Goal: Transaction & Acquisition: Book appointment/travel/reservation

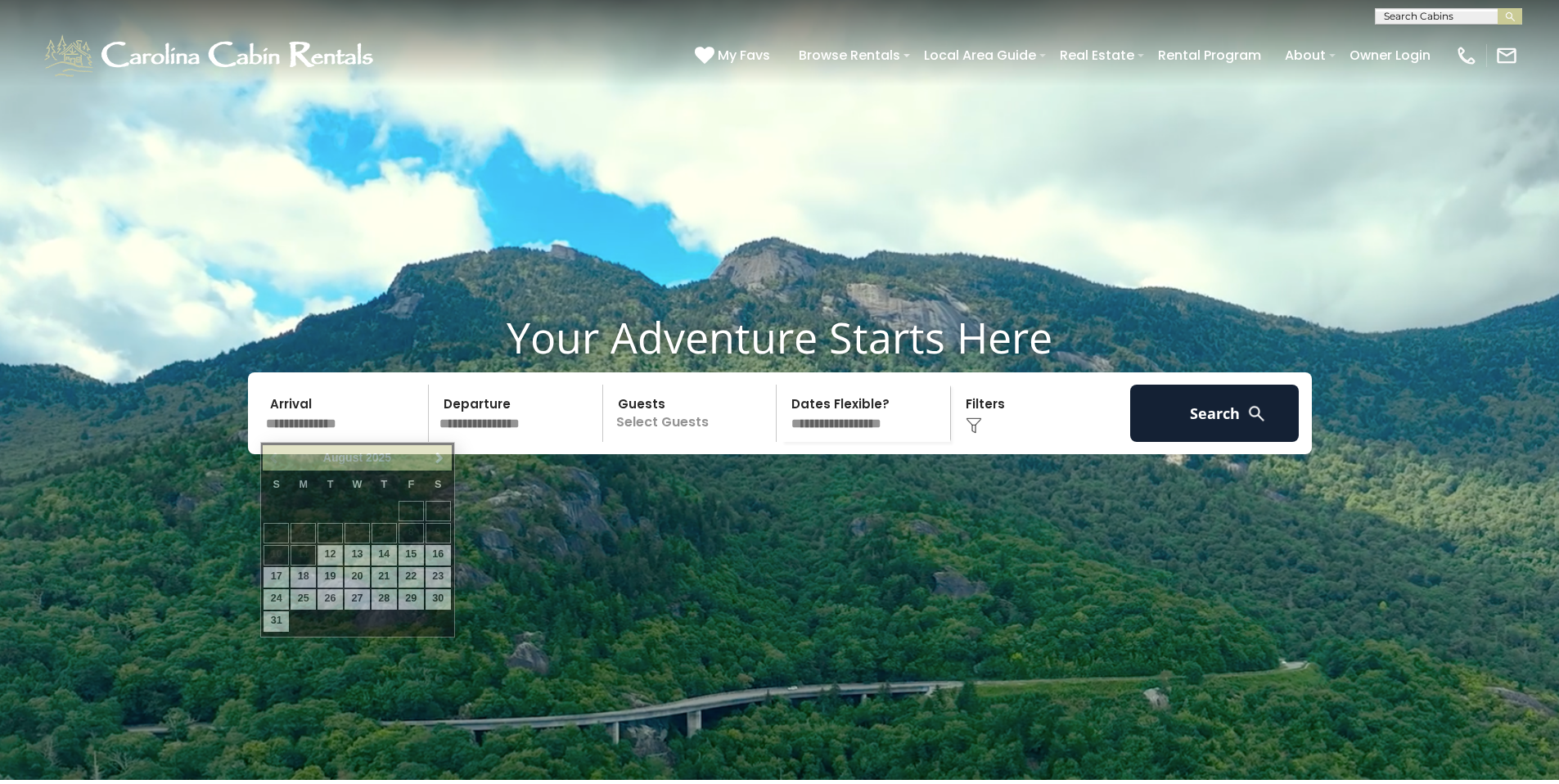
click at [301, 427] on input "text" at bounding box center [345, 413] width 170 height 57
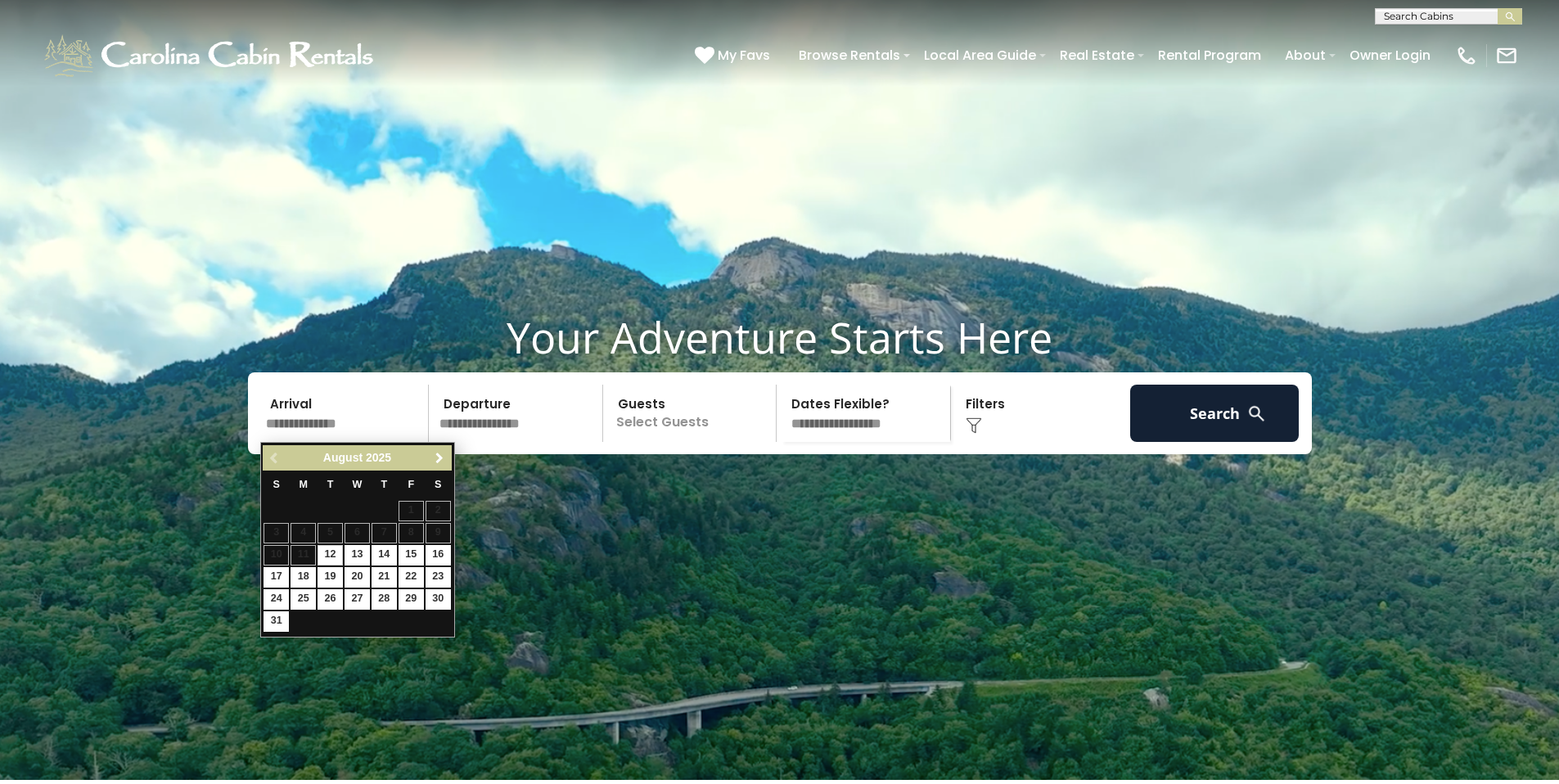
click at [439, 458] on span "Next" at bounding box center [440, 458] width 13 height 13
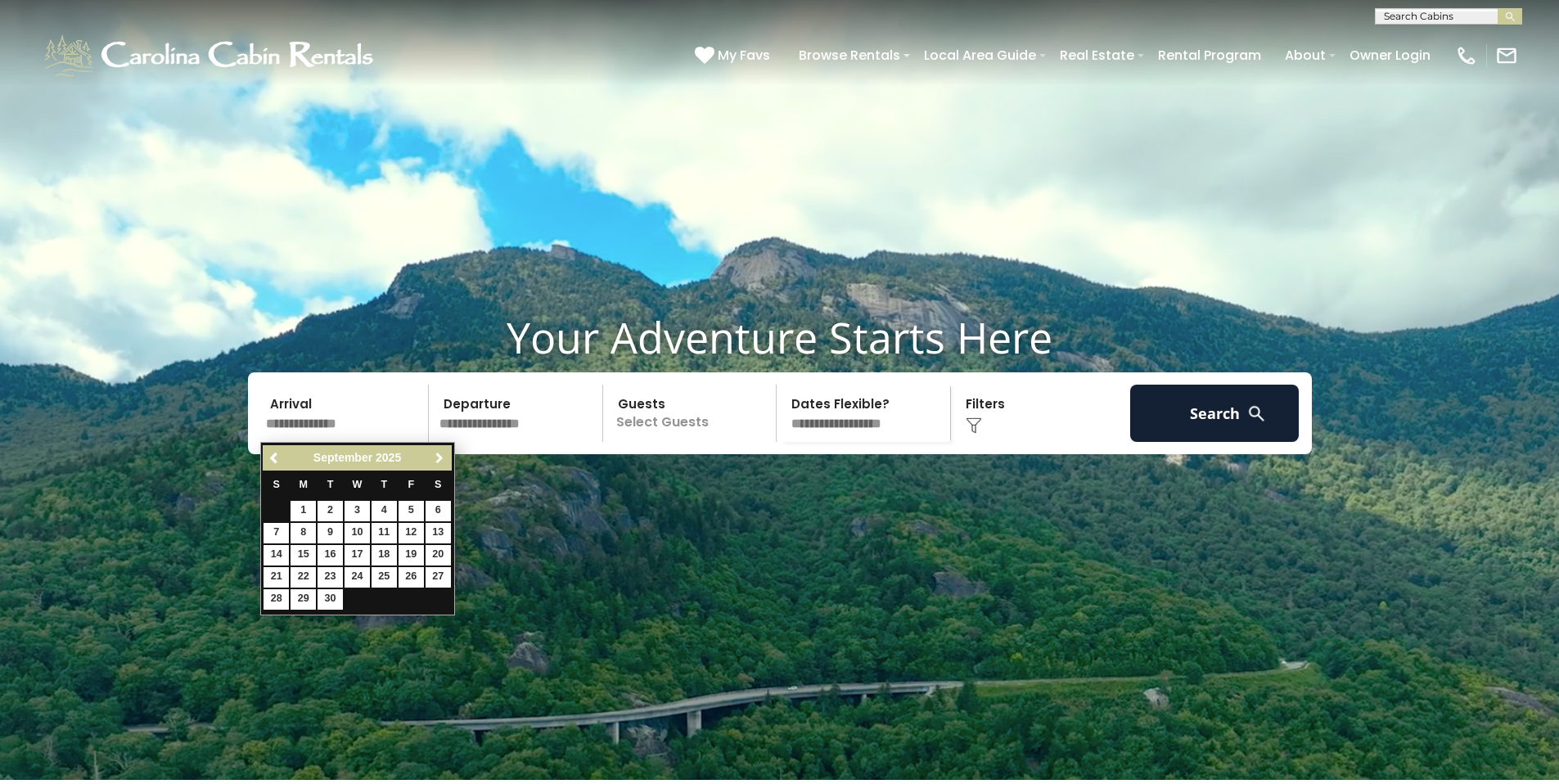
click at [439, 458] on span "Next" at bounding box center [440, 458] width 13 height 13
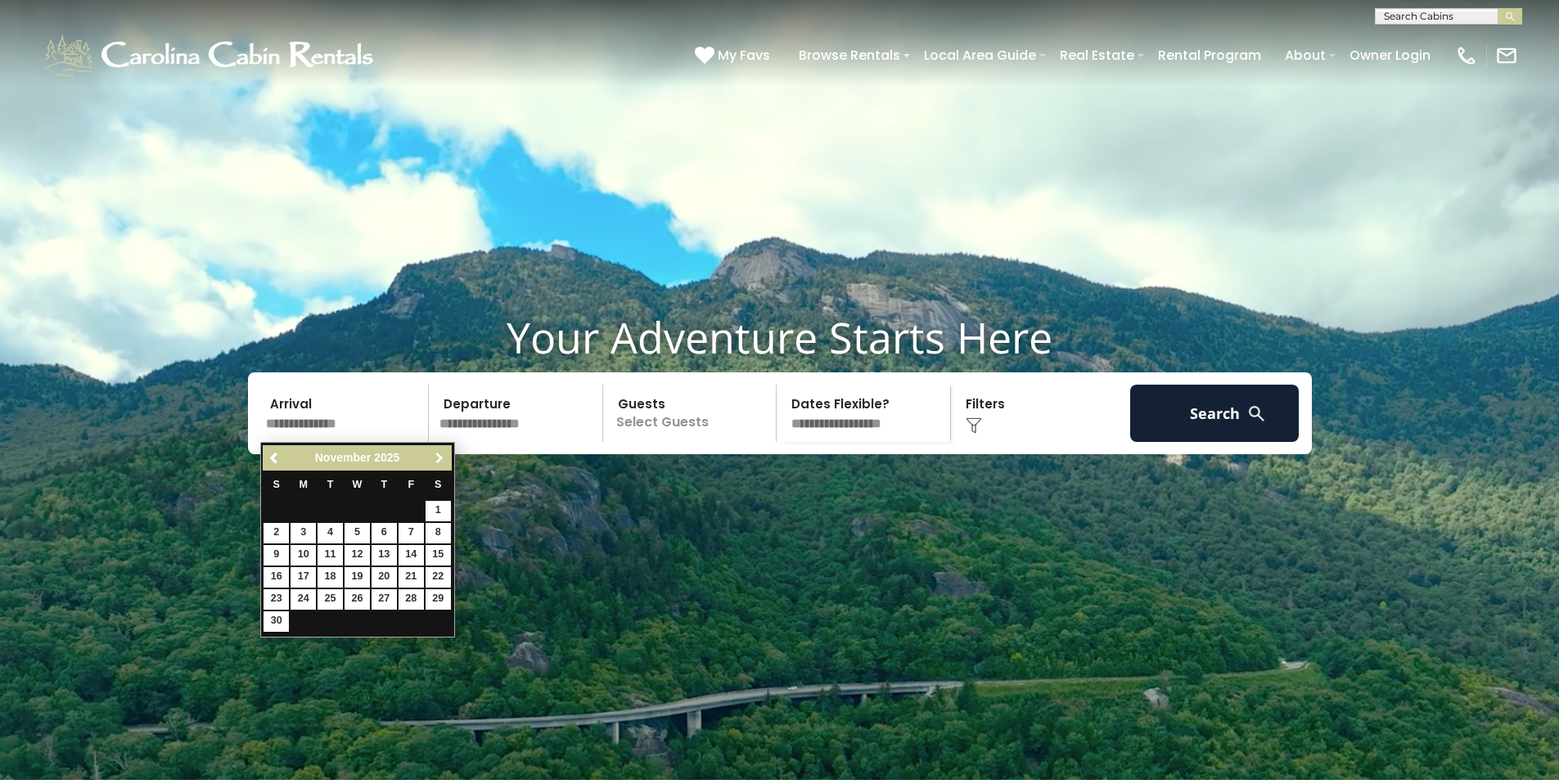
click at [439, 458] on span "Next" at bounding box center [440, 458] width 13 height 13
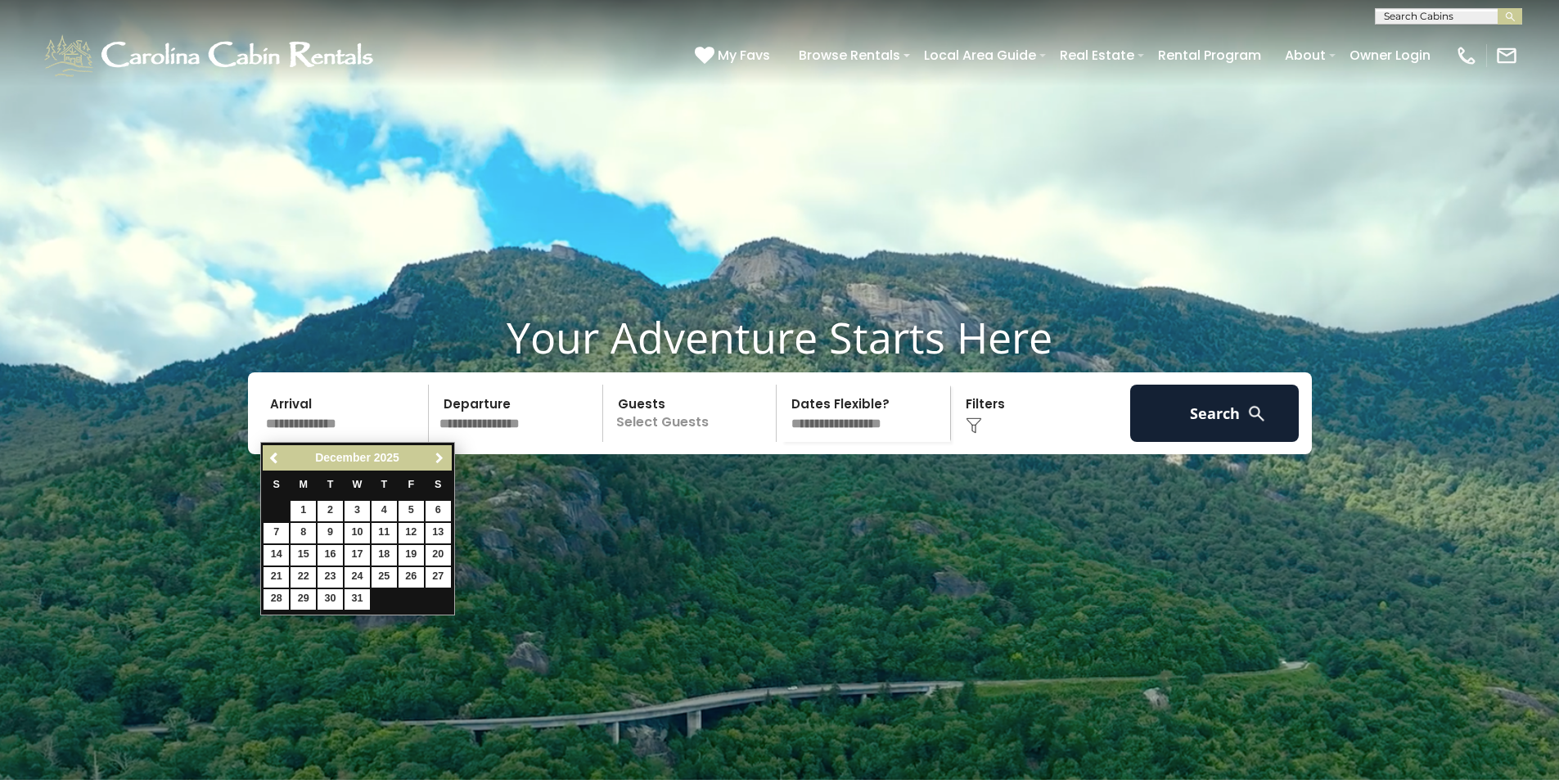
click at [439, 458] on span "Next" at bounding box center [440, 458] width 13 height 13
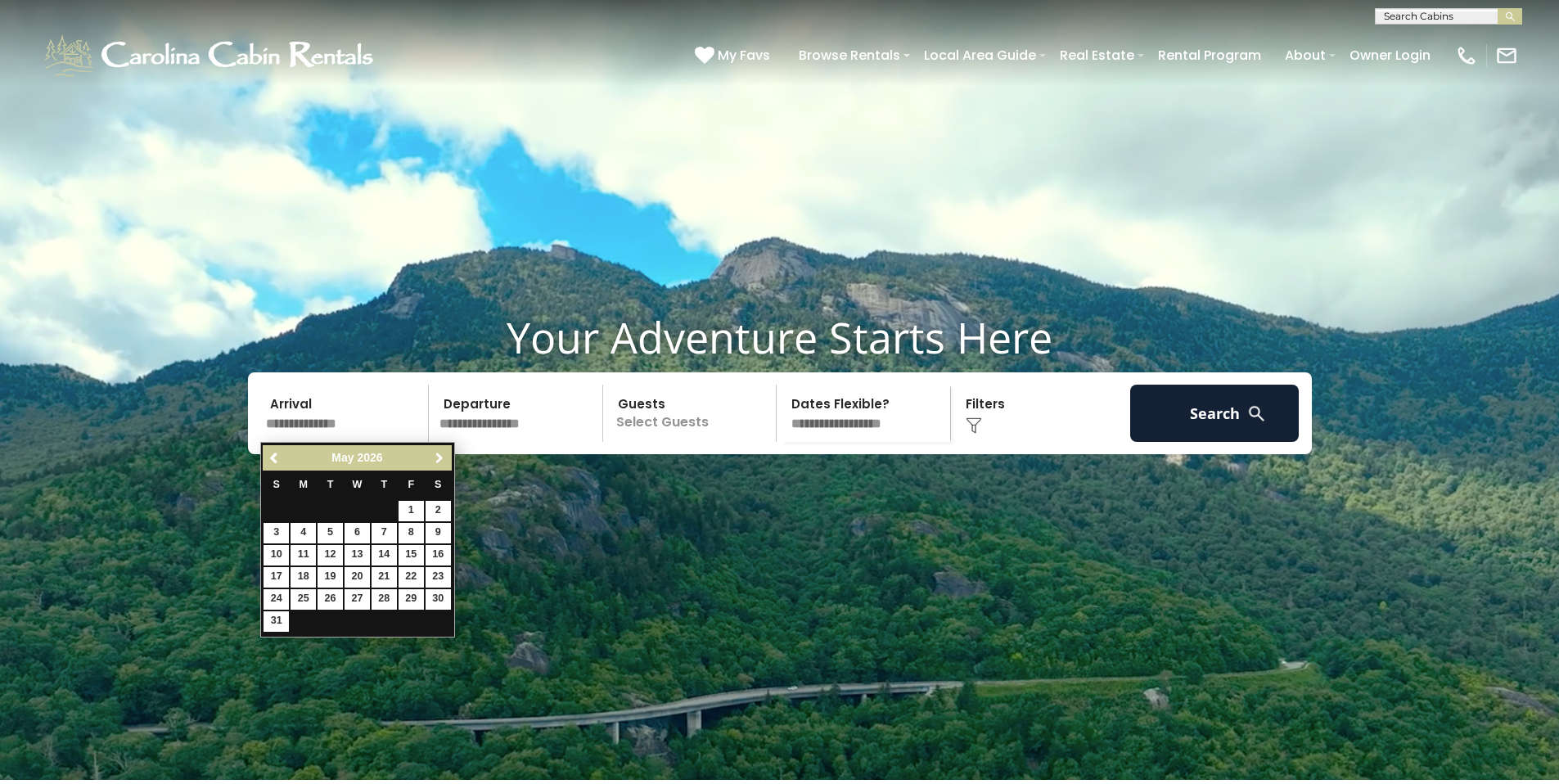
click at [439, 458] on span "Next" at bounding box center [440, 458] width 13 height 13
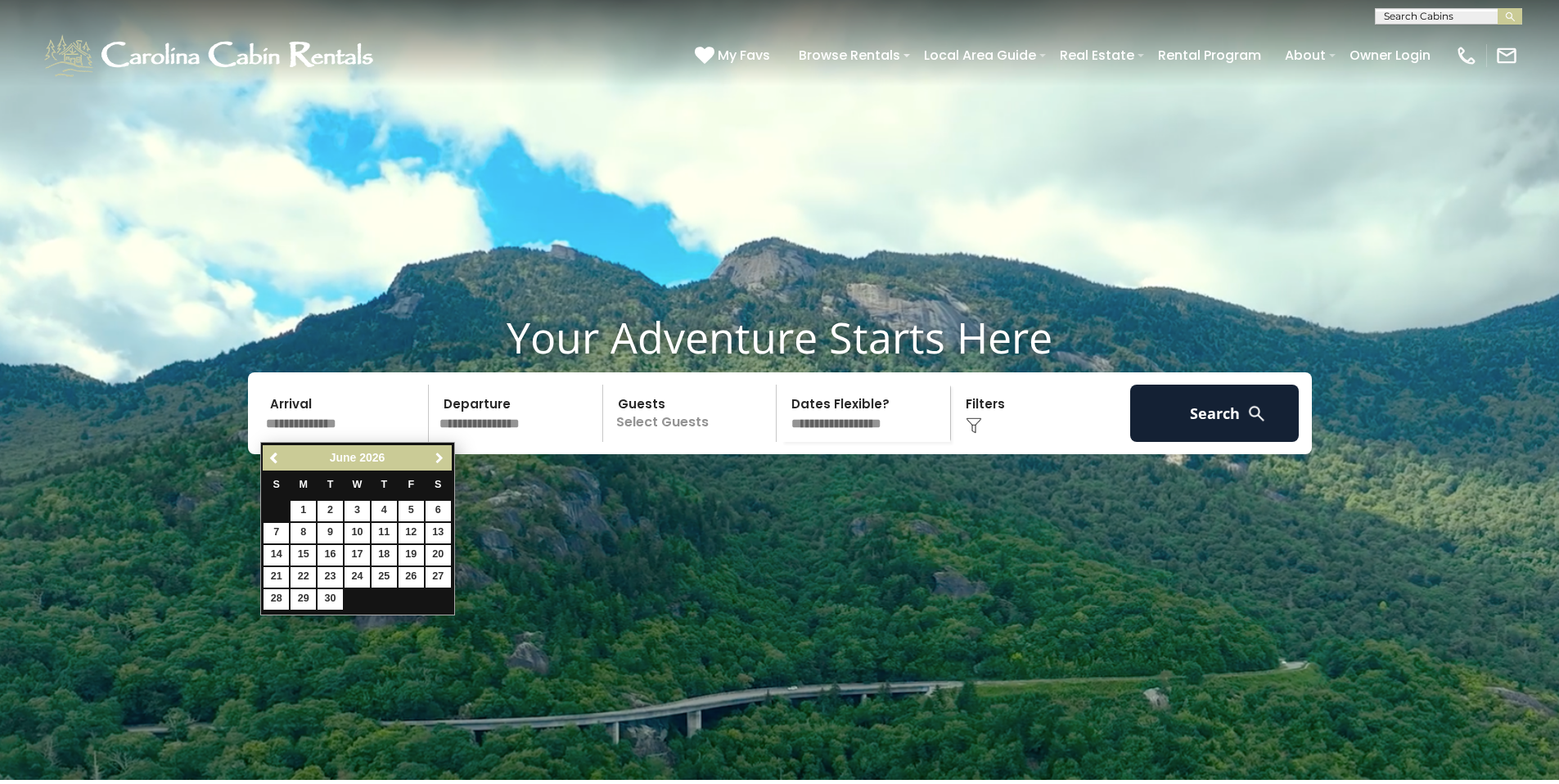
click at [439, 458] on span "Next" at bounding box center [440, 458] width 13 height 13
click at [379, 554] on link "16" at bounding box center [385, 555] width 25 height 20
type input "*******"
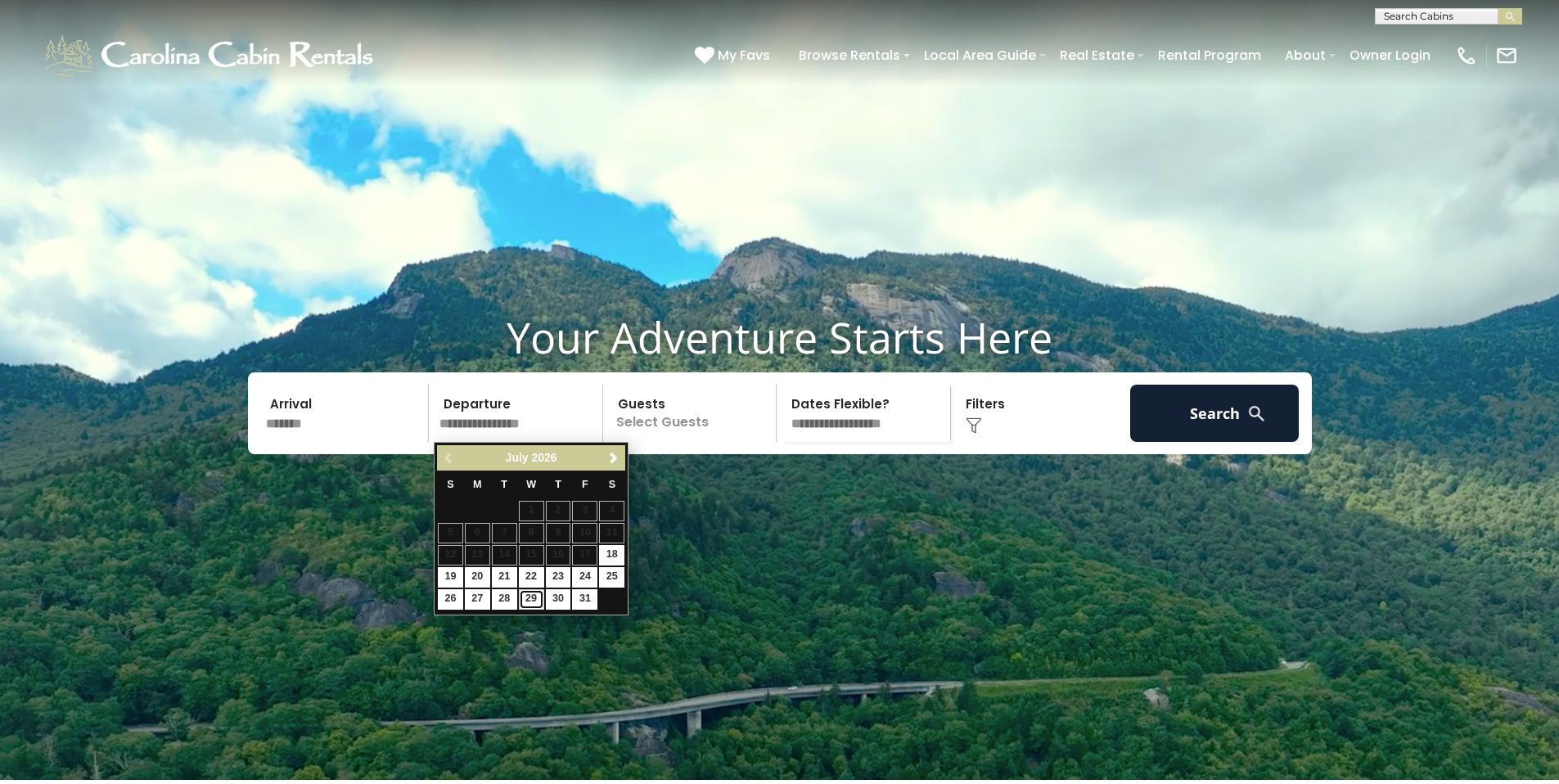
click at [536, 598] on link "29" at bounding box center [531, 599] width 25 height 20
type input "*******"
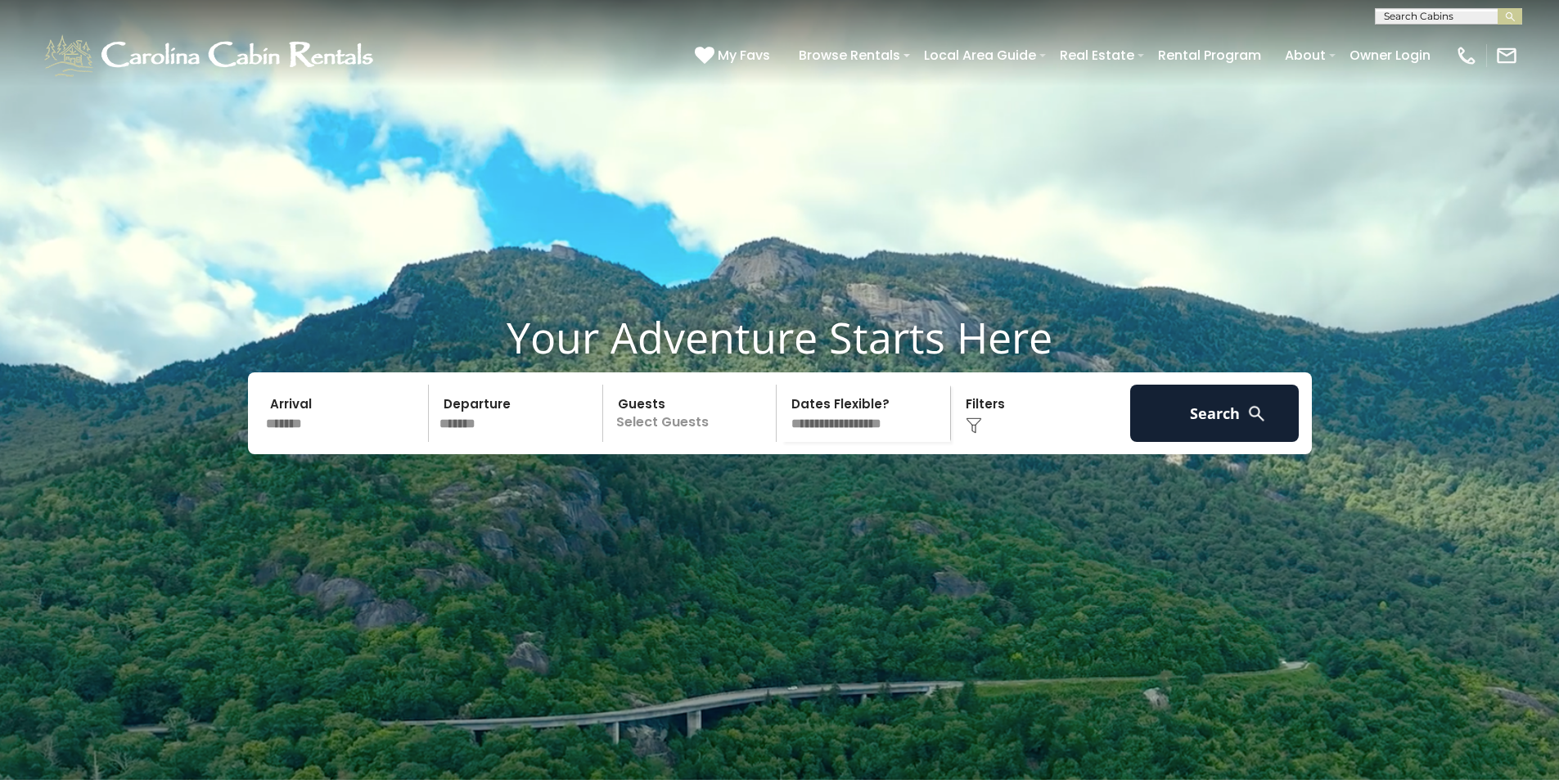
click at [876, 421] on select "**********" at bounding box center [866, 413] width 169 height 57
select select "*"
click at [1195, 412] on button "Search" at bounding box center [1215, 413] width 170 height 57
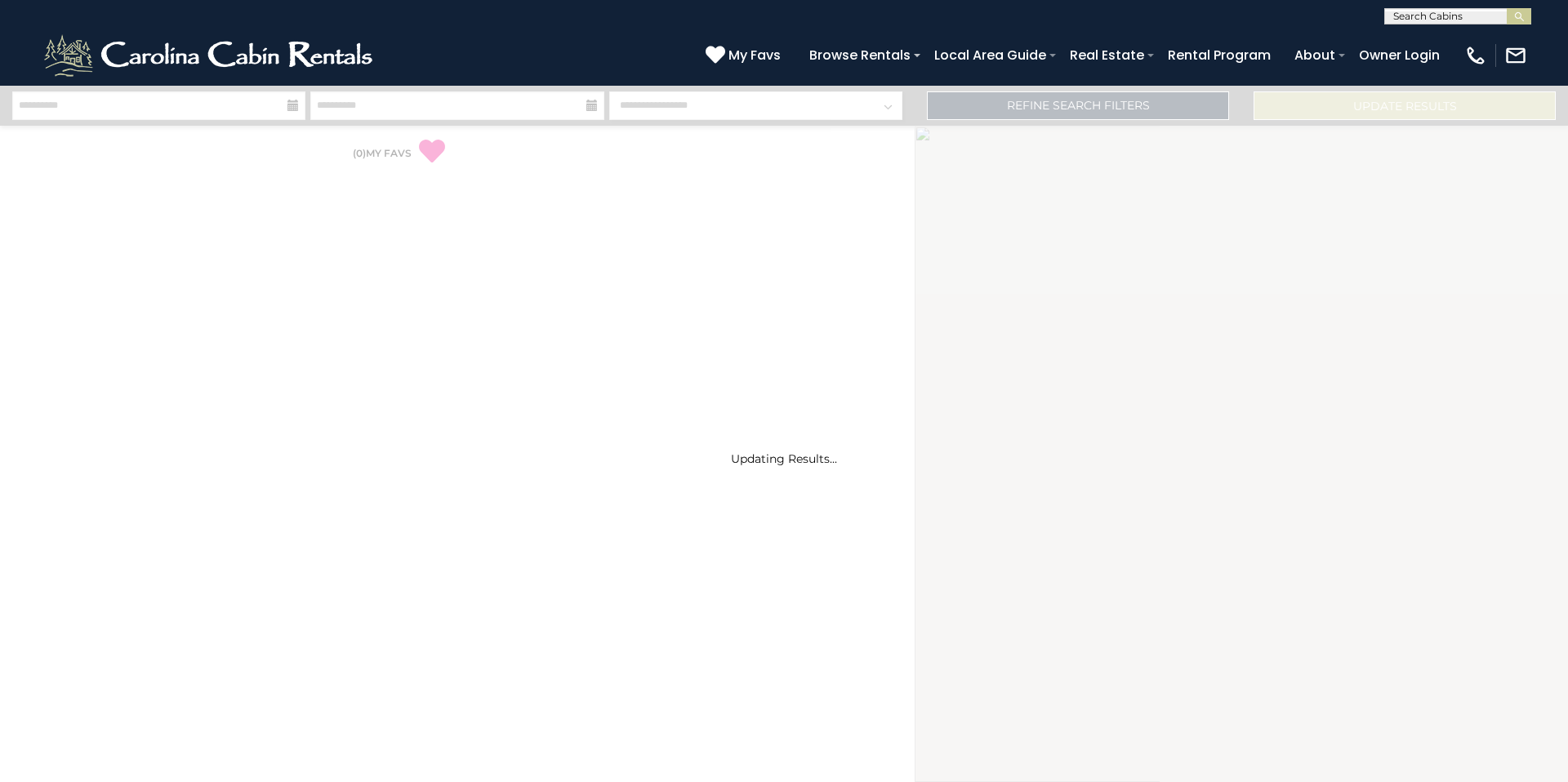
select select "*"
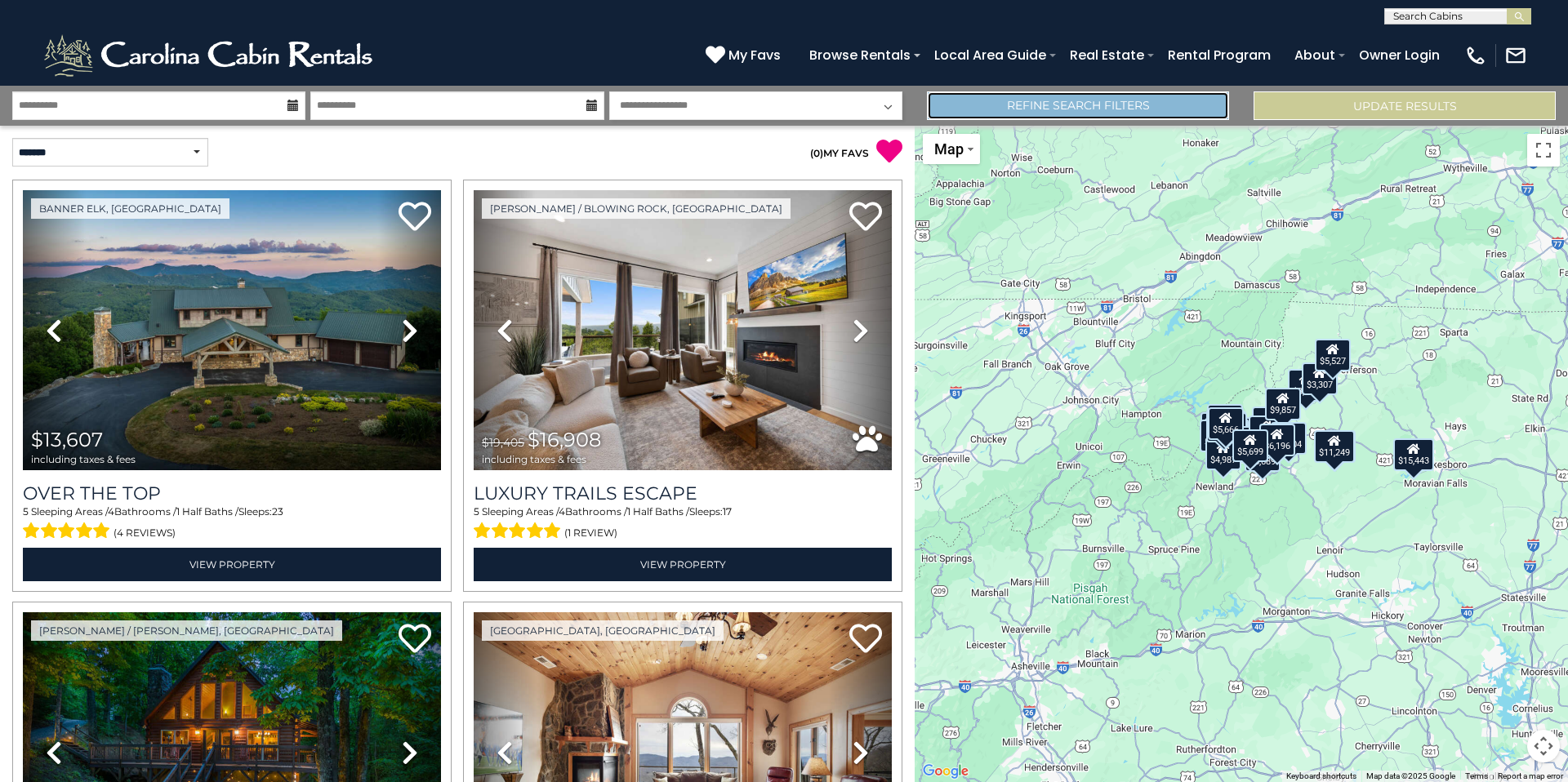
click at [1080, 105] on link "Refine Search Filters" at bounding box center [1077, 105] width 302 height 28
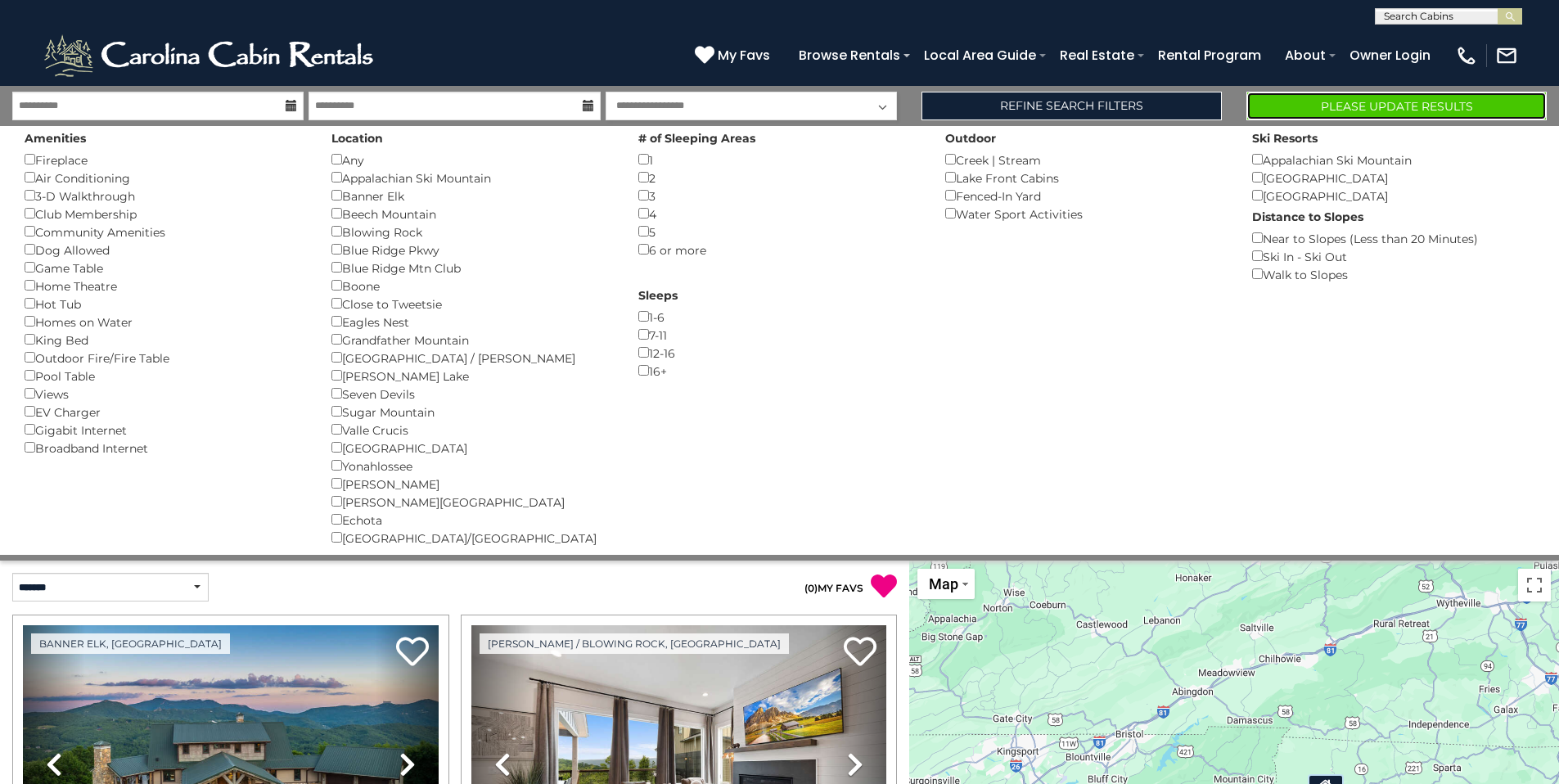
click at [1359, 106] on button "Please Update Results" at bounding box center [1397, 106] width 301 height 29
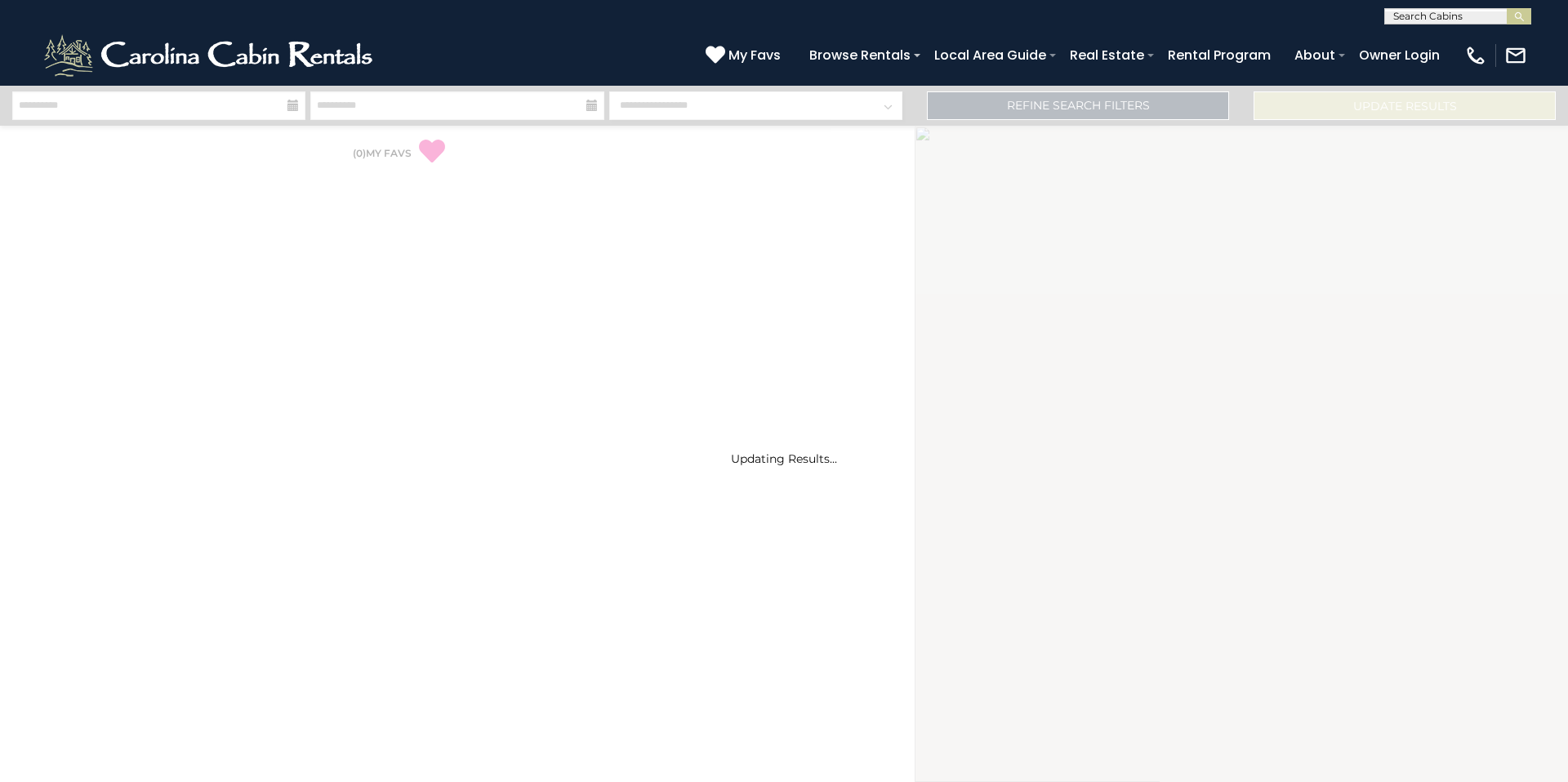
select select "*"
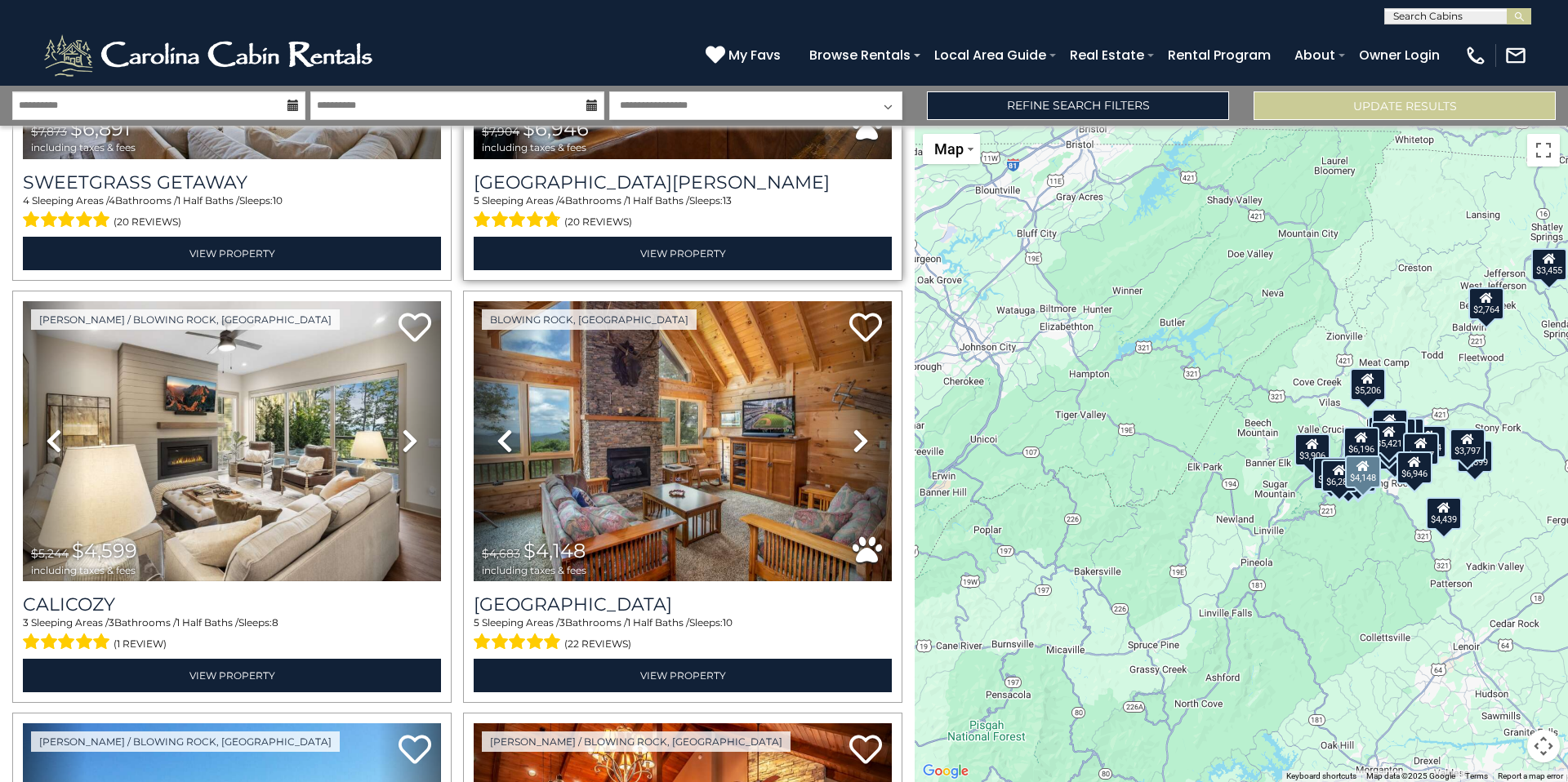
scroll to position [1156, 0]
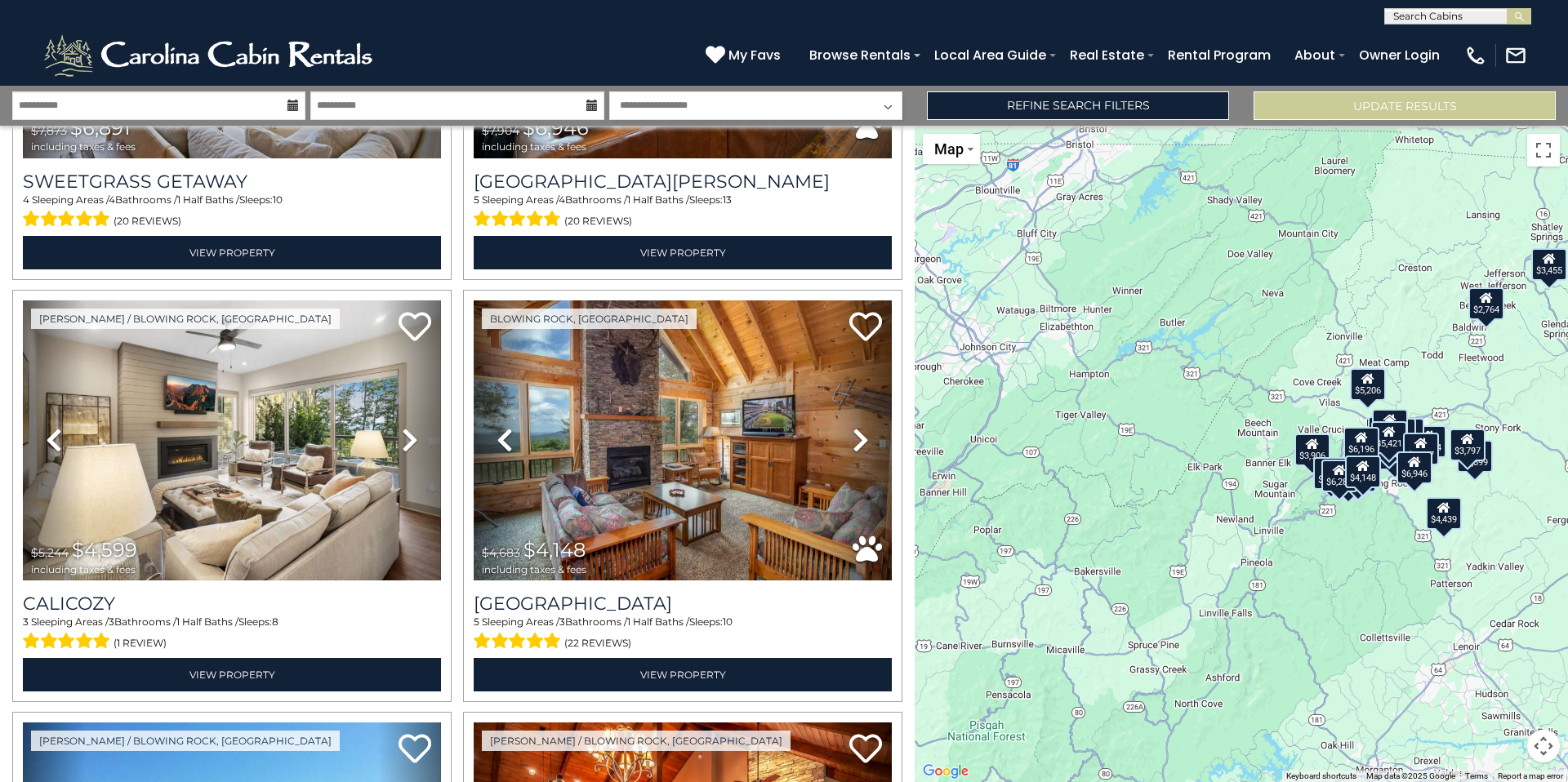
click at [1380, 524] on div "$6,689 $6,196 $5,227 $6,288 $6,891 $6,946 $4,599 $4,148 $5,556 $3,797 $4,449 $4…" at bounding box center [1241, 454] width 653 height 656
click at [1368, 490] on div "$5,056" at bounding box center [1358, 476] width 36 height 33
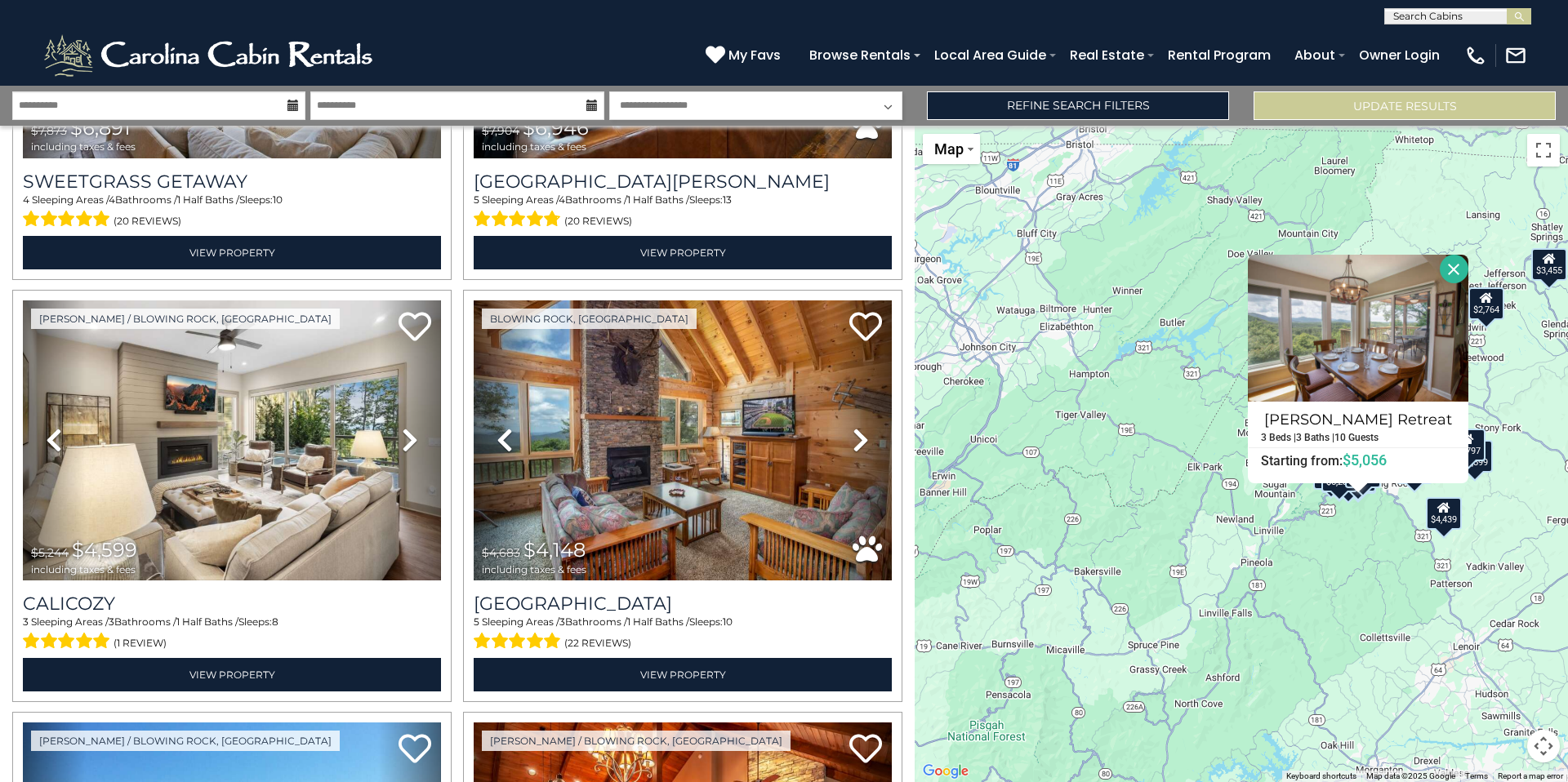
click at [1308, 562] on div "$6,689 $6,196 $5,227 $6,288 $6,891 $6,946 $4,599 $4,148 $5,556 $3,797 $4,449 $4…" at bounding box center [1241, 454] width 653 height 656
click at [1452, 270] on button "Close" at bounding box center [1454, 269] width 28 height 28
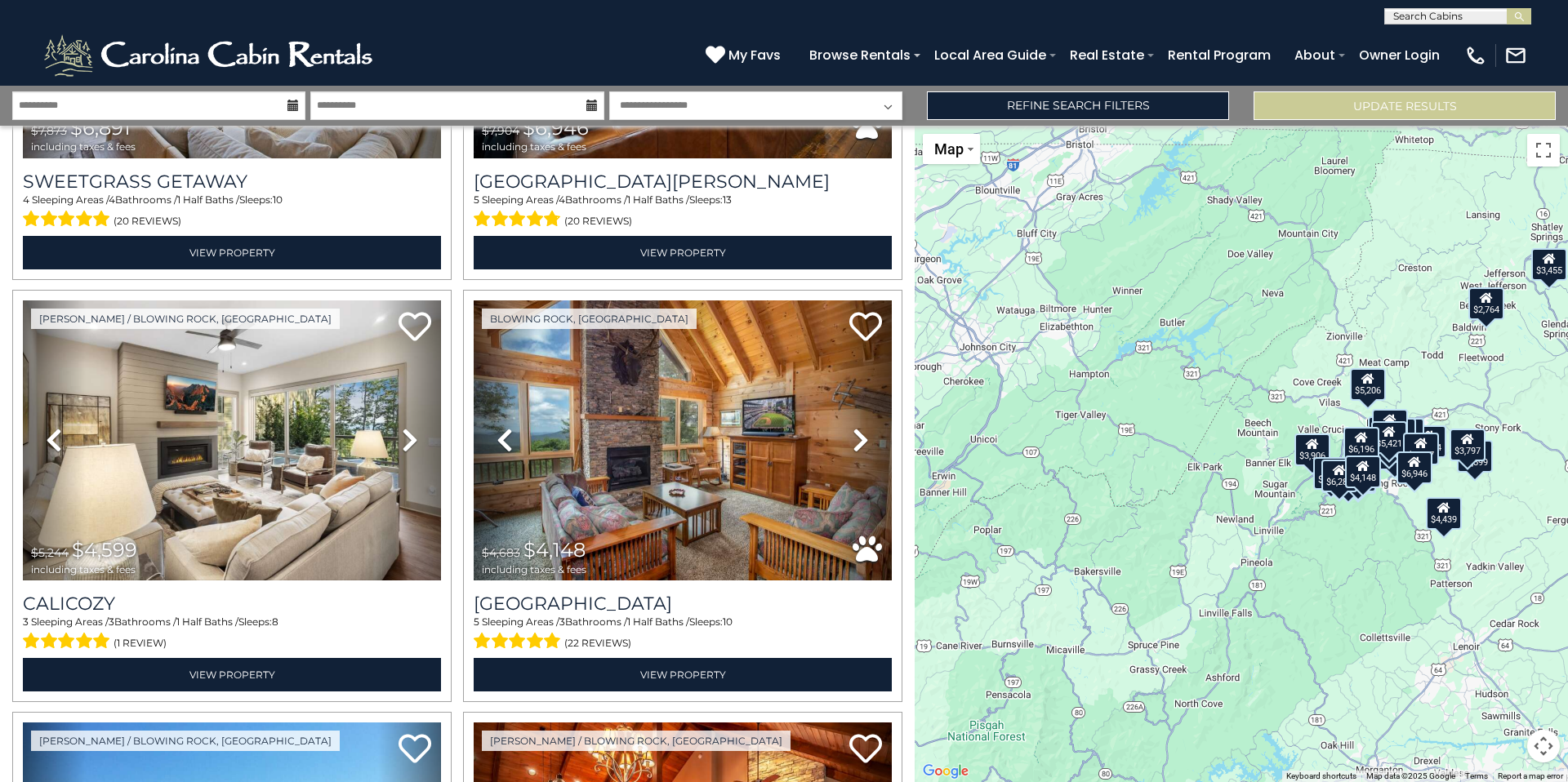
click at [1381, 512] on div "$6,689 $6,196 $5,227 $6,288 $6,891 $6,946 $4,599 $4,148 $5,556 $3,797 $4,449 $4…" at bounding box center [1241, 454] width 653 height 656
click at [1545, 739] on button "Map camera controls" at bounding box center [1543, 746] width 33 height 33
click at [1505, 661] on button "Zoom in" at bounding box center [1502, 664] width 33 height 33
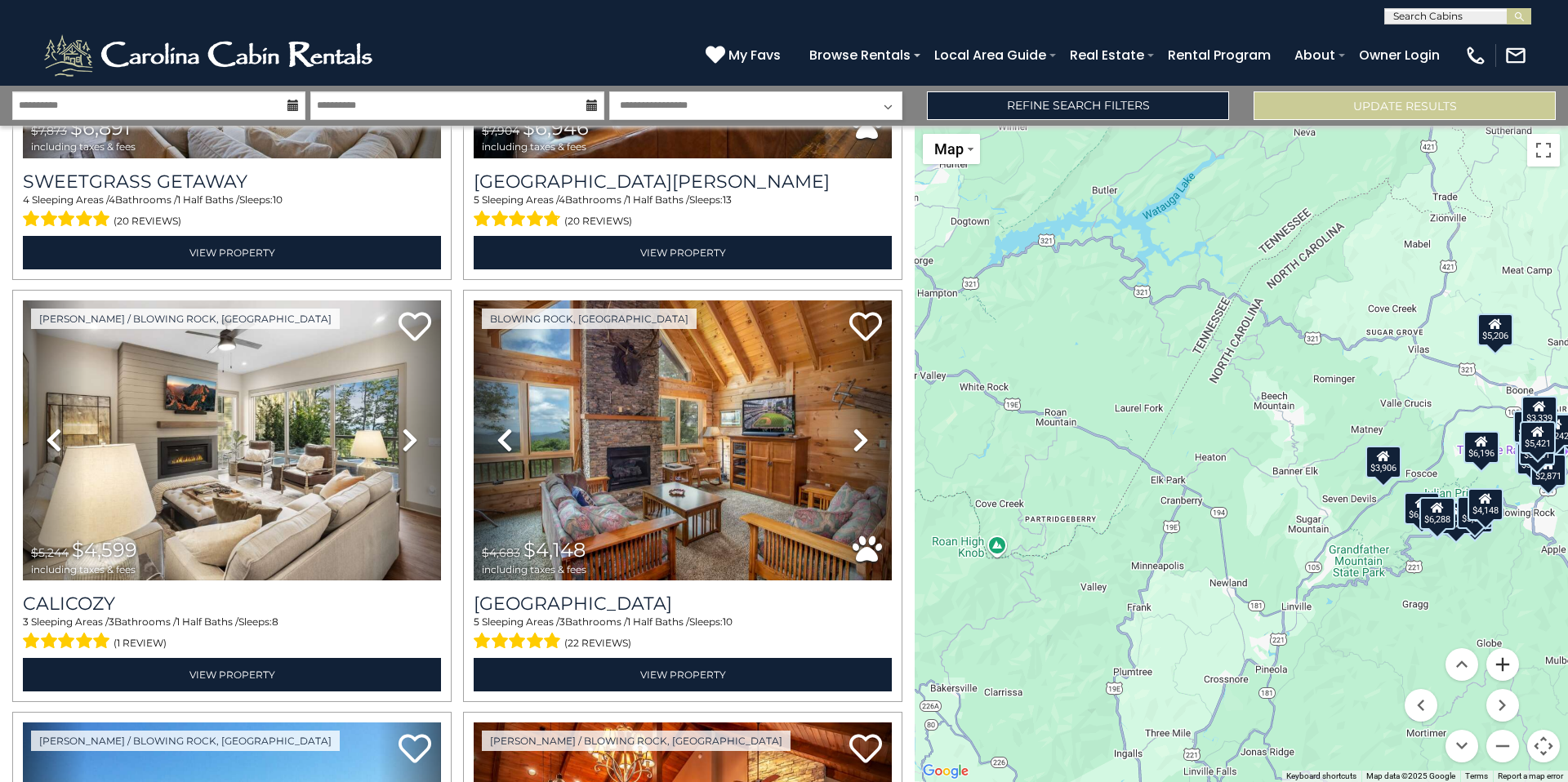
click at [1504, 664] on button "Zoom in" at bounding box center [1502, 664] width 33 height 33
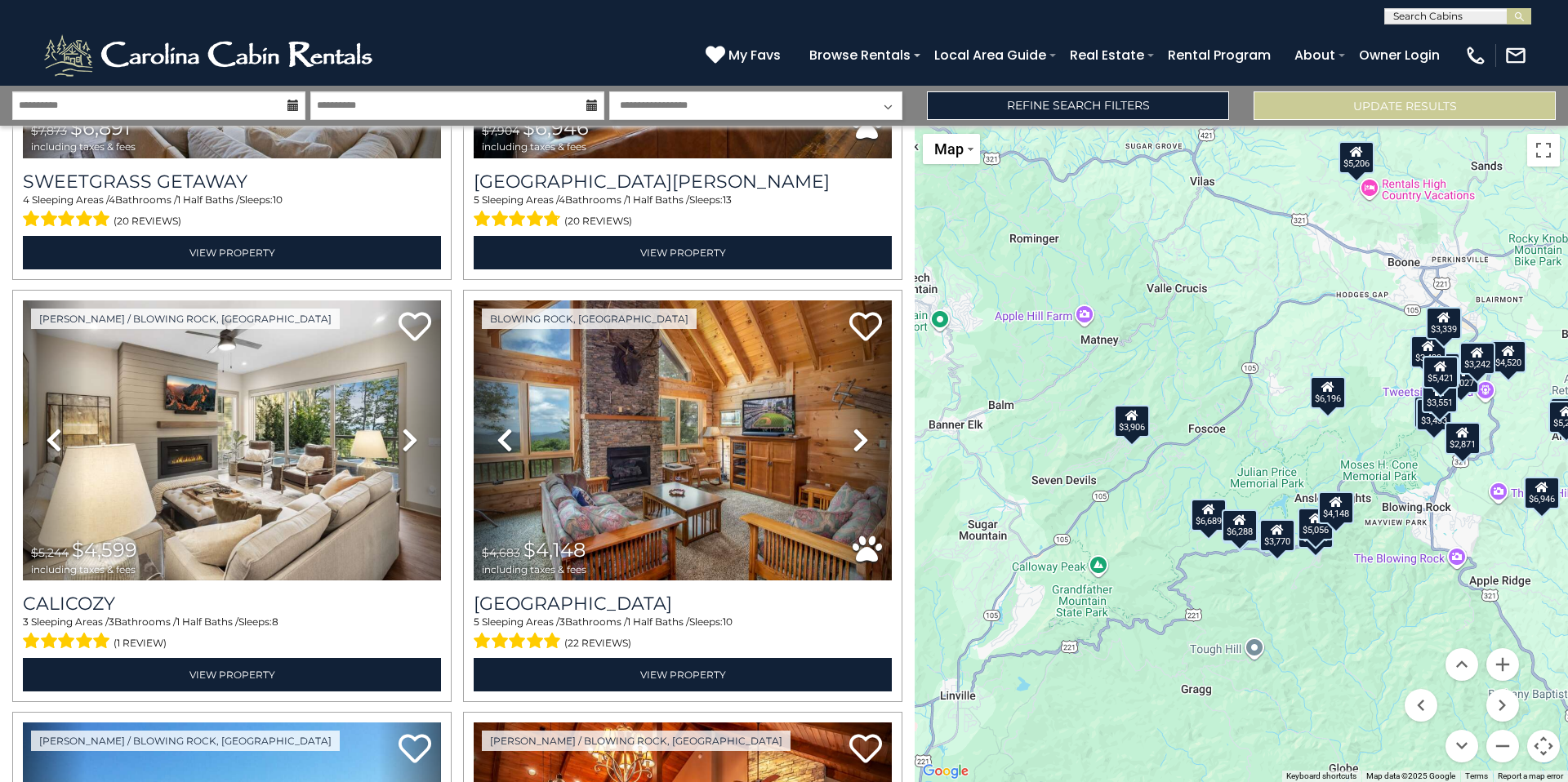
drag, startPoint x: 1536, startPoint y: 584, endPoint x: 1137, endPoint y: 520, distance: 404.1
click at [1137, 520] on div "$6,689 $6,196 $5,227 $6,288 $6,891 $6,946 $4,599 $4,148 $5,556 $3,797 $4,449 $4…" at bounding box center [1241, 454] width 653 height 656
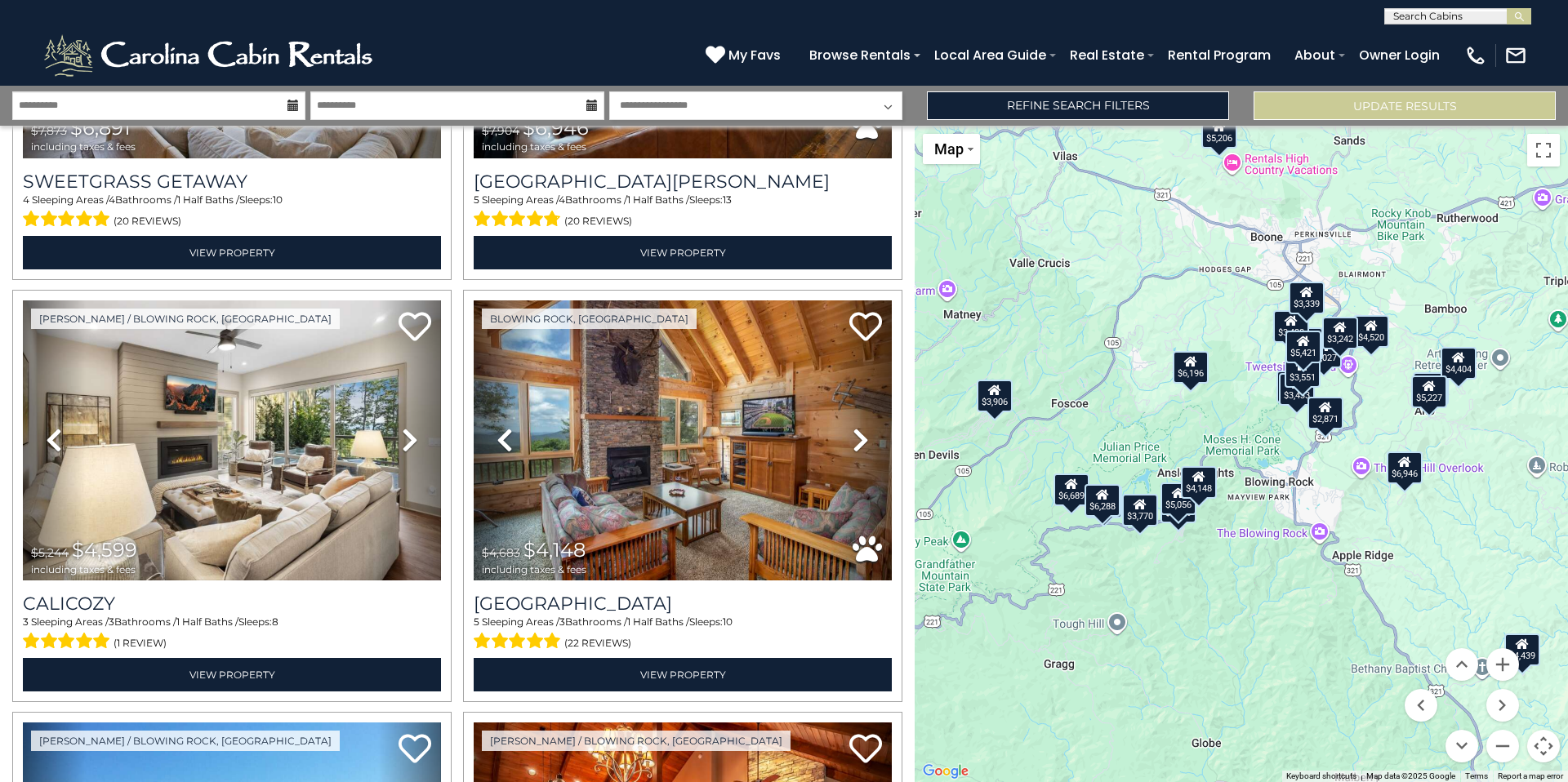
drag, startPoint x: 1444, startPoint y: 593, endPoint x: 1303, endPoint y: 565, distance: 143.8
click at [1302, 567] on div "$6,689 $6,196 $5,227 $6,288 $6,891 $6,946 $4,599 $4,148 $5,556 $3,797 $4,449 $4…" at bounding box center [1241, 454] width 653 height 656
click at [1465, 665] on button "Move up" at bounding box center [1461, 664] width 33 height 33
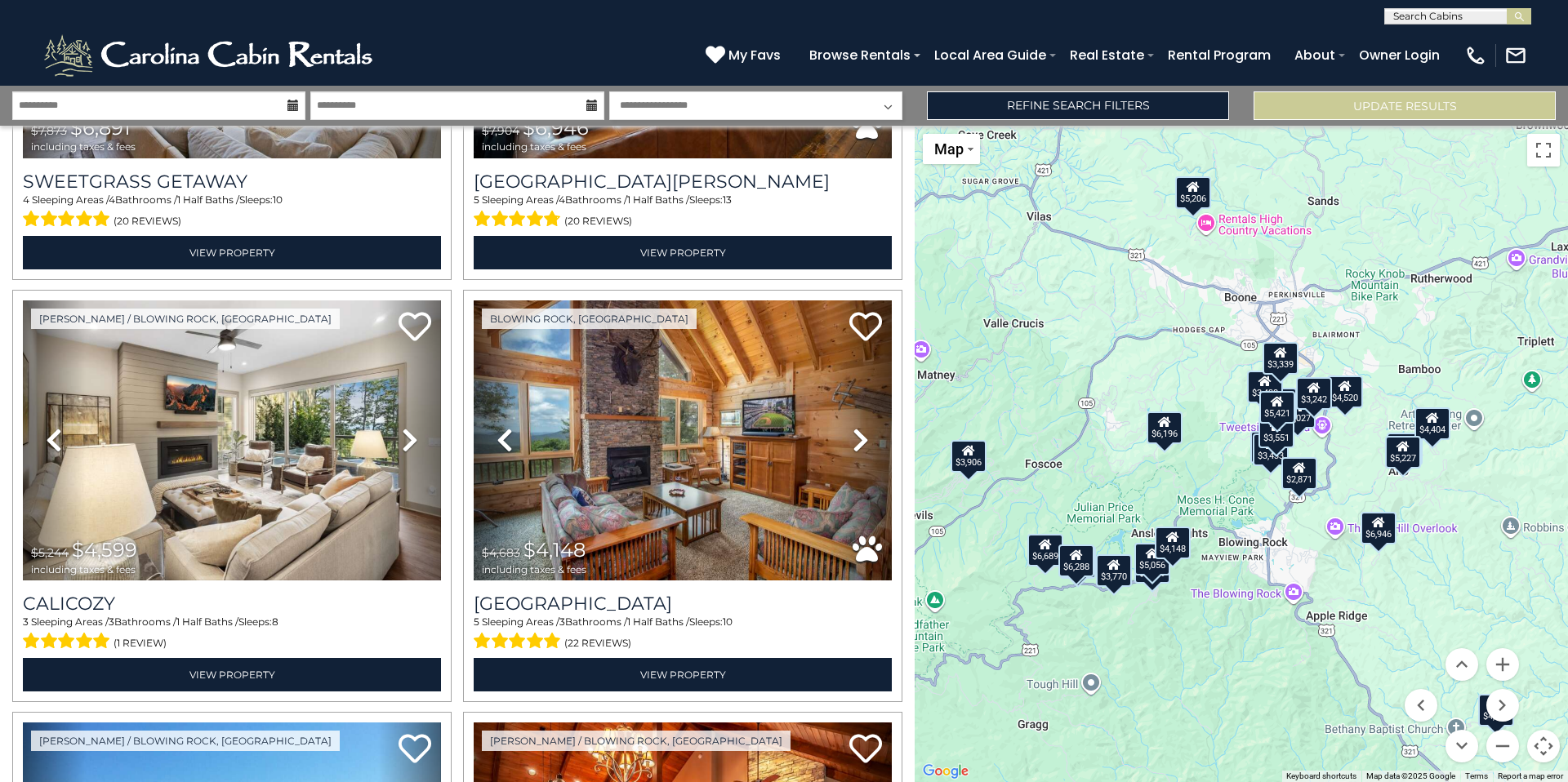
drag, startPoint x: 1440, startPoint y: 589, endPoint x: 1412, endPoint y: 322, distance: 268.5
click at [1412, 322] on div "$6,689 $6,196 $5,227 $6,288 $6,891 $6,946 $4,599 $4,148 $5,556 $3,797 $4,449 $4…" at bounding box center [1241, 454] width 653 height 656
click at [1501, 665] on button "Zoom in" at bounding box center [1502, 664] width 33 height 33
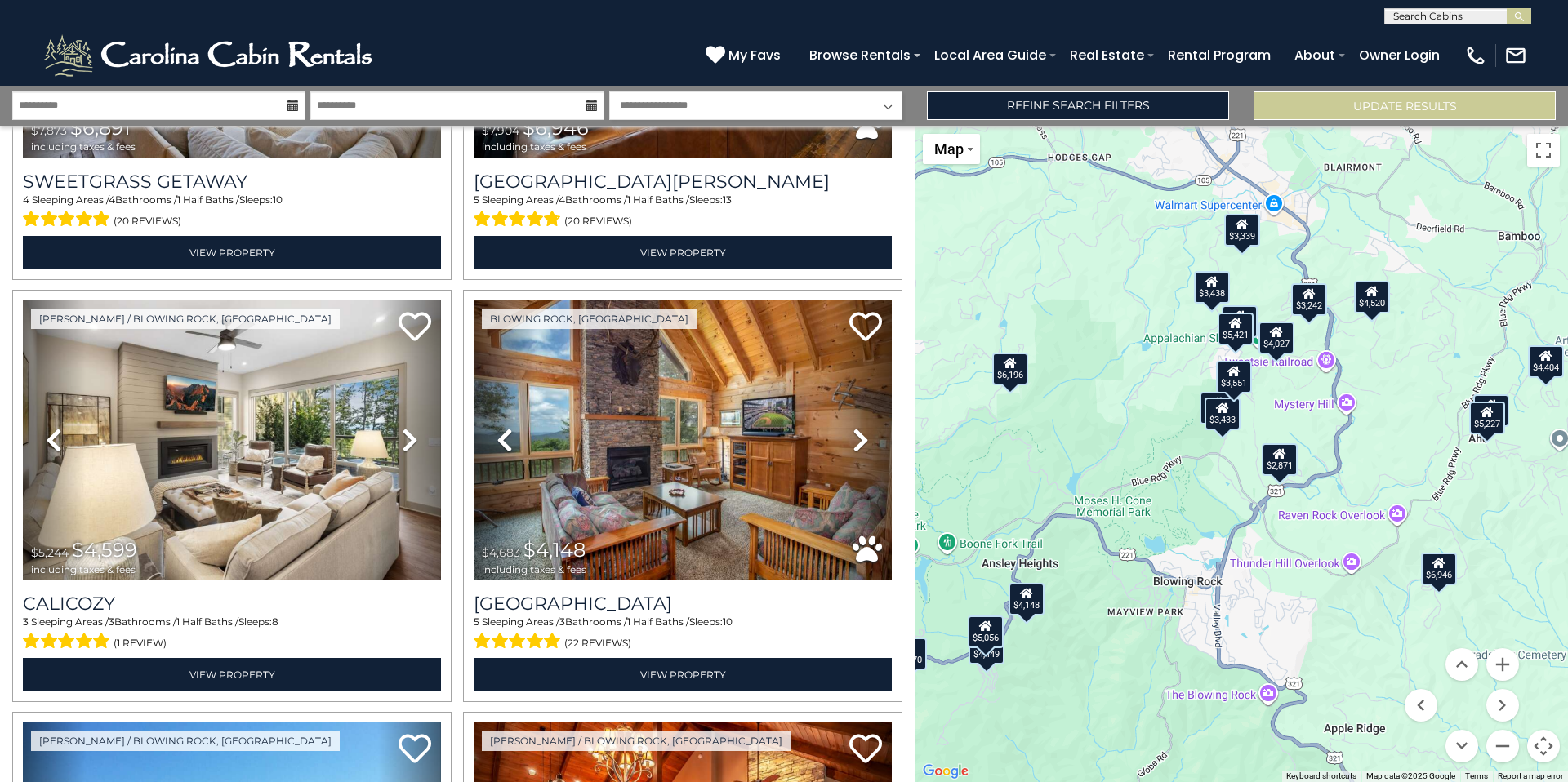
drag, startPoint x: 1451, startPoint y: 643, endPoint x: 1372, endPoint y: 594, distance: 93.0
click at [1372, 594] on div "$6,689 $6,196 $5,227 $6,288 $6,891 $6,946 $4,599 $4,148 $5,556 $3,797 $4,449 $4…" at bounding box center [1241, 454] width 653 height 656
click at [1487, 427] on div "$5,227" at bounding box center [1487, 418] width 36 height 33
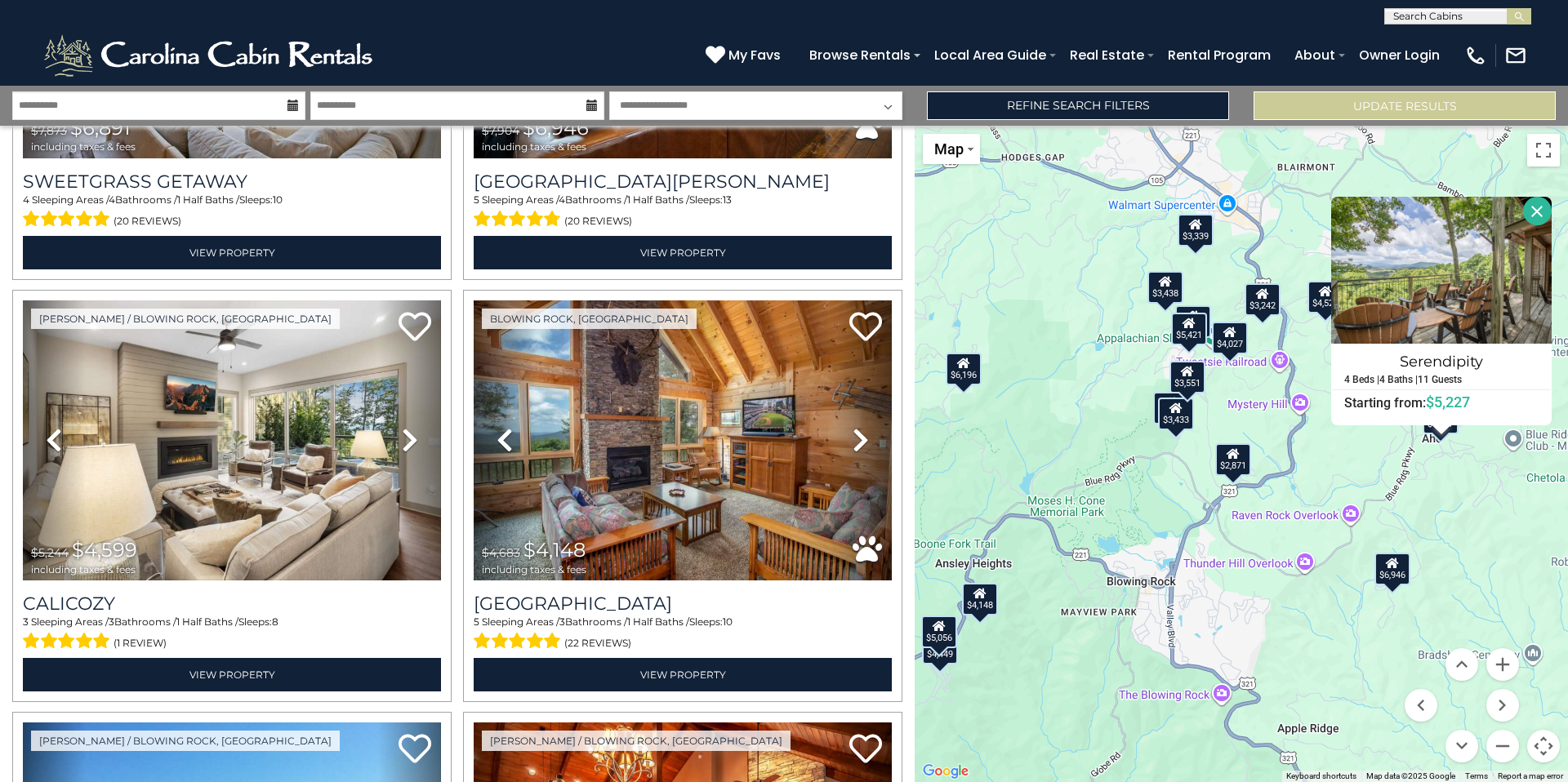
click at [1537, 206] on button "Close" at bounding box center [1537, 211] width 28 height 28
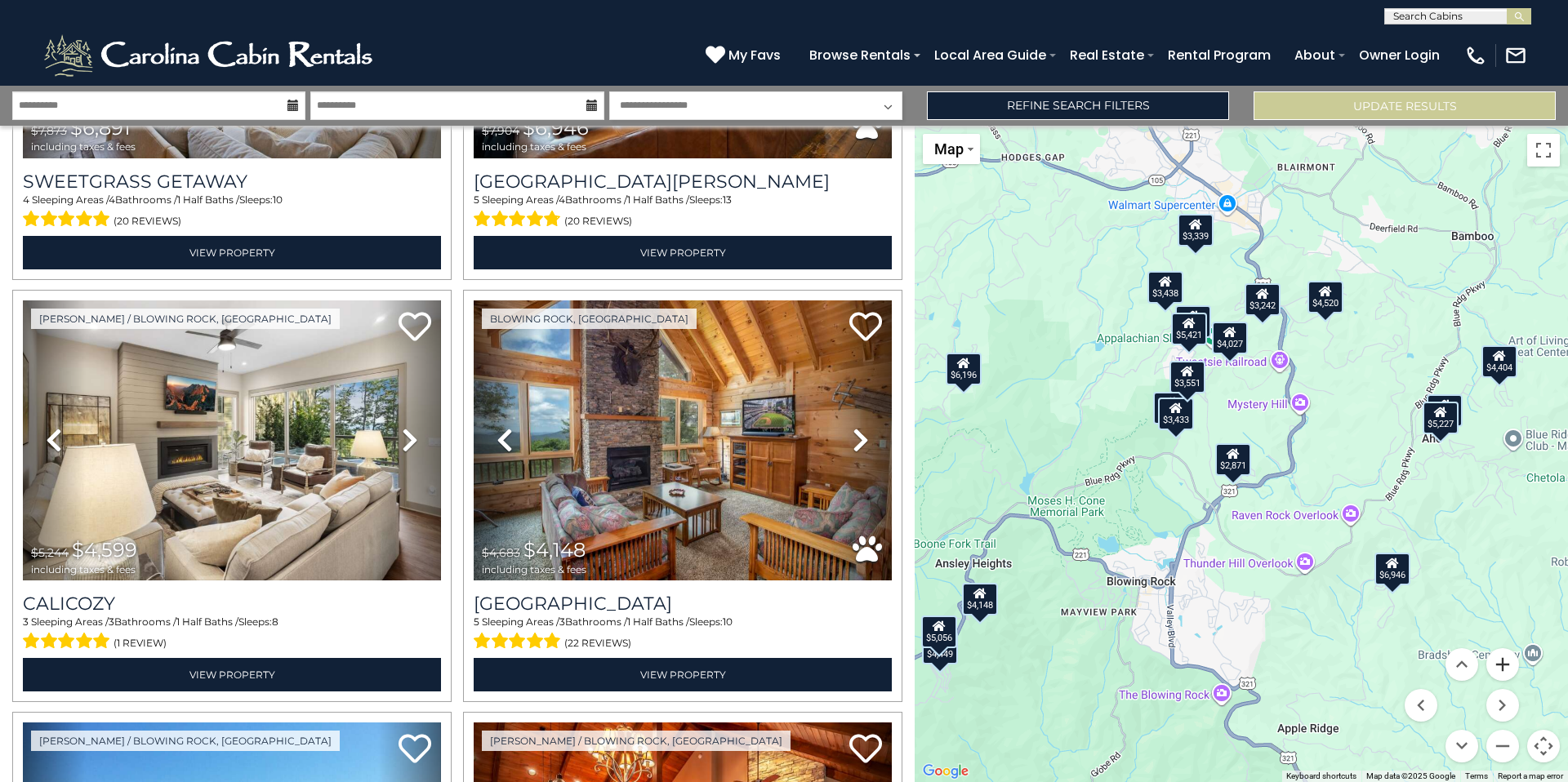
click at [1503, 665] on button "Zoom in" at bounding box center [1502, 664] width 33 height 33
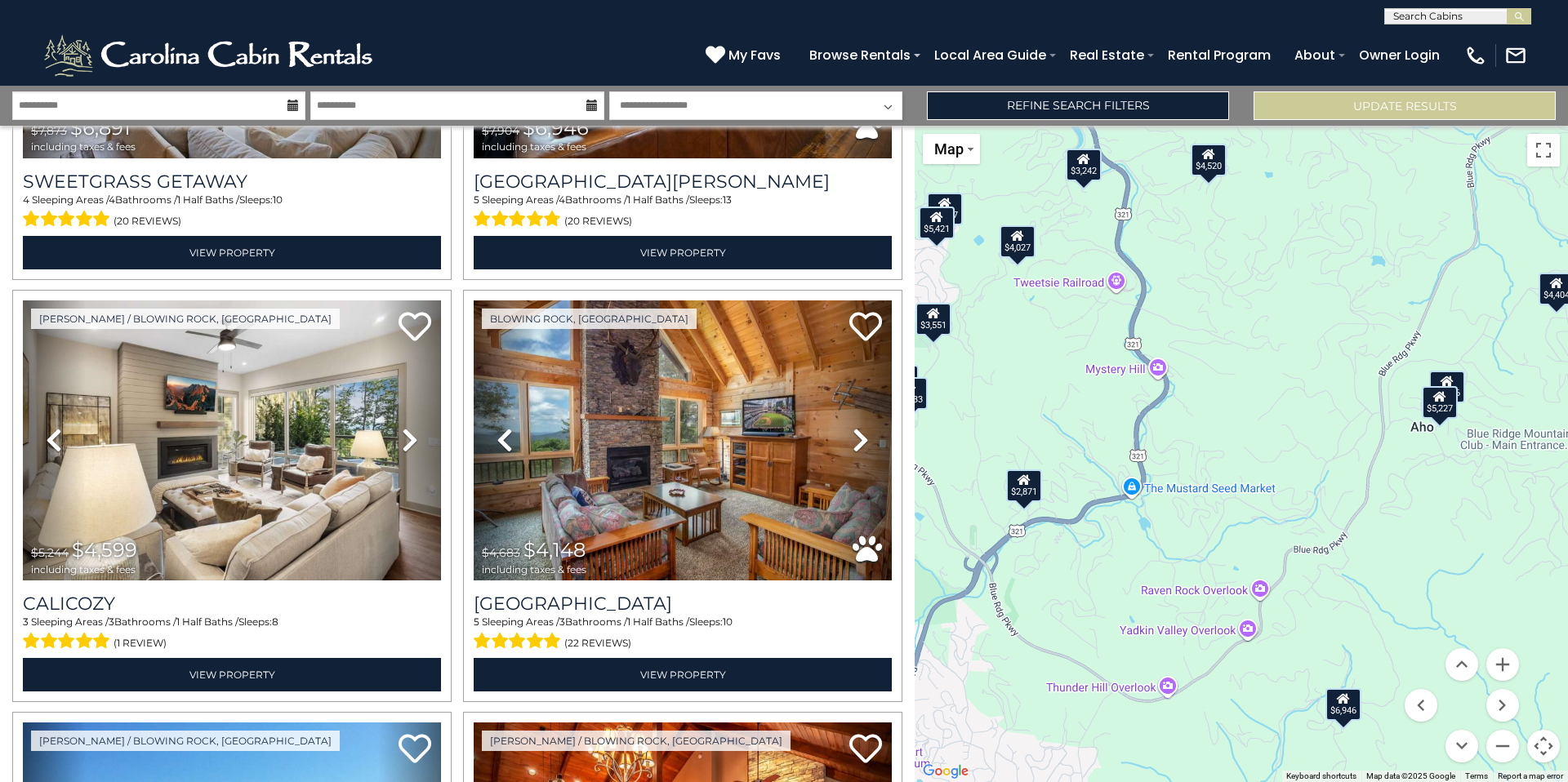
drag, startPoint x: 1527, startPoint y: 509, endPoint x: 1323, endPoint y: 512, distance: 204.0
click at [1323, 512] on div "$6,689 $6,196 $5,227 $6,288 $6,891 $6,946 $4,599 $4,148 $5,556 $3,797 $4,449 $4…" at bounding box center [1241, 454] width 653 height 656
click at [1450, 391] on div "$5,227" at bounding box center [1439, 402] width 36 height 33
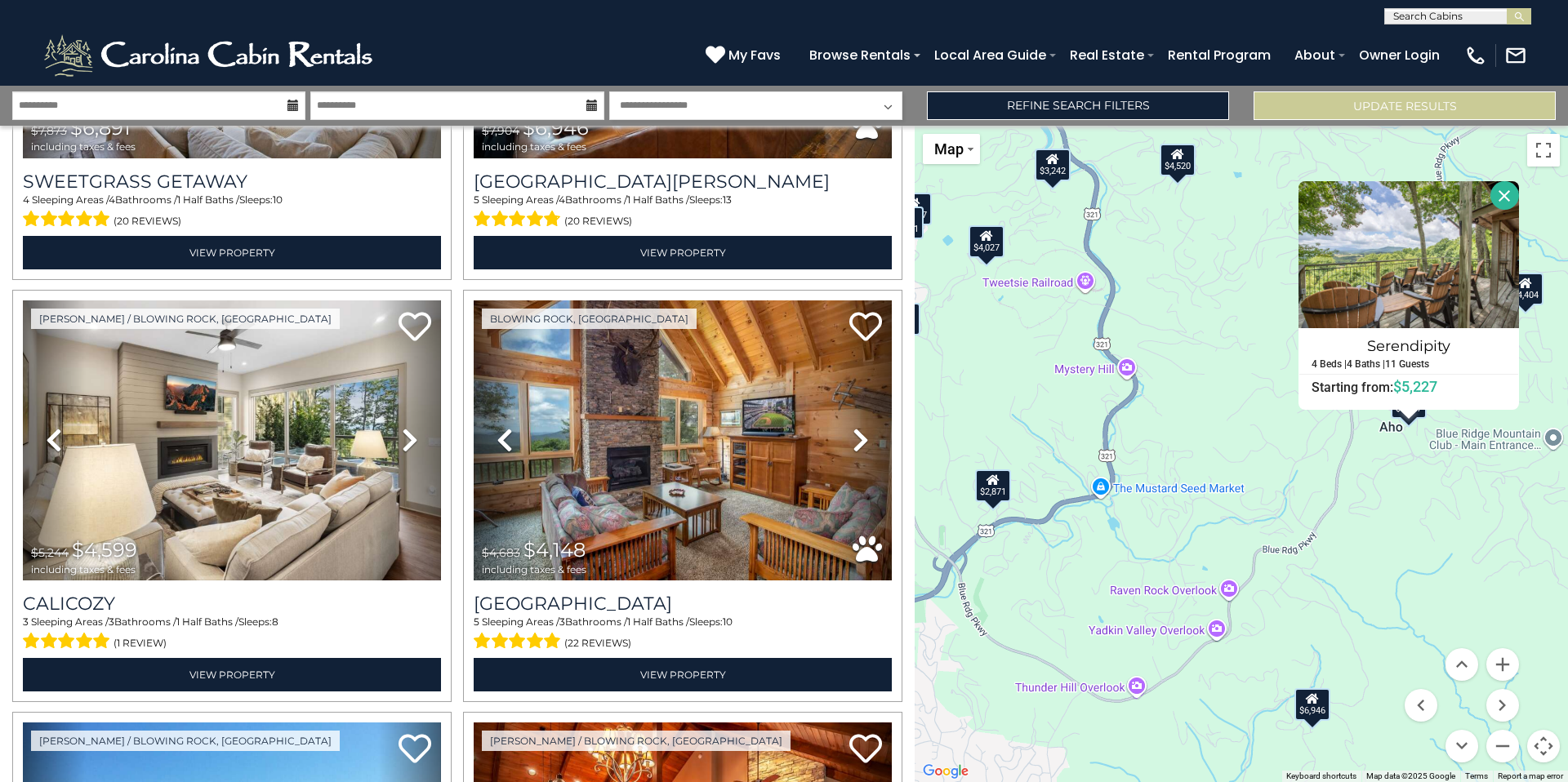
click at [1508, 189] on button "Close" at bounding box center [1504, 195] width 28 height 28
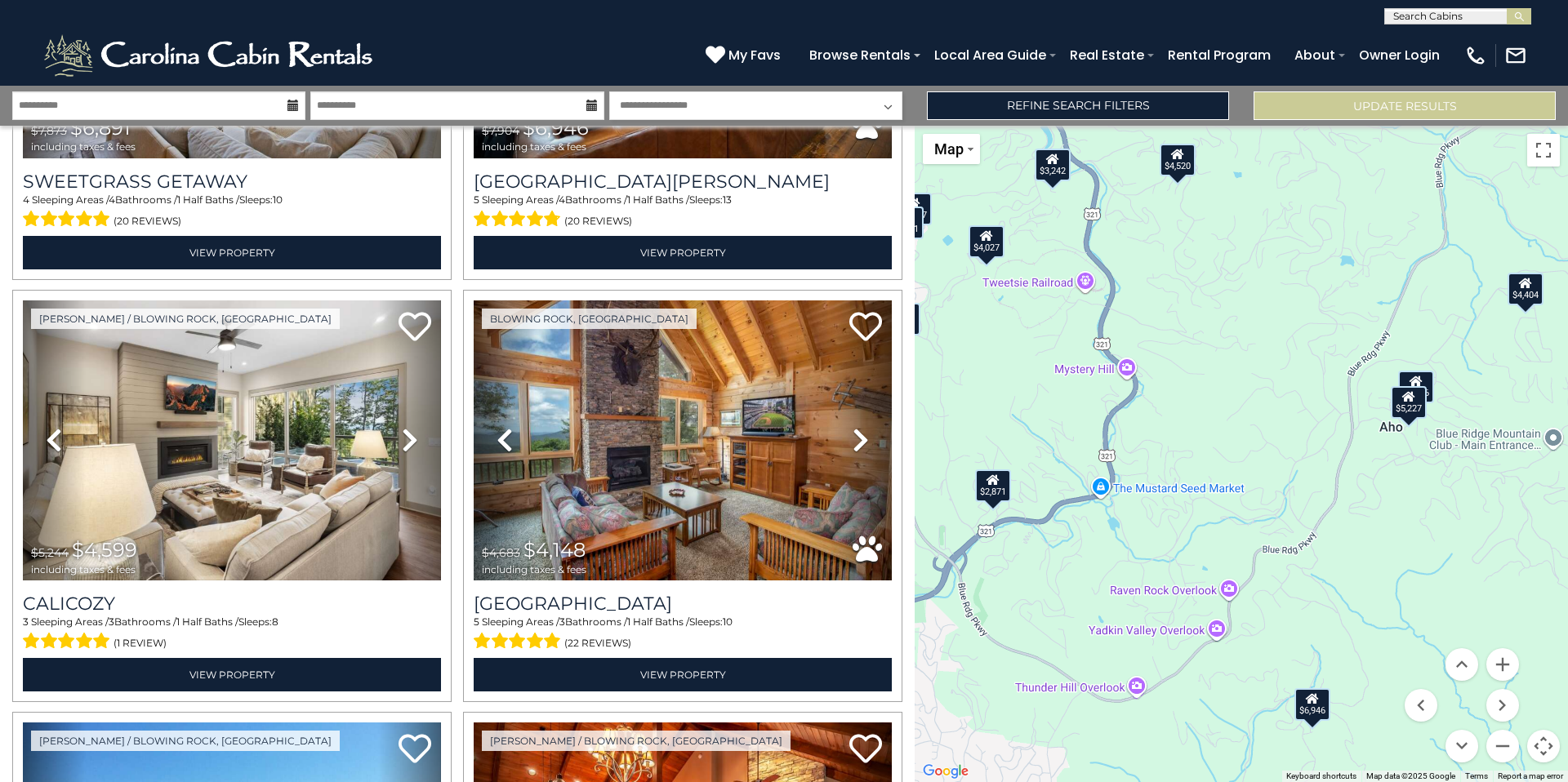
click at [1438, 384] on div "$6,689 $6,196 $5,227 $6,288 $6,891 $6,946 $4,599 $4,148 $5,556 $3,797 $4,449 $4…" at bounding box center [1241, 454] width 653 height 656
click at [1509, 665] on button "Zoom in" at bounding box center [1502, 664] width 33 height 33
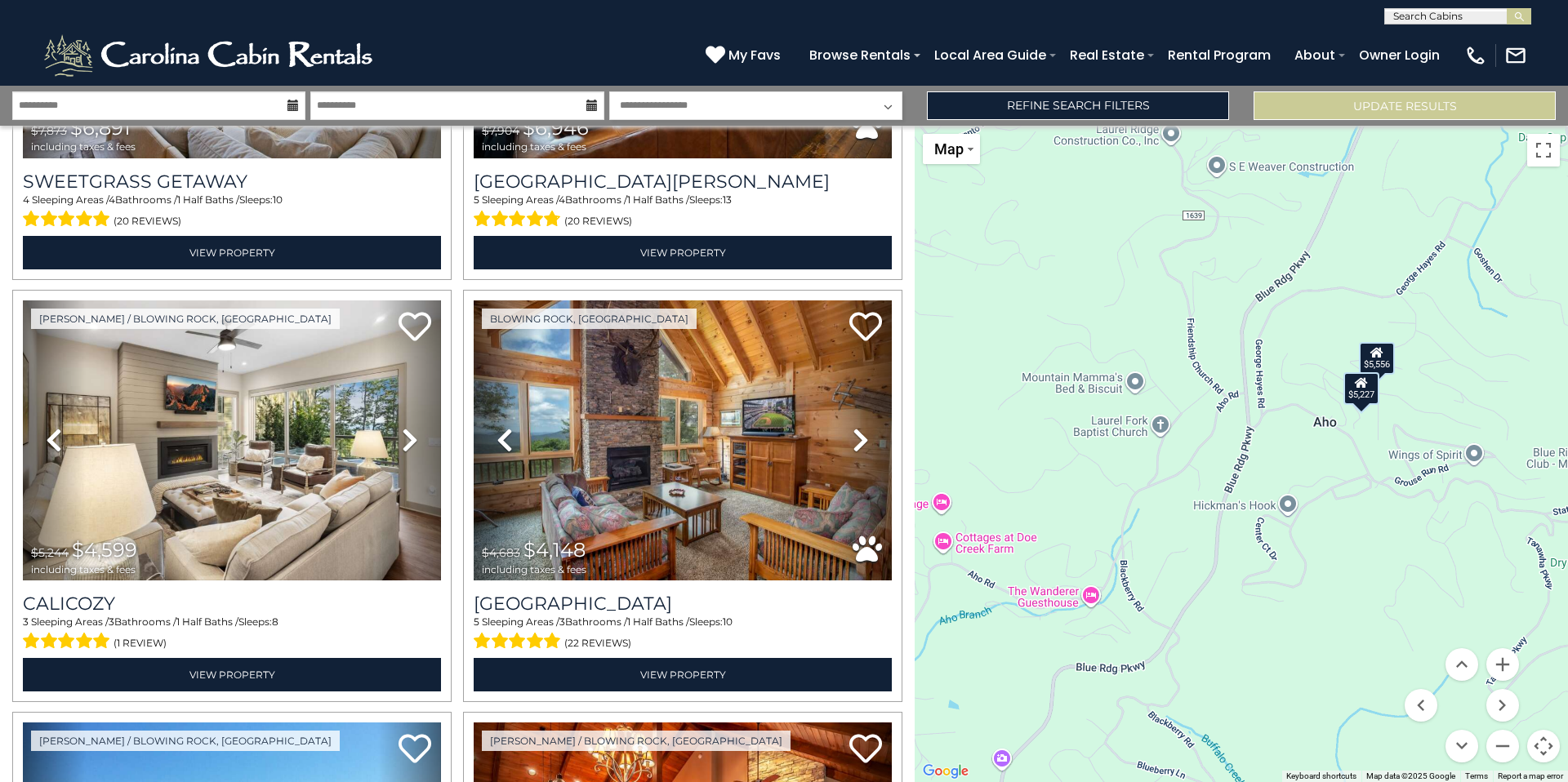
drag, startPoint x: 1516, startPoint y: 536, endPoint x: 1363, endPoint y: 538, distance: 153.0
click at [1300, 559] on div "$6,689 $6,196 $5,227 $6,288 $6,891 $6,946 $4,599 $4,148 $5,556 $3,797 $4,449 $4…" at bounding box center [1241, 454] width 653 height 656
click at [1385, 366] on div "$5,556" at bounding box center [1375, 358] width 36 height 33
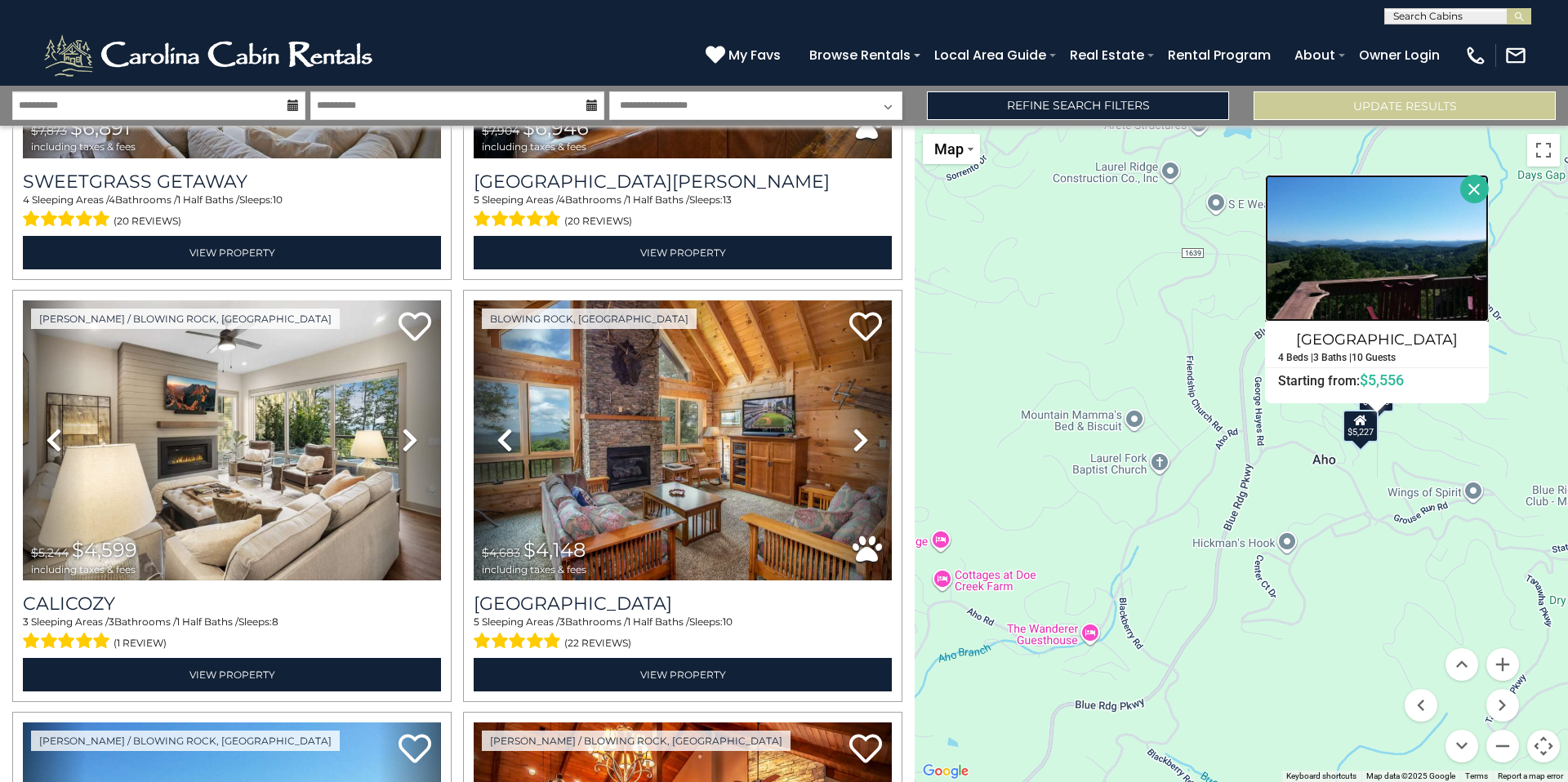
click at [1393, 254] on img at bounding box center [1376, 248] width 224 height 147
click at [1508, 746] on button "Zoom out" at bounding box center [1502, 746] width 33 height 33
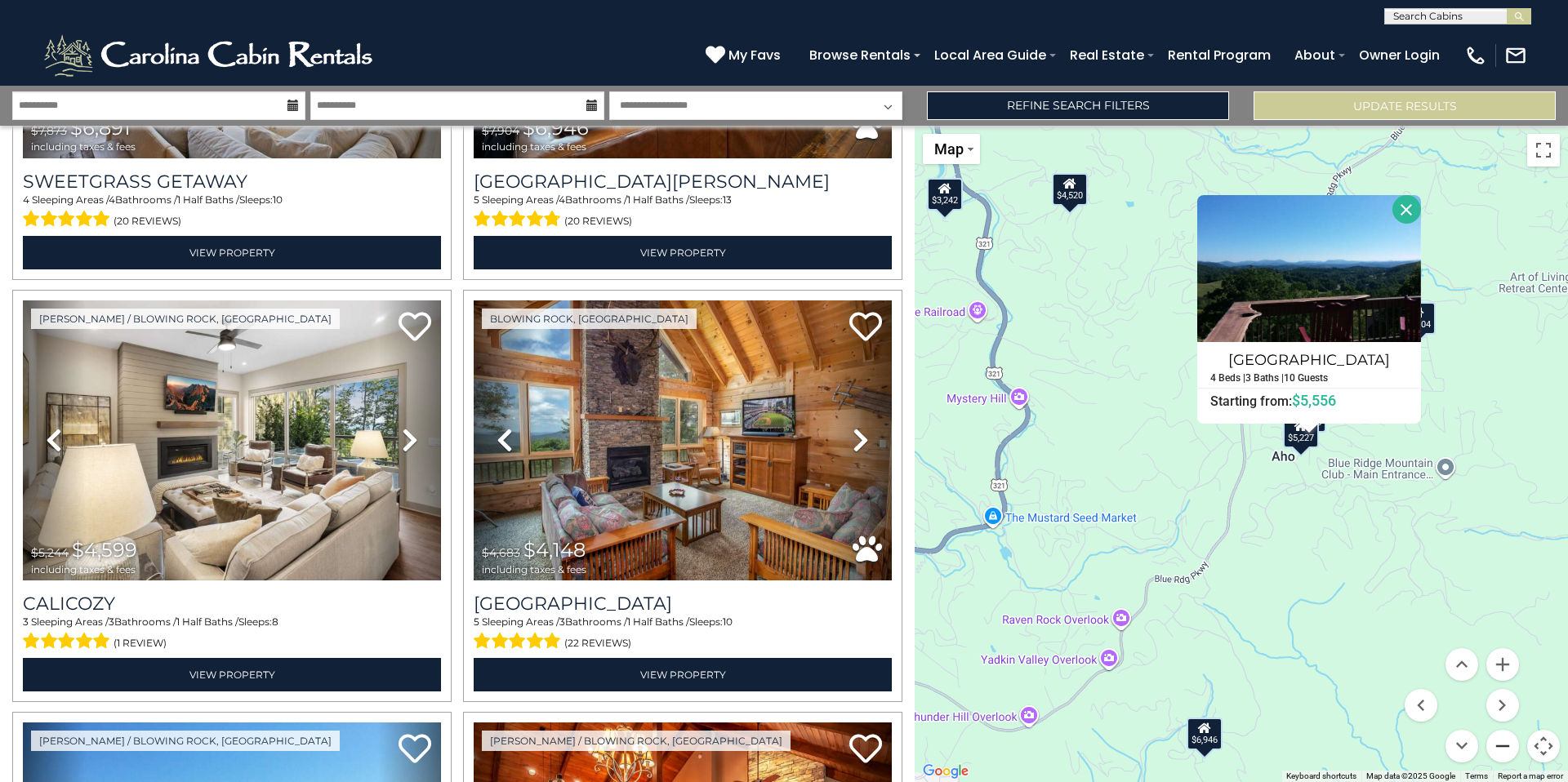
click at [1508, 746] on button "Zoom out" at bounding box center [1502, 746] width 33 height 33
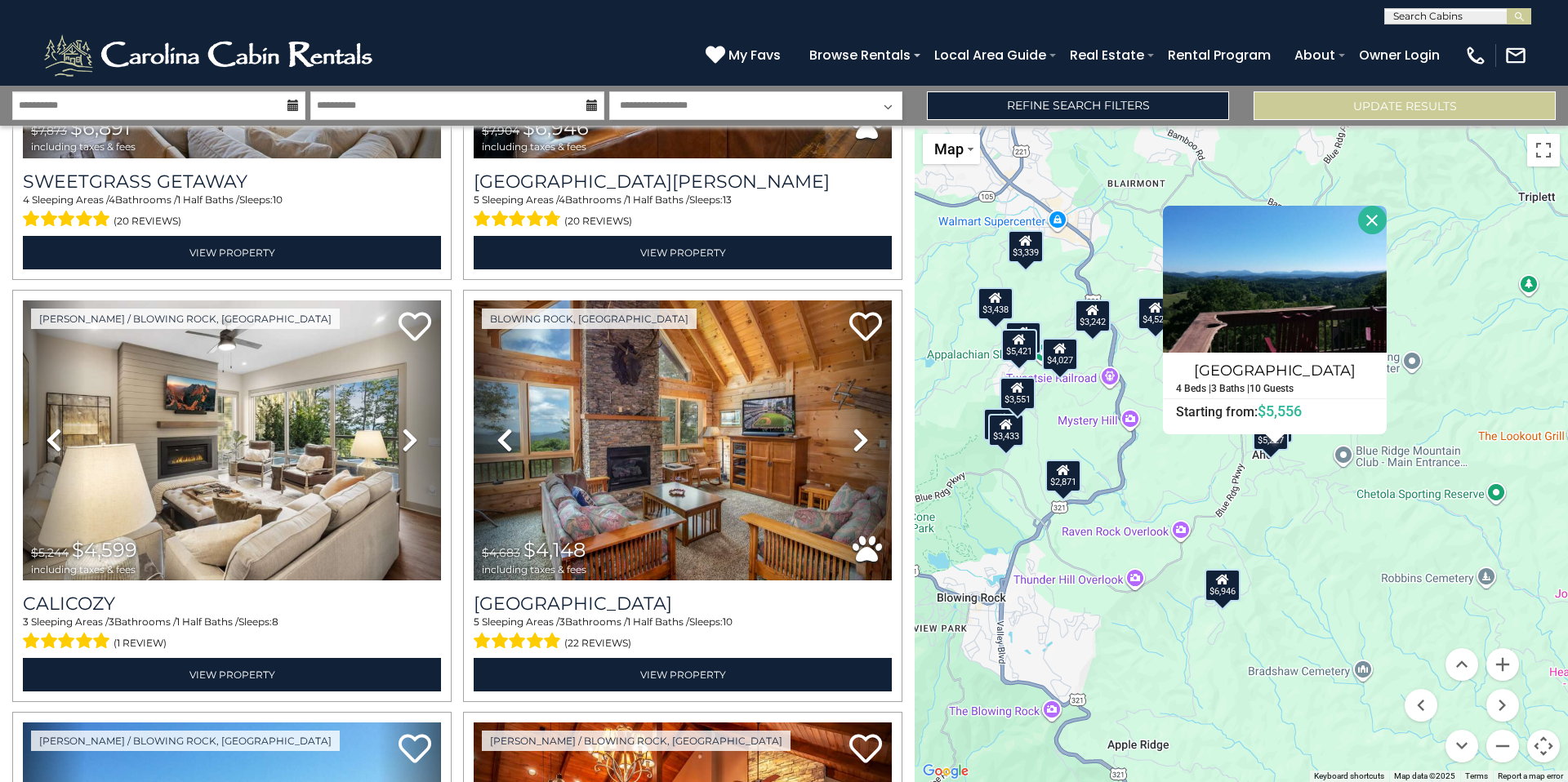
click at [1373, 219] on button "Close" at bounding box center [1372, 220] width 28 height 28
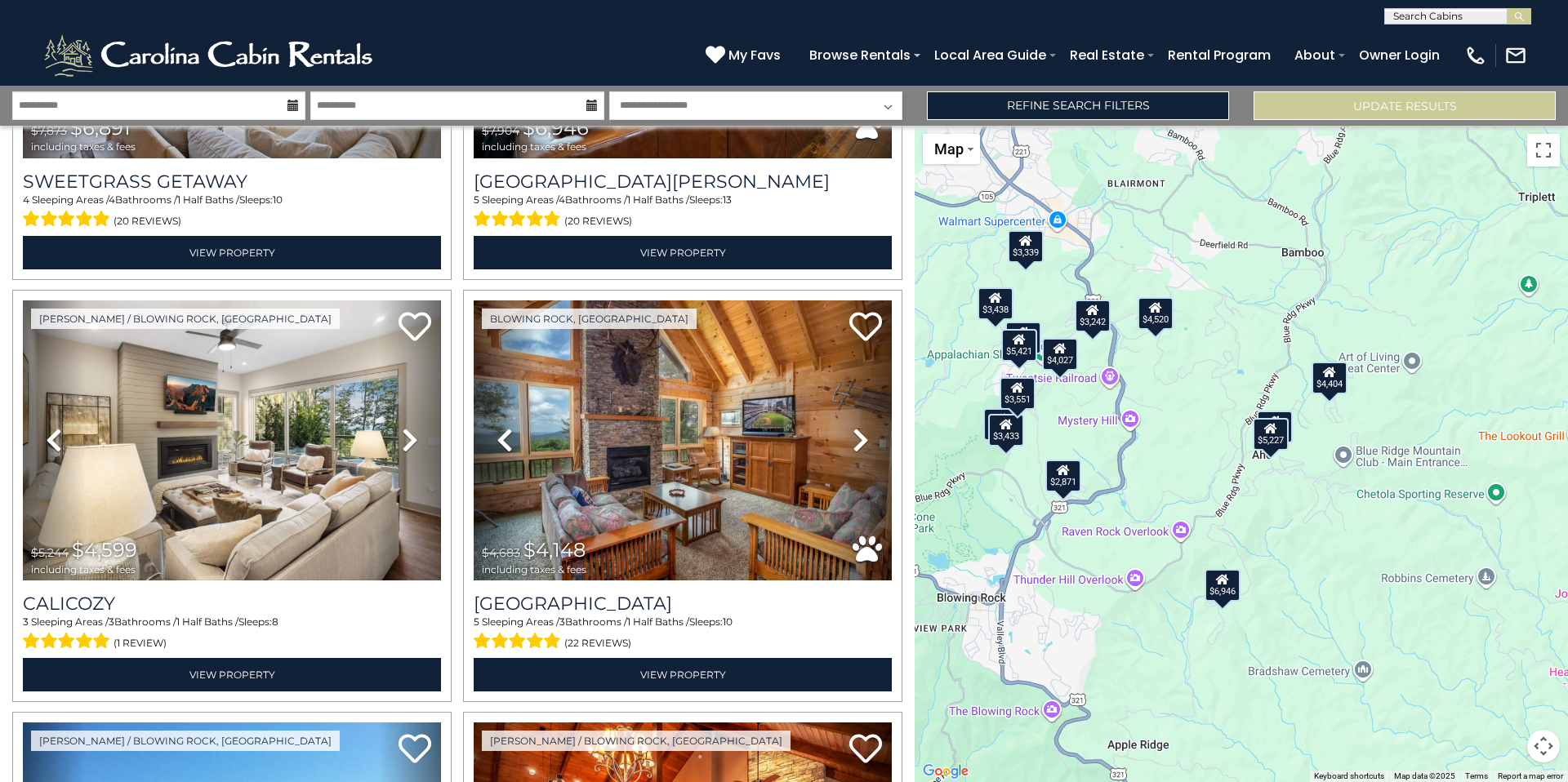
click at [1329, 391] on div "$4,404" at bounding box center [1329, 378] width 36 height 33
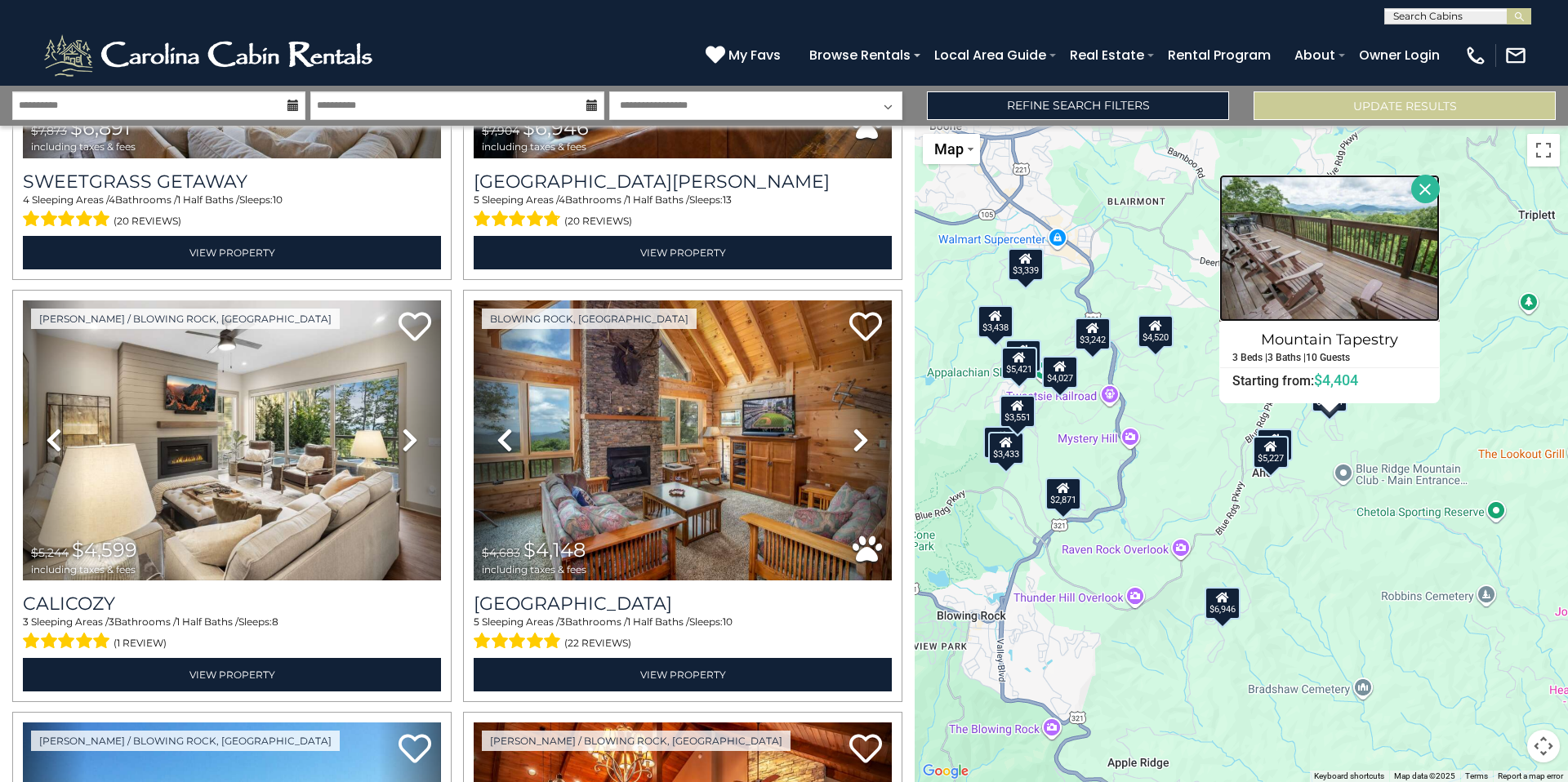
click at [1300, 257] on img at bounding box center [1328, 248] width 220 height 147
click at [1430, 179] on button "Close" at bounding box center [1426, 189] width 28 height 28
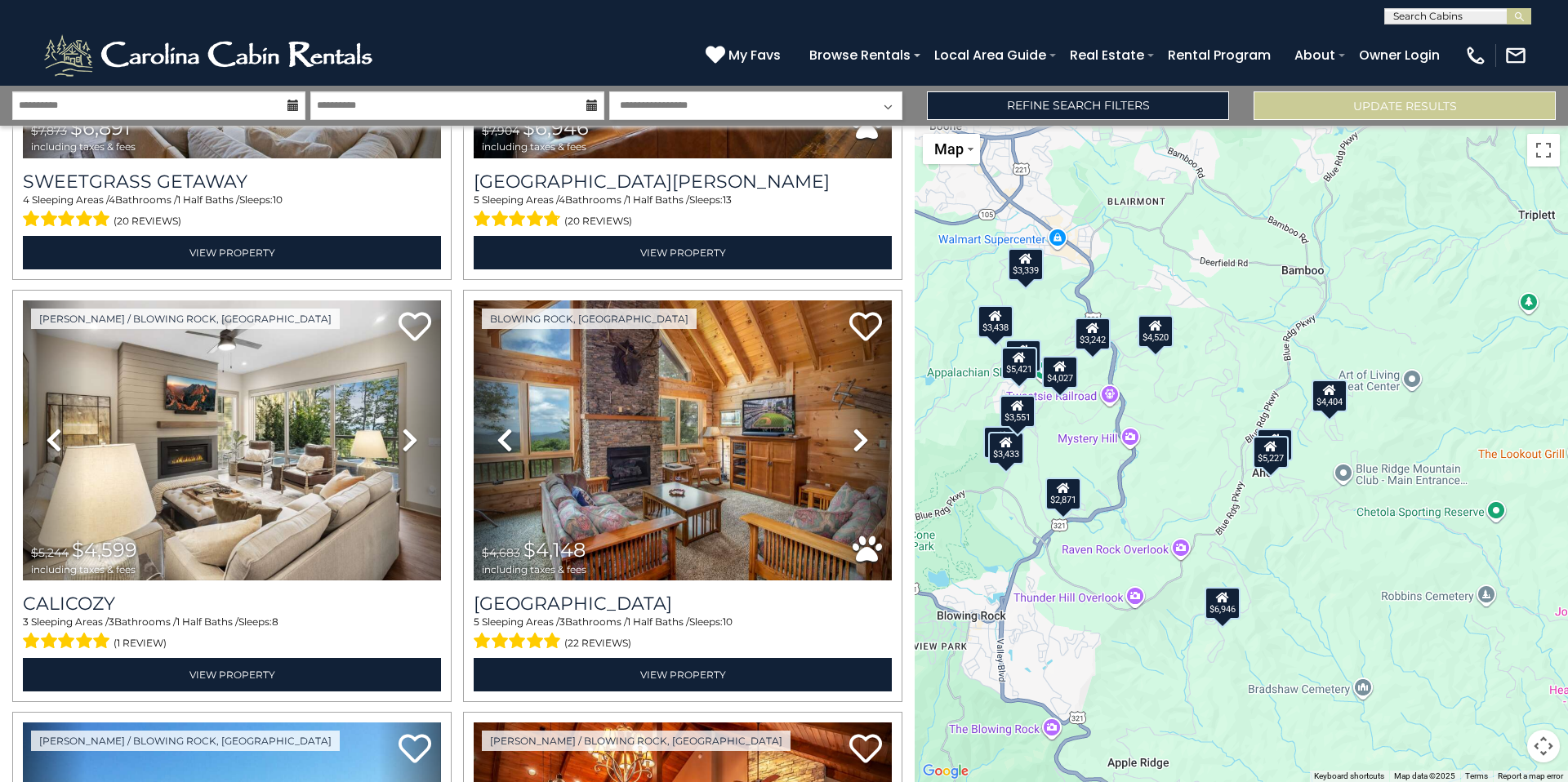
click at [1220, 614] on div "$6,946" at bounding box center [1222, 603] width 36 height 33
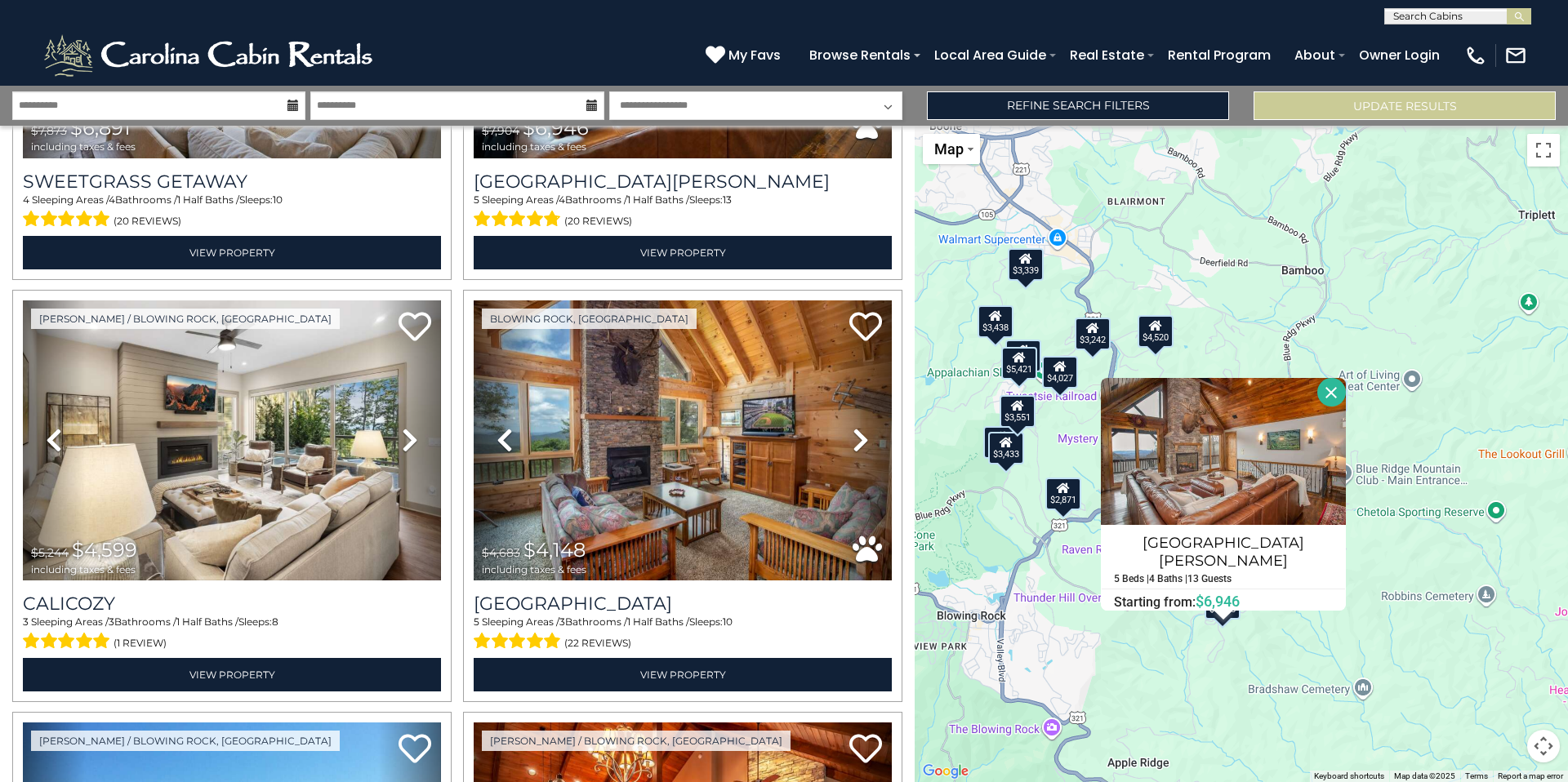
click at [1320, 394] on button "Close" at bounding box center [1331, 392] width 28 height 28
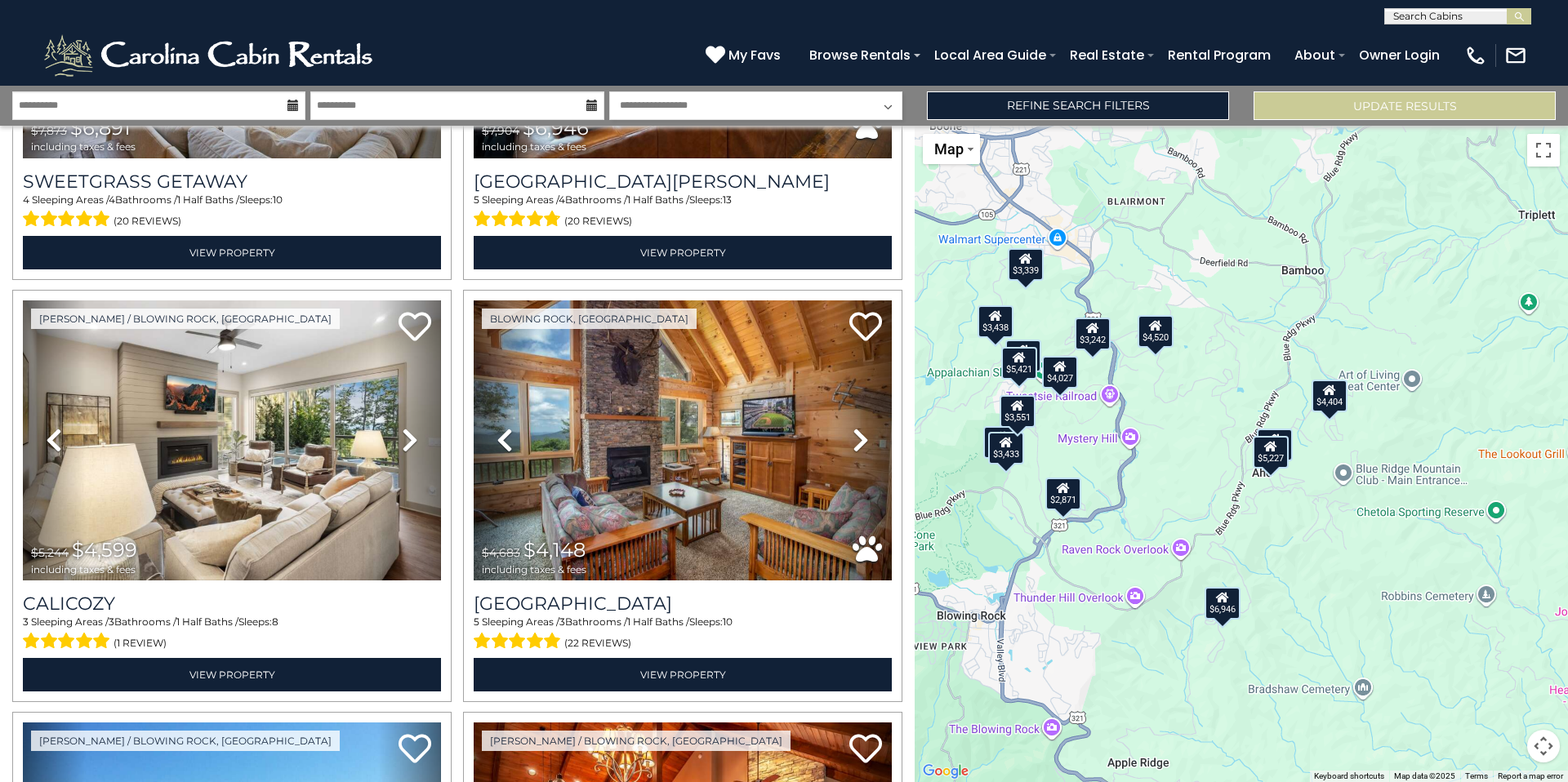
click at [1542, 745] on button "Map camera controls" at bounding box center [1543, 746] width 33 height 33
click at [1503, 661] on button "Zoom in" at bounding box center [1502, 664] width 33 height 33
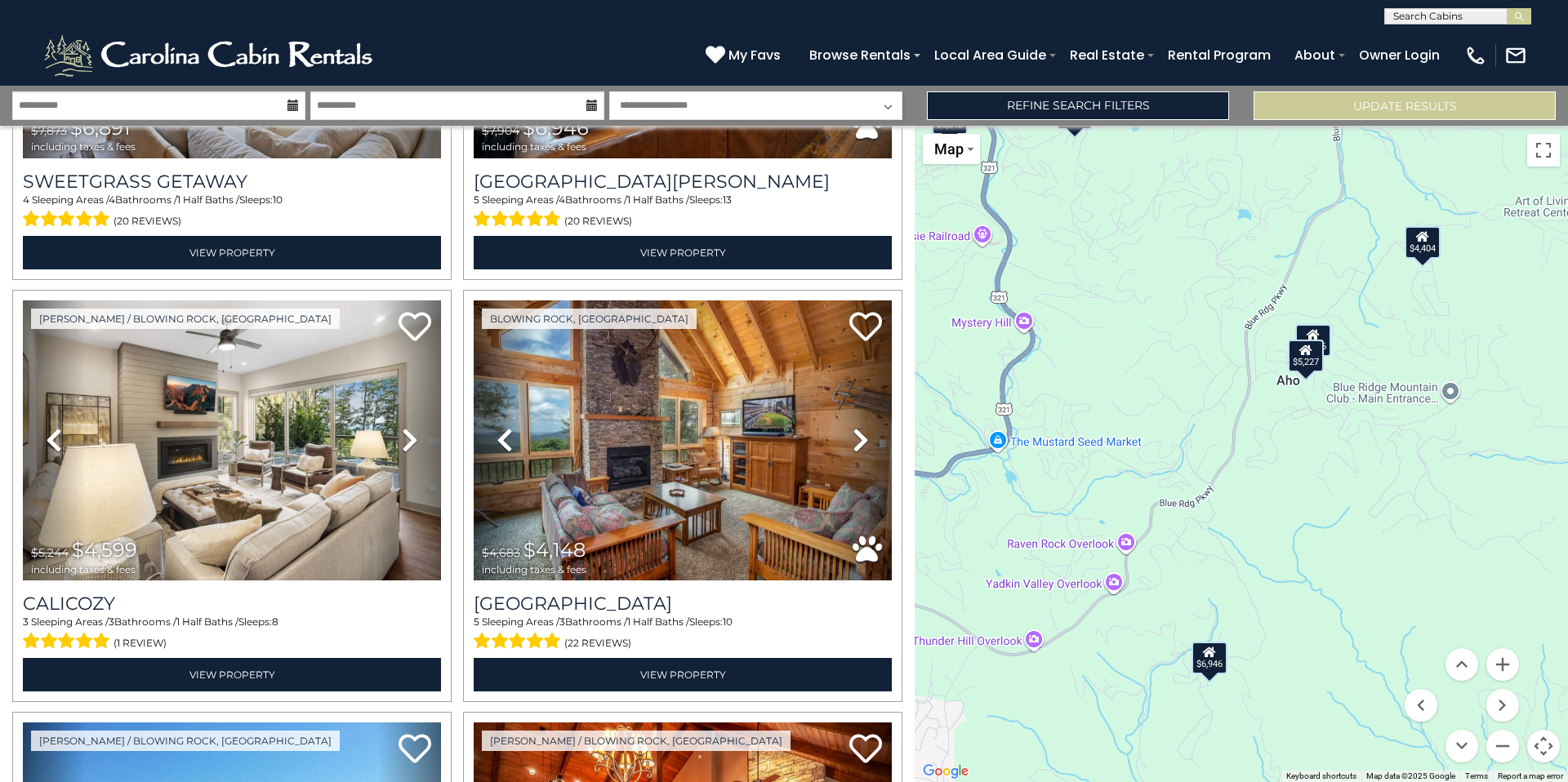
drag, startPoint x: 1348, startPoint y: 689, endPoint x: 1348, endPoint y: 567, distance: 122.0
click at [1348, 567] on div "$6,689 $6,196 $5,227 $6,288 $6,891 $6,946 $4,599 $4,148 $5,556 $3,797 $4,449 $4…" at bounding box center [1241, 454] width 653 height 656
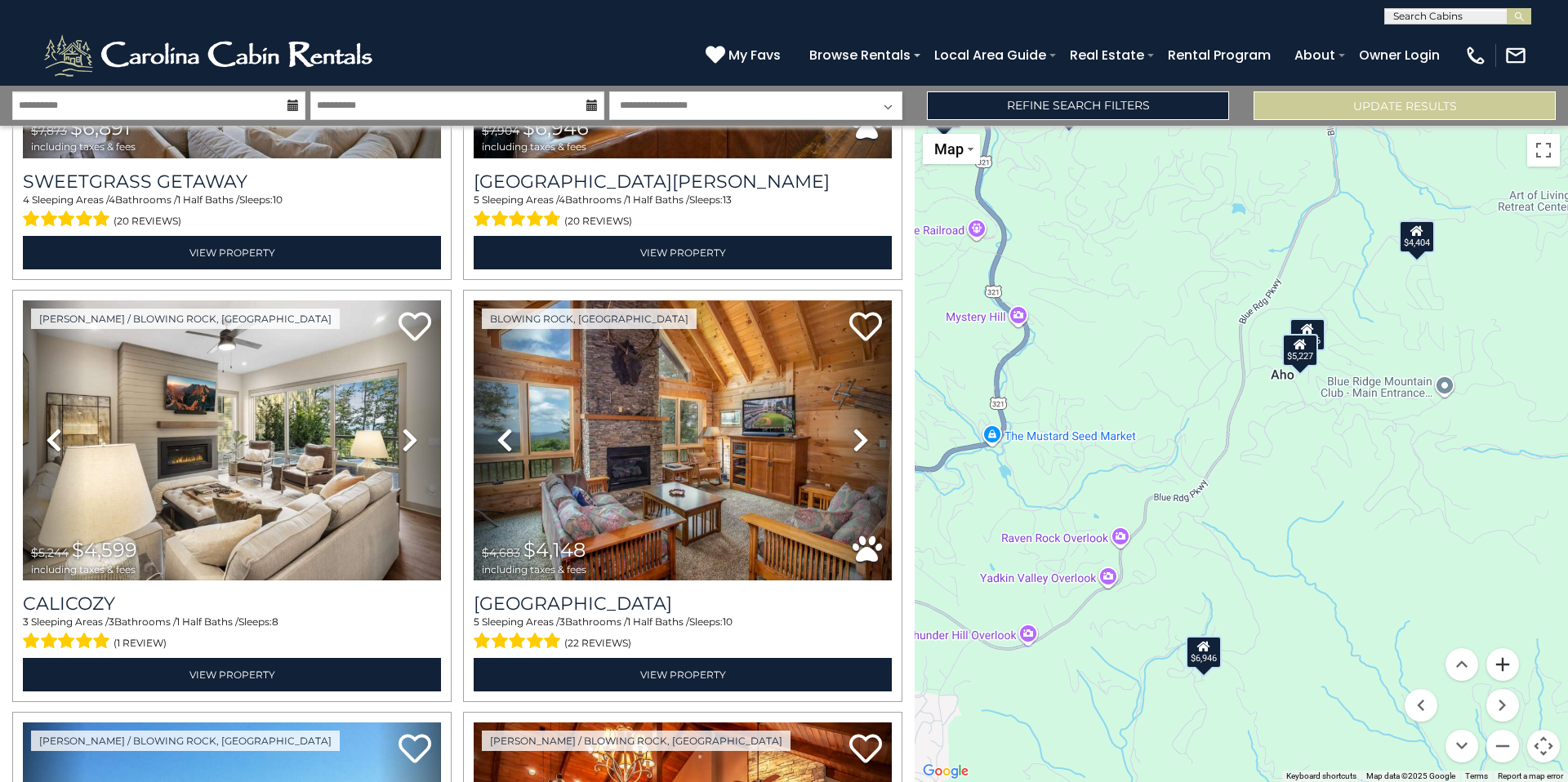
click at [1509, 662] on button "Zoom in" at bounding box center [1502, 664] width 33 height 33
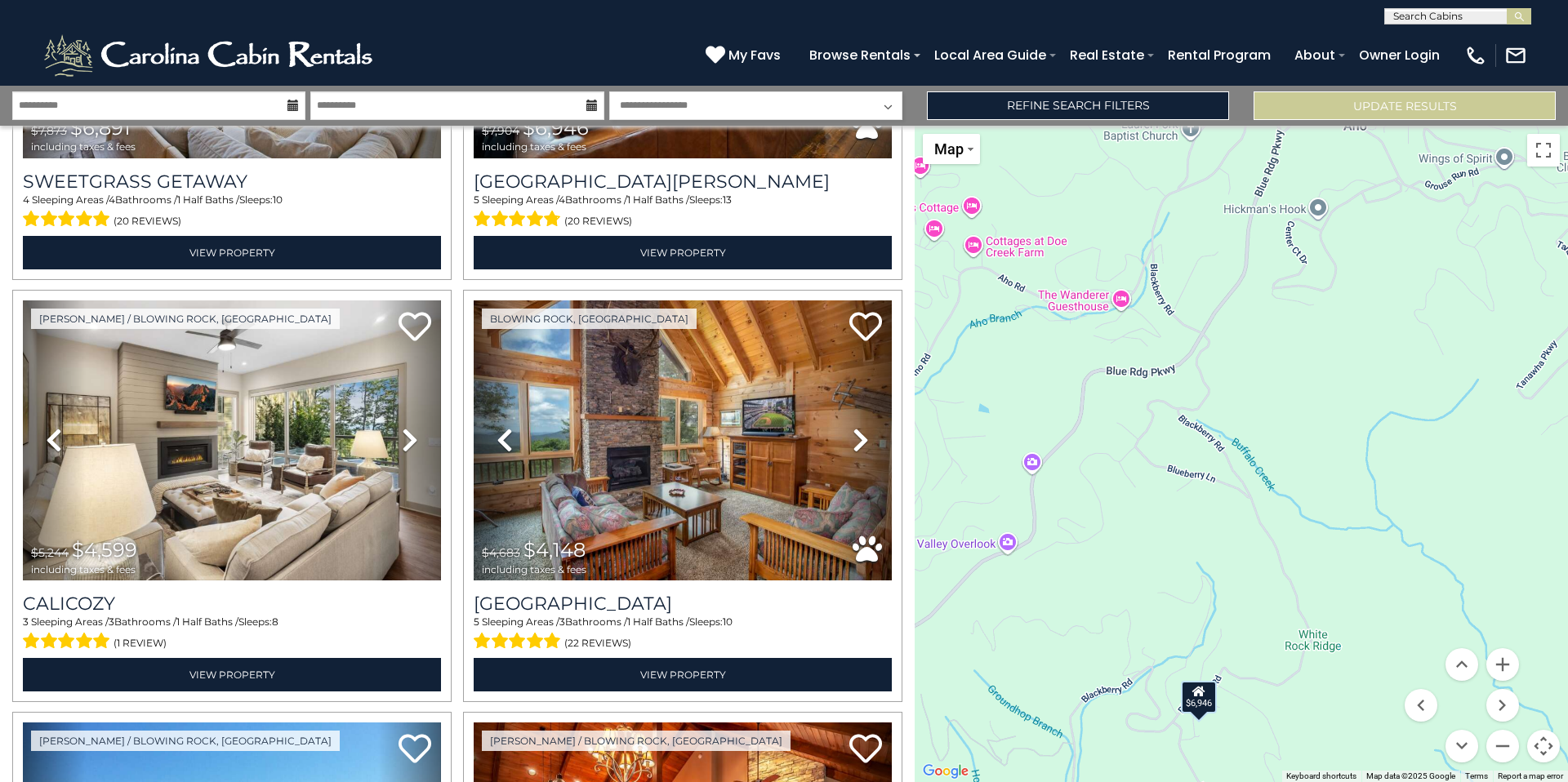
drag, startPoint x: 1302, startPoint y: 738, endPoint x: 1333, endPoint y: 568, distance: 172.8
click at [1333, 568] on div "$6,689 $6,196 $5,227 $6,288 $6,891 $6,946 $4,599 $4,148 $5,556 $3,797 $4,449 $4…" at bounding box center [1241, 454] width 653 height 656
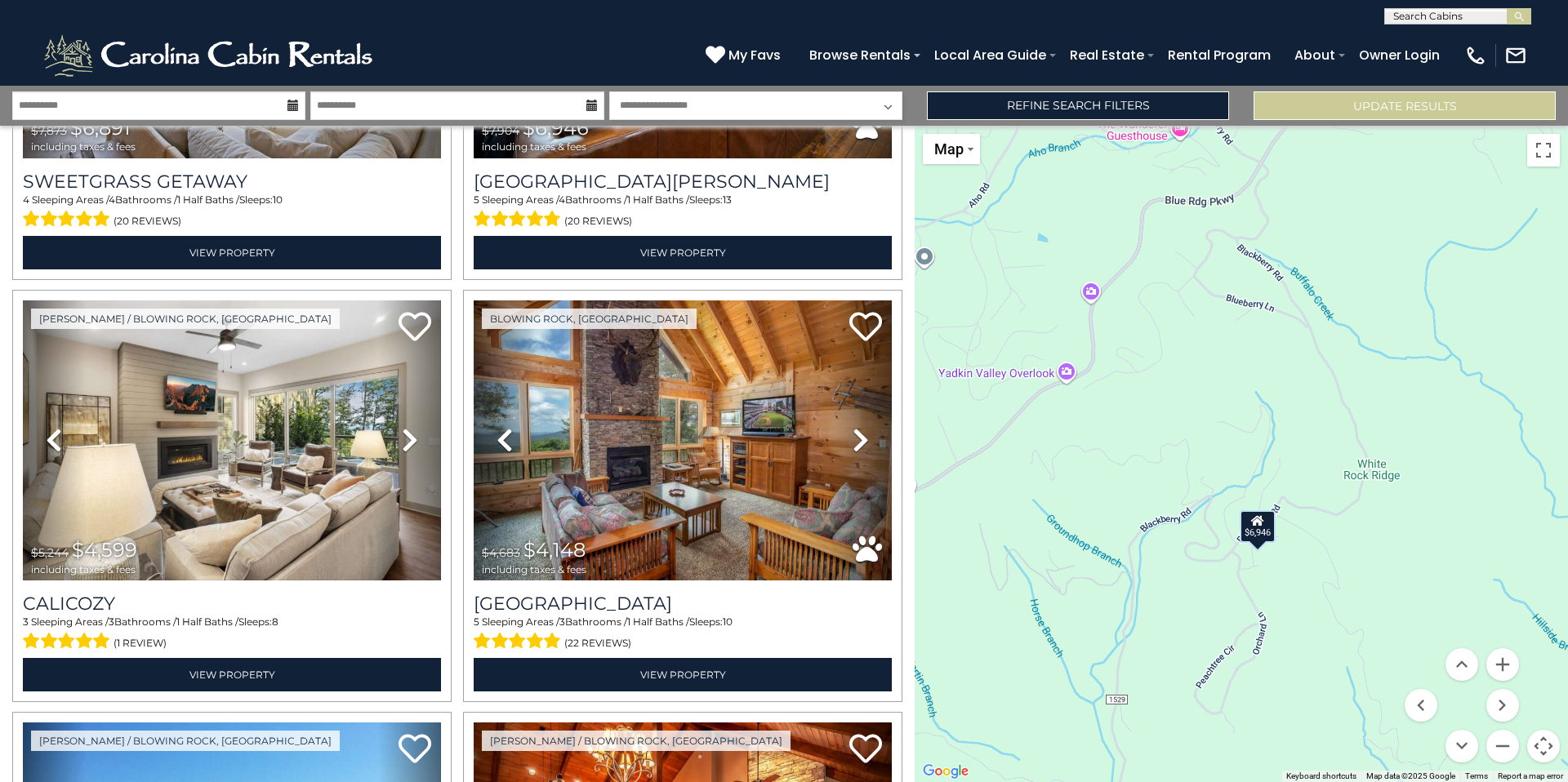
drag, startPoint x: 1287, startPoint y: 732, endPoint x: 1348, endPoint y: 560, distance: 182.5
click at [1348, 560] on div "$6,689 $6,196 $5,227 $6,288 $6,891 $6,946 $4,599 $4,148 $5,556 $3,797 $4,449 $4…" at bounding box center [1241, 454] width 653 height 656
click at [1500, 661] on button "Zoom in" at bounding box center [1502, 664] width 33 height 33
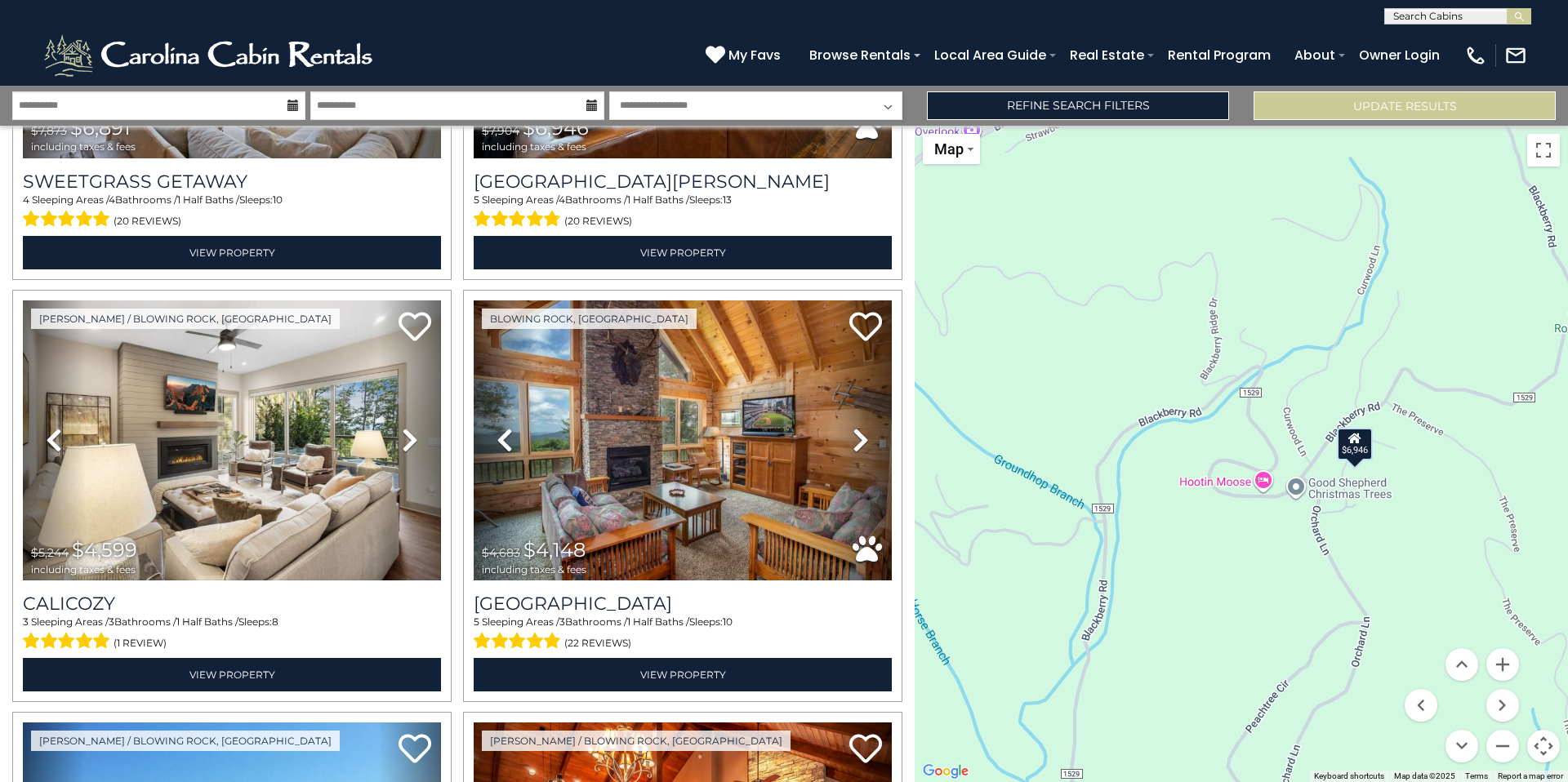
drag, startPoint x: 1286, startPoint y: 724, endPoint x: 1365, endPoint y: 551, distance: 190.2
click at [1365, 551] on div "$6,689 $6,196 $5,227 $6,288 $6,891 $6,946 $4,599 $4,148 $5,556 $3,797 $4,449 $4…" at bounding box center [1241, 454] width 653 height 656
click at [1505, 668] on button "Zoom in" at bounding box center [1502, 664] width 33 height 33
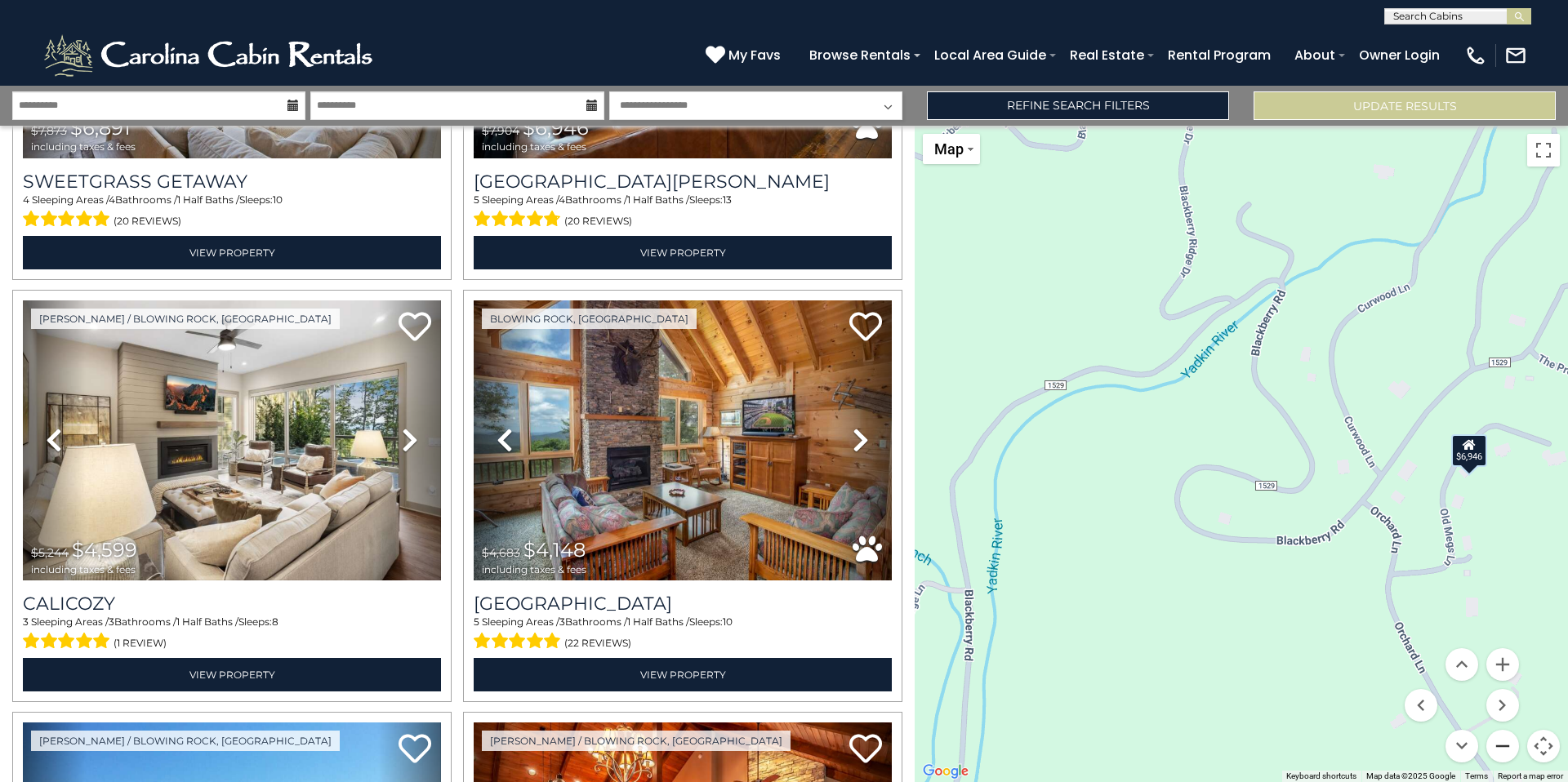
click at [1505, 743] on button "Zoom out" at bounding box center [1502, 746] width 33 height 33
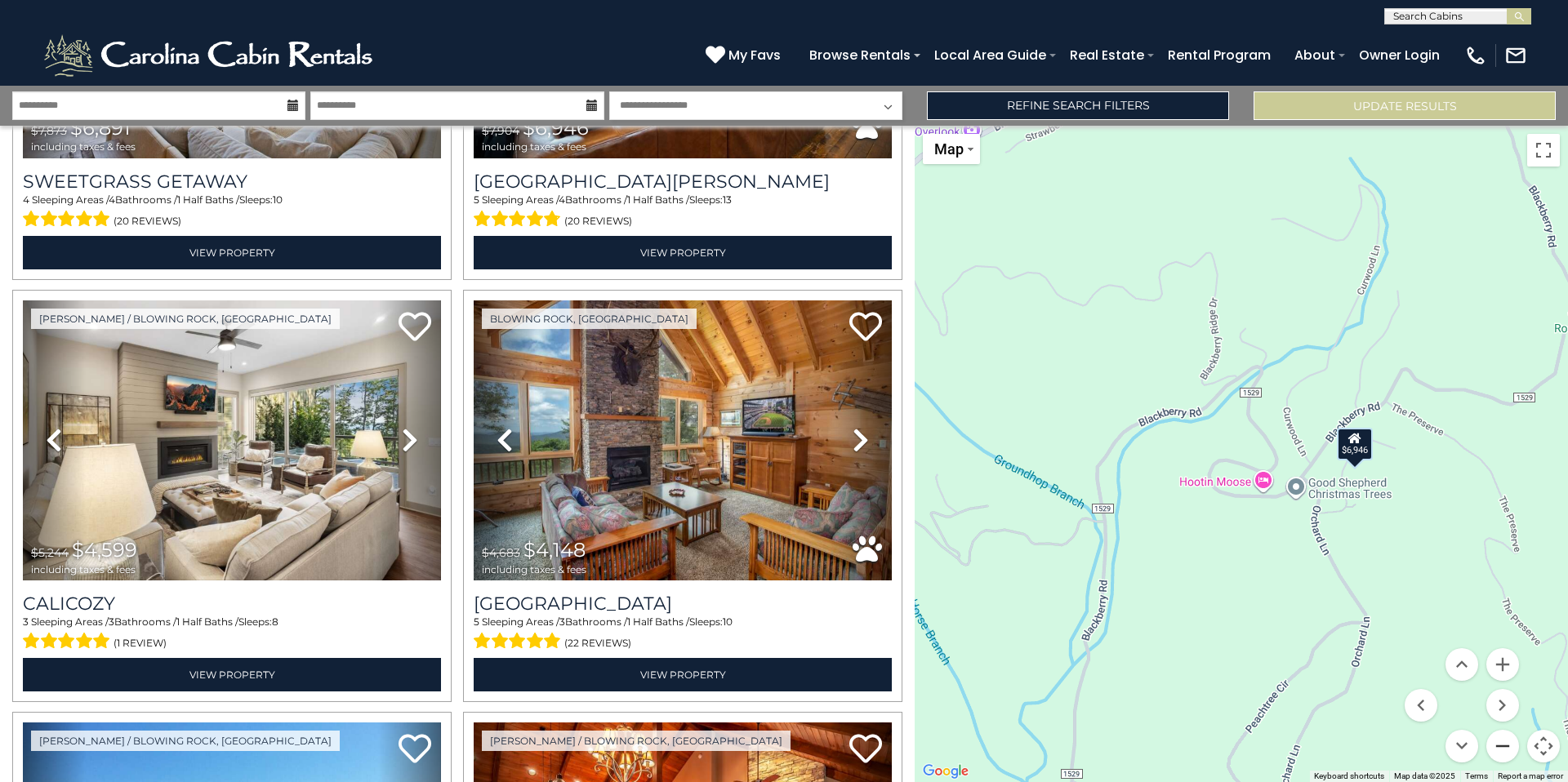
click at [1504, 743] on button "Zoom out" at bounding box center [1502, 746] width 33 height 33
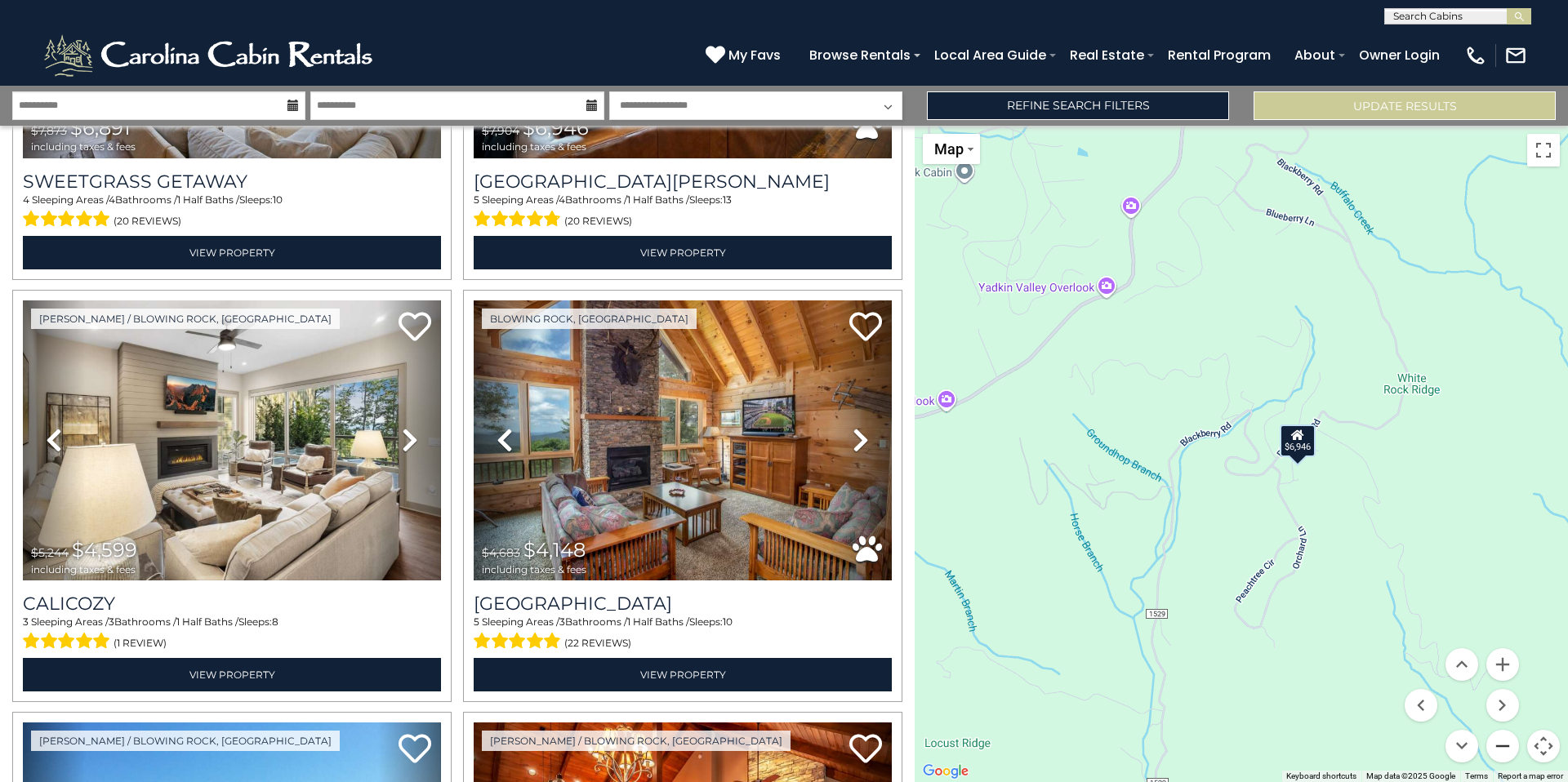
click at [1504, 743] on button "Zoom out" at bounding box center [1502, 746] width 33 height 33
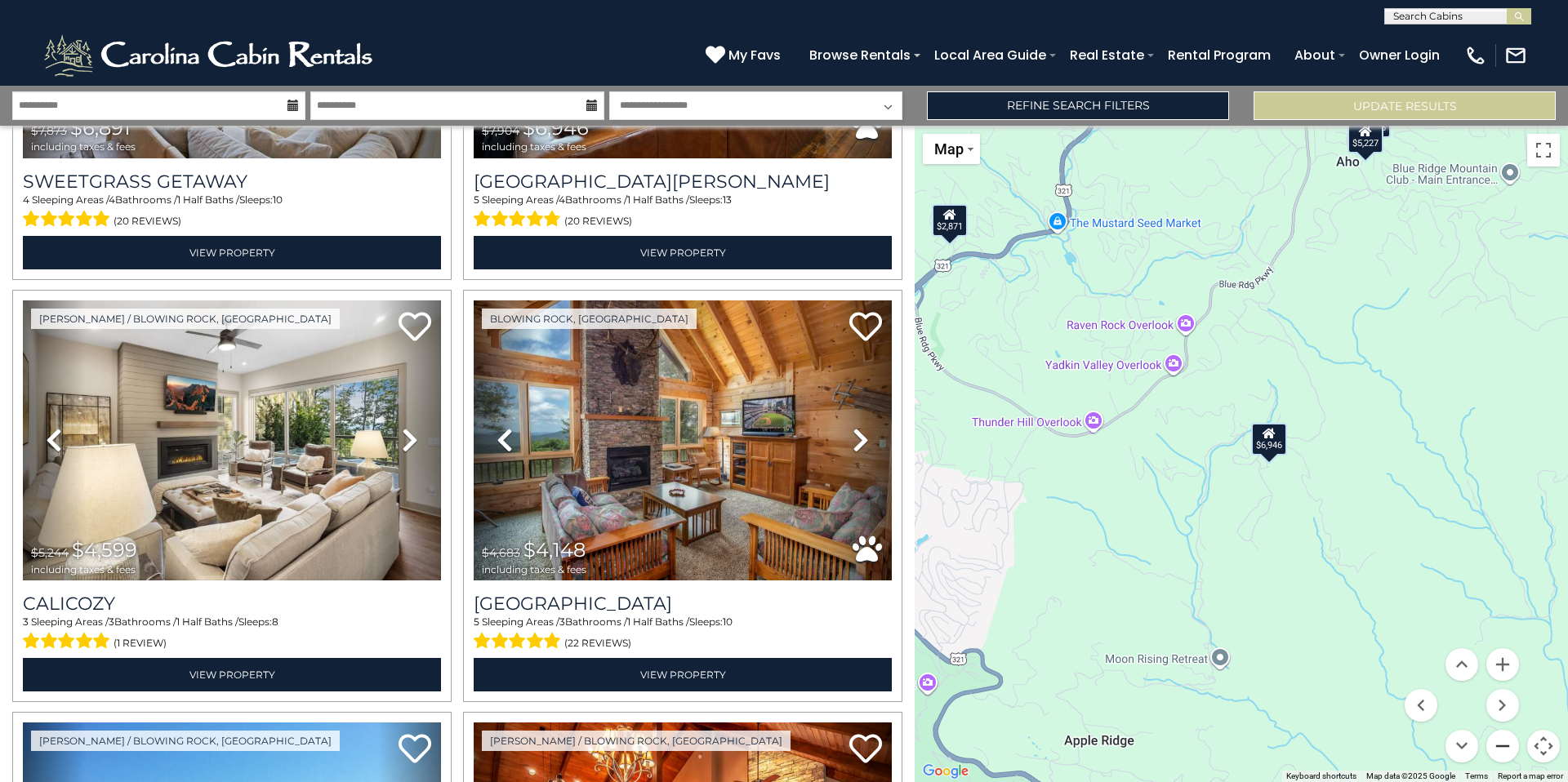
click at [1504, 743] on button "Zoom out" at bounding box center [1502, 746] width 33 height 33
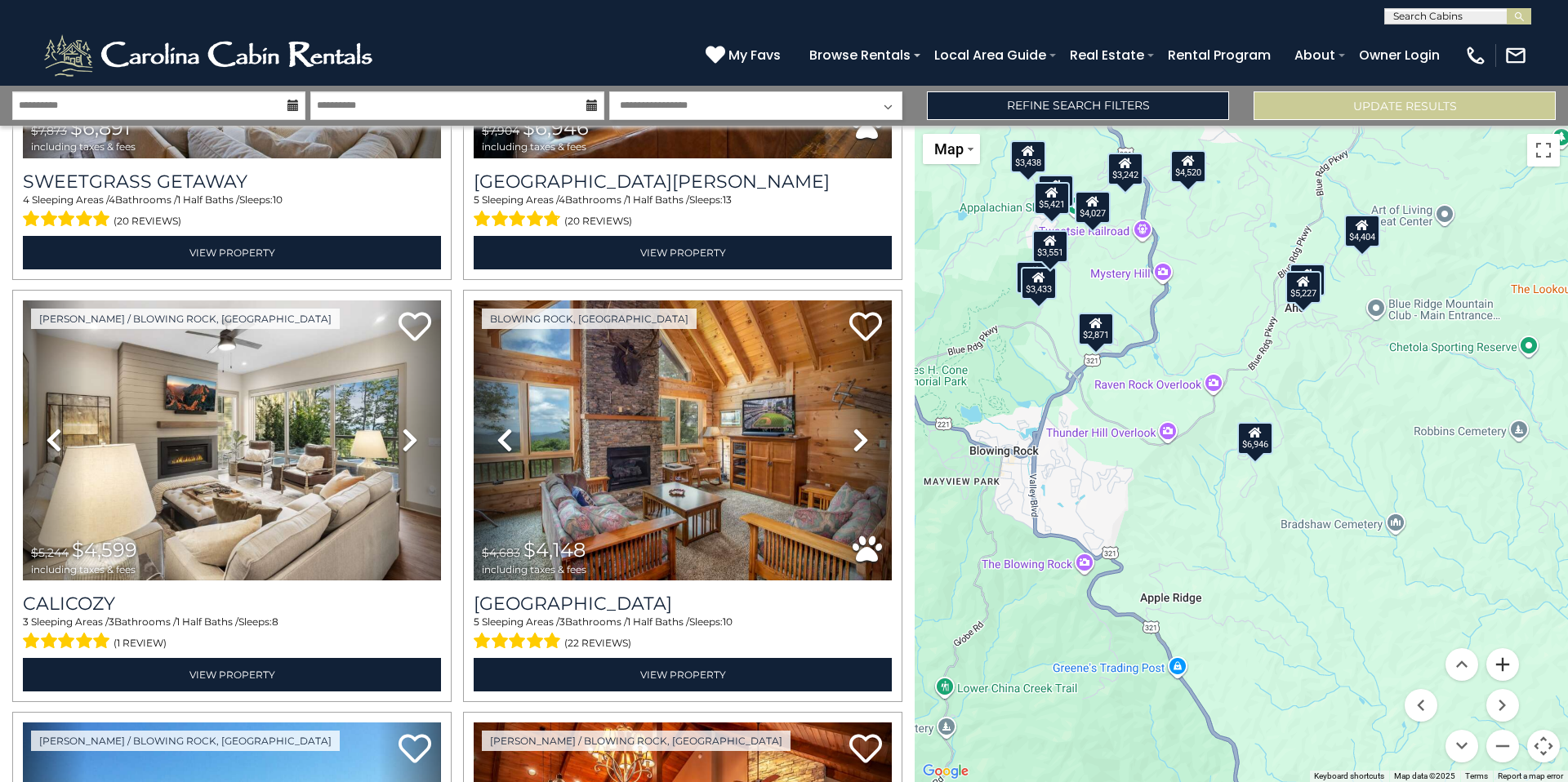
click at [1499, 661] on button "Zoom in" at bounding box center [1502, 664] width 33 height 33
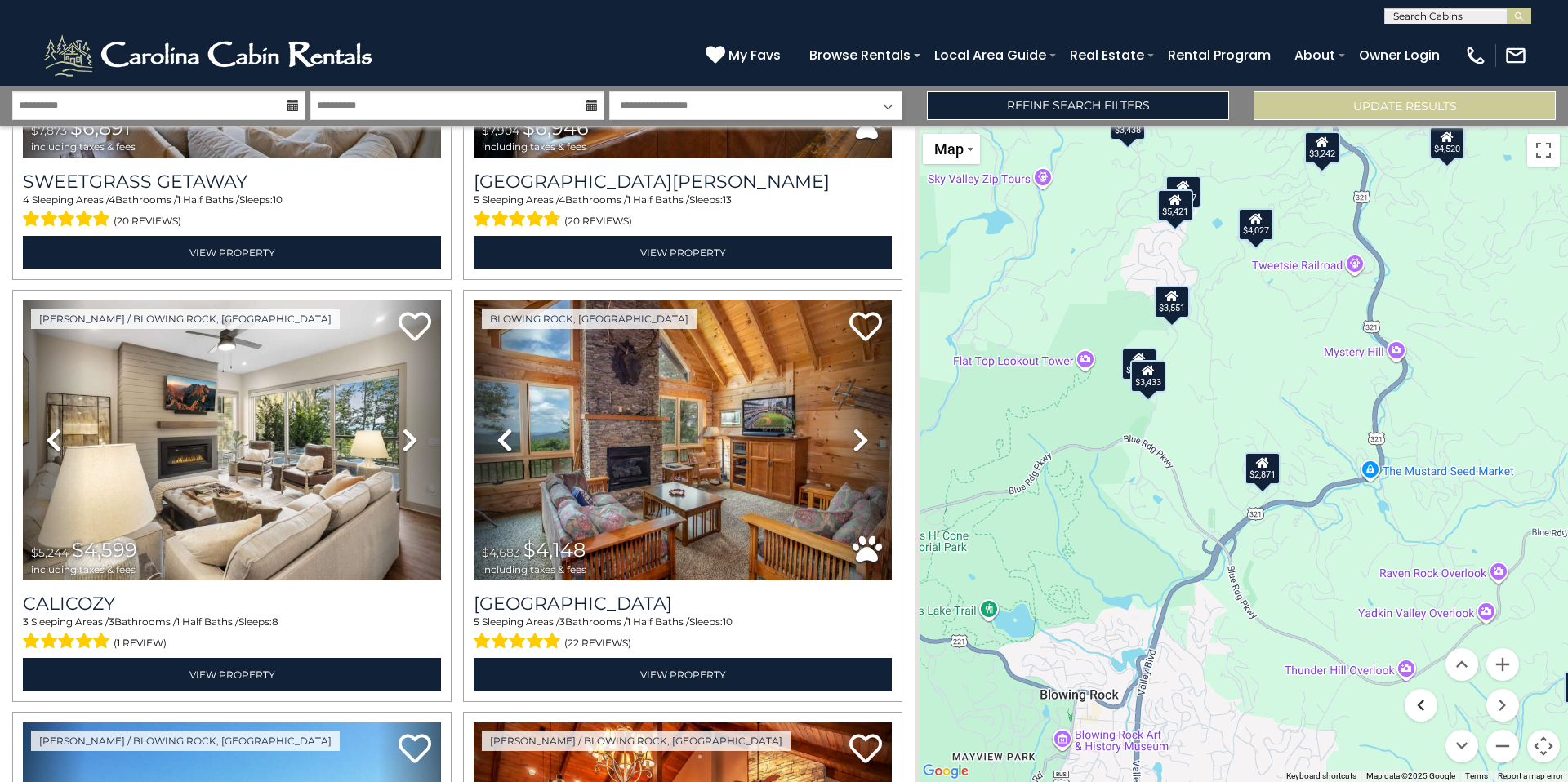
drag, startPoint x: 1106, startPoint y: 460, endPoint x: 1417, endPoint y: 698, distance: 391.6
click at [1420, 705] on div "$6,689 $6,196 $5,227 $6,288 $6,891 $6,946 $4,599 $4,148 $5,556 $3,797 $4,449 $4…" at bounding box center [1241, 454] width 653 height 656
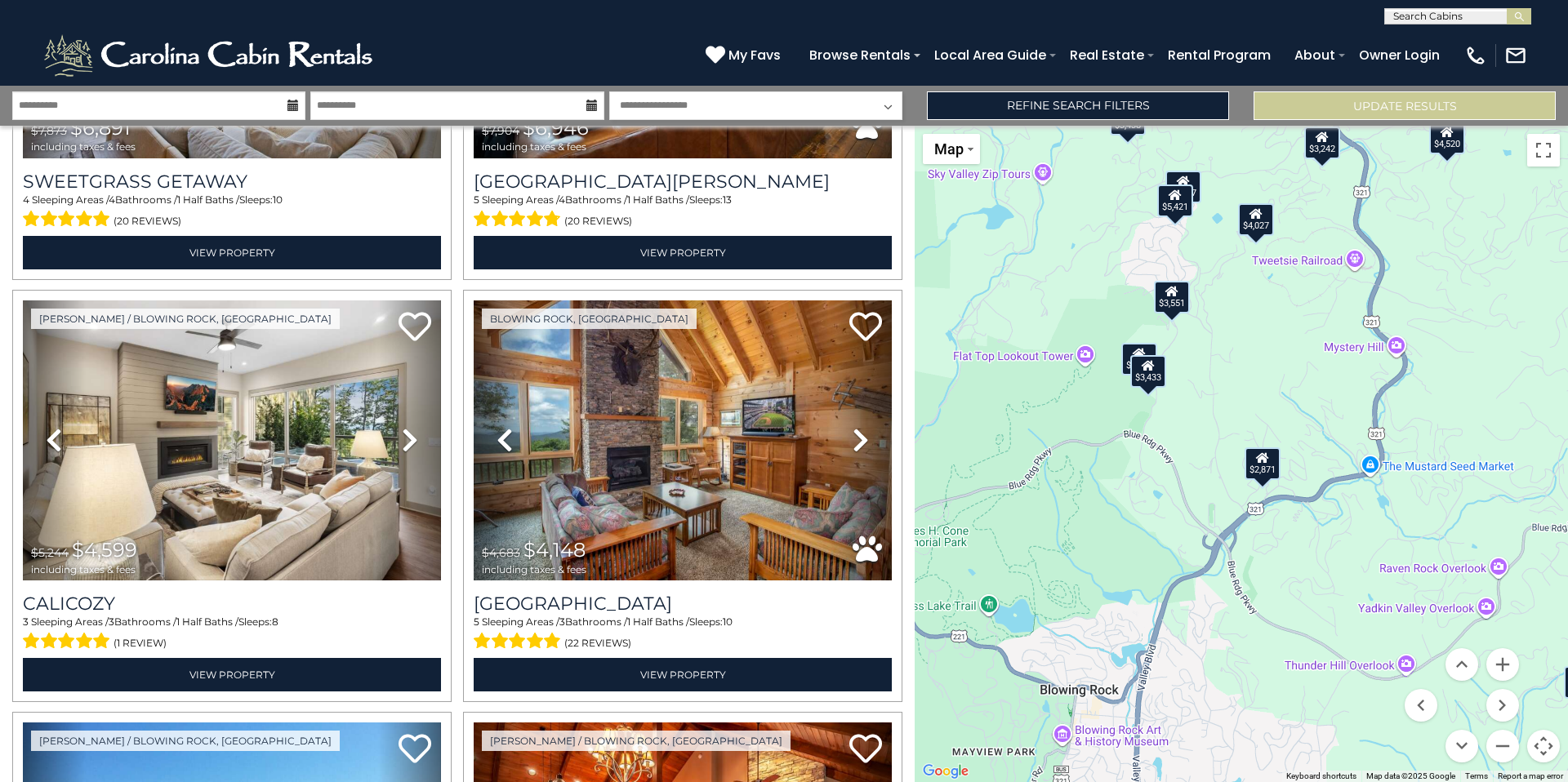
click at [1173, 211] on div "$5,421" at bounding box center [1174, 200] width 36 height 33
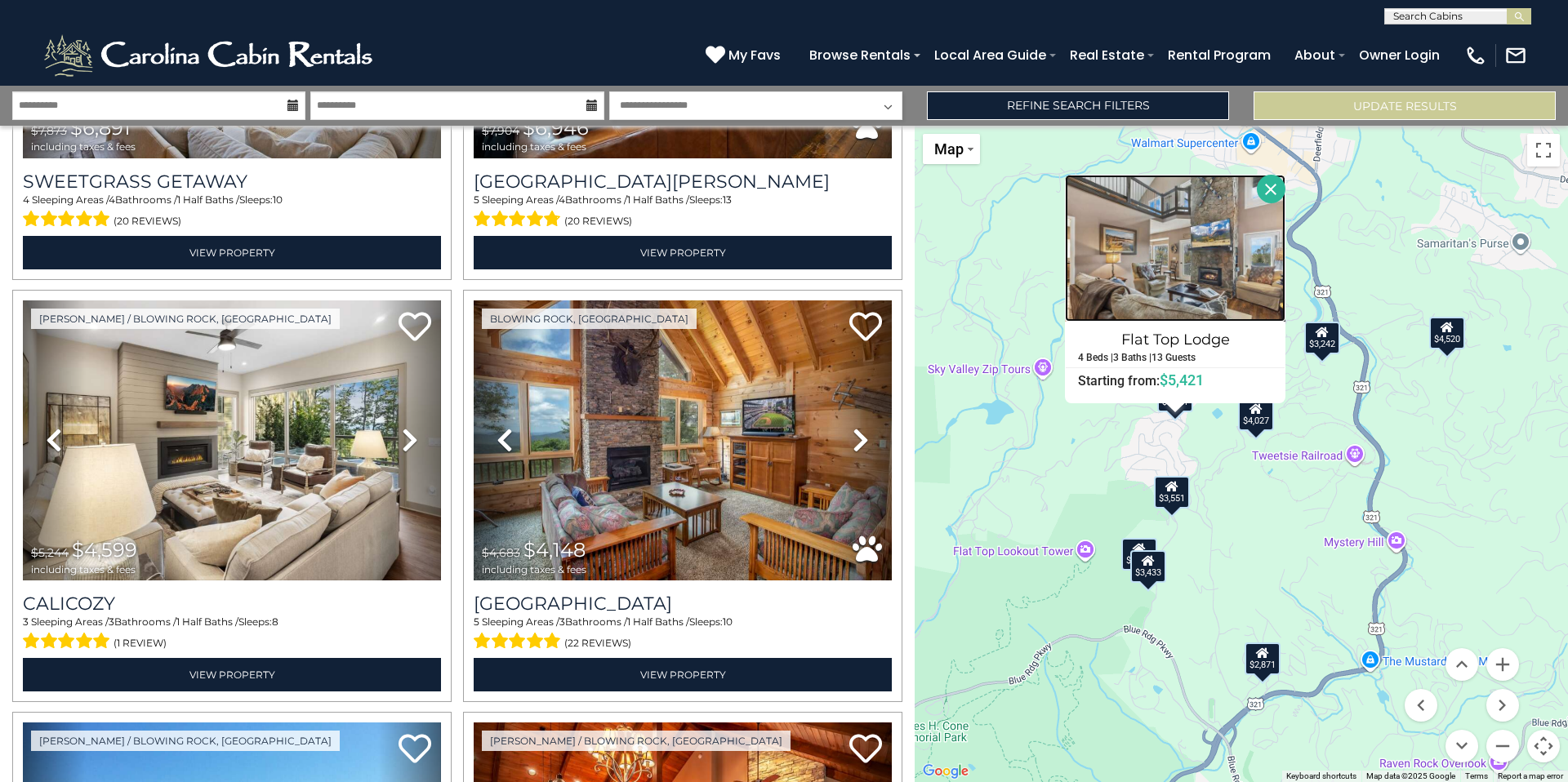
click at [1184, 280] on img at bounding box center [1174, 248] width 220 height 147
click at [1275, 188] on button "Close" at bounding box center [1271, 189] width 28 height 28
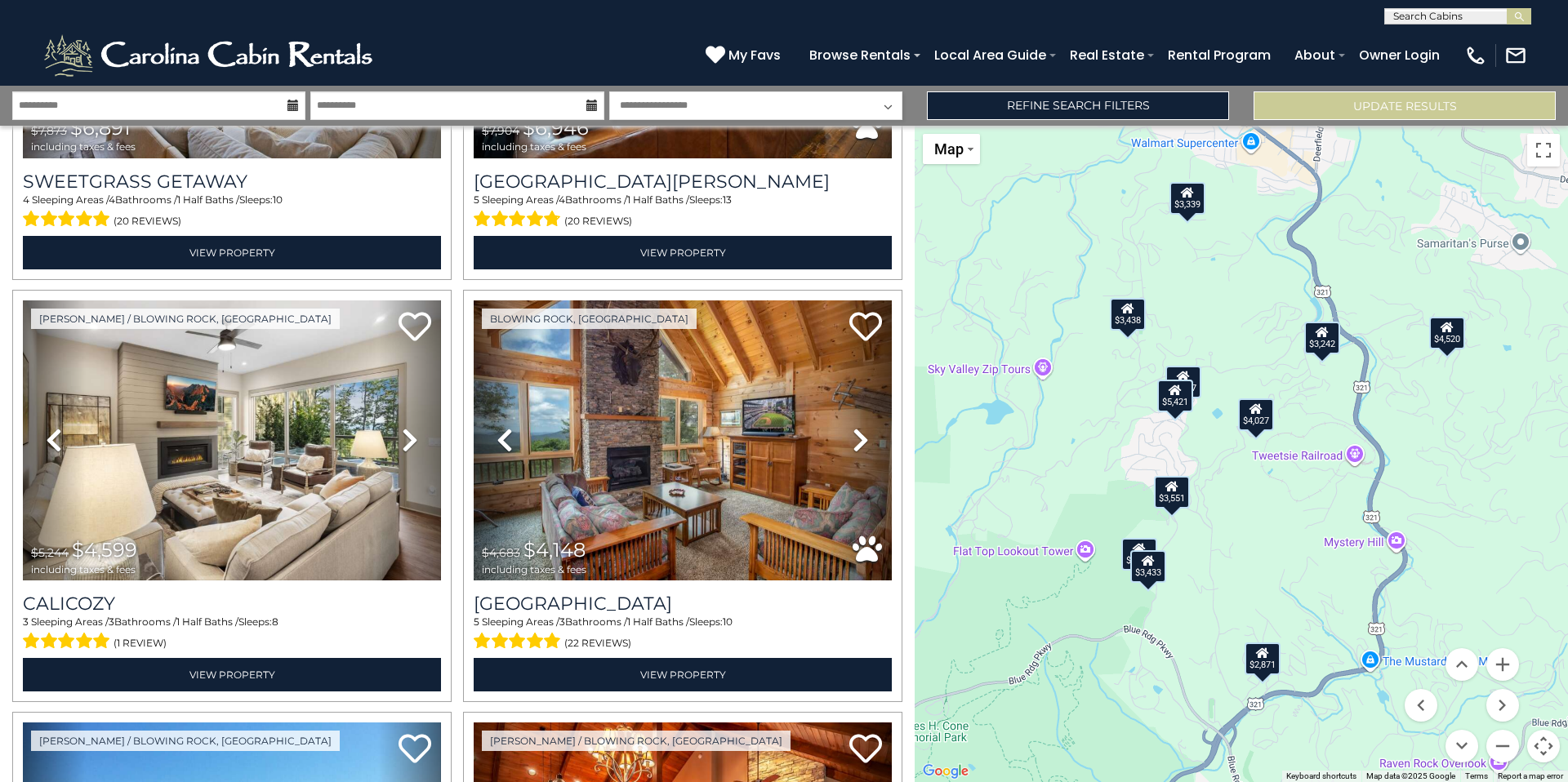
click at [1196, 385] on div "$3,207" at bounding box center [1183, 382] width 36 height 33
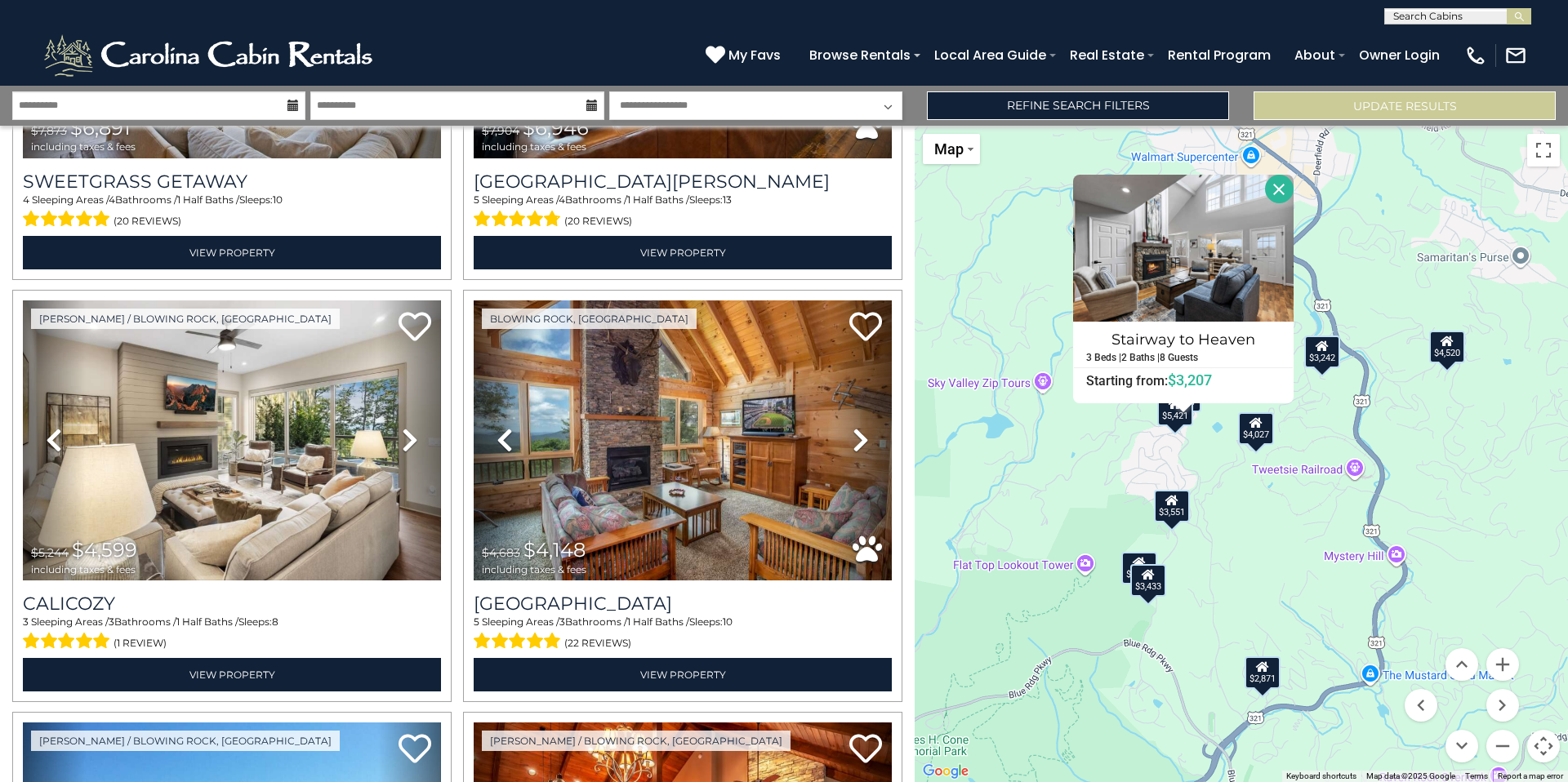
click at [1279, 188] on button "Close" at bounding box center [1279, 189] width 28 height 28
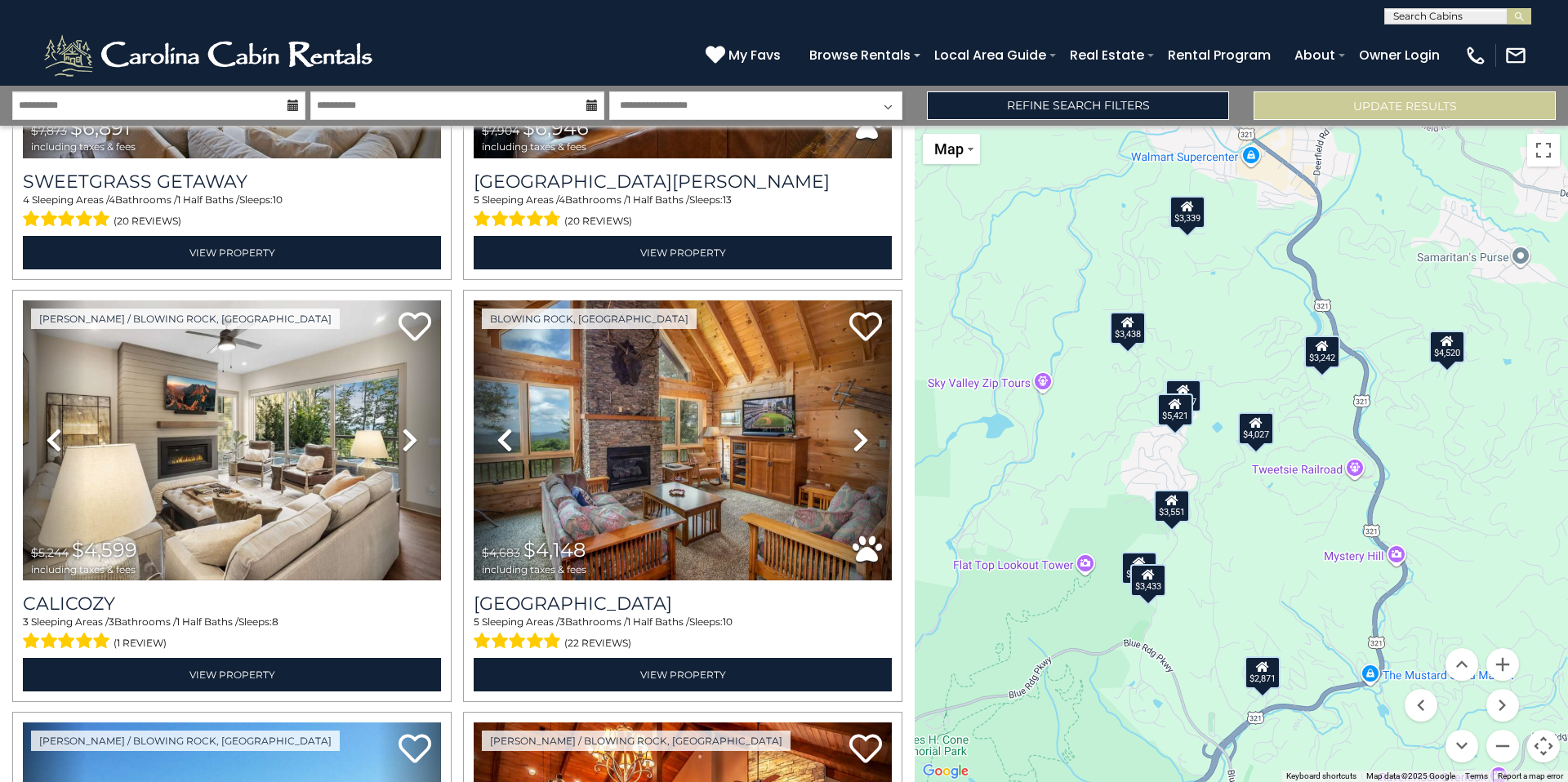
click at [1263, 441] on div "$4,027" at bounding box center [1256, 428] width 36 height 33
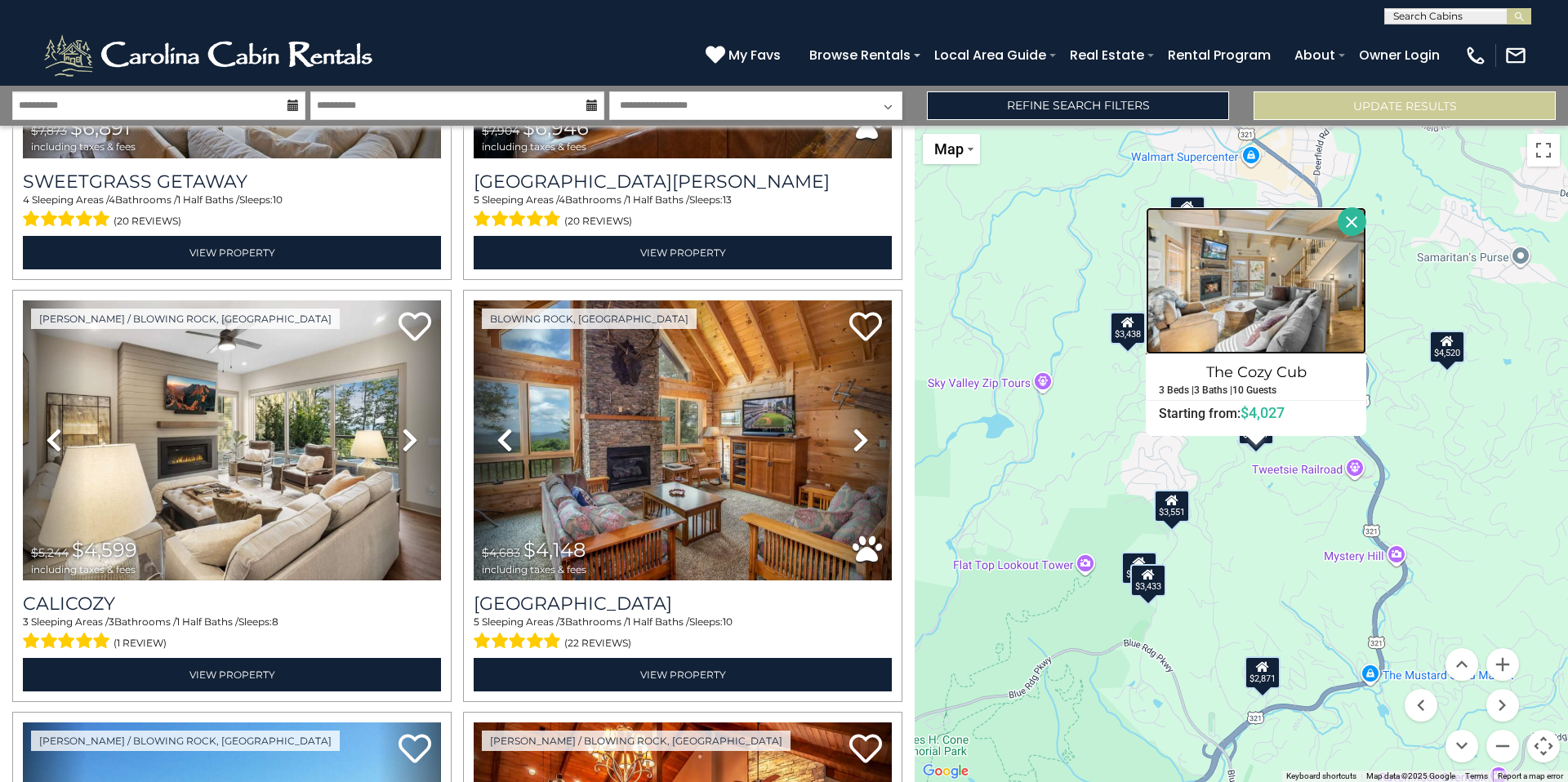
click at [1259, 307] on img at bounding box center [1256, 280] width 220 height 147
click at [1350, 223] on button "Close" at bounding box center [1352, 222] width 28 height 28
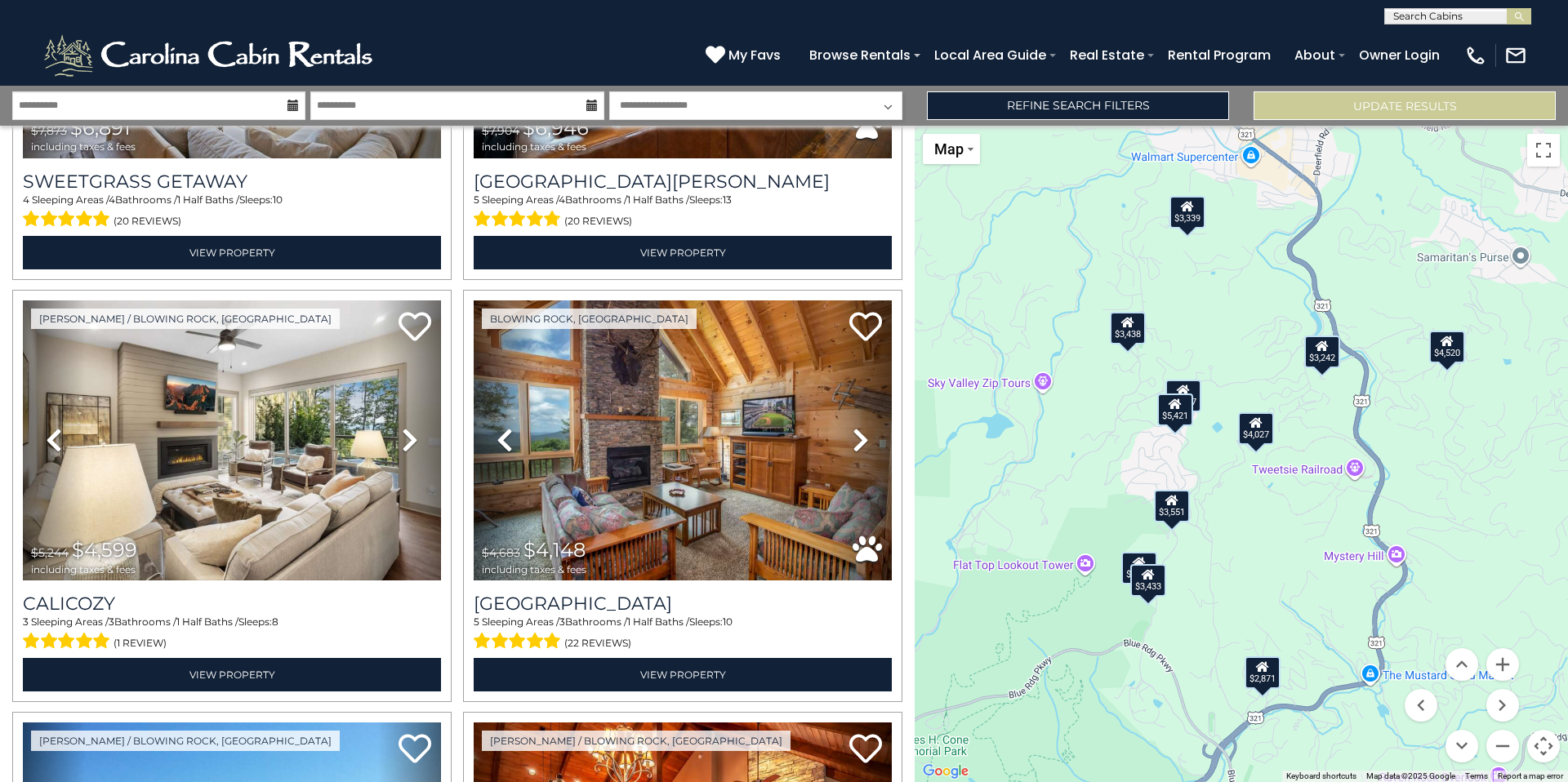
click at [1456, 356] on div "$4,520" at bounding box center [1447, 347] width 36 height 33
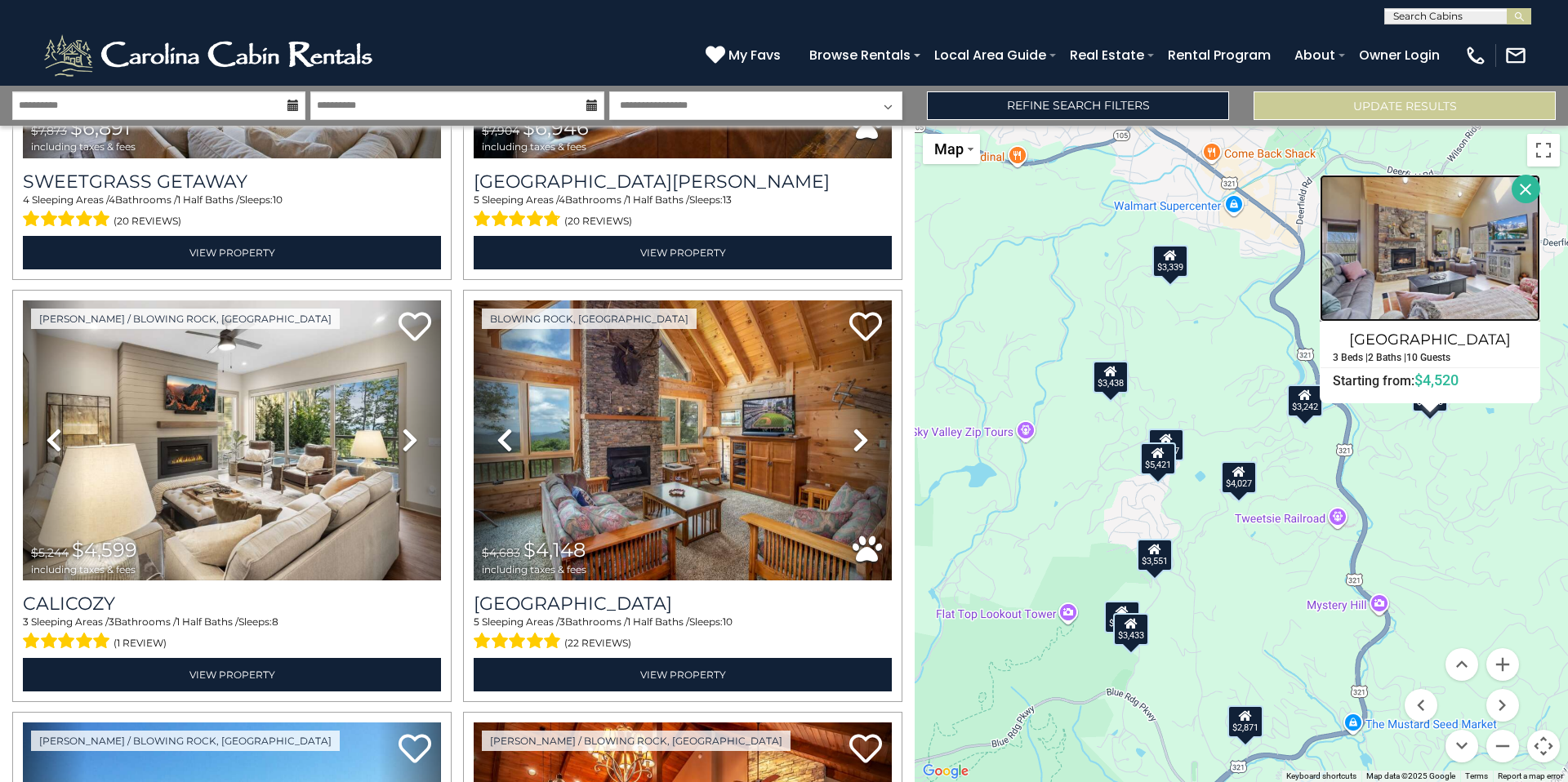
click at [1441, 270] on img at bounding box center [1429, 248] width 220 height 147
click at [1520, 187] on button "Close" at bounding box center [1525, 189] width 28 height 28
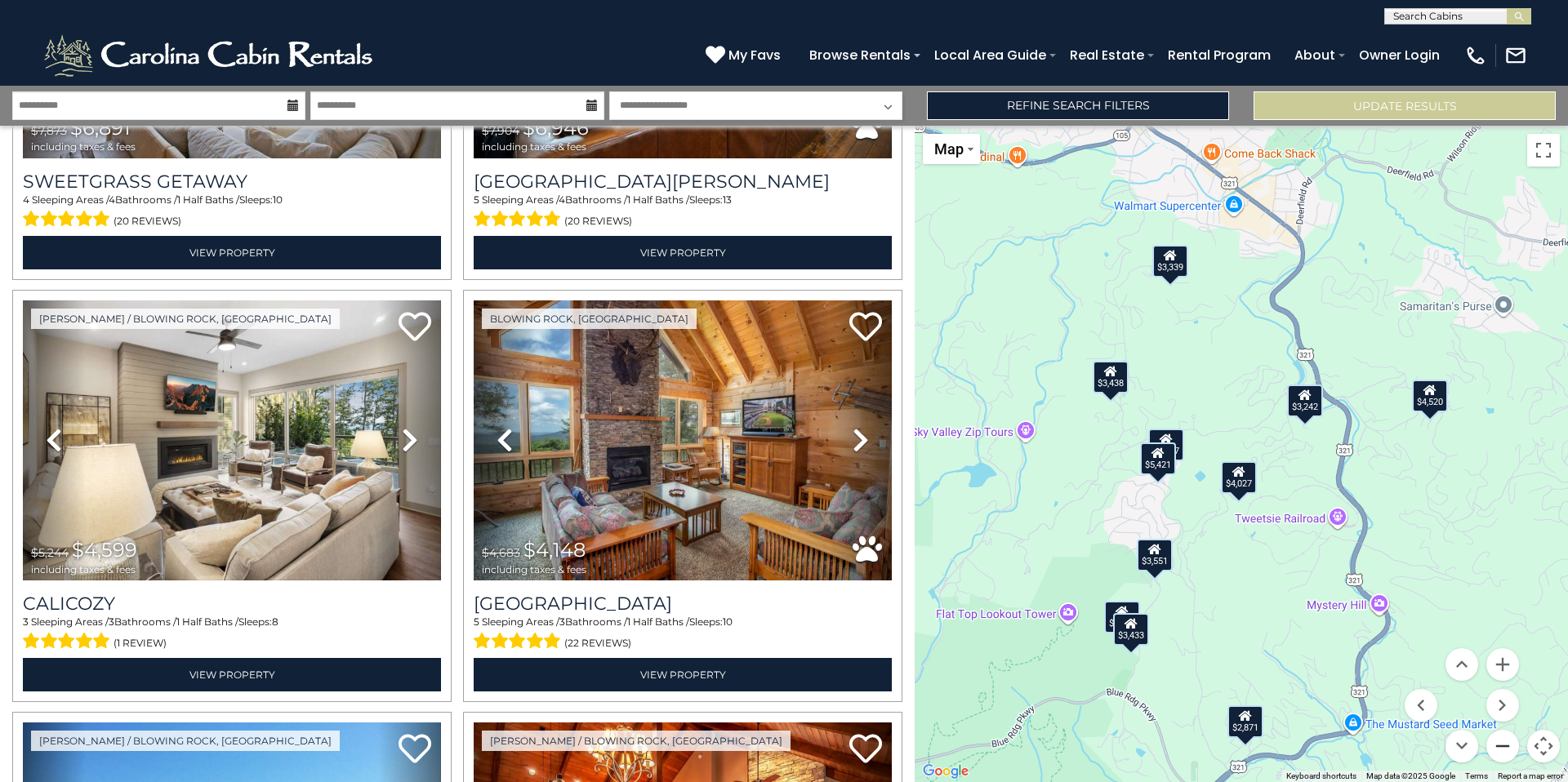
click at [1503, 745] on button "Zoom out" at bounding box center [1502, 746] width 33 height 33
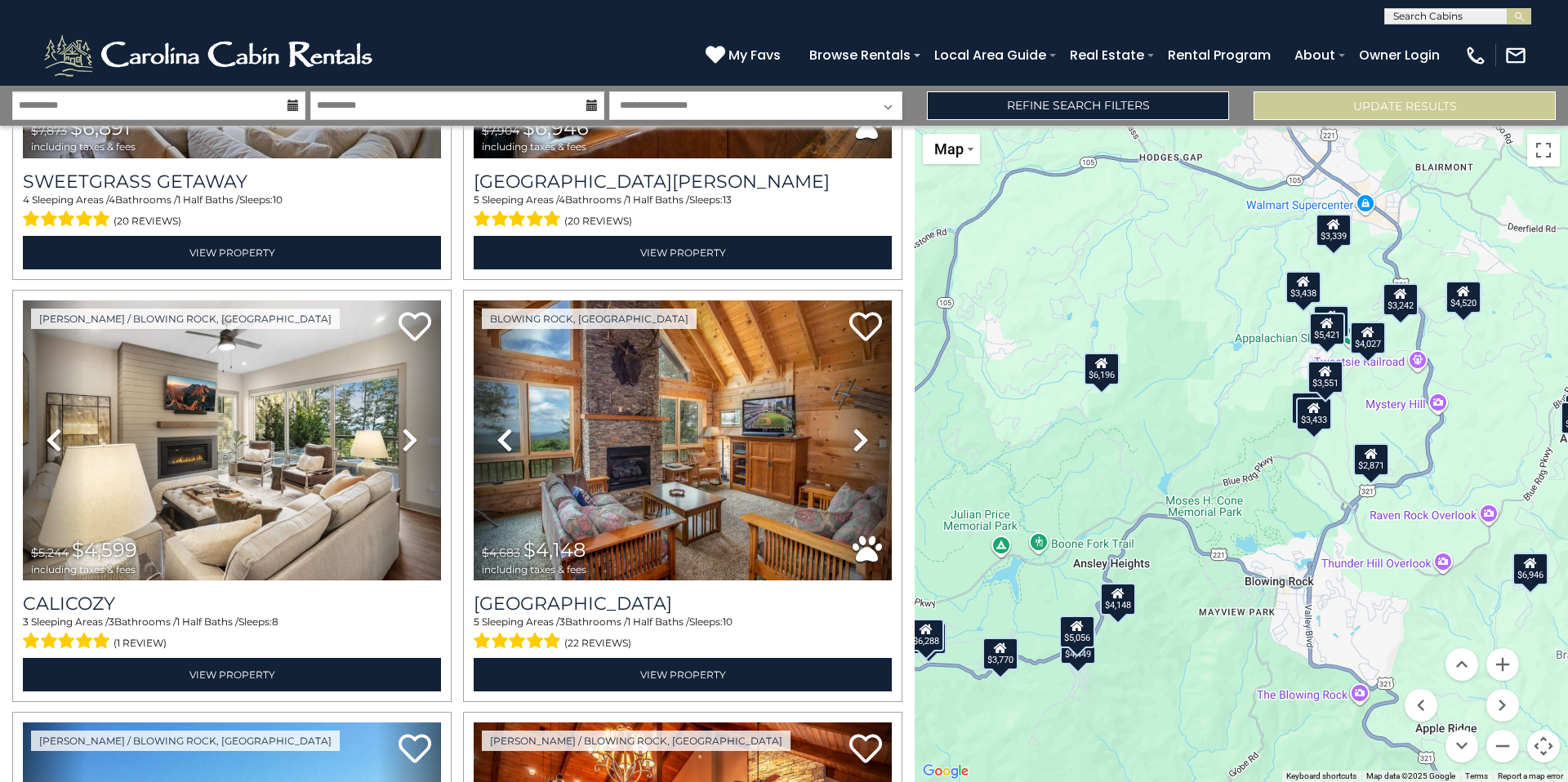
drag, startPoint x: 1053, startPoint y: 715, endPoint x: 1183, endPoint y: 594, distance: 177.6
click at [1183, 594] on div "$6,689 $6,196 $5,227 $6,288 $6,891 $6,946 $4,599 $4,148 $5,556 $3,797 $4,449 $4…" at bounding box center [1241, 454] width 653 height 656
click at [1127, 611] on div "$4,148" at bounding box center [1117, 599] width 36 height 33
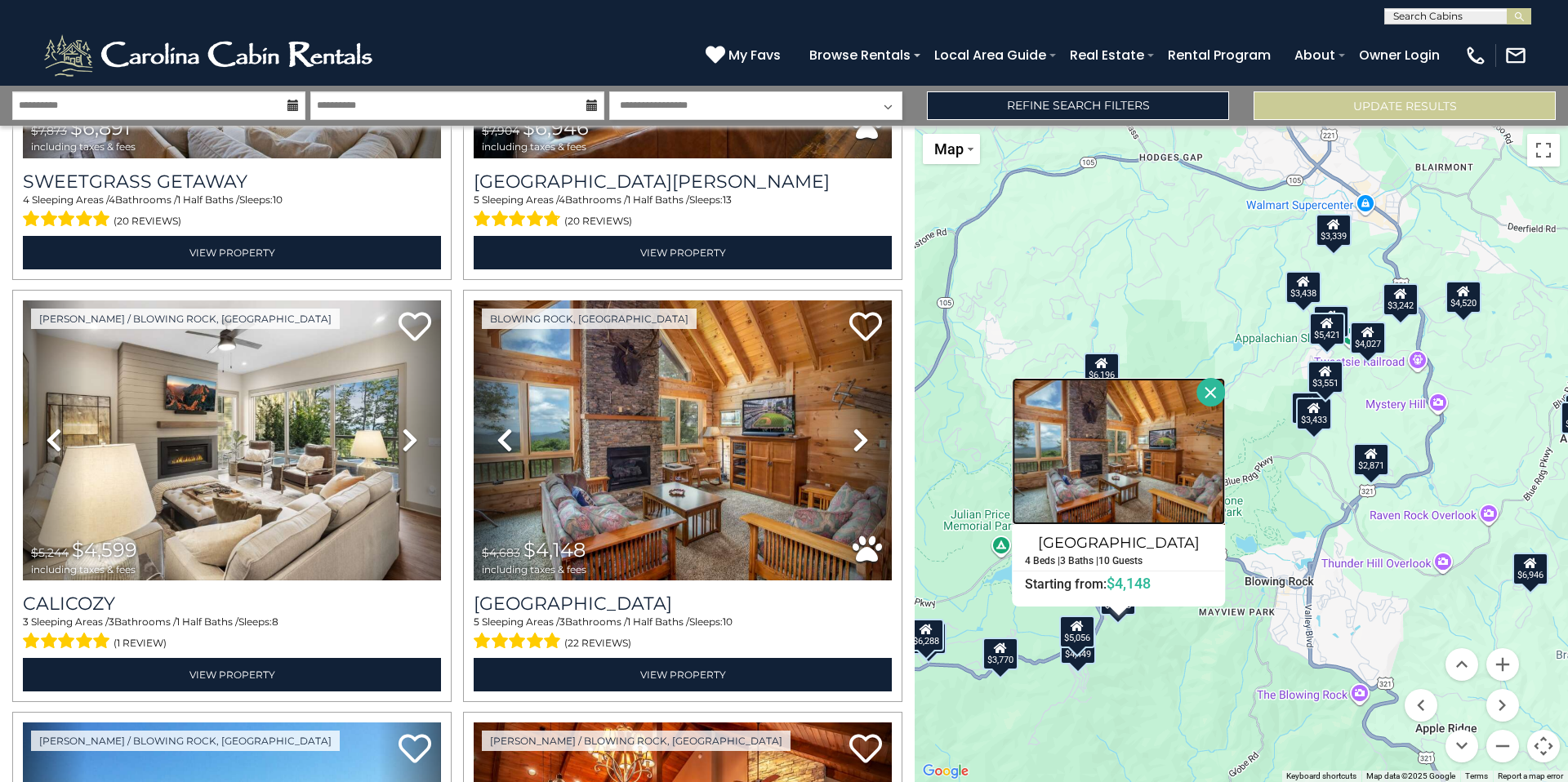
click at [1117, 451] on img at bounding box center [1118, 450] width 213 height 147
click at [1213, 389] on button "Close" at bounding box center [1211, 392] width 28 height 28
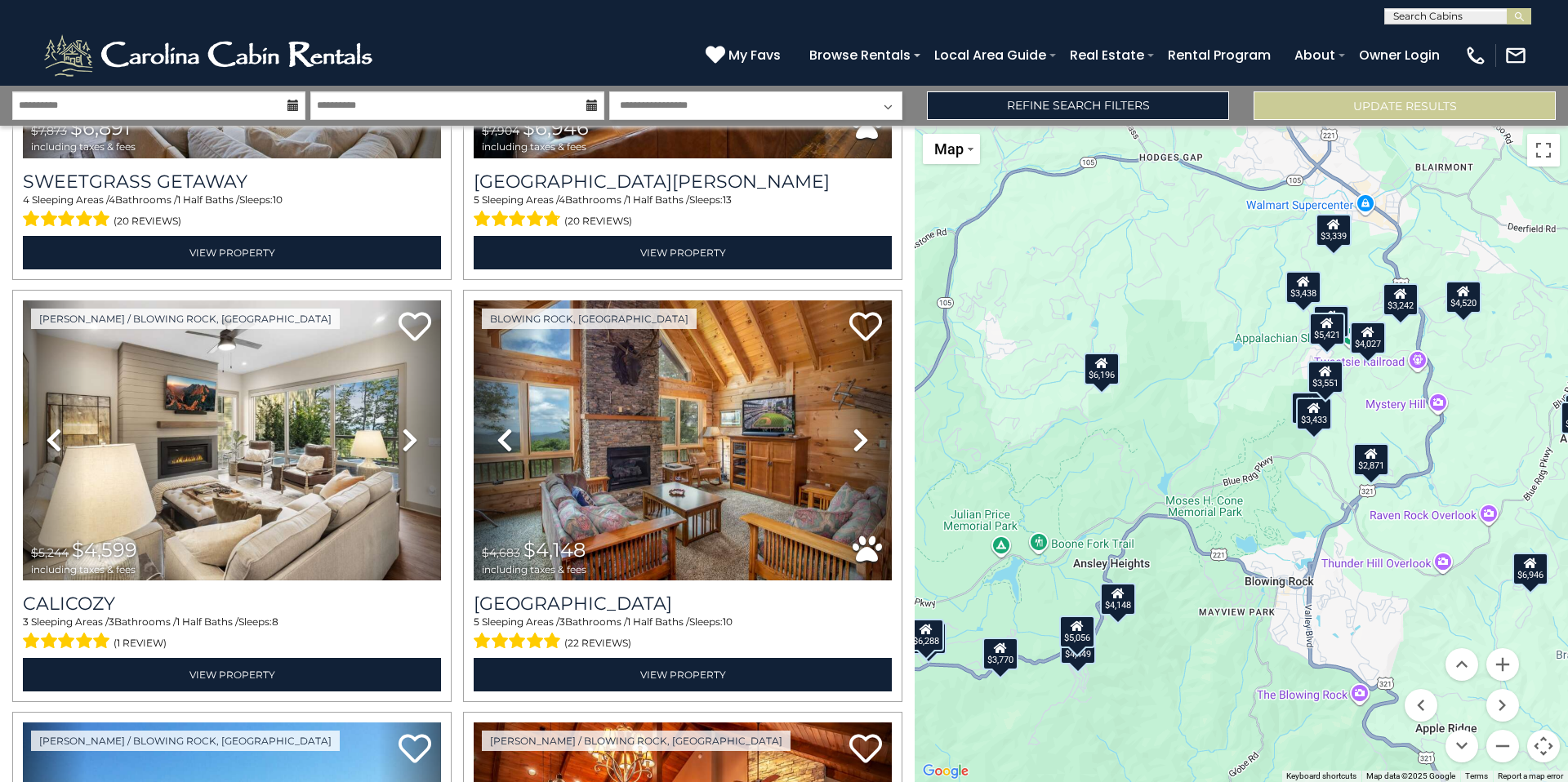
click at [1078, 642] on div "$5,056" at bounding box center [1076, 631] width 36 height 33
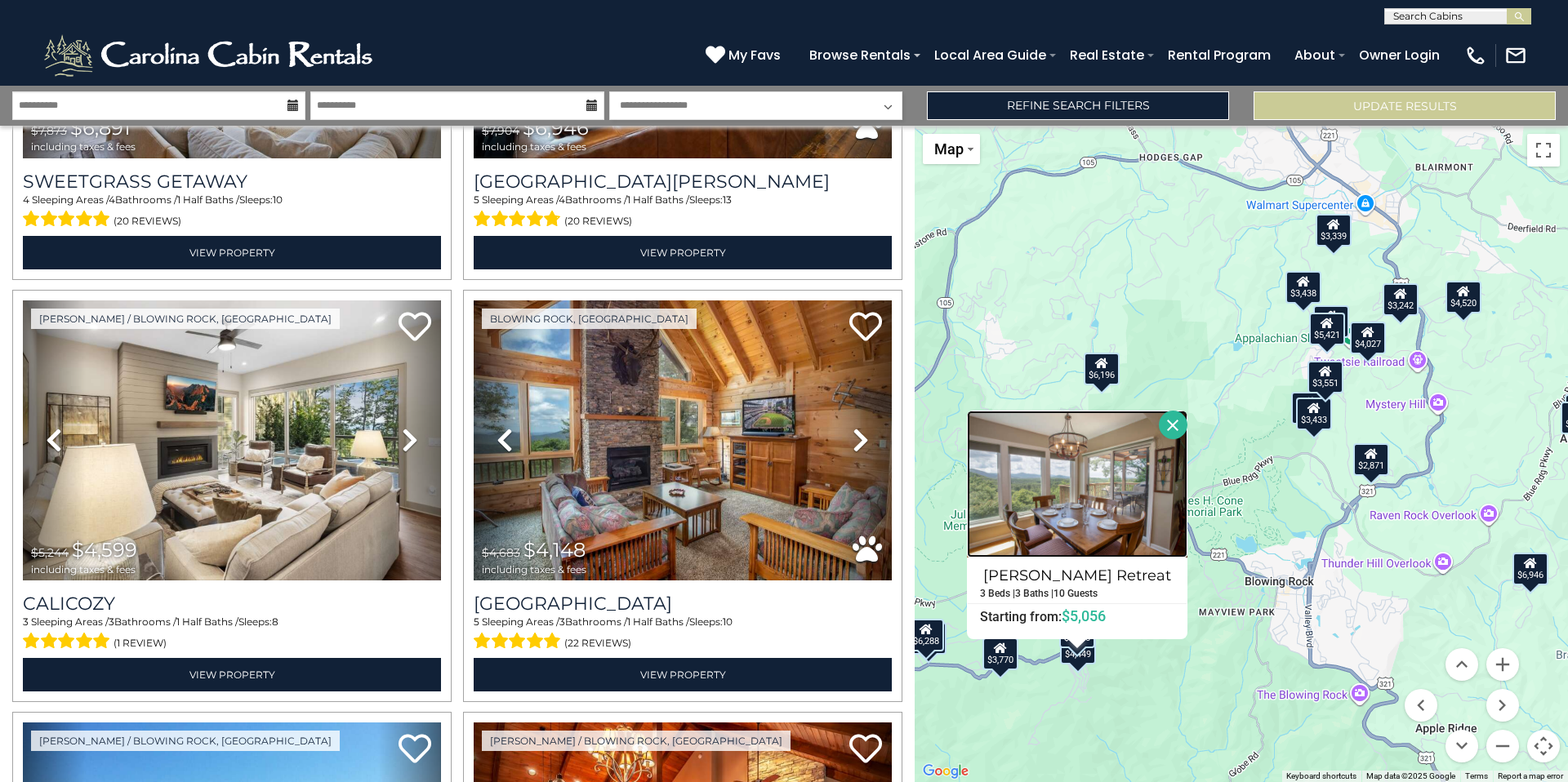
click at [1080, 510] on img at bounding box center [1076, 483] width 220 height 147
click at [1173, 430] on button "Close" at bounding box center [1173, 424] width 28 height 28
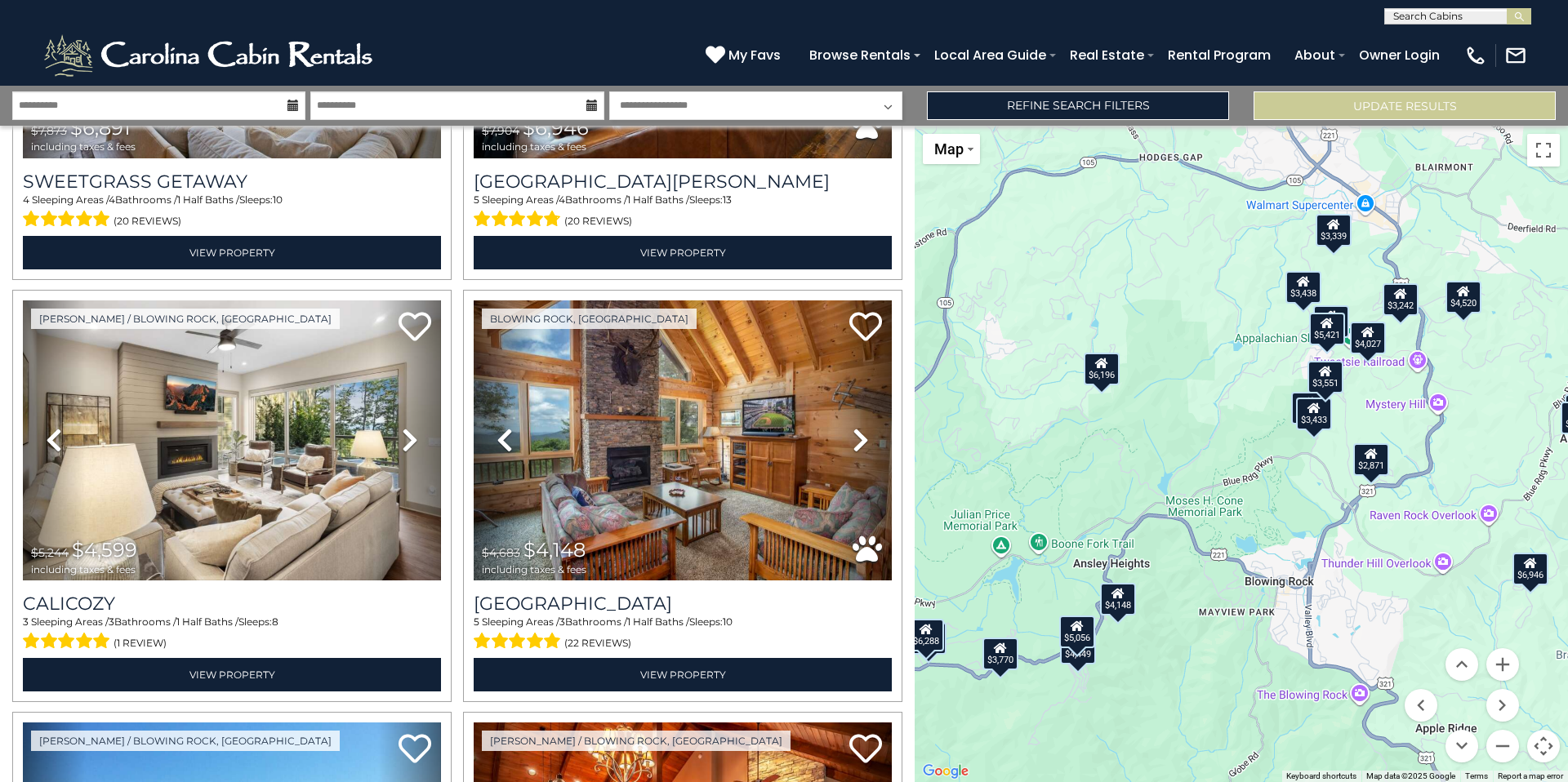
click at [1183, 651] on div "$6,689 $6,196 $5,227 $6,288 $6,891 $6,946 $4,599 $4,148 $5,556 $3,797 $4,449 $4…" at bounding box center [1241, 454] width 653 height 656
click at [1091, 666] on div "$6,689 $6,196 $5,227 $6,288 $6,891 $6,946 $4,599 $4,148 $5,556 $3,797 $4,449 $4…" at bounding box center [1241, 454] width 653 height 656
click at [1503, 668] on button "Zoom in" at bounding box center [1502, 664] width 33 height 33
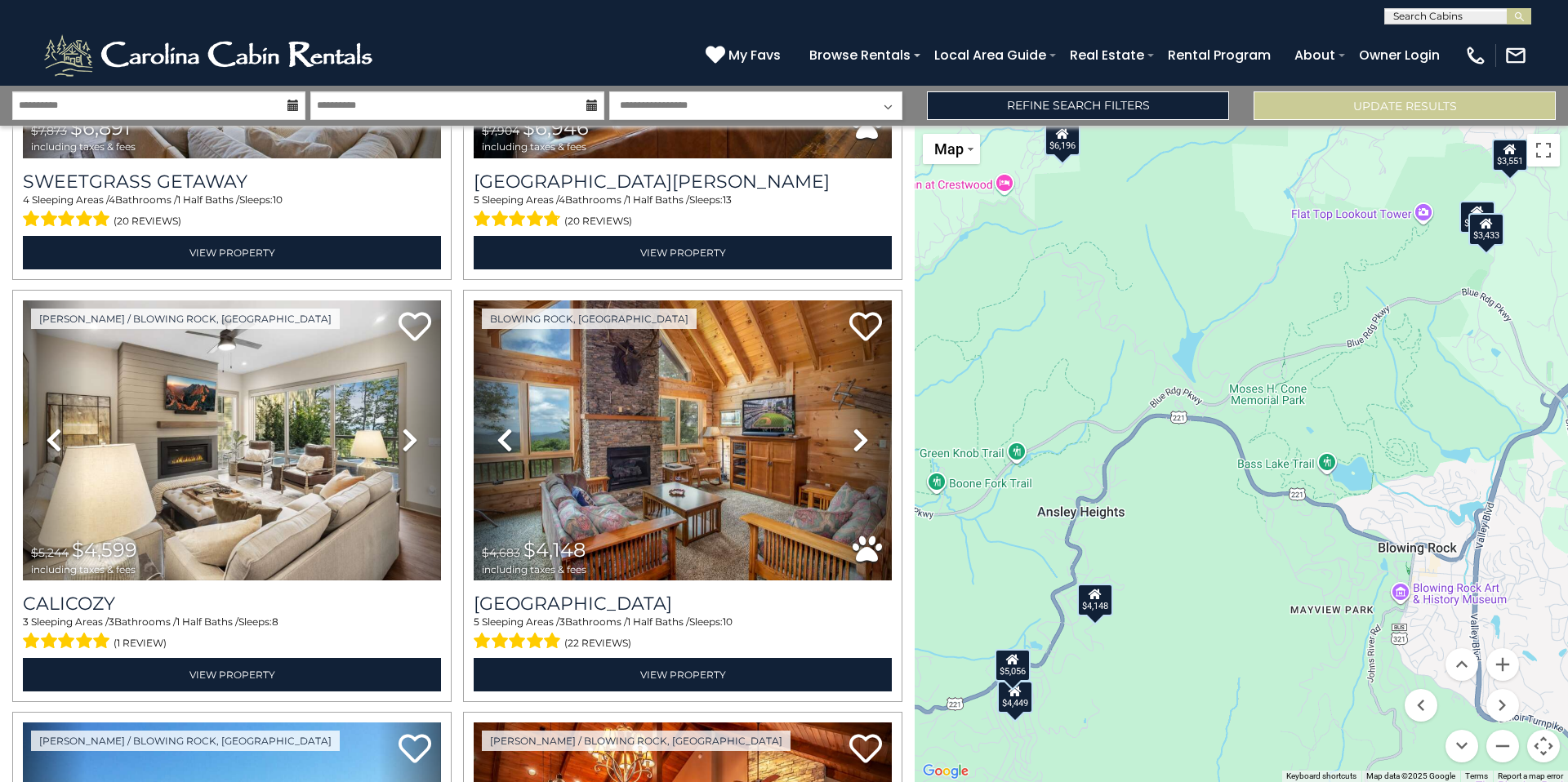
drag, startPoint x: 1182, startPoint y: 725, endPoint x: 1282, endPoint y: 563, distance: 190.4
click at [1282, 563] on div "$6,689 $6,196 $5,227 $6,288 $6,891 $6,946 $4,599 $4,148 $5,556 $3,797 $4,449 $4…" at bounding box center [1241, 454] width 653 height 656
click at [1020, 707] on div "$4,449" at bounding box center [1014, 697] width 36 height 33
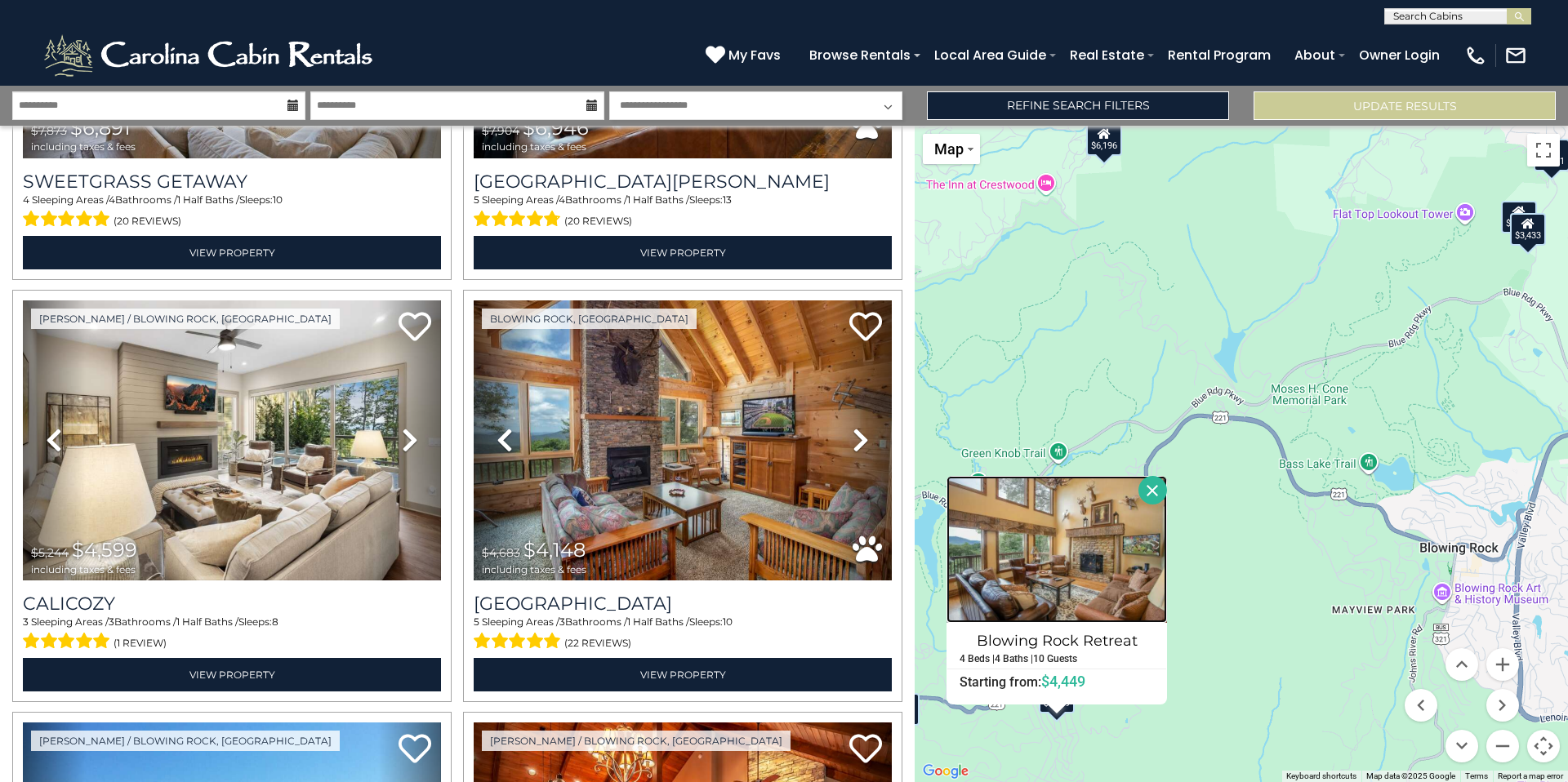
click at [1053, 577] on img at bounding box center [1056, 548] width 220 height 147
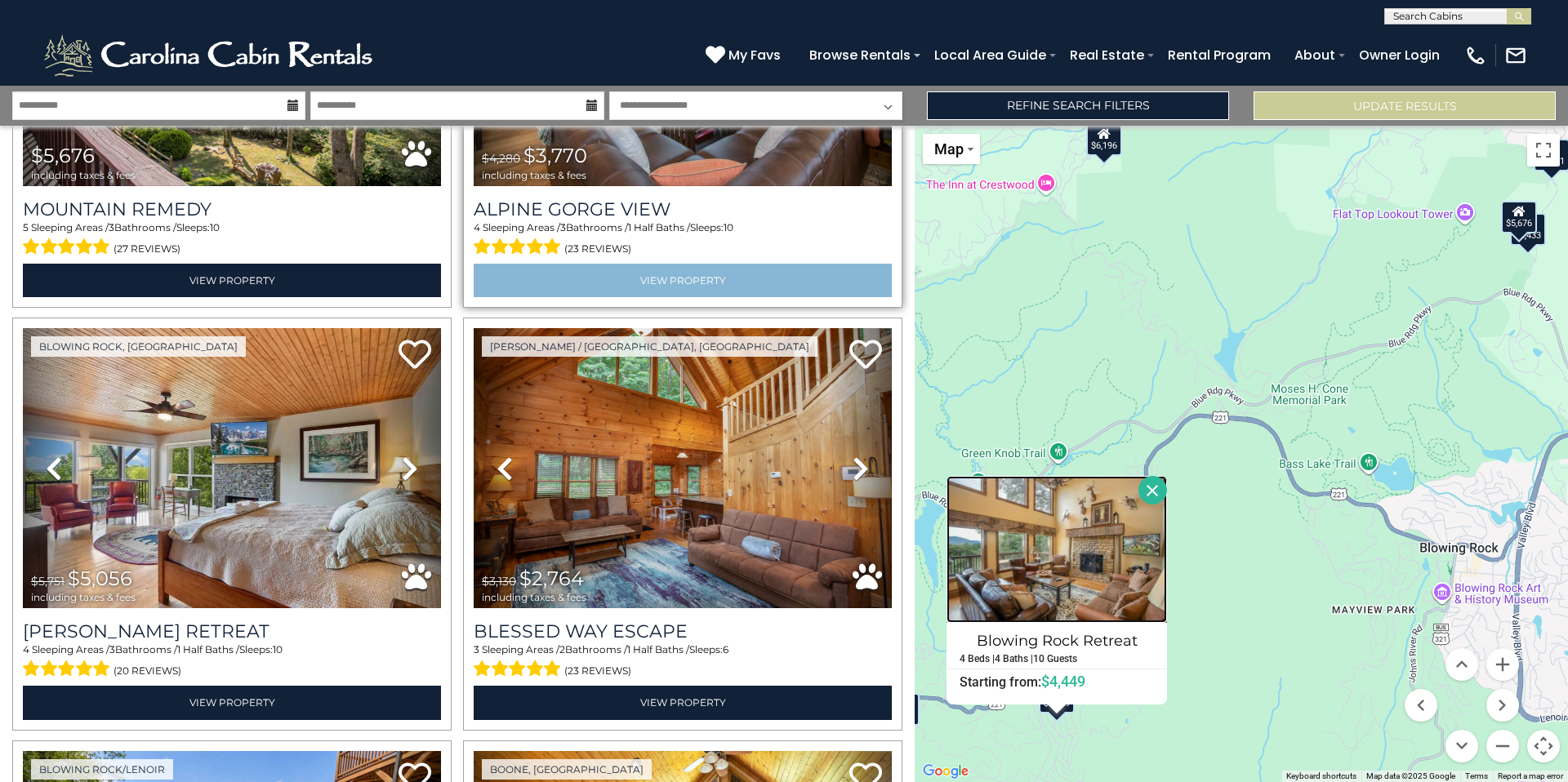
scroll to position [2820, 0]
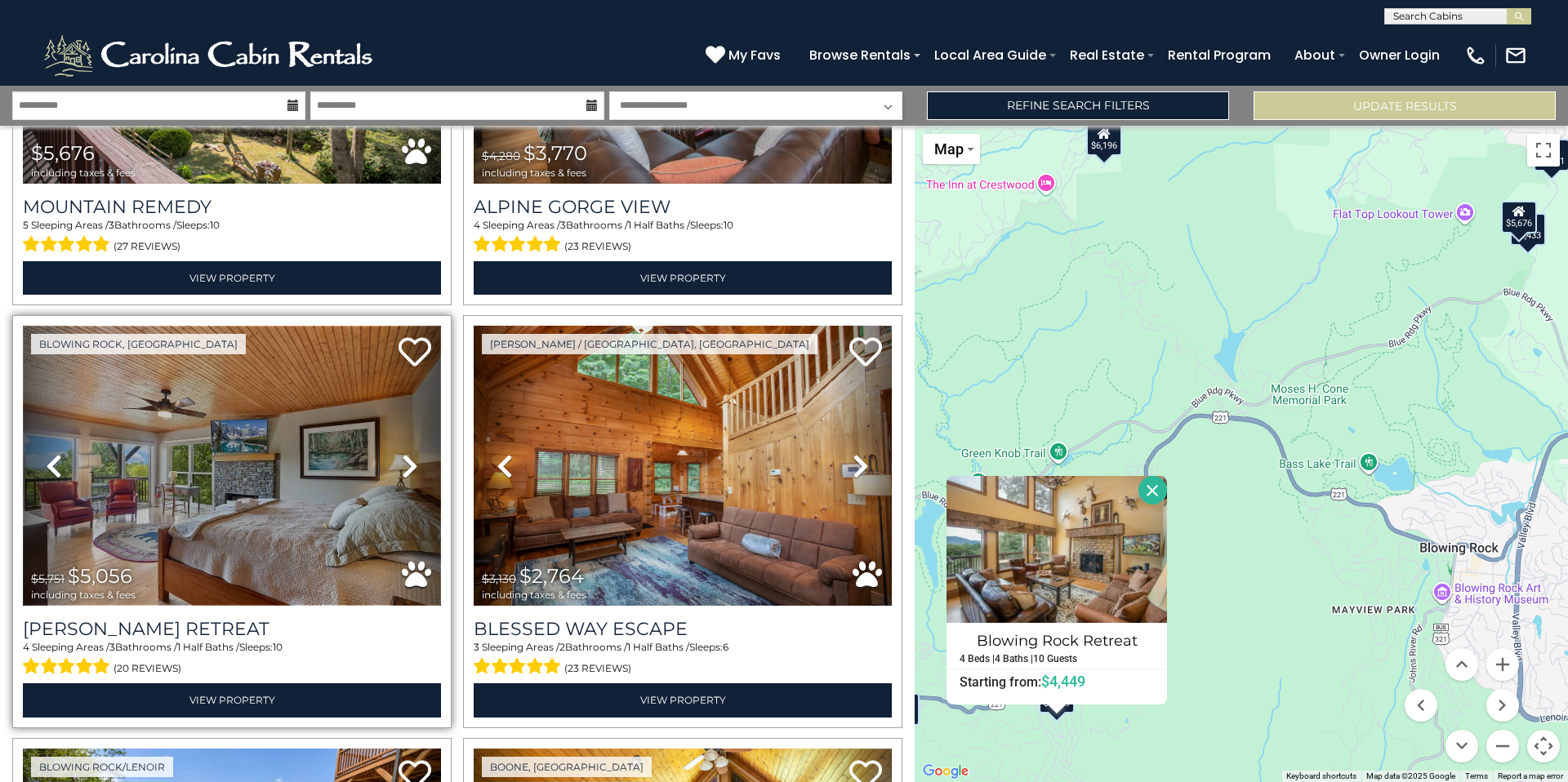
click at [212, 513] on img at bounding box center [231, 466] width 418 height 280
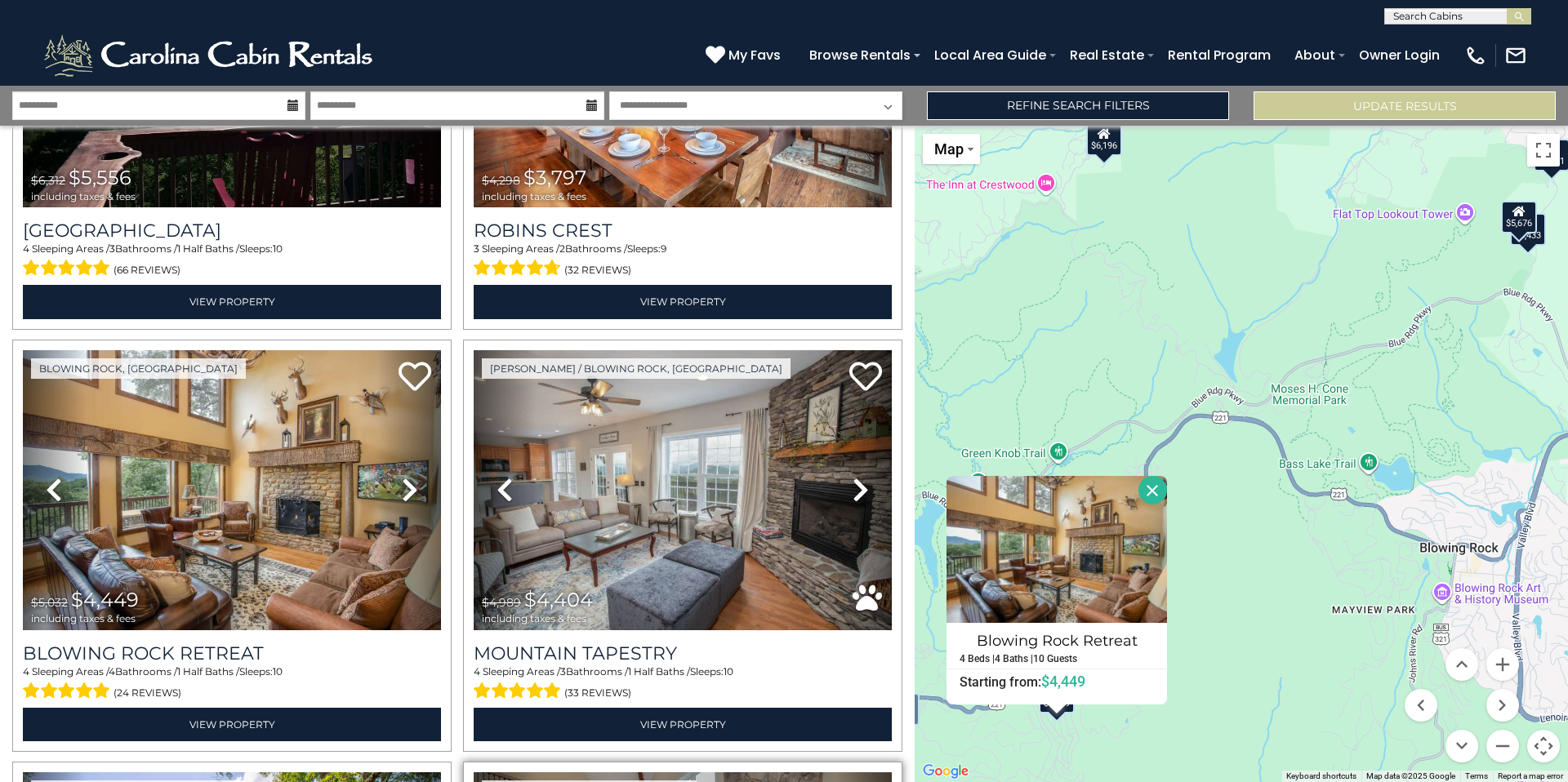
scroll to position [1712, 0]
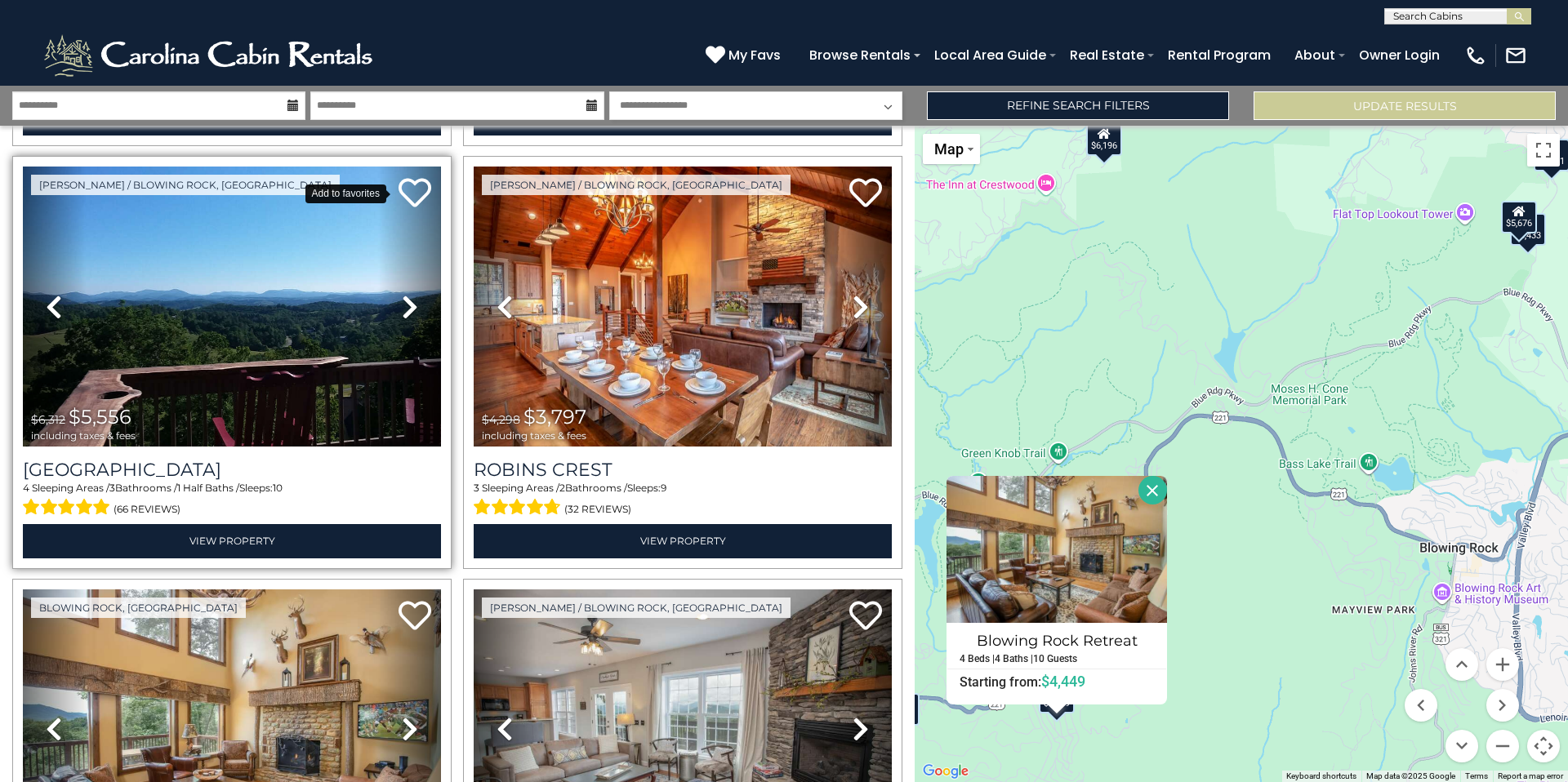
click at [410, 178] on icon at bounding box center [415, 193] width 33 height 33
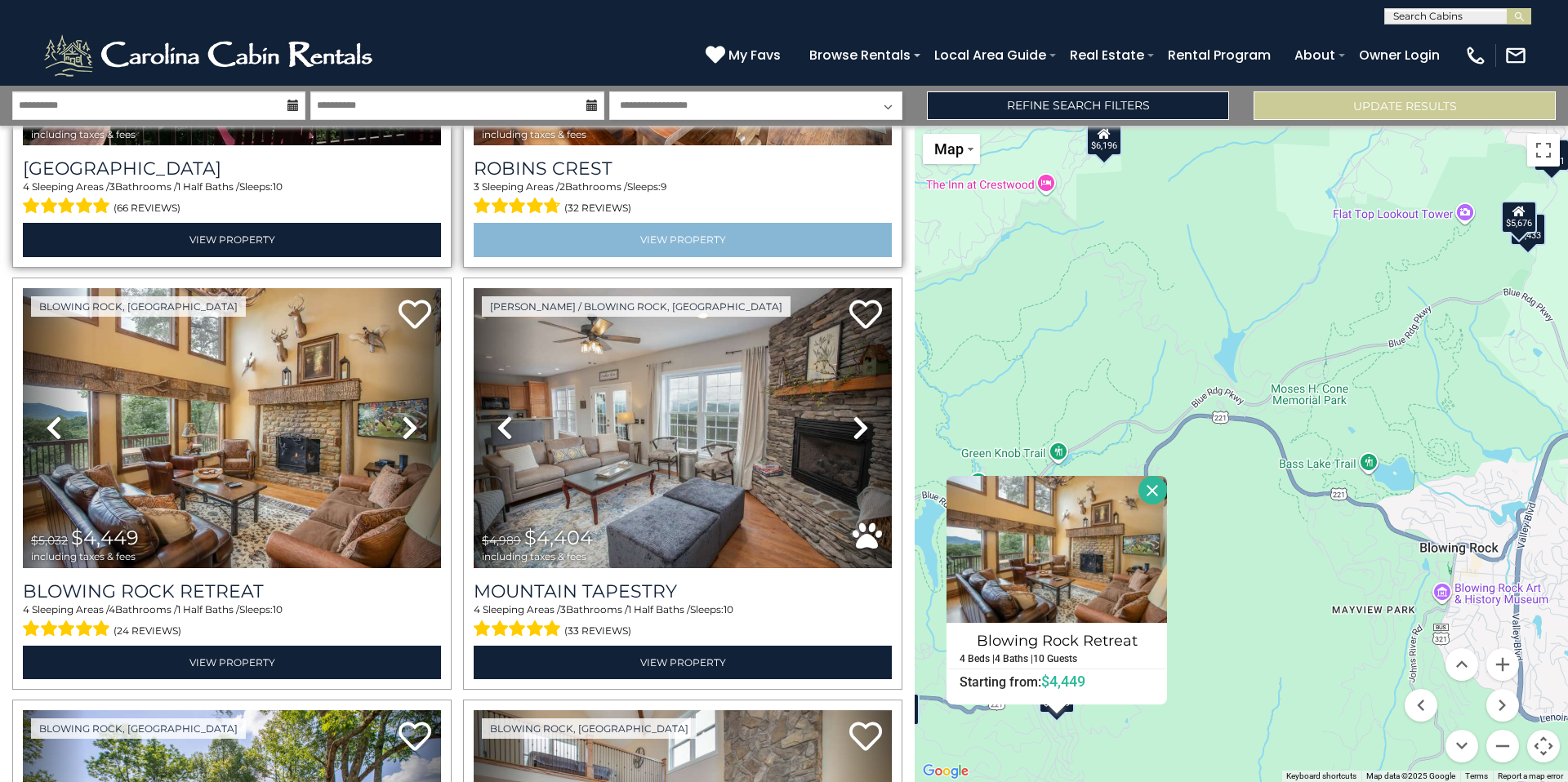
scroll to position [1983, 0]
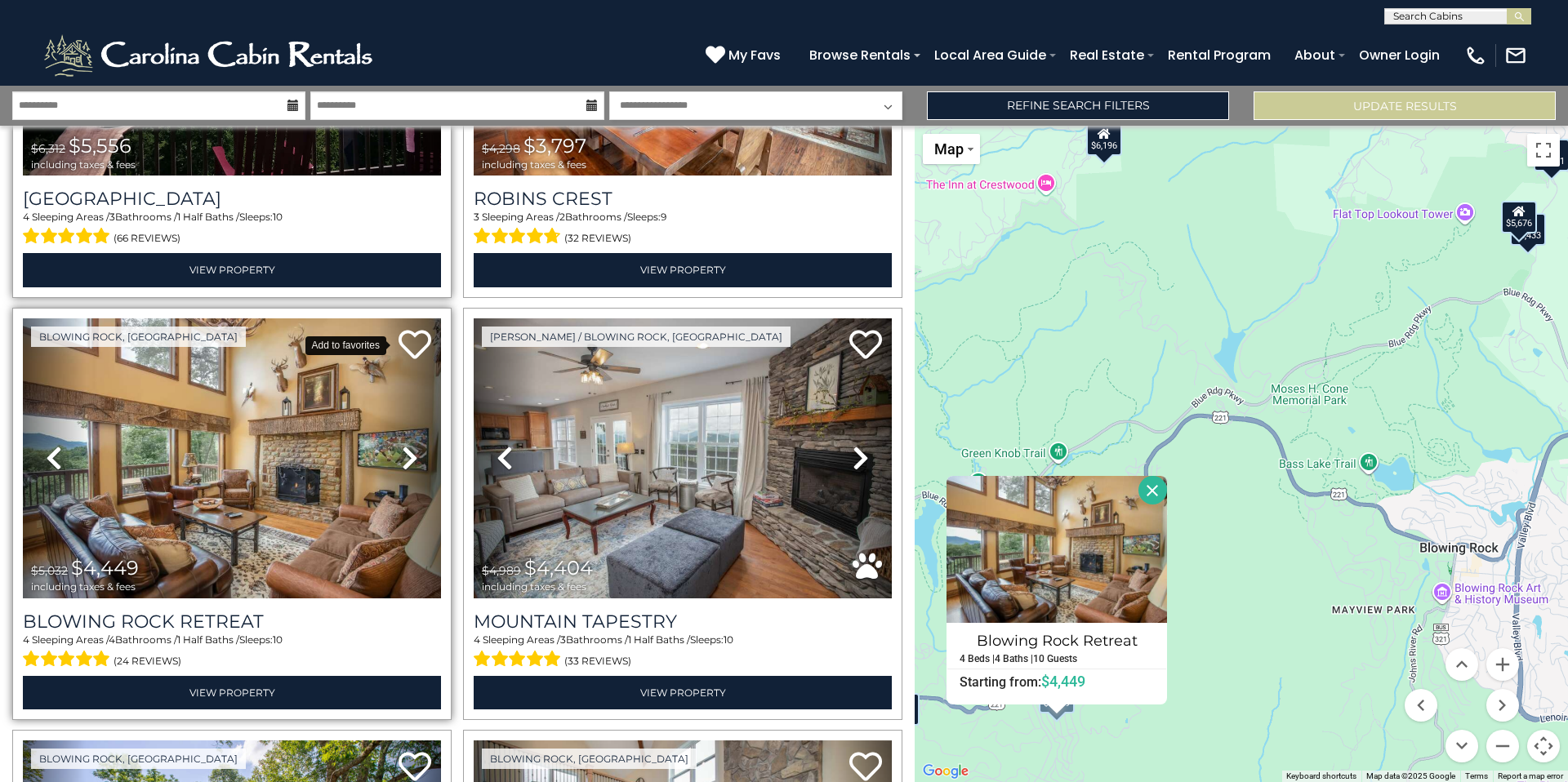
click at [408, 328] on icon at bounding box center [415, 344] width 33 height 33
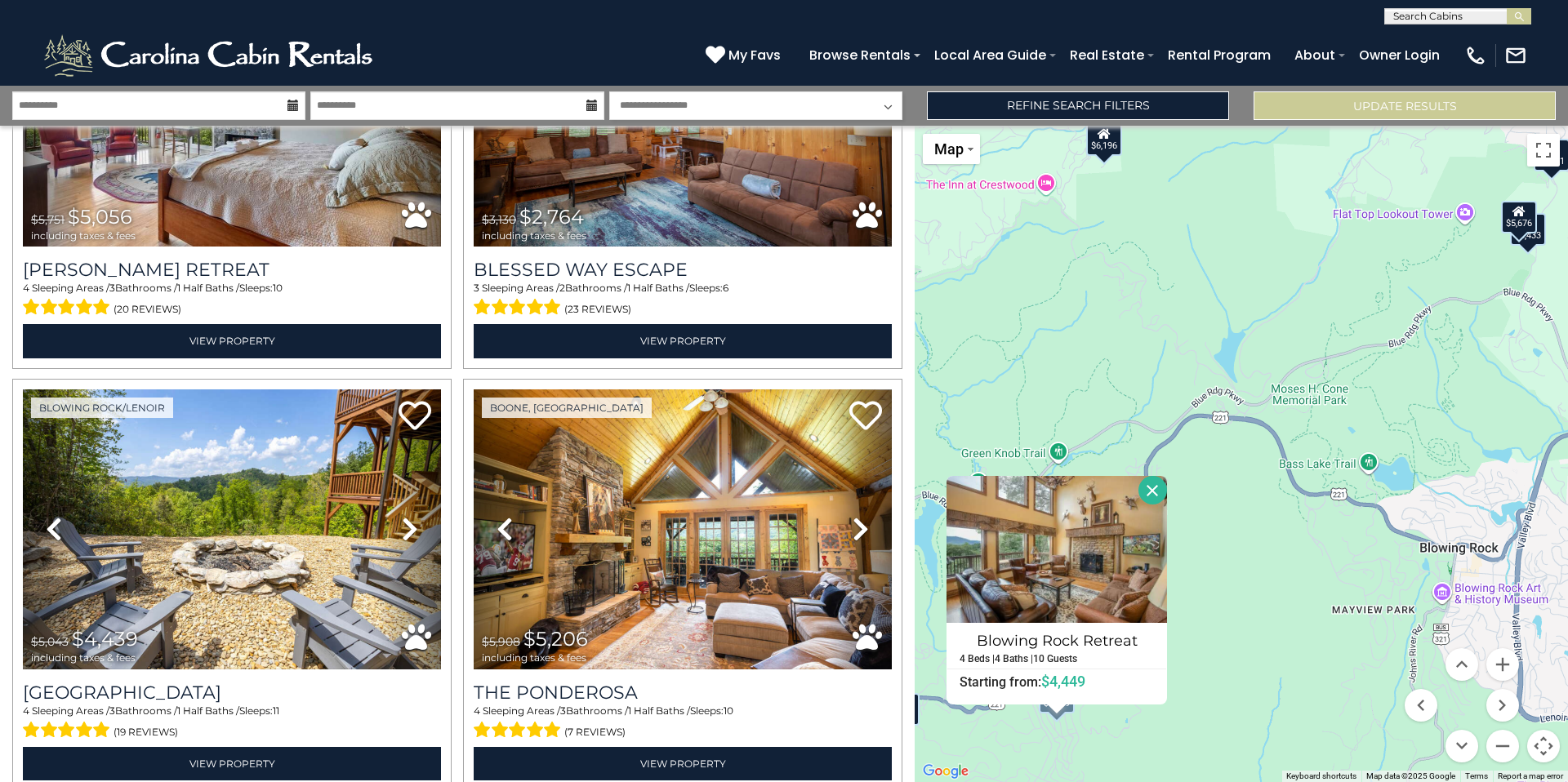
scroll to position [3189, 0]
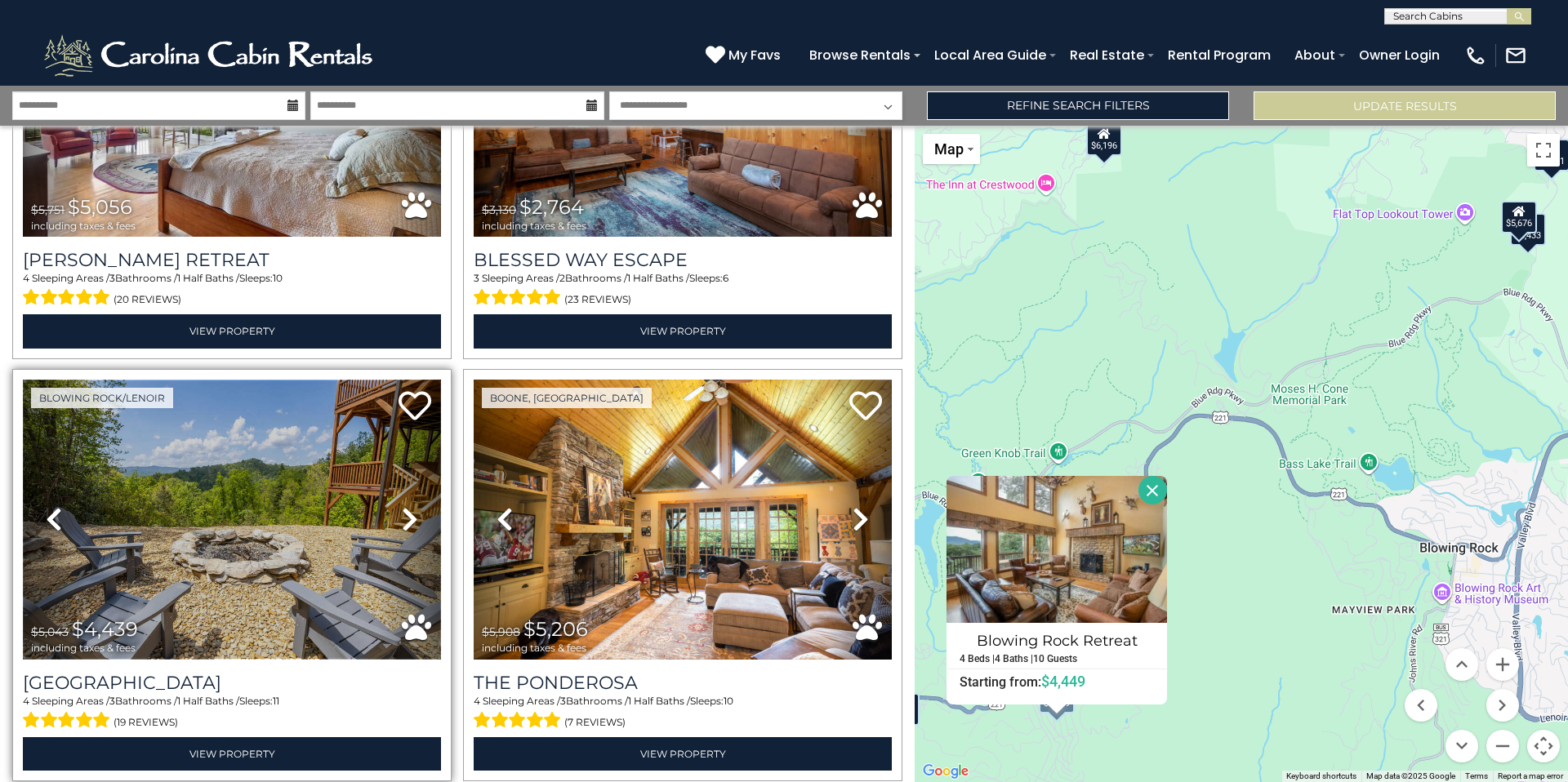
click at [278, 478] on img at bounding box center [231, 519] width 418 height 280
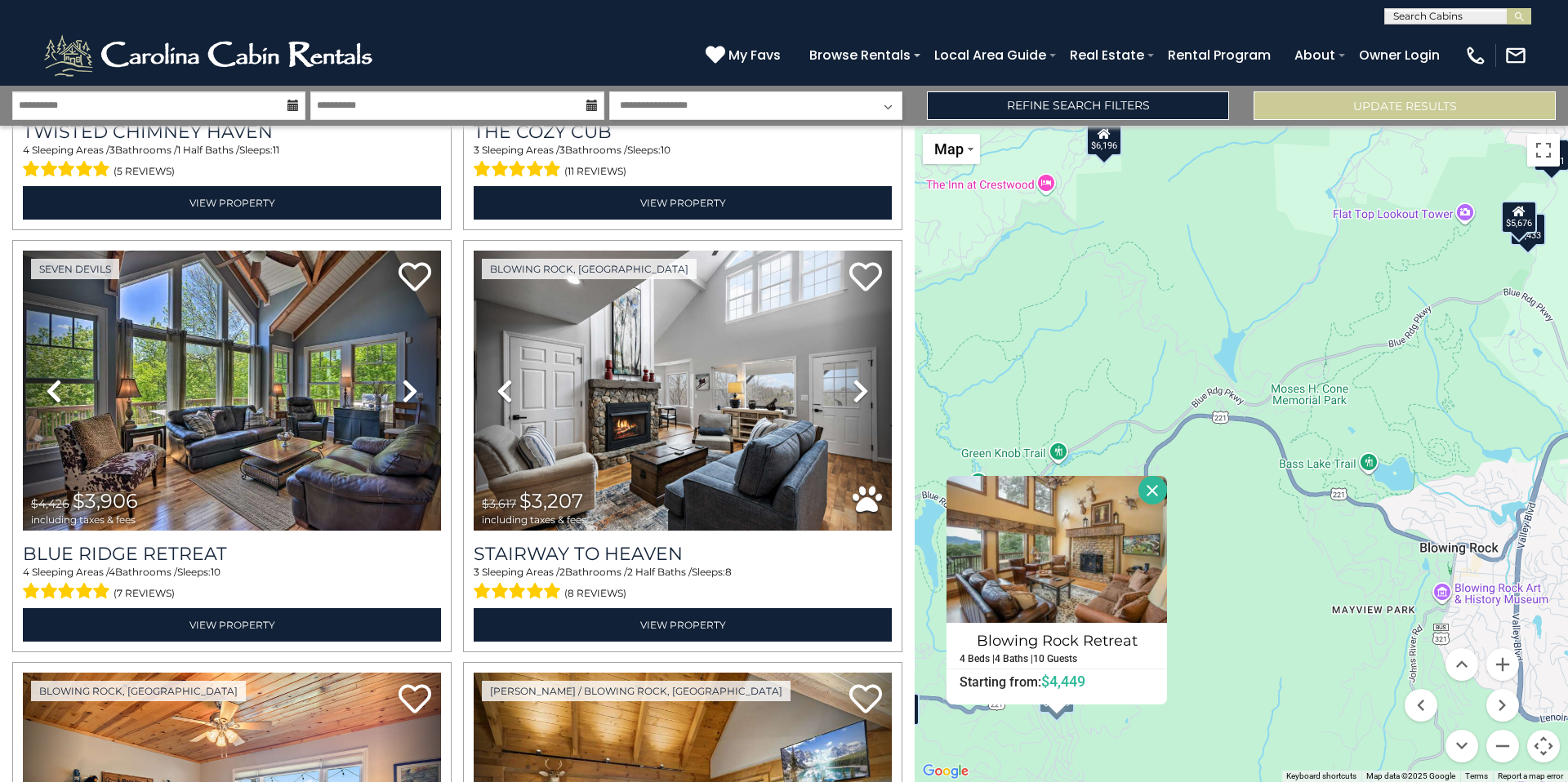
scroll to position [4165, 0]
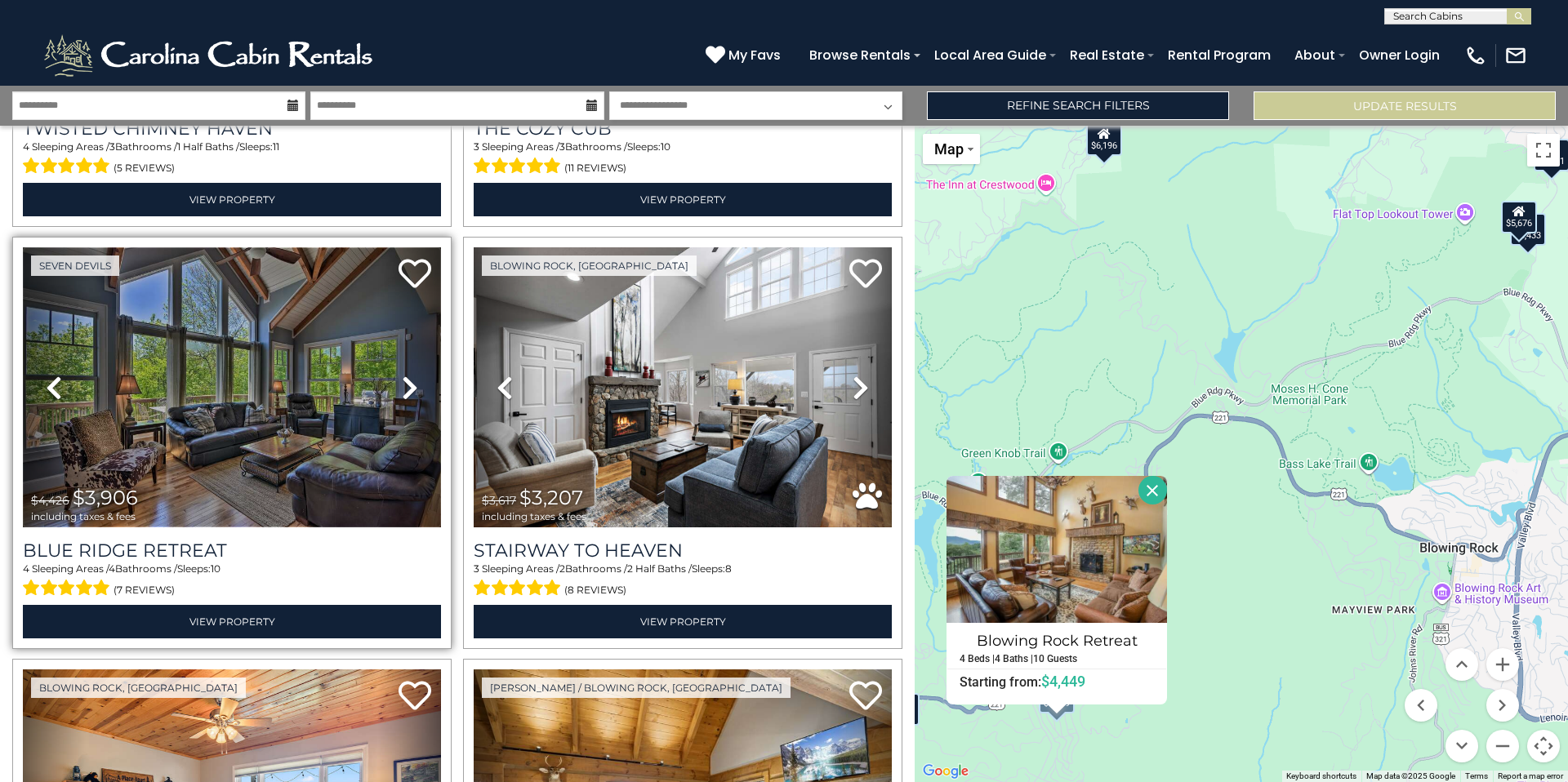
click at [168, 412] on img at bounding box center [231, 387] width 418 height 280
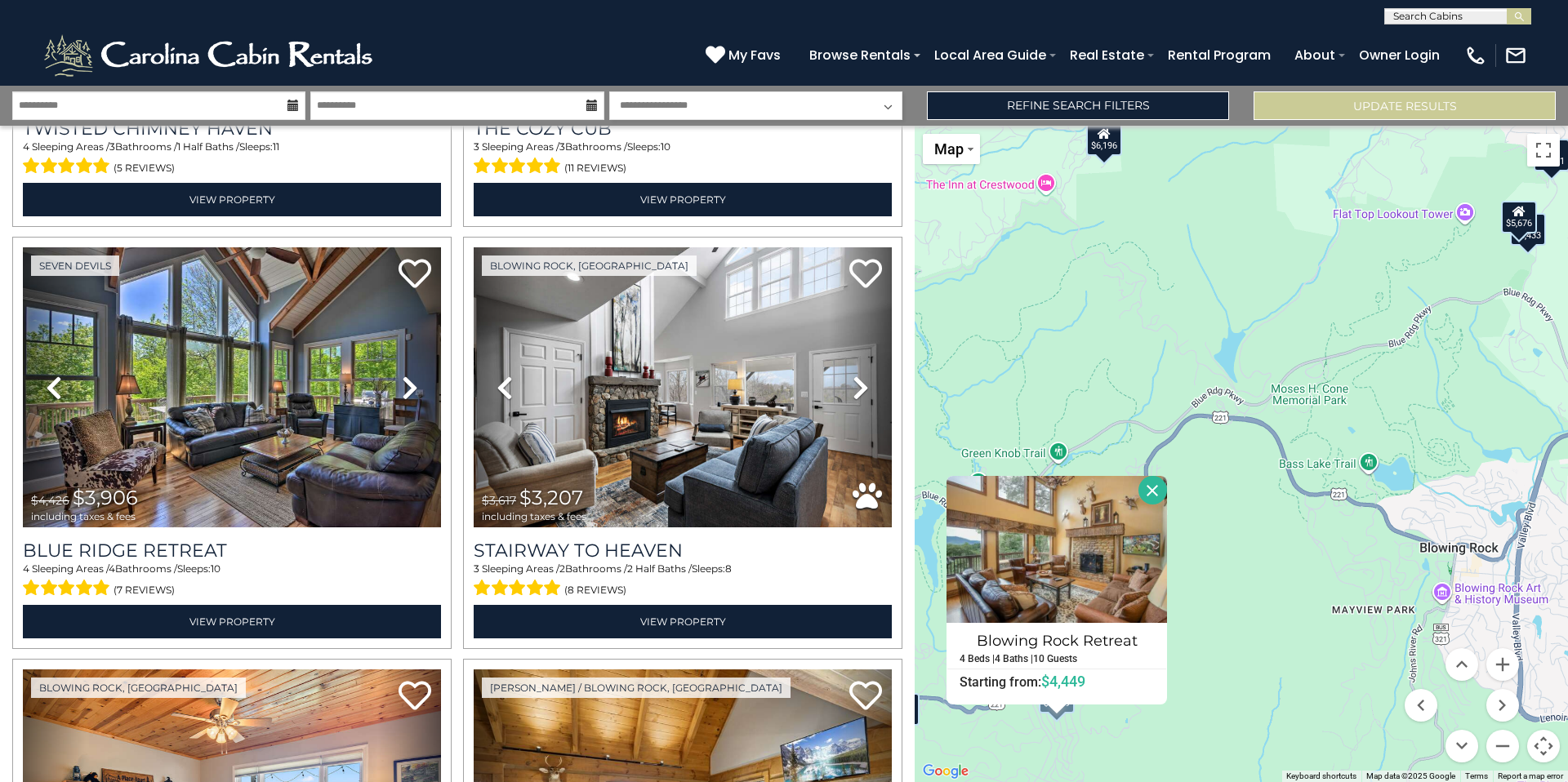
click at [1151, 489] on button "Close" at bounding box center [1153, 490] width 28 height 28
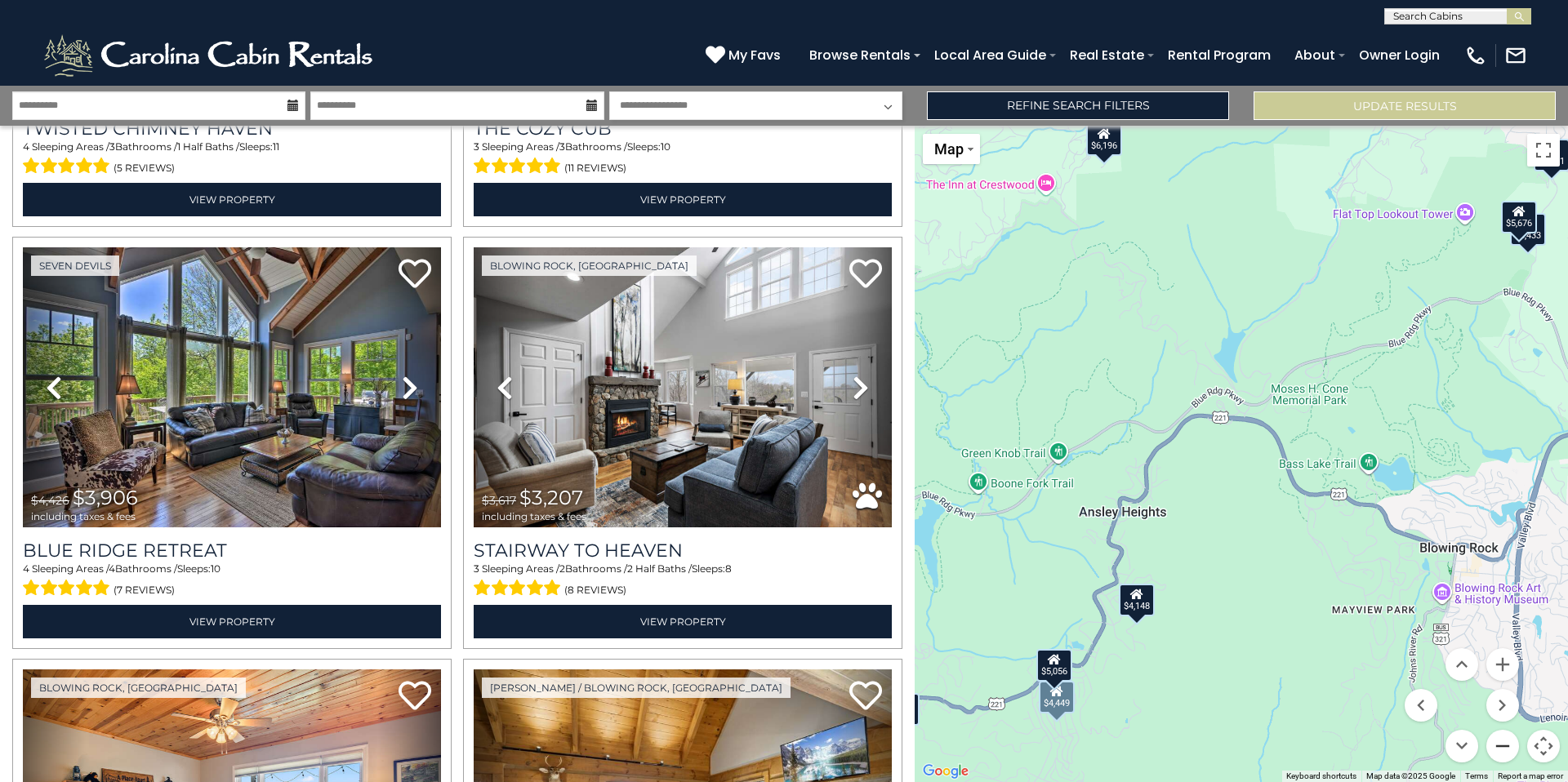
click at [1503, 747] on button "Zoom out" at bounding box center [1502, 746] width 33 height 33
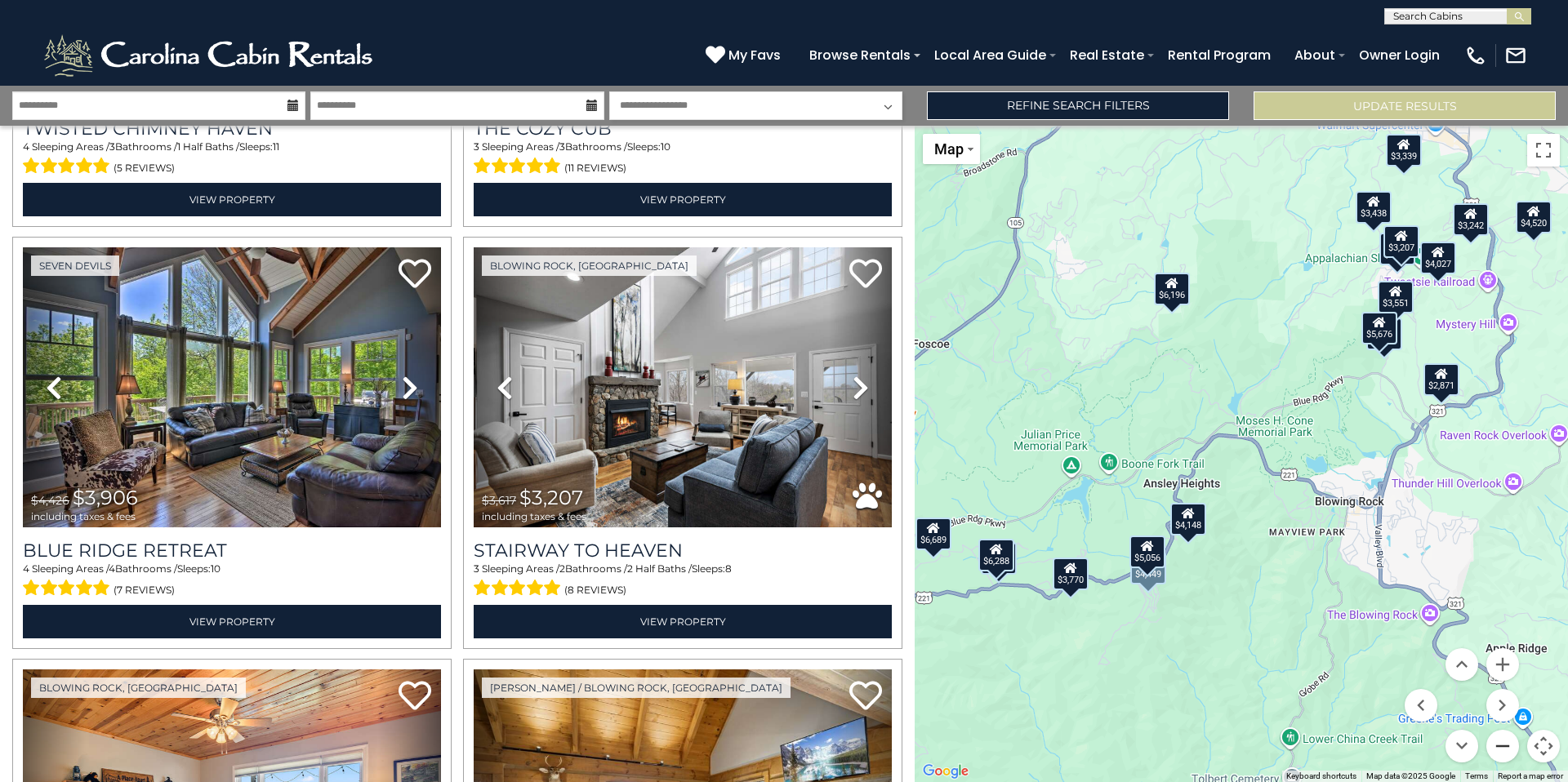
click at [1503, 746] on button "Zoom out" at bounding box center [1502, 746] width 33 height 33
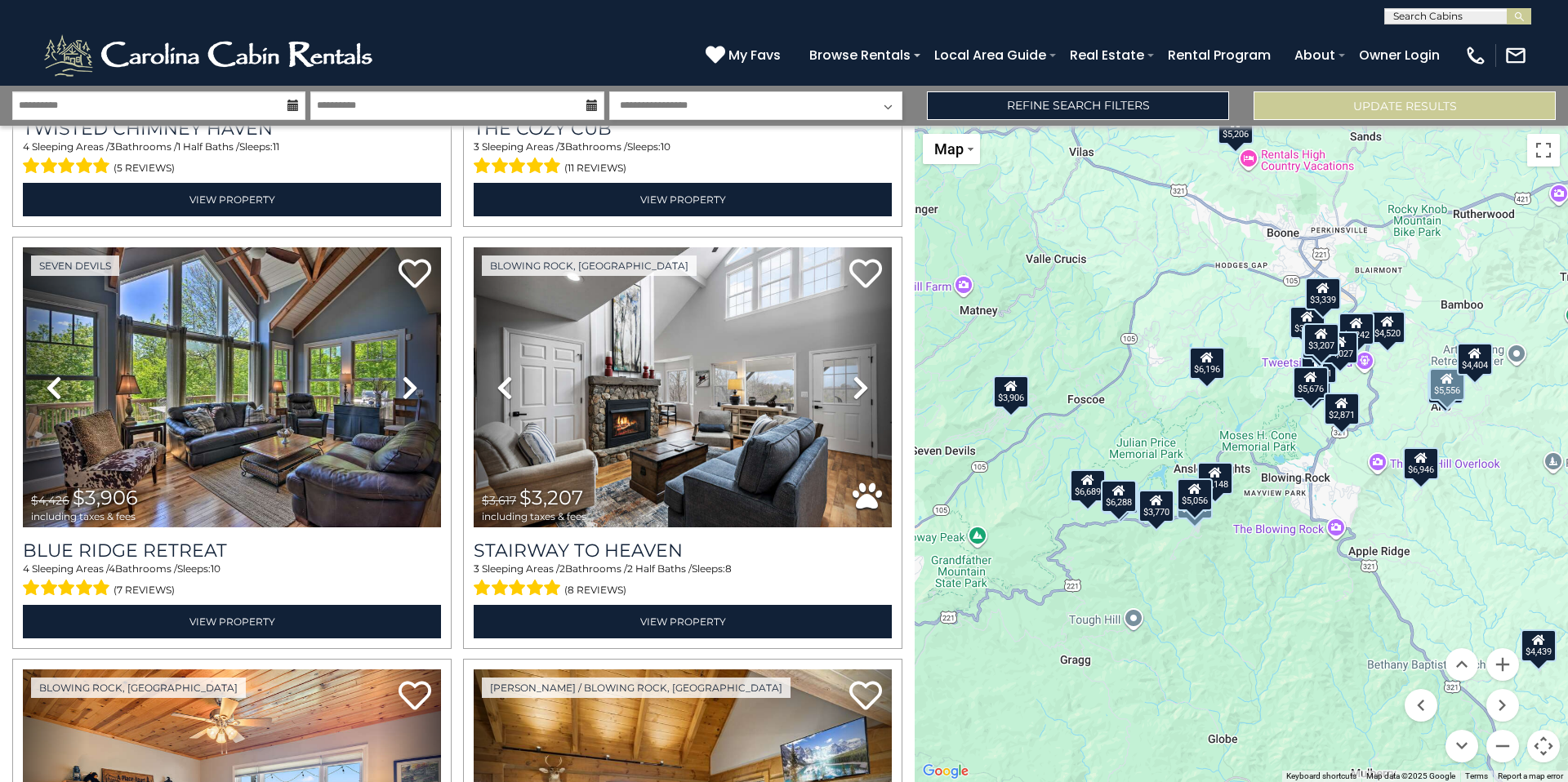
click at [1315, 394] on div "$5,676" at bounding box center [1310, 383] width 36 height 33
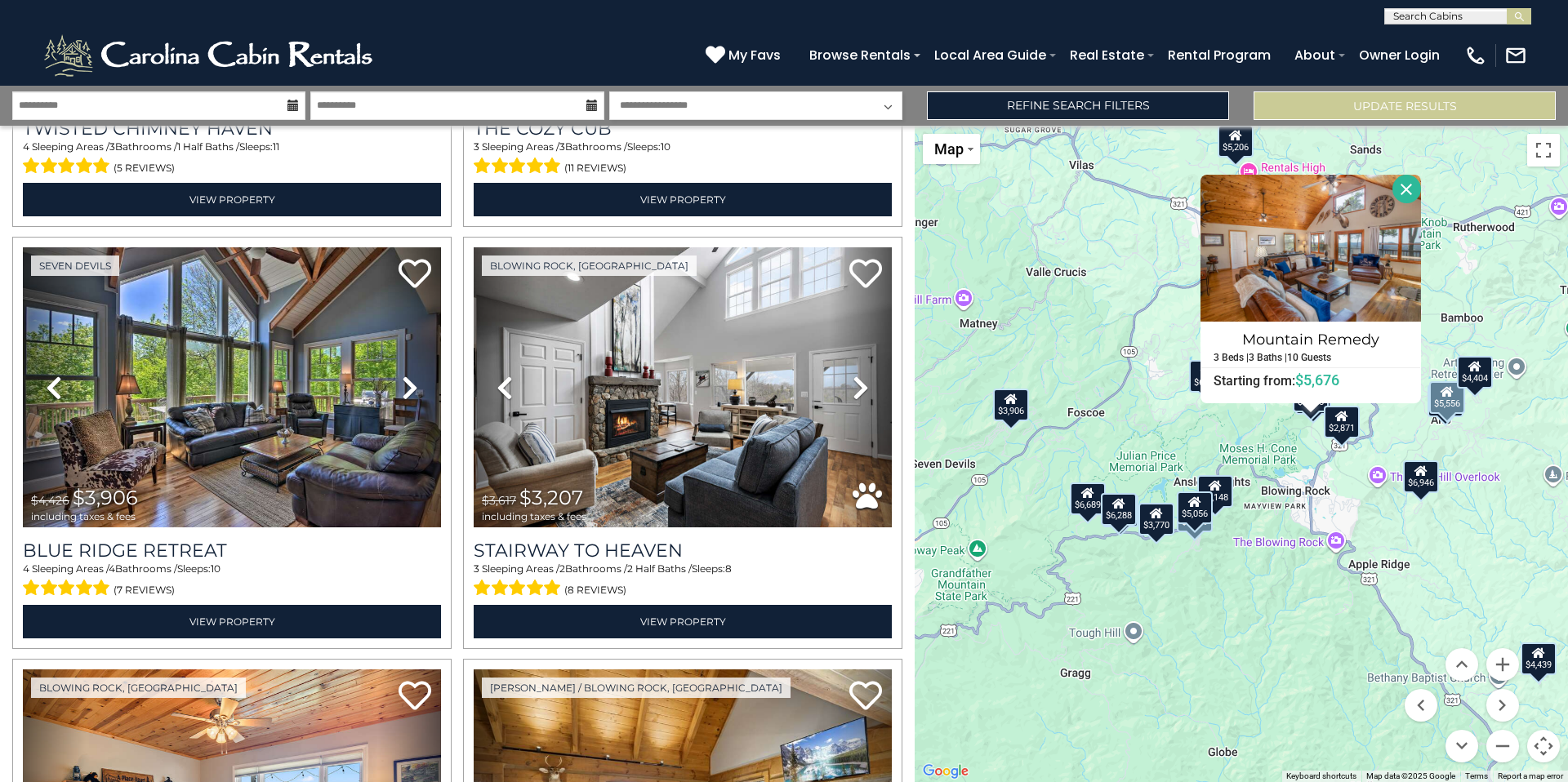
click at [1272, 436] on div "$6,689 $6,196 $5,227 $6,288 $6,891 $6,946 $4,599 $4,148 $5,556 $3,797 $4,449 $4…" at bounding box center [1241, 454] width 653 height 656
click at [1294, 614] on div "$6,689 $6,196 $5,227 $6,288 $6,891 $6,946 $4,599 $4,148 $5,556 $3,797 $4,449 $4…" at bounding box center [1241, 454] width 653 height 656
click at [1408, 190] on button "Close" at bounding box center [1406, 189] width 28 height 28
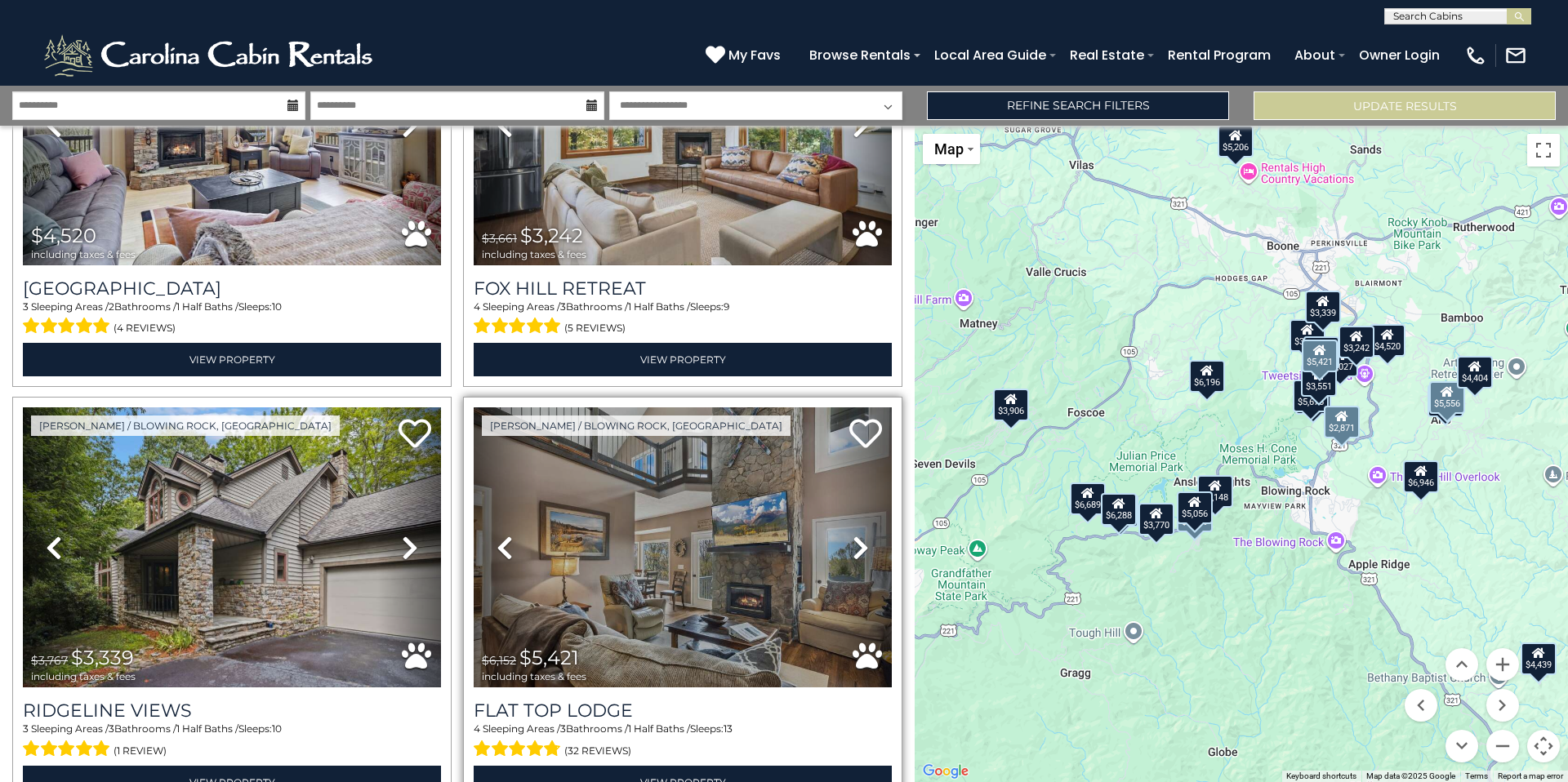
scroll to position [5694, 0]
click at [702, 563] on img at bounding box center [682, 546] width 418 height 280
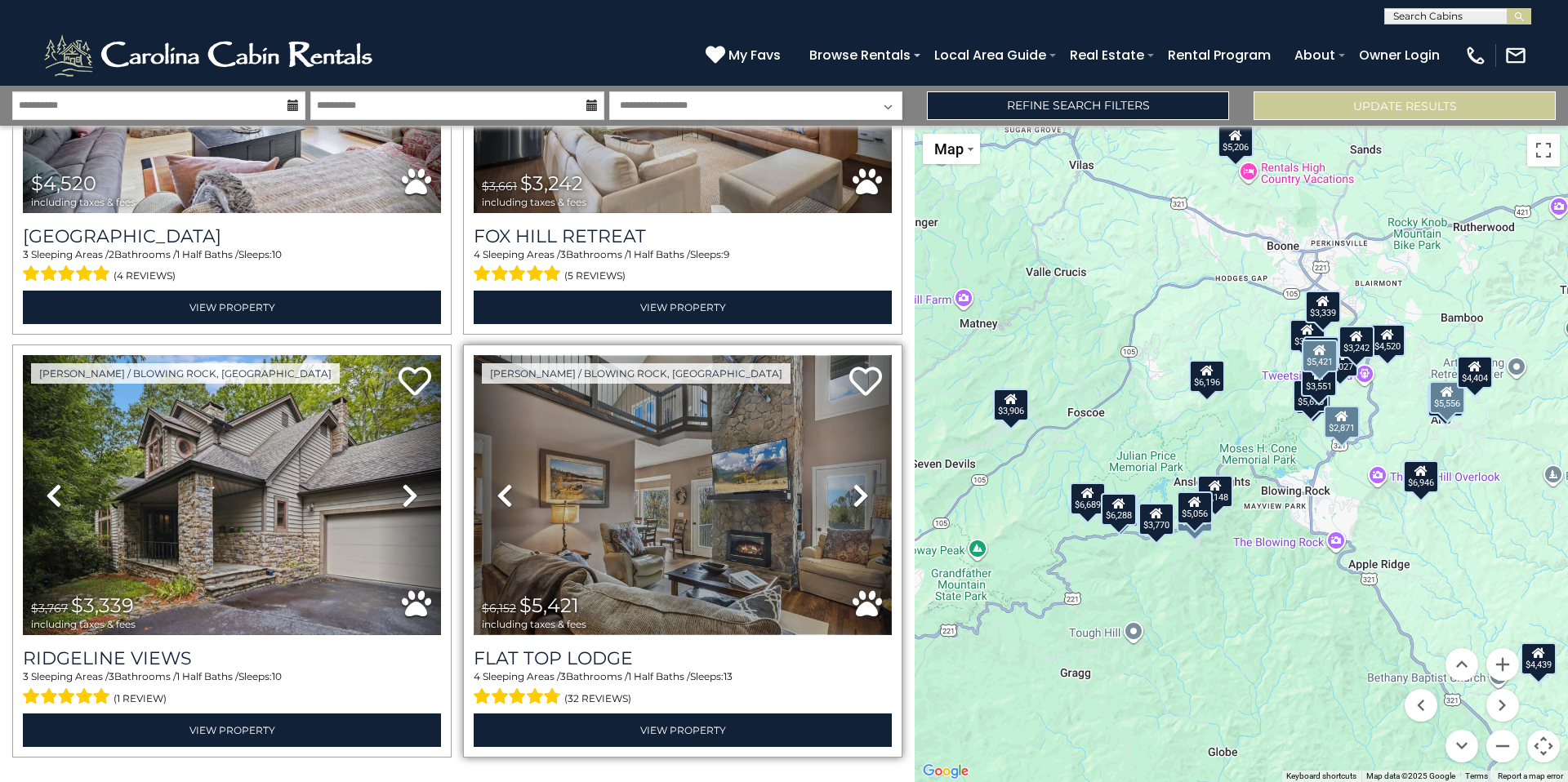
scroll to position [5775, 0]
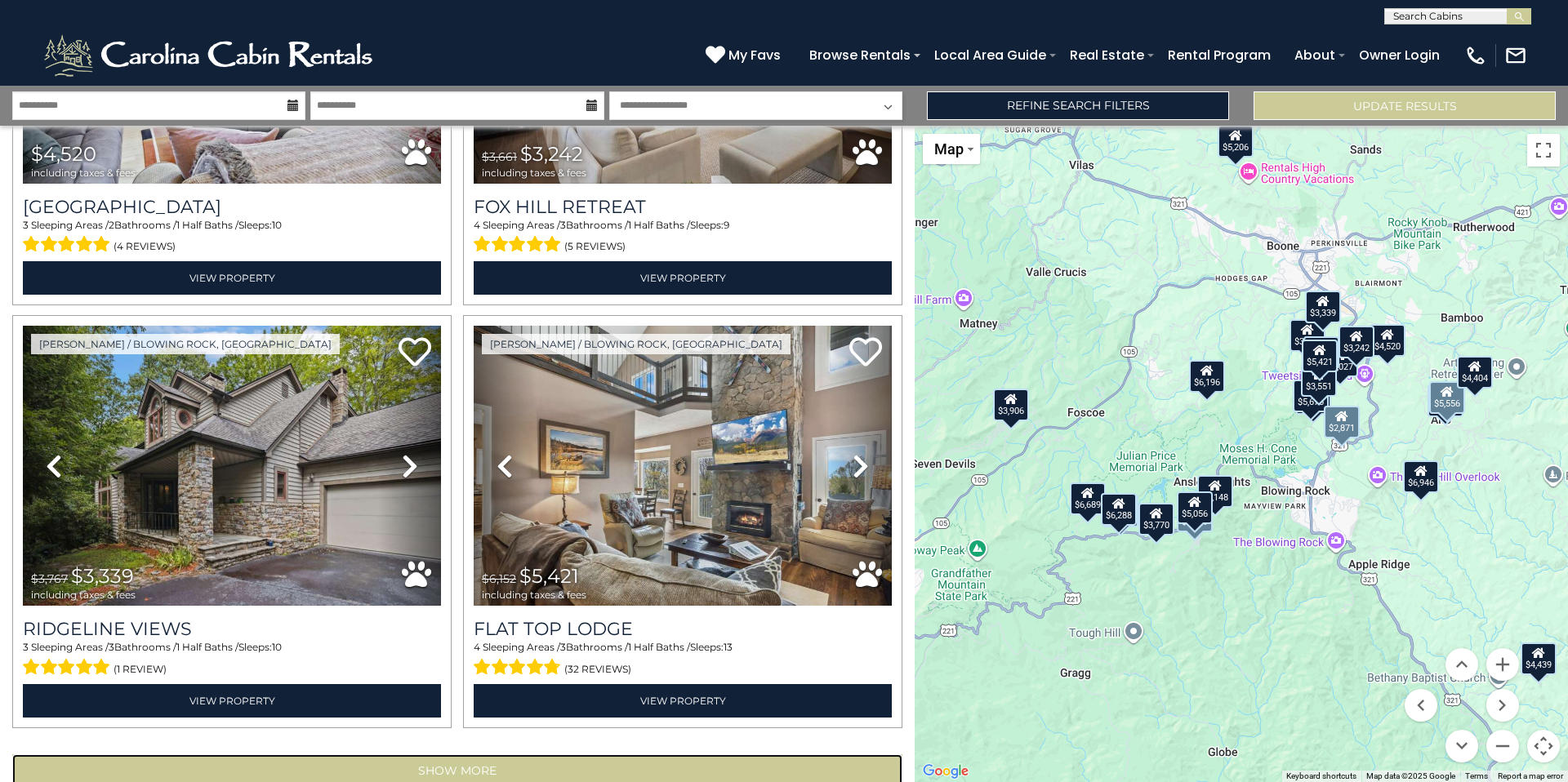
click at [483, 754] on button "Show More" at bounding box center [457, 770] width 890 height 33
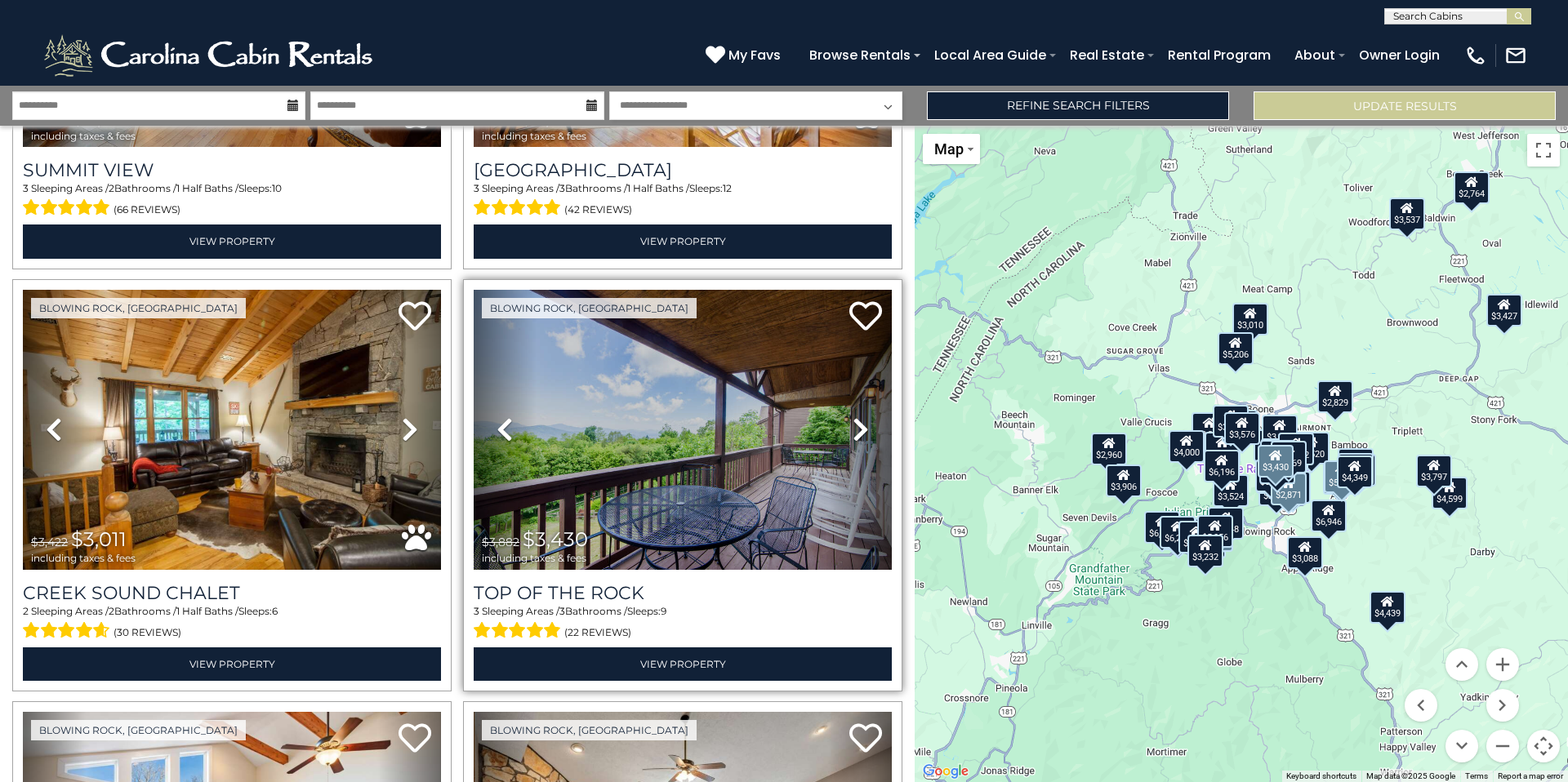
scroll to position [7502, 0]
click at [853, 415] on icon at bounding box center [860, 428] width 16 height 26
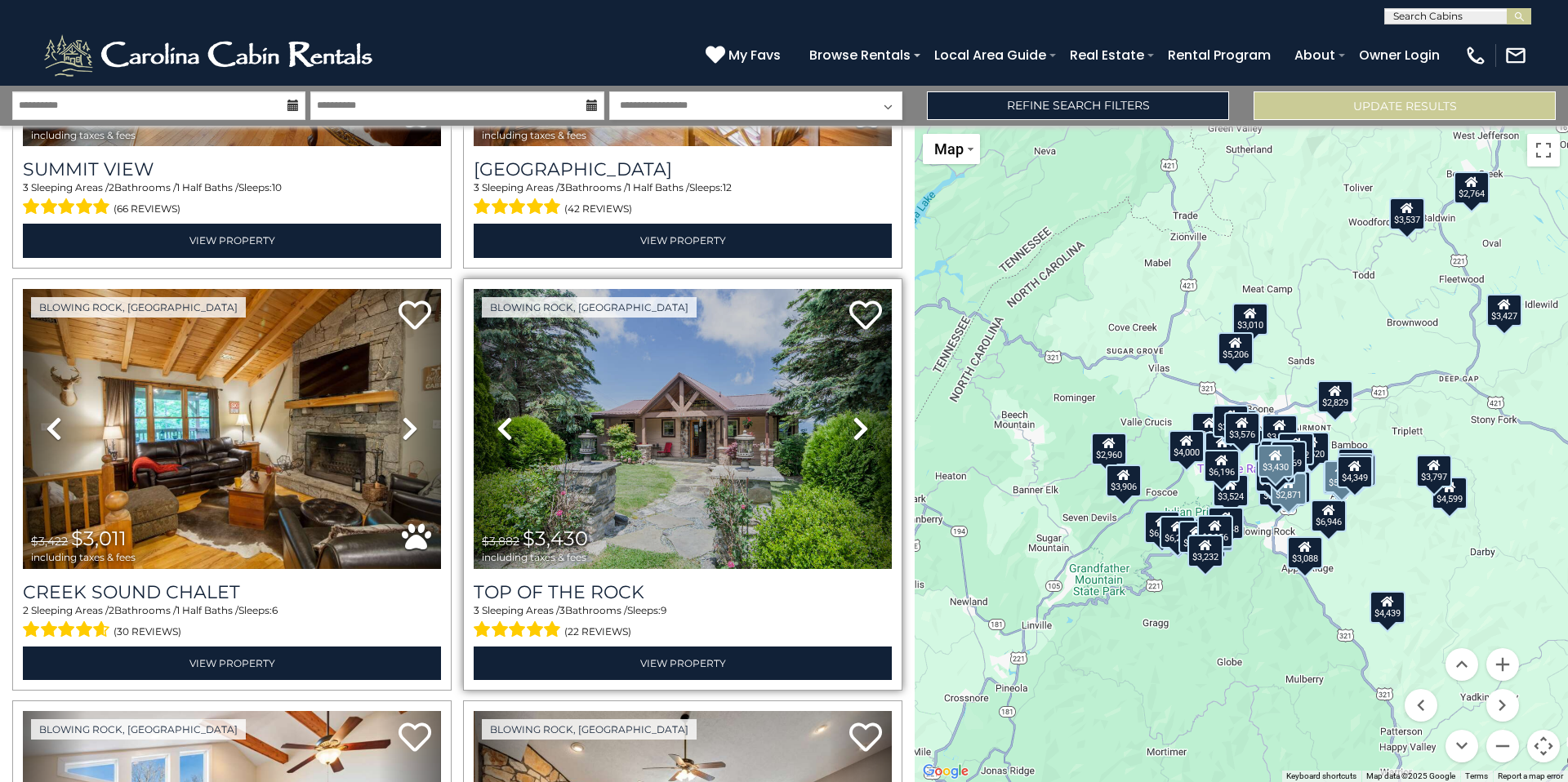
click at [853, 415] on icon at bounding box center [860, 428] width 16 height 26
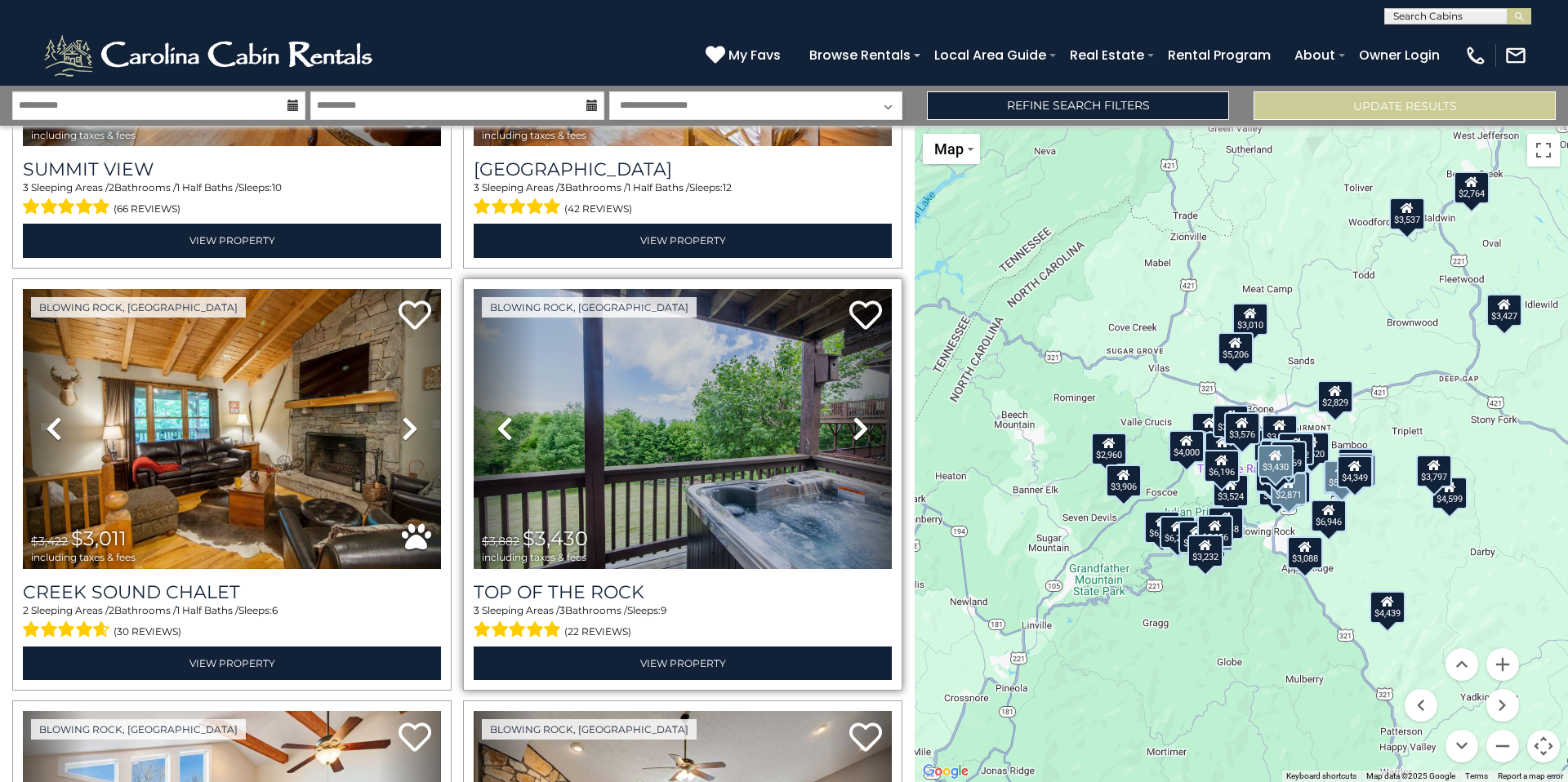
click at [853, 415] on icon at bounding box center [860, 428] width 16 height 26
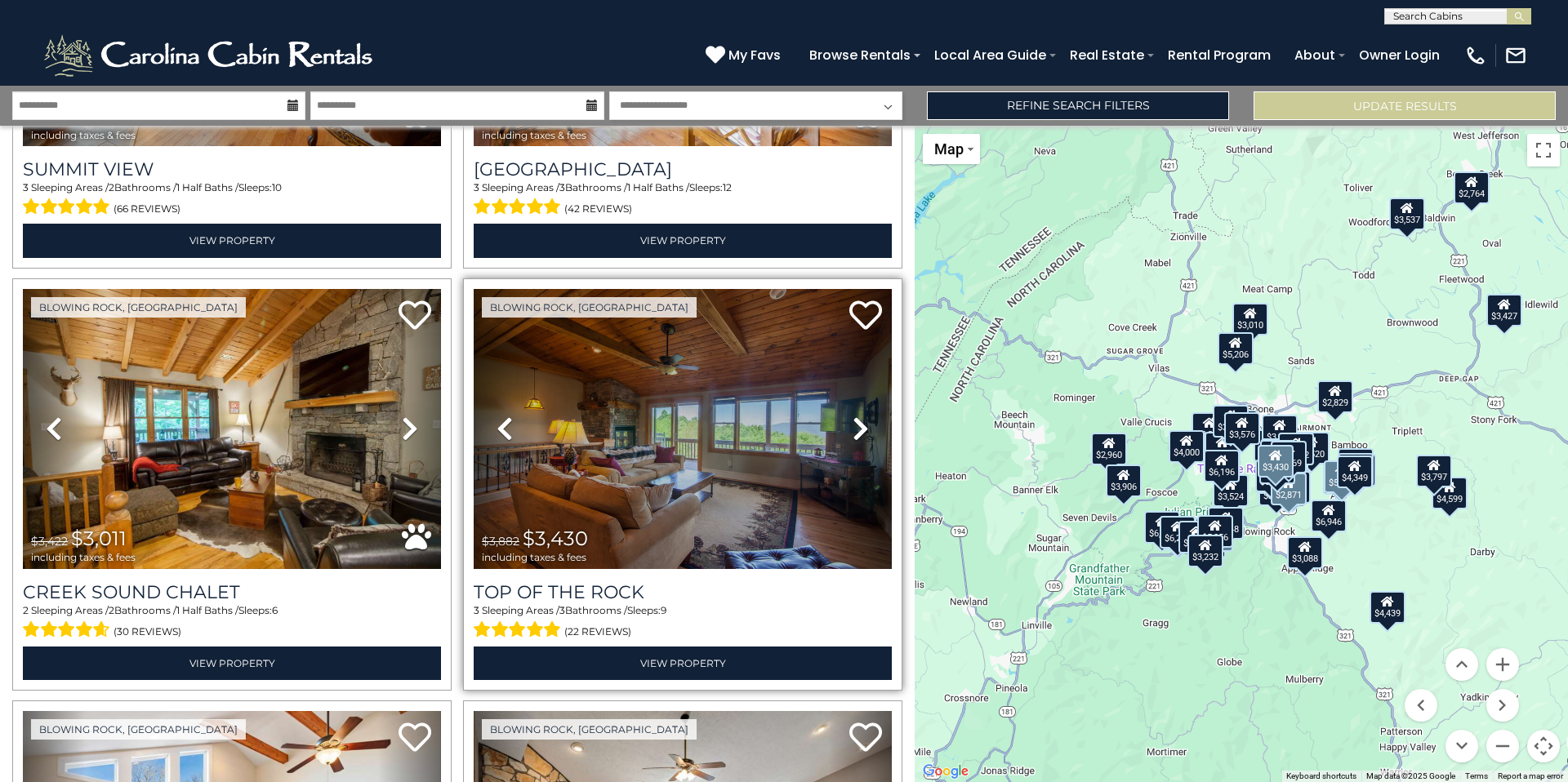
click at [853, 415] on icon at bounding box center [860, 428] width 16 height 26
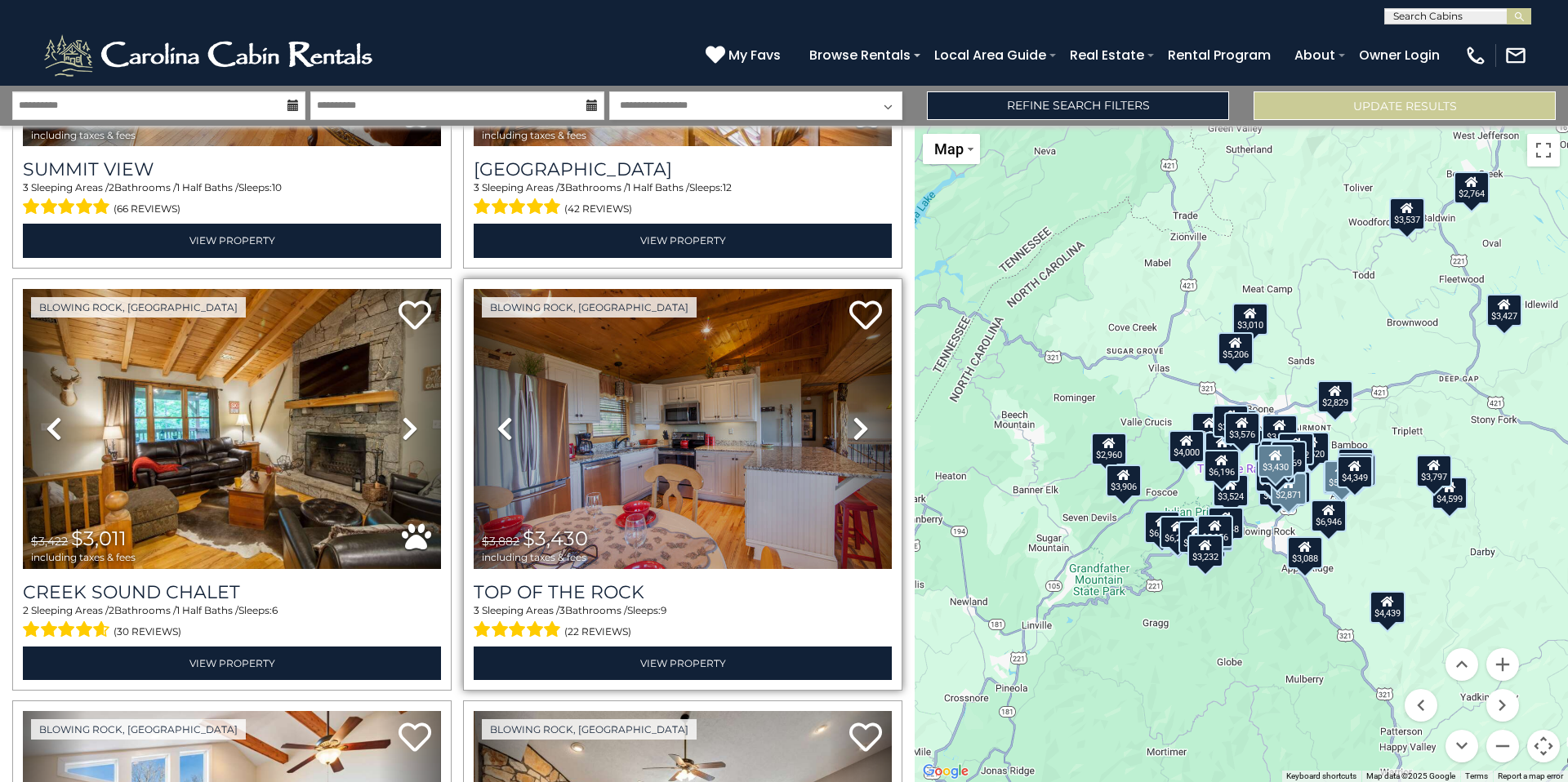
click at [853, 415] on icon at bounding box center [860, 428] width 16 height 26
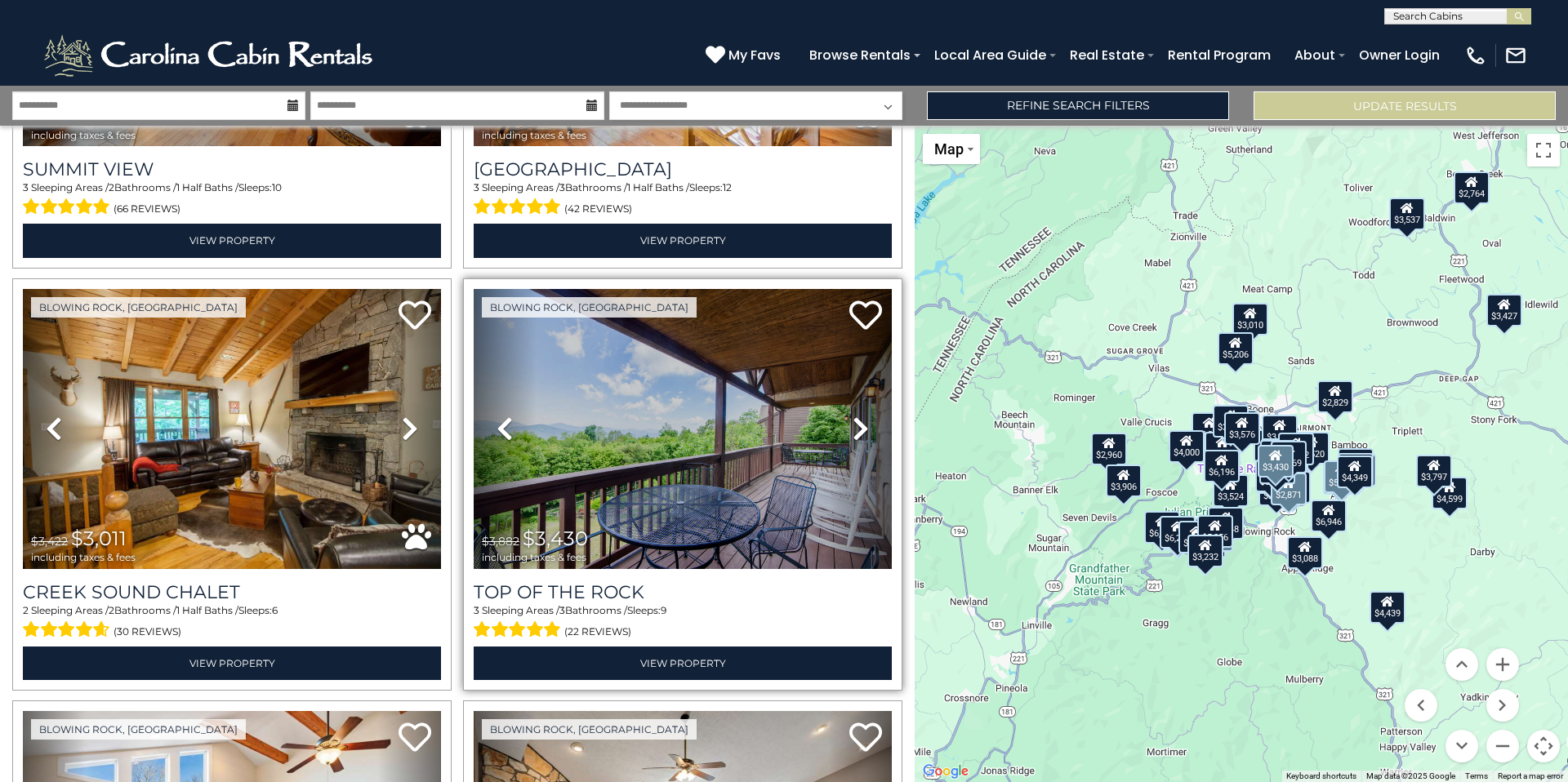
click at [853, 415] on icon at bounding box center [860, 428] width 16 height 26
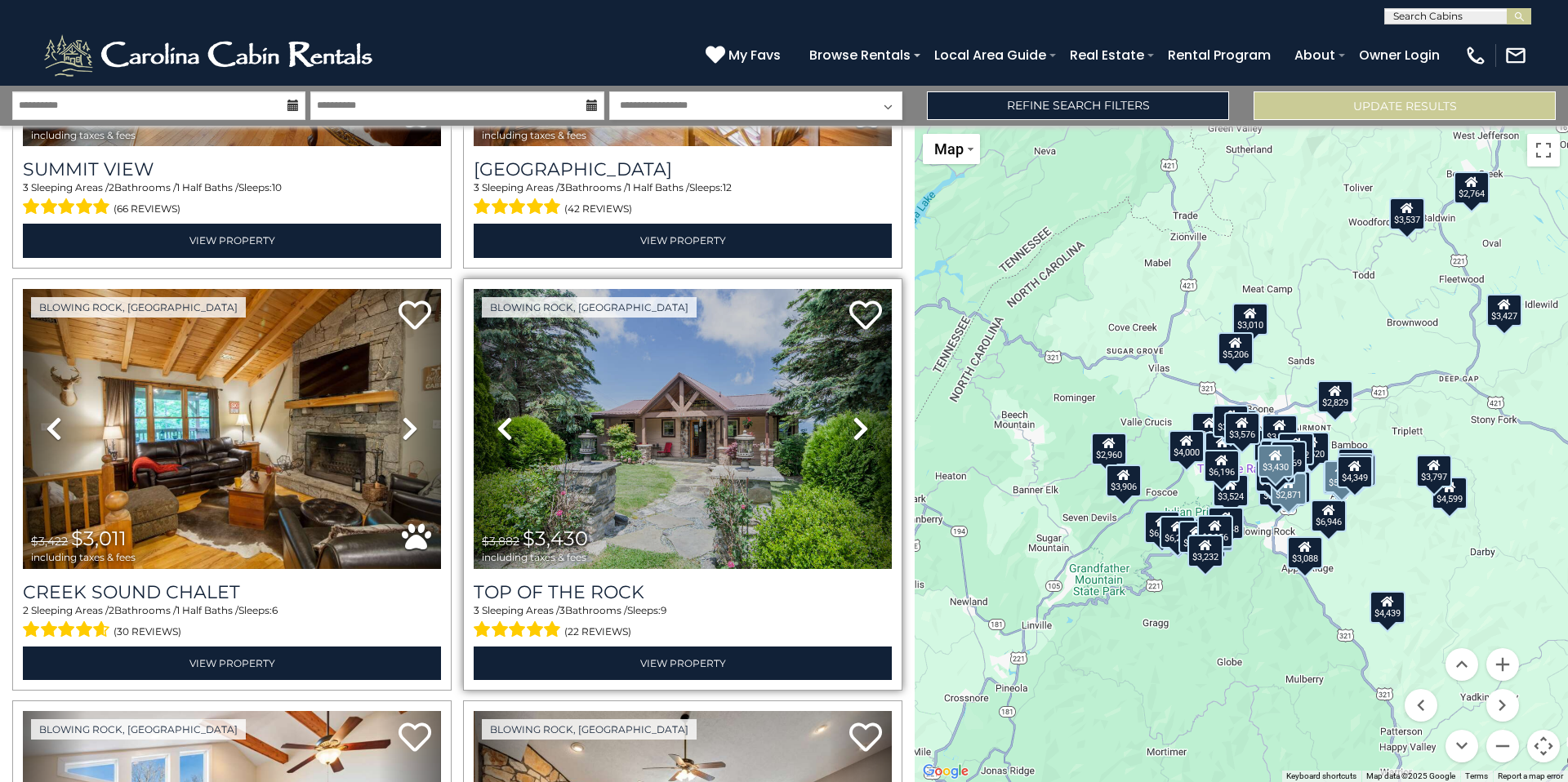
click at [853, 415] on icon at bounding box center [860, 428] width 16 height 26
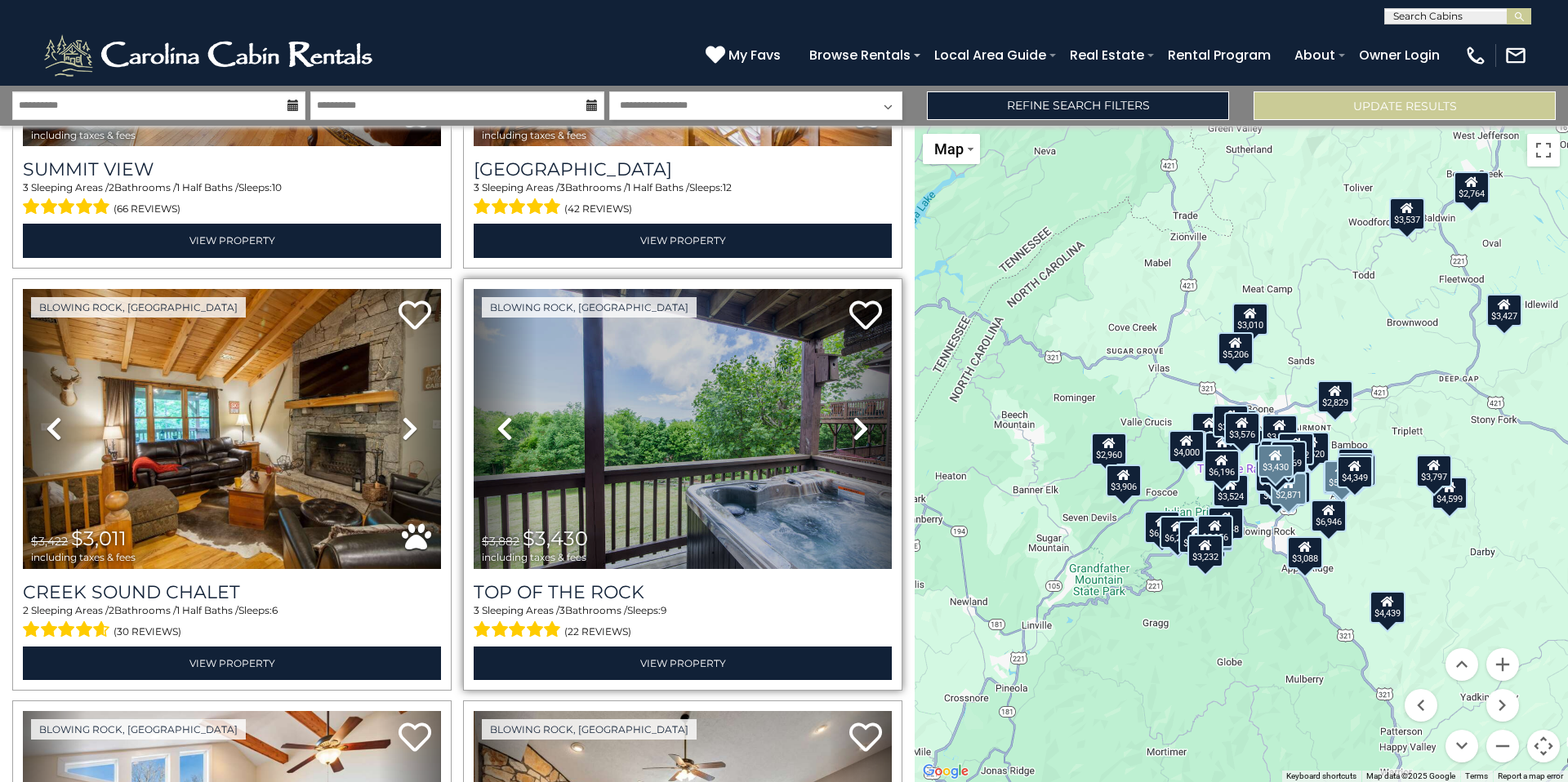
click at [853, 415] on icon at bounding box center [860, 428] width 16 height 26
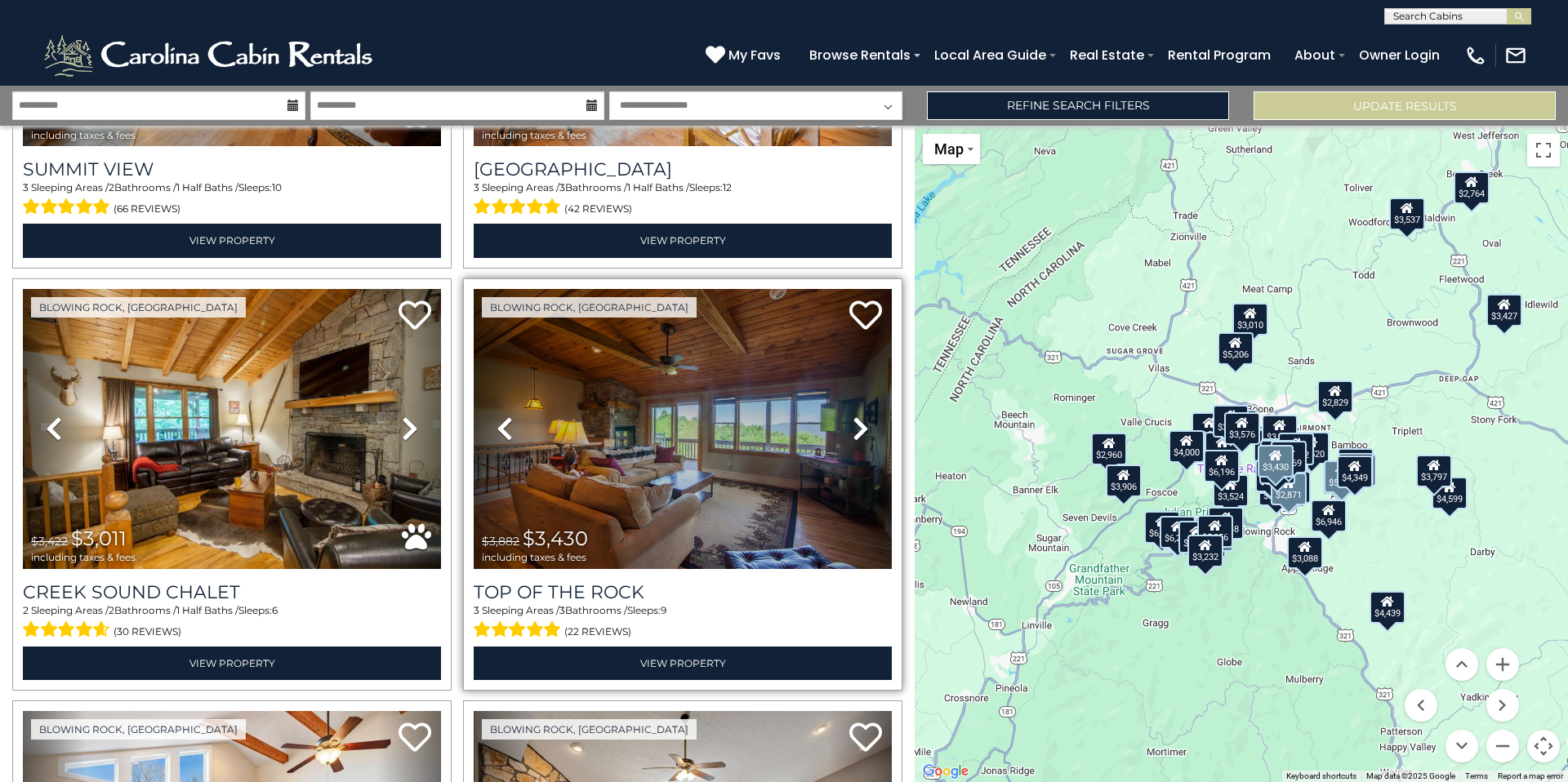
click at [853, 415] on icon at bounding box center [860, 428] width 16 height 26
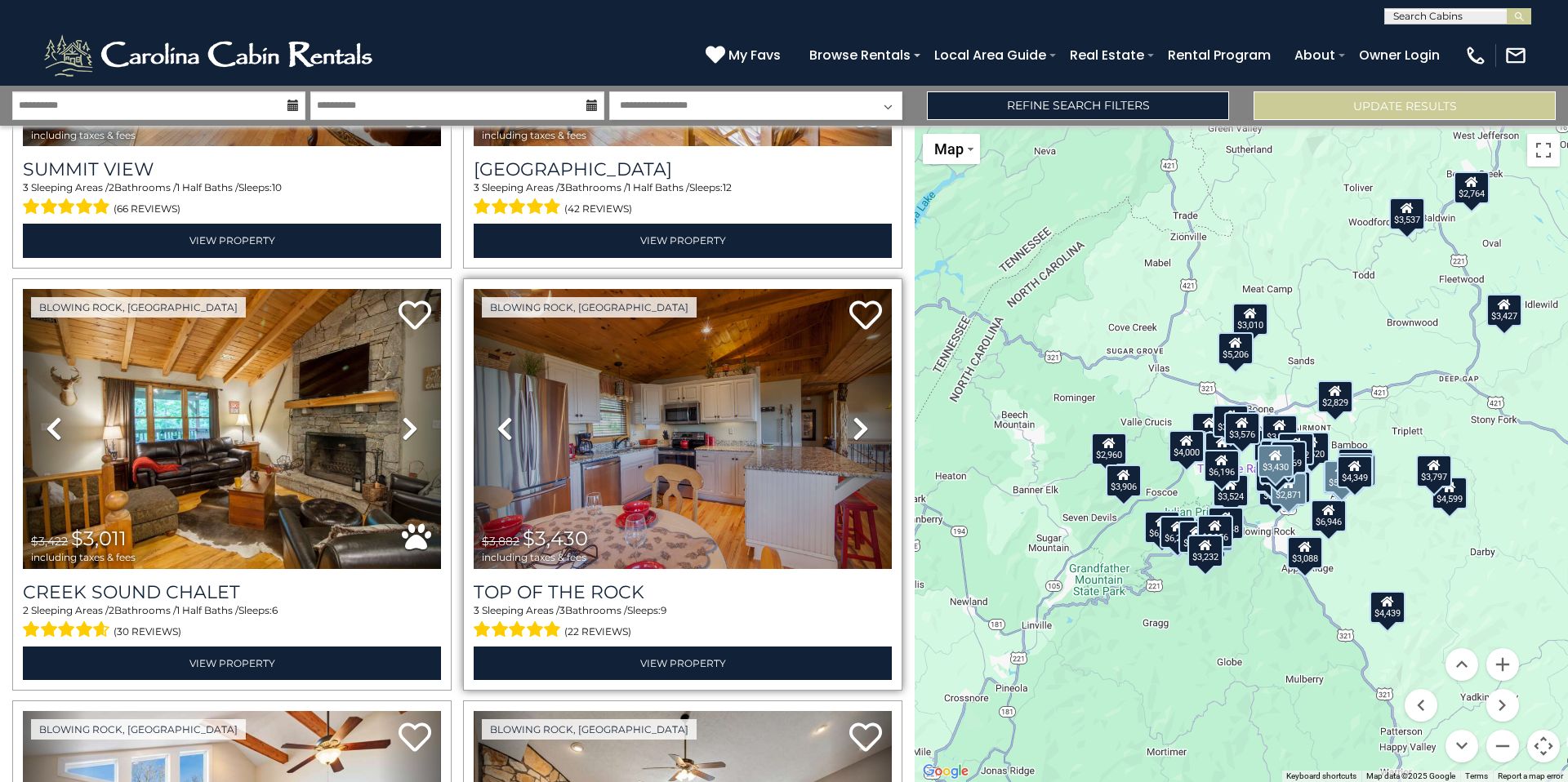
click at [853, 415] on icon at bounding box center [860, 428] width 16 height 26
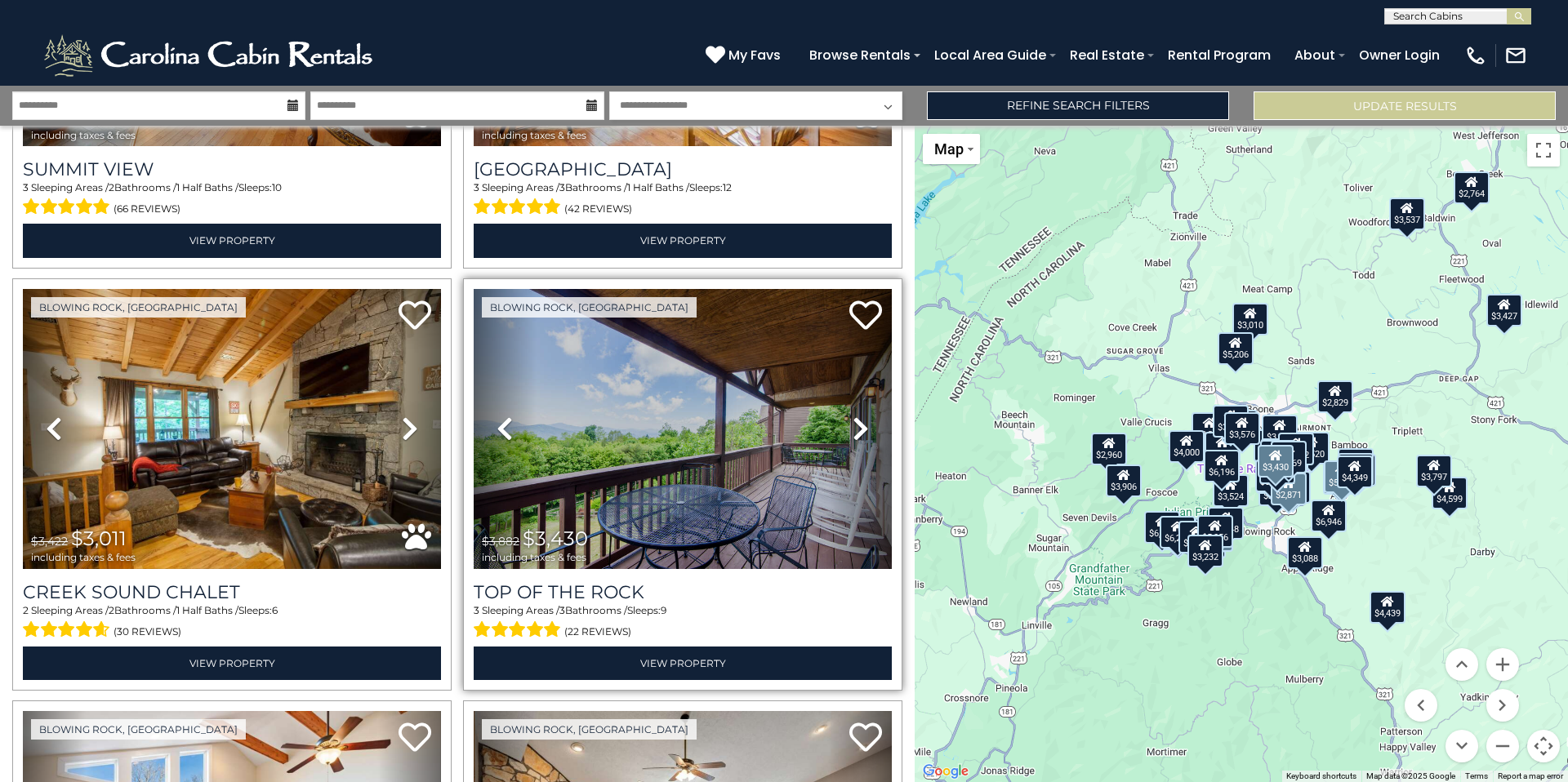
click at [853, 415] on icon at bounding box center [860, 428] width 16 height 26
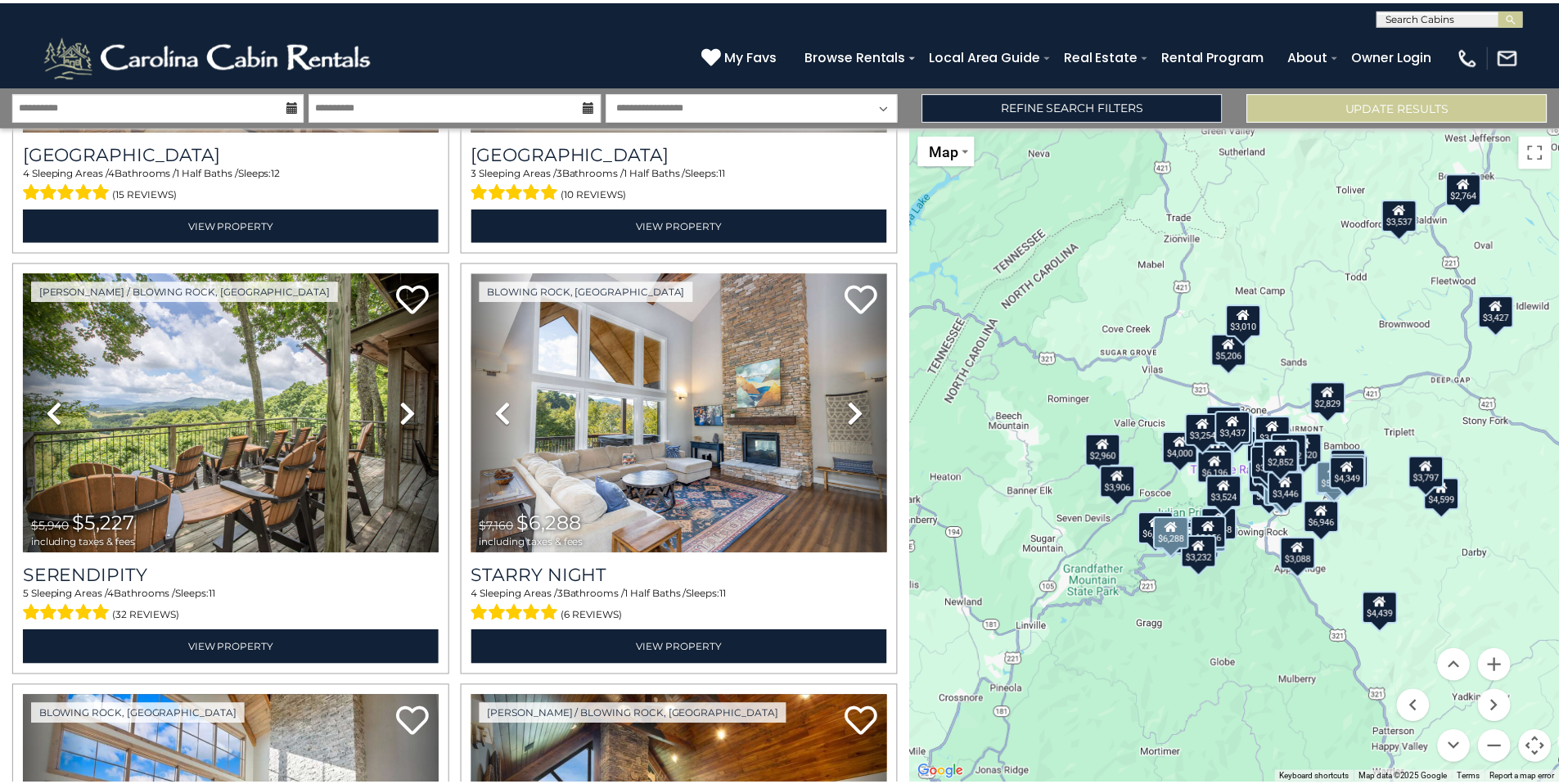
scroll to position [0, 0]
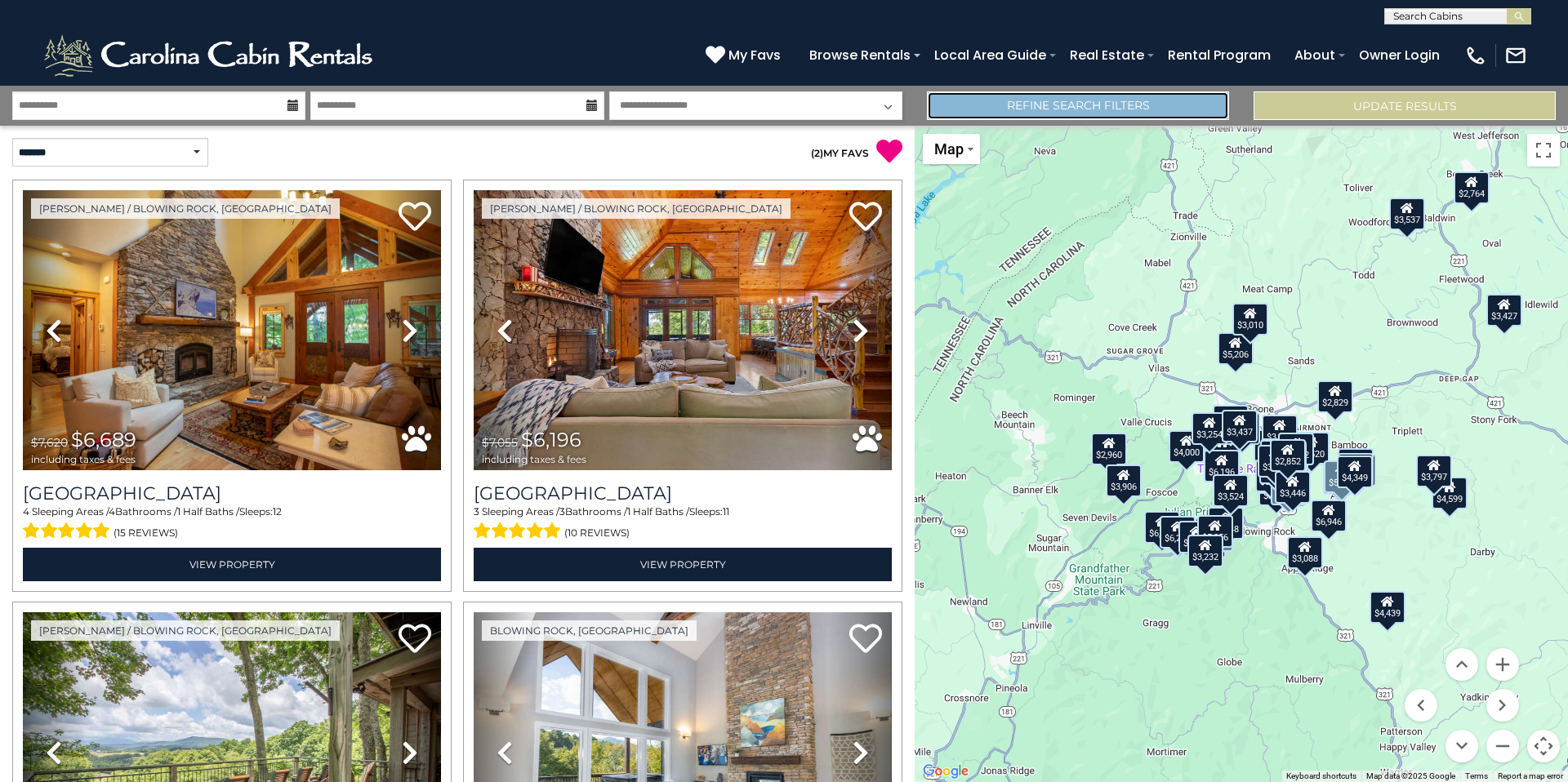
click at [1113, 106] on link "Refine Search Filters" at bounding box center [1077, 105] width 302 height 28
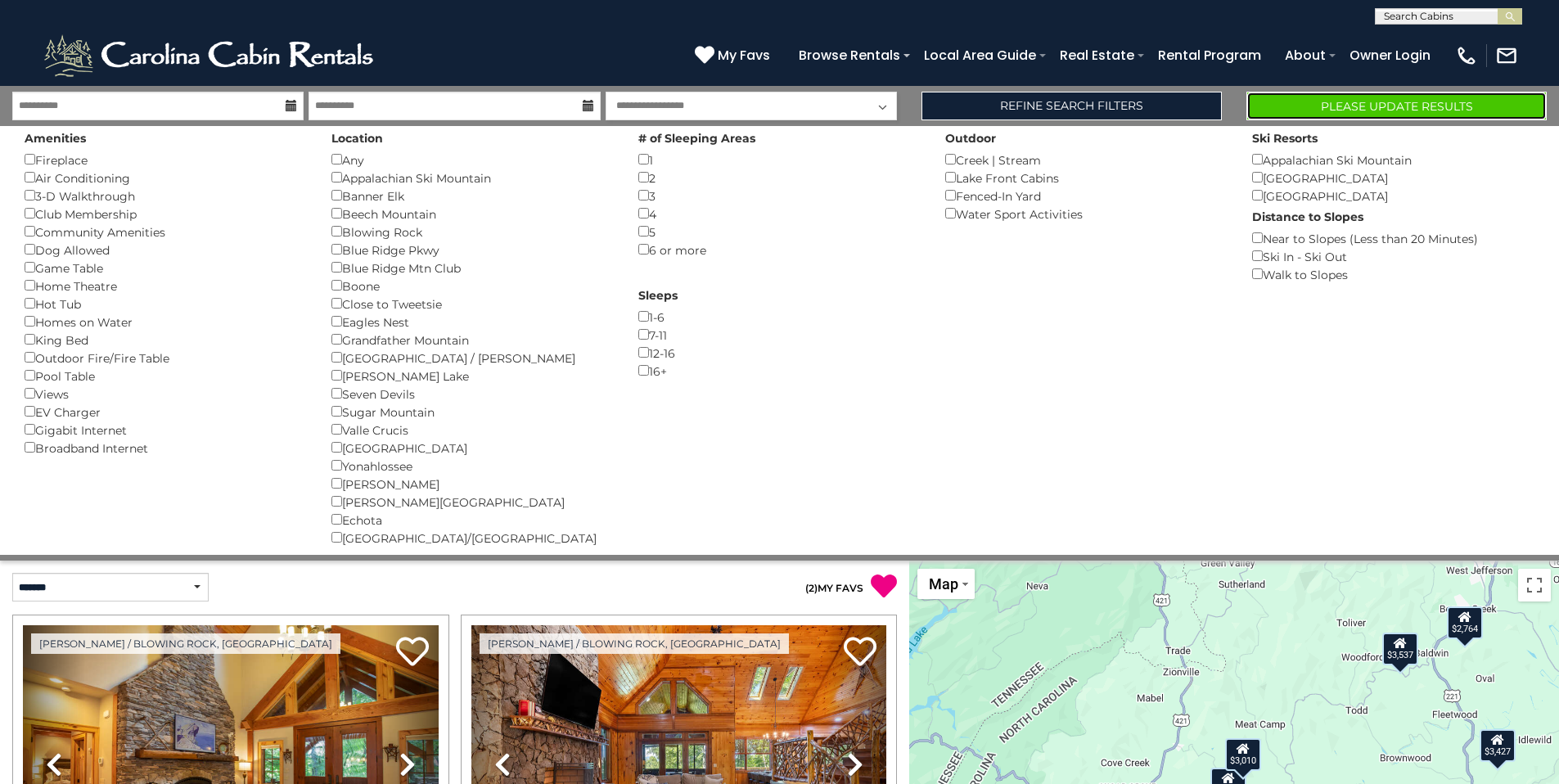
click at [1376, 105] on button "Please Update Results" at bounding box center [1397, 106] width 301 height 29
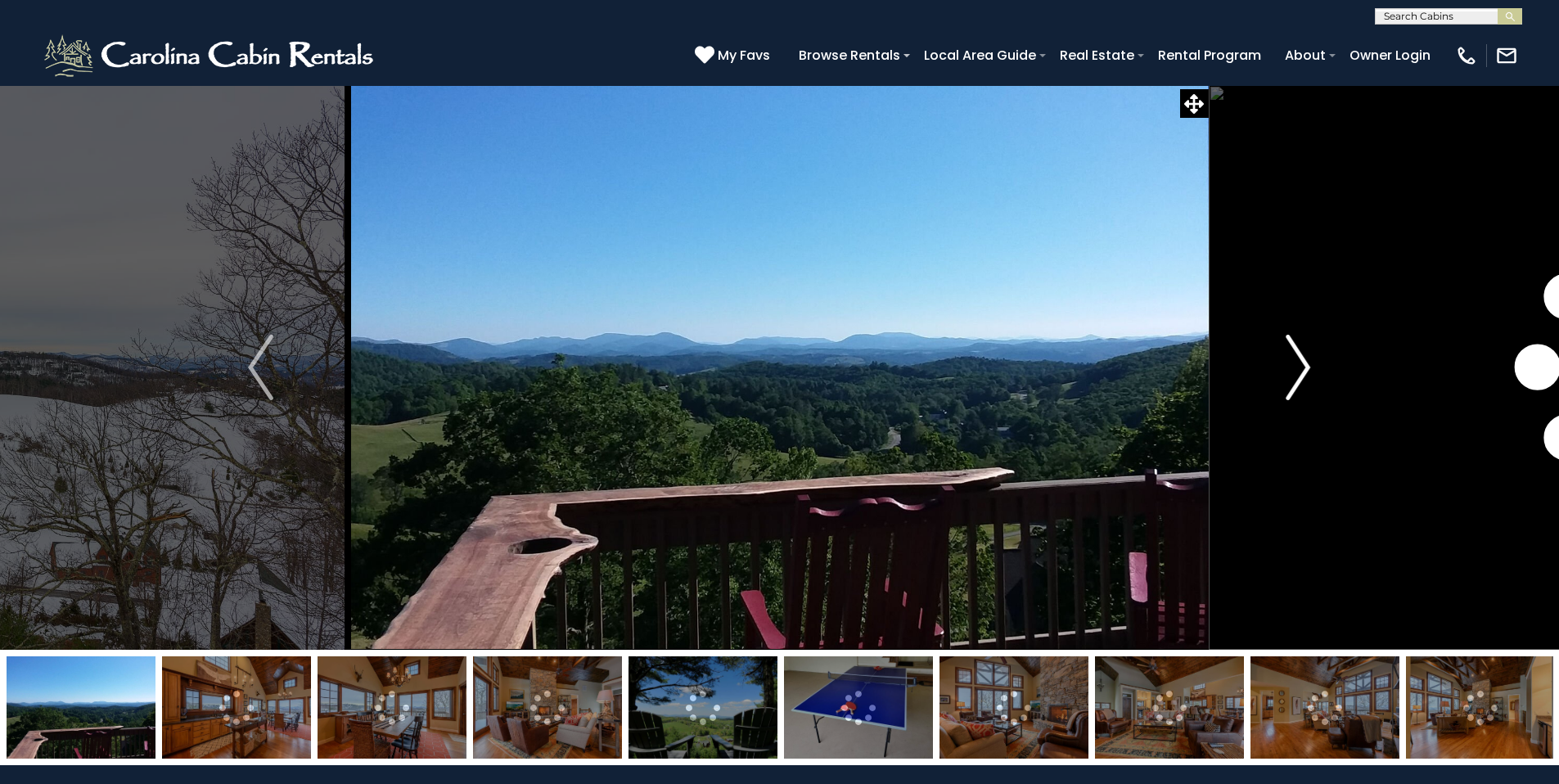
click at [1307, 372] on img "Next" at bounding box center [1297, 368] width 24 height 65
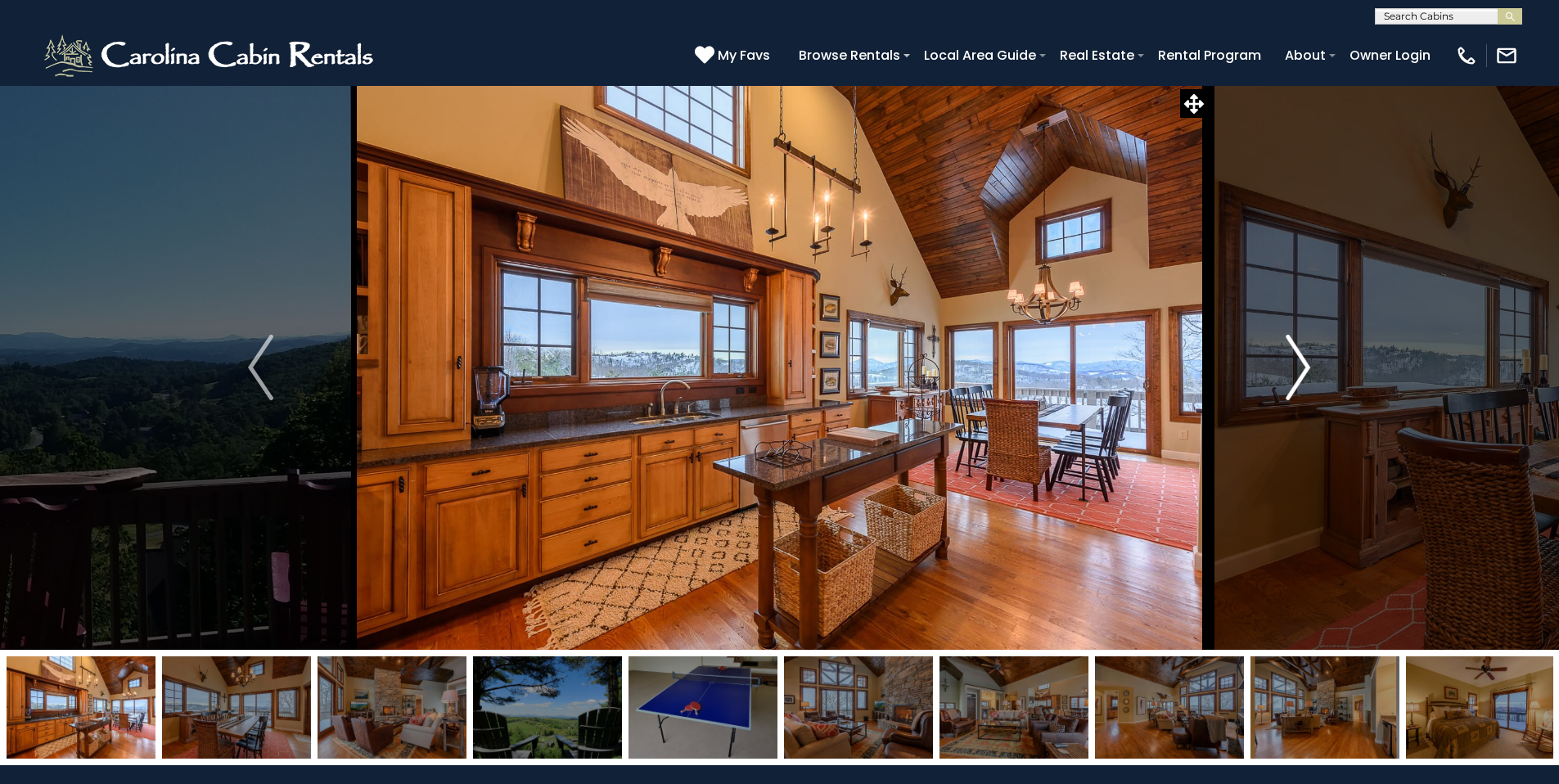
click at [1307, 373] on img "Next" at bounding box center [1297, 368] width 24 height 65
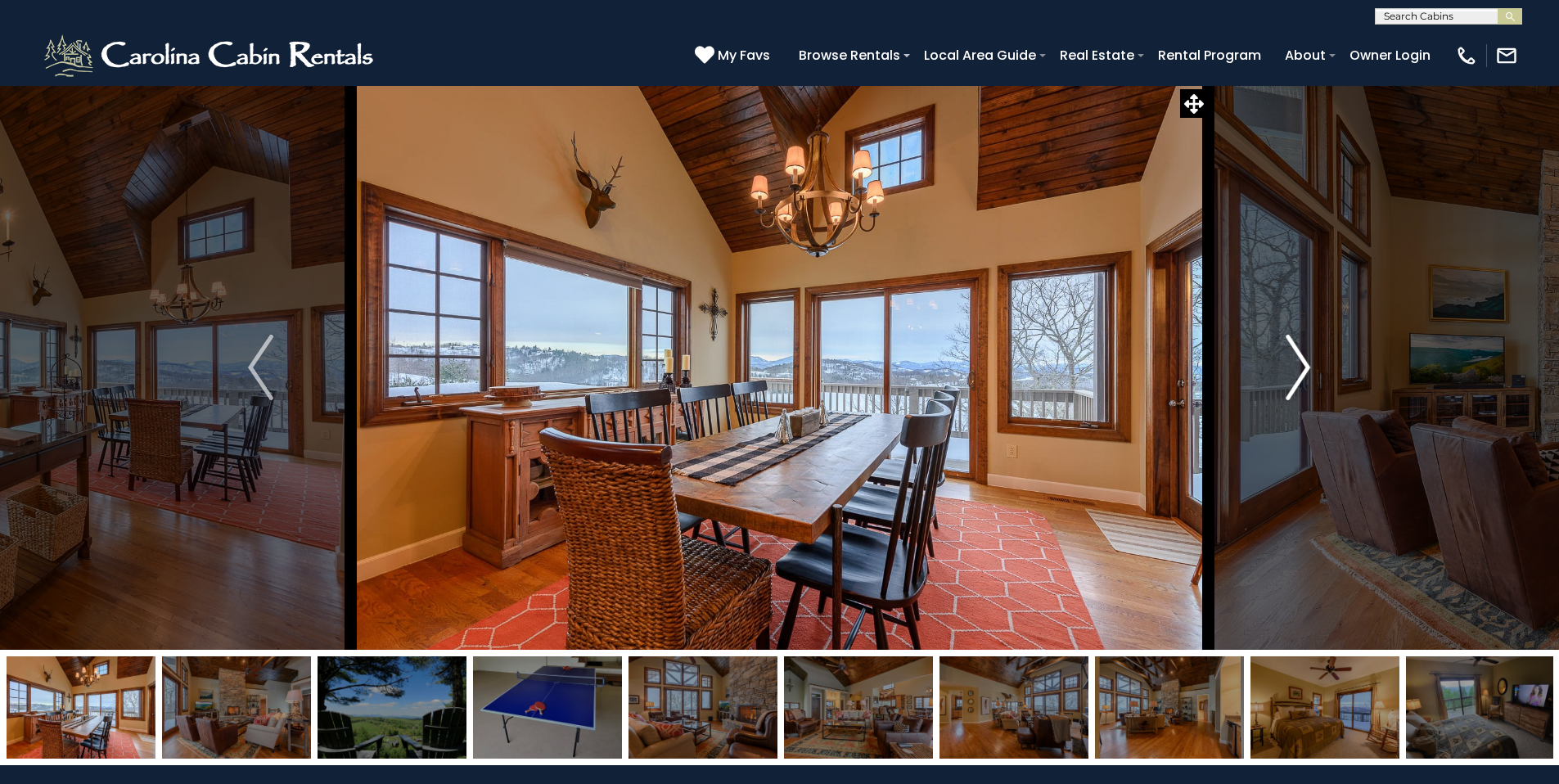
click at [1307, 373] on img "Next" at bounding box center [1297, 368] width 24 height 65
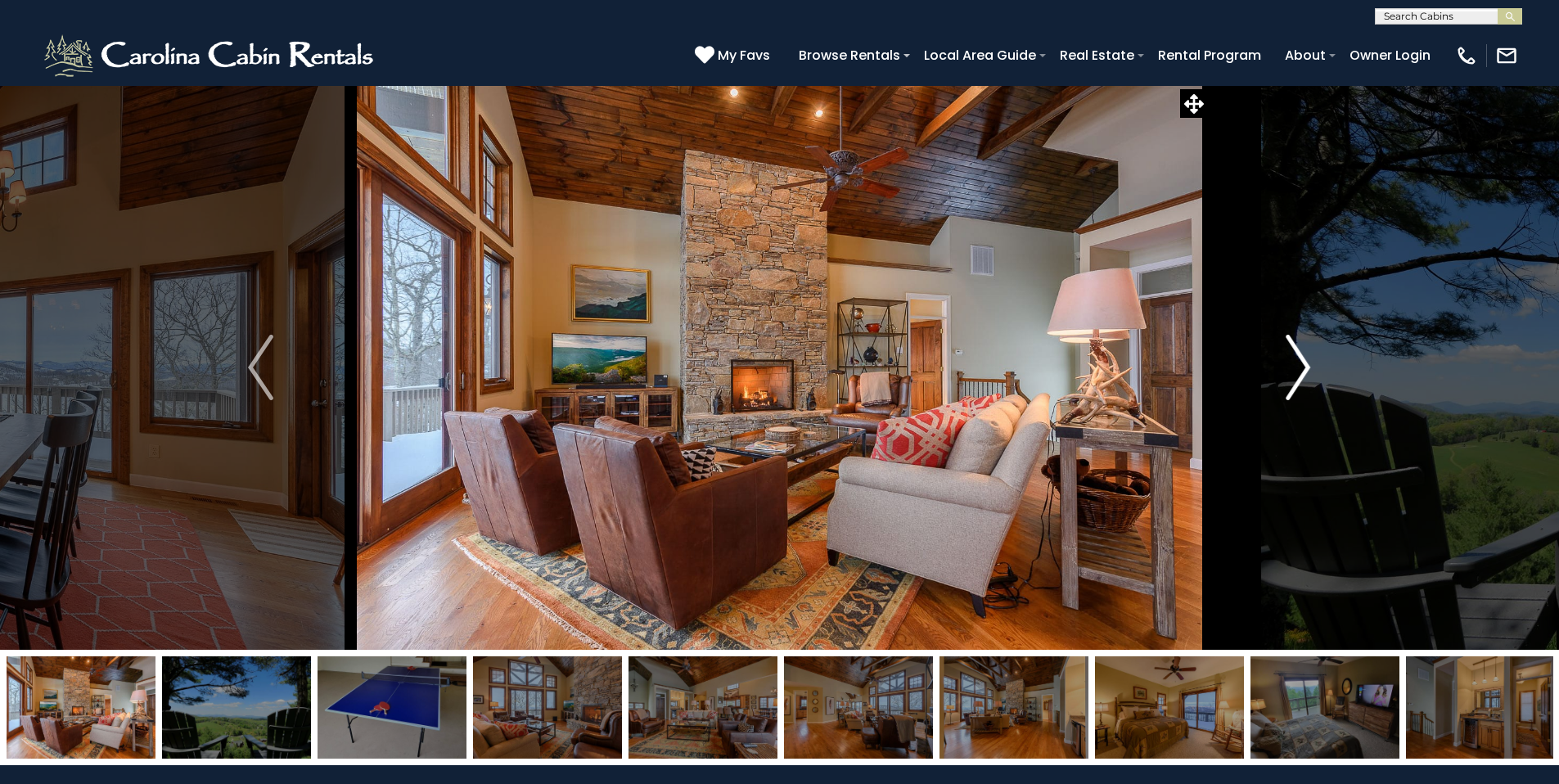
click at [1307, 373] on img "Next" at bounding box center [1297, 368] width 24 height 65
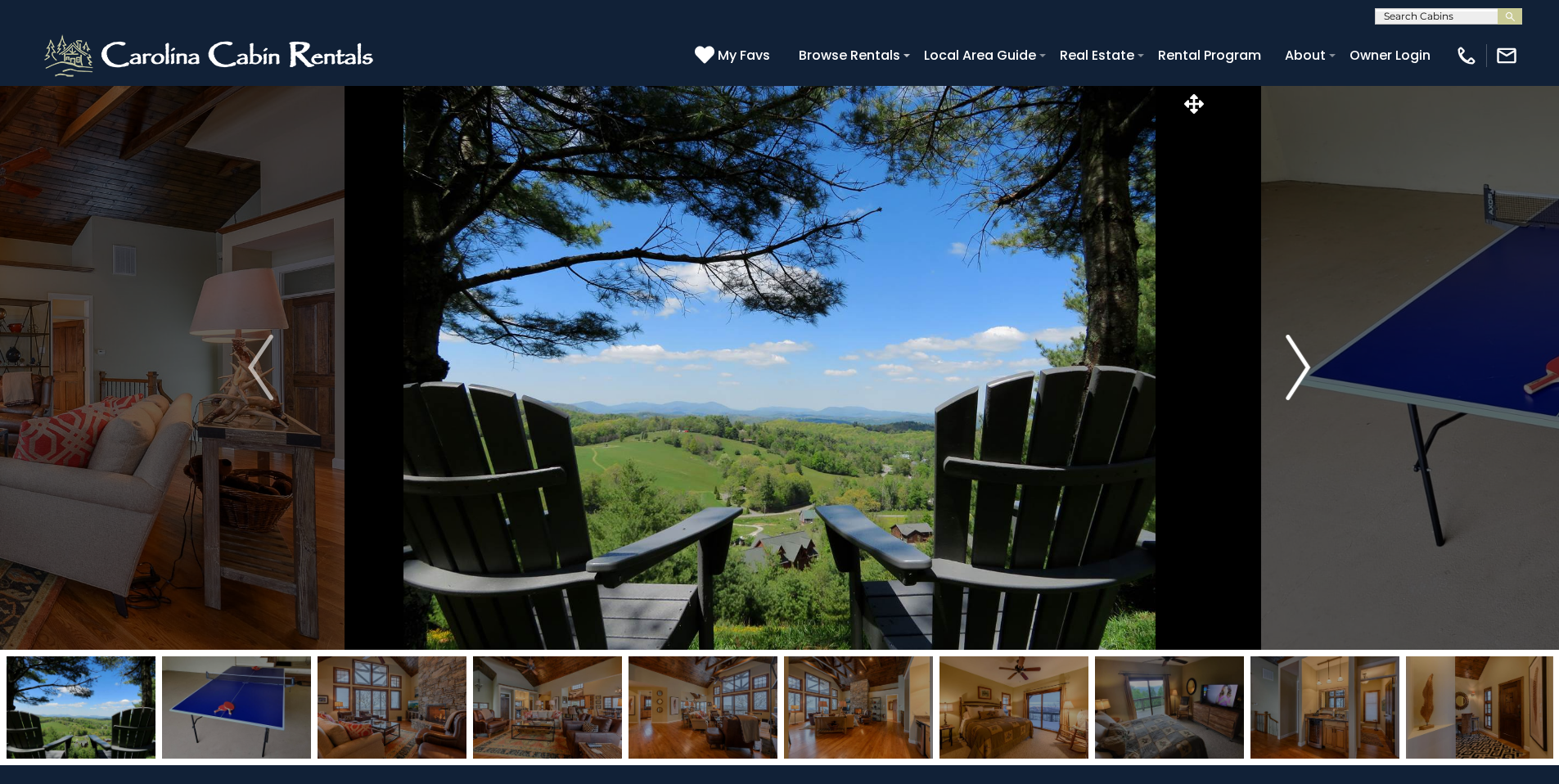
click at [1307, 373] on img "Next" at bounding box center [1297, 368] width 24 height 65
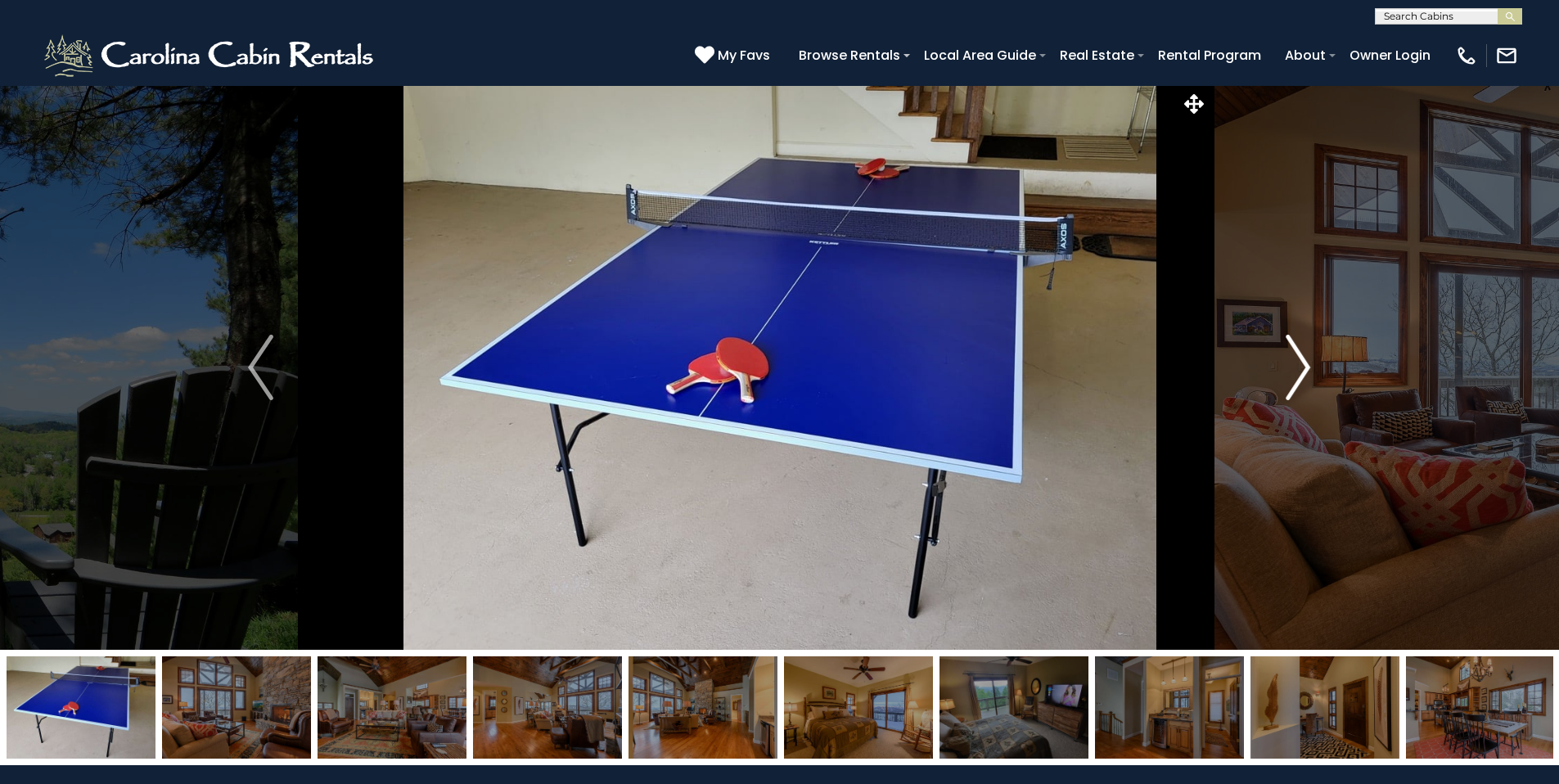
click at [1307, 373] on img "Next" at bounding box center [1297, 368] width 24 height 65
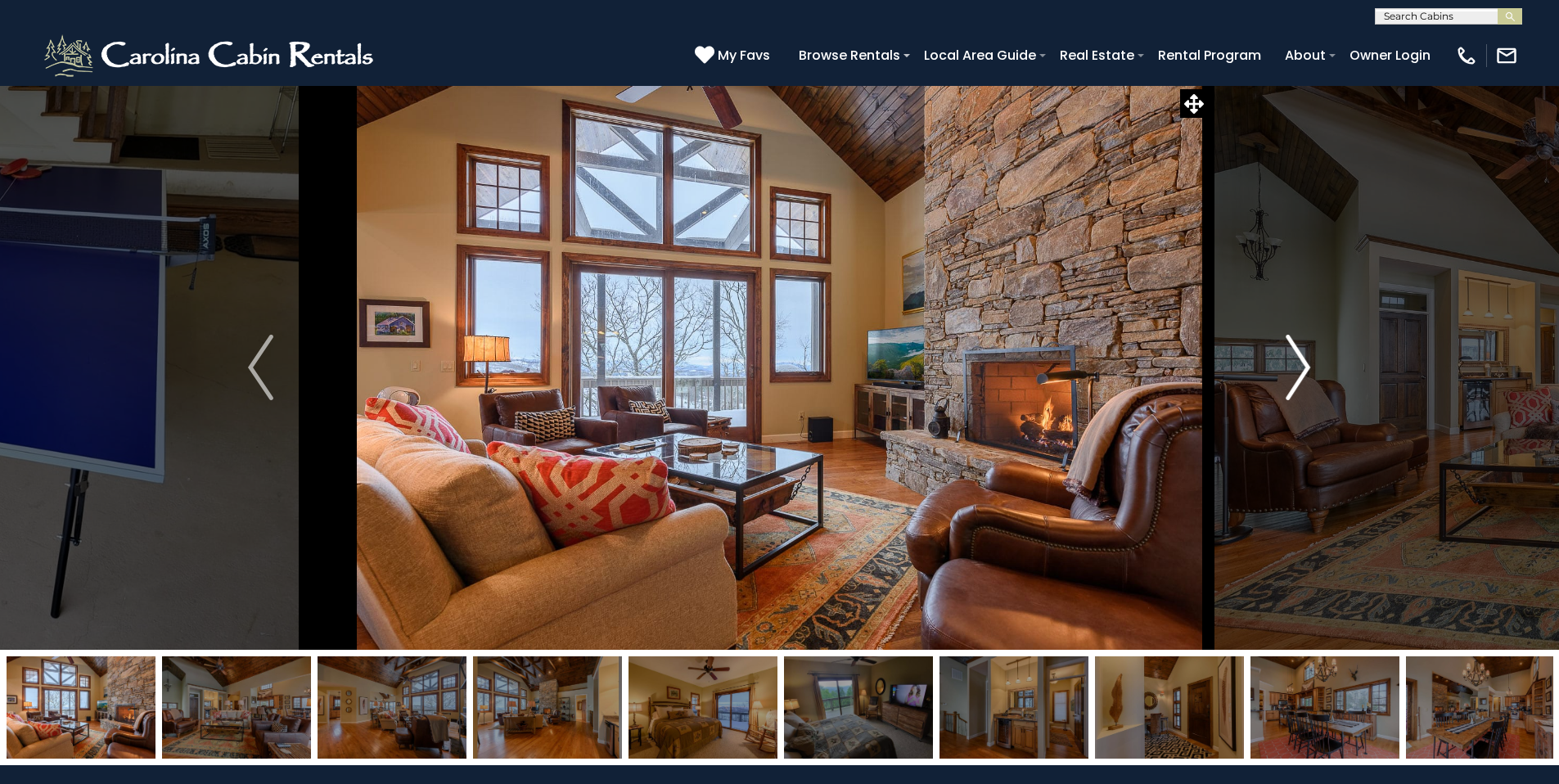
click at [1307, 373] on img "Next" at bounding box center [1297, 368] width 24 height 65
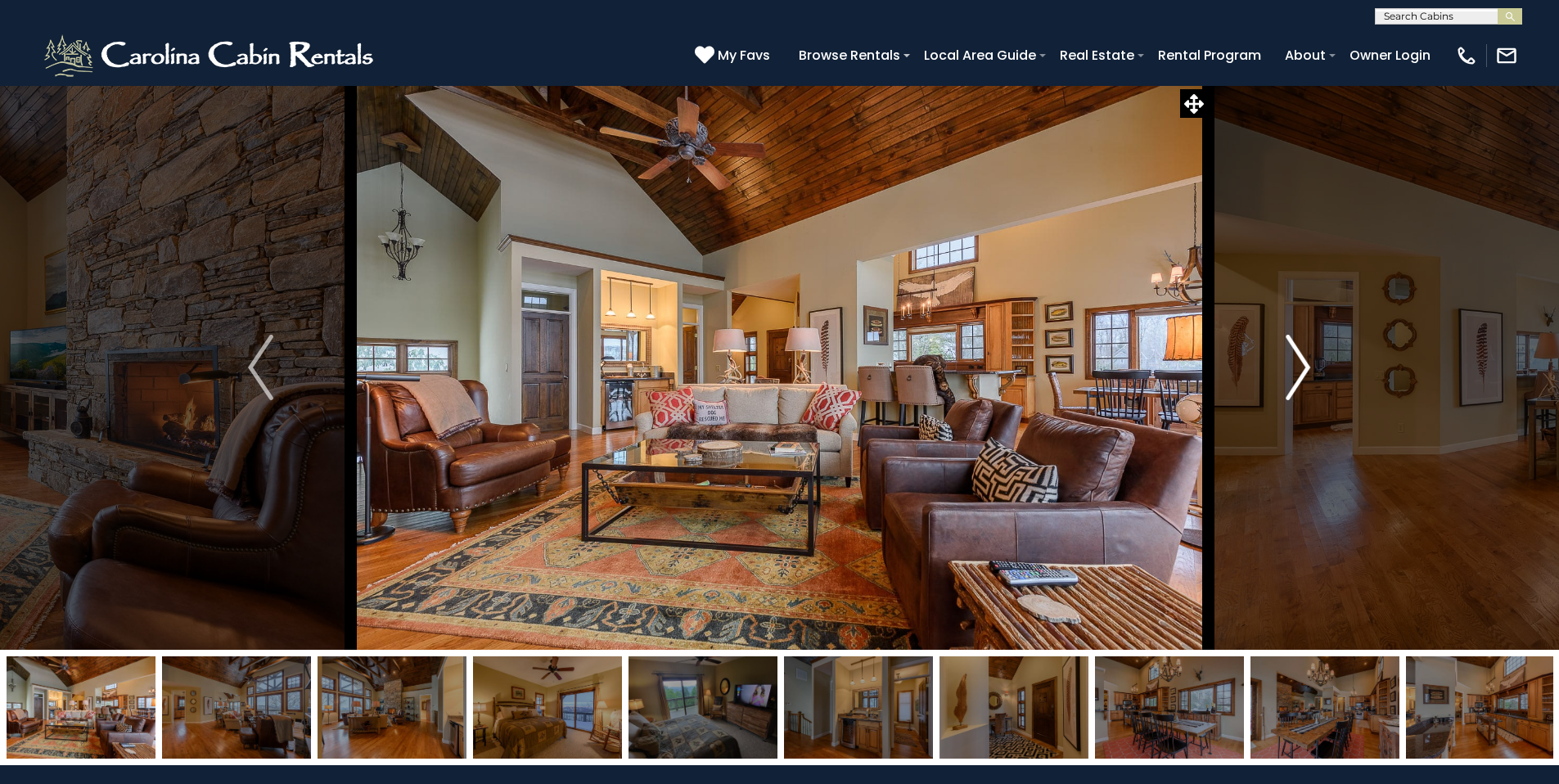
click at [1307, 373] on img "Next" at bounding box center [1297, 368] width 24 height 65
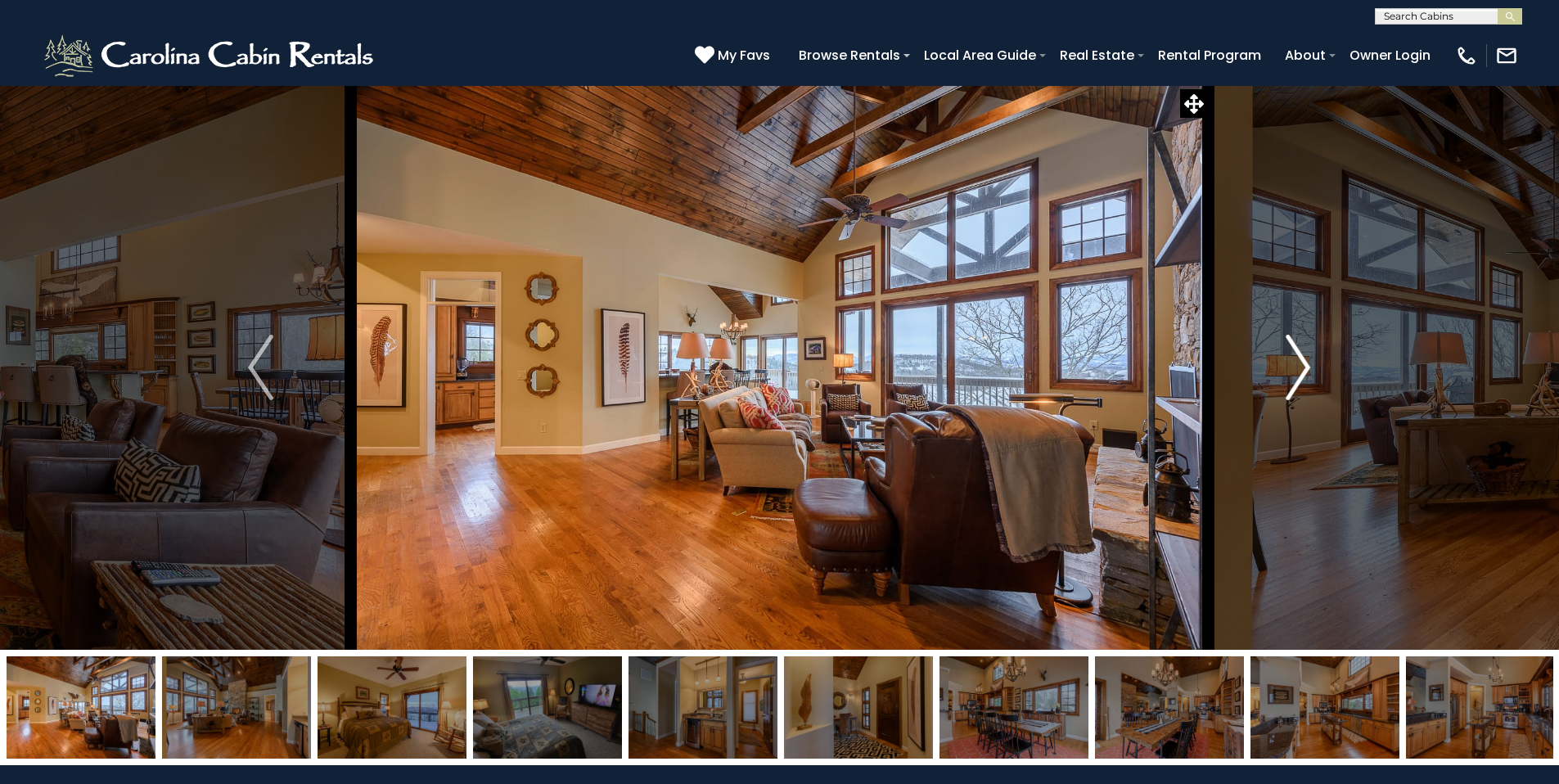
click at [1307, 373] on img "Next" at bounding box center [1297, 368] width 24 height 65
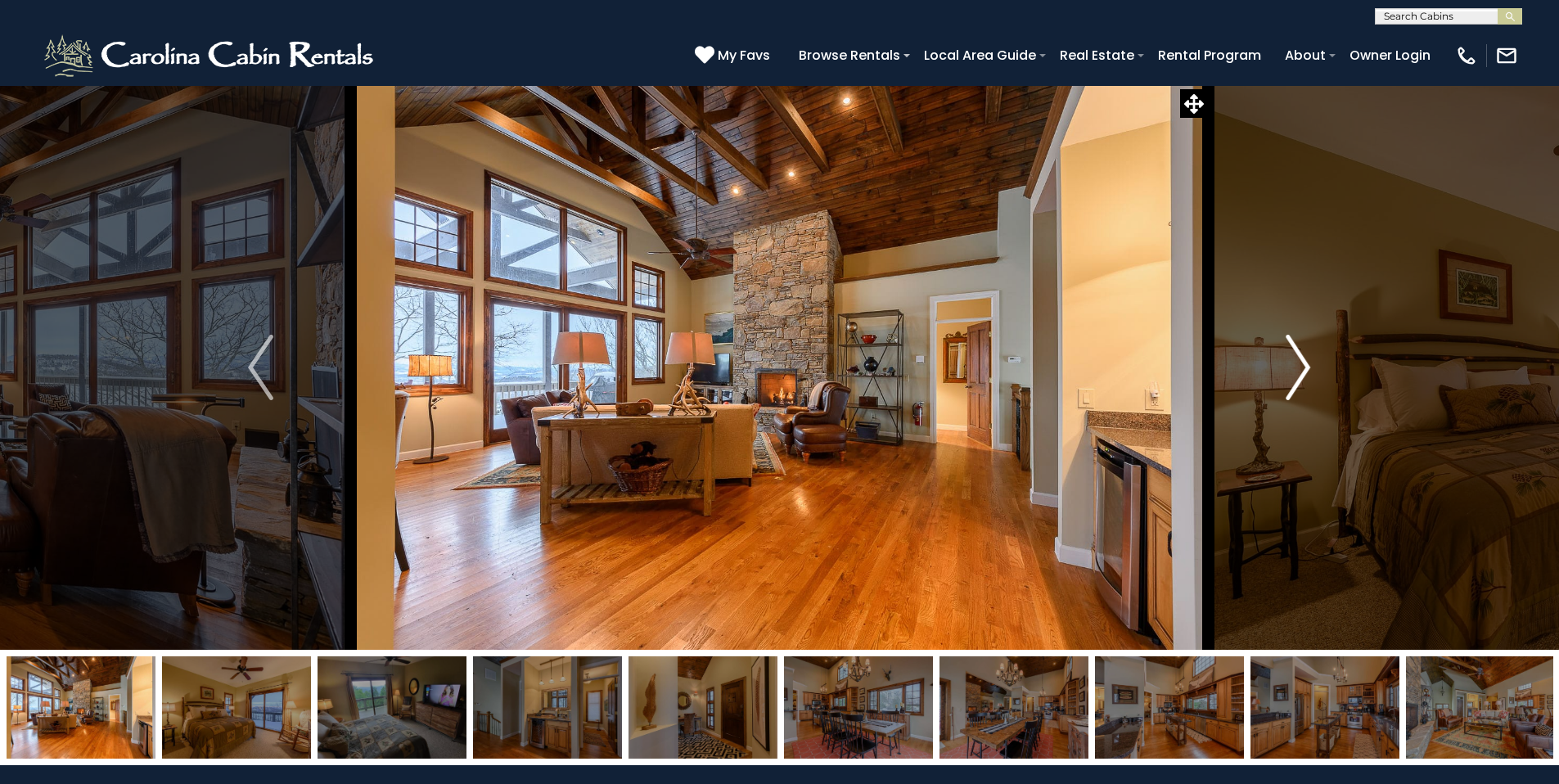
click at [1307, 373] on img "Next" at bounding box center [1297, 368] width 24 height 65
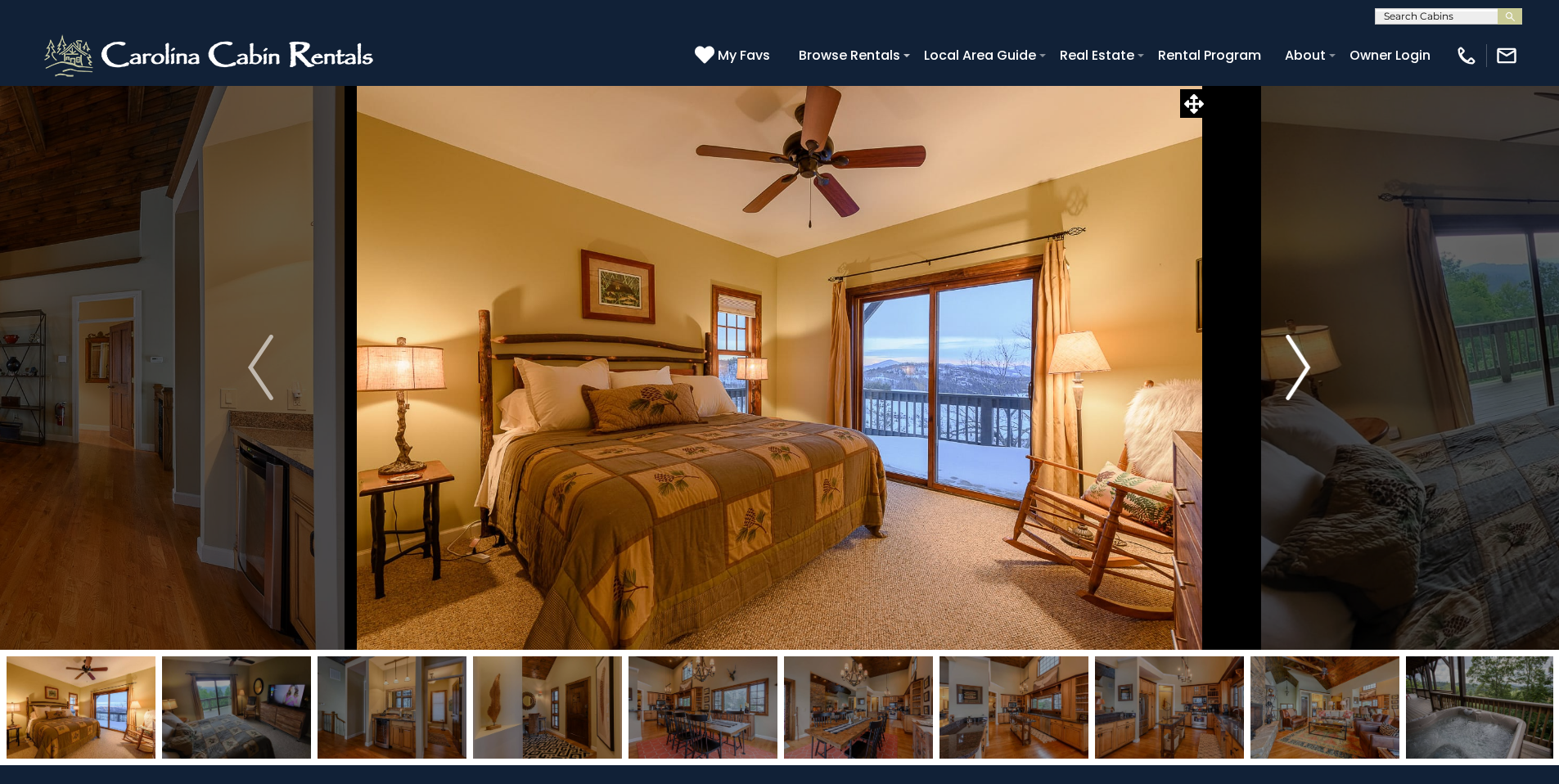
click at [1307, 373] on img "Next" at bounding box center [1297, 368] width 24 height 65
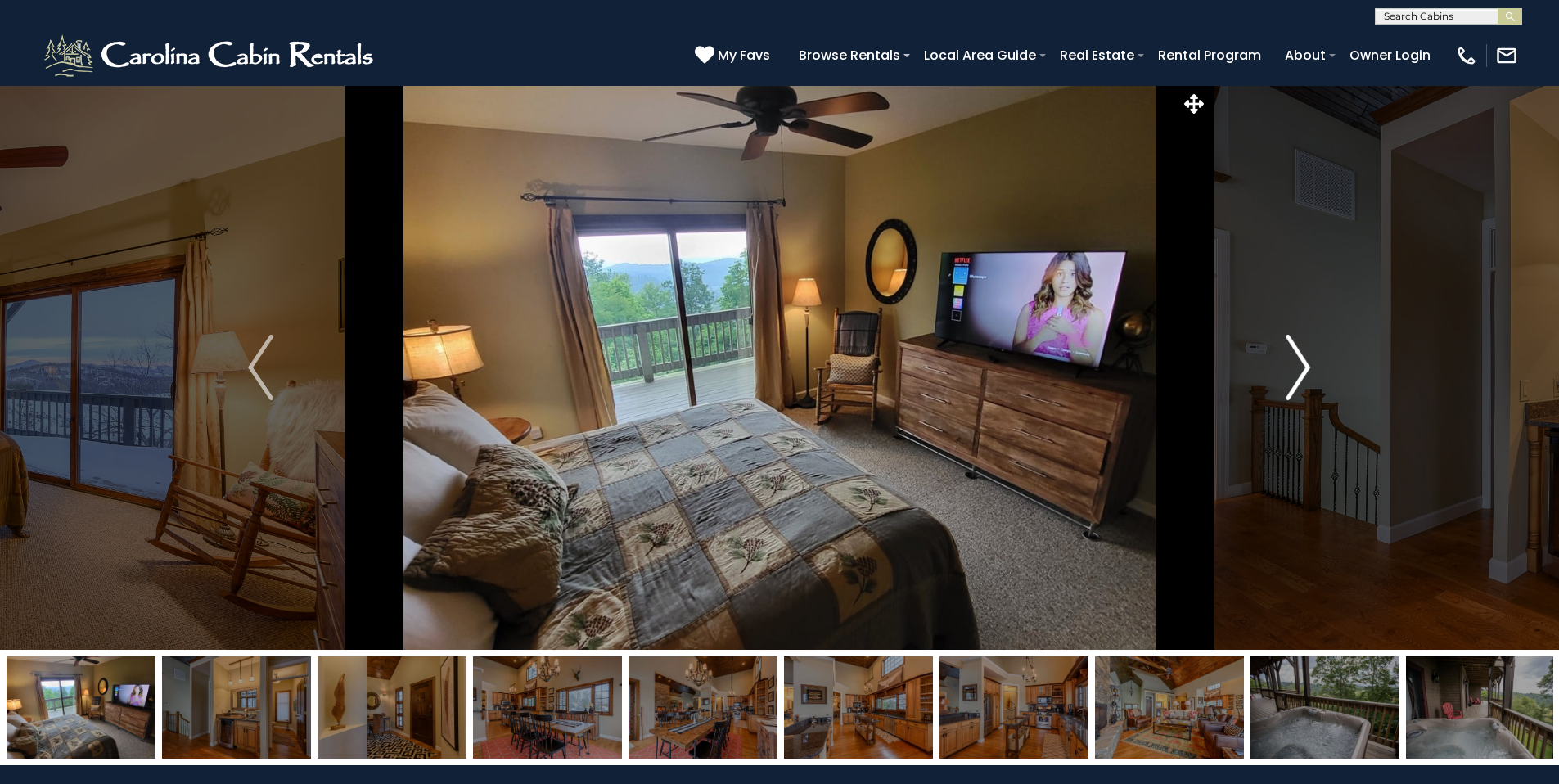
click at [1307, 373] on img "Next" at bounding box center [1297, 368] width 24 height 65
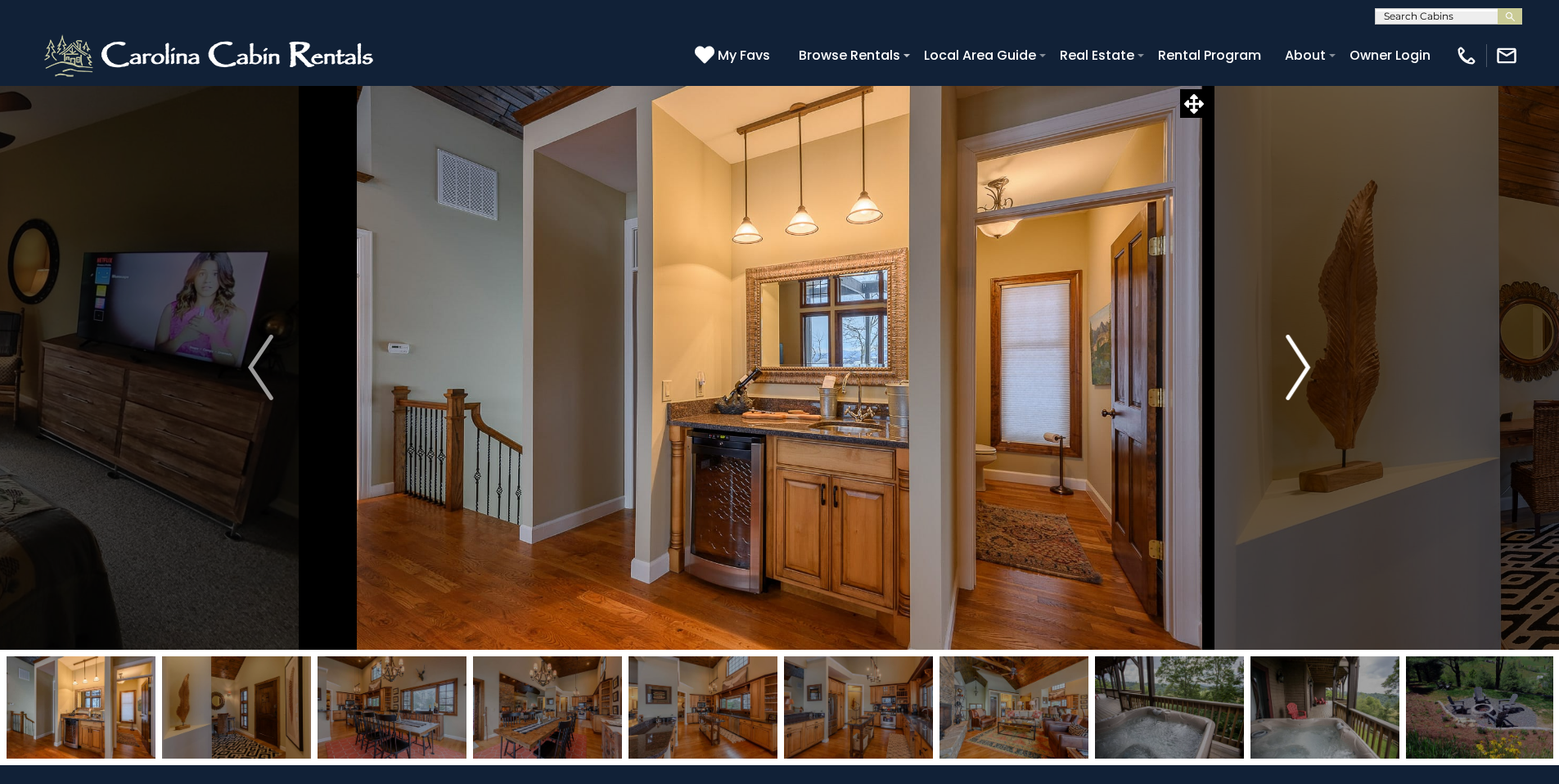
click at [1307, 373] on img "Next" at bounding box center [1297, 368] width 24 height 65
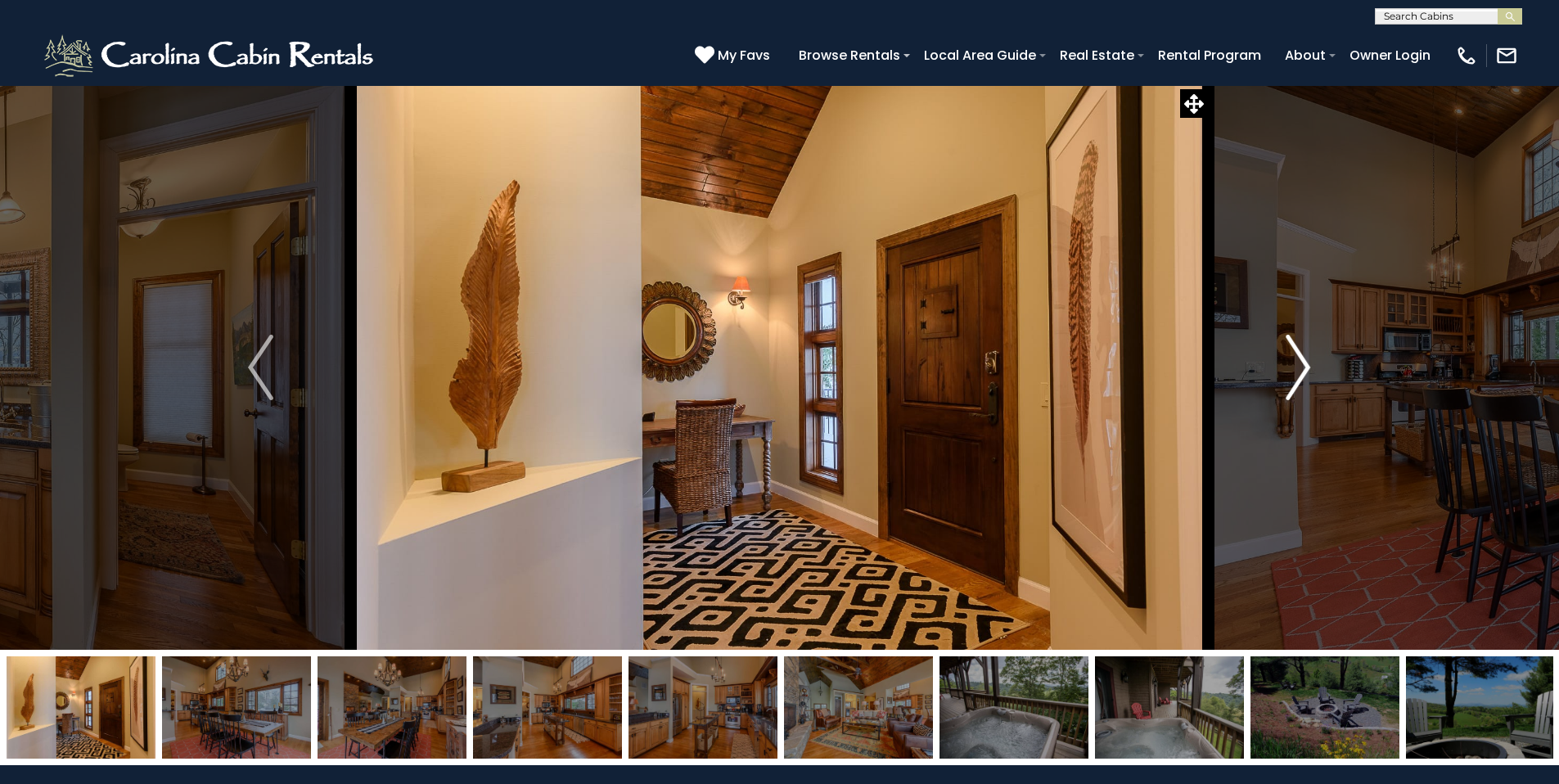
click at [1307, 373] on img "Next" at bounding box center [1297, 368] width 24 height 65
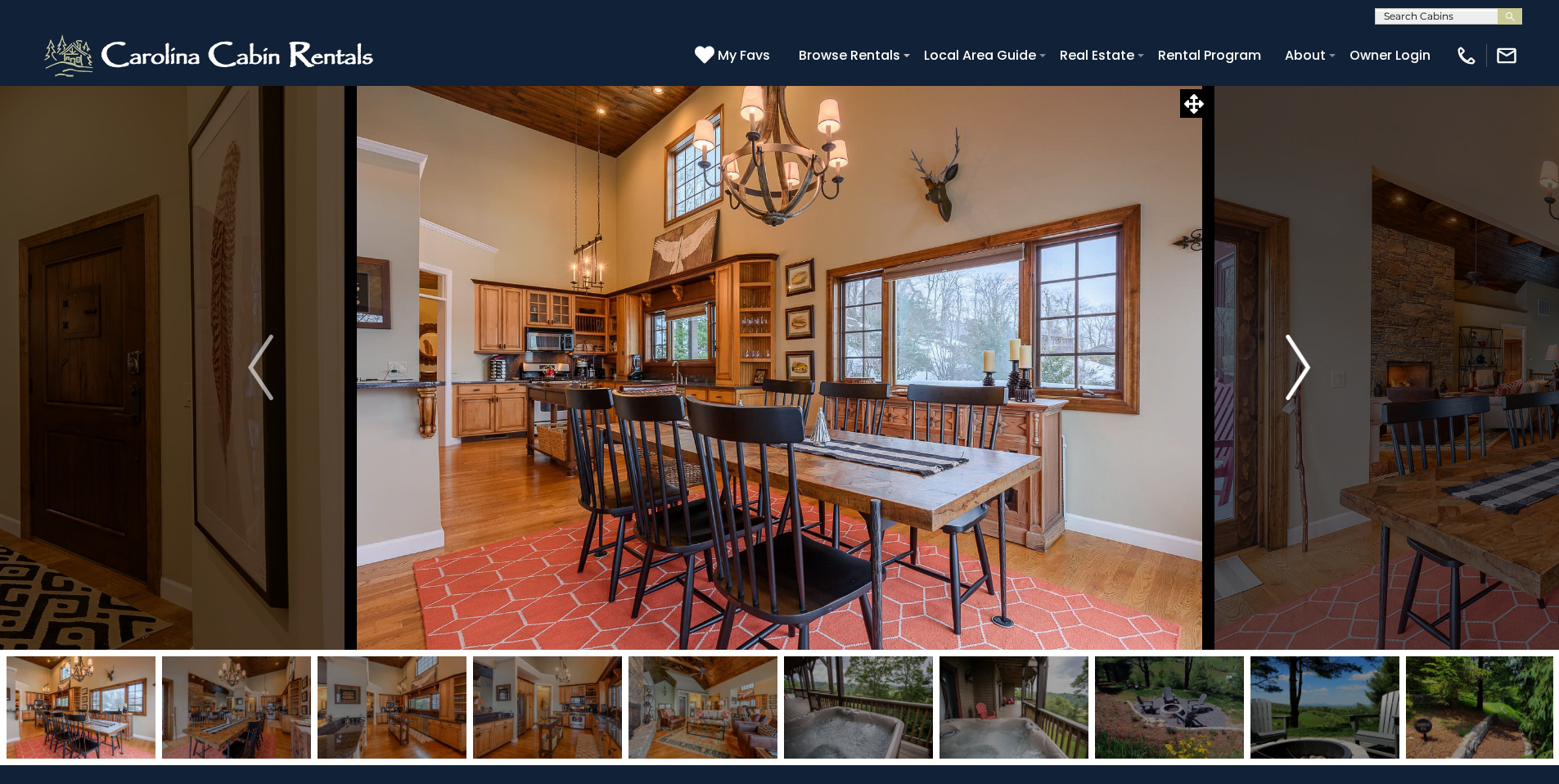
click at [1307, 373] on img "Next" at bounding box center [1297, 368] width 24 height 65
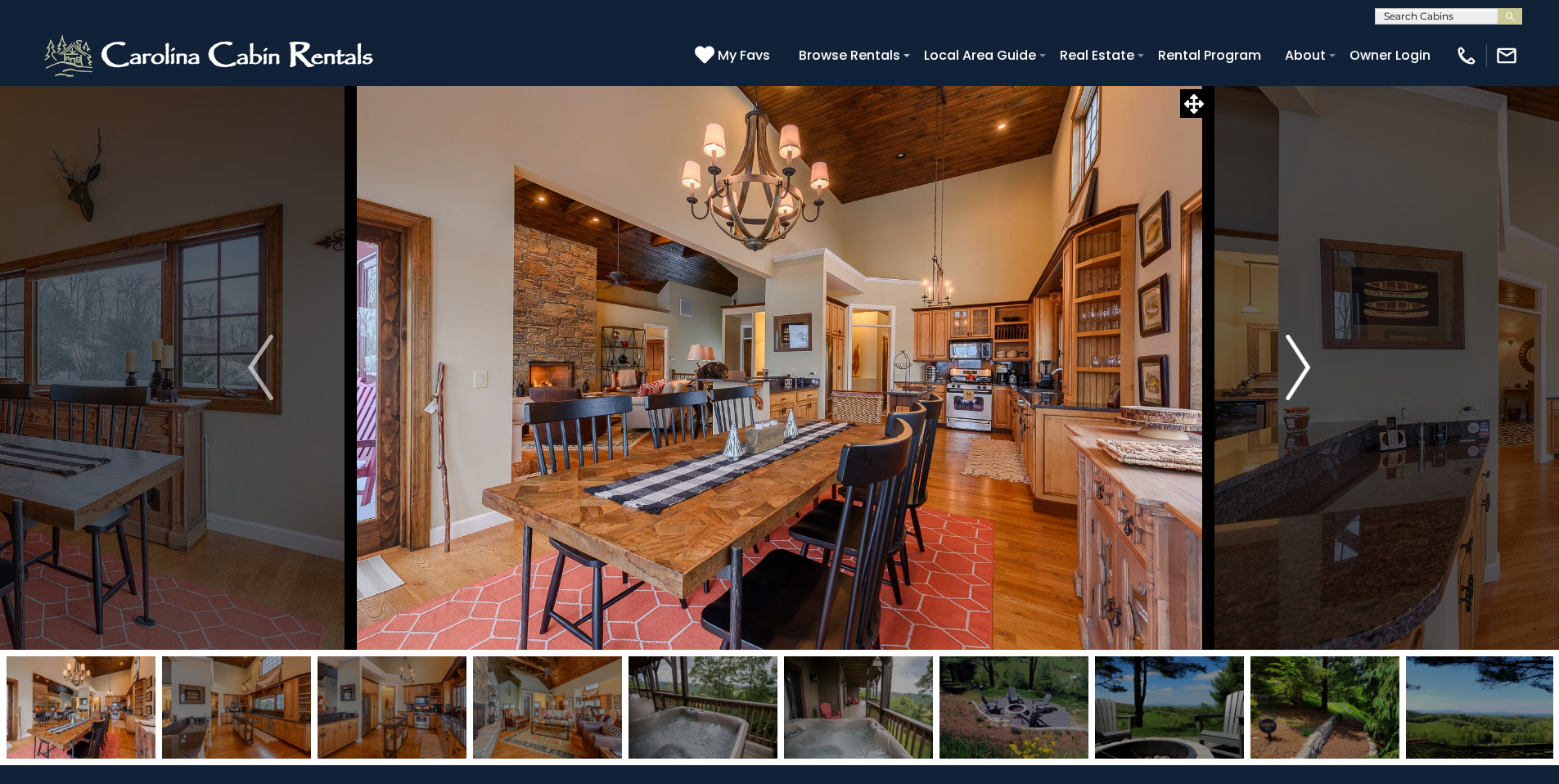
click at [1307, 373] on img "Next" at bounding box center [1297, 368] width 24 height 65
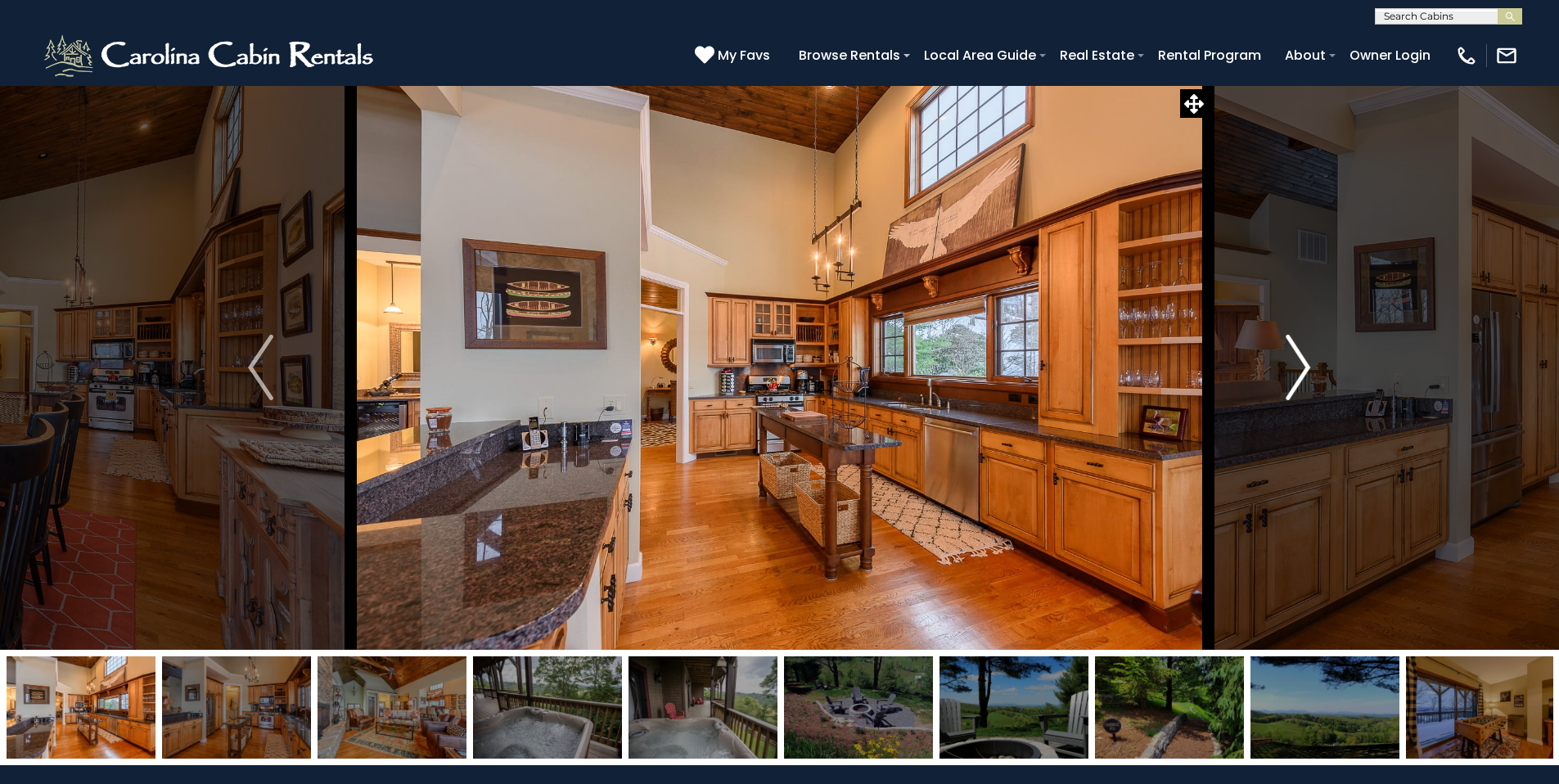
click at [1307, 373] on img "Next" at bounding box center [1297, 368] width 24 height 65
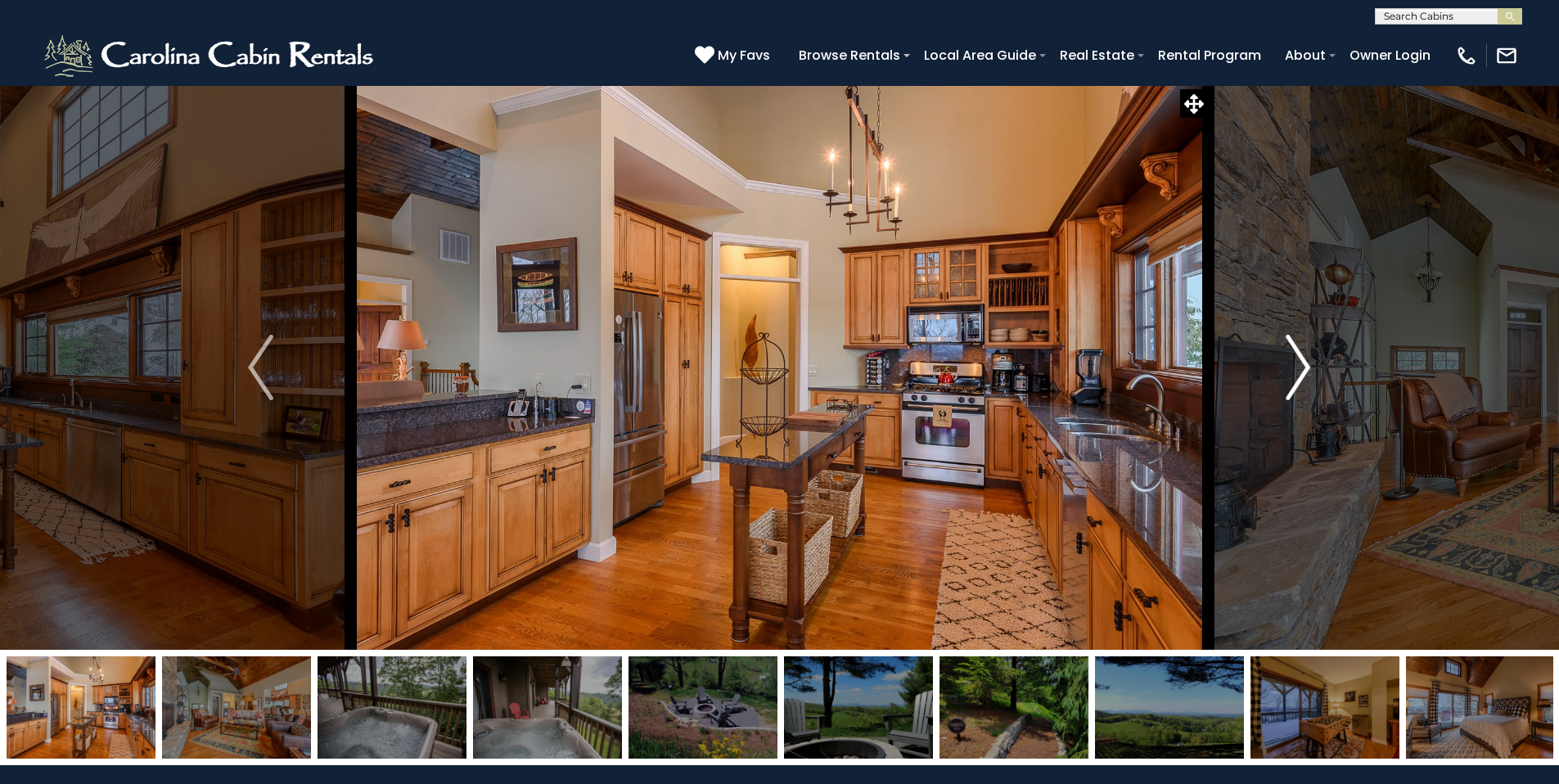
click at [1307, 373] on img "Next" at bounding box center [1297, 368] width 24 height 65
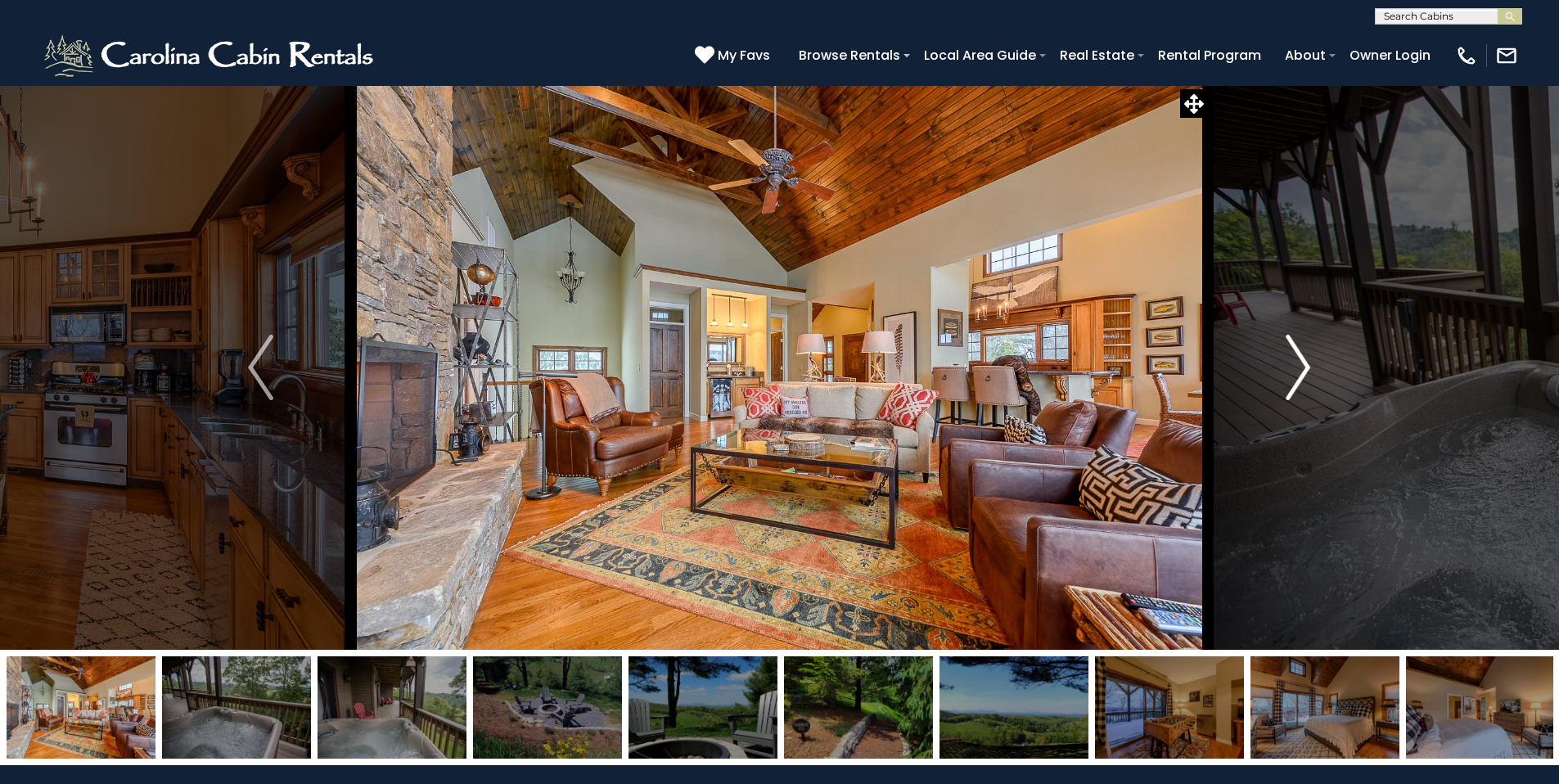
click at [1307, 373] on img "Next" at bounding box center [1297, 368] width 24 height 65
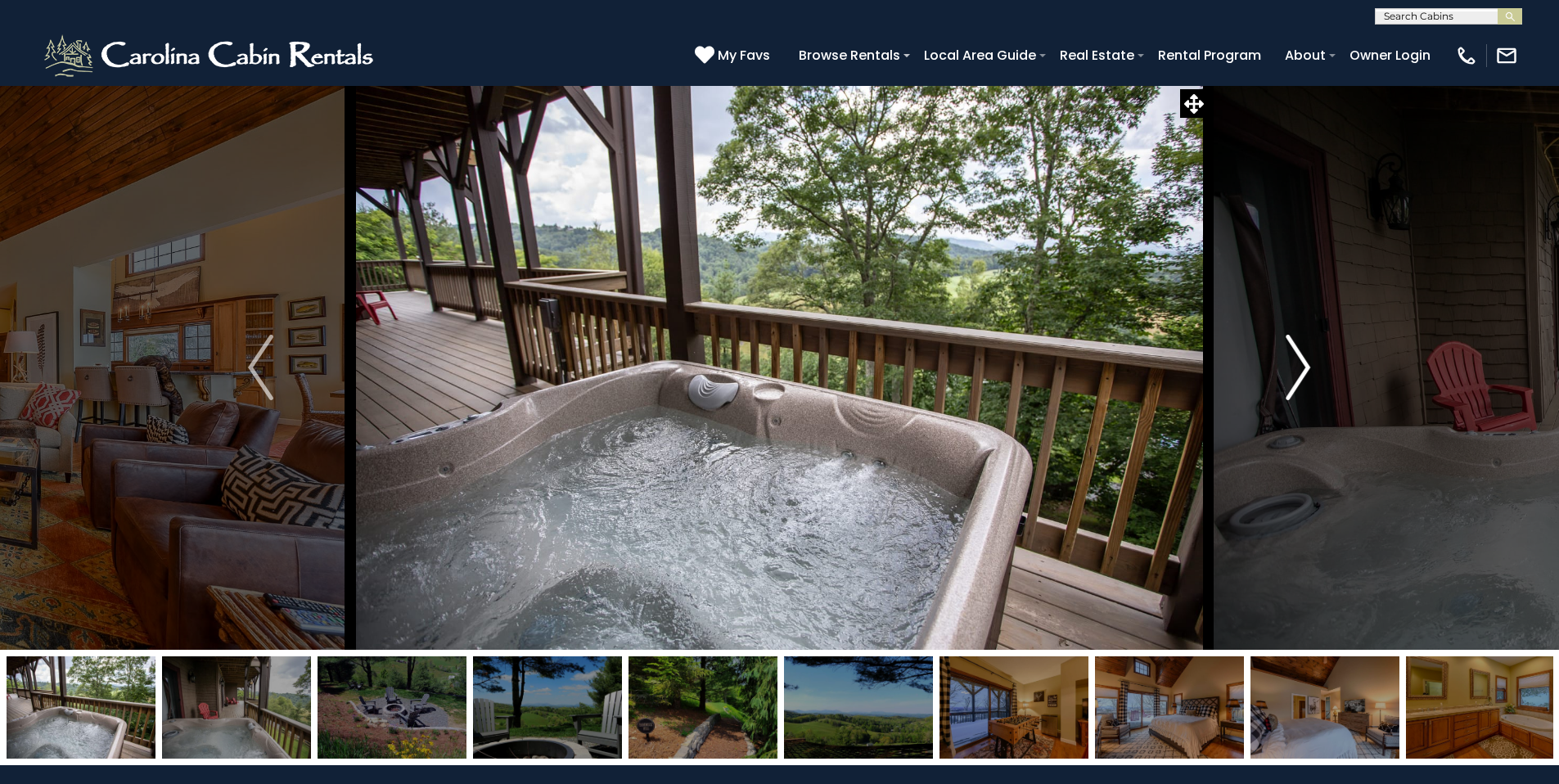
click at [1307, 373] on img "Next" at bounding box center [1297, 368] width 24 height 65
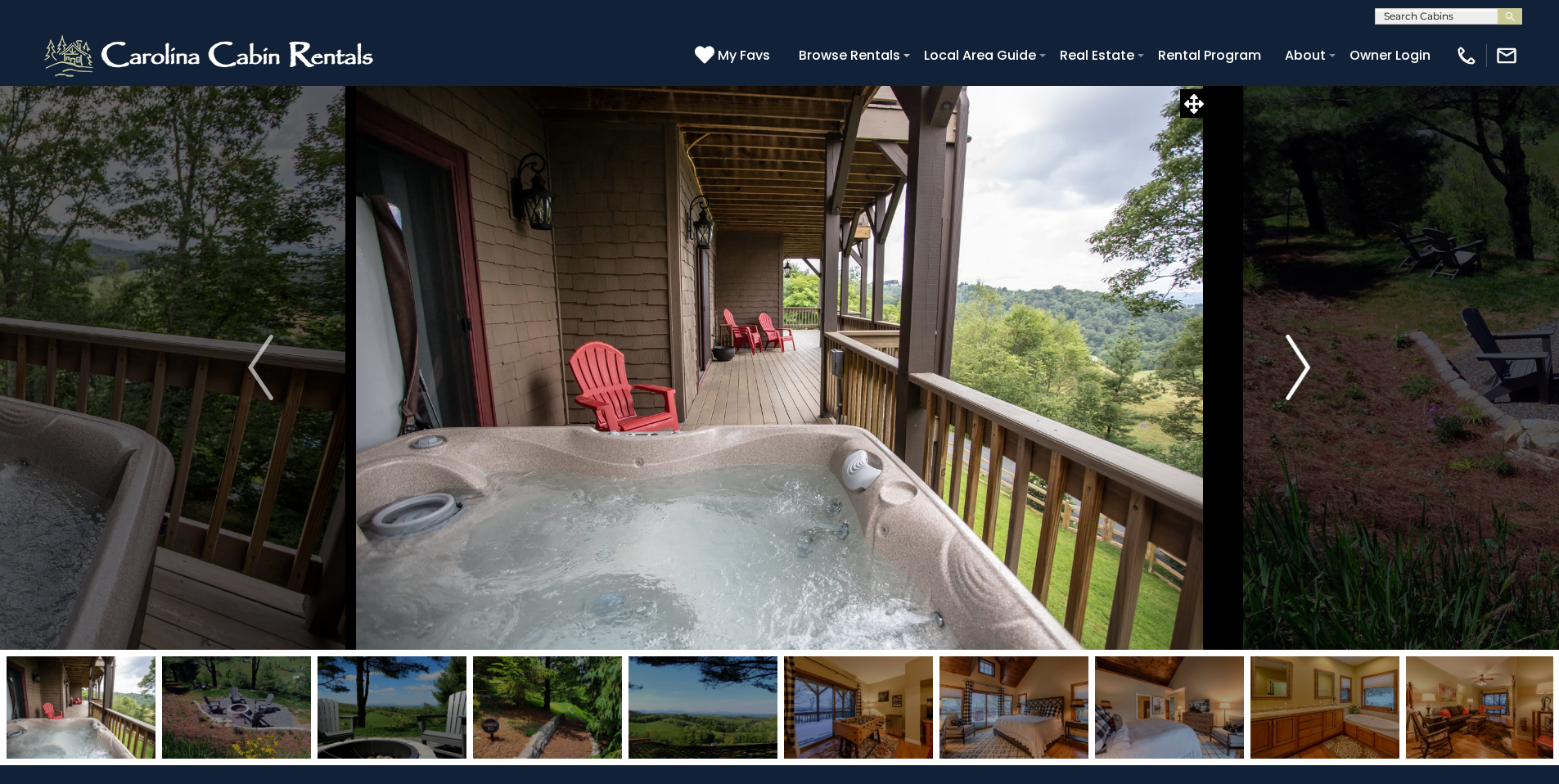
click at [1307, 373] on img "Next" at bounding box center [1297, 368] width 24 height 65
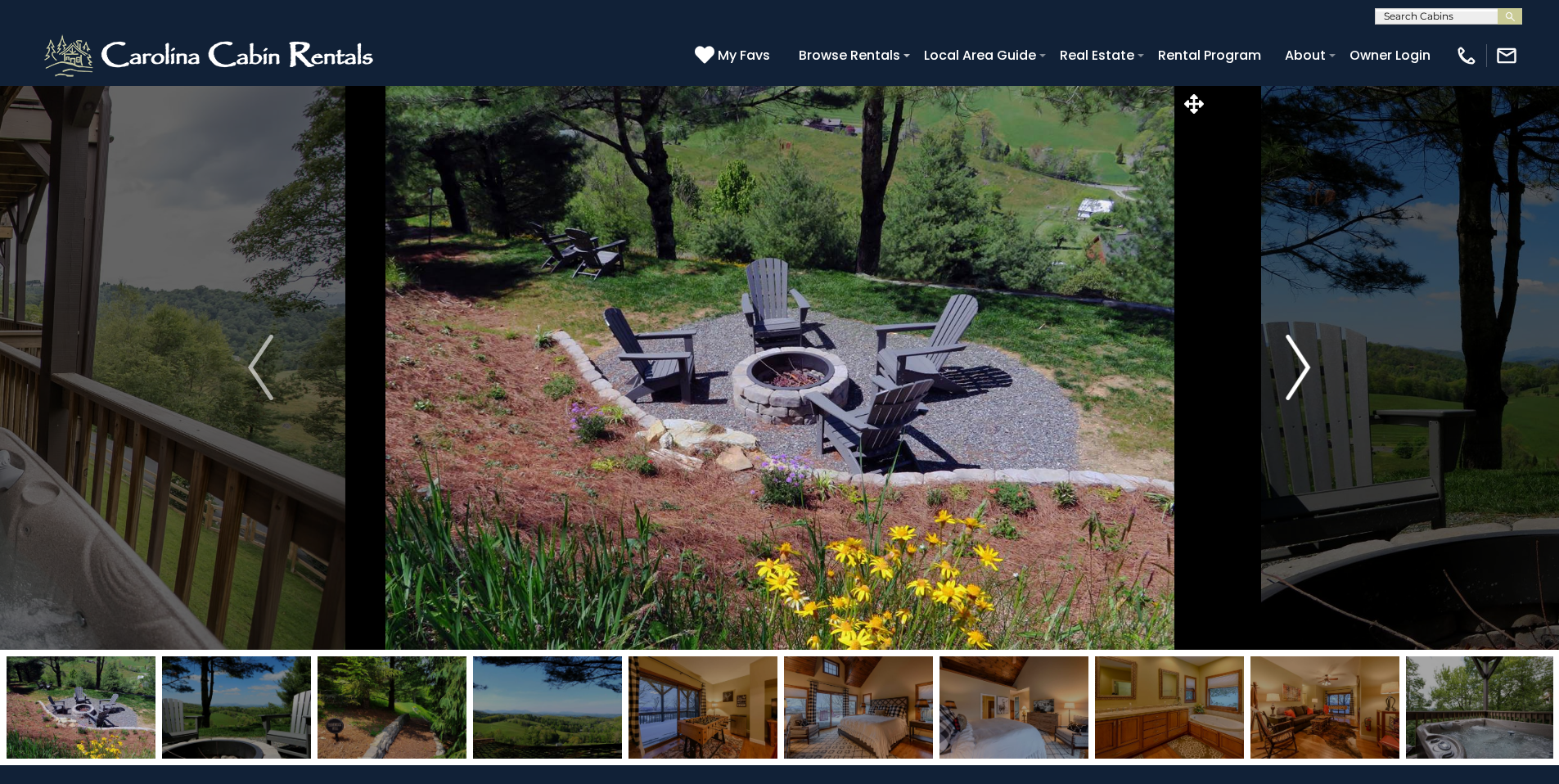
click at [1307, 373] on img "Next" at bounding box center [1297, 368] width 24 height 65
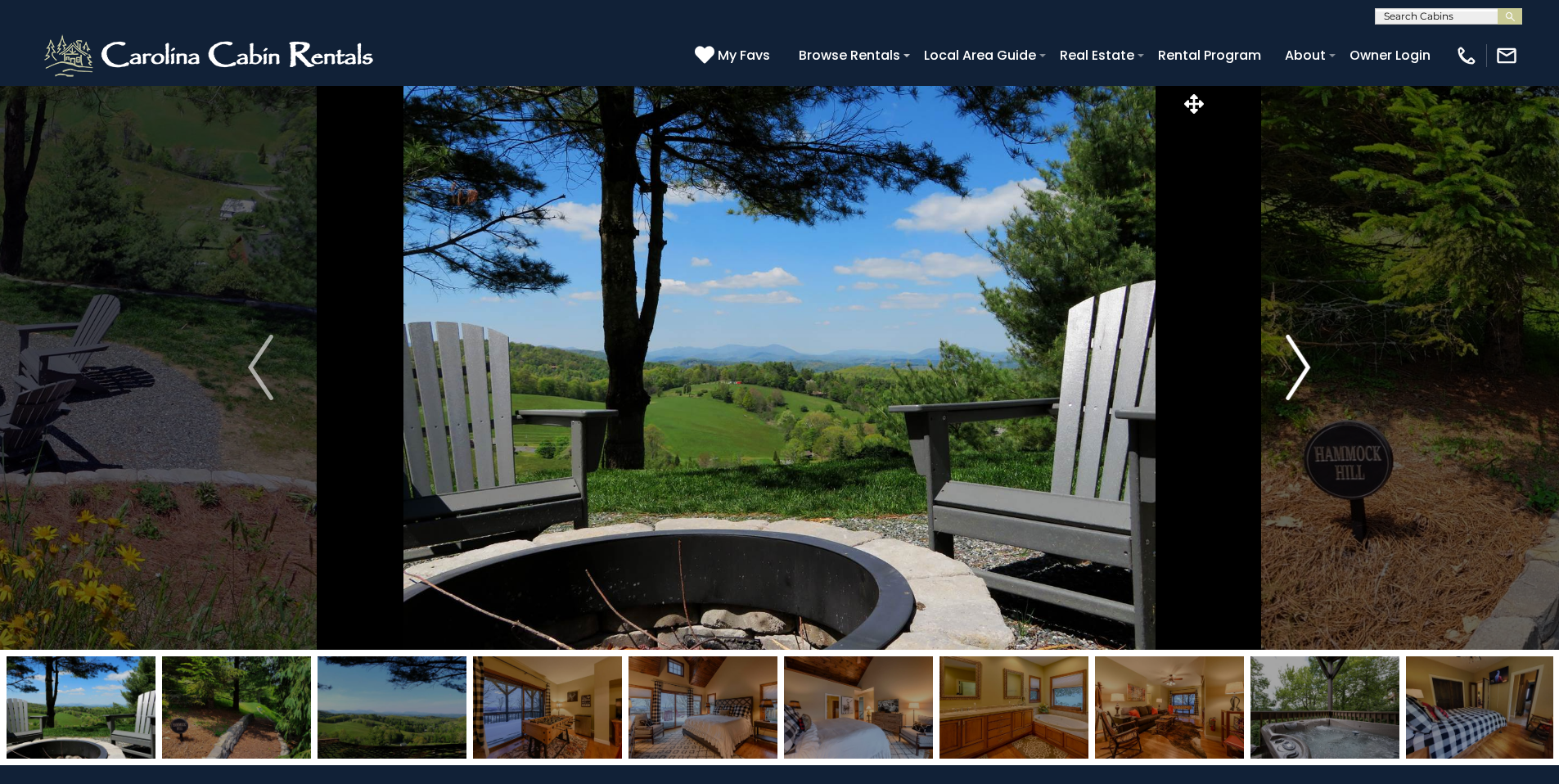
click at [1307, 373] on img "Next" at bounding box center [1297, 368] width 24 height 65
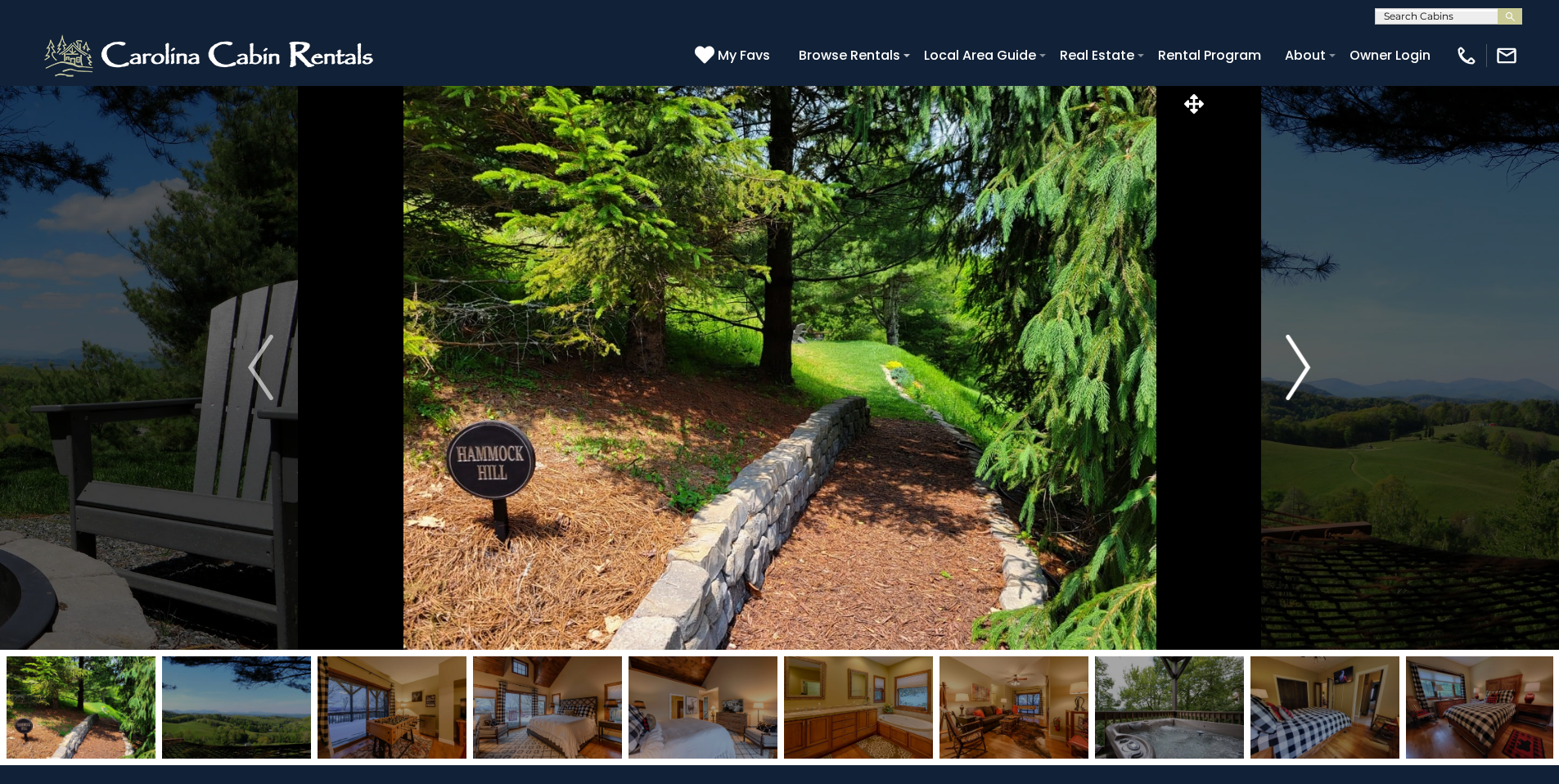
click at [1307, 373] on img "Next" at bounding box center [1297, 368] width 24 height 65
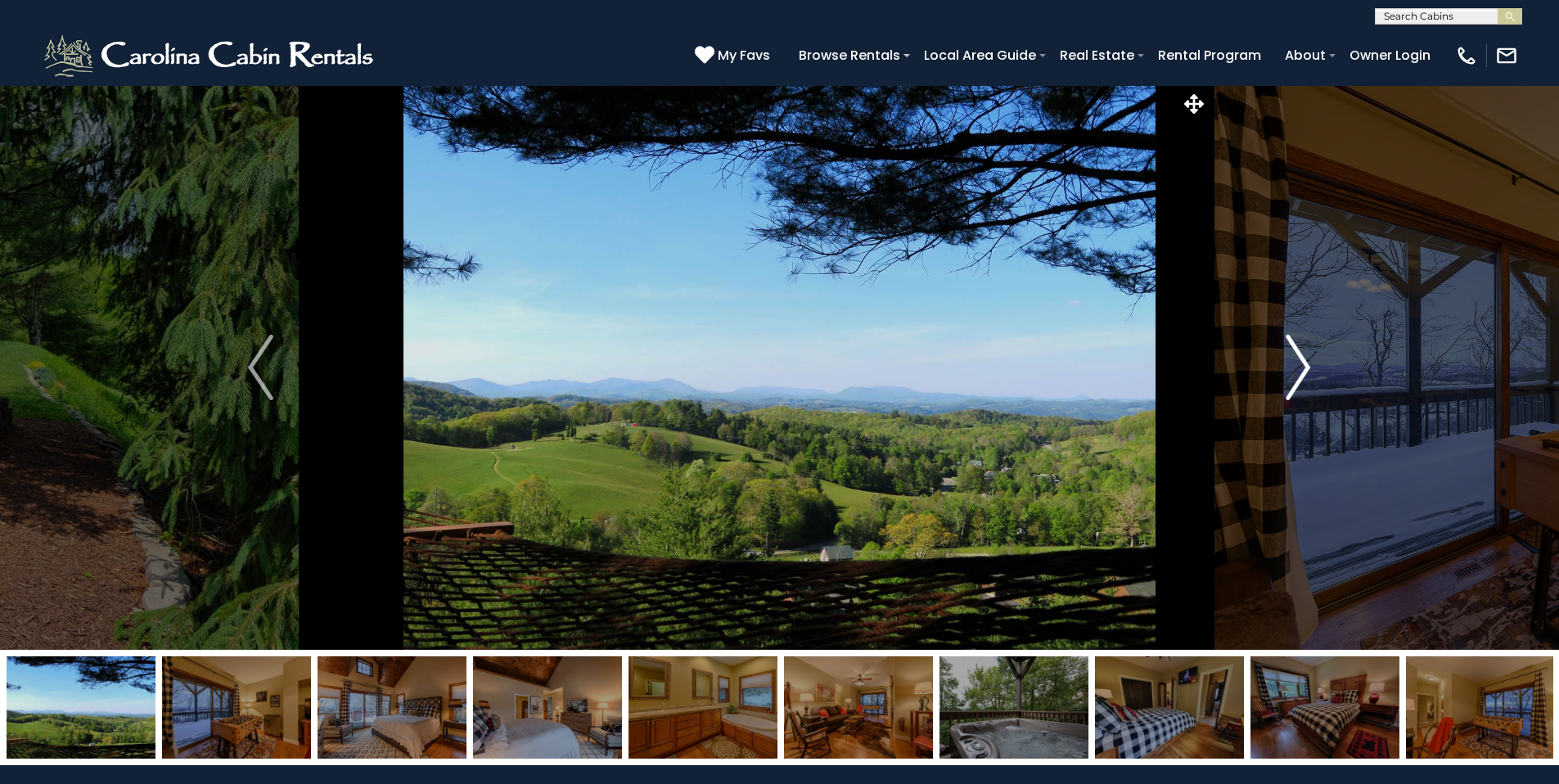
click at [1307, 373] on img "Next" at bounding box center [1297, 368] width 24 height 65
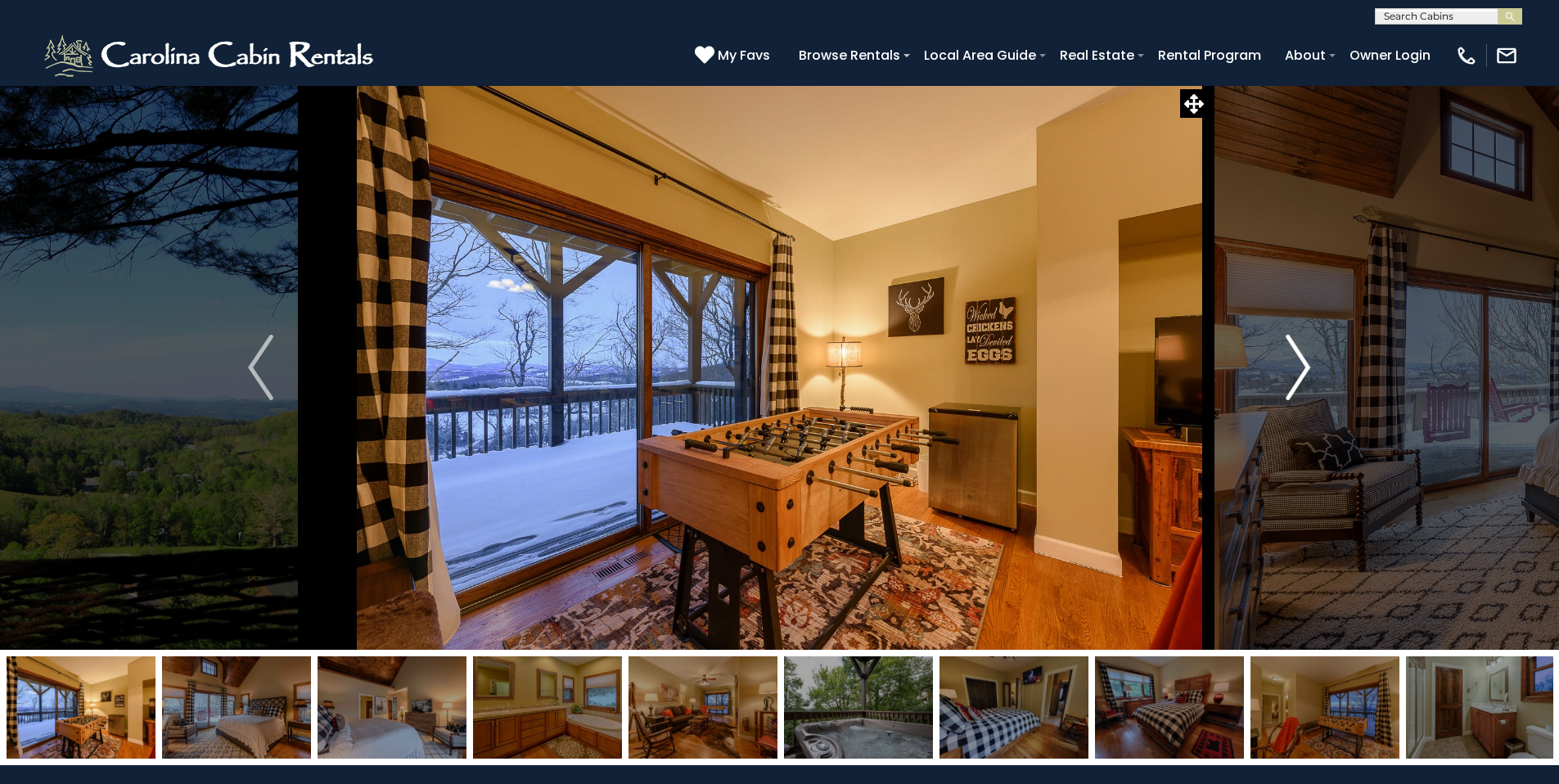
click at [1307, 373] on img "Next" at bounding box center [1297, 368] width 24 height 65
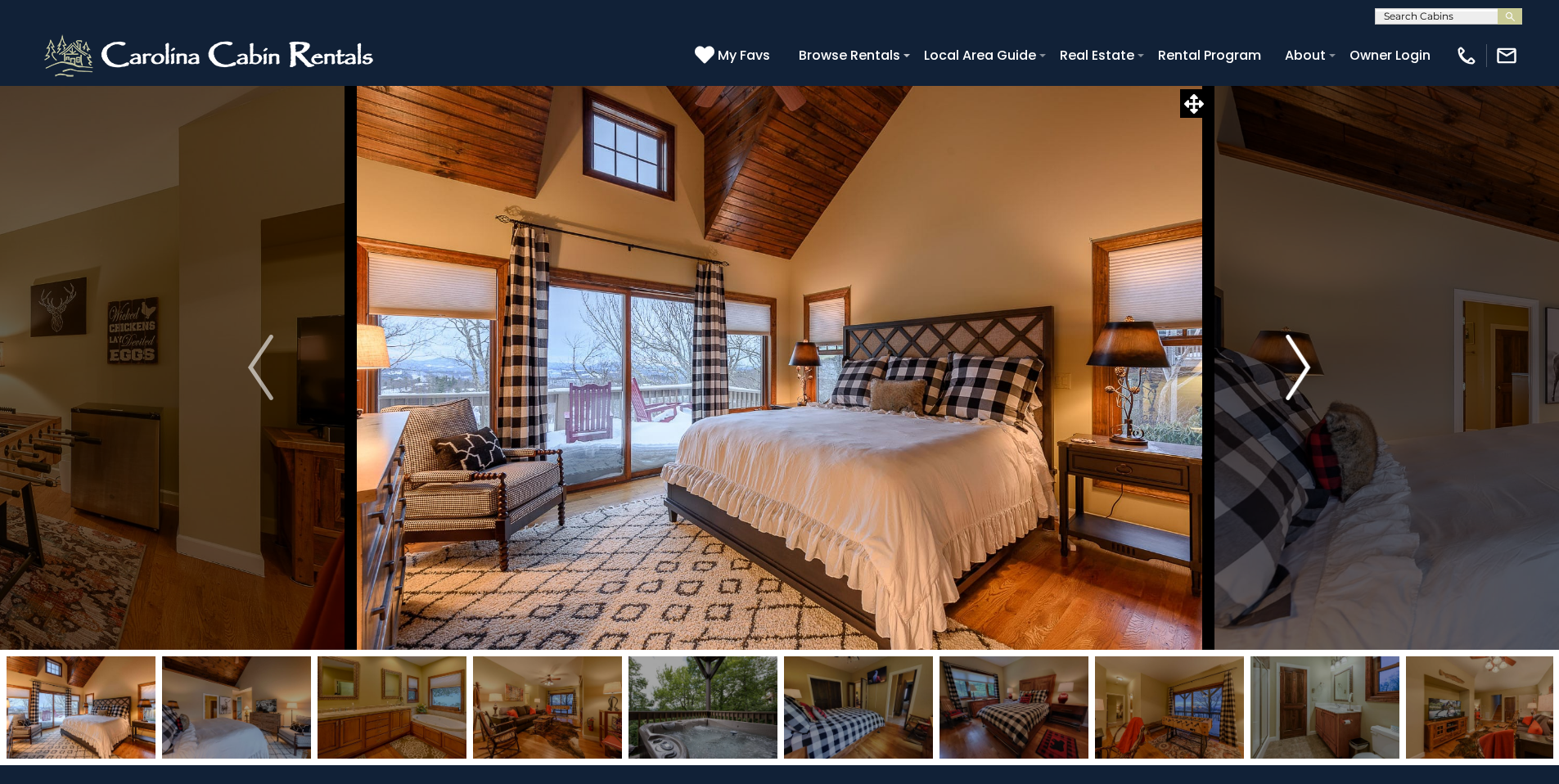
click at [1307, 373] on img "Next" at bounding box center [1297, 368] width 24 height 65
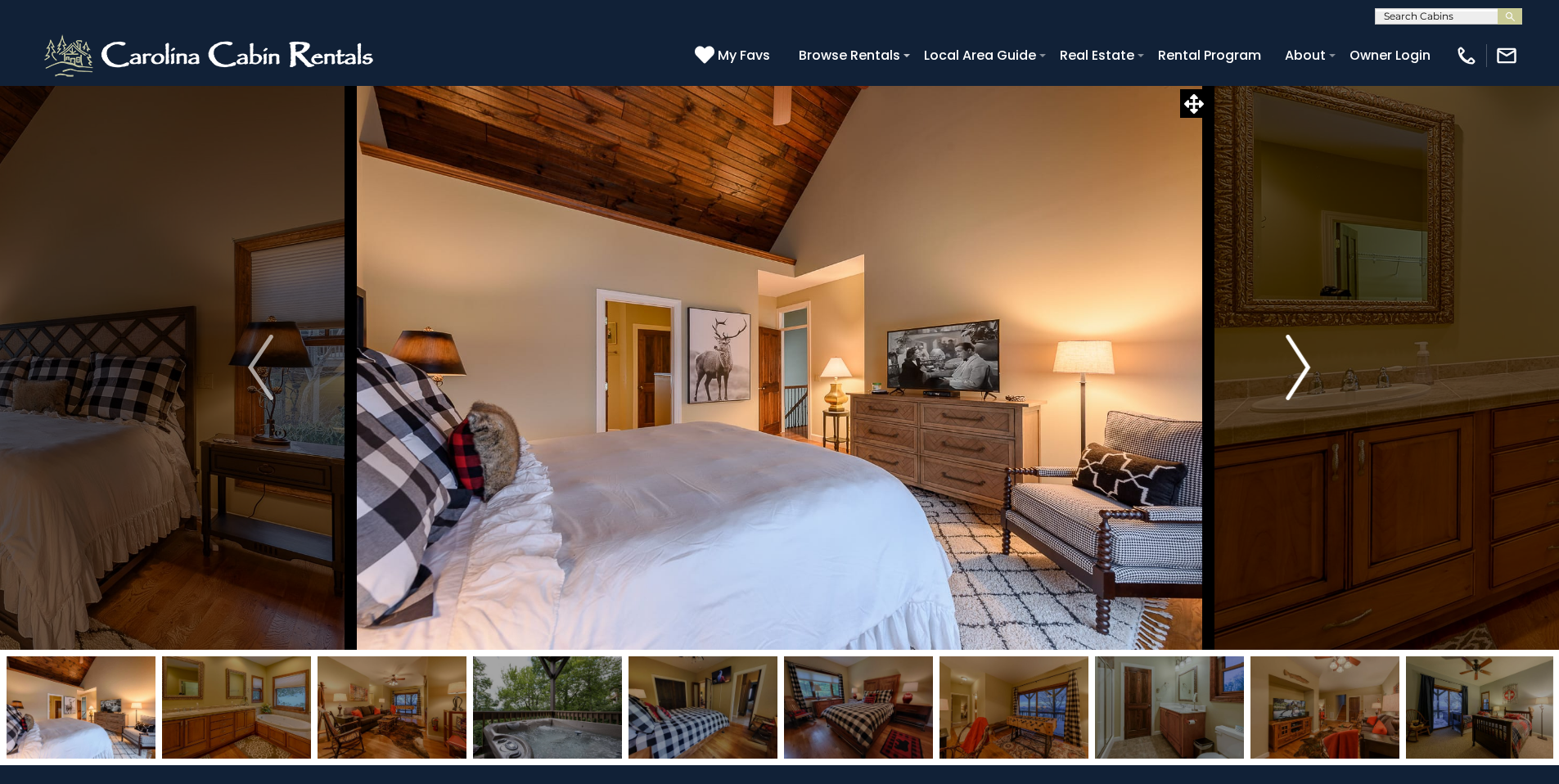
click at [1307, 373] on img "Next" at bounding box center [1297, 368] width 24 height 65
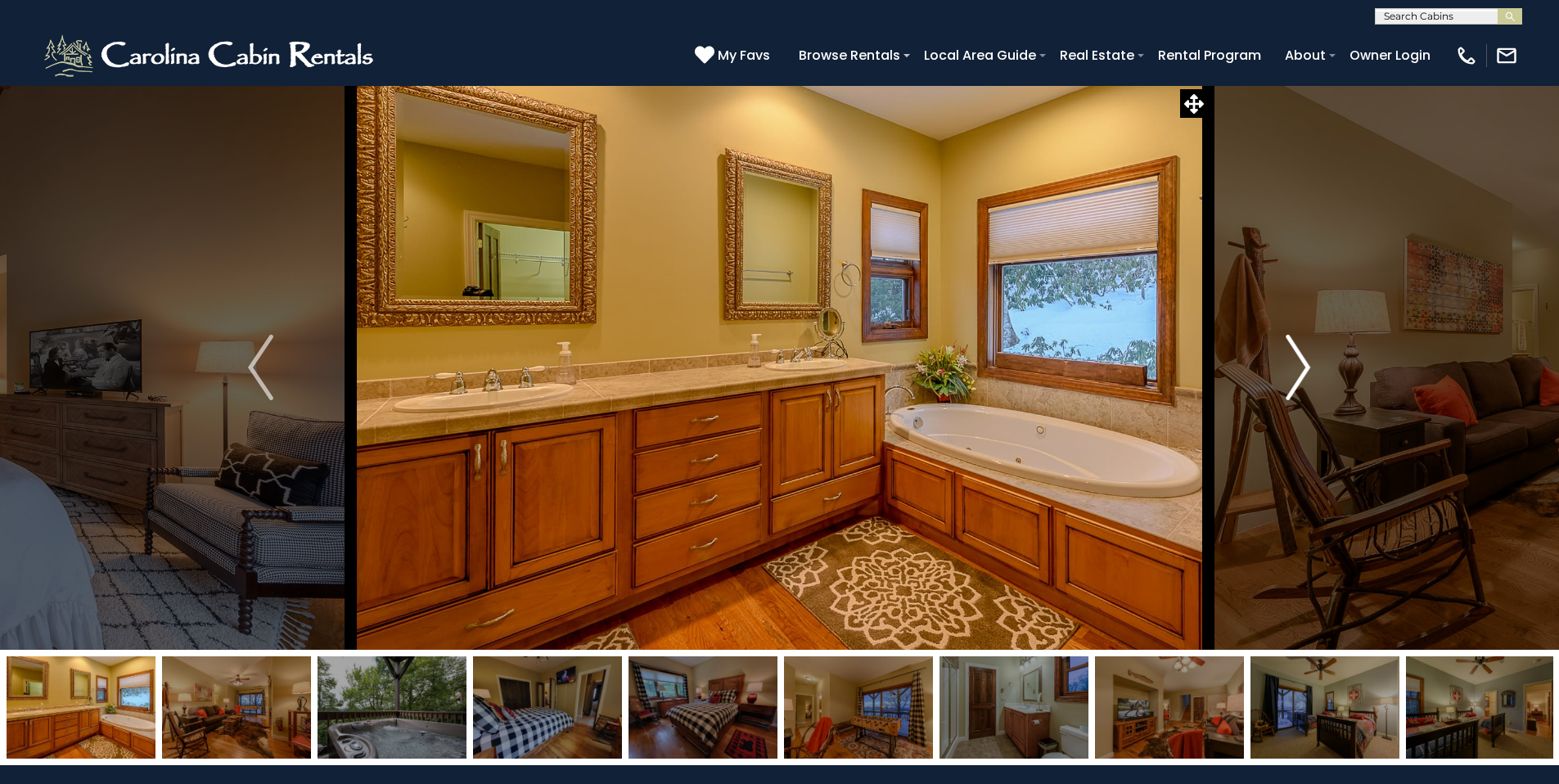
click at [1307, 373] on img "Next" at bounding box center [1297, 368] width 24 height 65
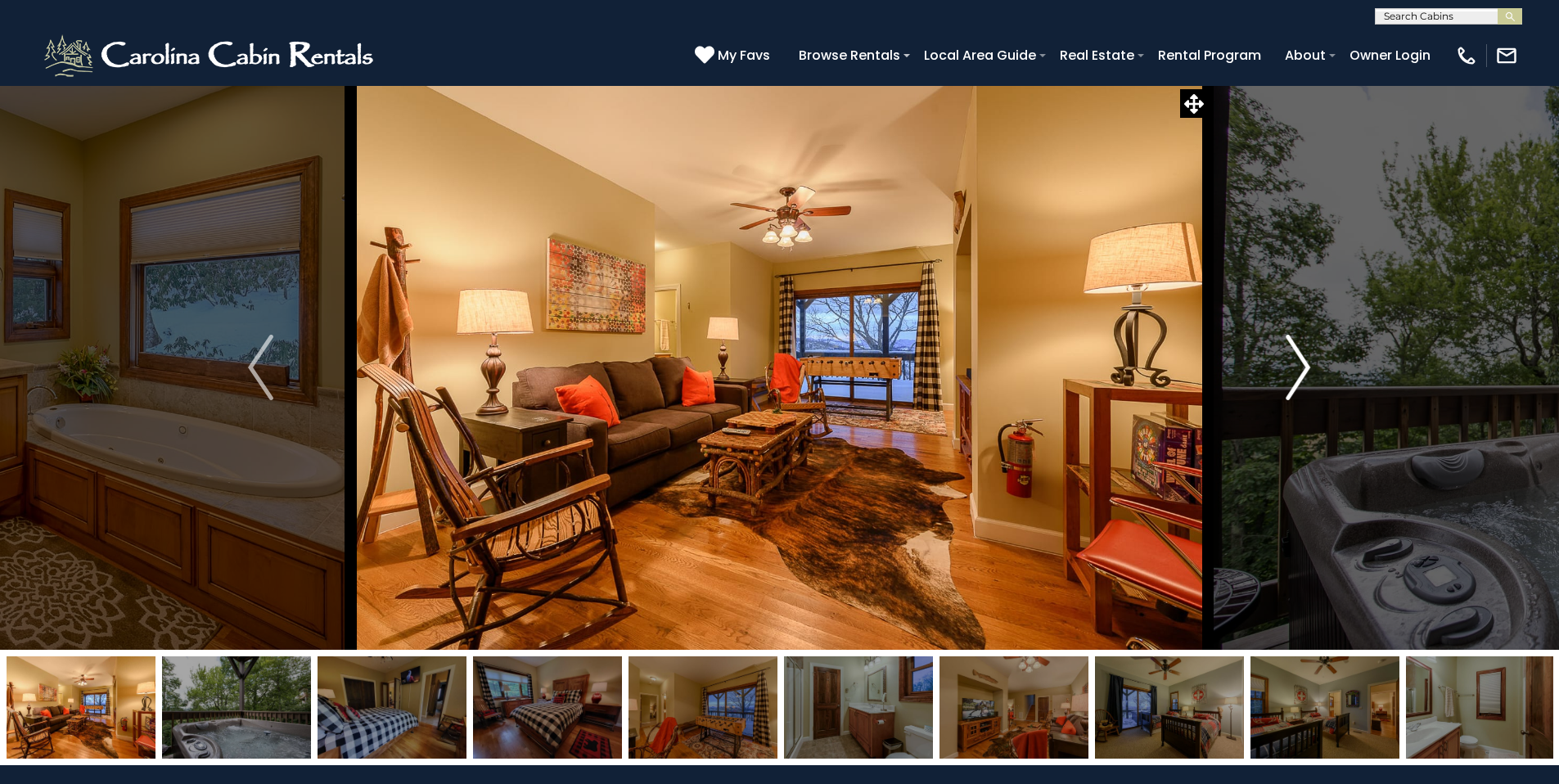
click at [1307, 373] on img "Next" at bounding box center [1297, 368] width 24 height 65
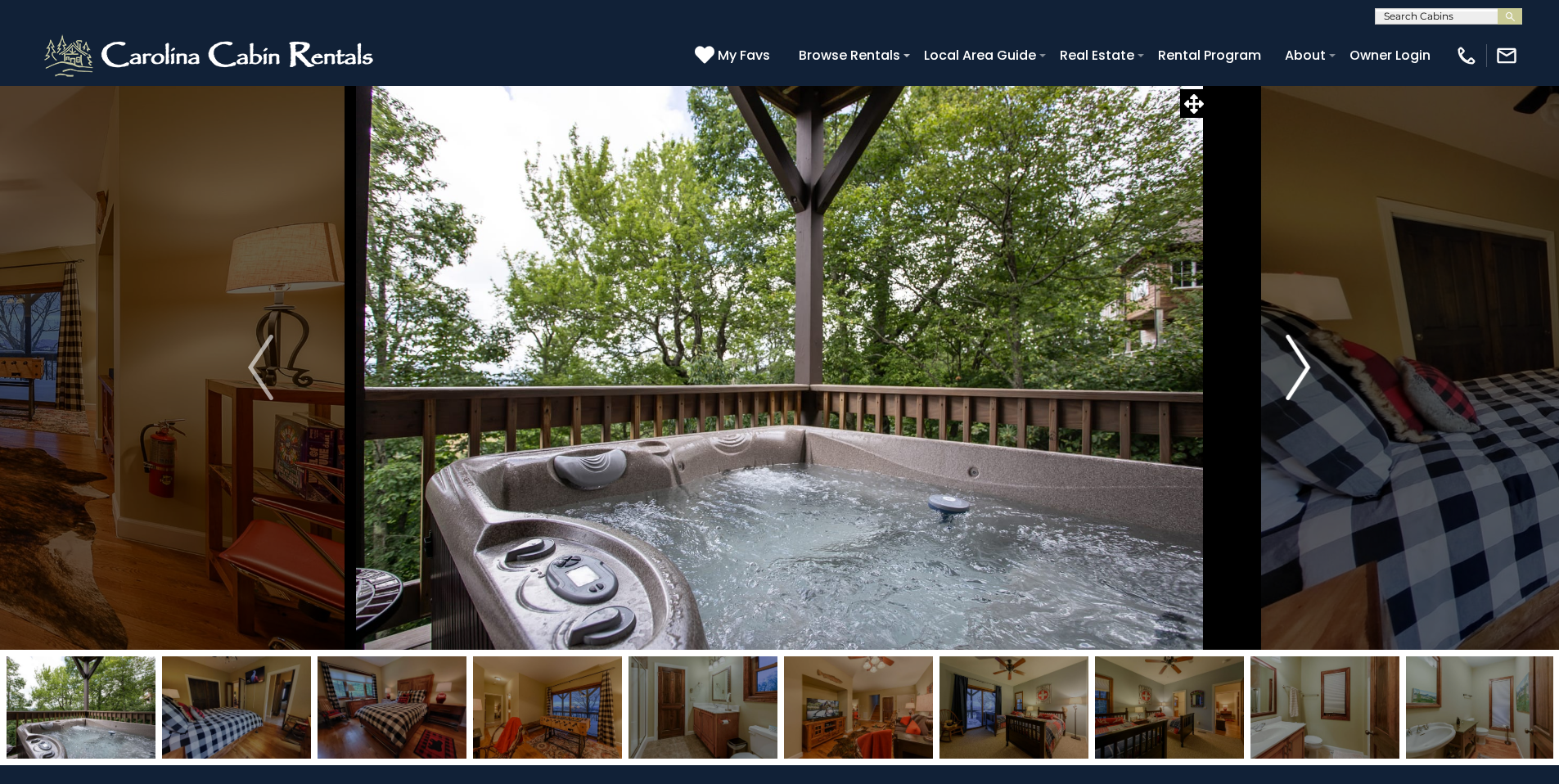
click at [1307, 373] on img "Next" at bounding box center [1297, 368] width 24 height 65
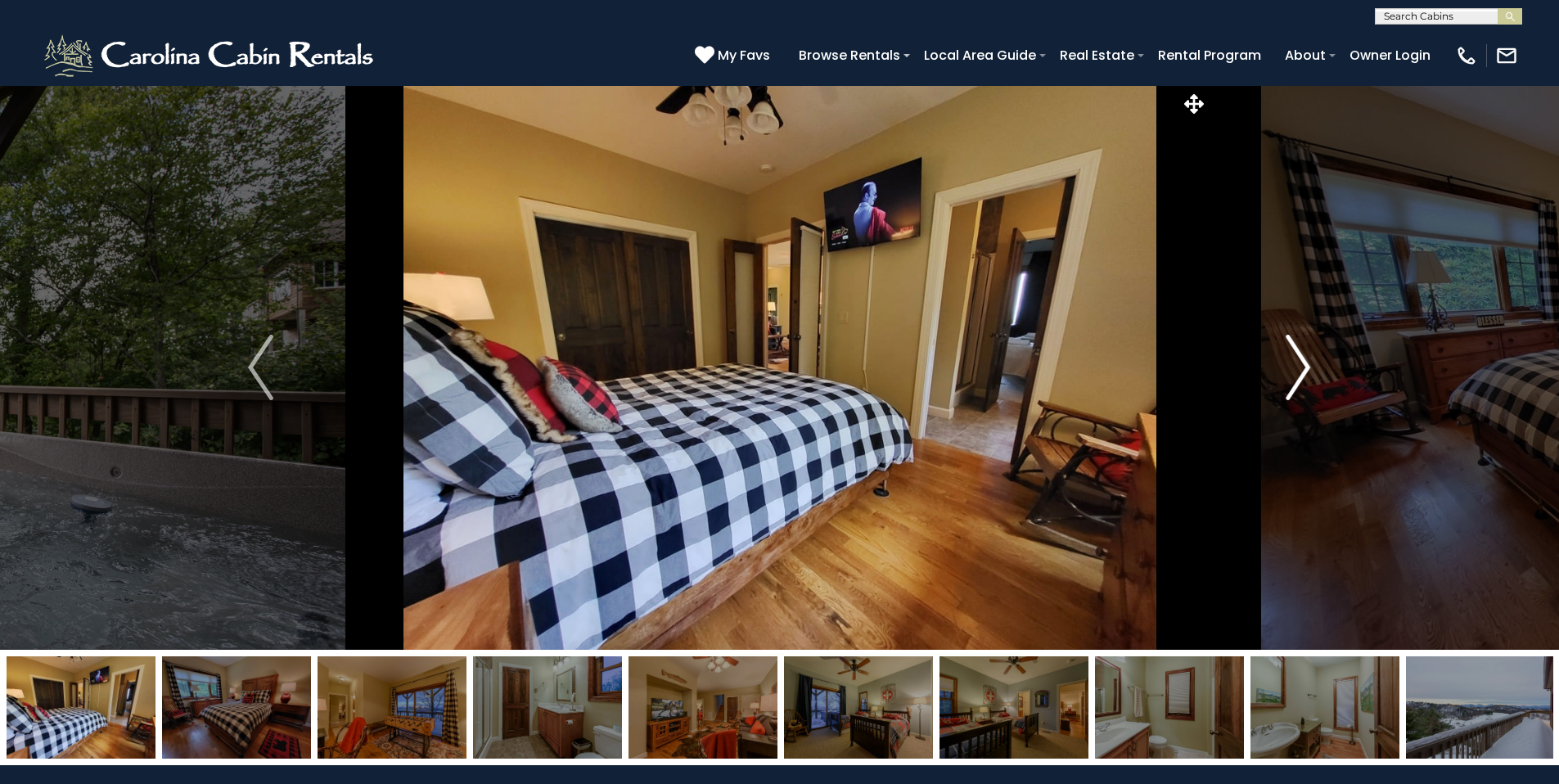
click at [1307, 373] on img "Next" at bounding box center [1297, 368] width 24 height 65
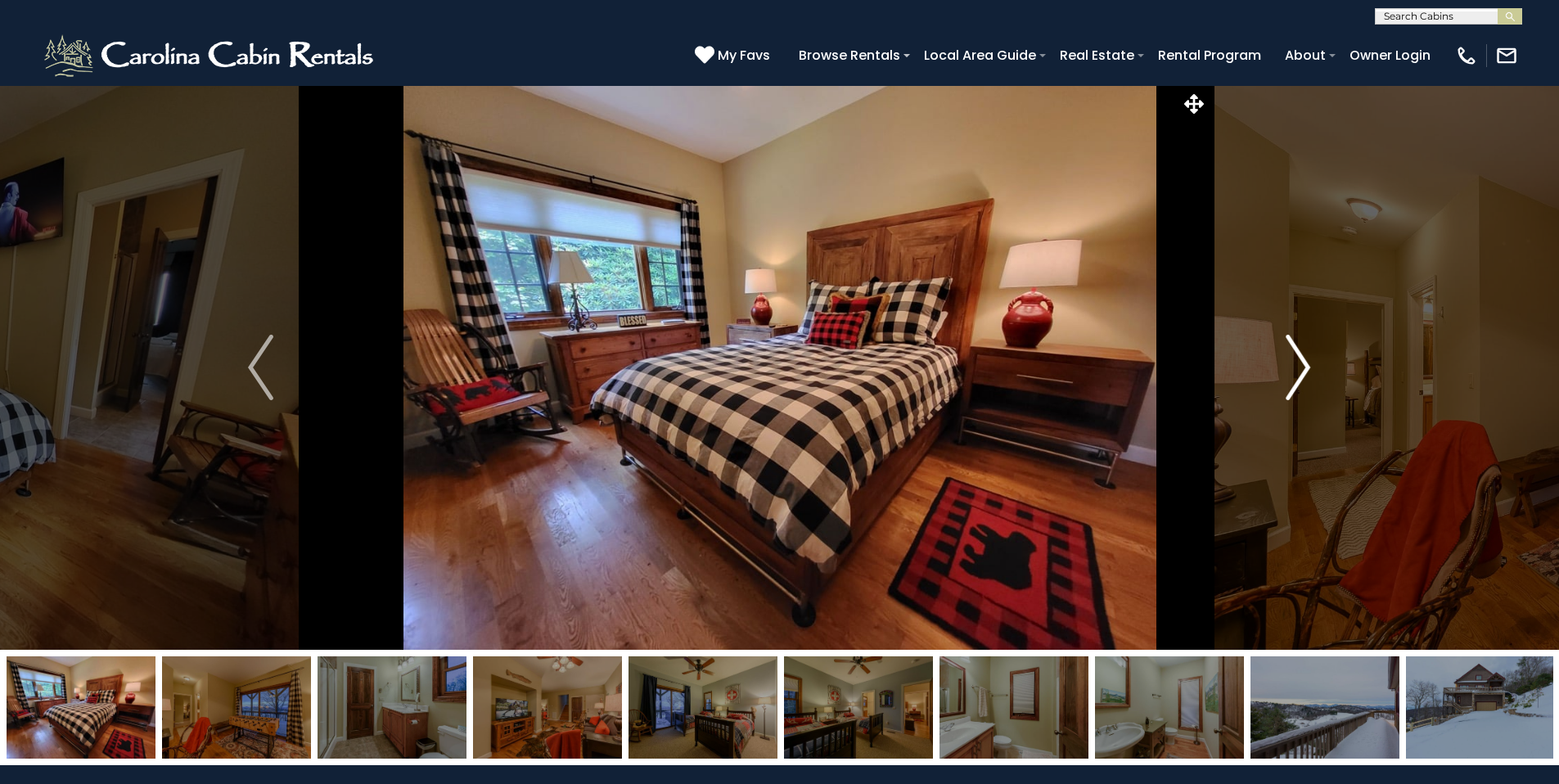
click at [1307, 373] on img "Next" at bounding box center [1297, 368] width 24 height 65
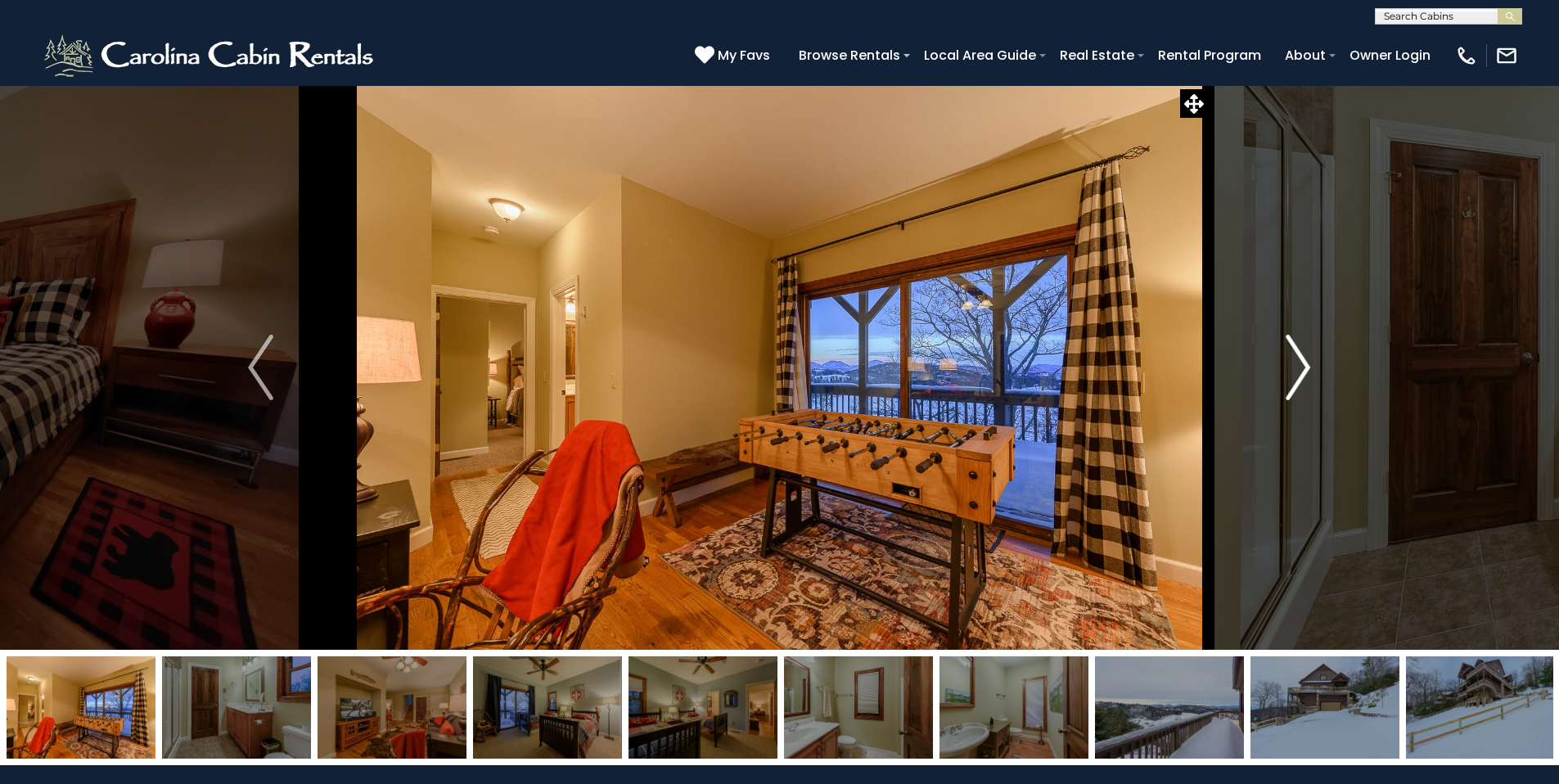
click at [1307, 373] on img "Next" at bounding box center [1297, 368] width 24 height 65
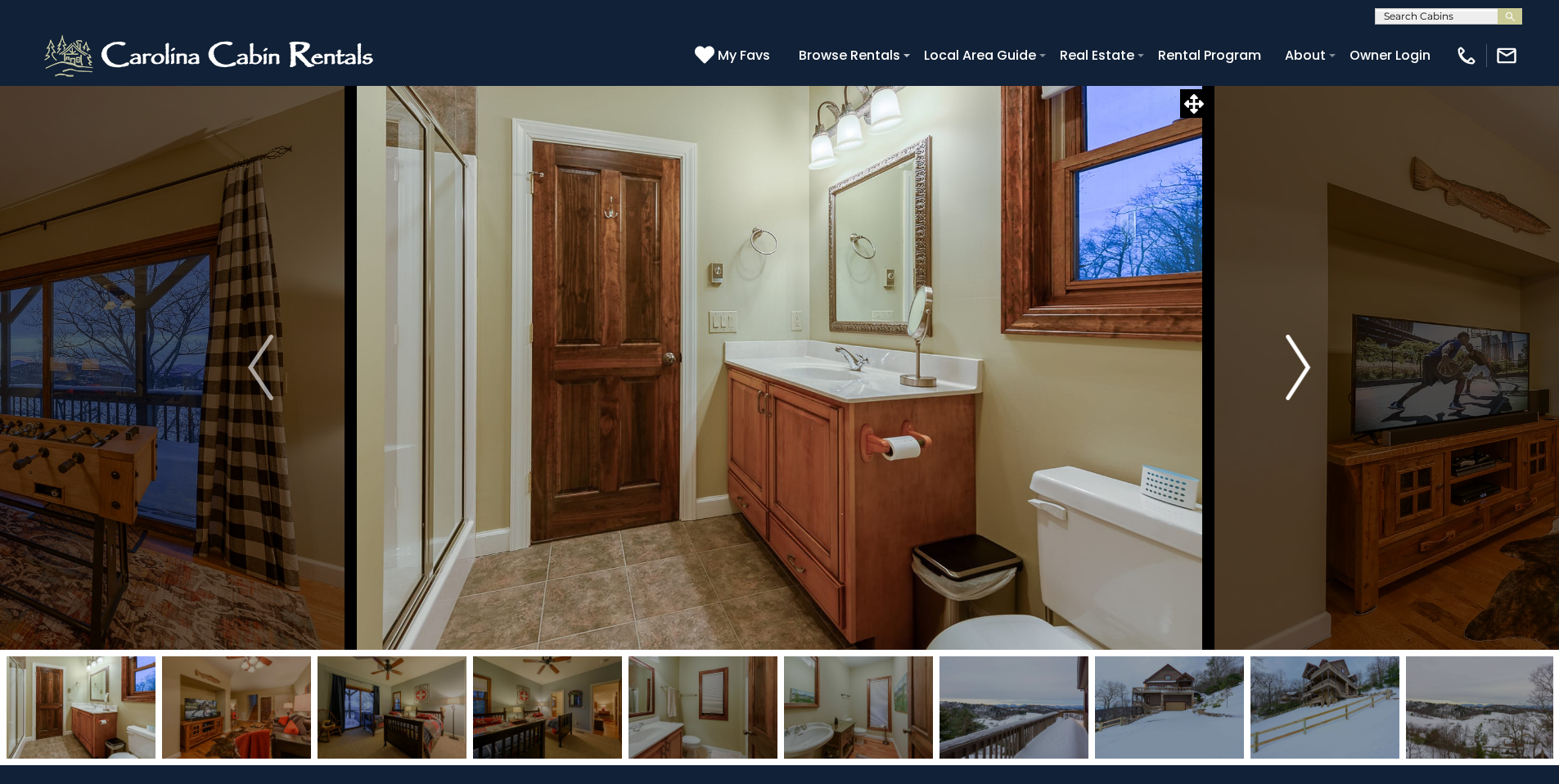
click at [1307, 373] on img "Next" at bounding box center [1297, 368] width 24 height 65
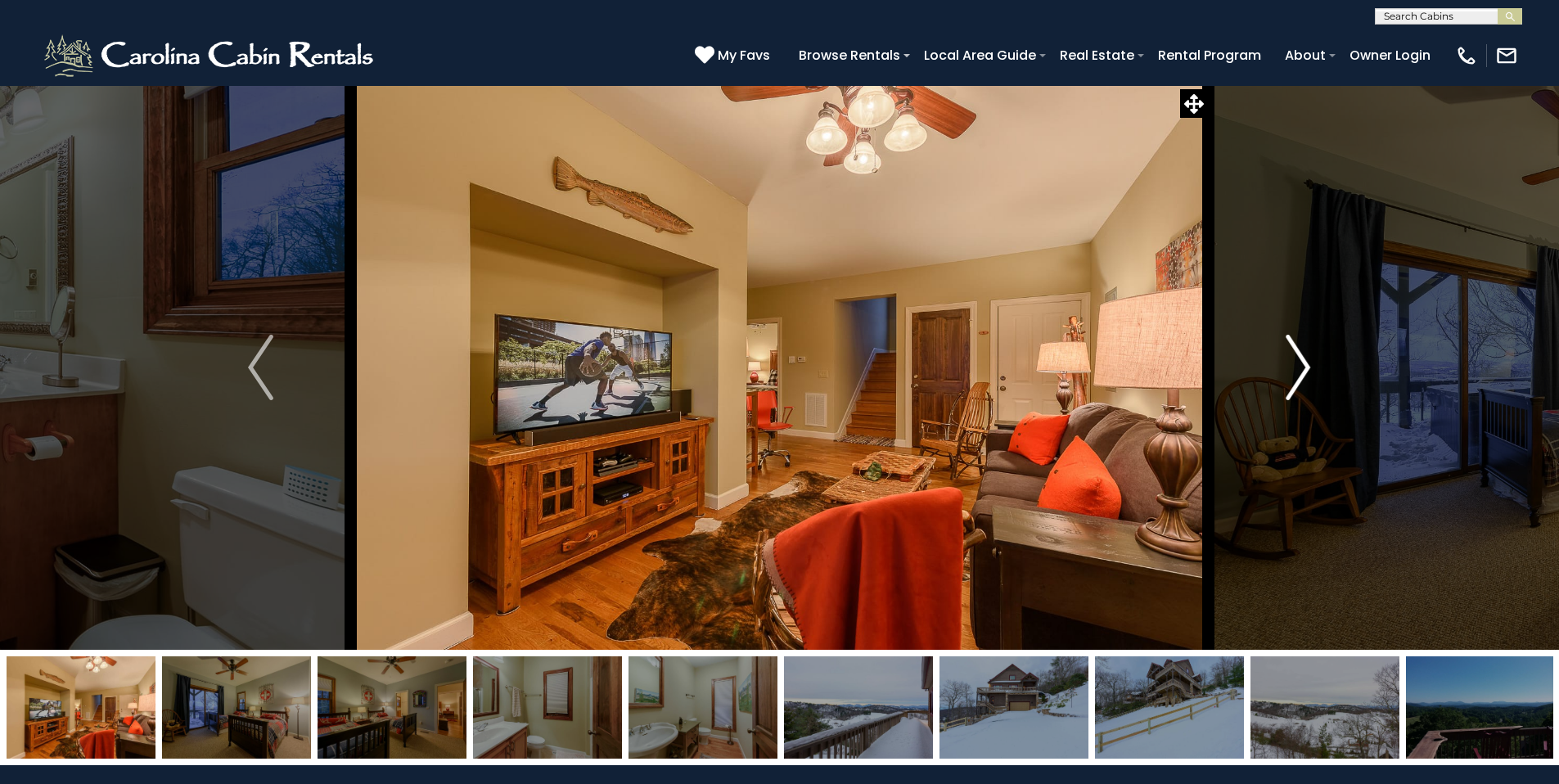
click at [1307, 373] on img "Next" at bounding box center [1297, 368] width 24 height 65
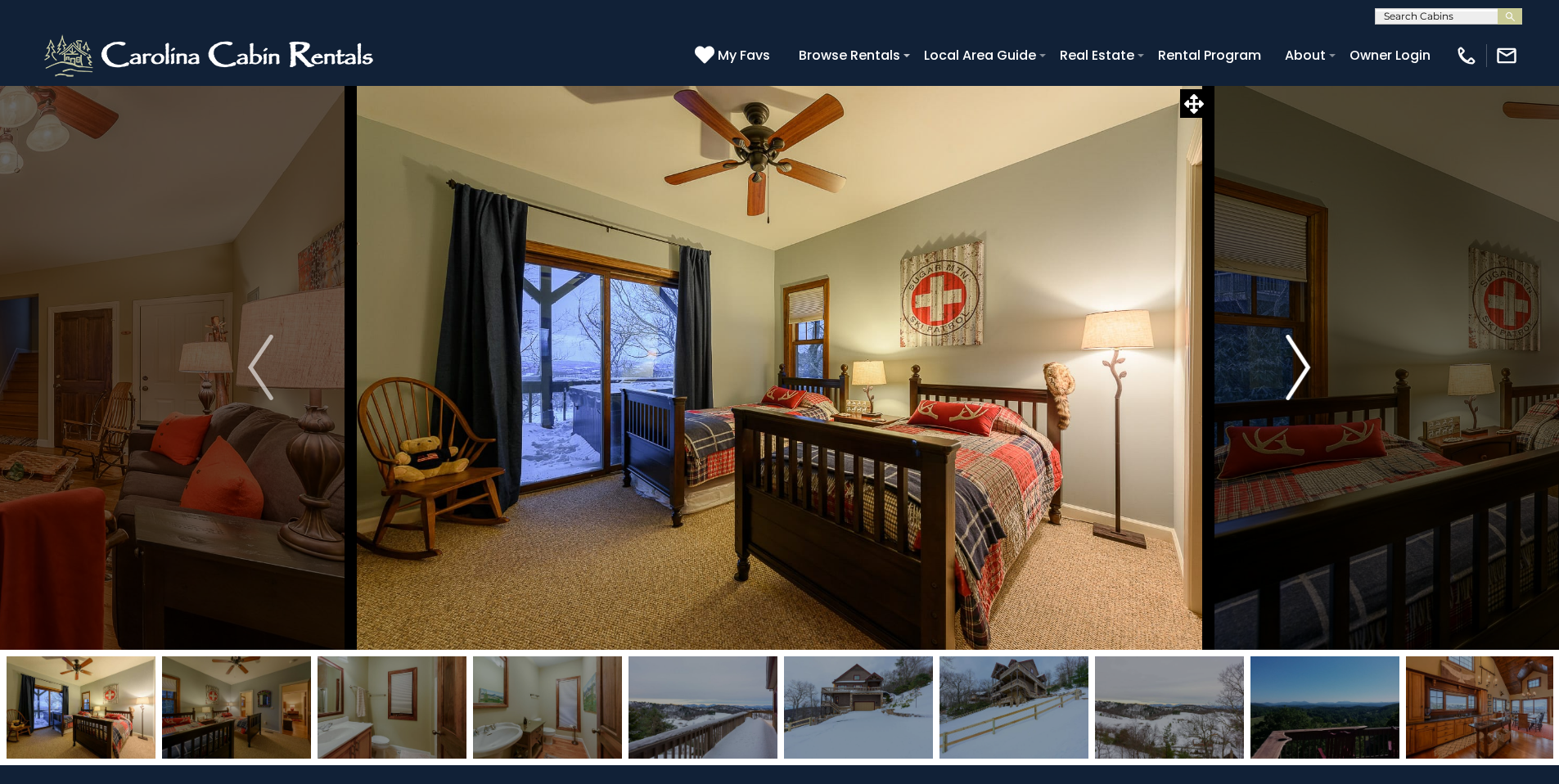
click at [1307, 373] on img "Next" at bounding box center [1297, 368] width 24 height 65
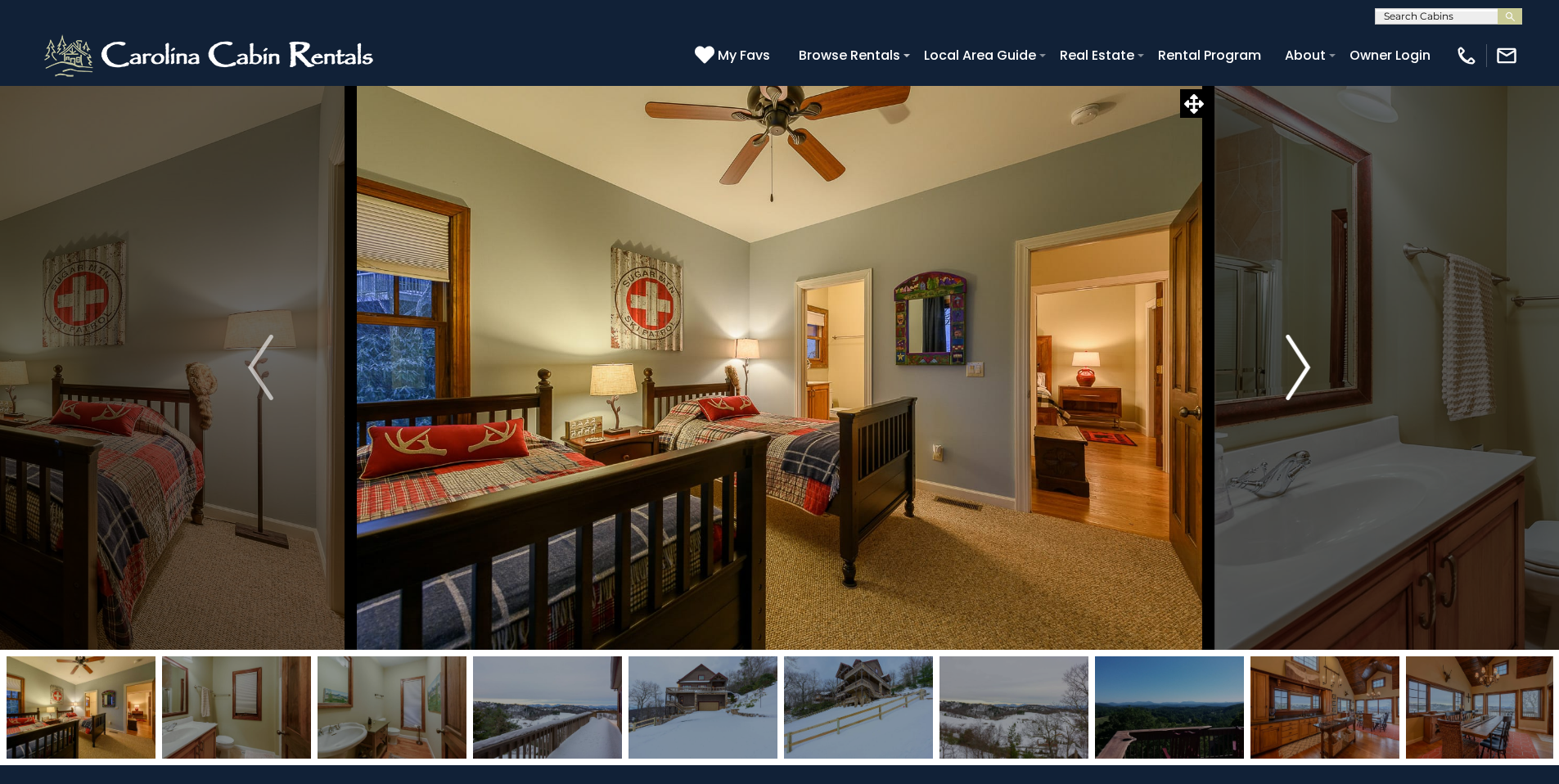
click at [1307, 373] on img "Next" at bounding box center [1297, 368] width 24 height 65
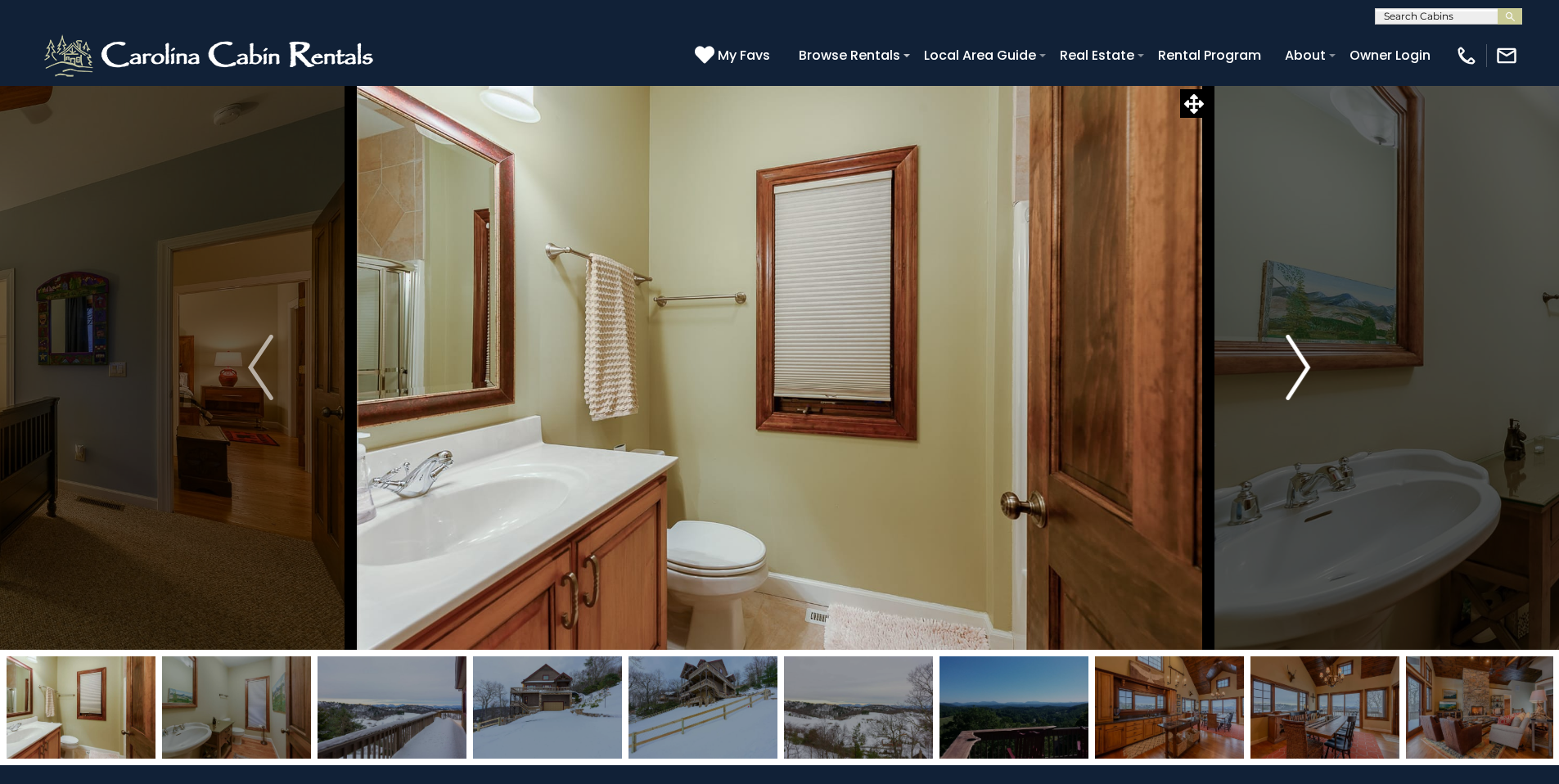
click at [1307, 373] on img "Next" at bounding box center [1297, 368] width 24 height 65
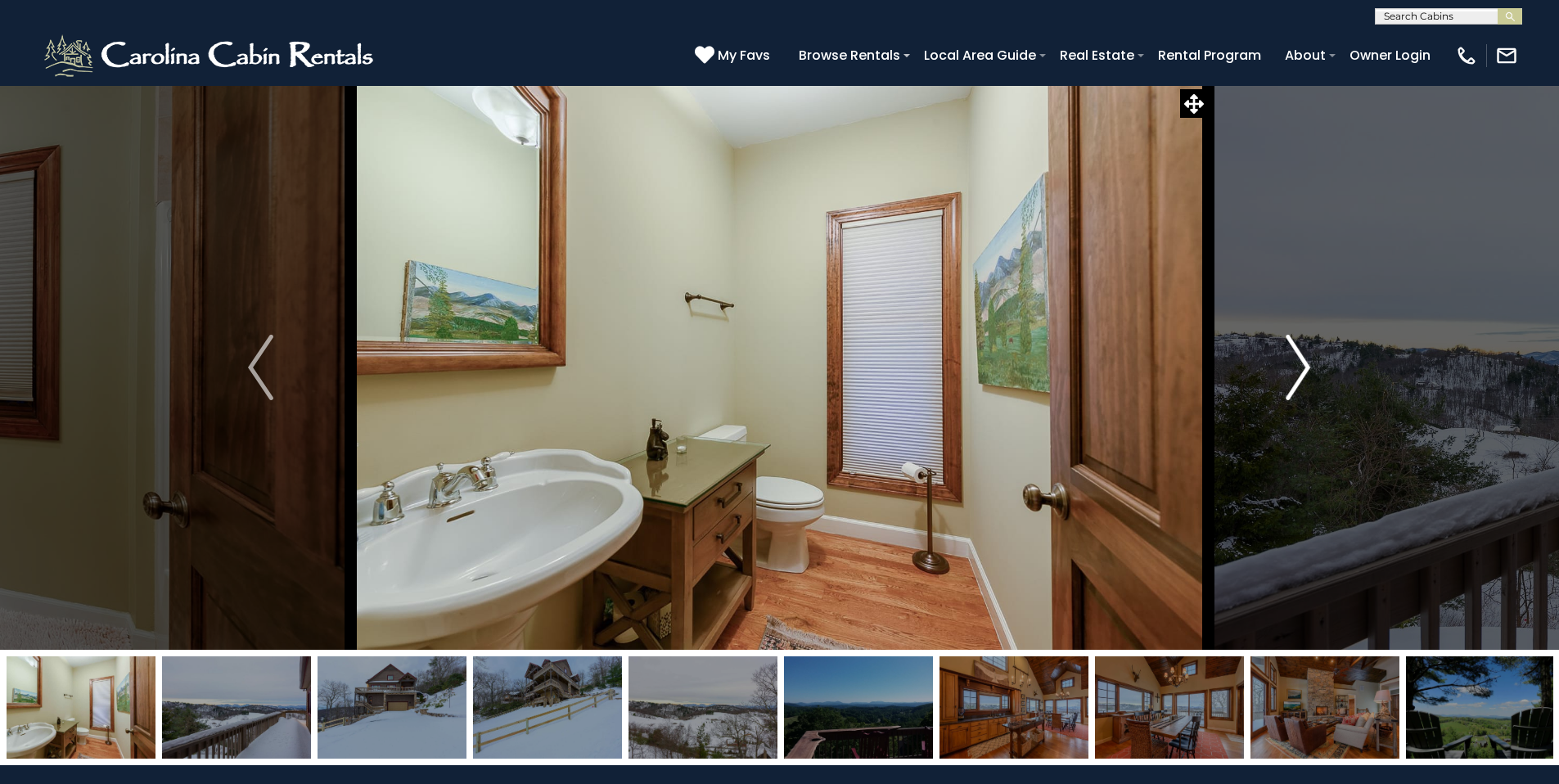
click at [1307, 373] on img "Next" at bounding box center [1297, 368] width 24 height 65
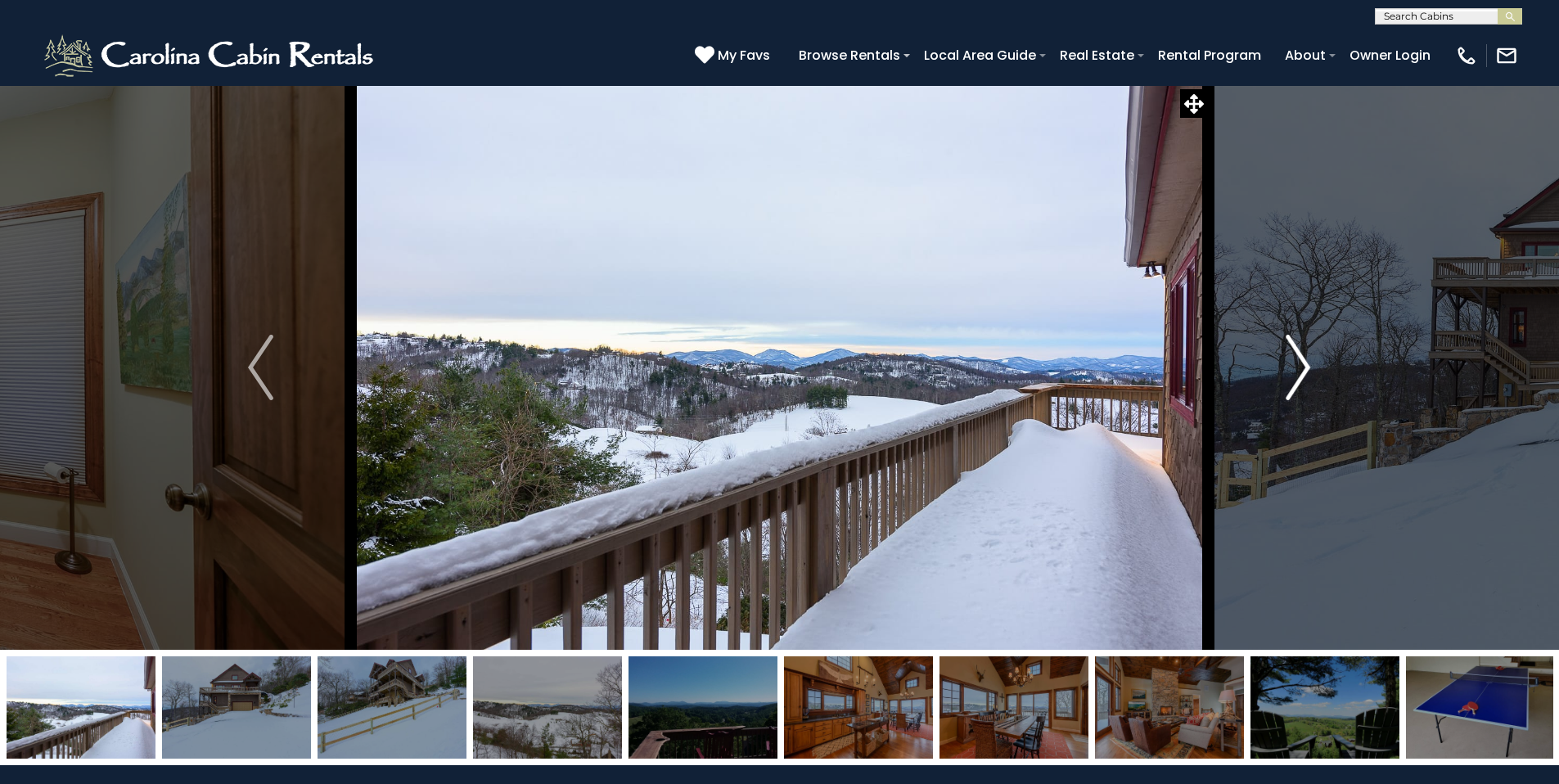
click at [1307, 373] on img "Next" at bounding box center [1297, 368] width 24 height 65
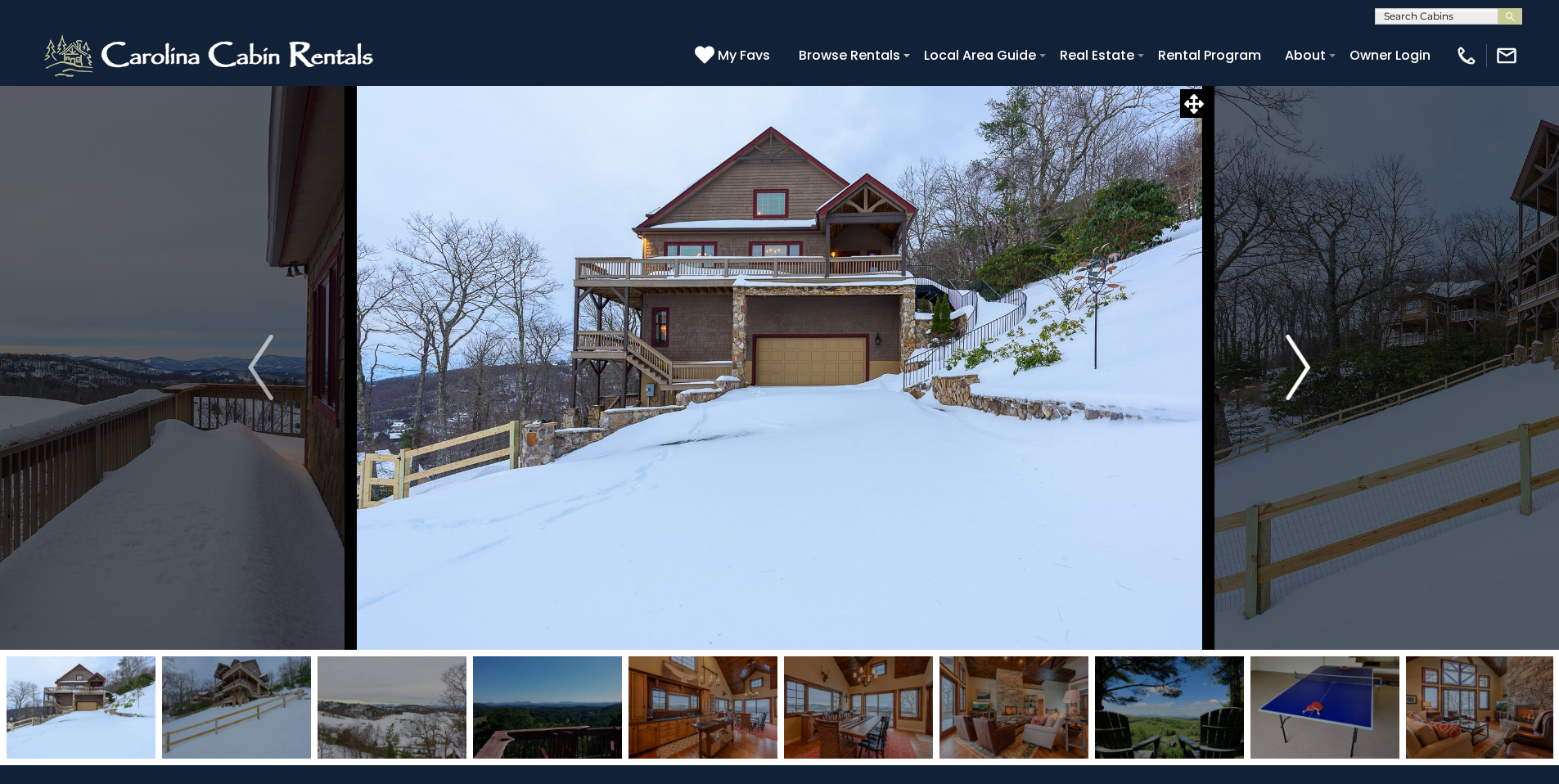
click at [1307, 373] on img "Next" at bounding box center [1297, 368] width 24 height 65
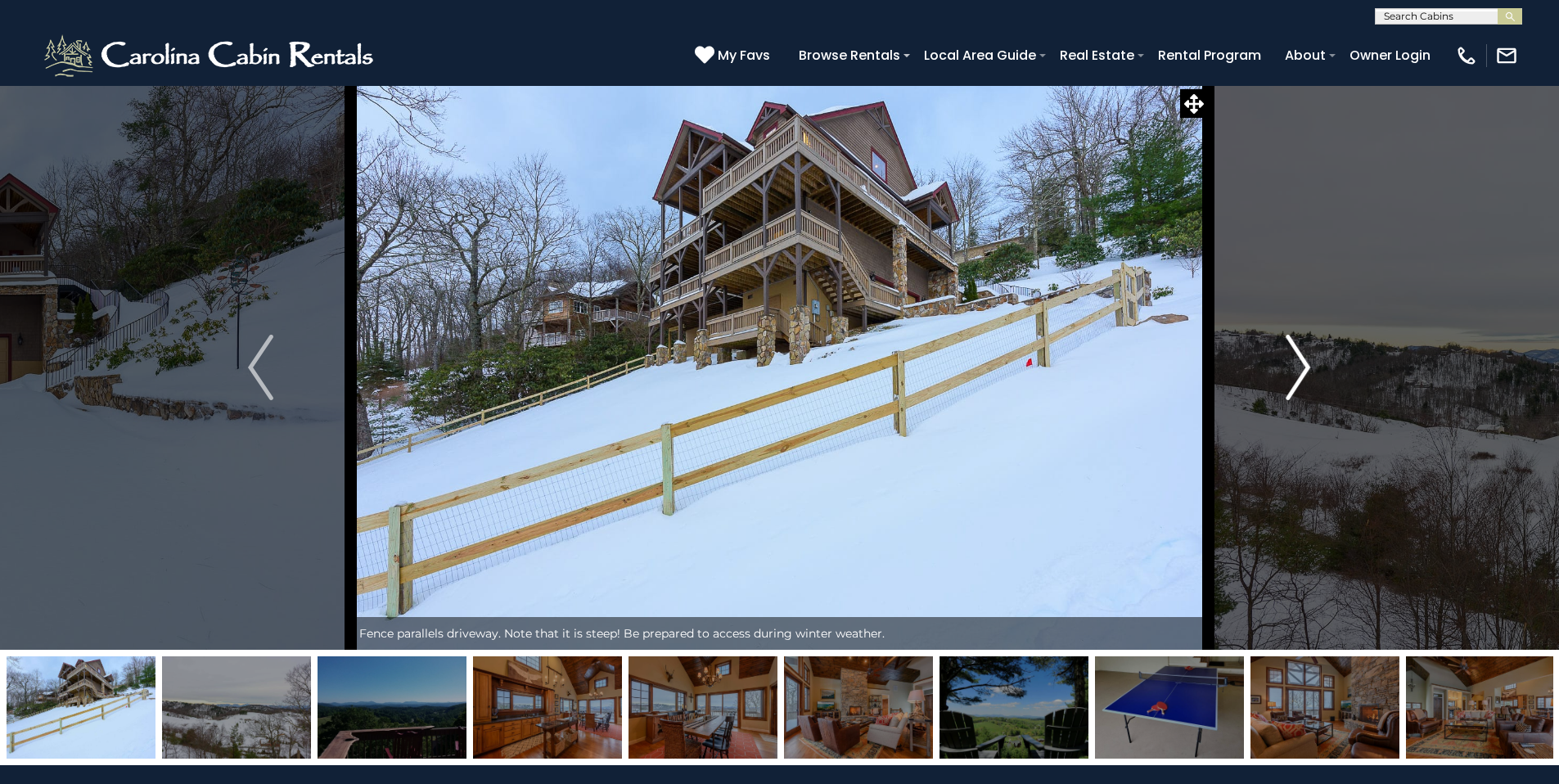
click at [1307, 373] on img "Next" at bounding box center [1297, 368] width 24 height 65
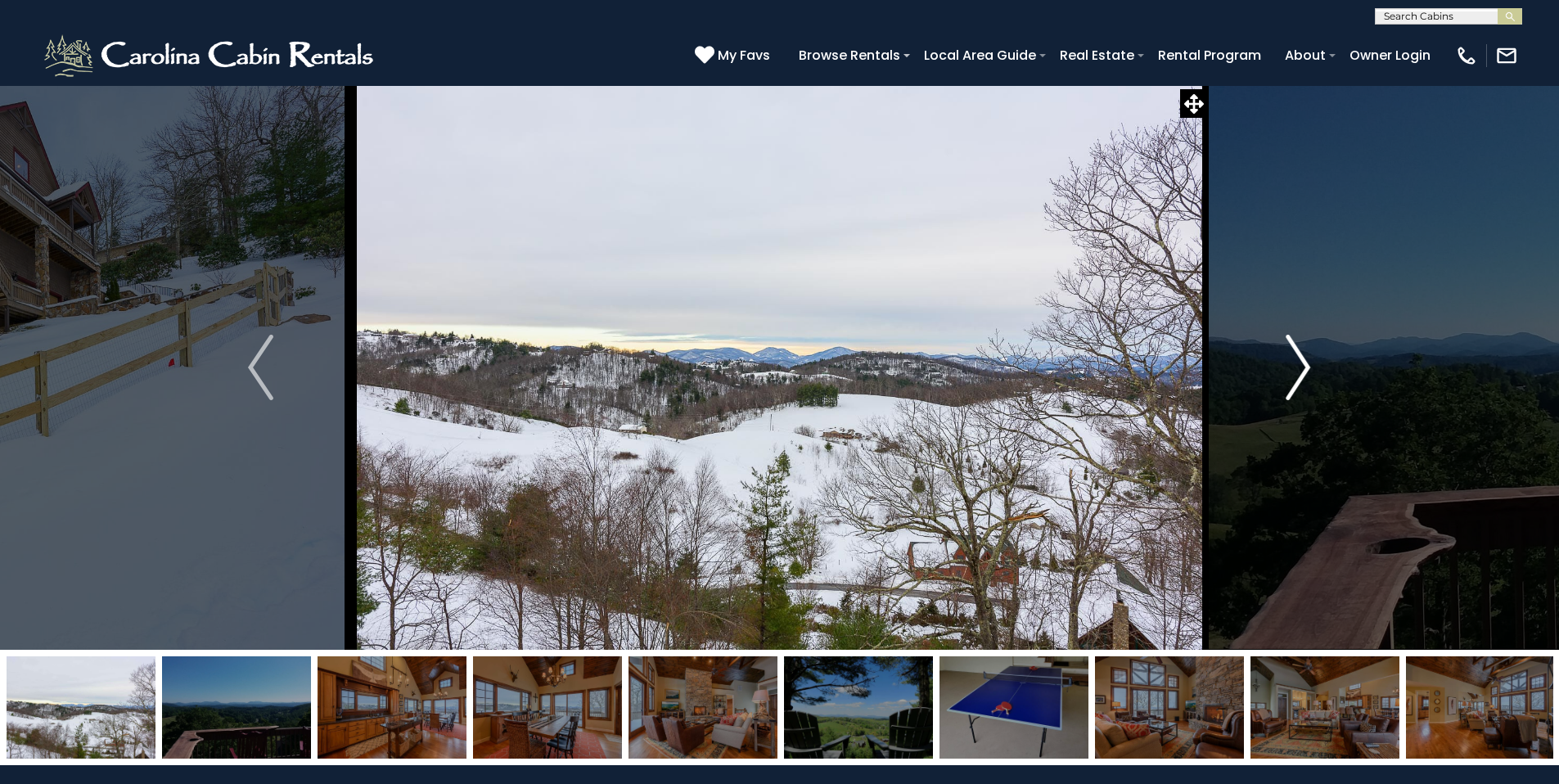
click at [1307, 373] on img "Next" at bounding box center [1297, 368] width 24 height 65
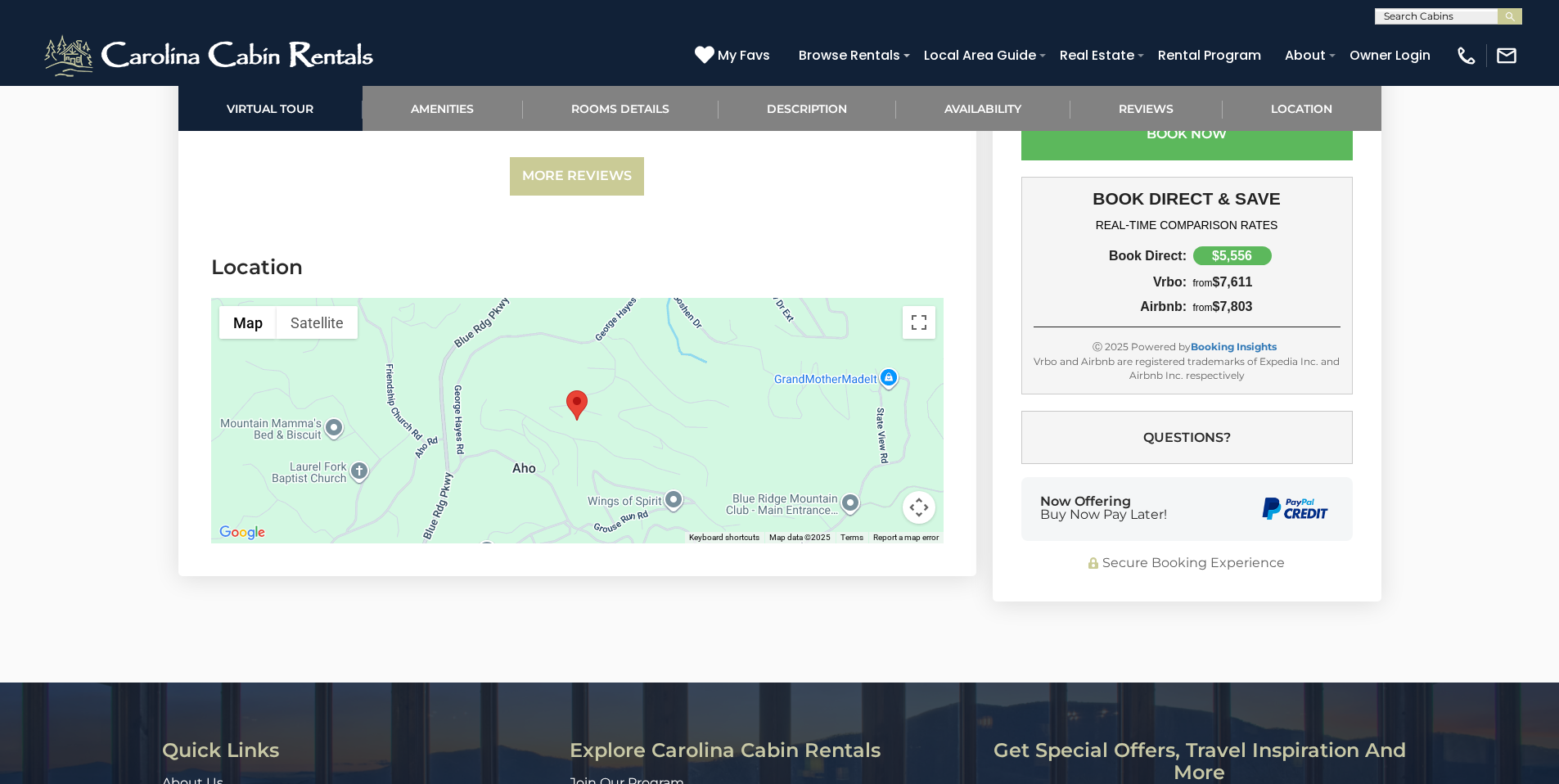
scroll to position [4754, 0]
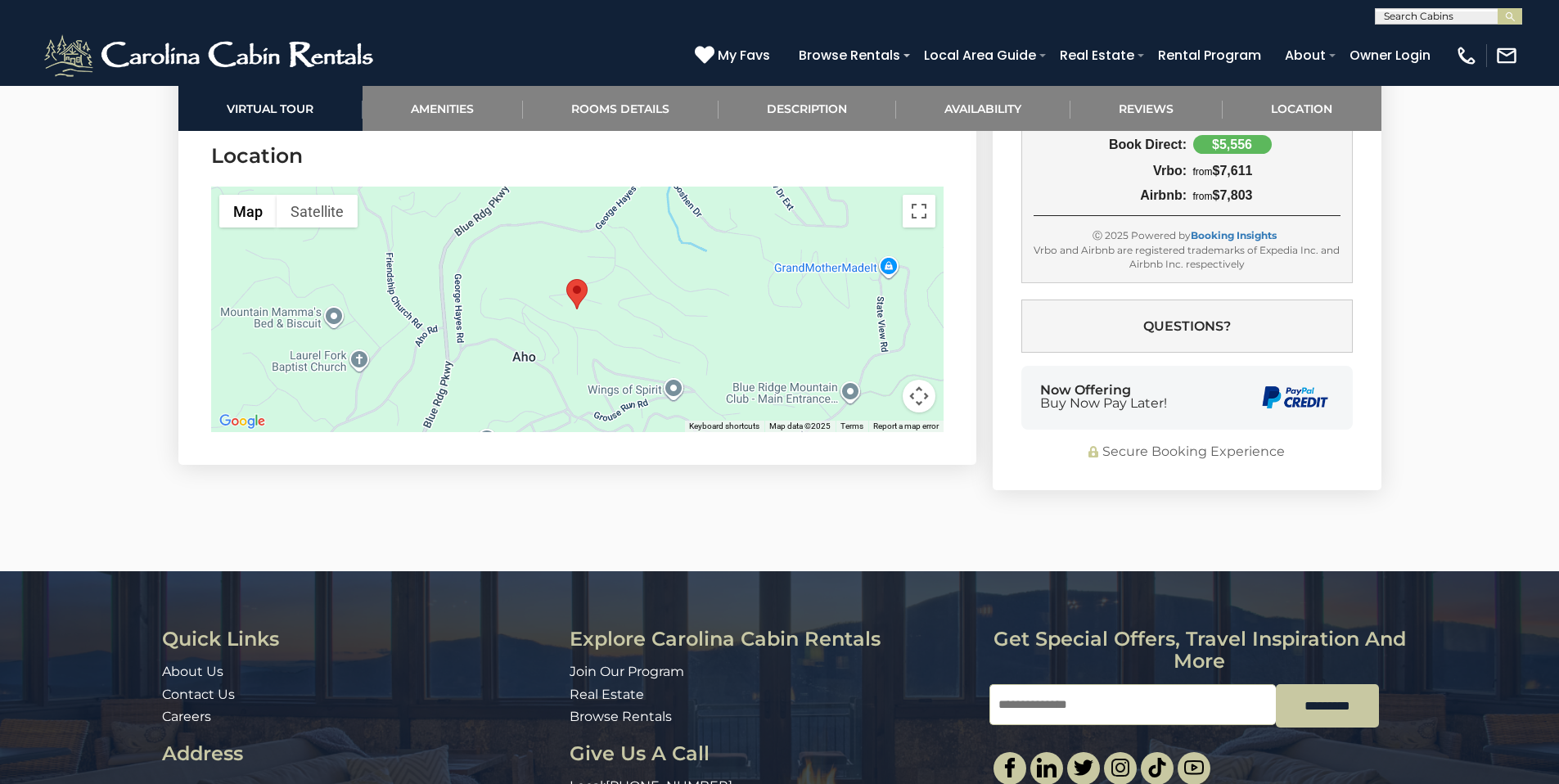
click at [918, 379] on button "Map camera controls" at bounding box center [918, 395] width 33 height 33
click at [879, 298] on button "Zoom in" at bounding box center [878, 314] width 33 height 33
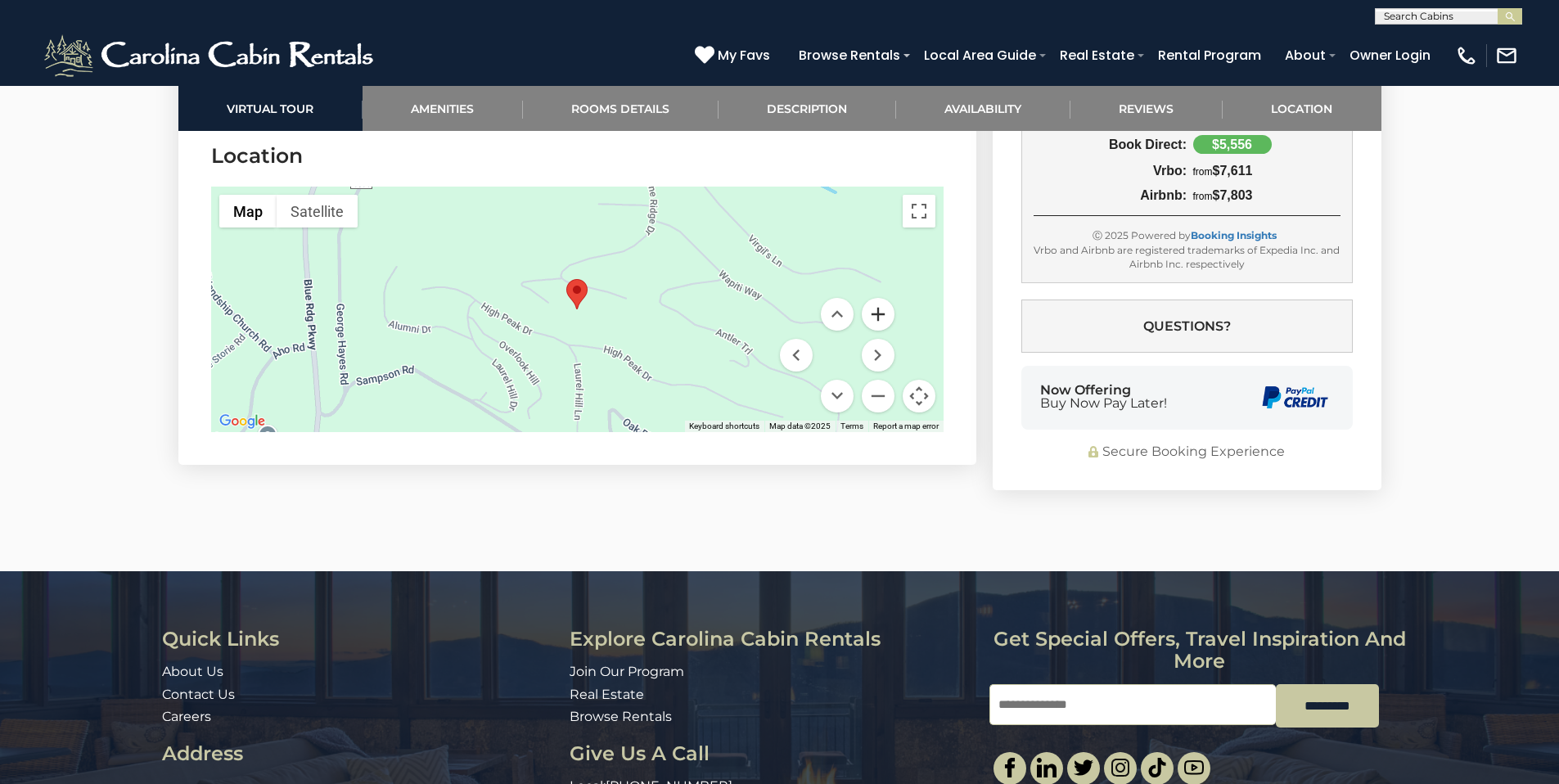
click at [879, 298] on button "Zoom in" at bounding box center [878, 314] width 33 height 33
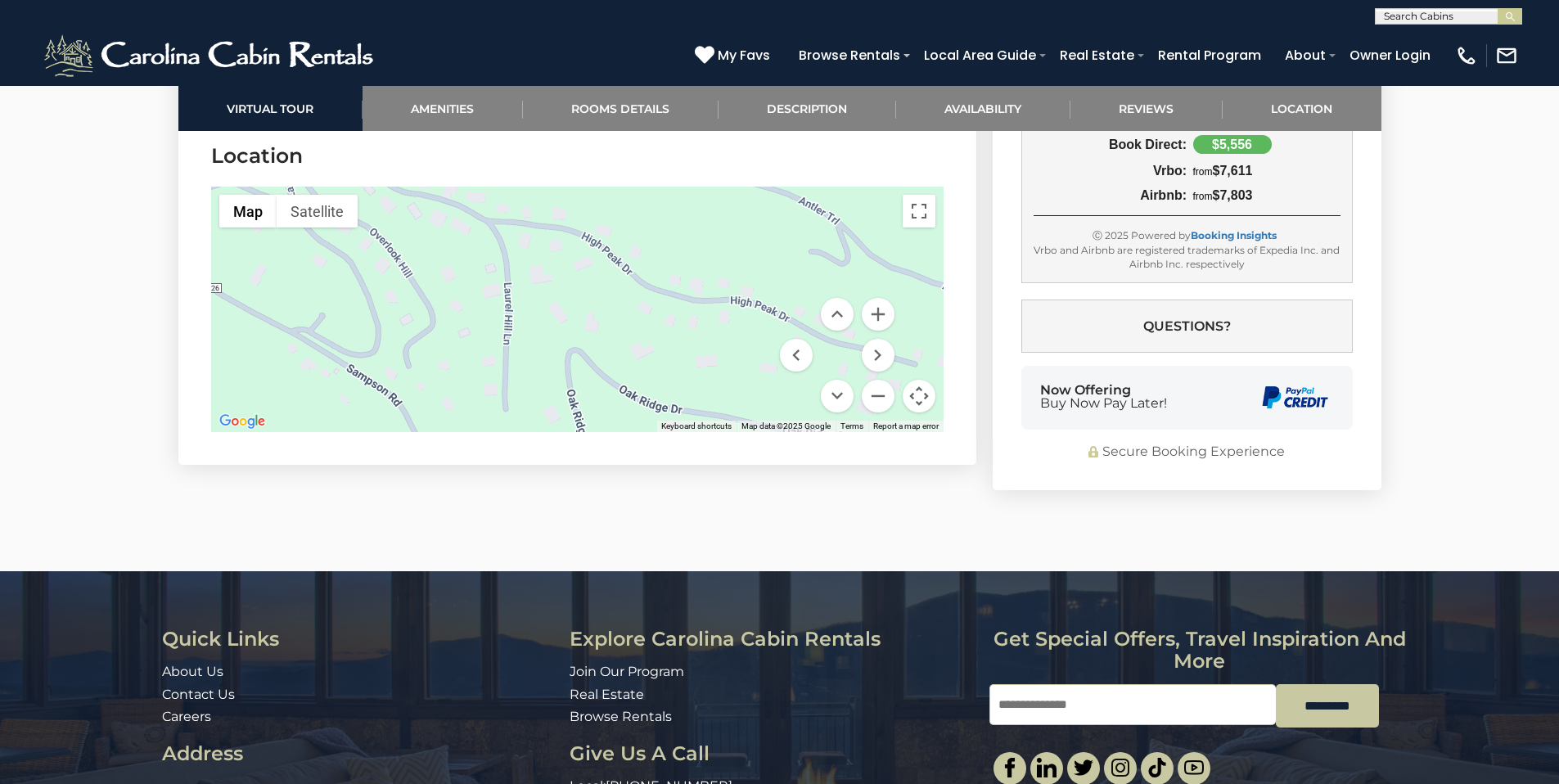
drag, startPoint x: 725, startPoint y: 340, endPoint x: 653, endPoint y: 174, distance: 180.9
click at [653, 186] on div at bounding box center [578, 309] width 732 height 245
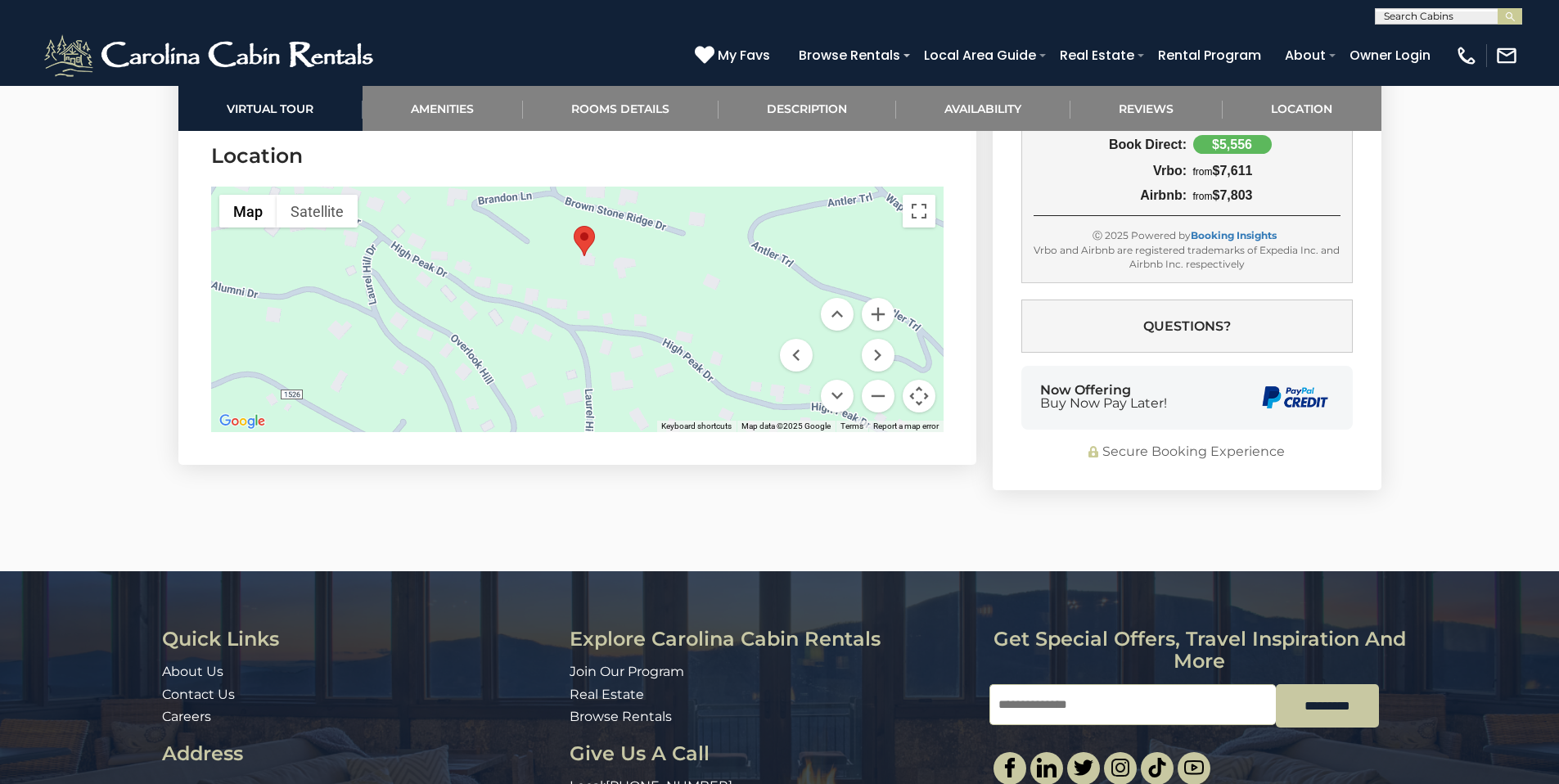
drag, startPoint x: 679, startPoint y: 344, endPoint x: 759, endPoint y: 452, distance: 134.4
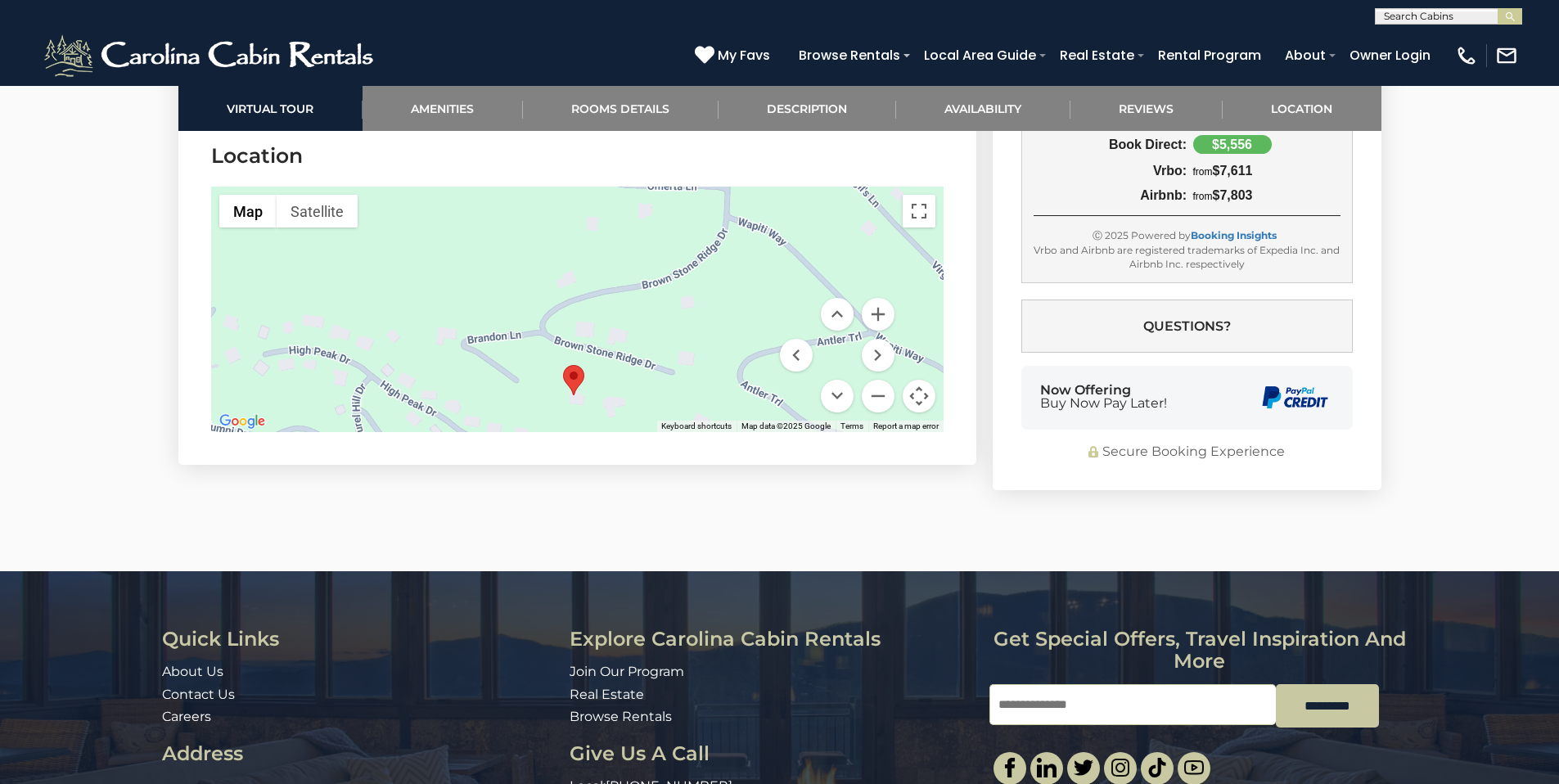
drag, startPoint x: 696, startPoint y: 248, endPoint x: 685, endPoint y: 390, distance: 142.4
click at [685, 390] on div at bounding box center [578, 309] width 732 height 245
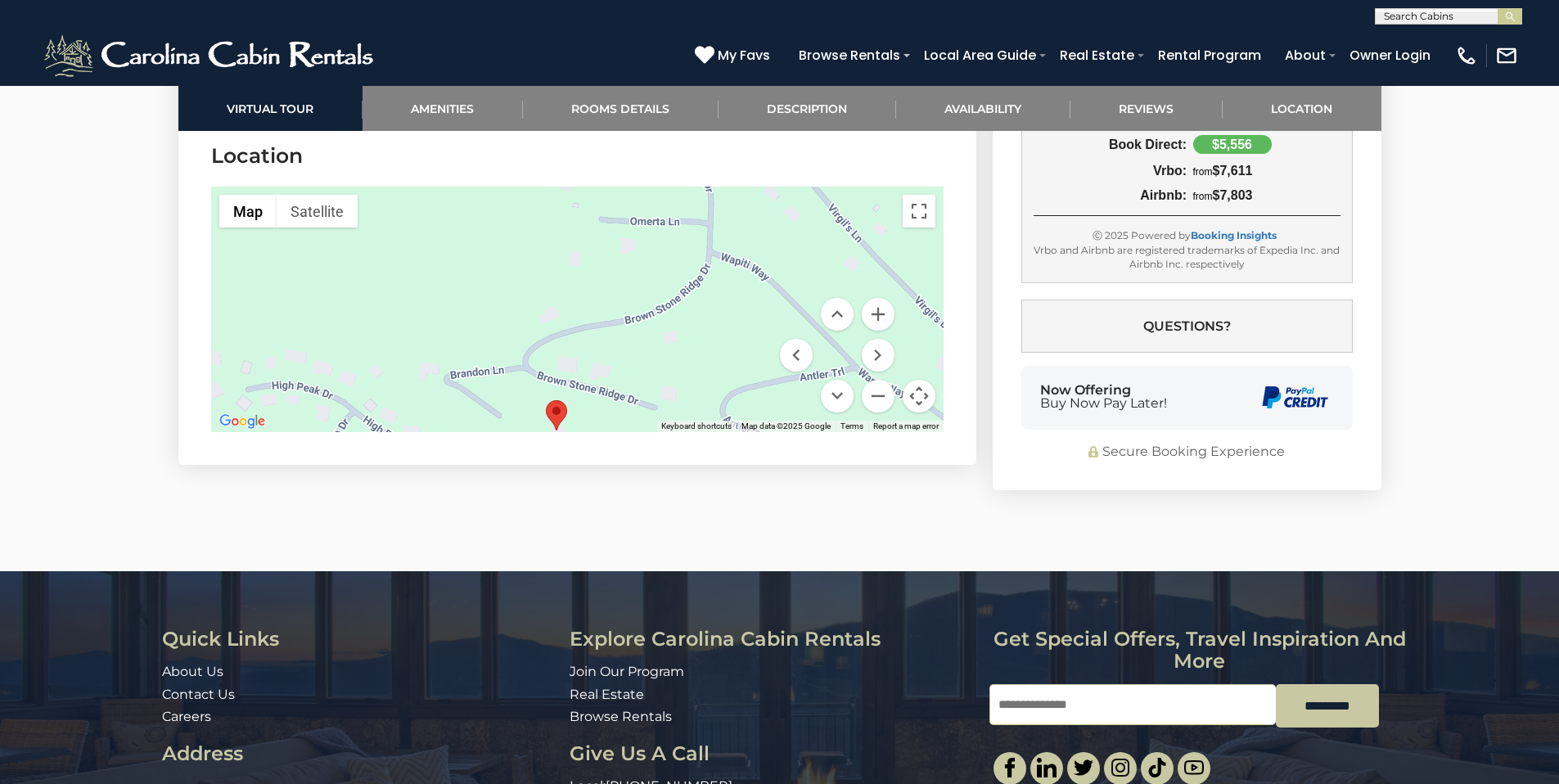
drag, startPoint x: 732, startPoint y: 271, endPoint x: 714, endPoint y: 313, distance: 45.7
click at [714, 313] on div at bounding box center [578, 309] width 732 height 245
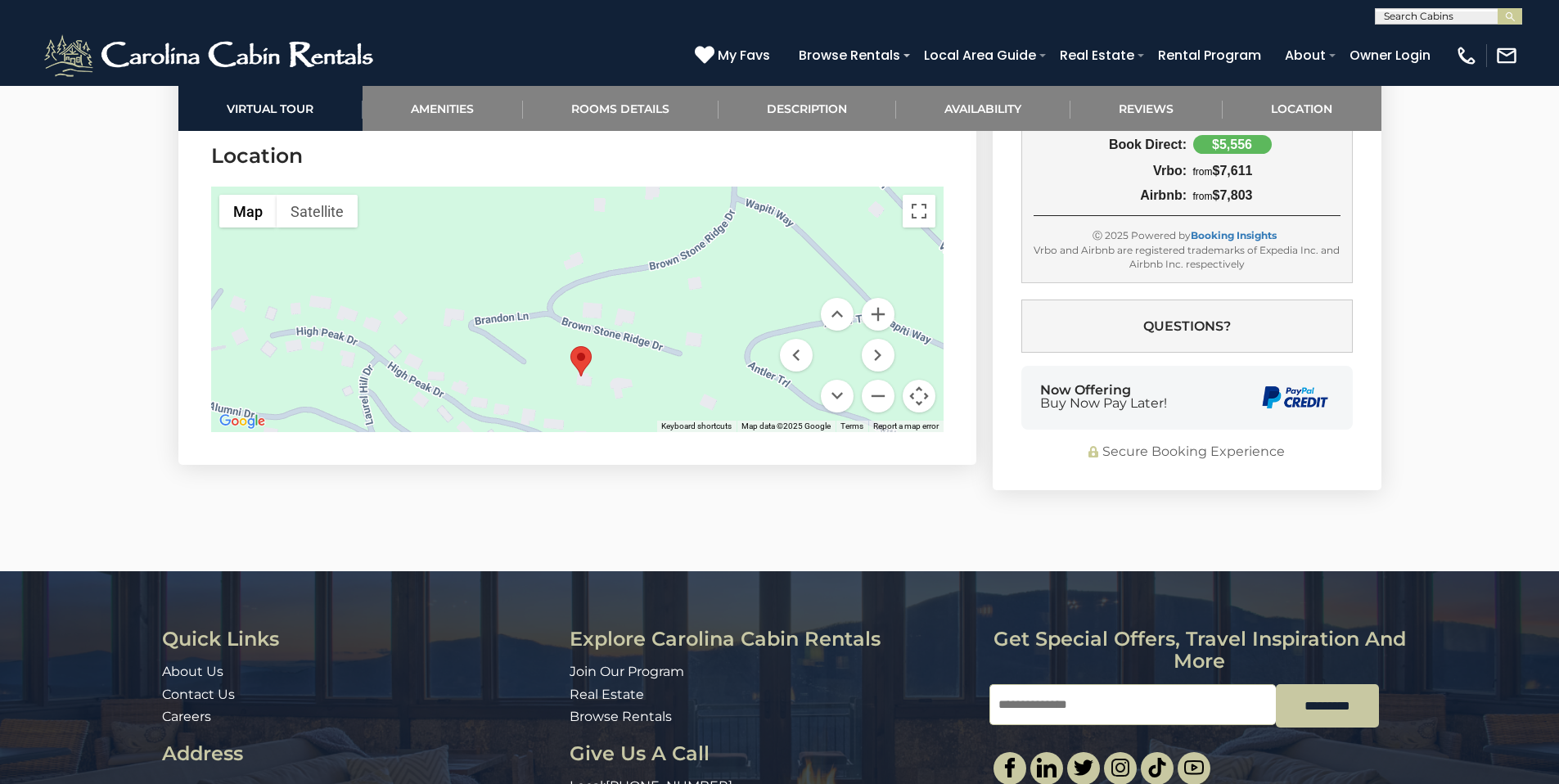
drag, startPoint x: 674, startPoint y: 376, endPoint x: 701, endPoint y: 319, distance: 63.1
click at [701, 319] on div at bounding box center [578, 309] width 732 height 245
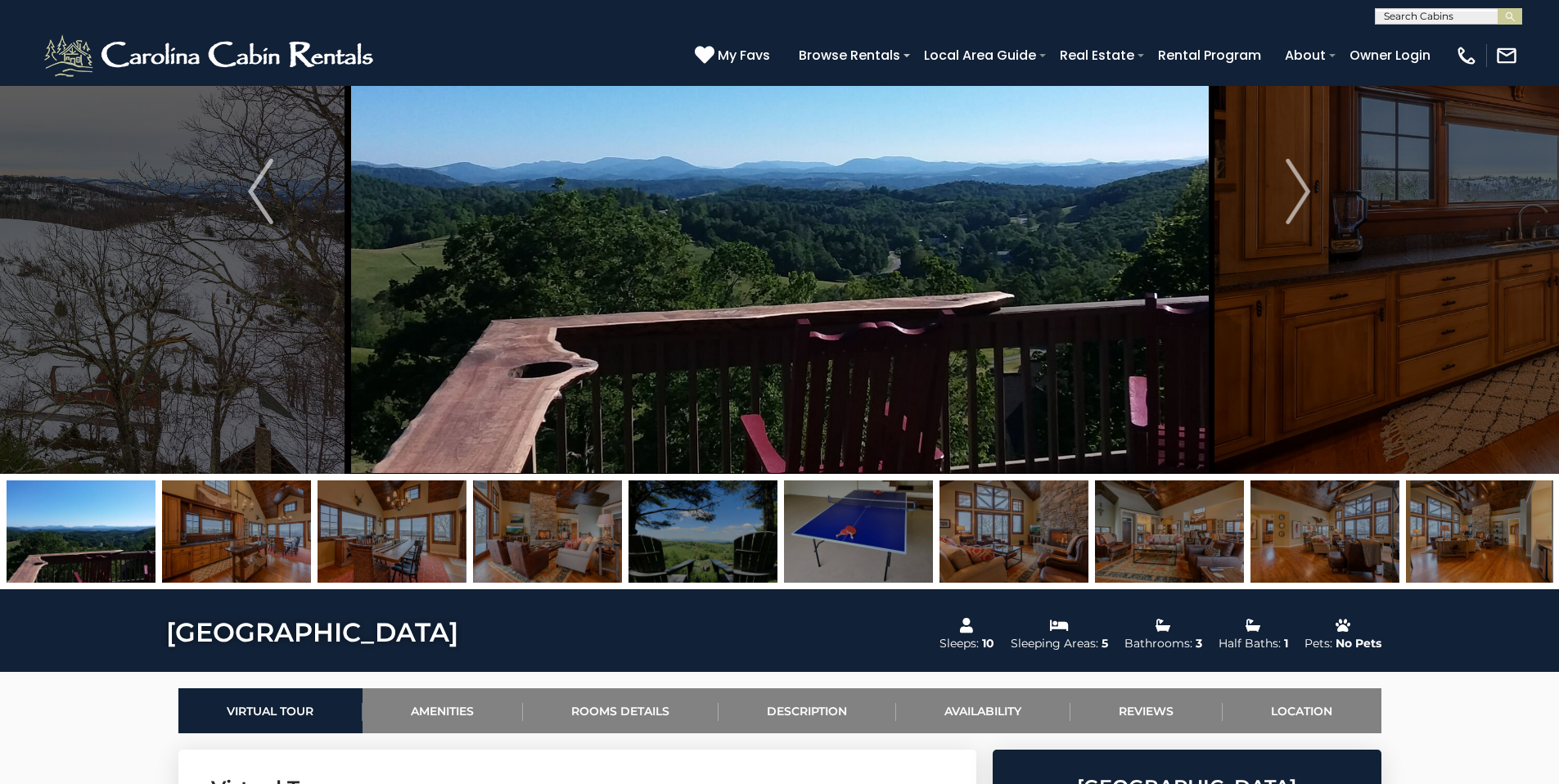
scroll to position [0, 0]
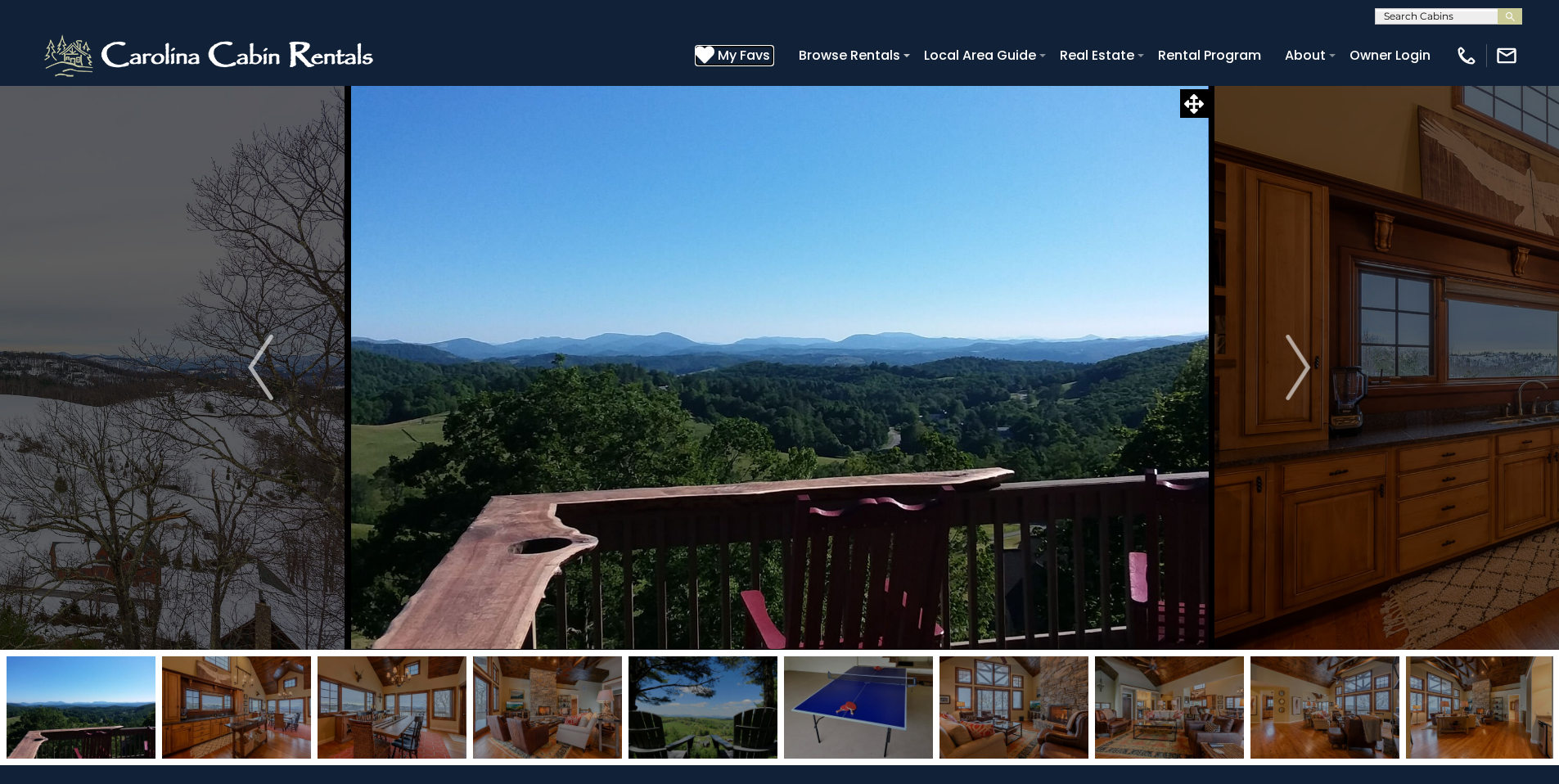
click at [721, 52] on link "My Favs" at bounding box center [735, 55] width 80 height 21
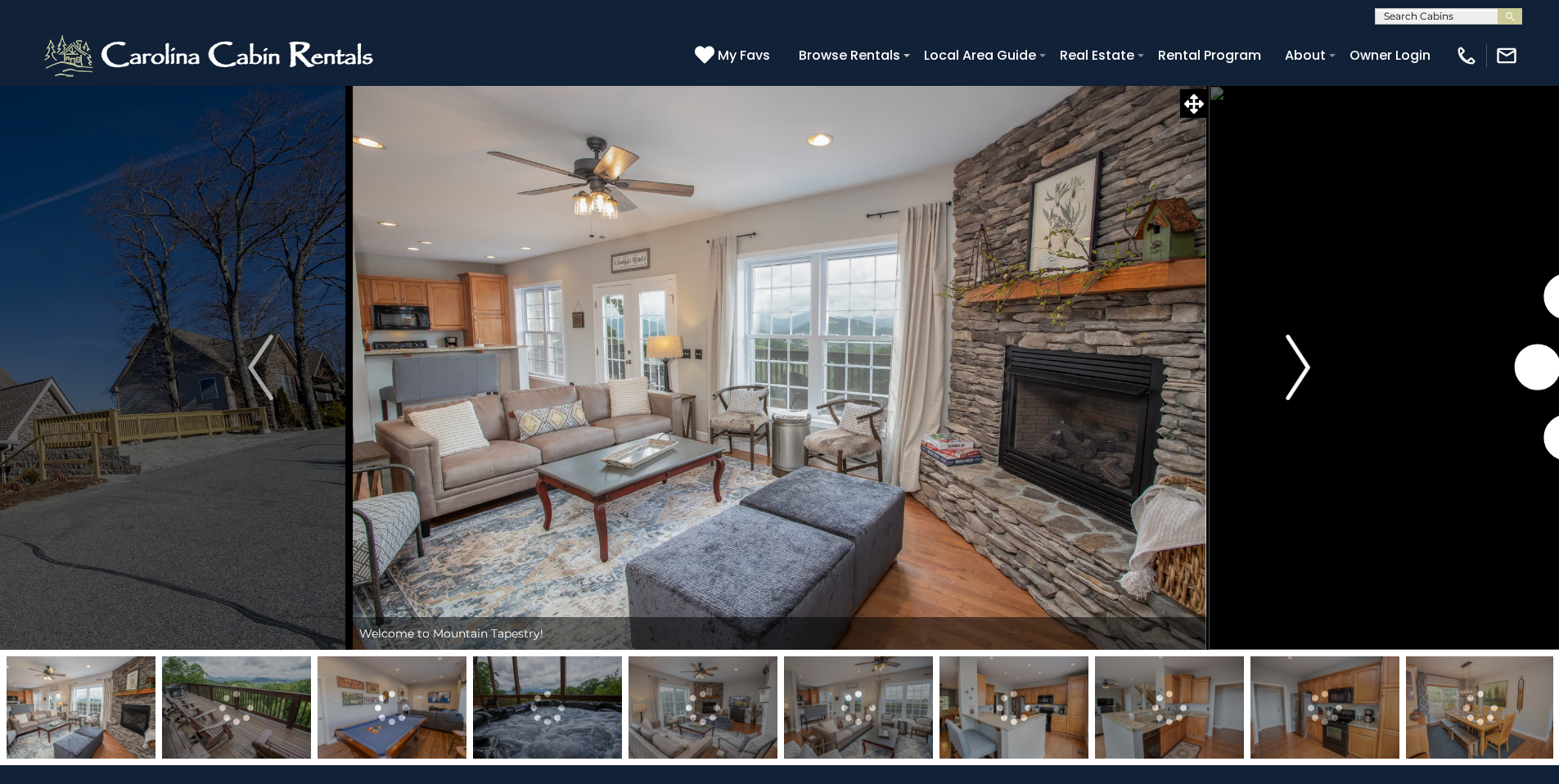
click at [1307, 369] on img "Next" at bounding box center [1297, 368] width 24 height 65
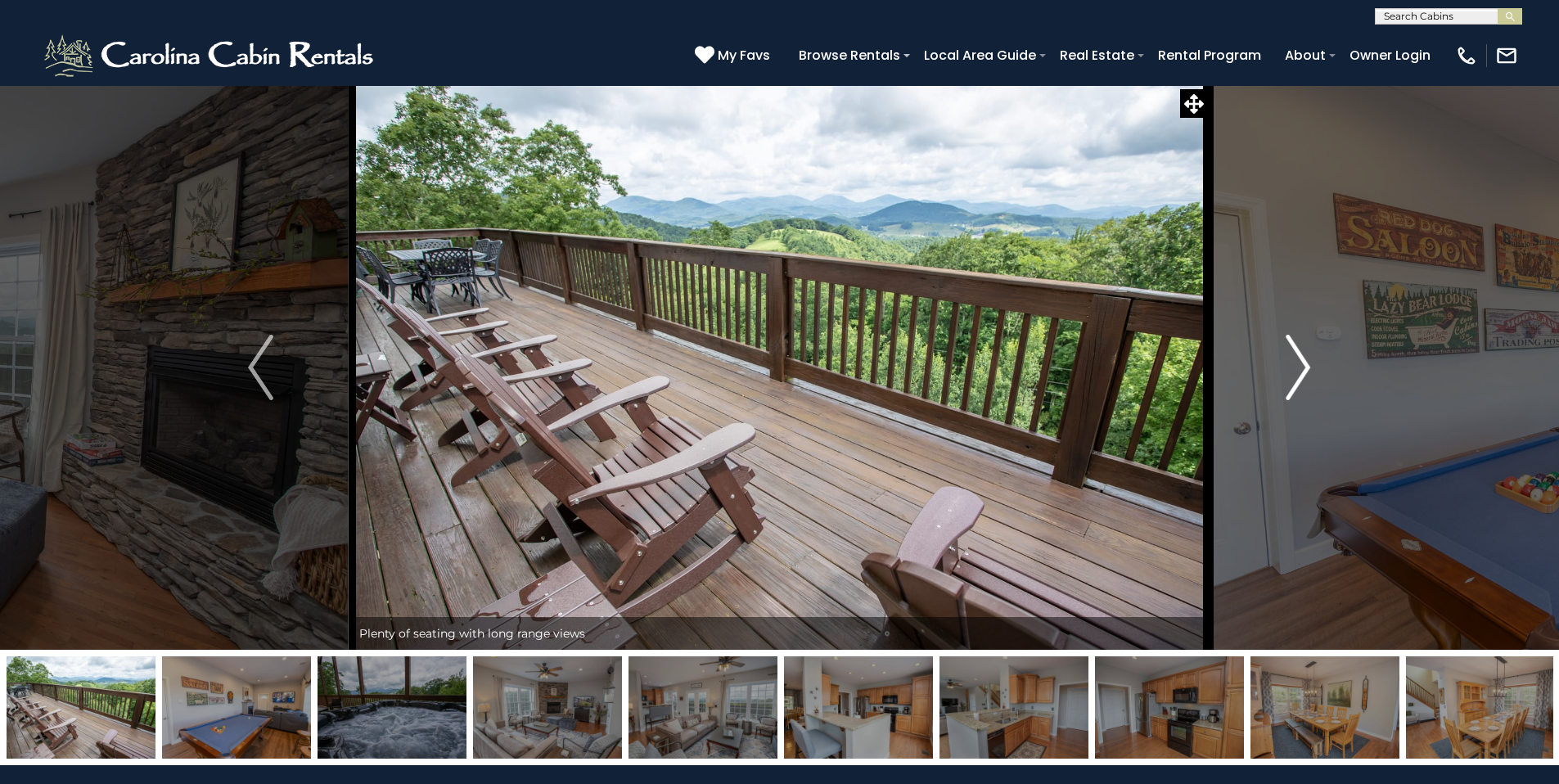
click at [1307, 369] on img "Next" at bounding box center [1297, 368] width 24 height 65
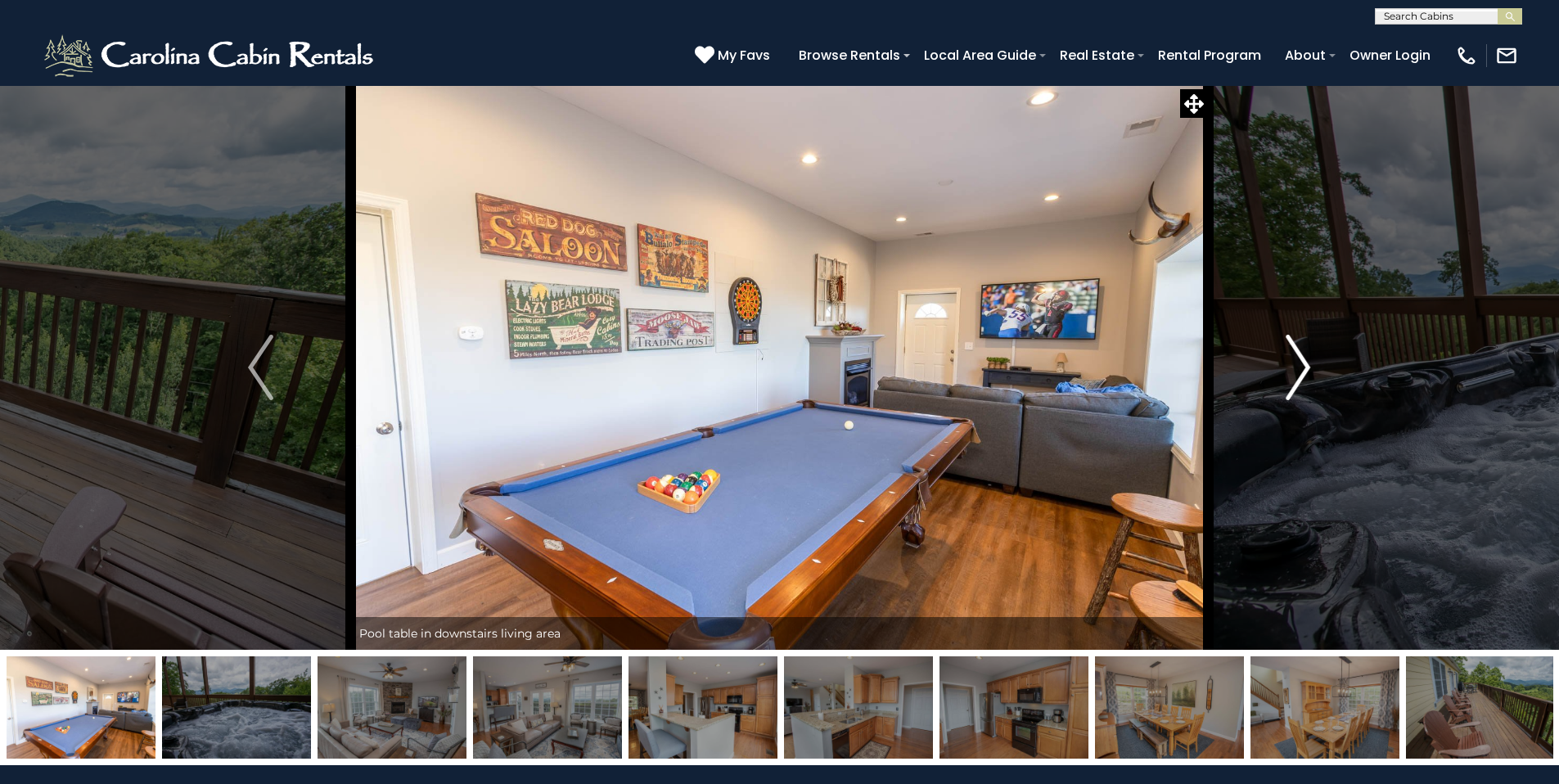
click at [1307, 369] on img "Next" at bounding box center [1297, 368] width 24 height 65
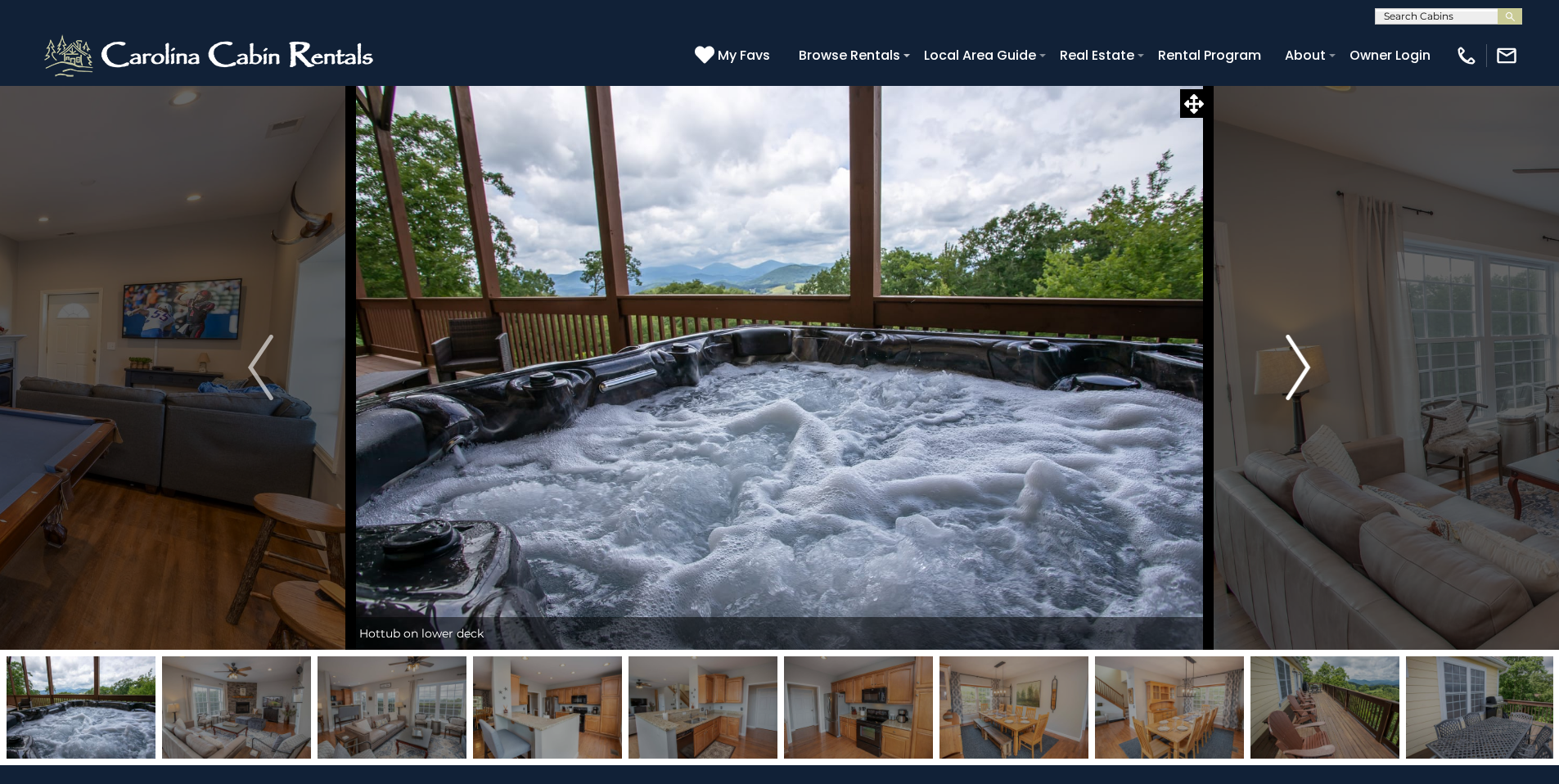
click at [1307, 369] on img "Next" at bounding box center [1297, 368] width 24 height 65
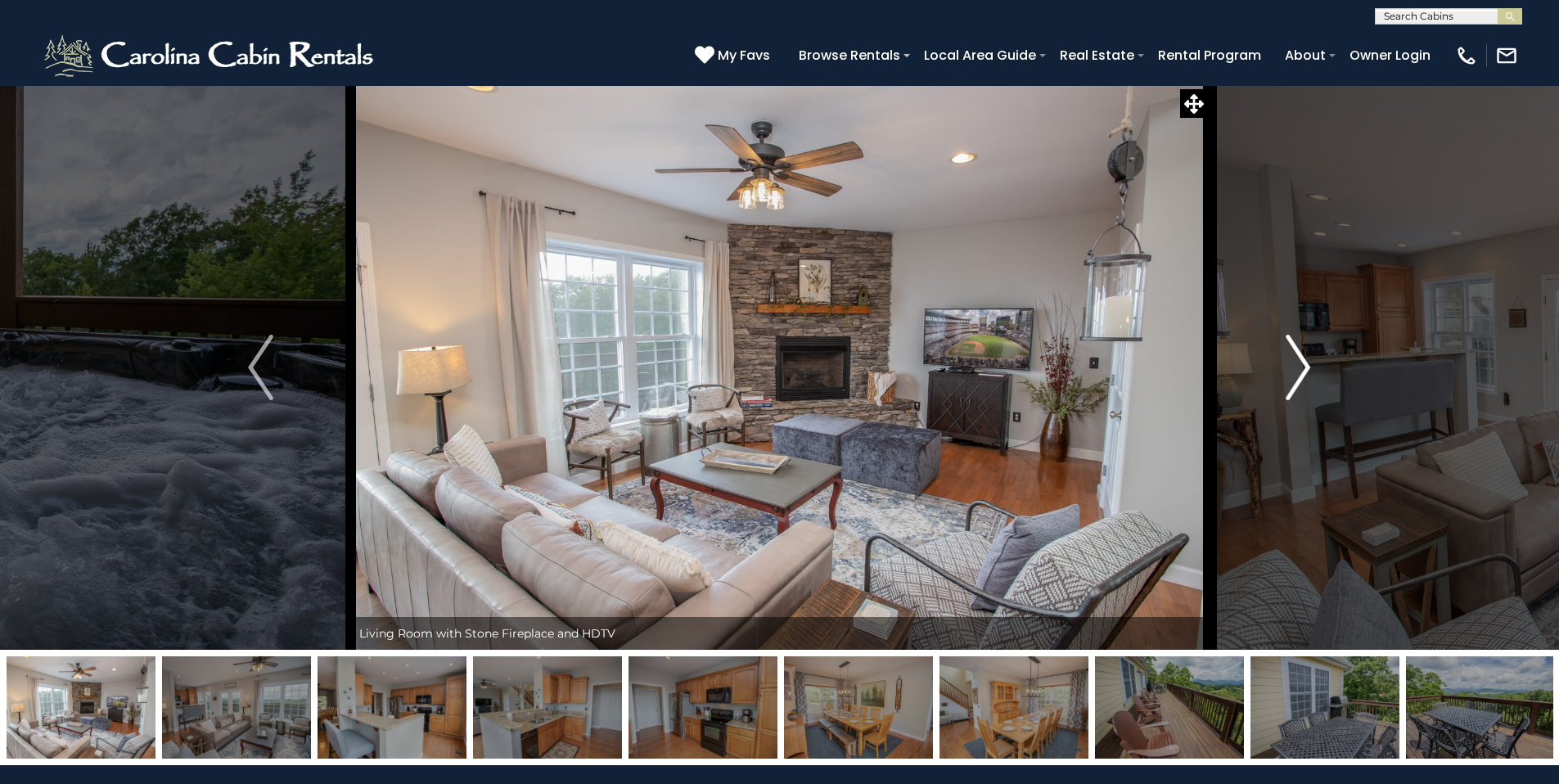
click at [1307, 369] on img "Next" at bounding box center [1297, 368] width 24 height 65
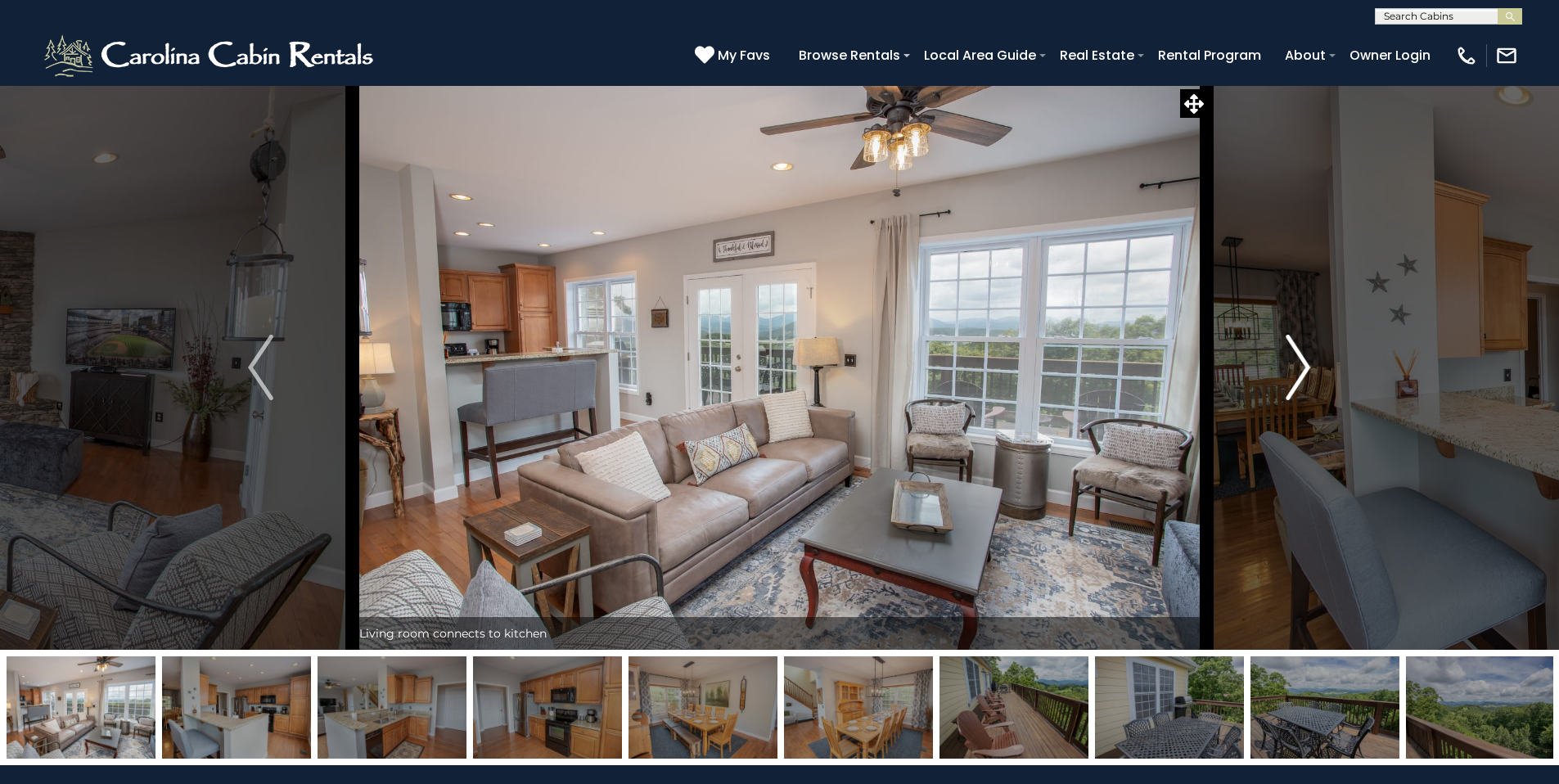
click at [1307, 369] on img "Next" at bounding box center [1297, 368] width 24 height 65
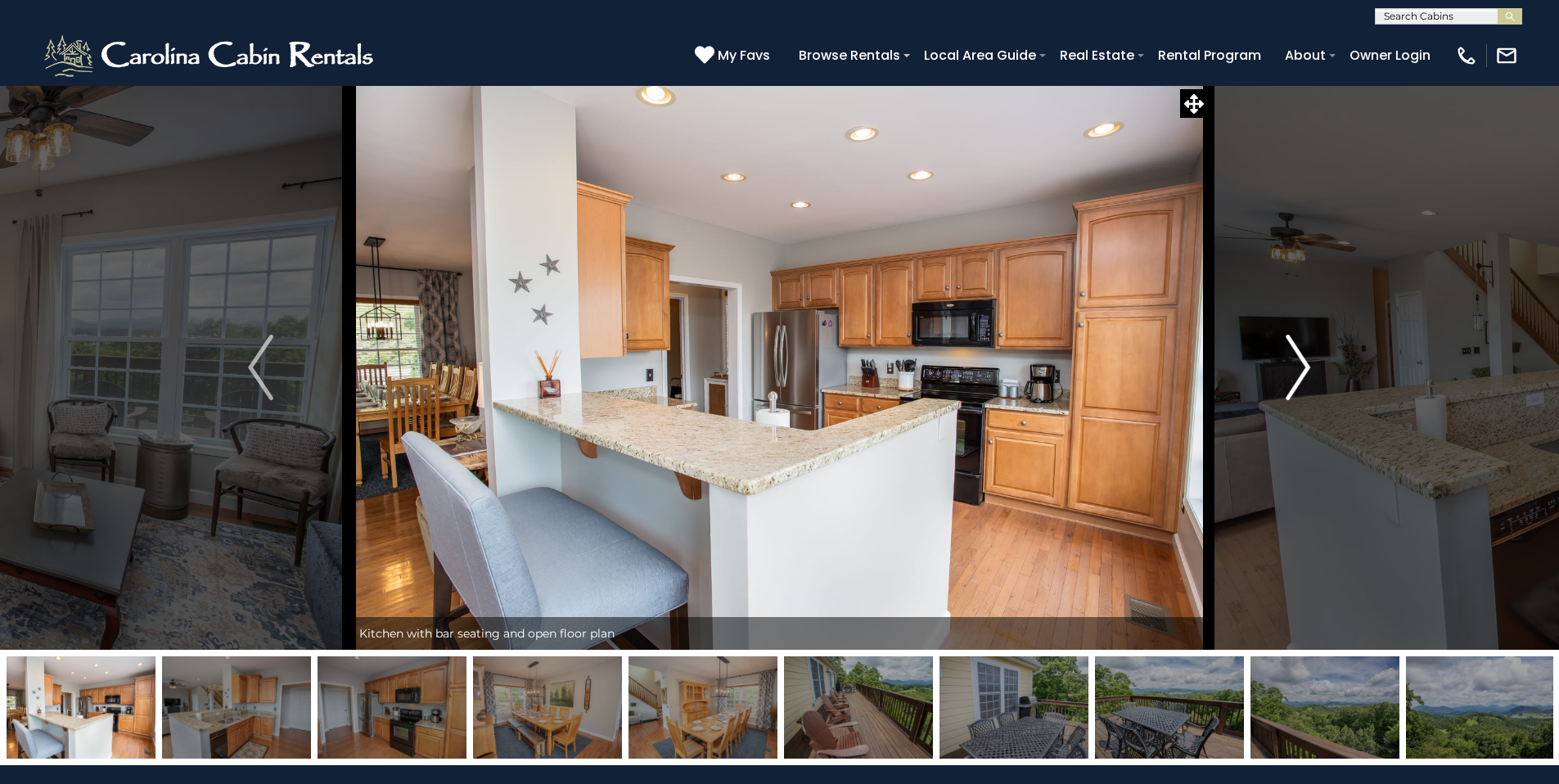
click at [1307, 369] on img "Next" at bounding box center [1297, 368] width 24 height 65
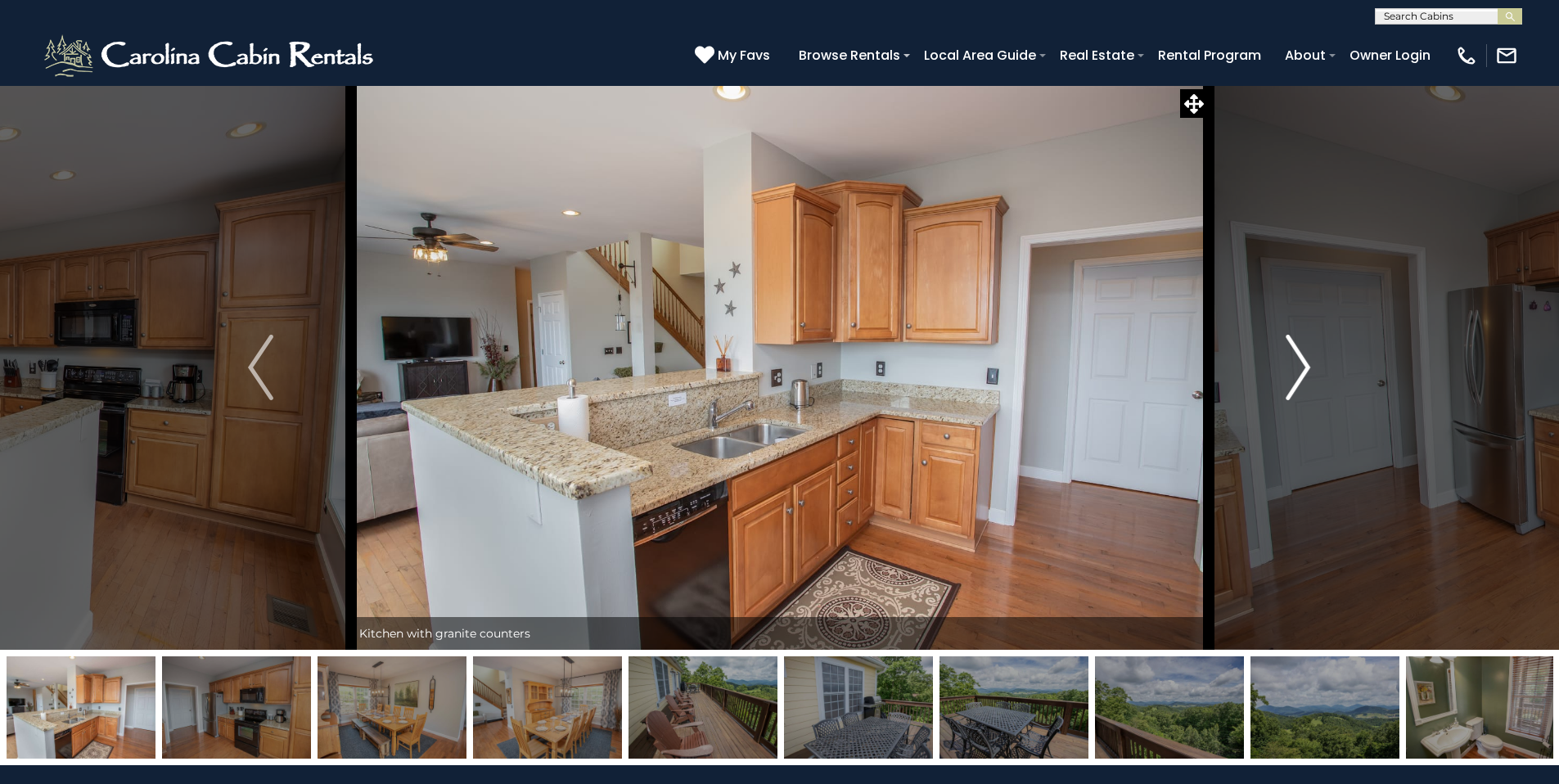
click at [1307, 369] on img "Next" at bounding box center [1297, 368] width 24 height 65
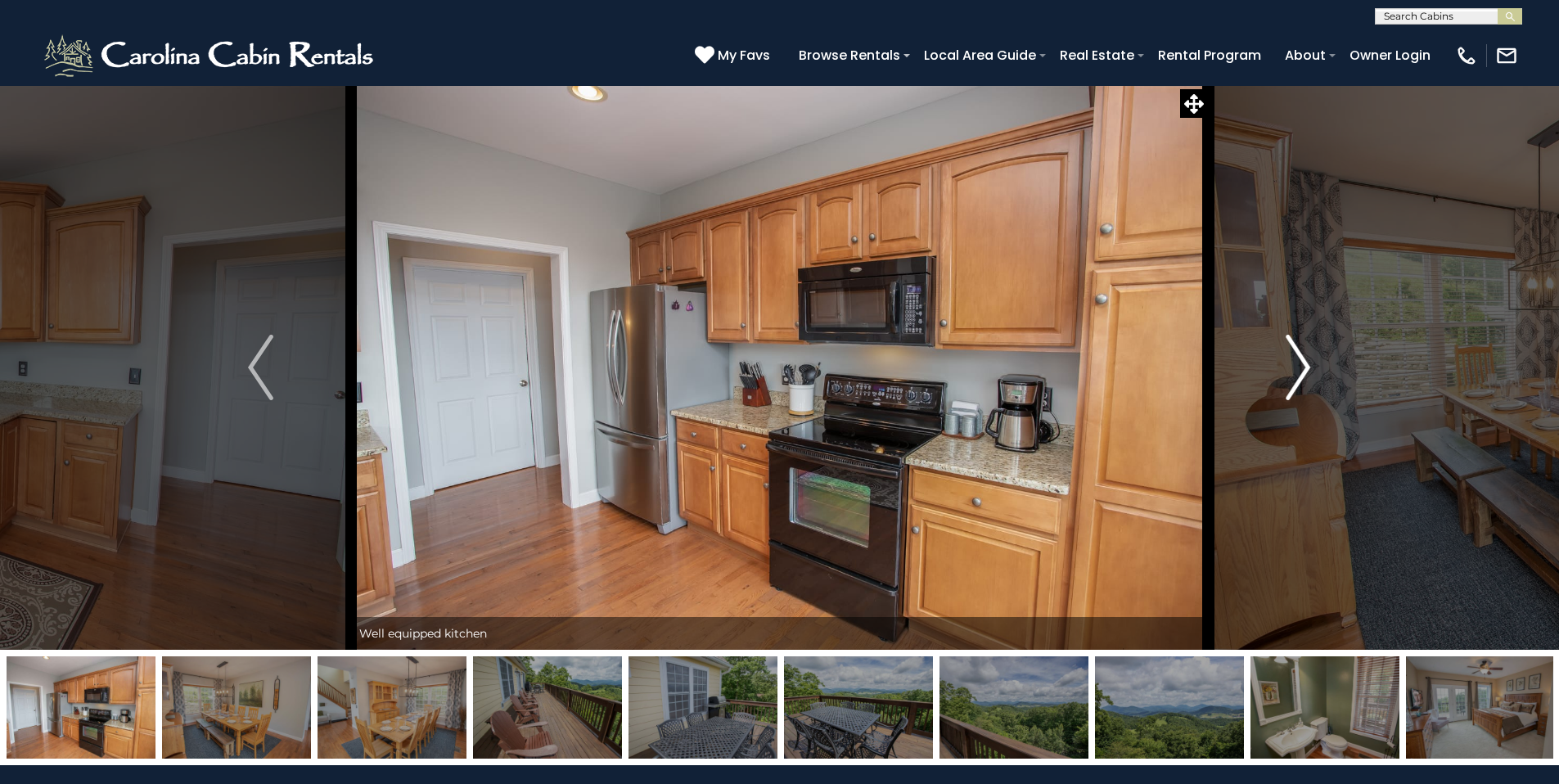
click at [1307, 369] on img "Next" at bounding box center [1297, 368] width 24 height 65
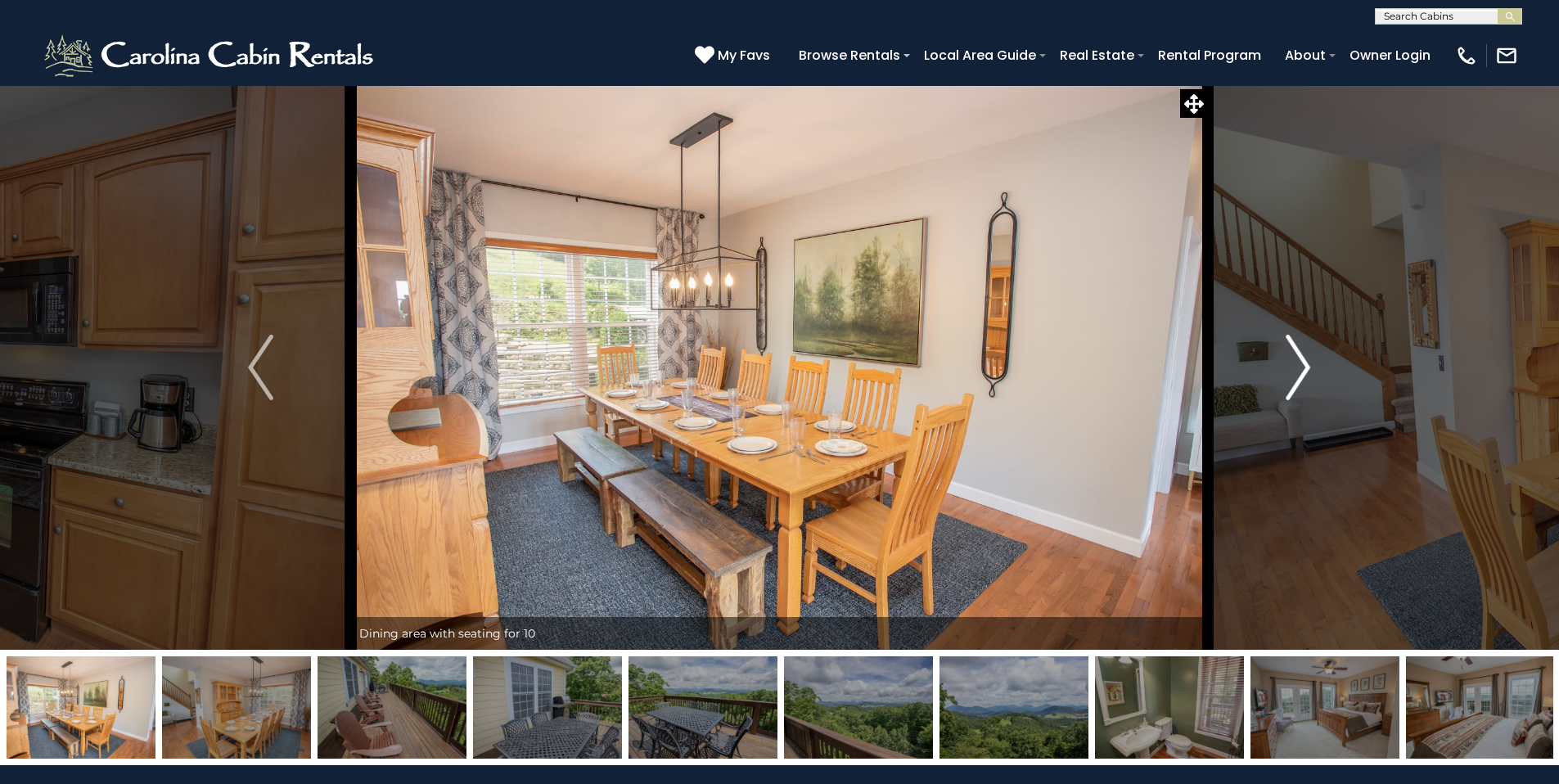
click at [1307, 369] on img "Next" at bounding box center [1297, 368] width 24 height 65
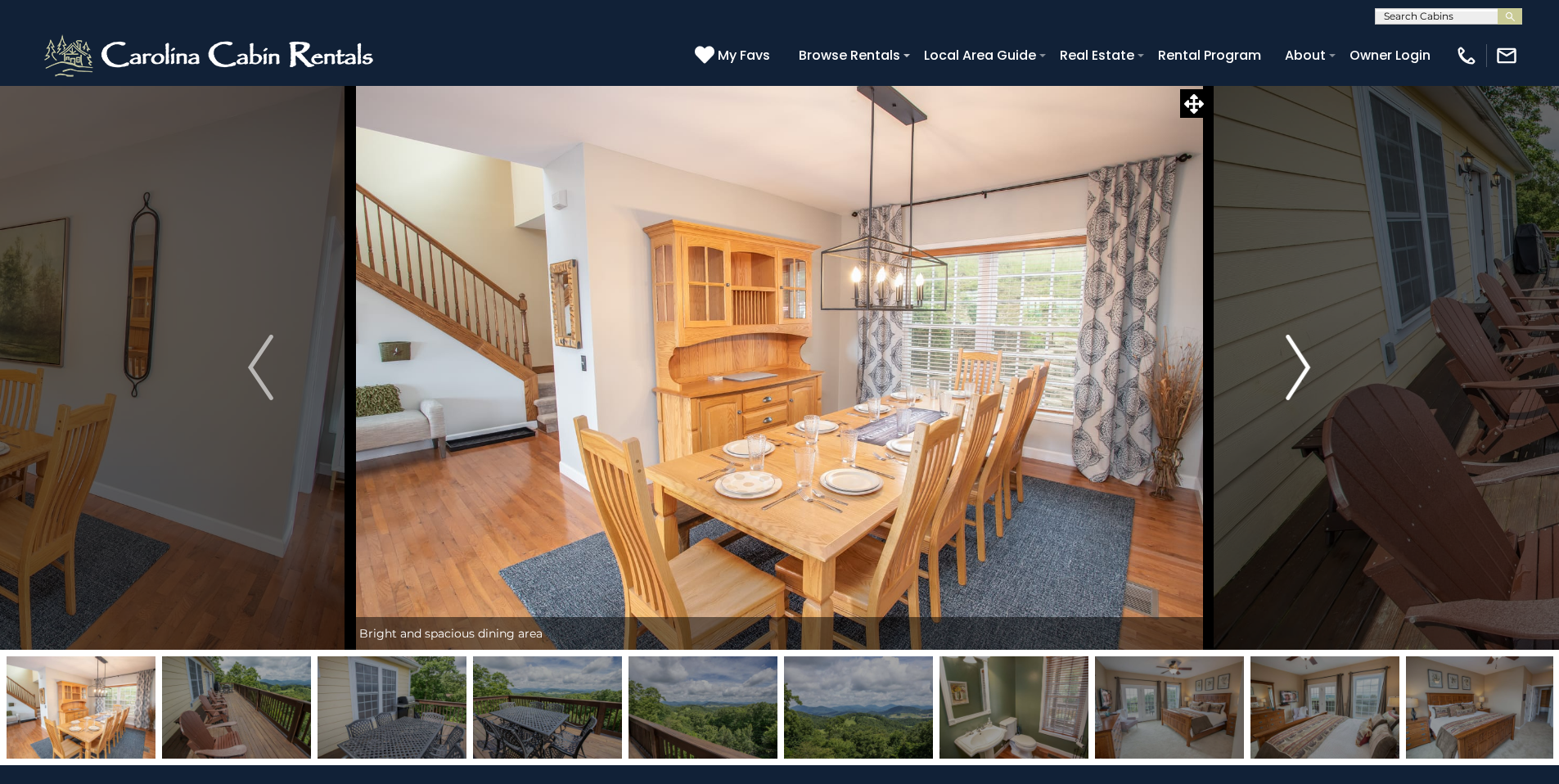
click at [1307, 369] on img "Next" at bounding box center [1297, 368] width 24 height 65
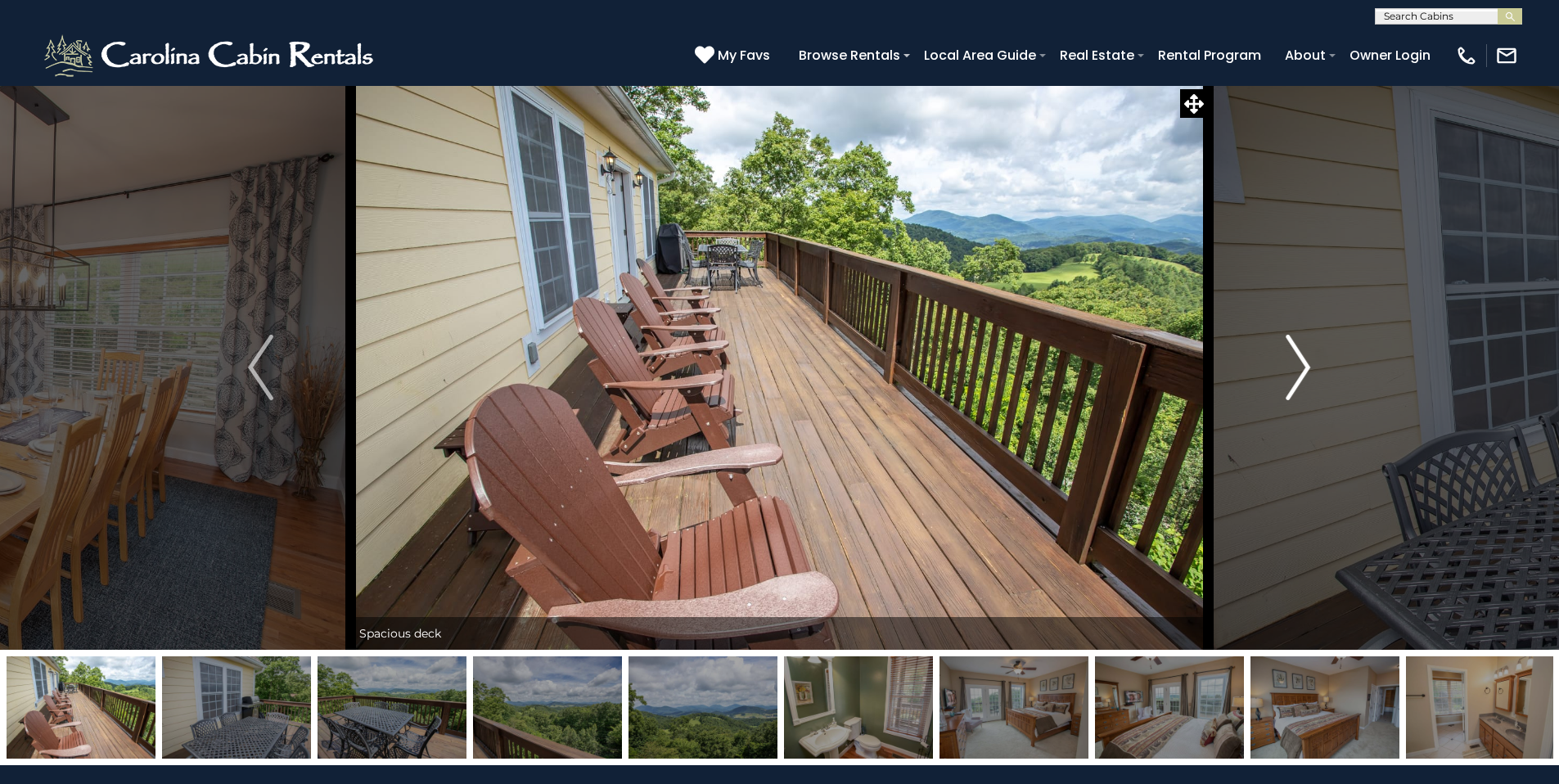
click at [1307, 369] on img "Next" at bounding box center [1297, 368] width 24 height 65
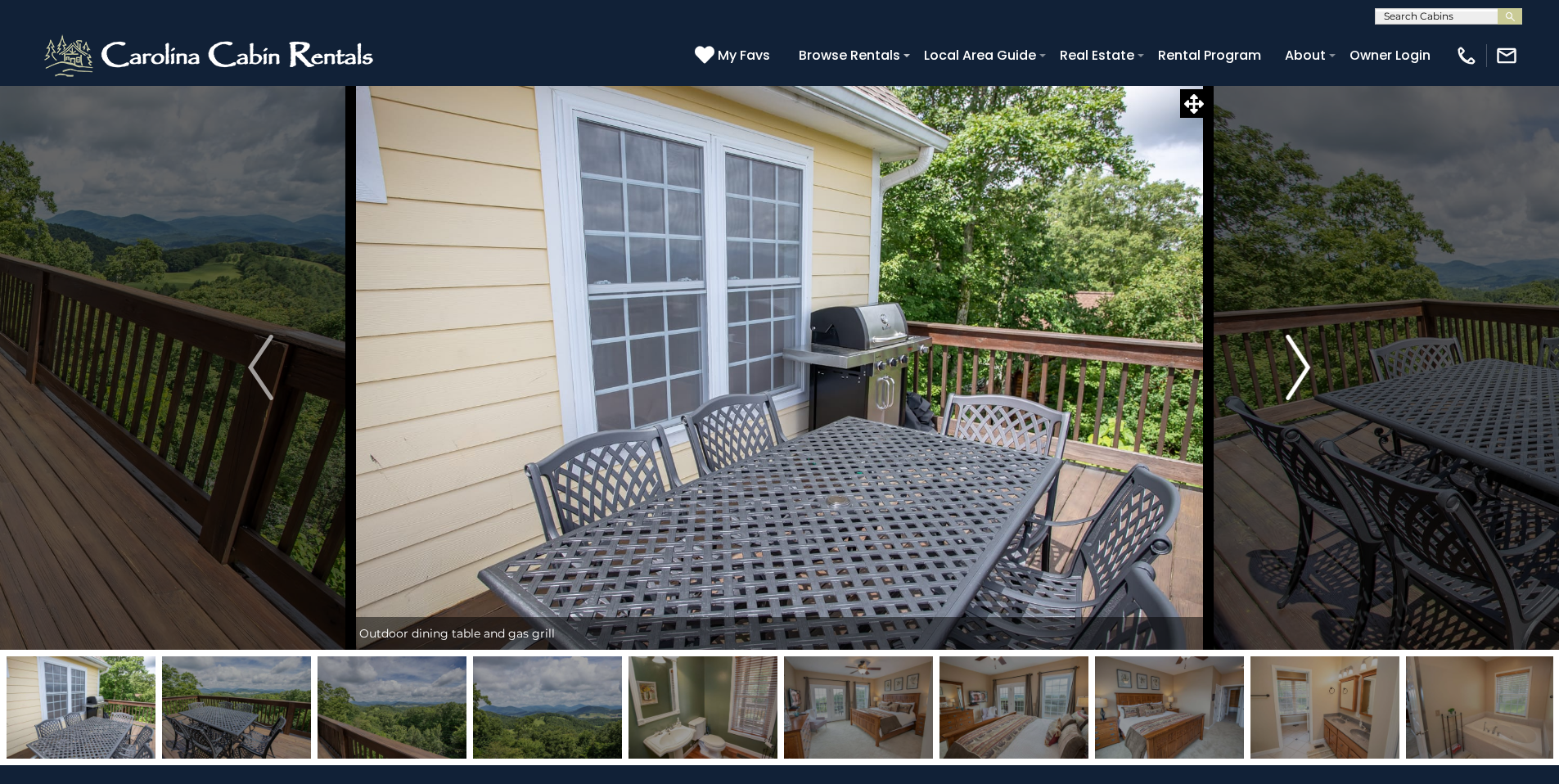
click at [1307, 369] on img "Next" at bounding box center [1297, 368] width 24 height 65
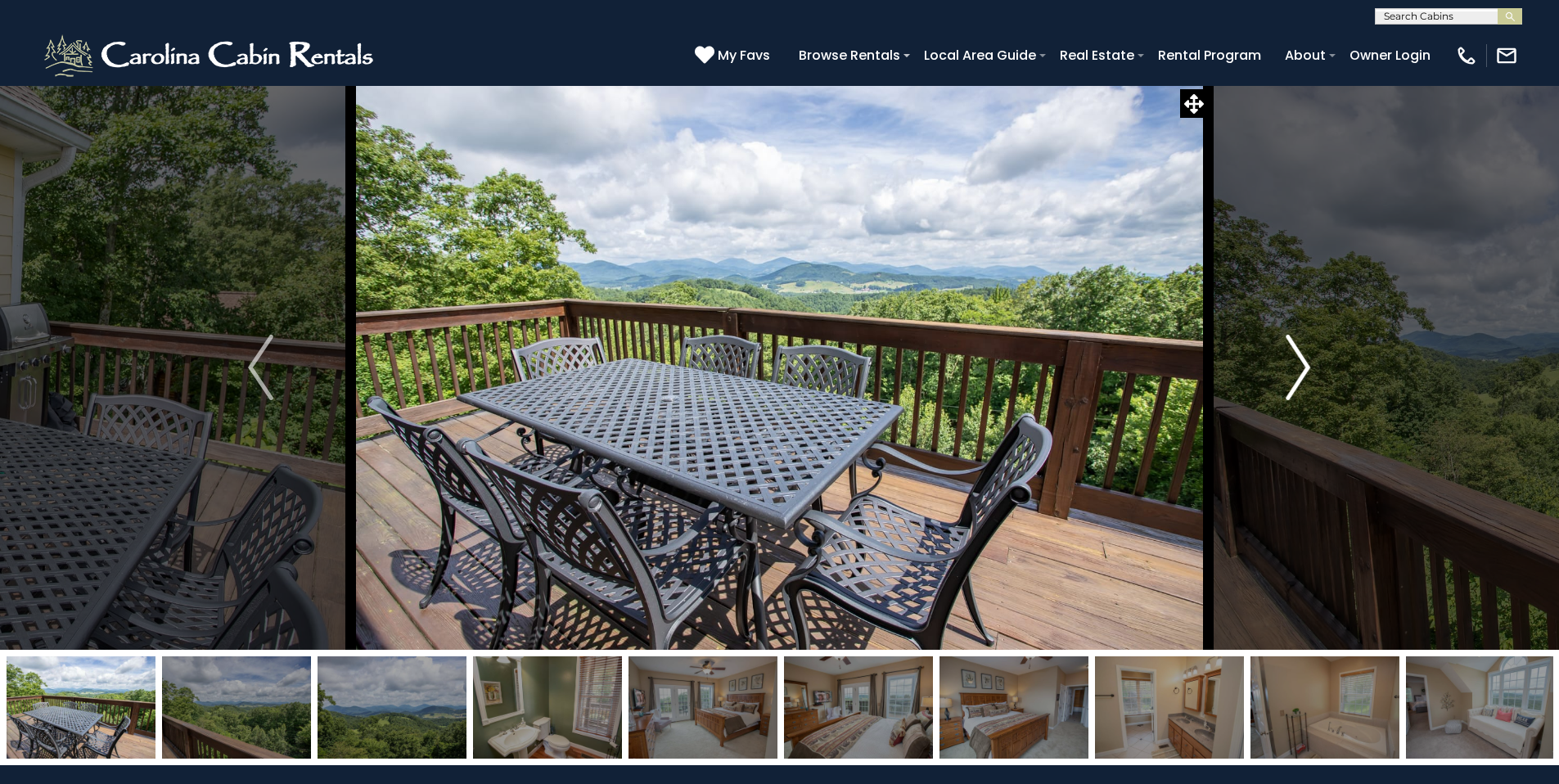
click at [1307, 369] on img "Next" at bounding box center [1297, 368] width 24 height 65
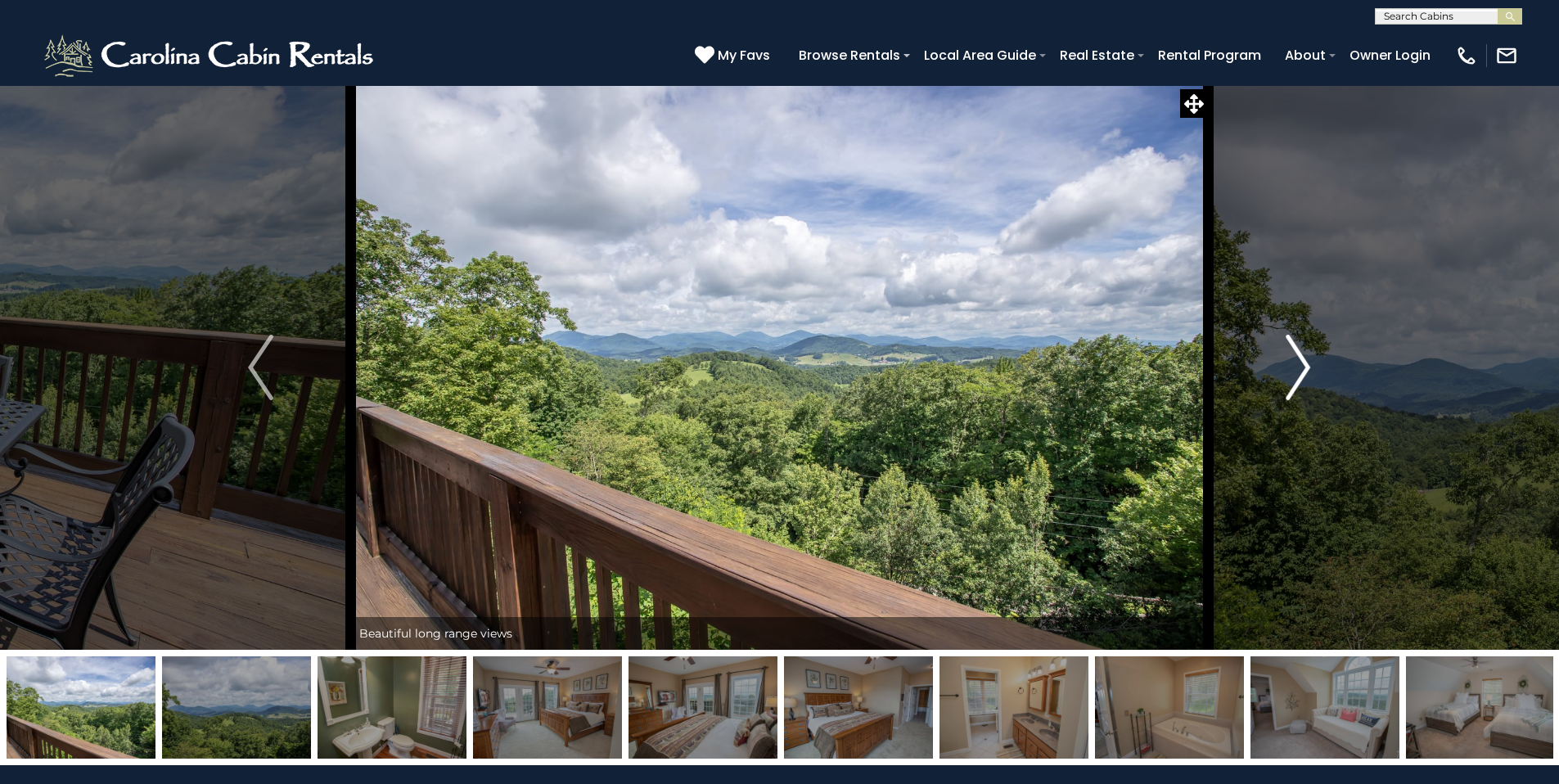
click at [1307, 369] on img "Next" at bounding box center [1297, 368] width 24 height 65
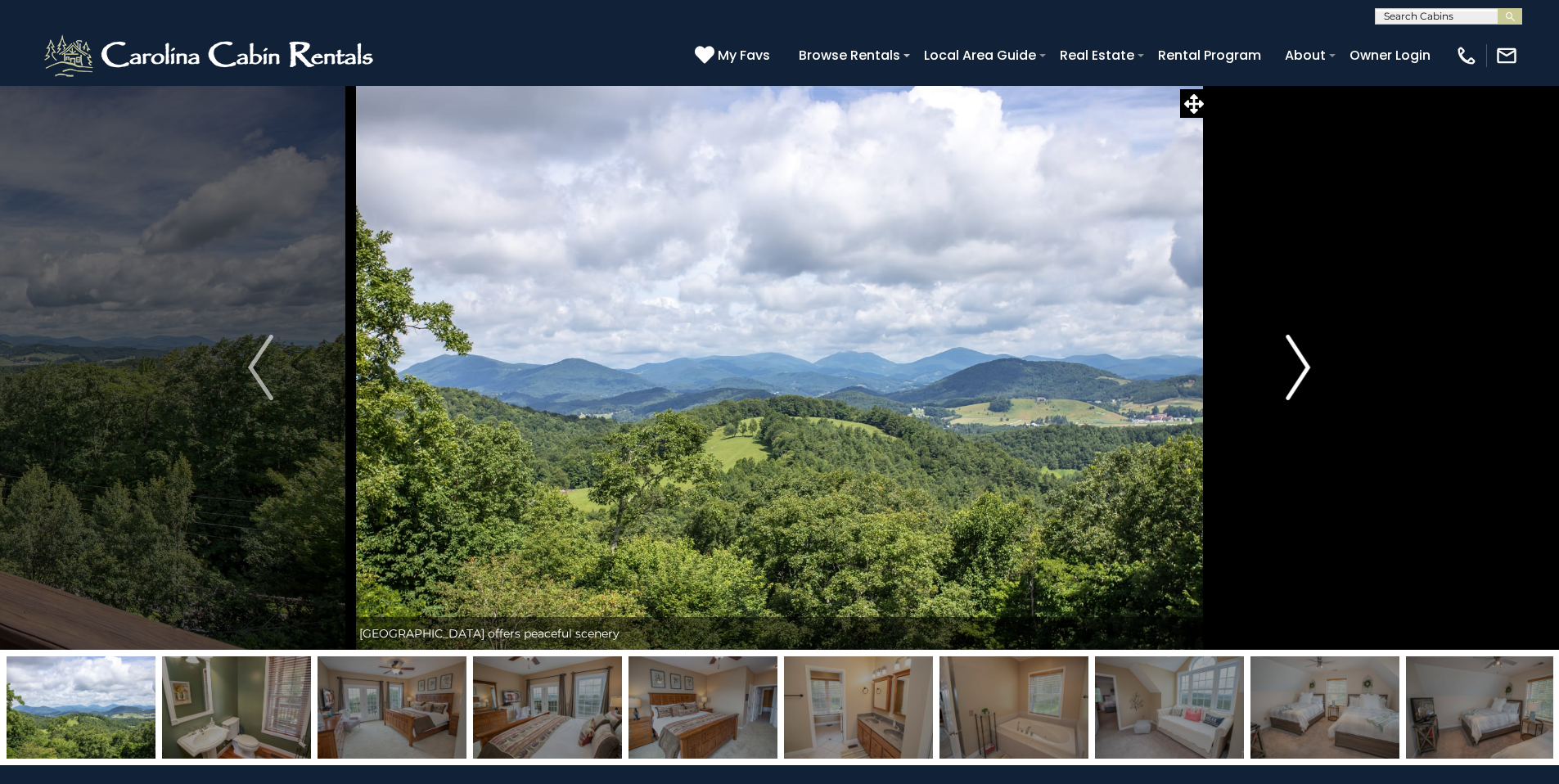
click at [1307, 369] on img "Next" at bounding box center [1297, 368] width 24 height 65
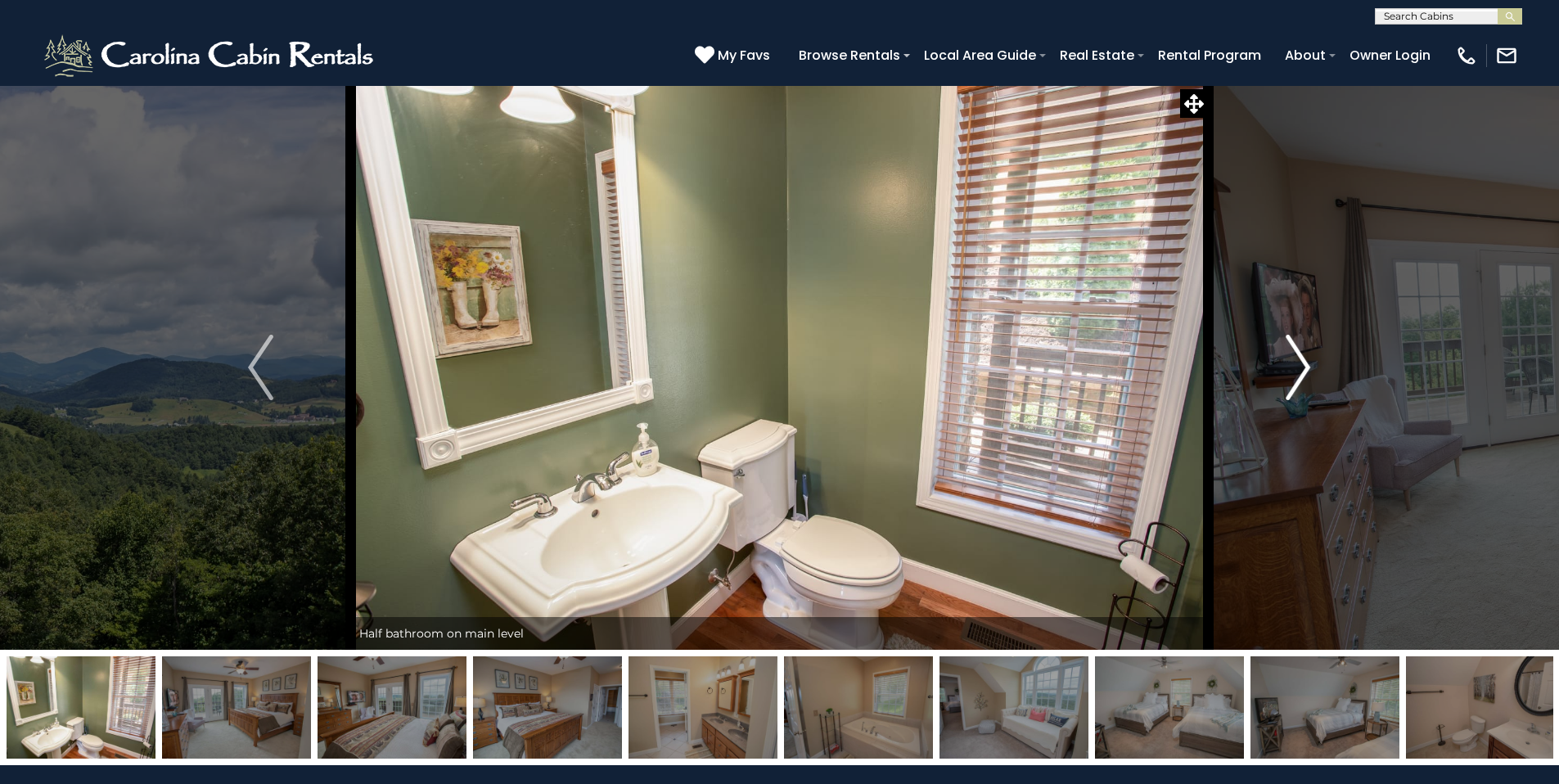
click at [1307, 369] on img "Next" at bounding box center [1297, 368] width 24 height 65
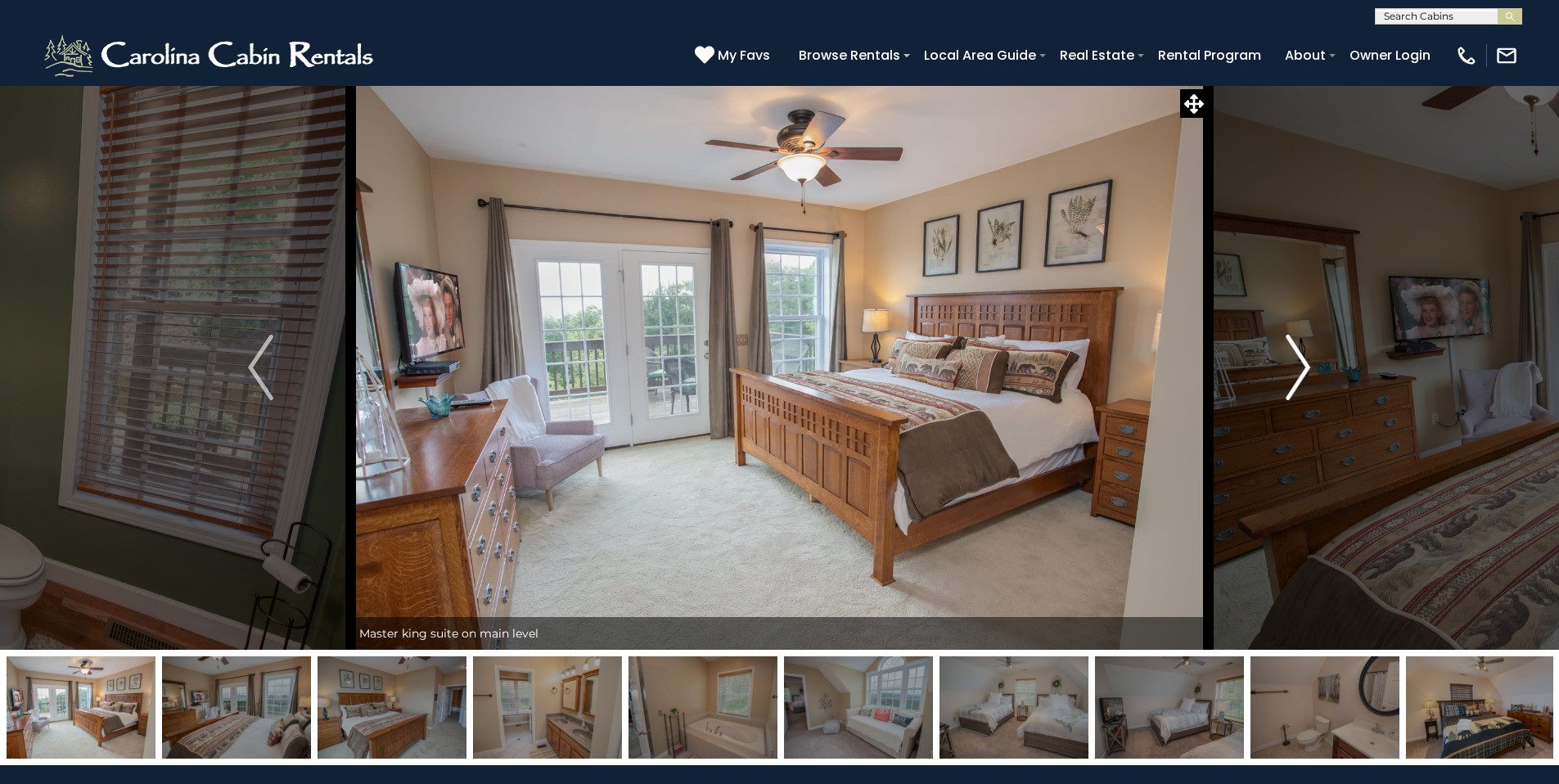
click at [1307, 369] on img "Next" at bounding box center [1297, 368] width 24 height 65
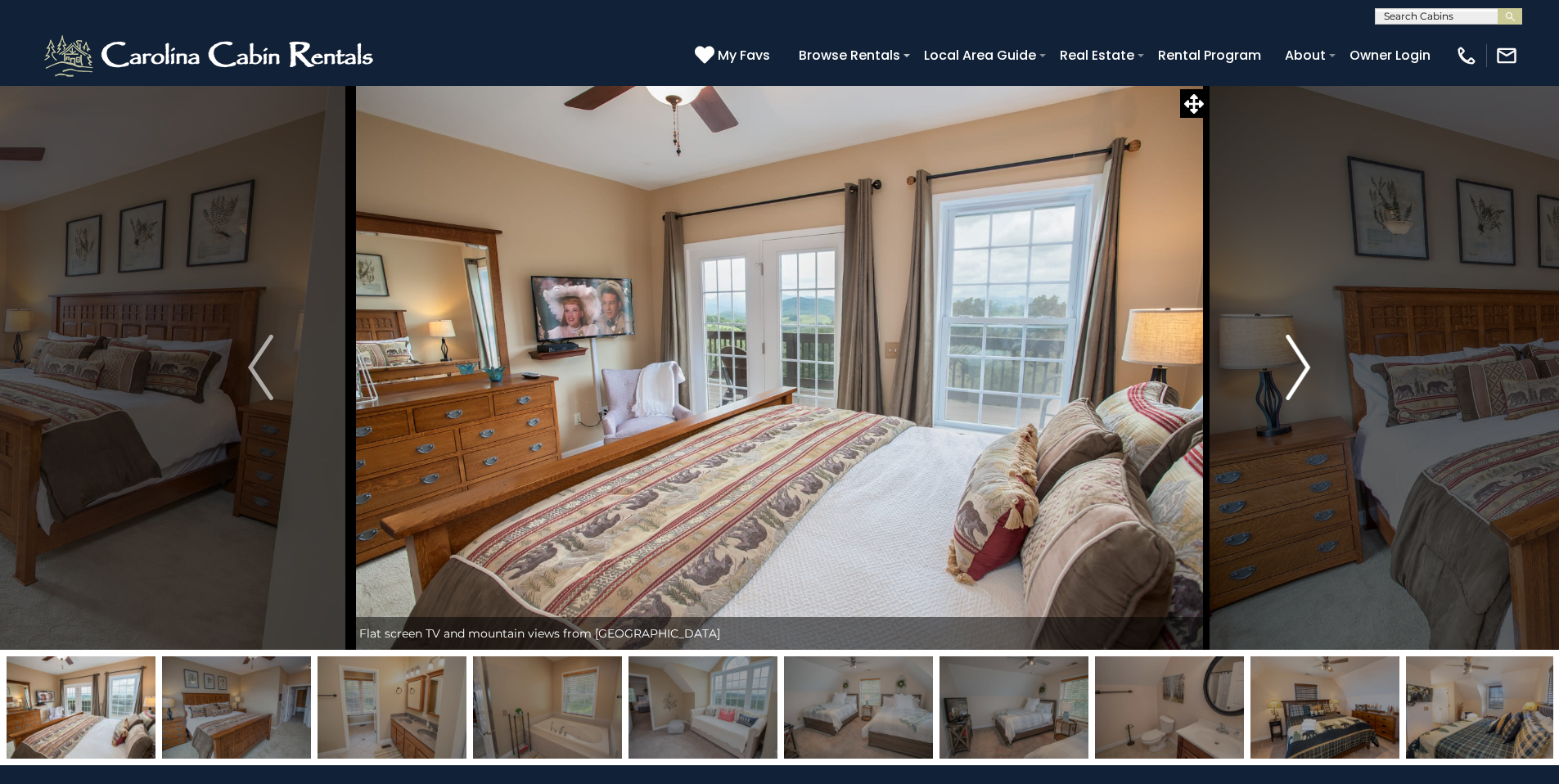
click at [1307, 369] on img "Next" at bounding box center [1297, 368] width 24 height 65
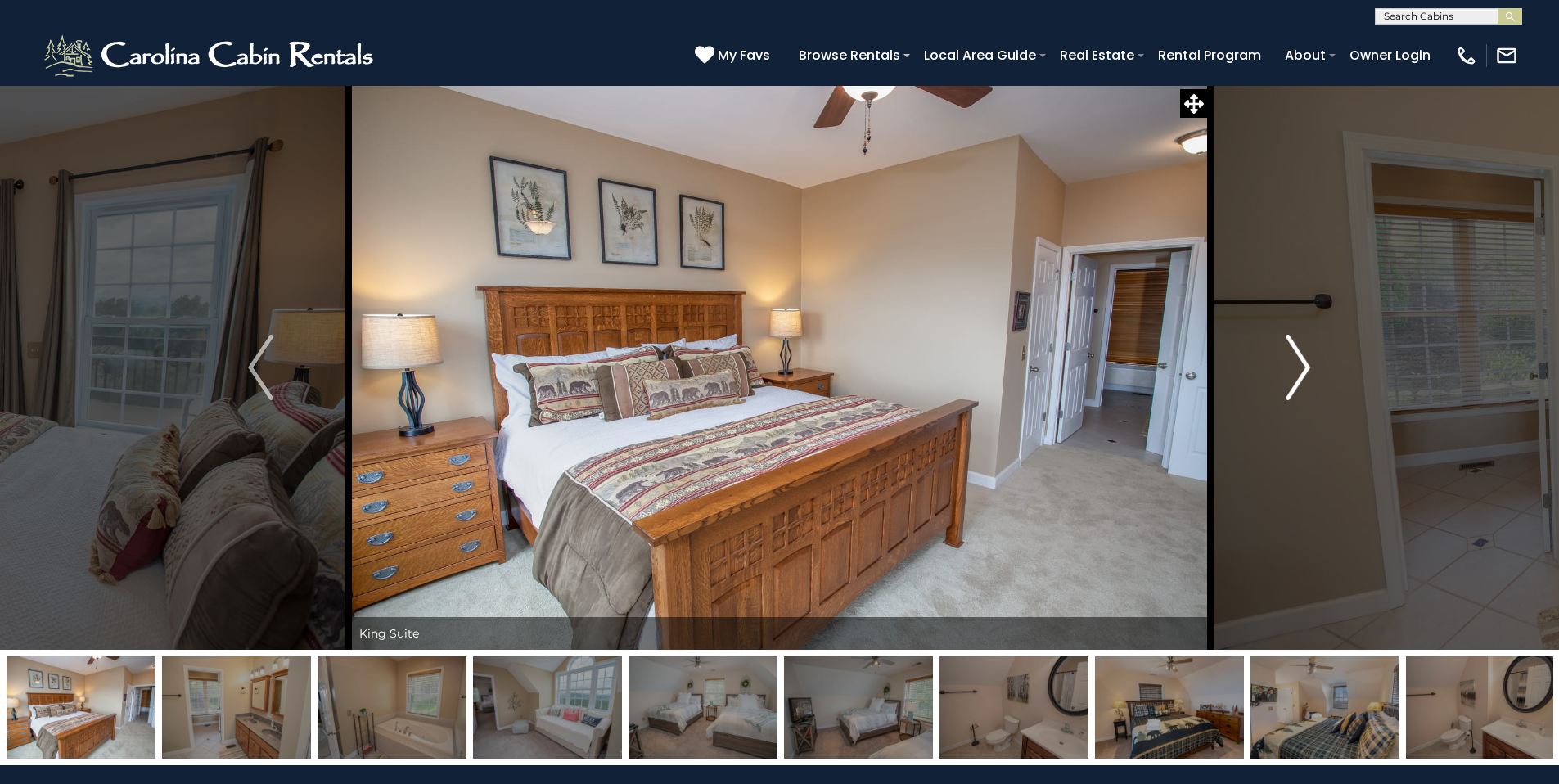
click at [1307, 369] on img "Next" at bounding box center [1297, 368] width 24 height 65
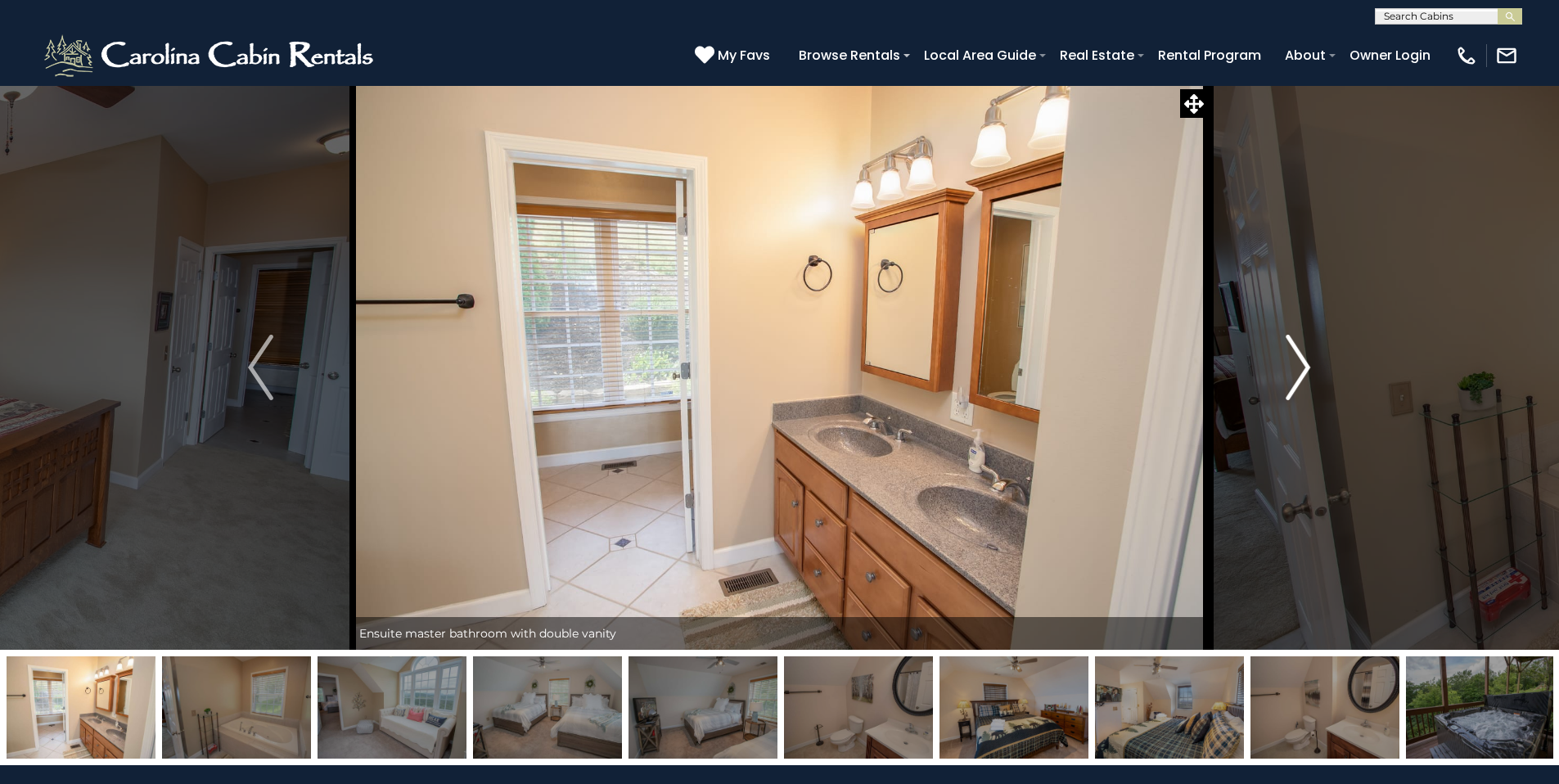
click at [1307, 369] on img "Next" at bounding box center [1297, 368] width 24 height 65
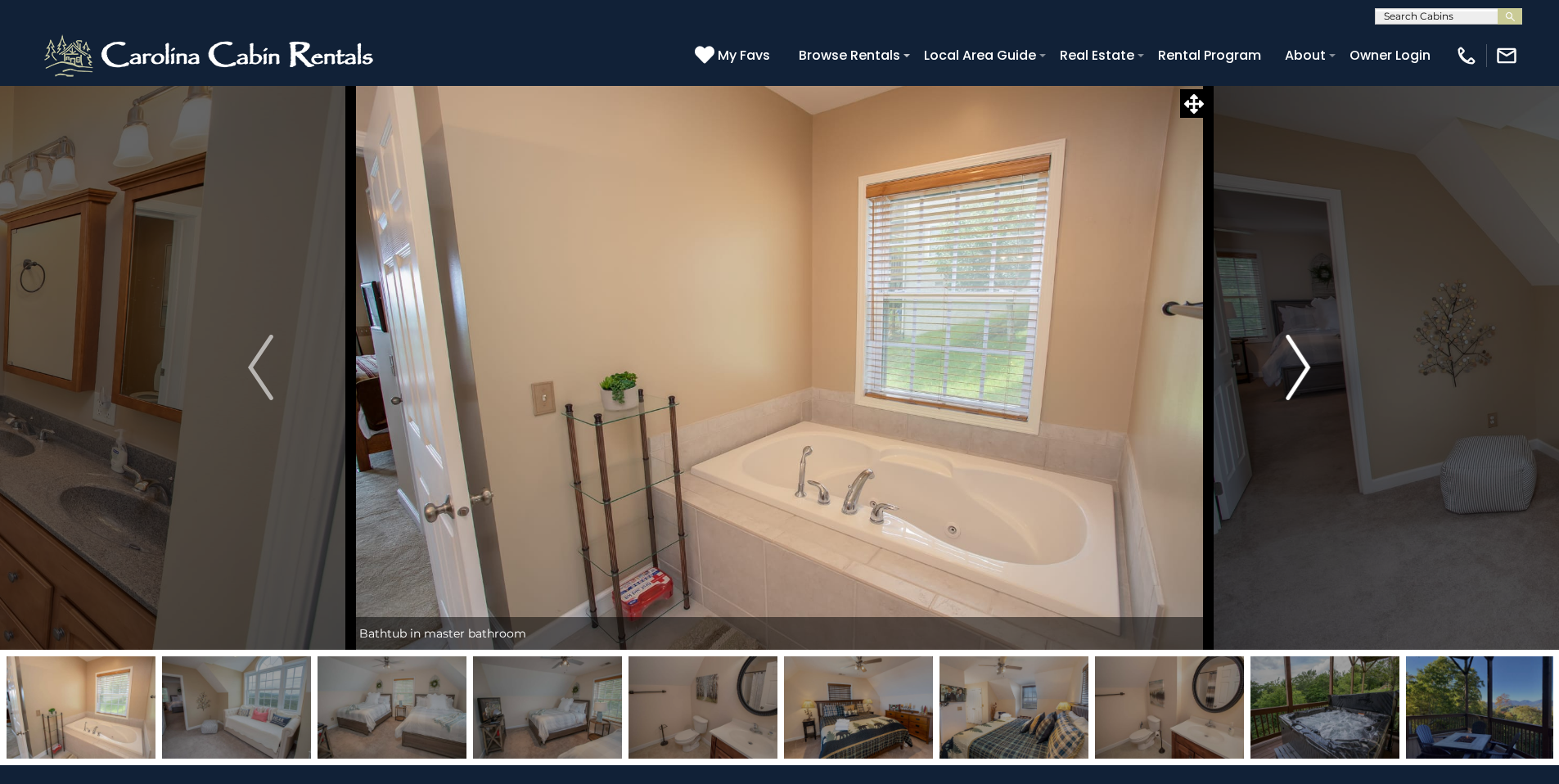
click at [1307, 369] on img "Next" at bounding box center [1297, 368] width 24 height 65
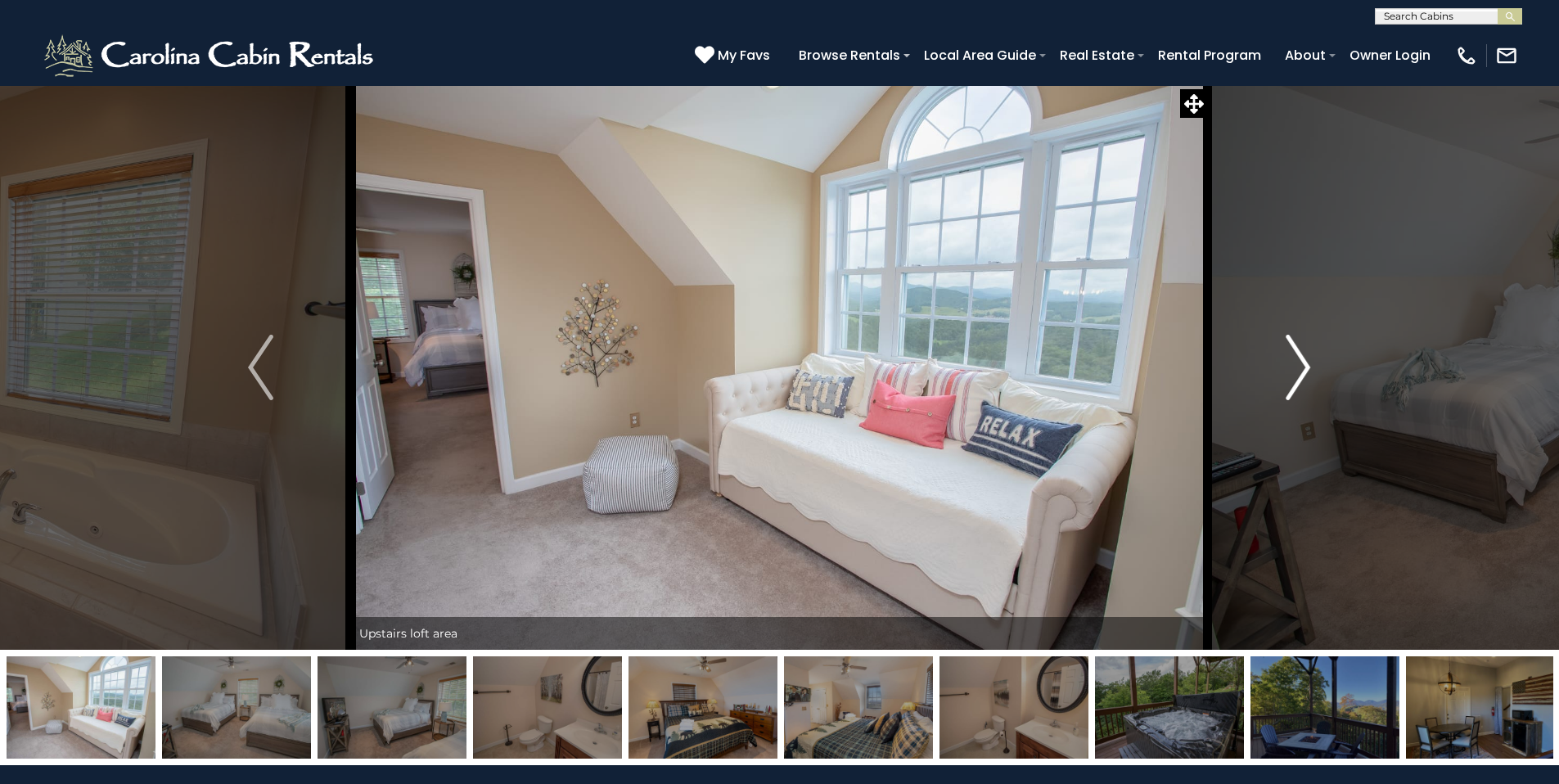
click at [1307, 369] on img "Next" at bounding box center [1297, 368] width 24 height 65
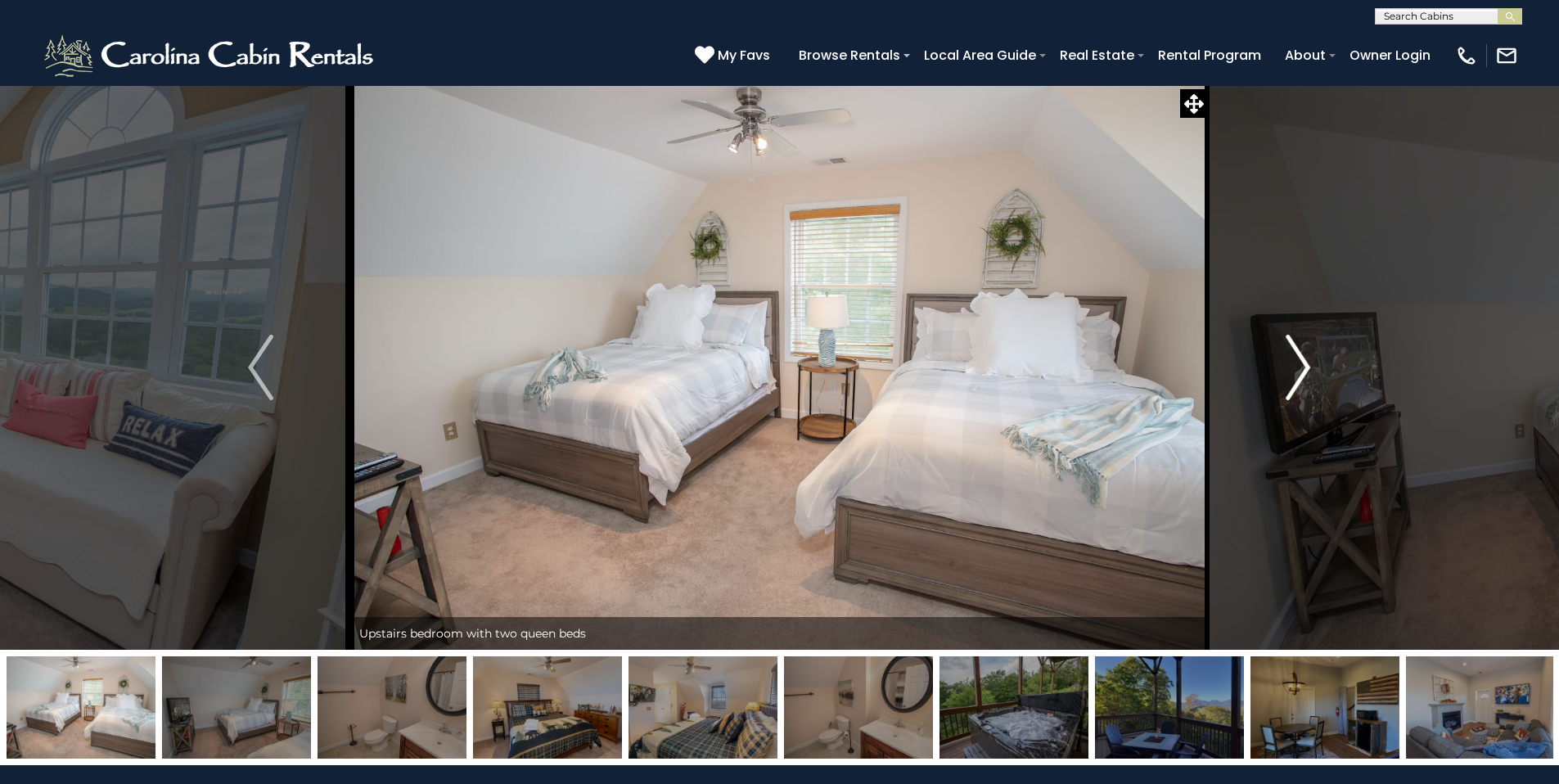
click at [1307, 369] on img "Next" at bounding box center [1297, 368] width 24 height 65
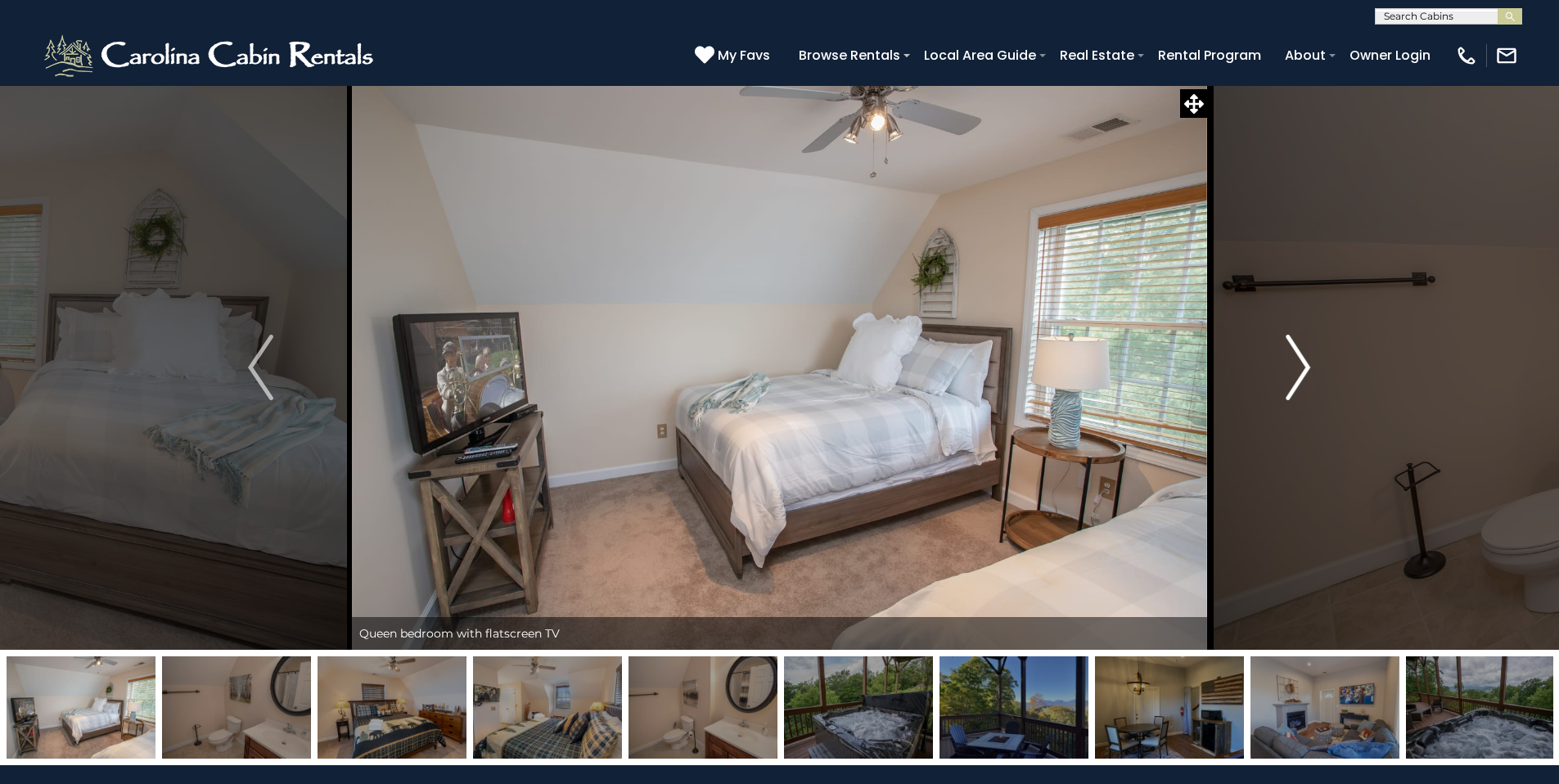
click at [1307, 369] on img "Next" at bounding box center [1297, 368] width 24 height 65
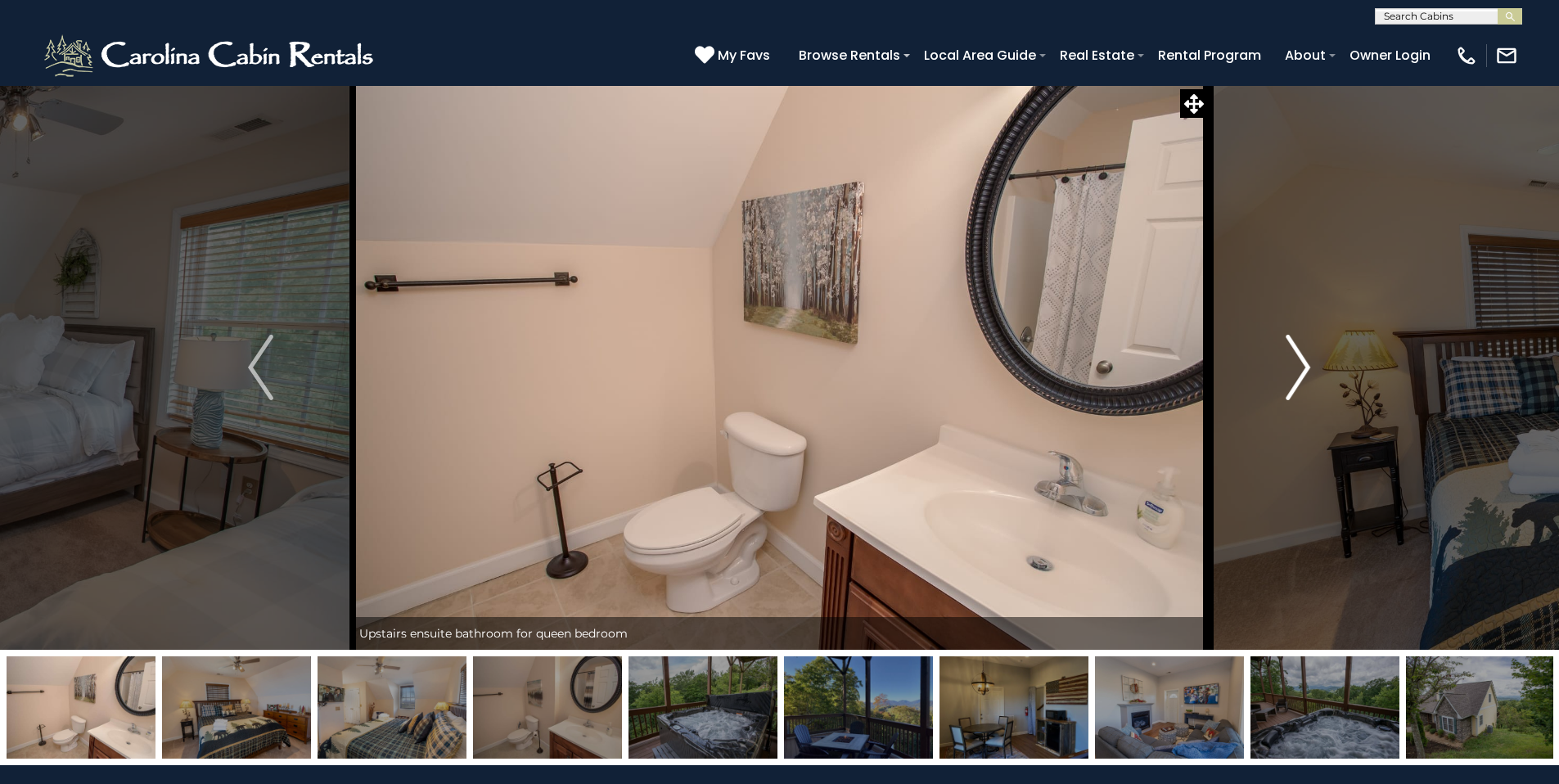
click at [1307, 369] on img "Next" at bounding box center [1297, 368] width 24 height 65
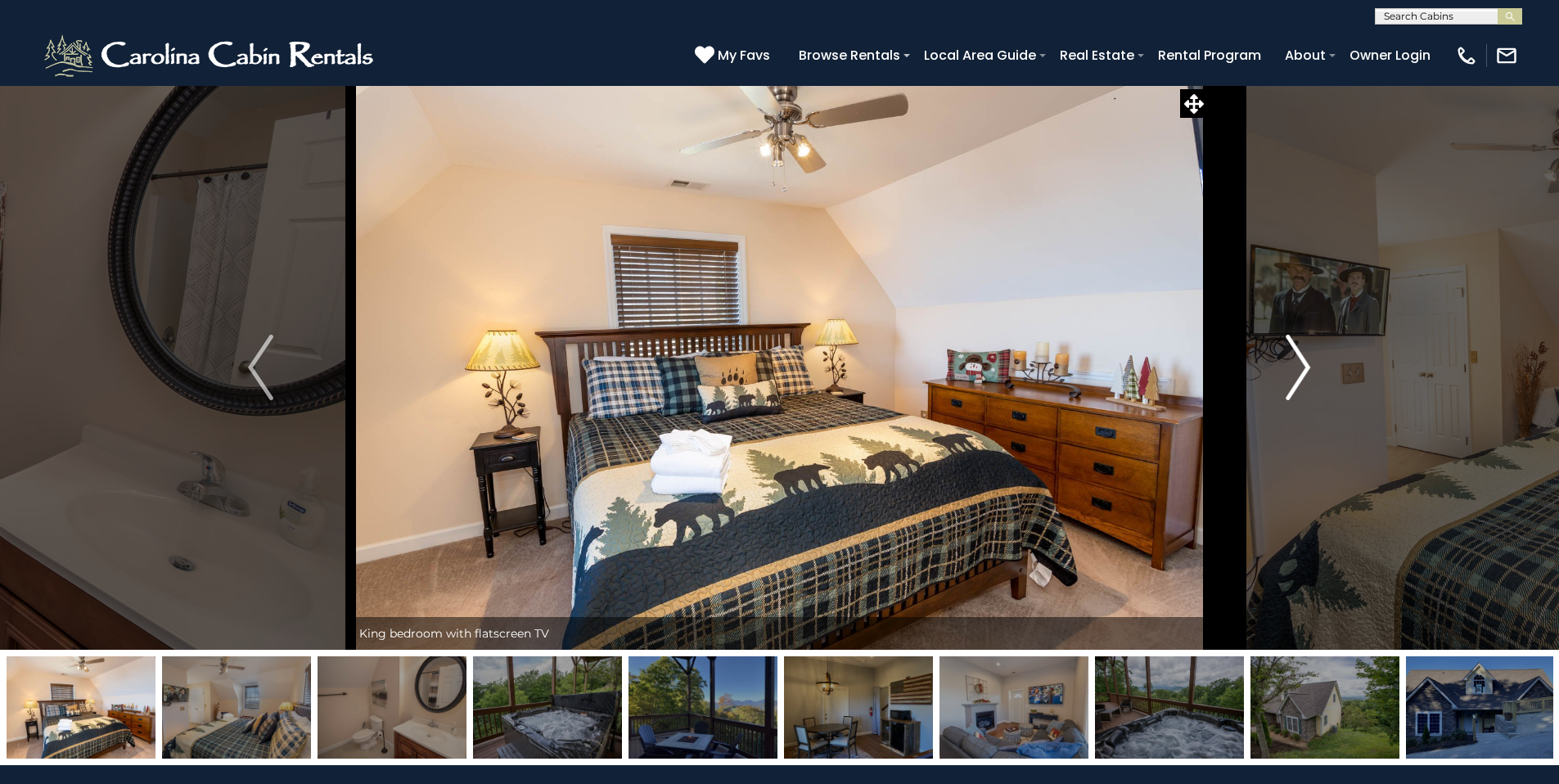
click at [1307, 369] on img "Next" at bounding box center [1297, 368] width 24 height 65
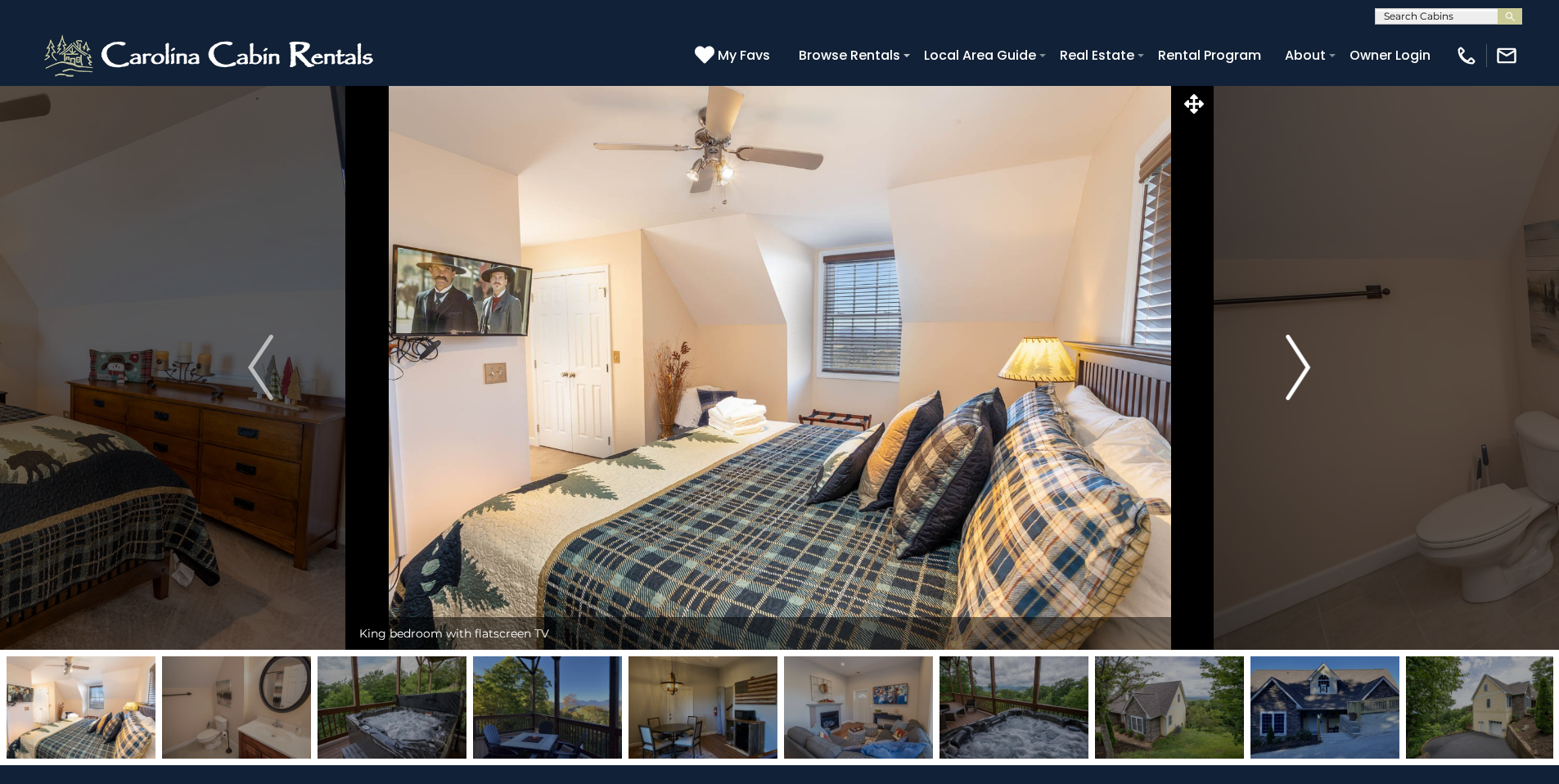
click at [1307, 369] on img "Next" at bounding box center [1297, 368] width 24 height 65
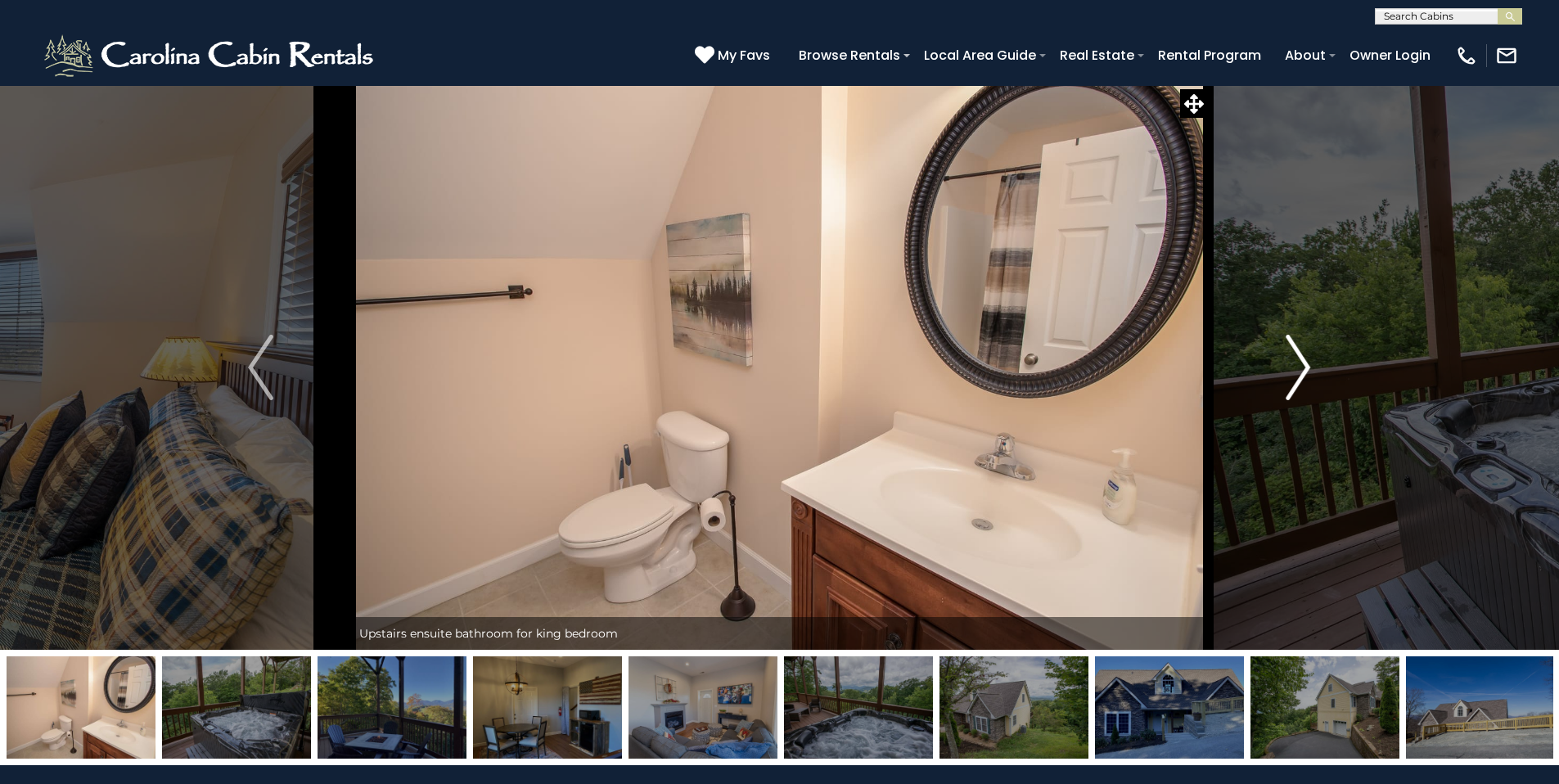
click at [1307, 369] on img "Next" at bounding box center [1297, 368] width 24 height 65
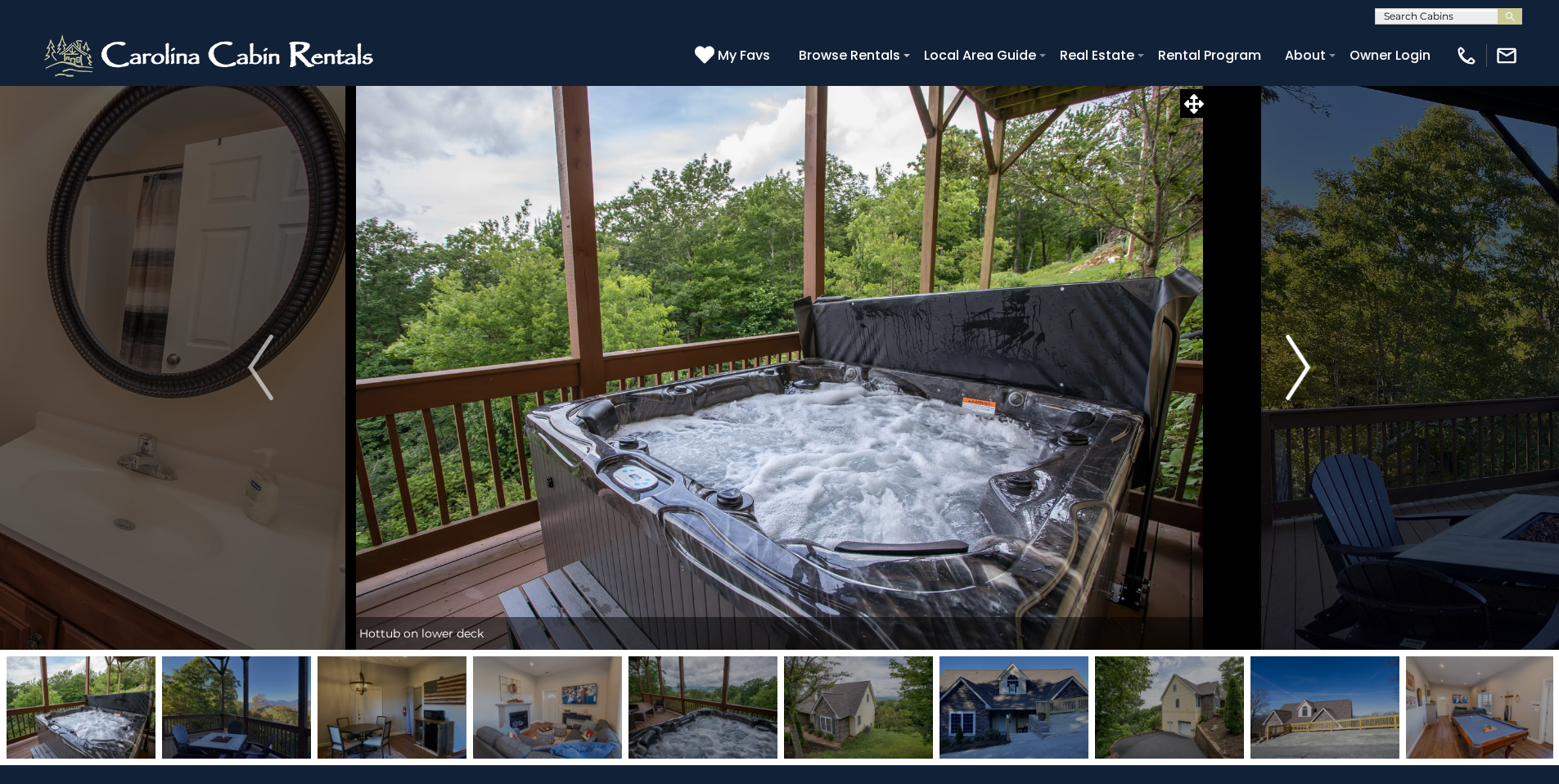
click at [1307, 369] on img "Next" at bounding box center [1297, 368] width 24 height 65
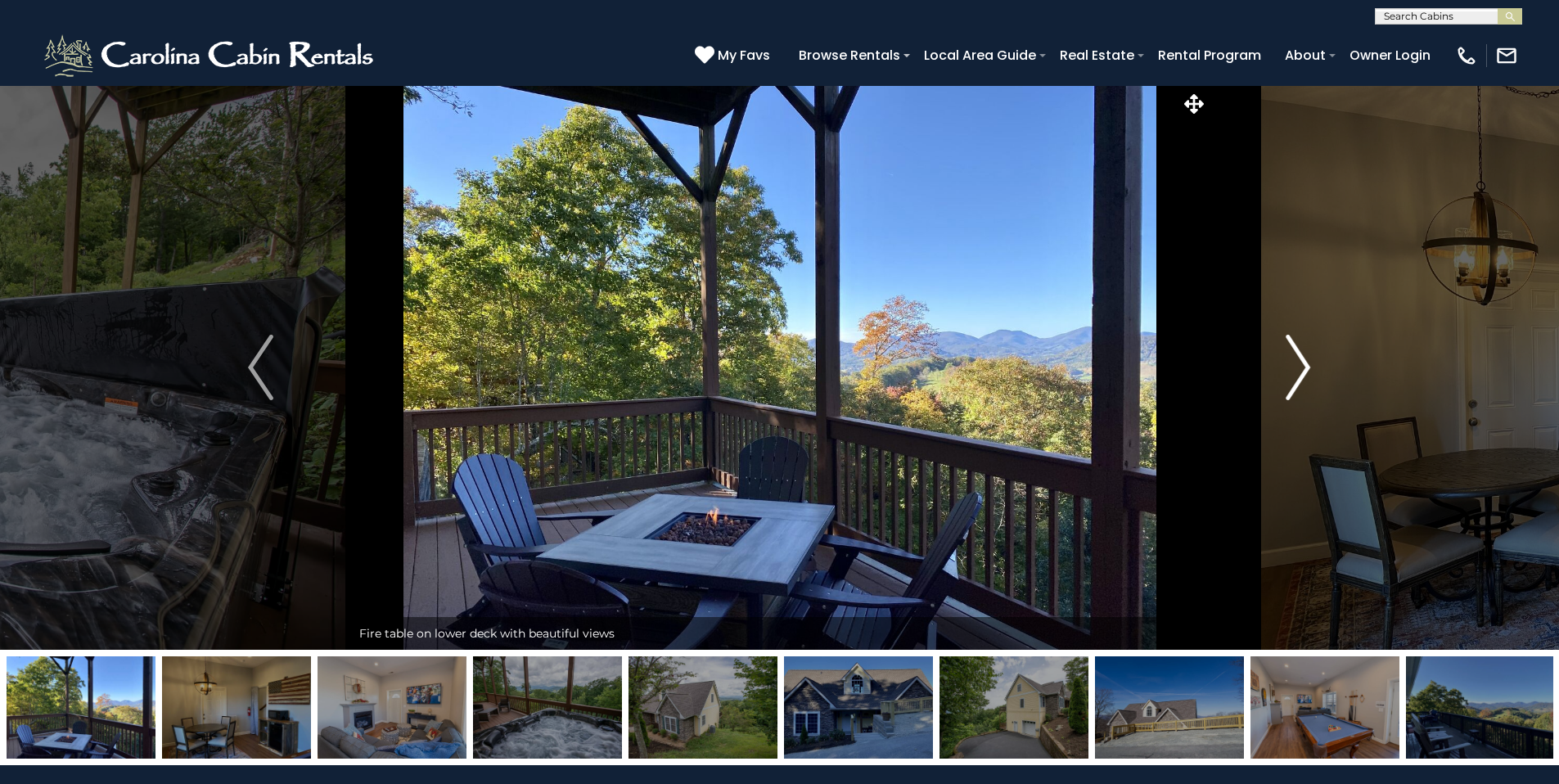
click at [1307, 369] on img "Next" at bounding box center [1297, 368] width 24 height 65
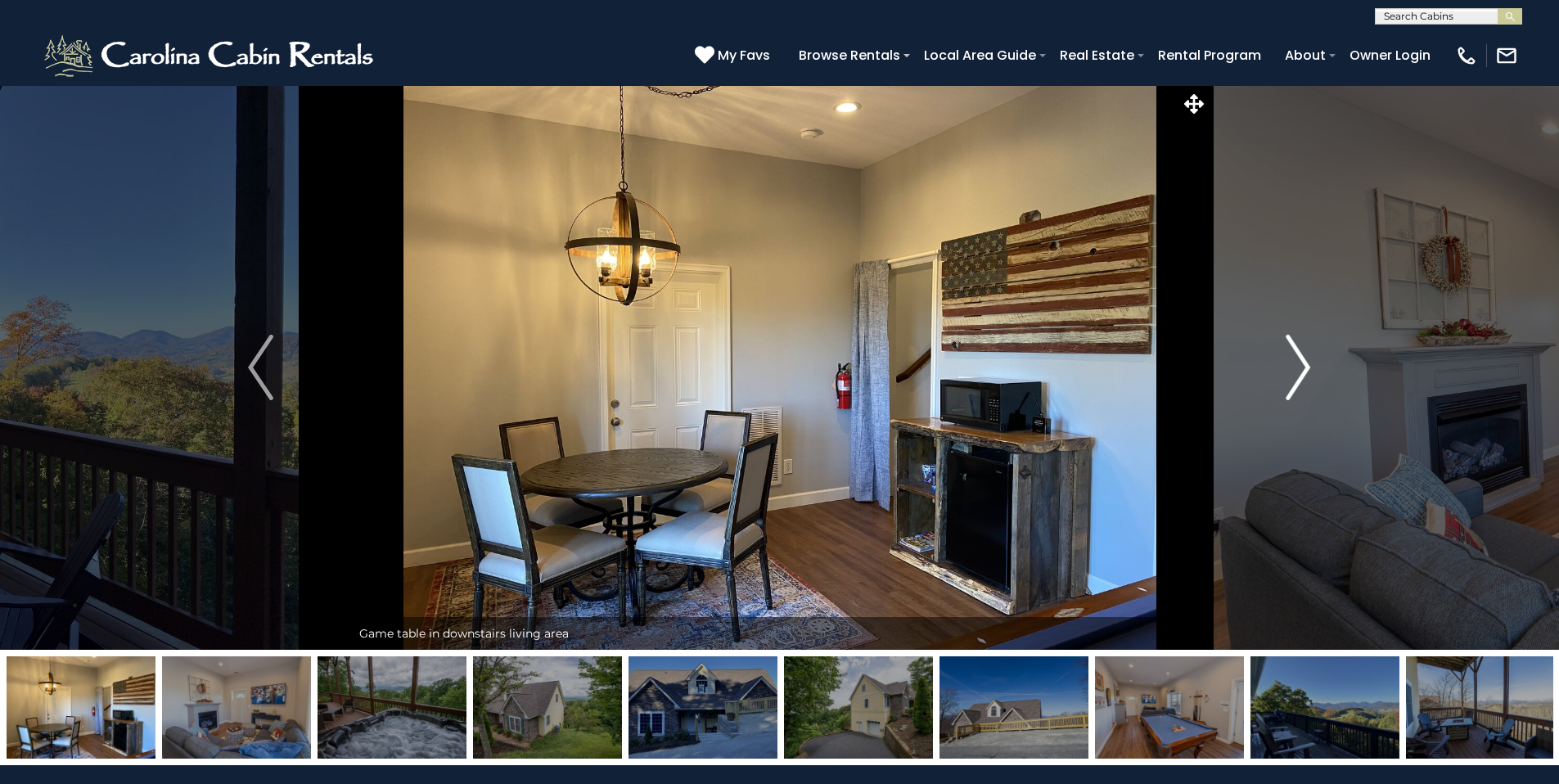
click at [1308, 369] on img "Next" at bounding box center [1297, 368] width 24 height 65
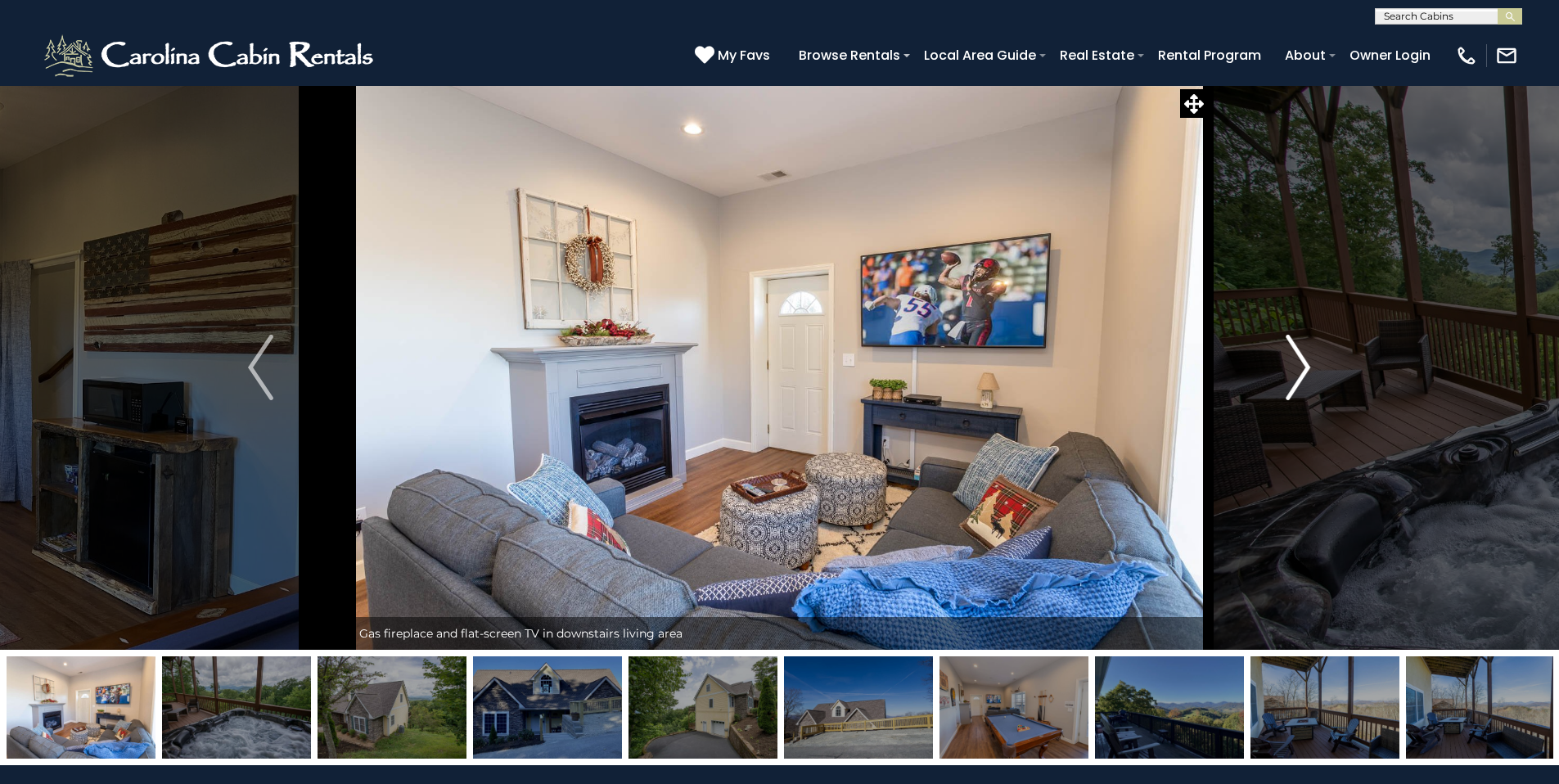
click at [1308, 369] on img "Next" at bounding box center [1297, 368] width 24 height 65
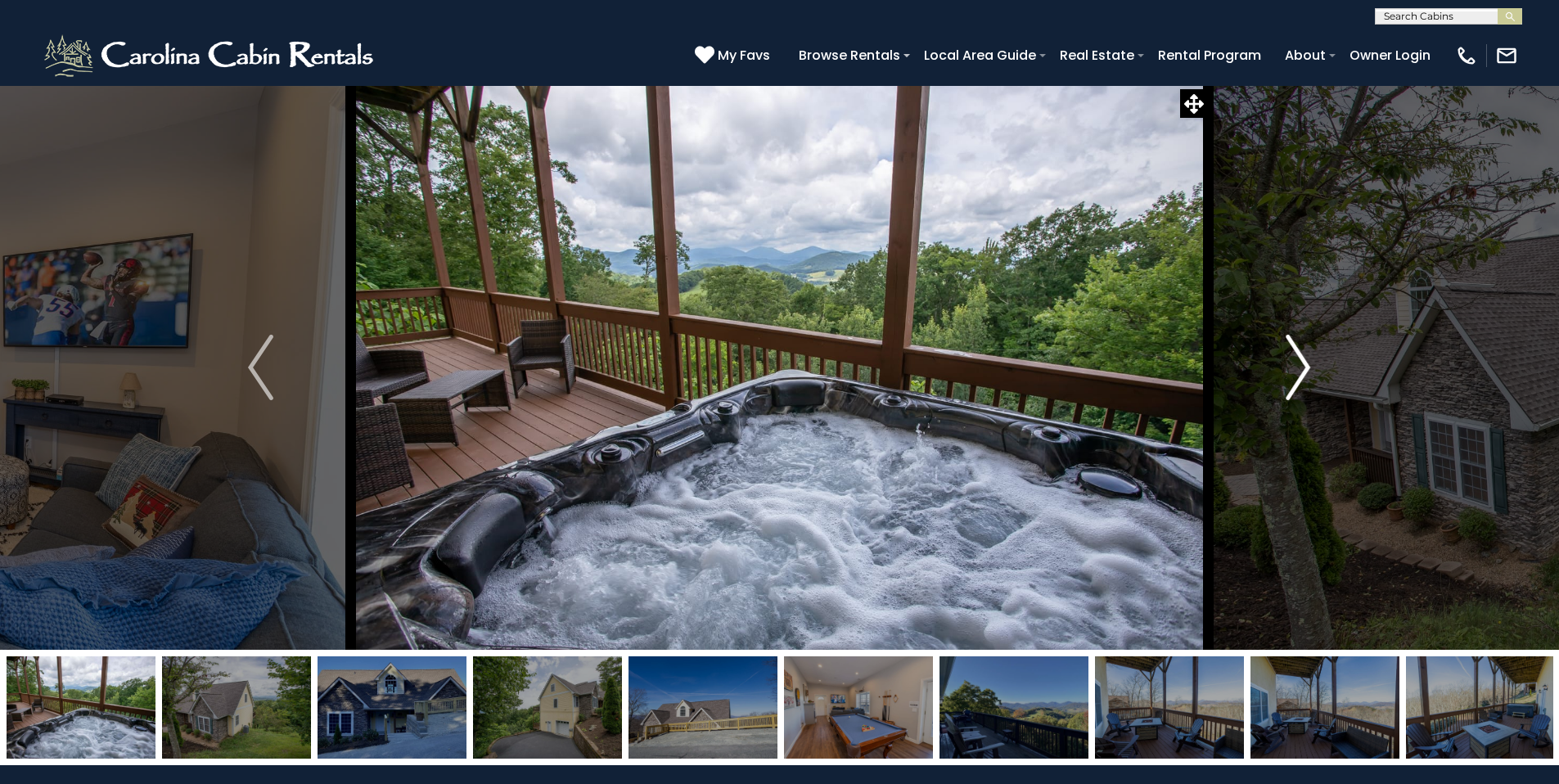
click at [1308, 369] on img "Next" at bounding box center [1297, 368] width 24 height 65
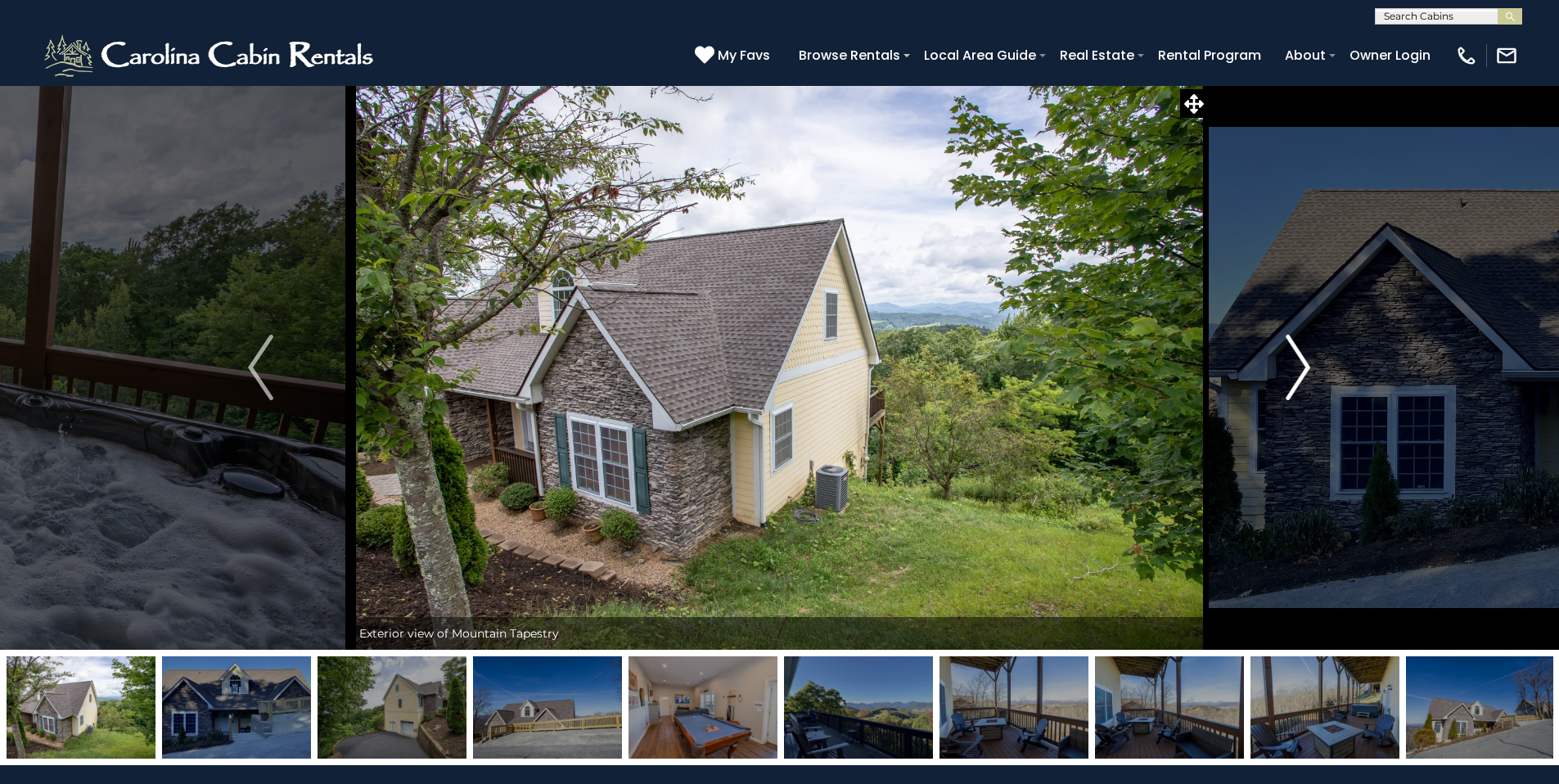
click at [1308, 369] on img "Next" at bounding box center [1297, 368] width 24 height 65
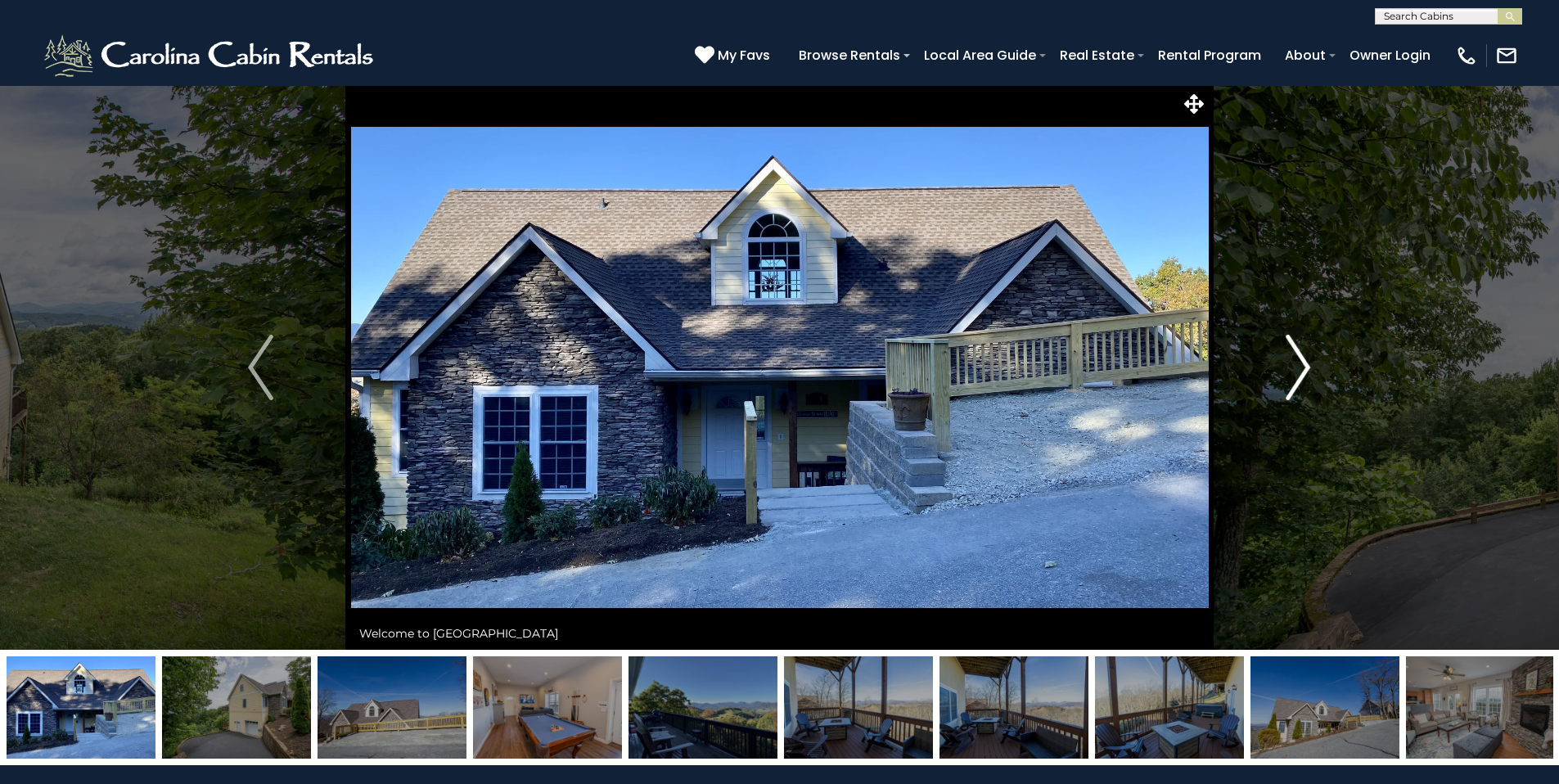
click at [1308, 369] on img "Next" at bounding box center [1297, 368] width 24 height 65
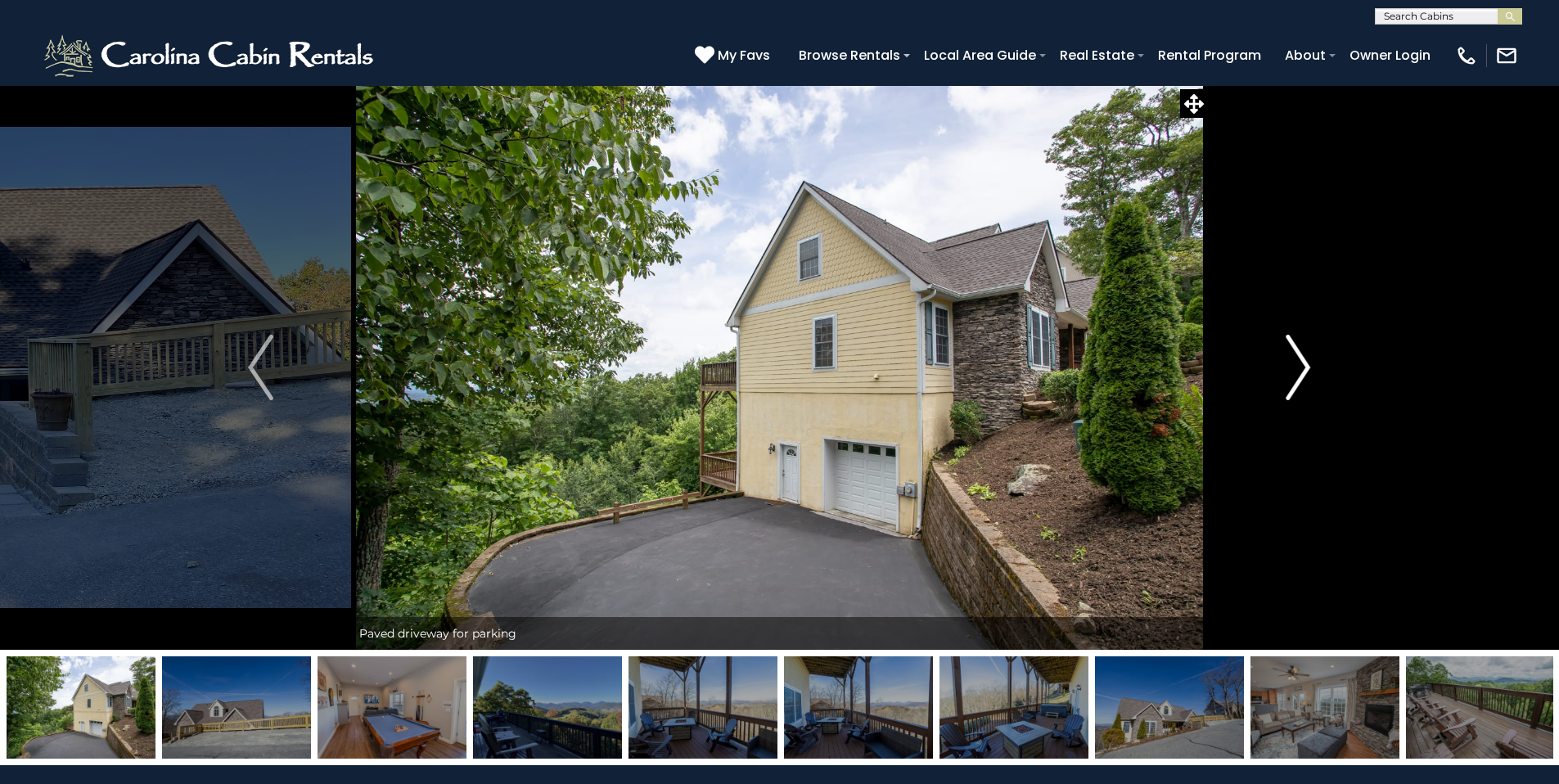
click at [1308, 369] on img "Next" at bounding box center [1297, 368] width 24 height 65
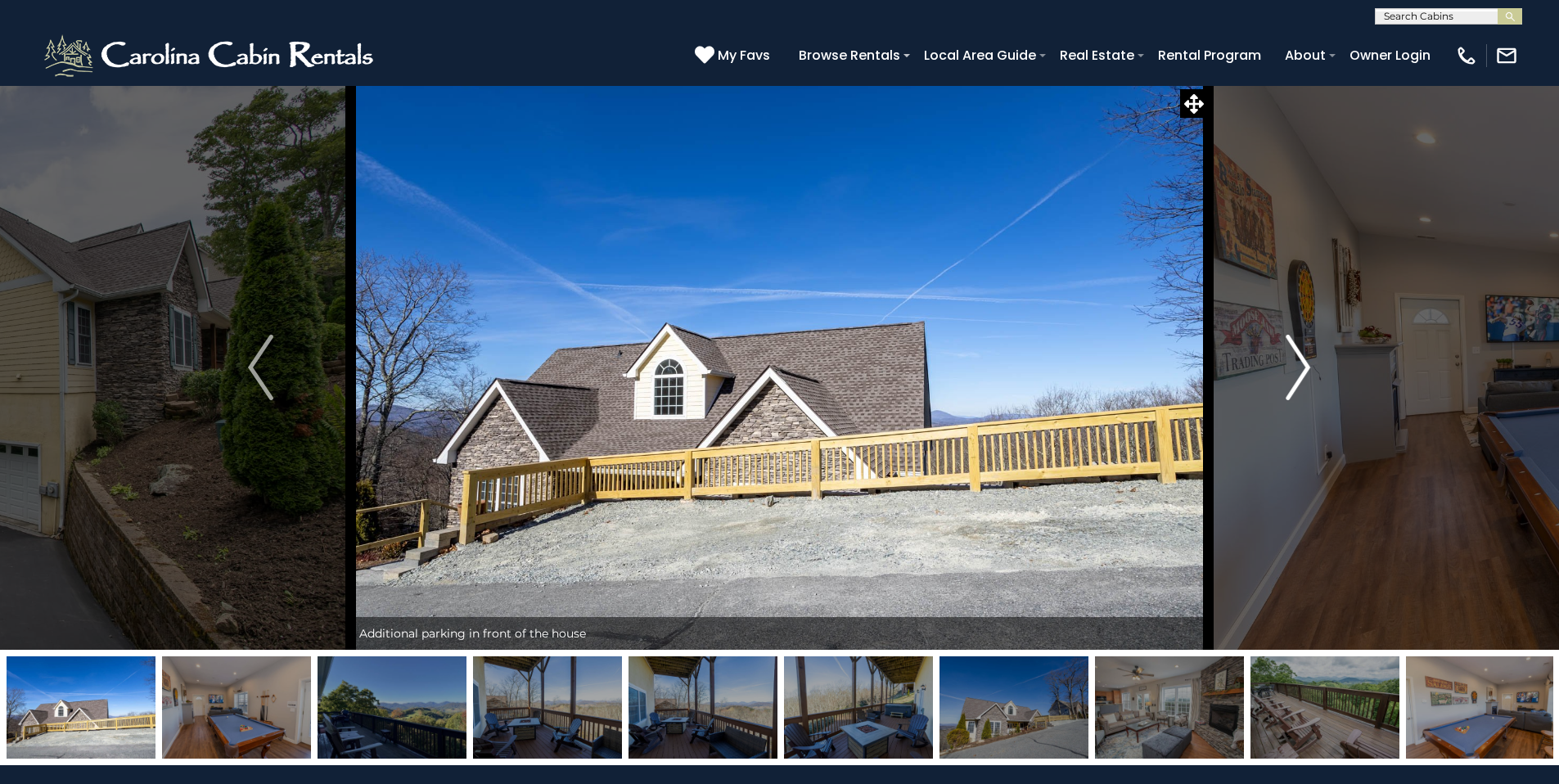
click at [1308, 369] on img "Next" at bounding box center [1297, 368] width 24 height 65
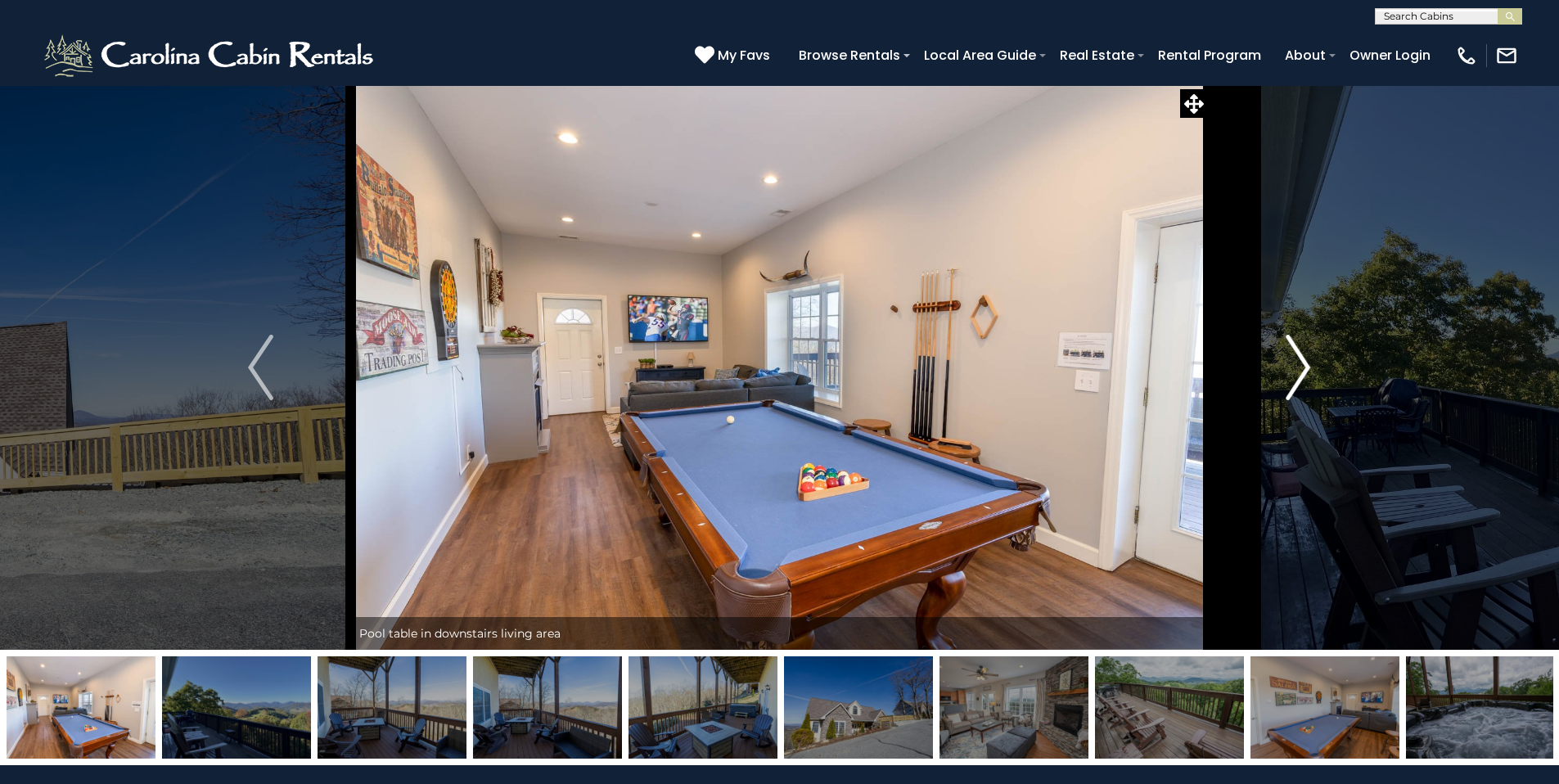
click at [1308, 369] on img "Next" at bounding box center [1297, 368] width 24 height 65
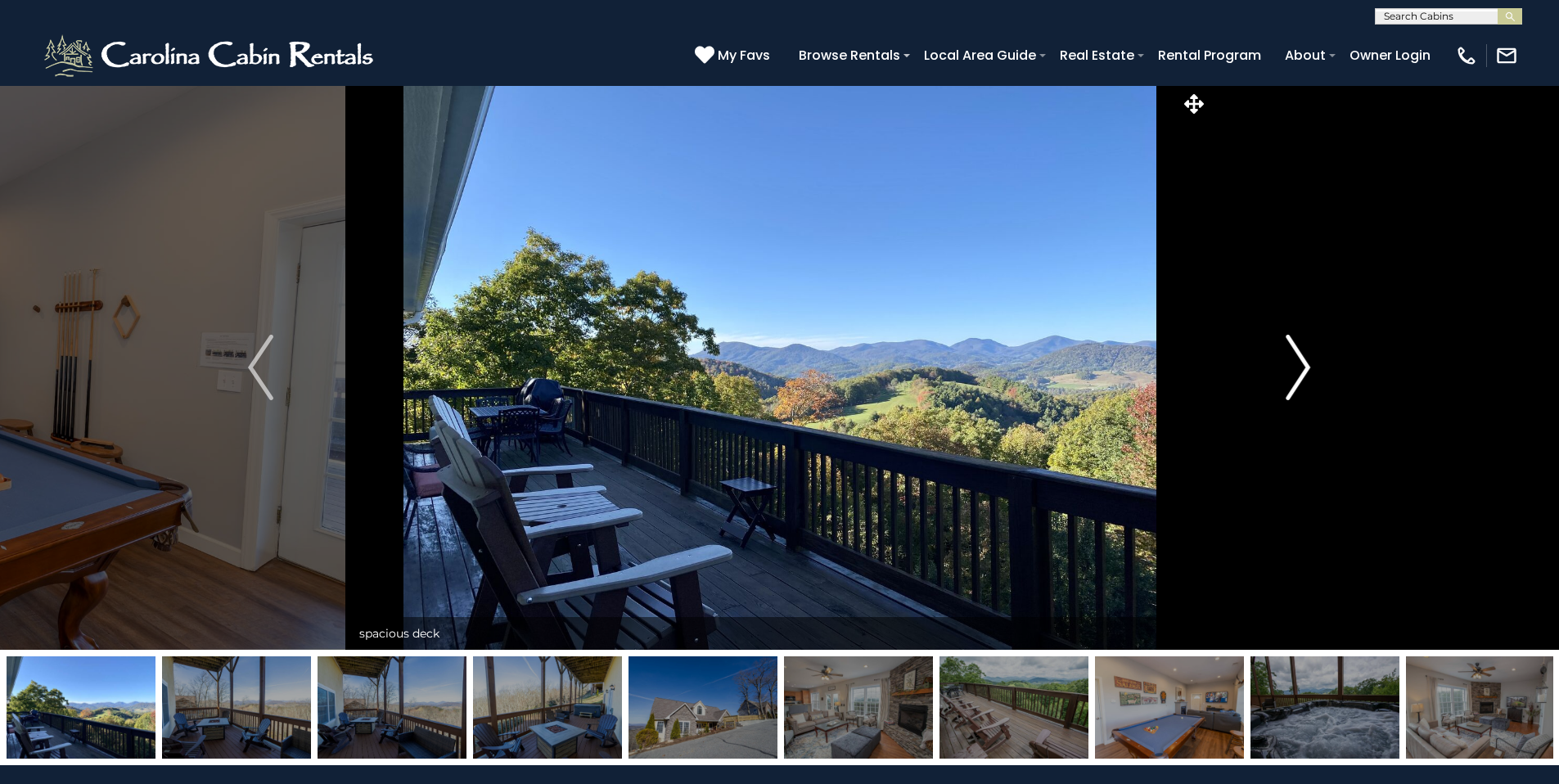
click at [1308, 369] on img "Next" at bounding box center [1297, 368] width 24 height 65
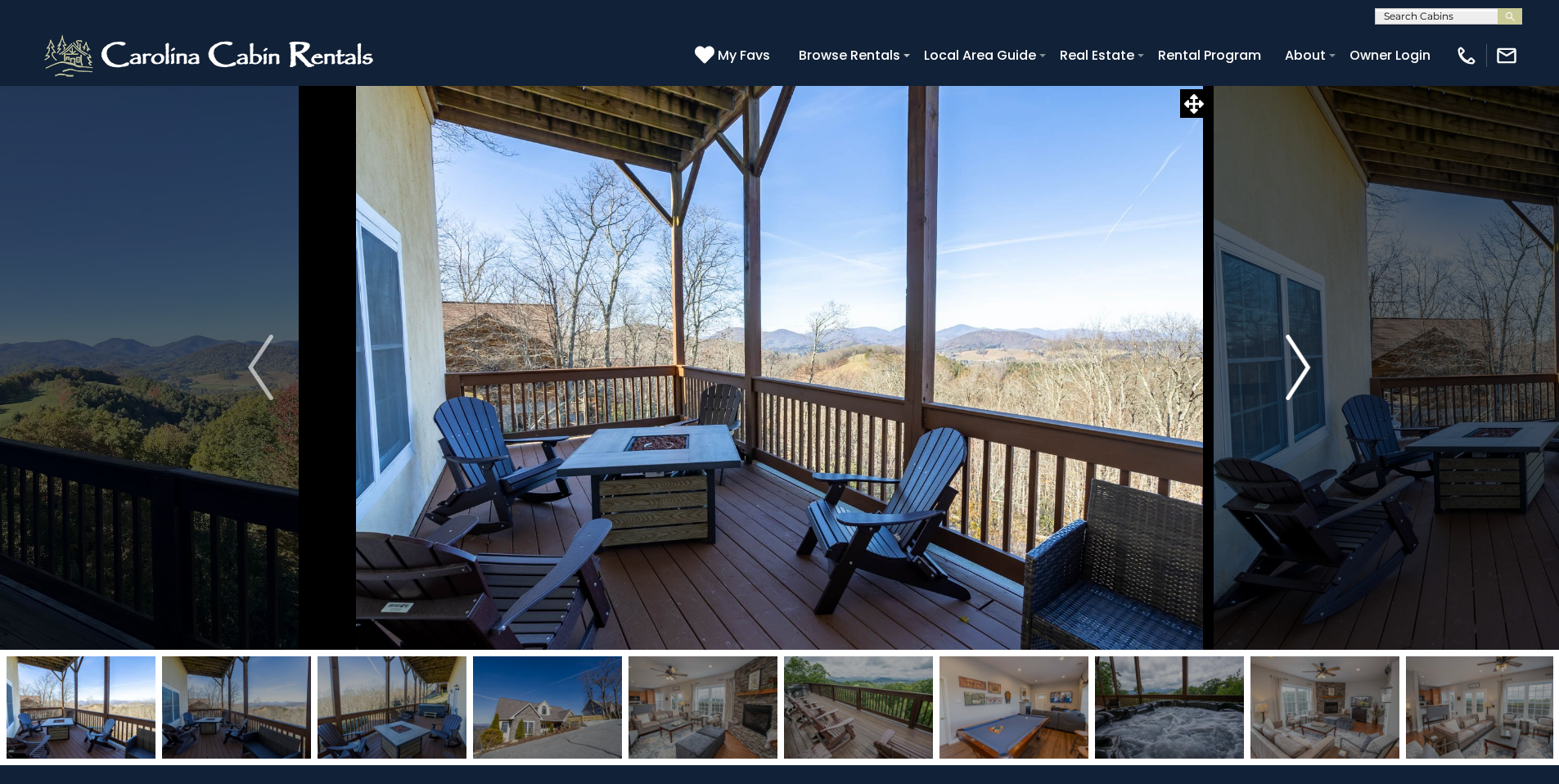
click at [1308, 369] on img "Next" at bounding box center [1297, 368] width 24 height 65
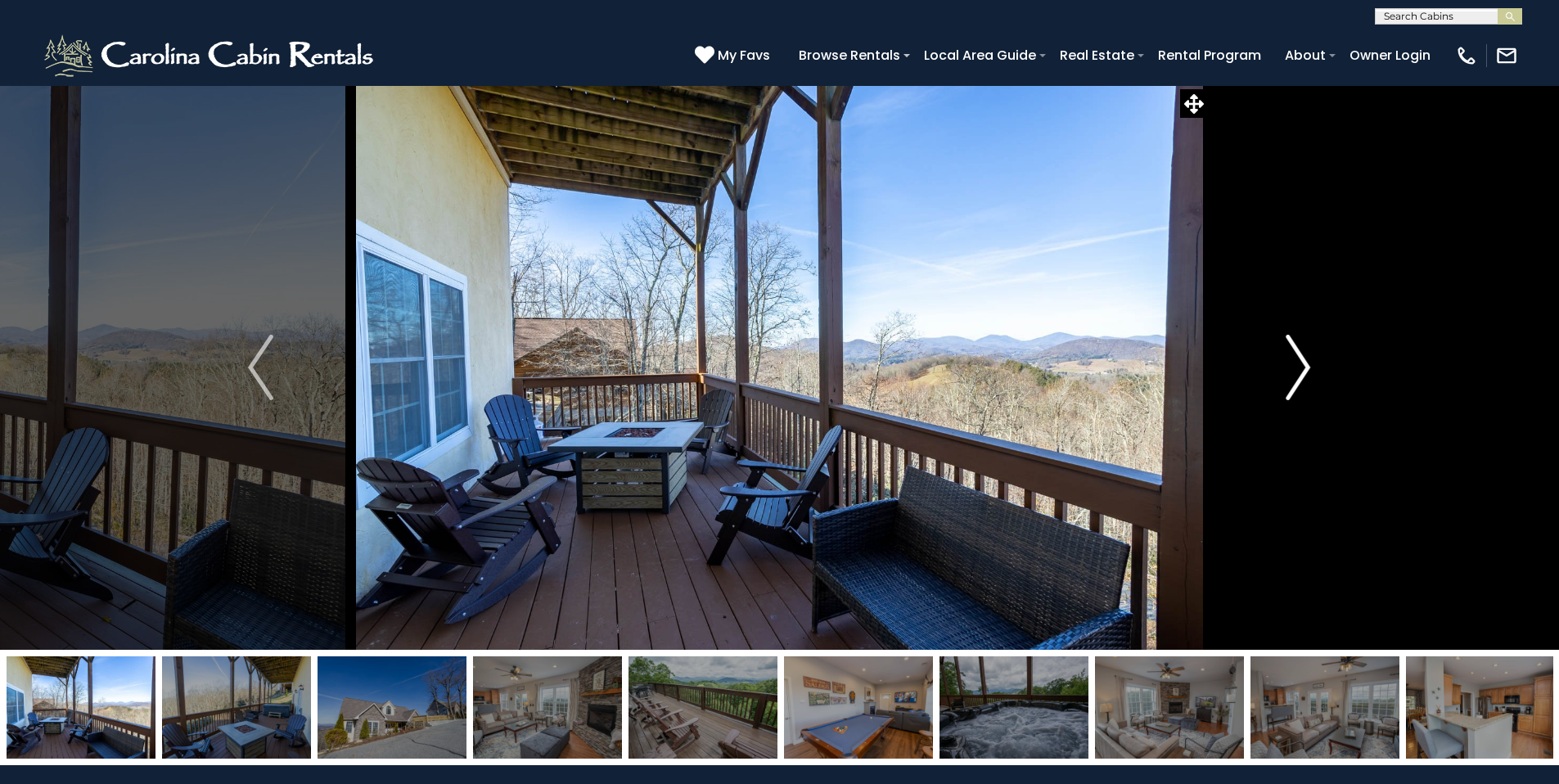
click at [1308, 369] on img "Next" at bounding box center [1297, 368] width 24 height 65
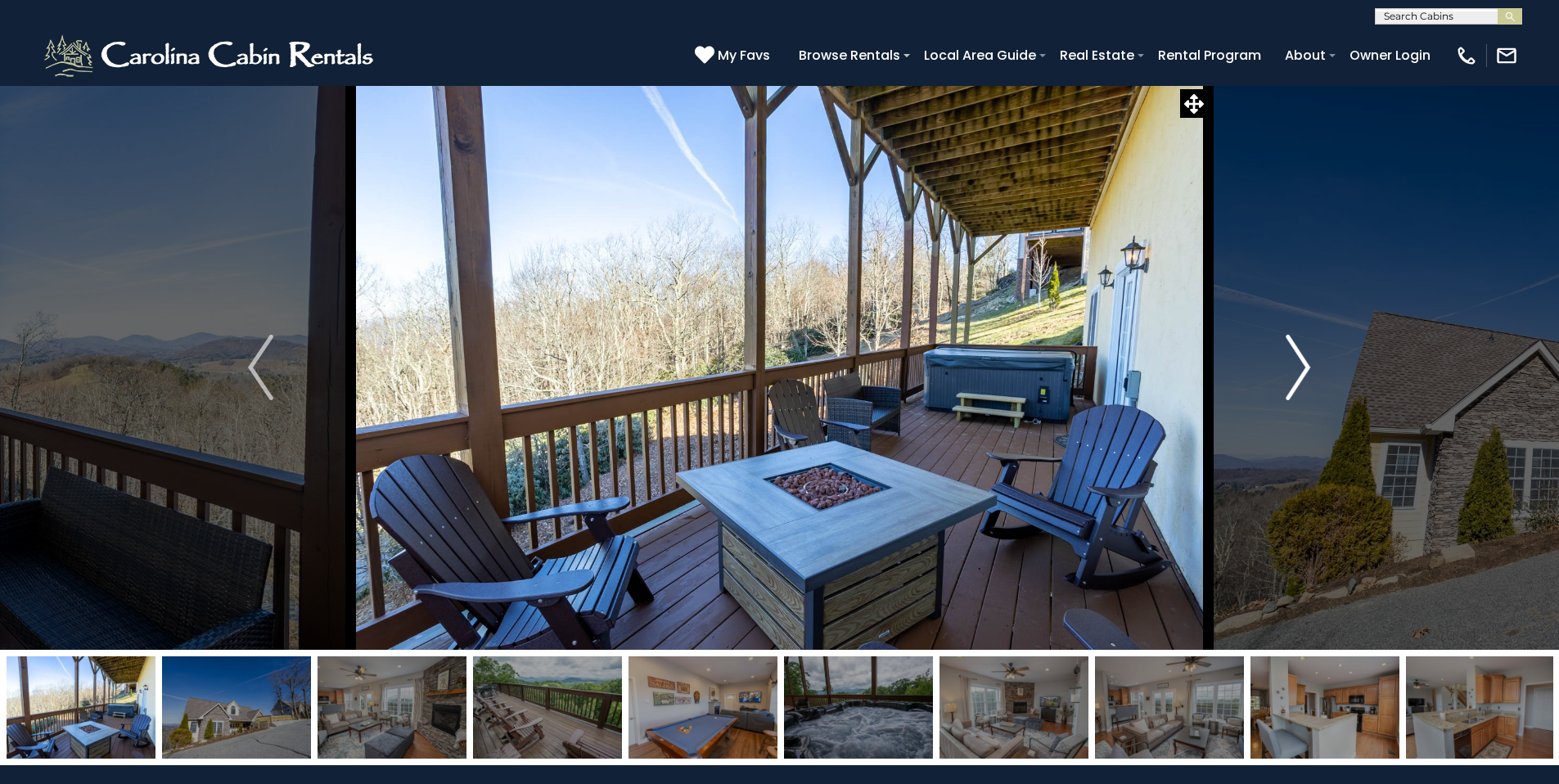
click at [1308, 369] on img "Next" at bounding box center [1297, 368] width 24 height 65
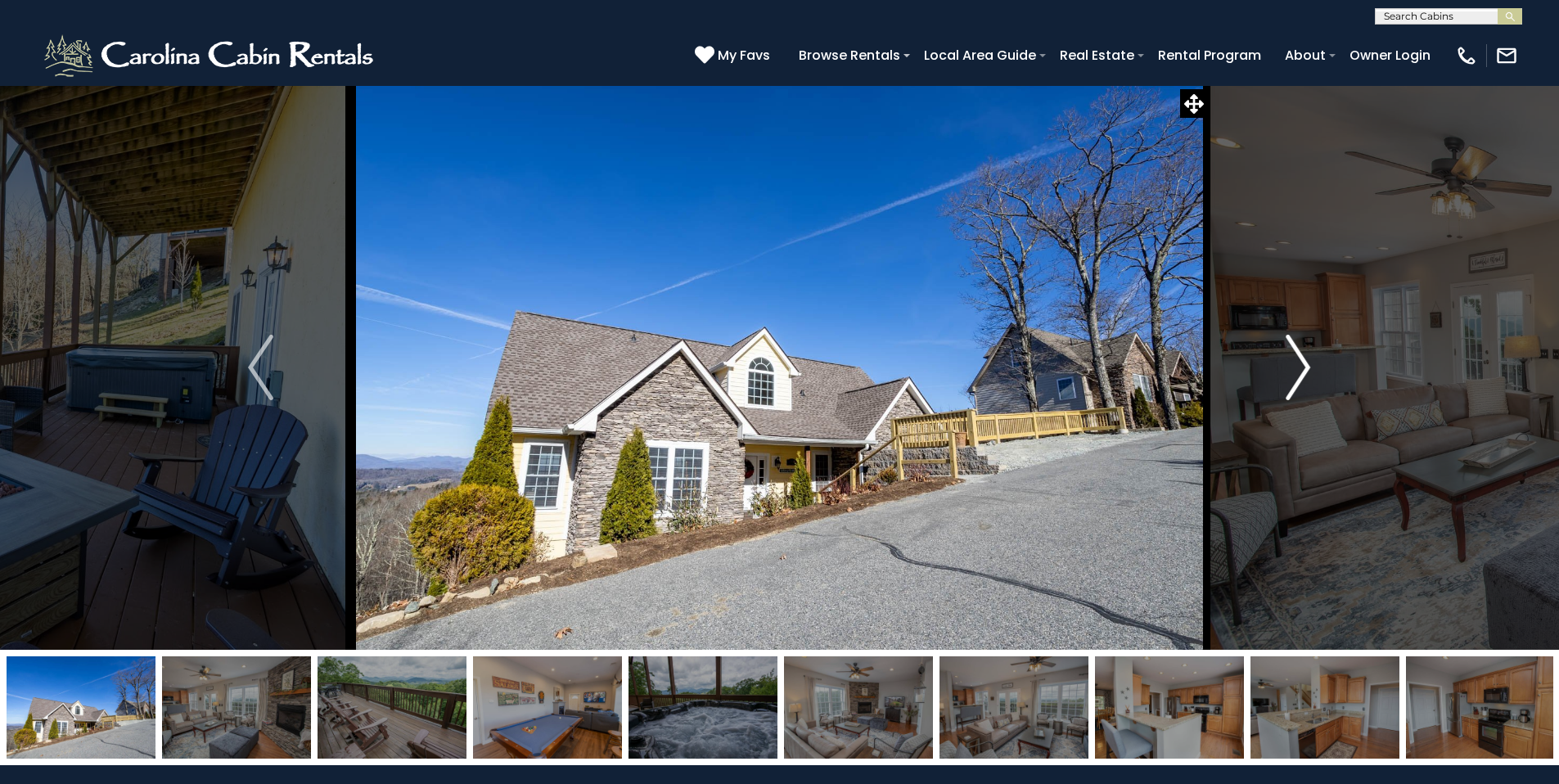
click at [1308, 369] on img "Next" at bounding box center [1297, 368] width 24 height 65
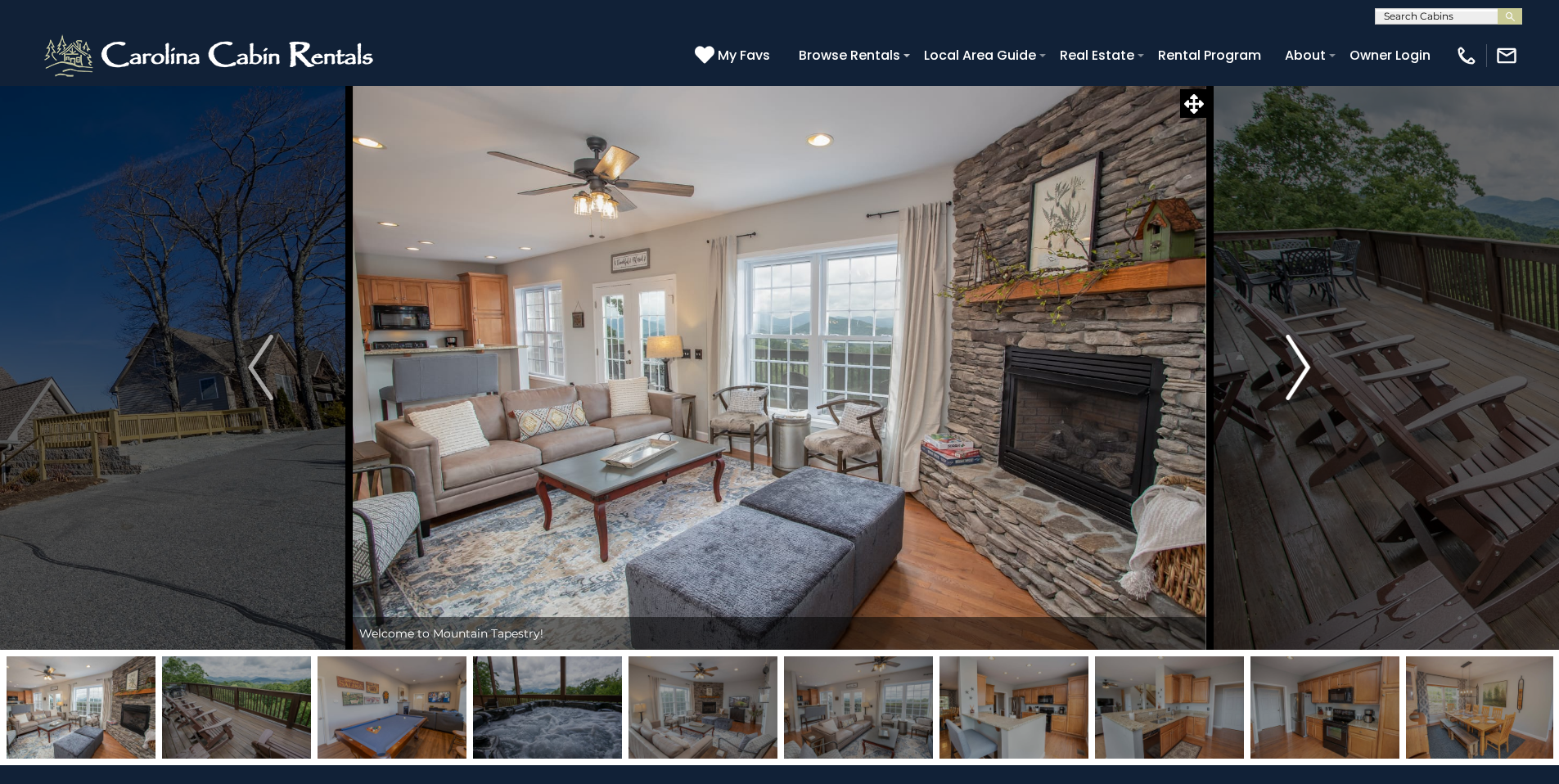
click at [1308, 369] on img "Next" at bounding box center [1297, 368] width 24 height 65
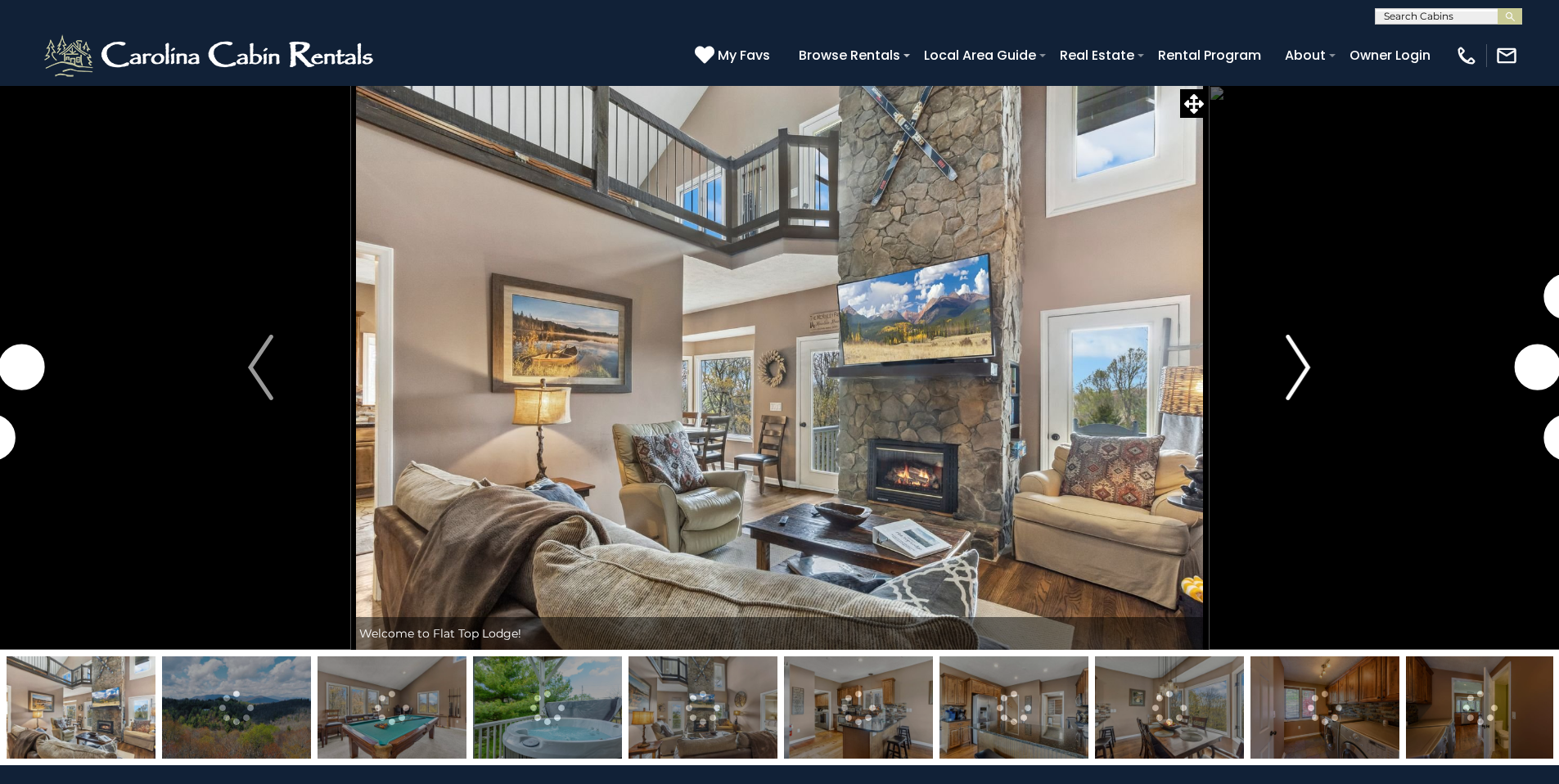
click at [1300, 370] on img "Next" at bounding box center [1297, 368] width 24 height 65
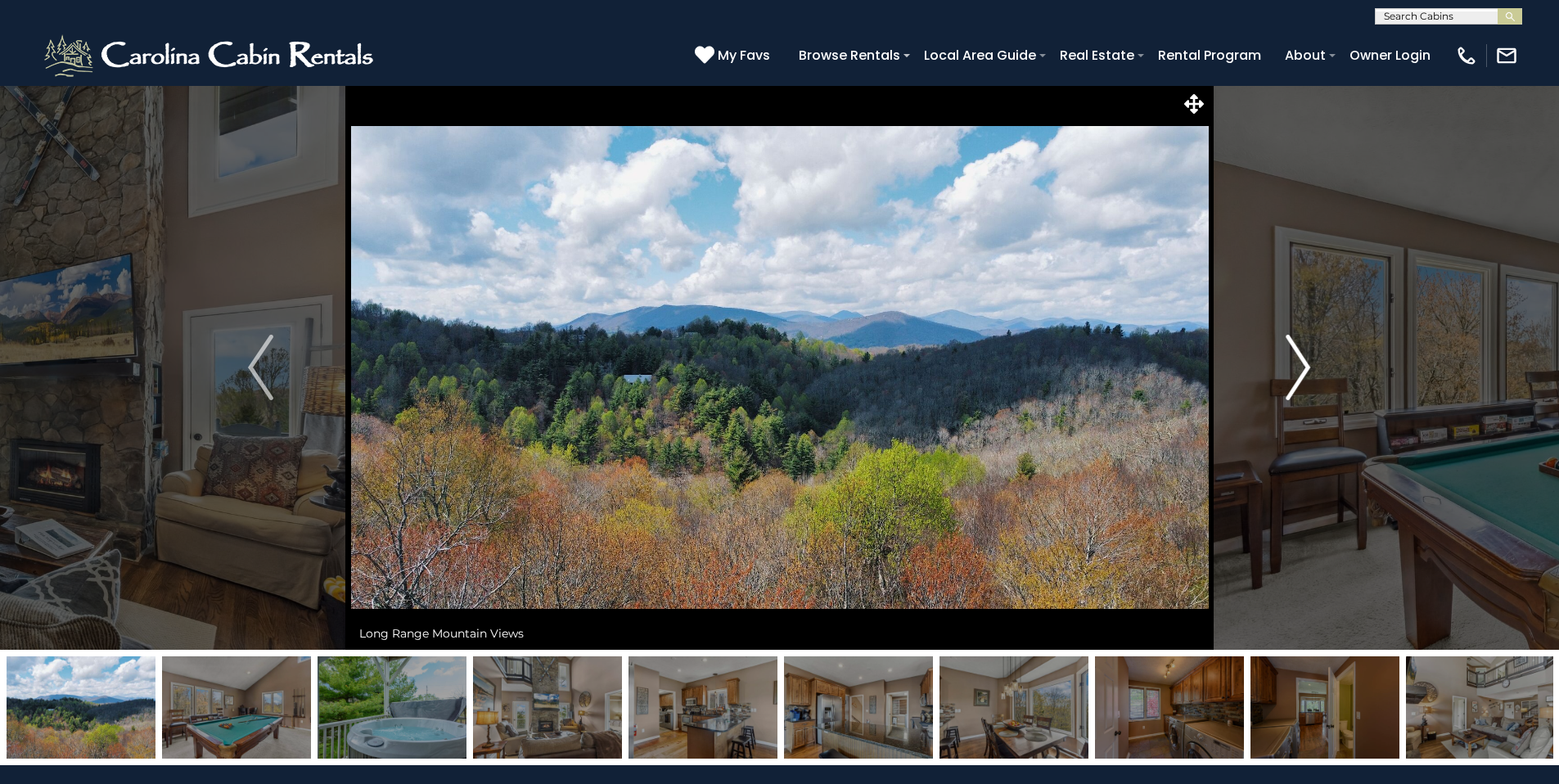
click at [1300, 370] on img "Next" at bounding box center [1297, 368] width 24 height 65
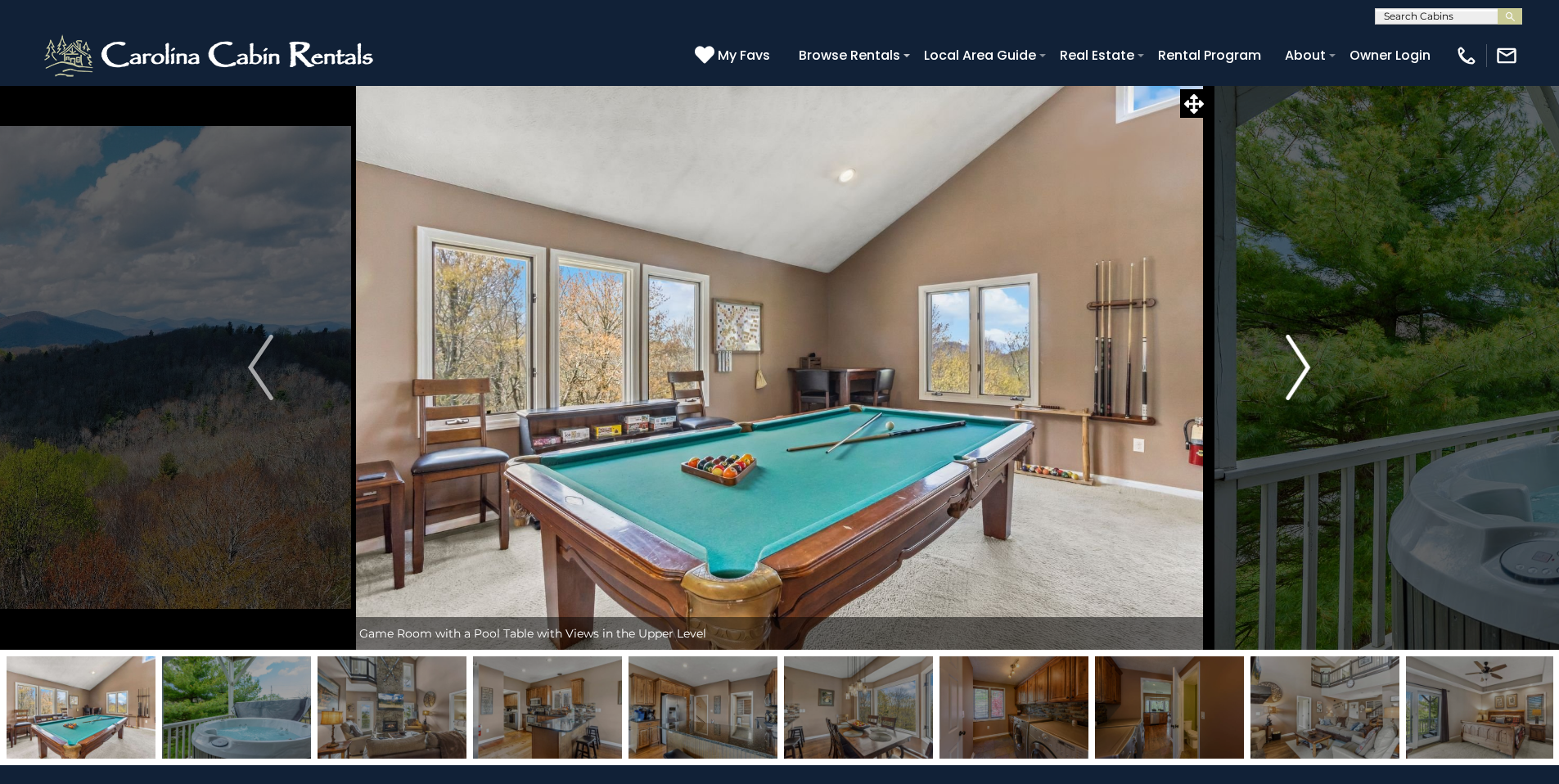
click at [1300, 370] on img "Next" at bounding box center [1297, 368] width 24 height 65
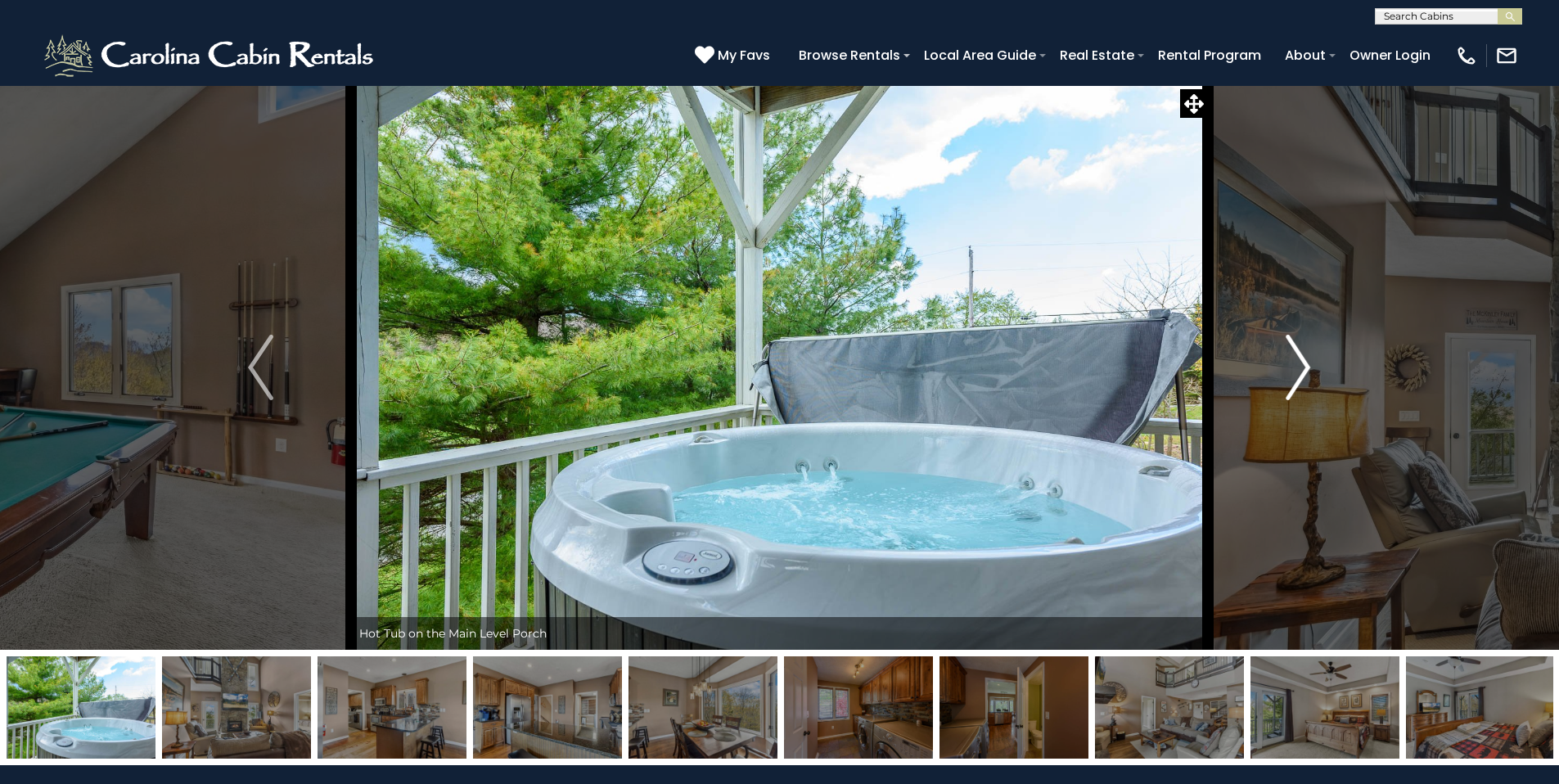
click at [1300, 370] on img "Next" at bounding box center [1297, 368] width 24 height 65
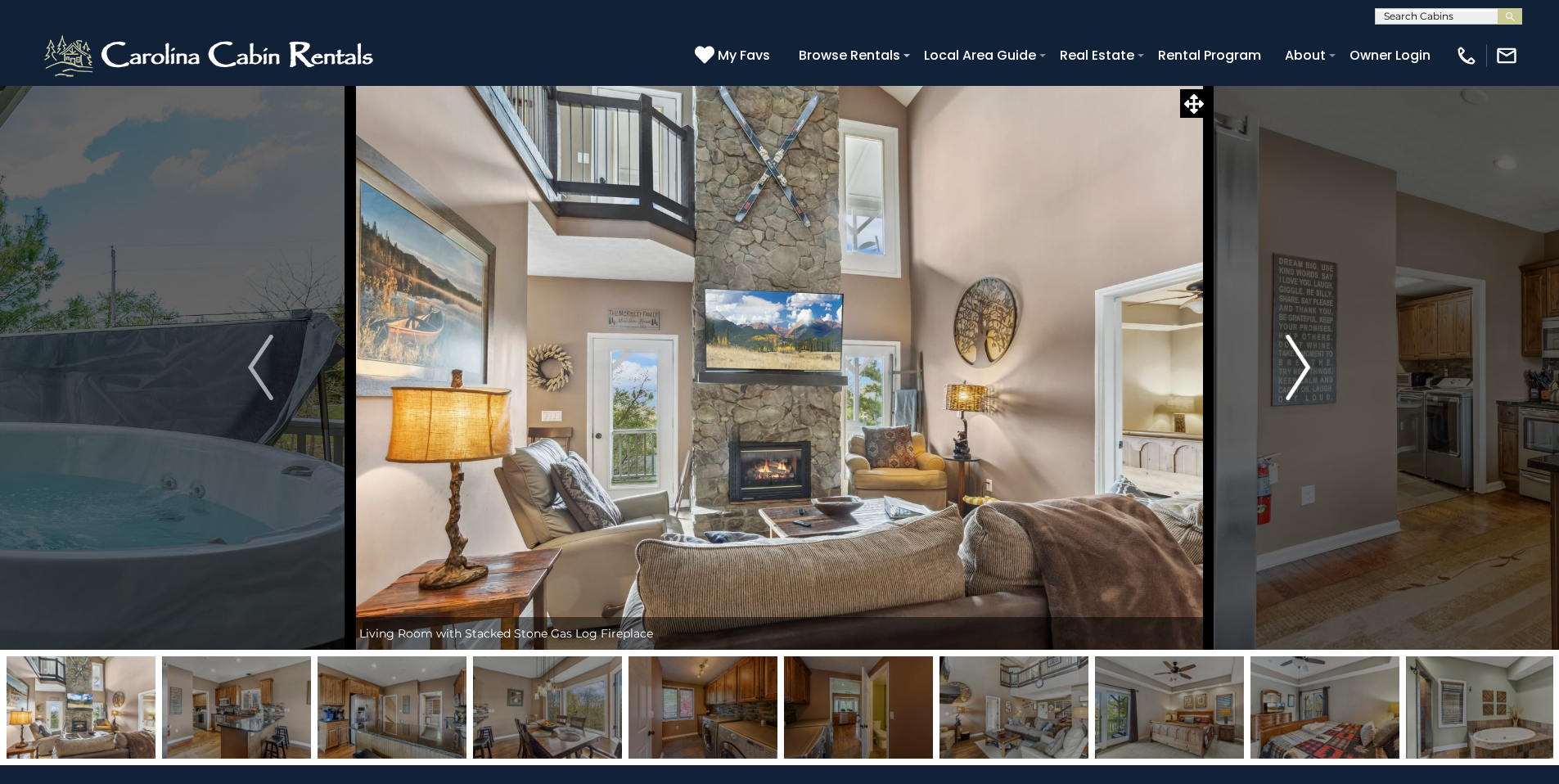
click at [1300, 370] on img "Next" at bounding box center [1297, 368] width 24 height 65
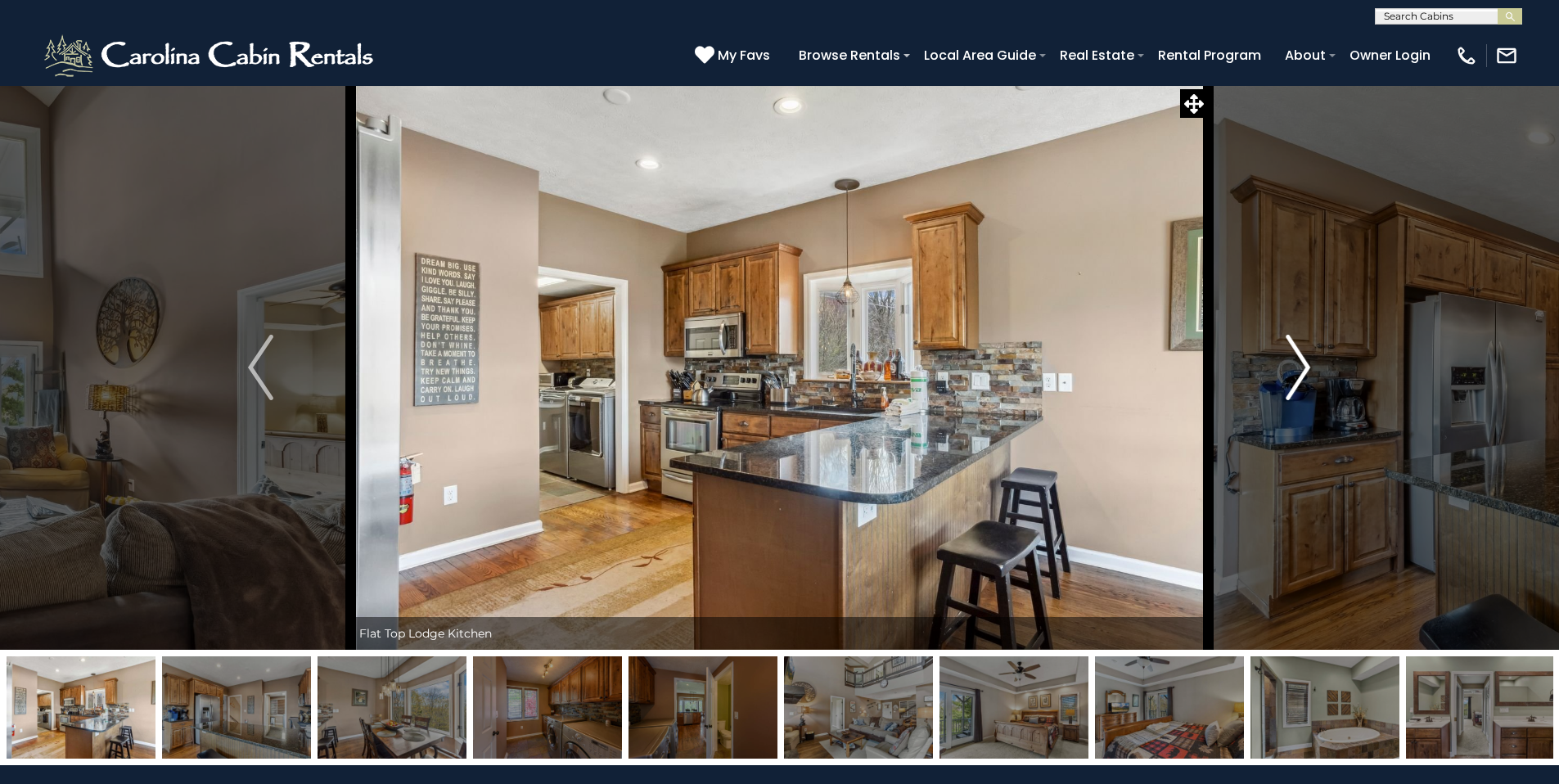
click at [1300, 370] on img "Next" at bounding box center [1297, 368] width 24 height 65
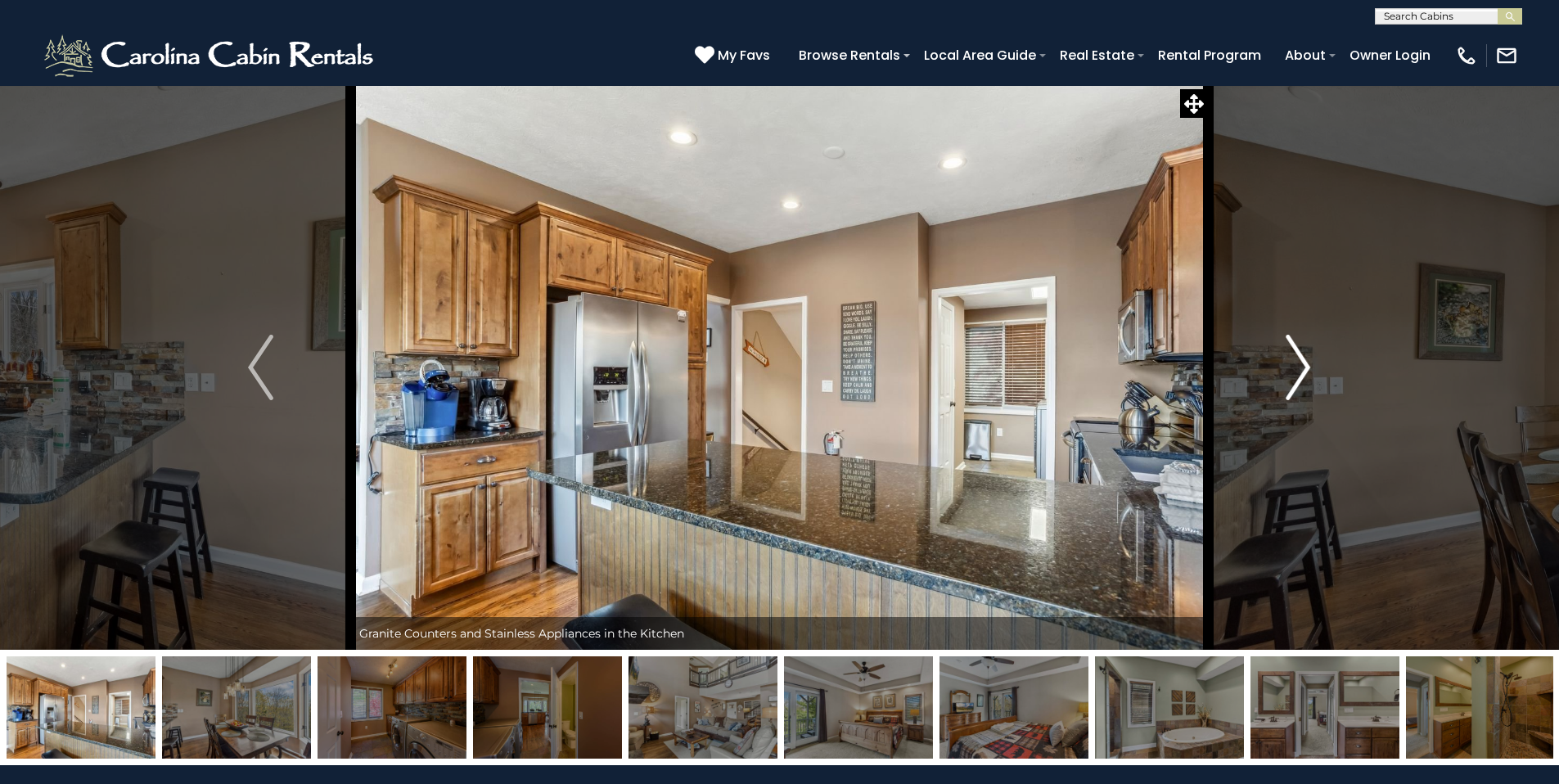
click at [1300, 370] on img "Next" at bounding box center [1297, 368] width 24 height 65
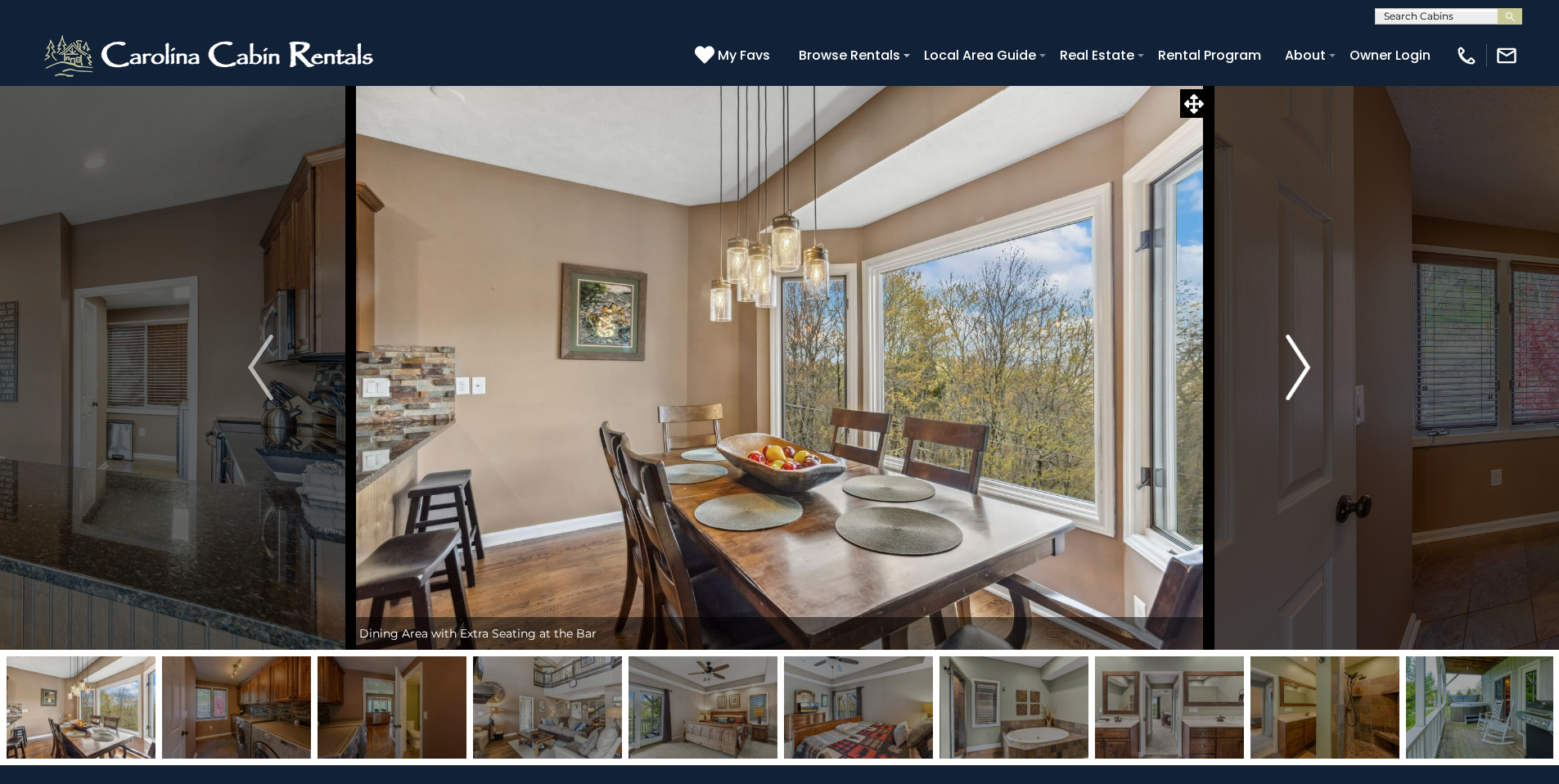
click at [1300, 370] on img "Next" at bounding box center [1297, 368] width 24 height 65
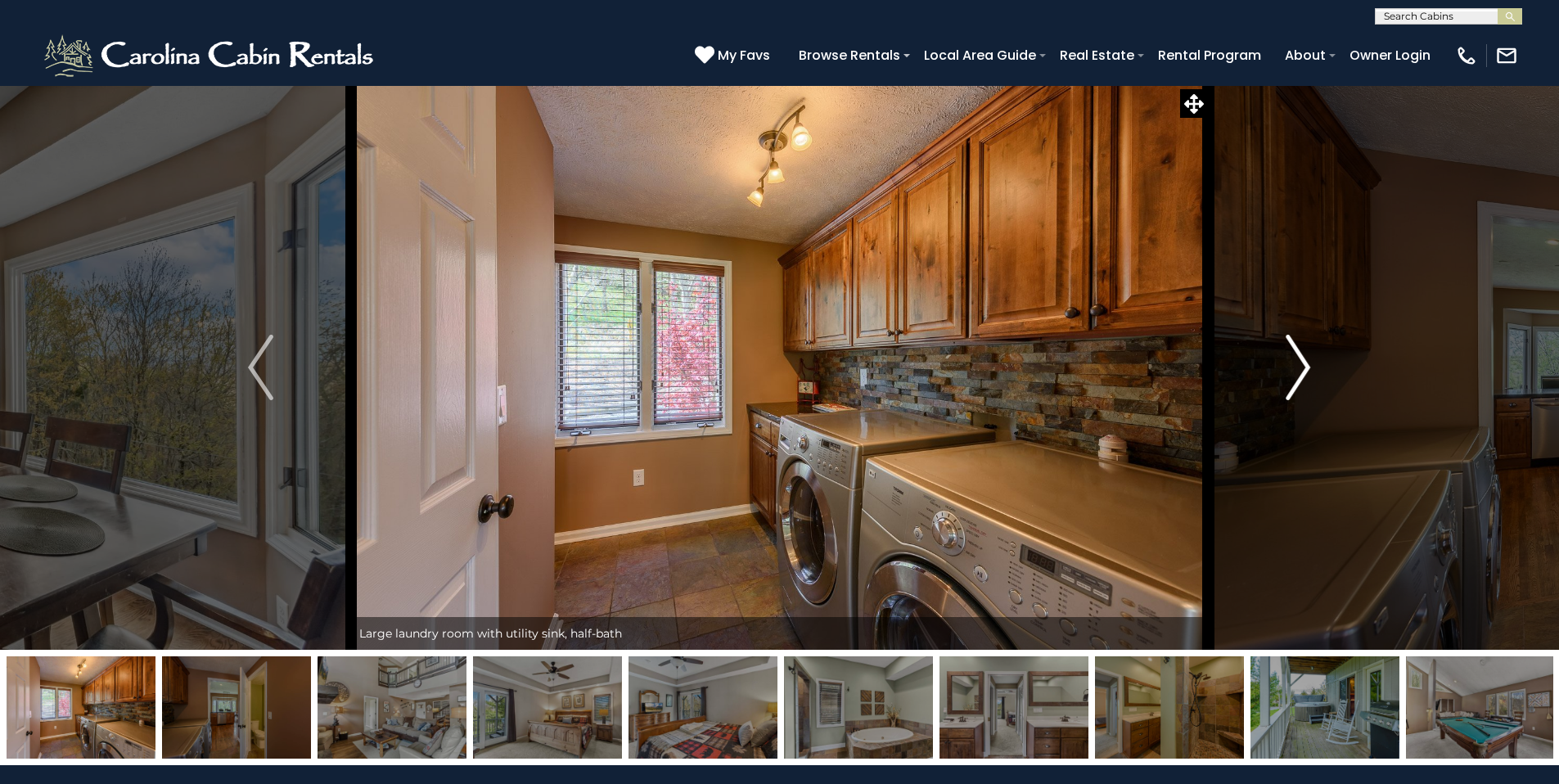
click at [1300, 370] on img "Next" at bounding box center [1297, 368] width 24 height 65
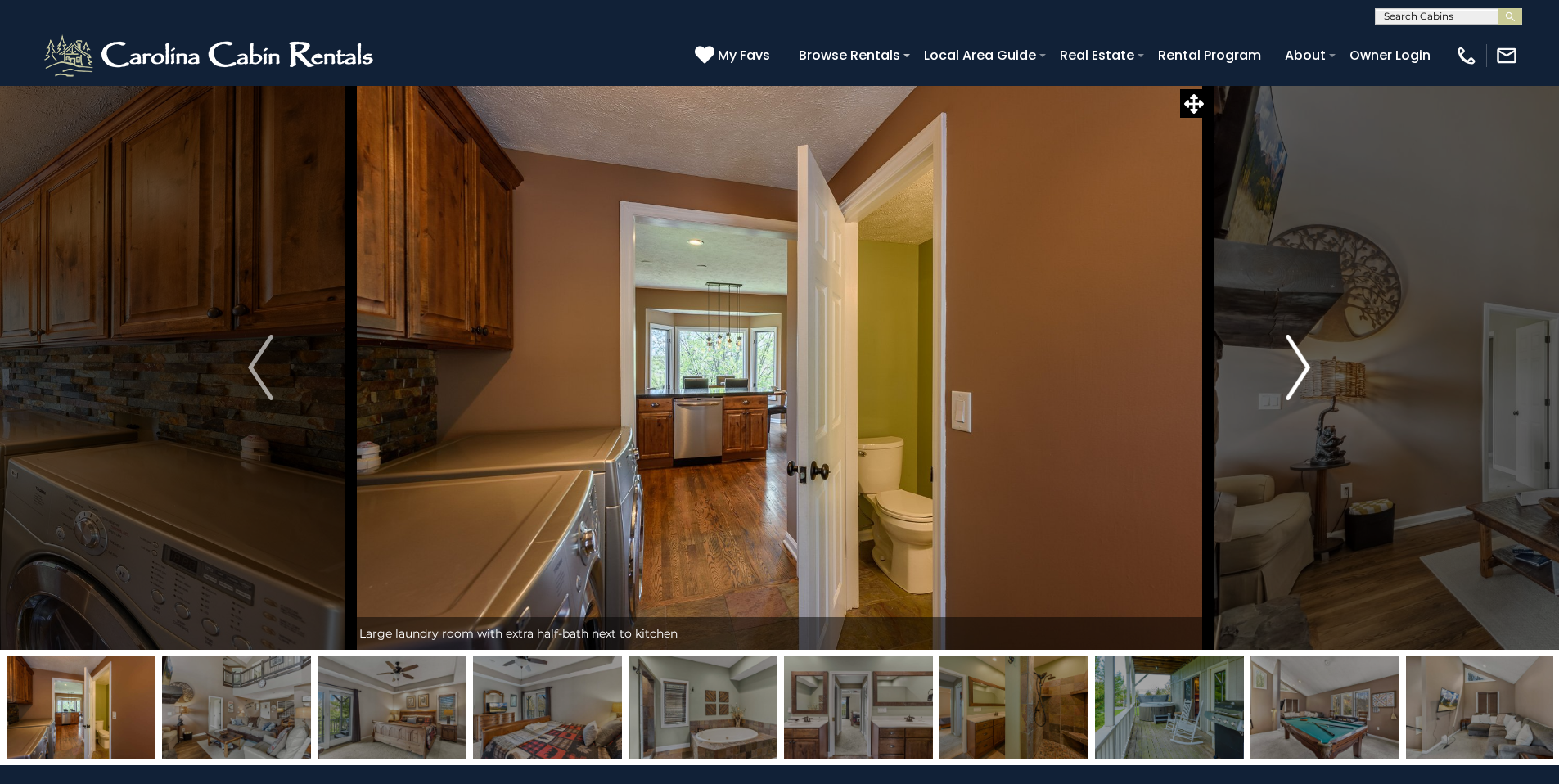
click at [1300, 370] on img "Next" at bounding box center [1297, 368] width 24 height 65
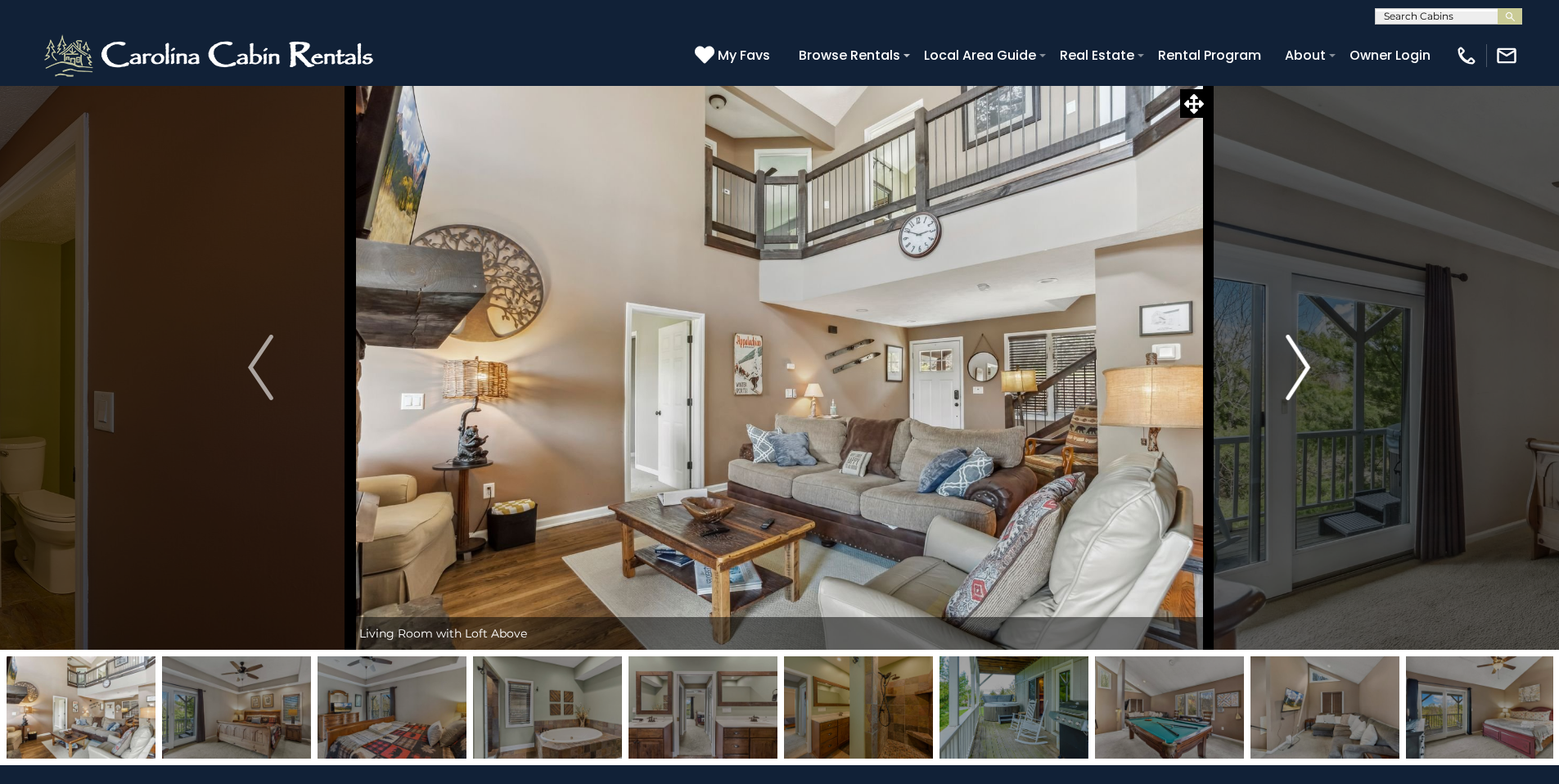
click at [1300, 370] on img "Next" at bounding box center [1297, 368] width 24 height 65
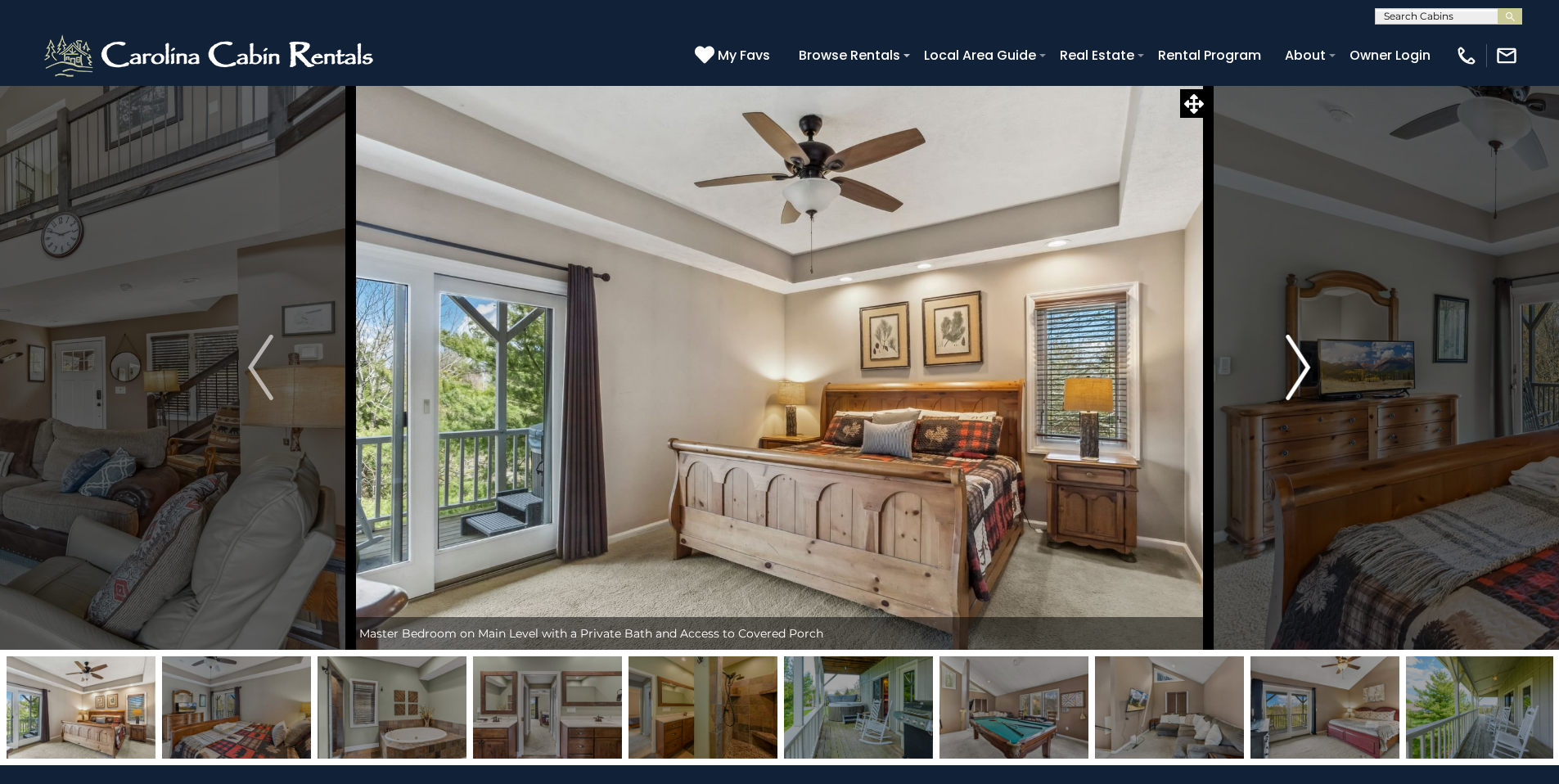
click at [1300, 370] on img "Next" at bounding box center [1297, 368] width 24 height 65
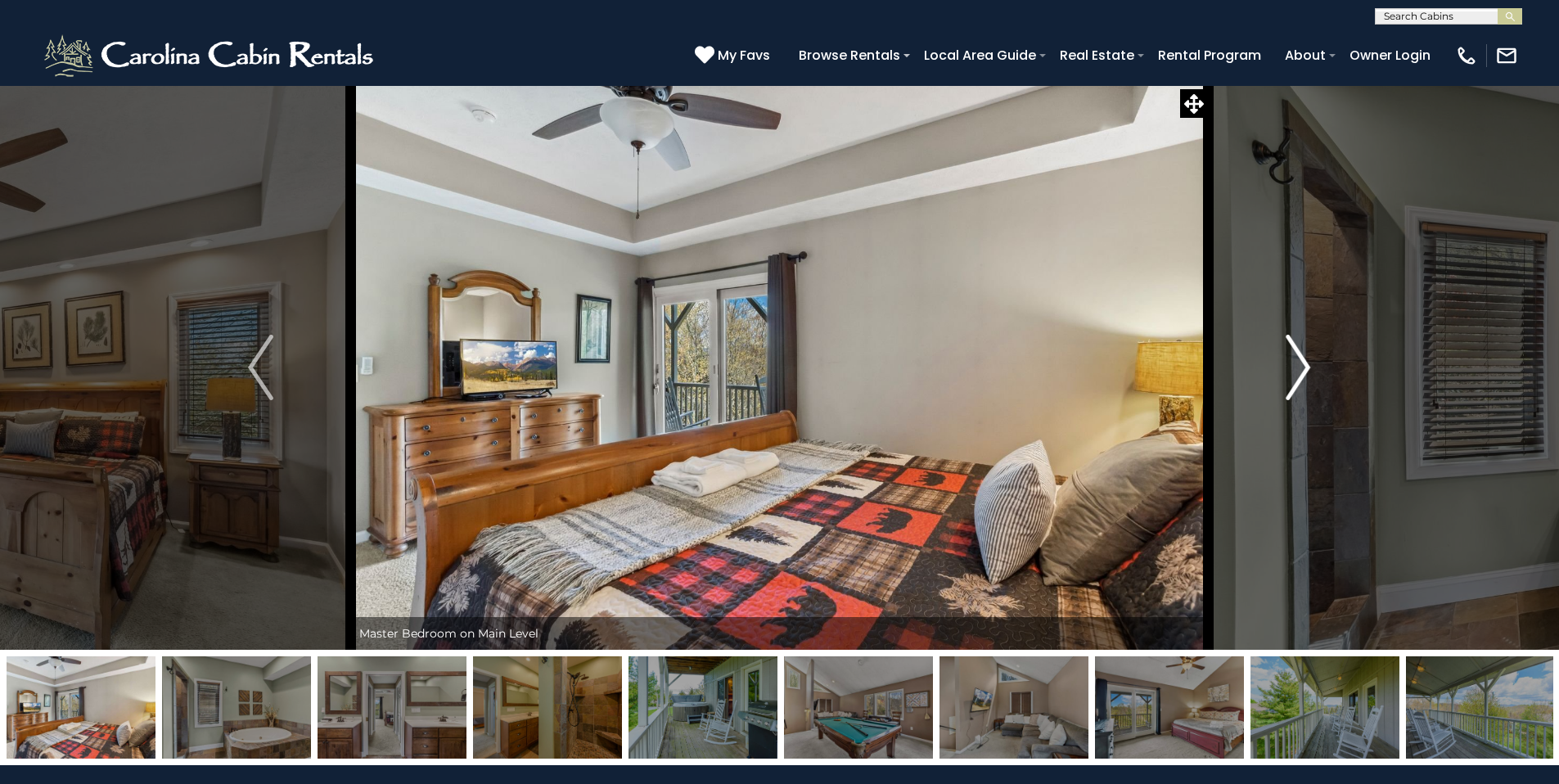
click at [1301, 370] on img "Next" at bounding box center [1297, 368] width 24 height 65
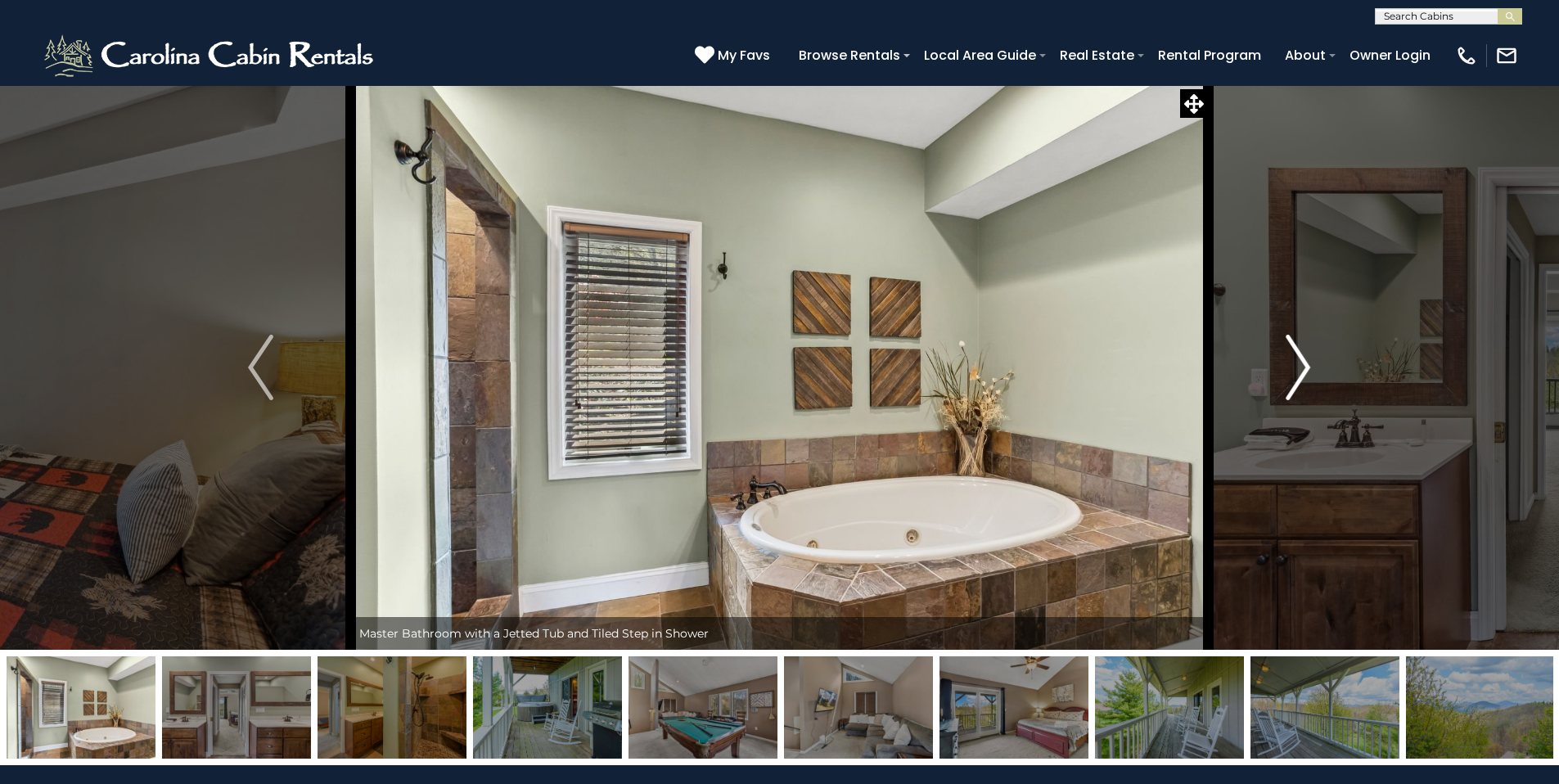
click at [1301, 370] on img "Next" at bounding box center [1297, 368] width 24 height 65
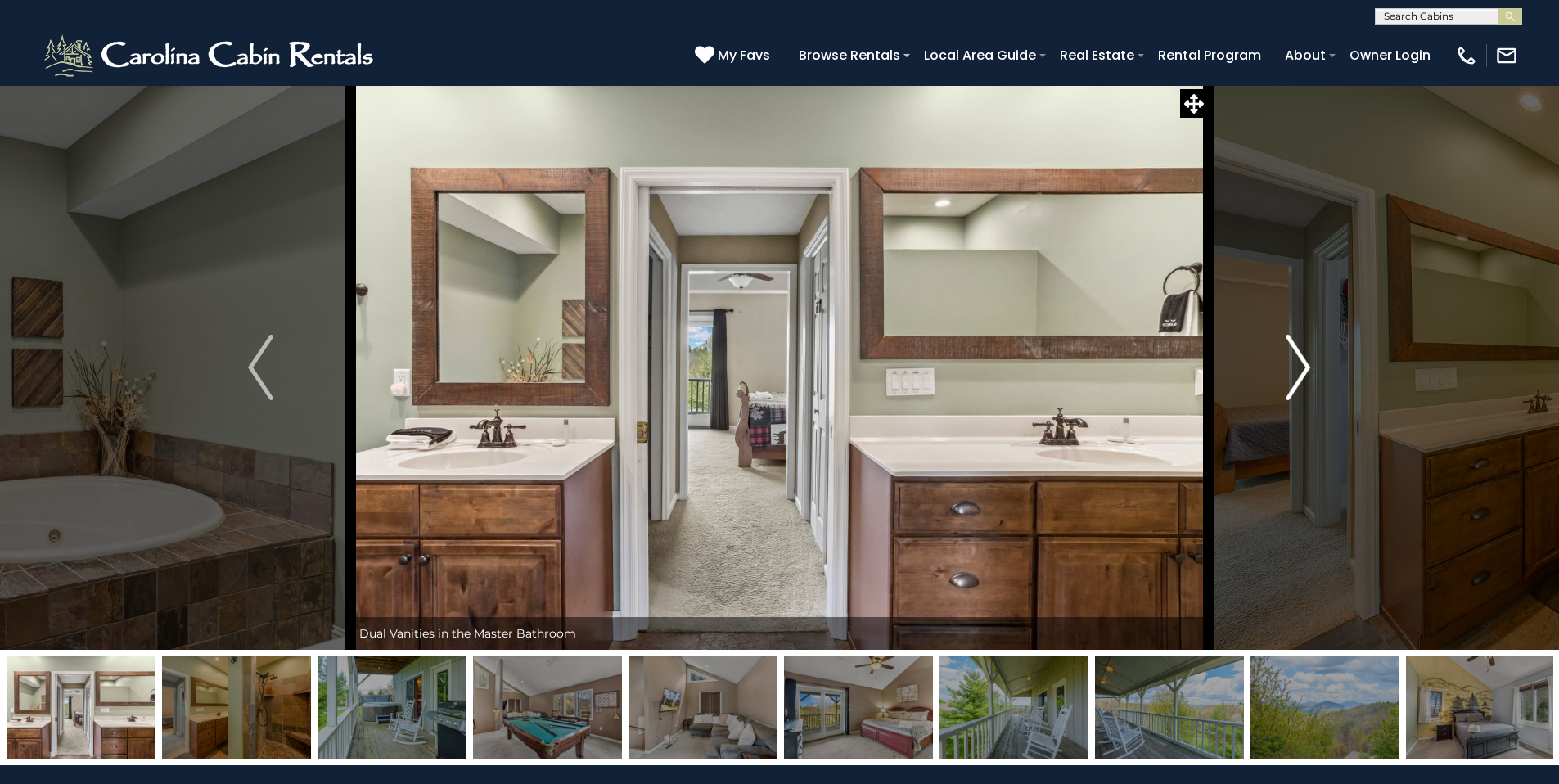
click at [1301, 370] on img "Next" at bounding box center [1297, 368] width 24 height 65
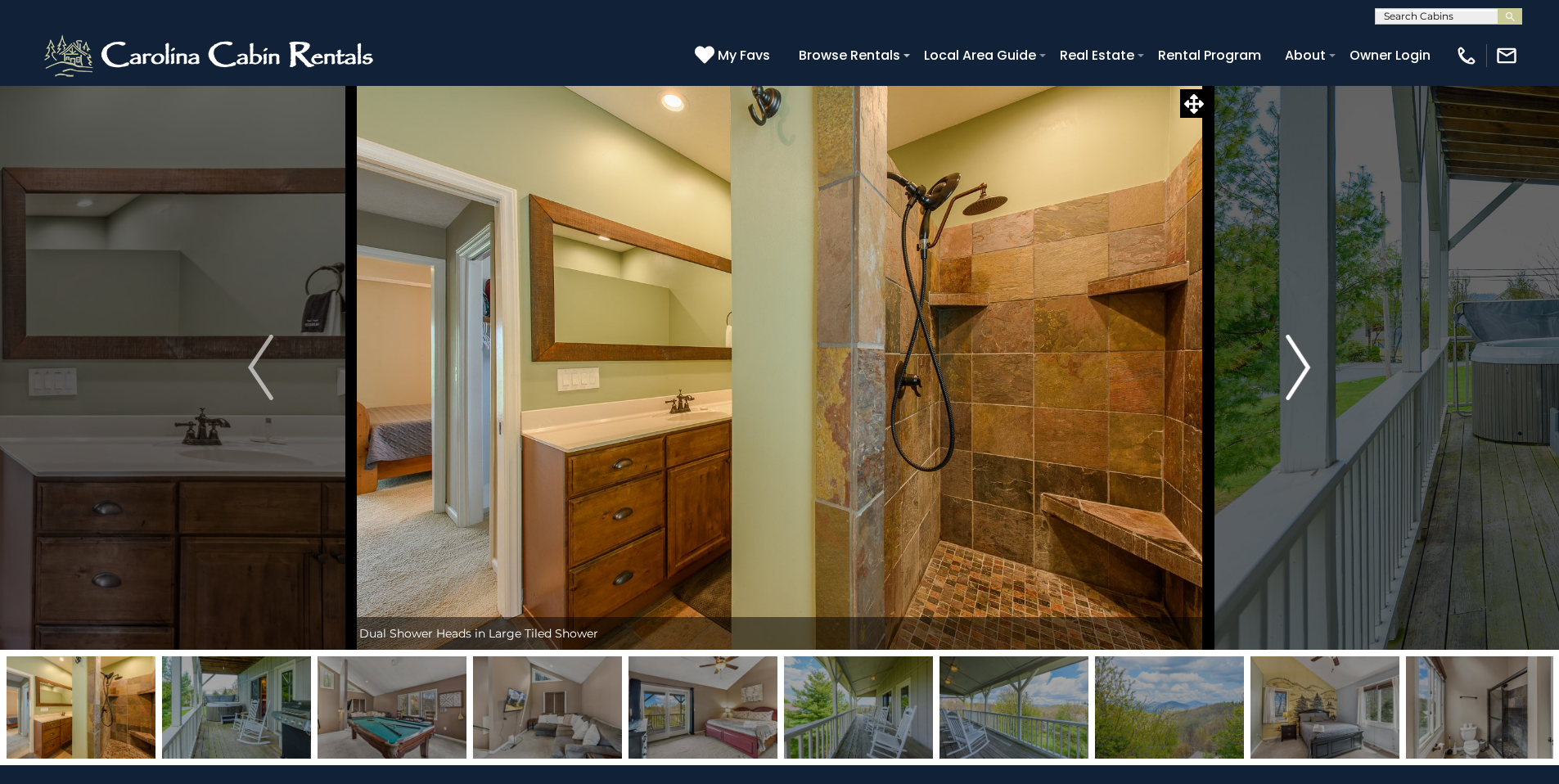
click at [1301, 370] on img "Next" at bounding box center [1297, 368] width 24 height 65
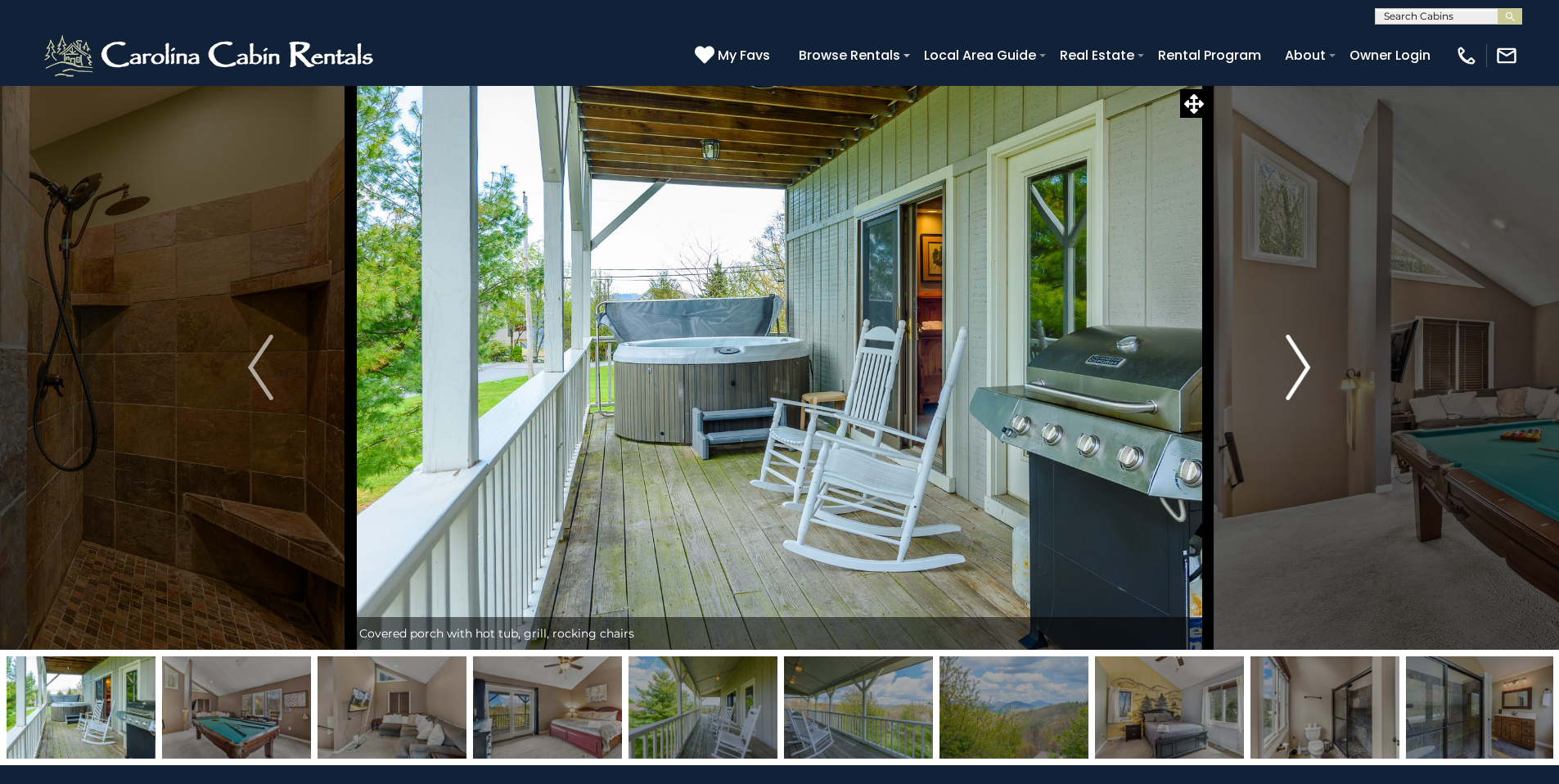
click at [1301, 371] on img "Next" at bounding box center [1297, 368] width 24 height 65
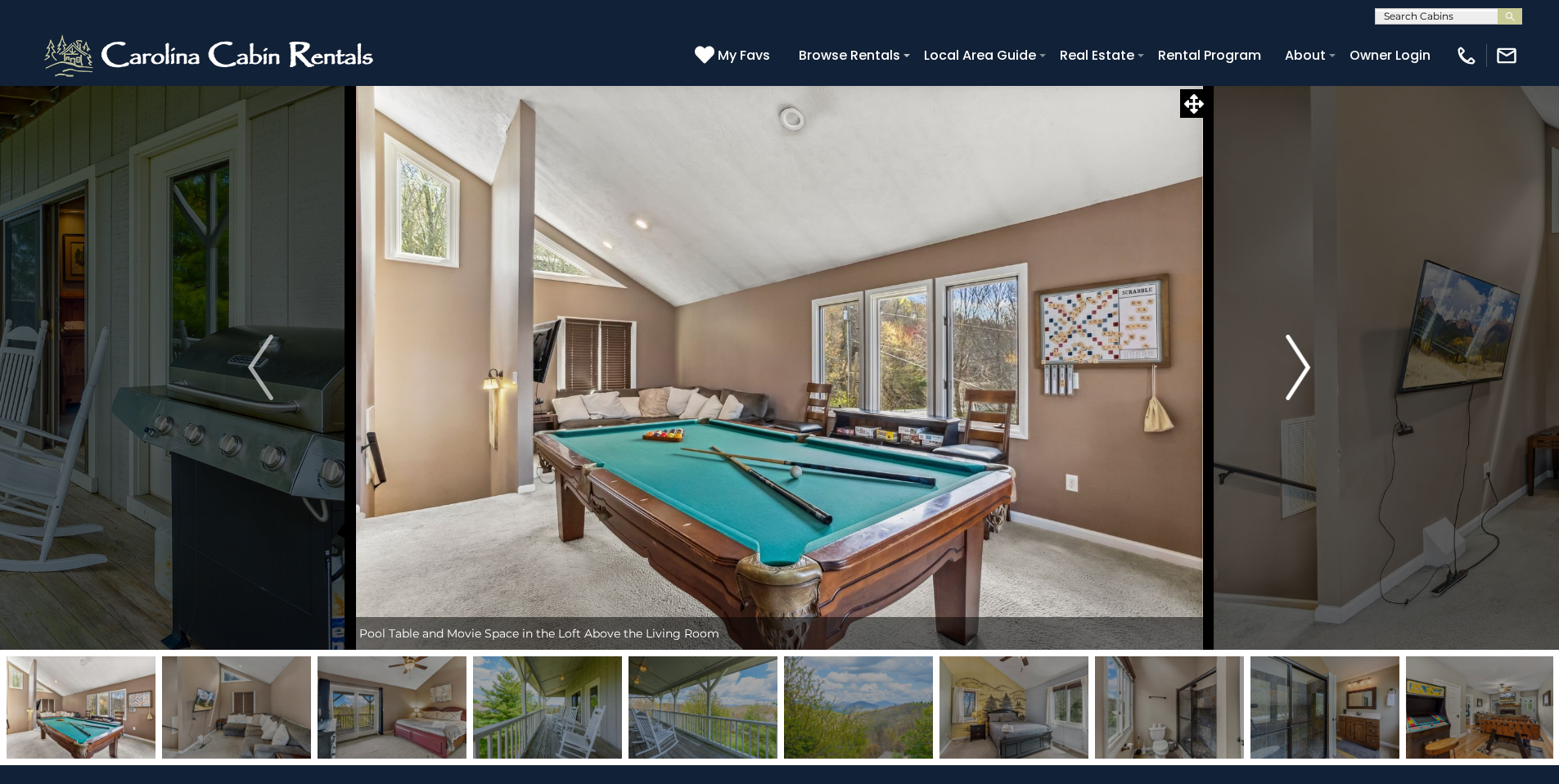
click at [1301, 371] on img "Next" at bounding box center [1297, 368] width 24 height 65
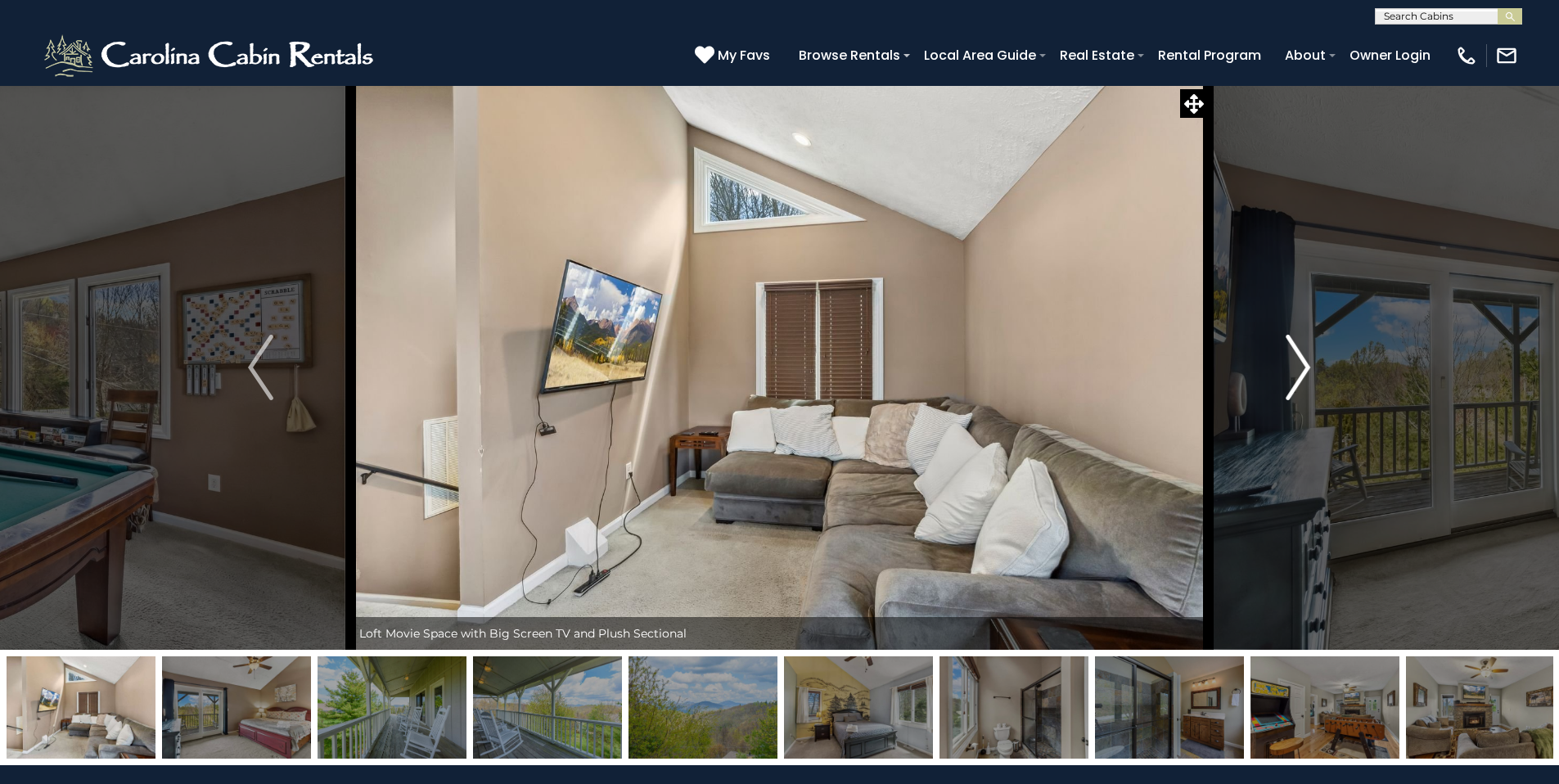
click at [1301, 371] on img "Next" at bounding box center [1297, 368] width 24 height 65
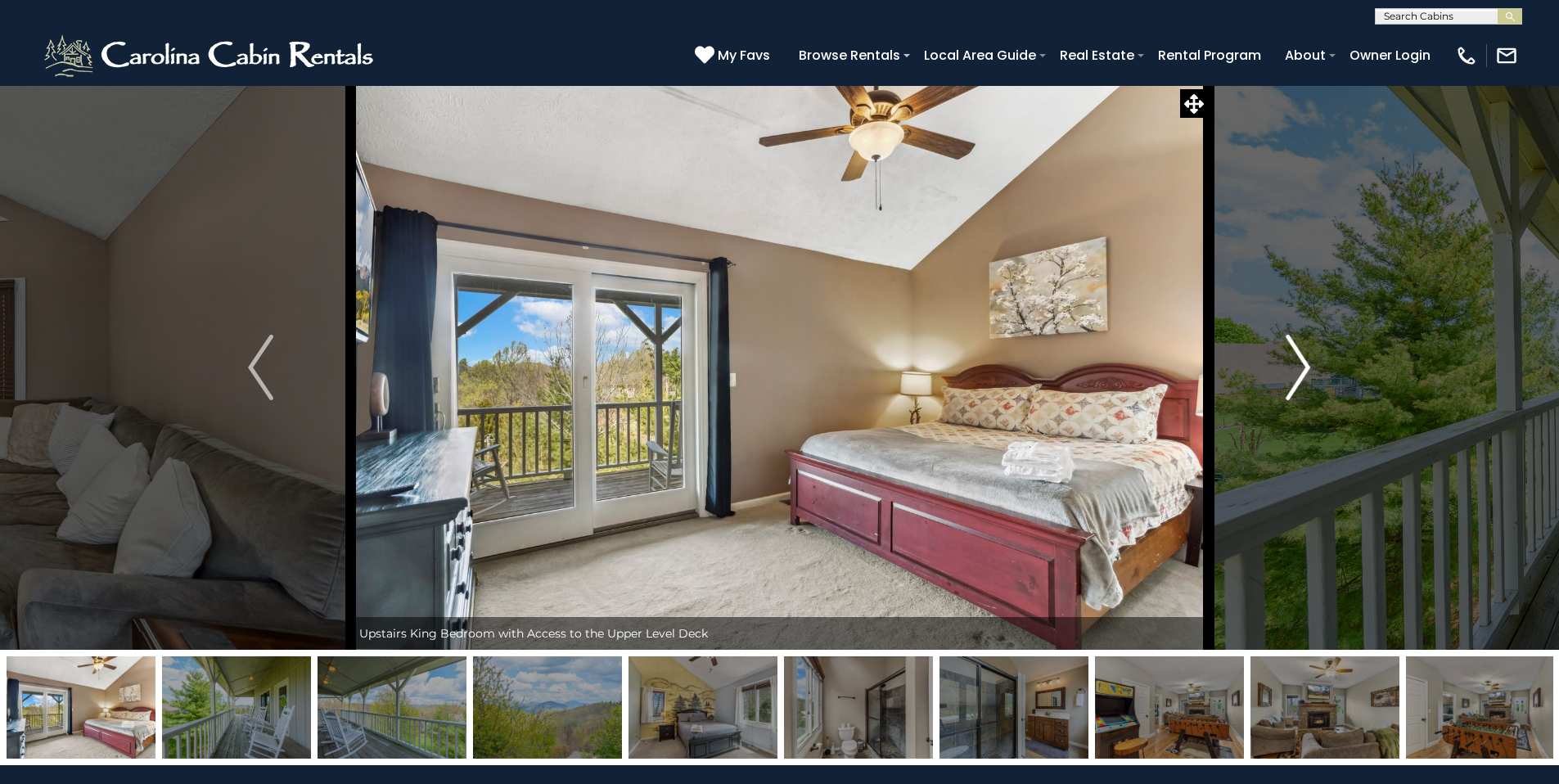
click at [1301, 371] on img "Next" at bounding box center [1297, 368] width 24 height 65
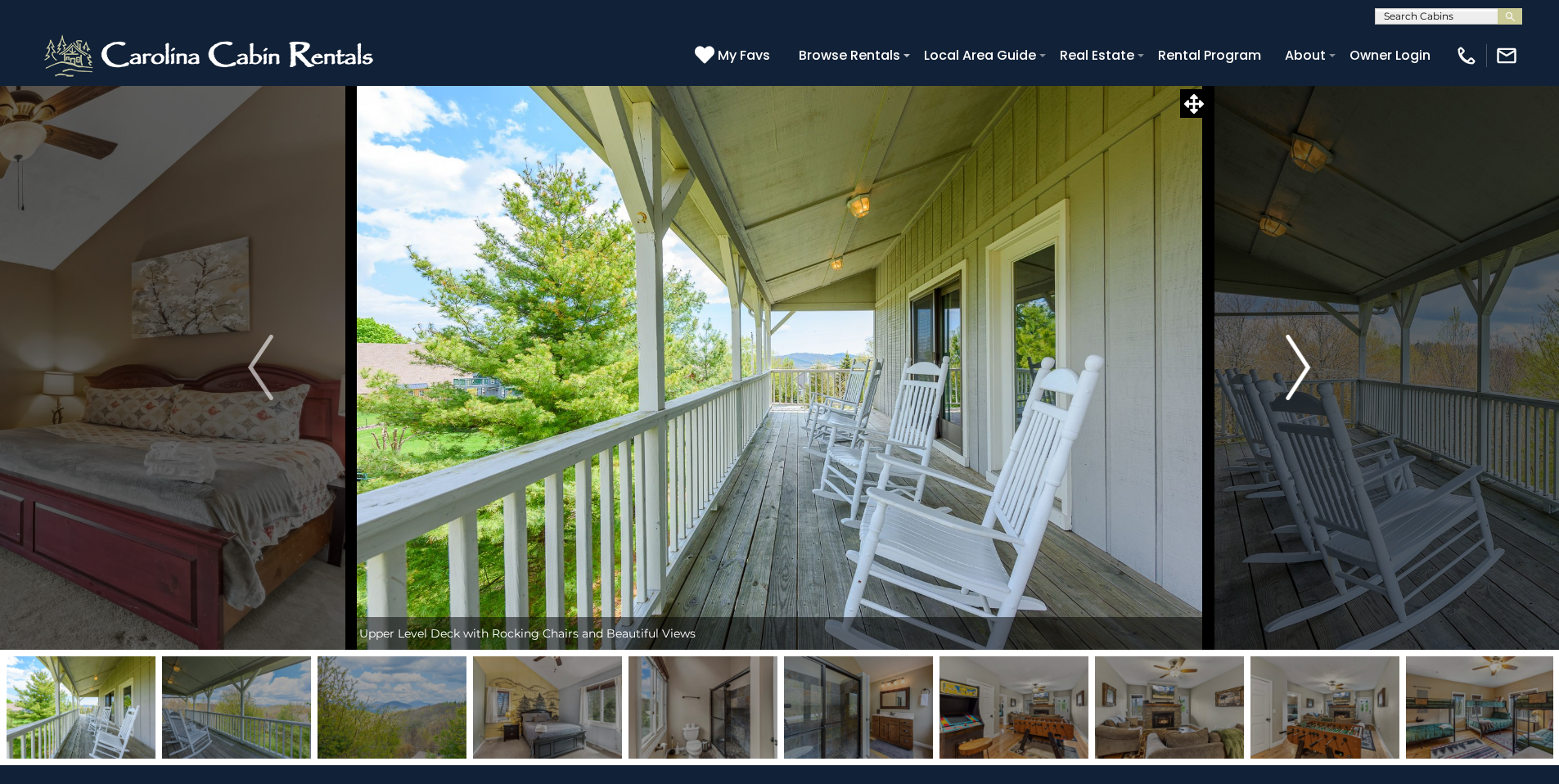
click at [1301, 371] on img "Next" at bounding box center [1297, 368] width 24 height 65
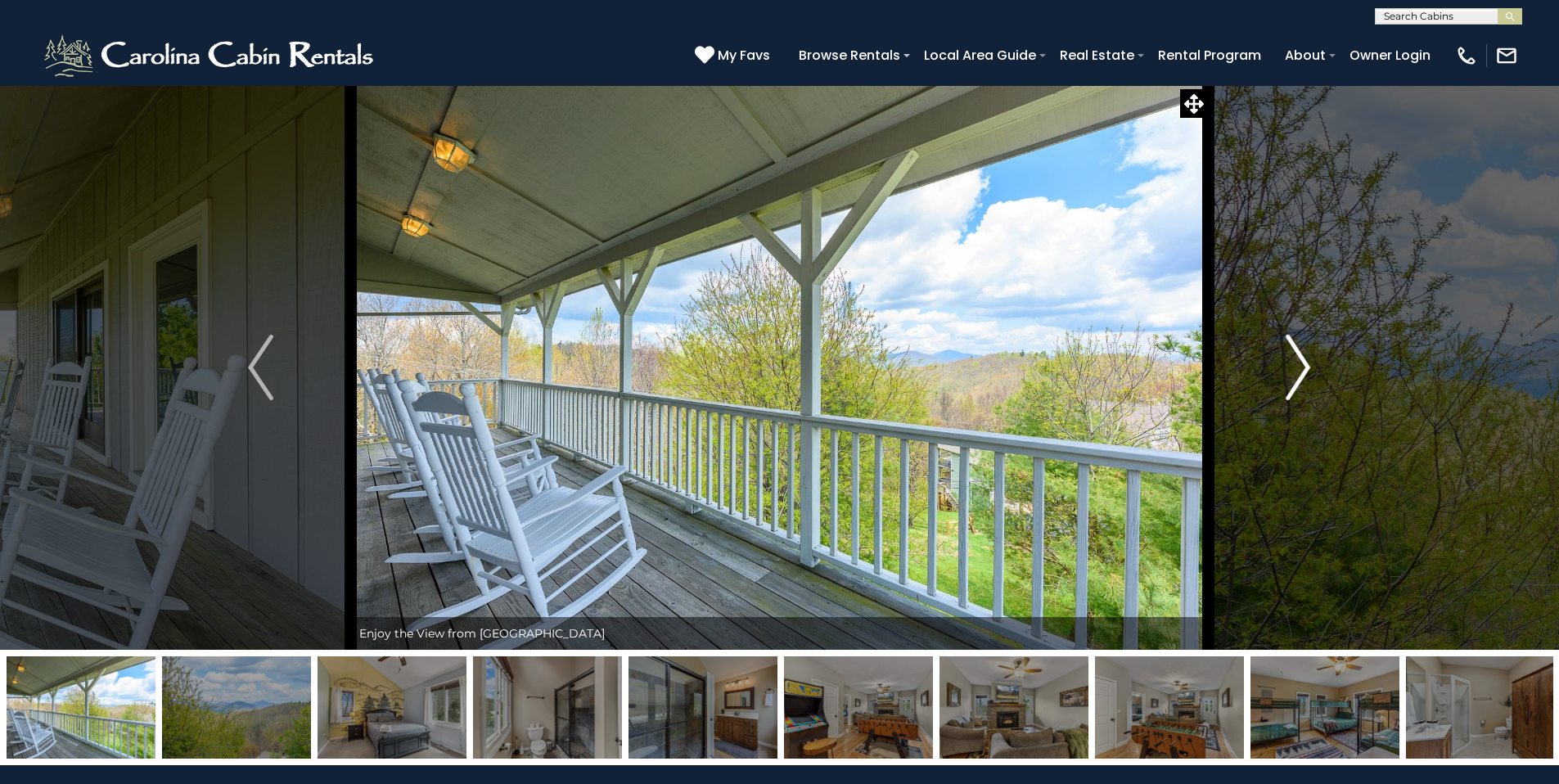
click at [1301, 371] on img "Next" at bounding box center [1297, 368] width 24 height 65
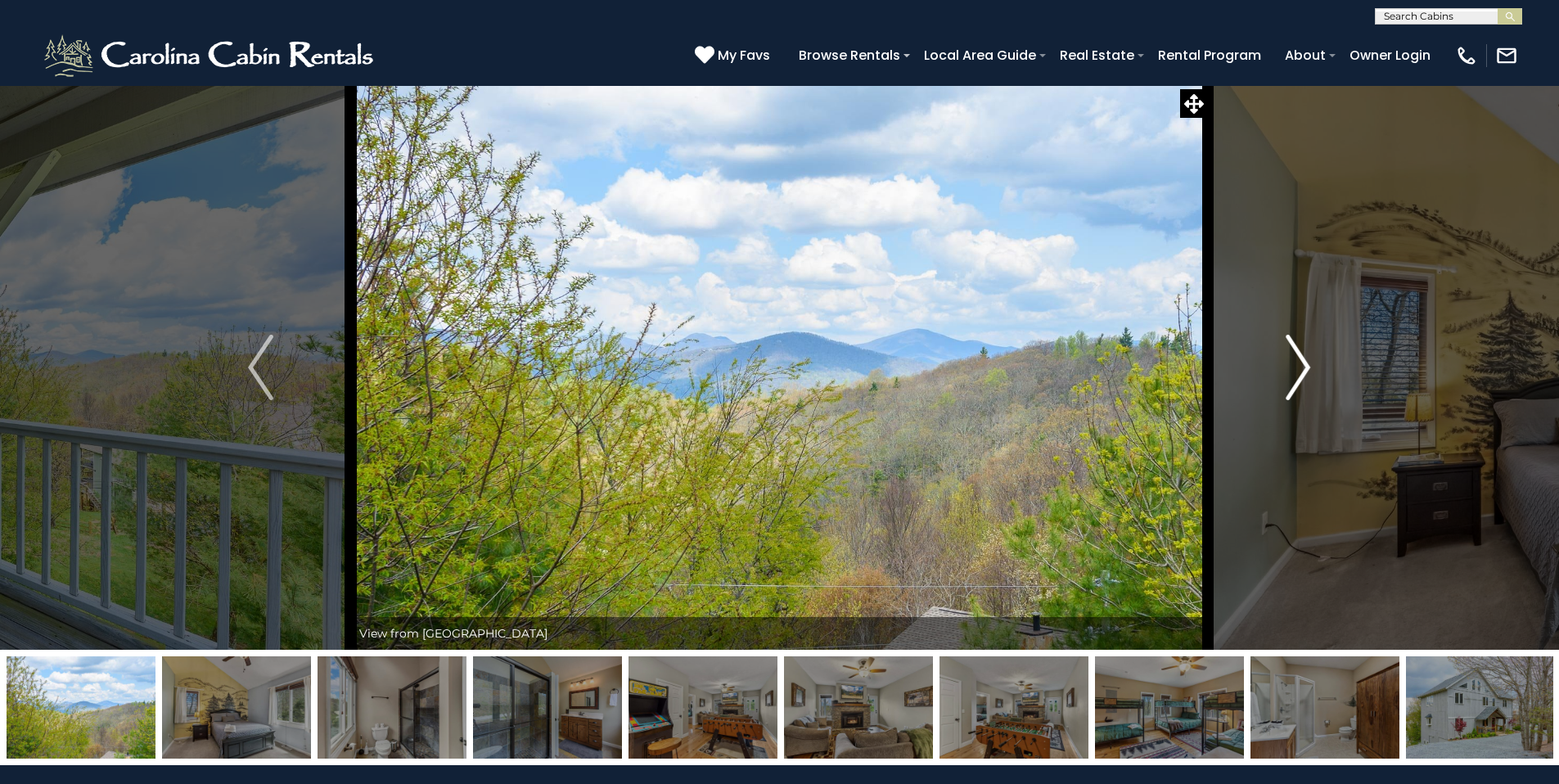
click at [1301, 371] on img "Next" at bounding box center [1297, 368] width 24 height 65
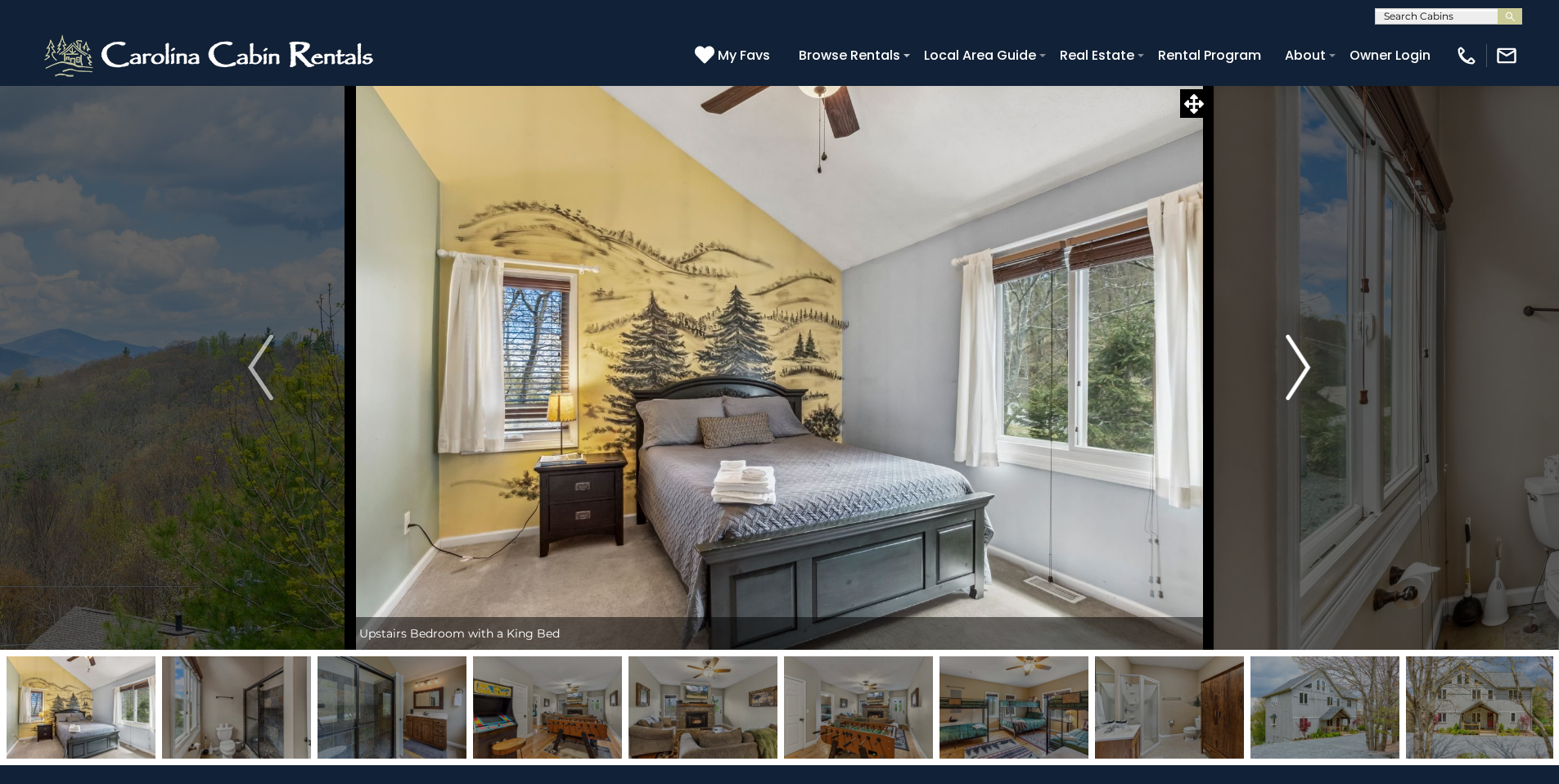
click at [1301, 371] on img "Next" at bounding box center [1297, 368] width 24 height 65
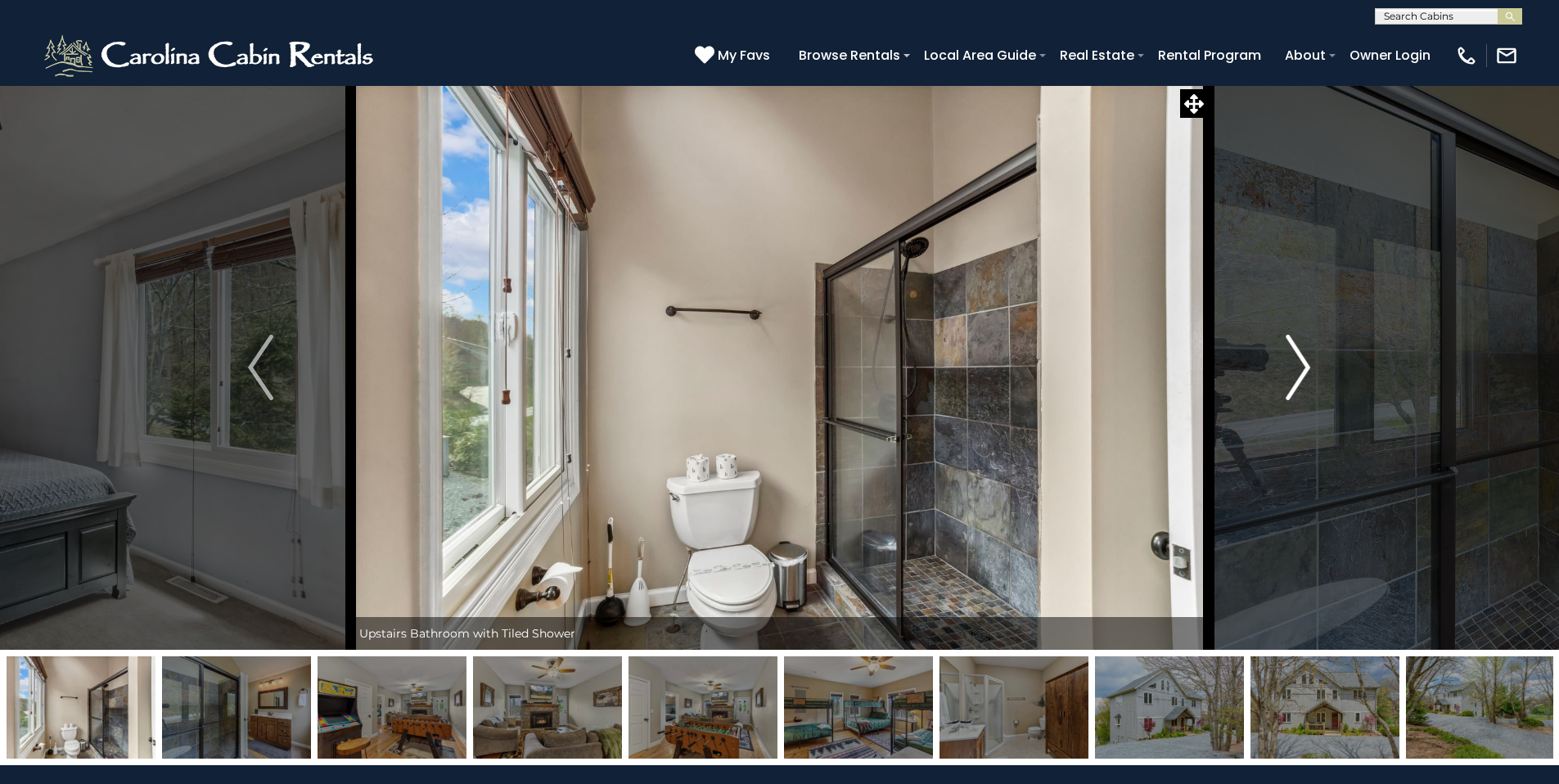
click at [1301, 371] on img "Next" at bounding box center [1297, 368] width 24 height 65
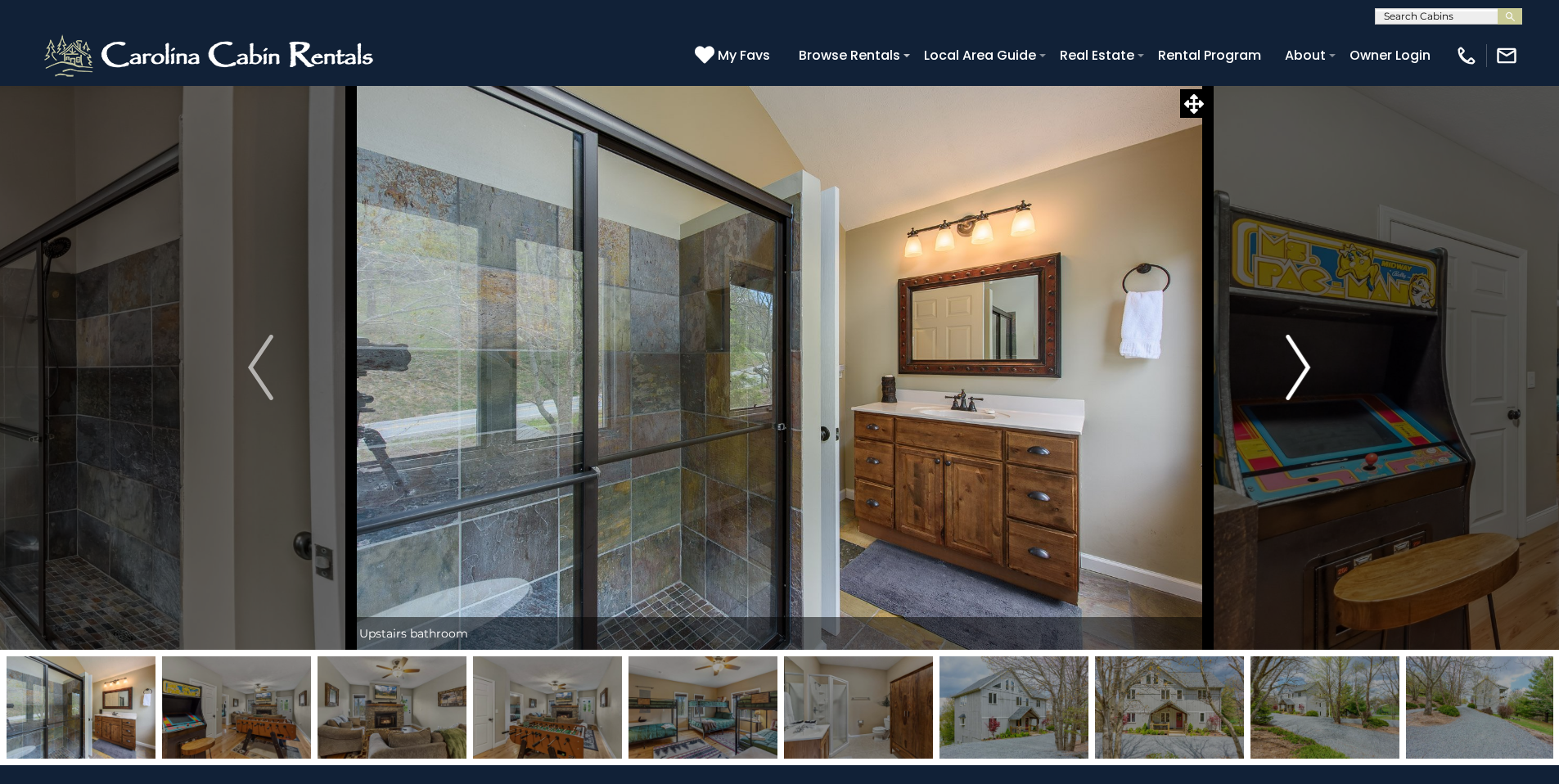
click at [1301, 371] on img "Next" at bounding box center [1297, 368] width 24 height 65
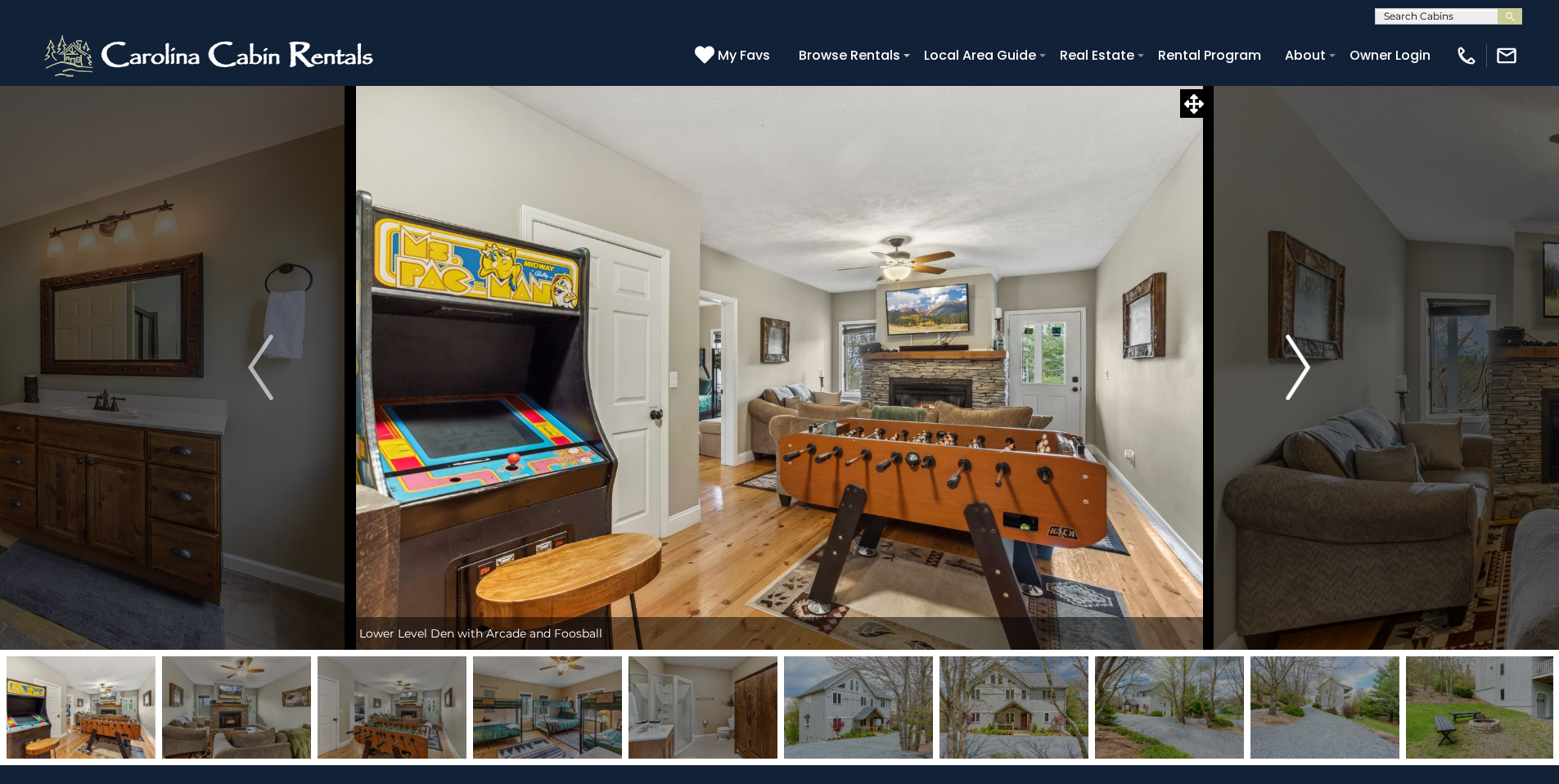
click at [1301, 371] on img "Next" at bounding box center [1297, 368] width 24 height 65
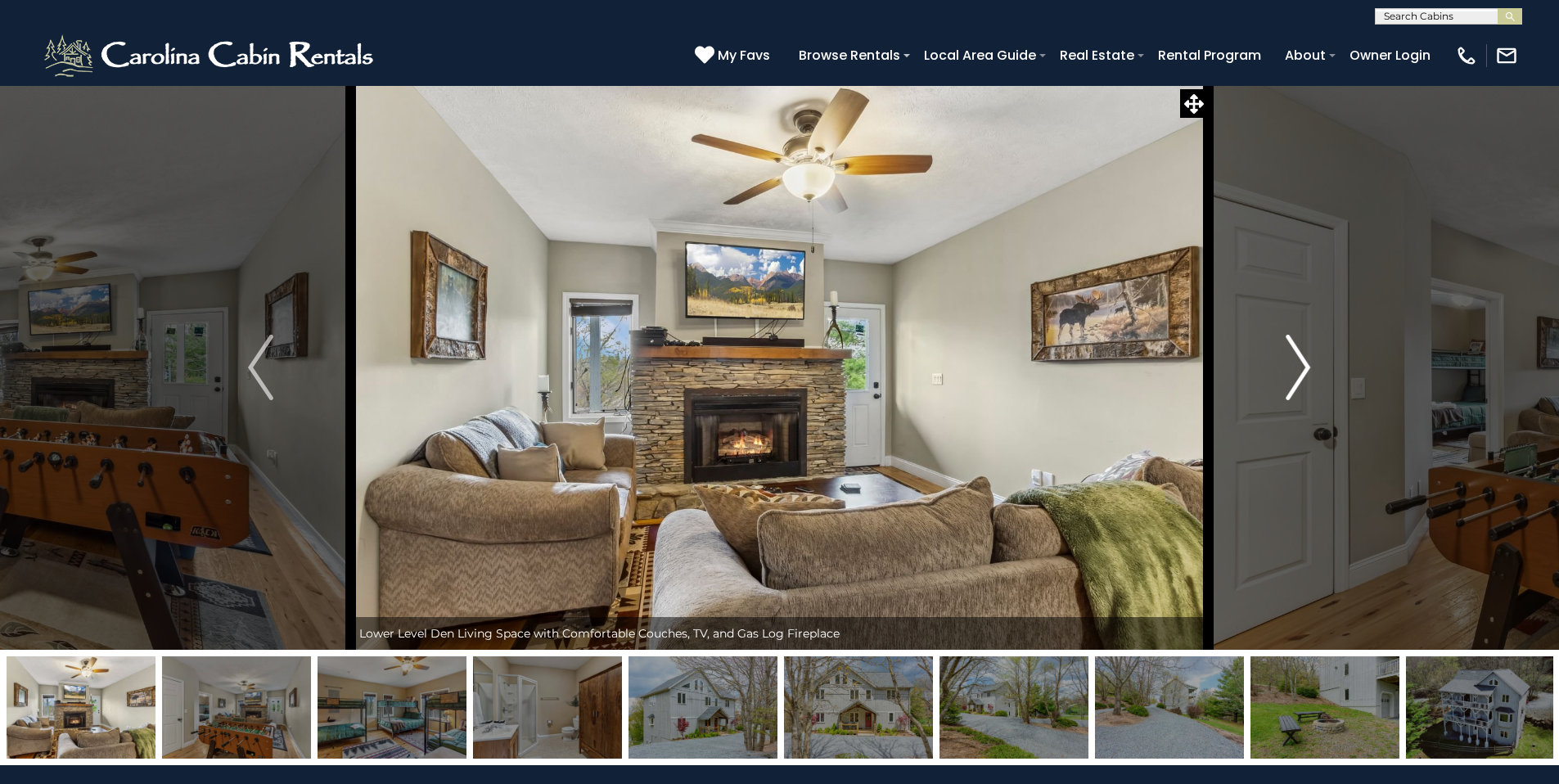
click at [1301, 371] on img "Next" at bounding box center [1297, 368] width 24 height 65
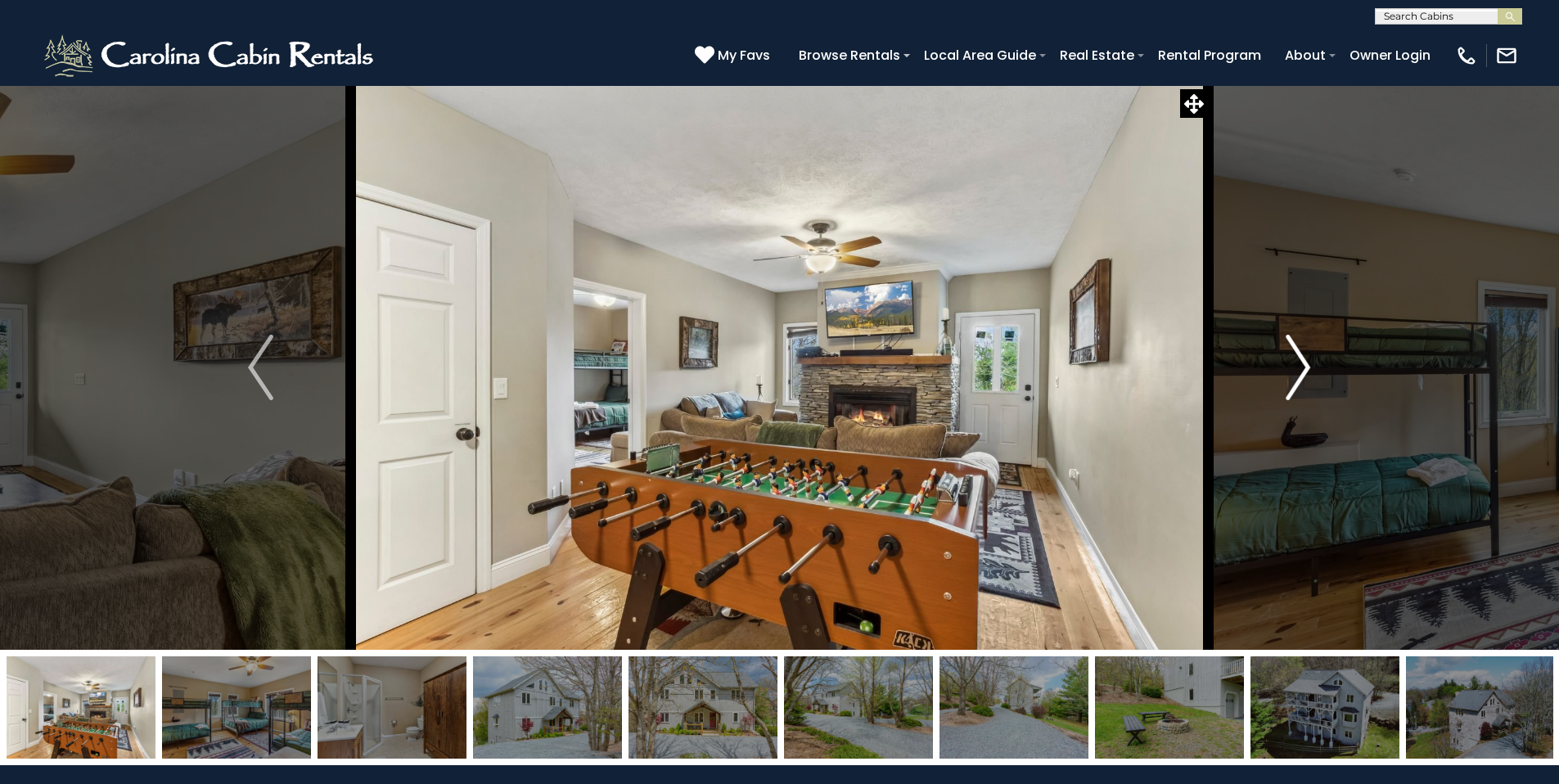
click at [1301, 371] on img "Next" at bounding box center [1297, 368] width 24 height 65
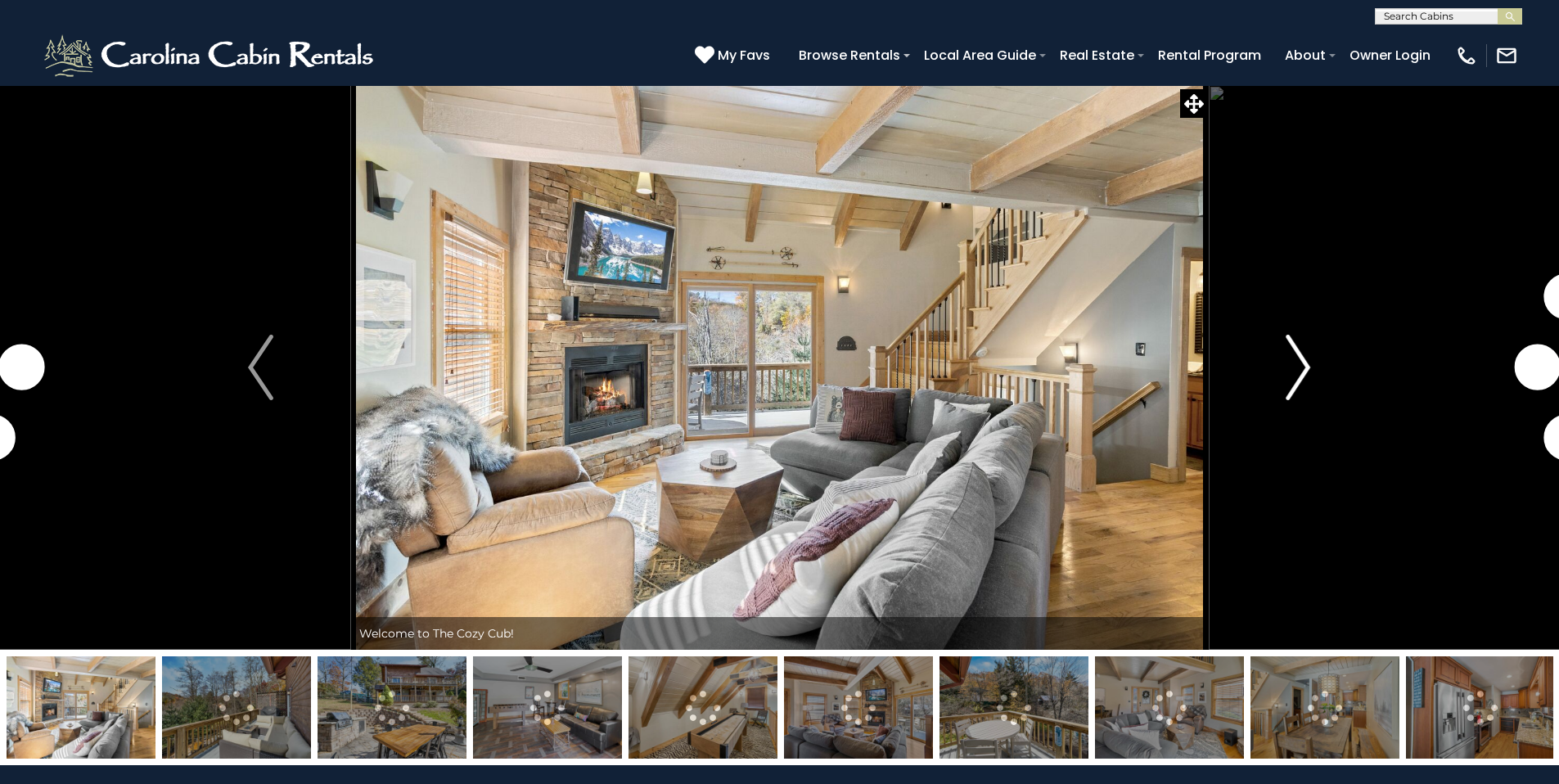
click at [1300, 378] on img "Next" at bounding box center [1297, 368] width 24 height 65
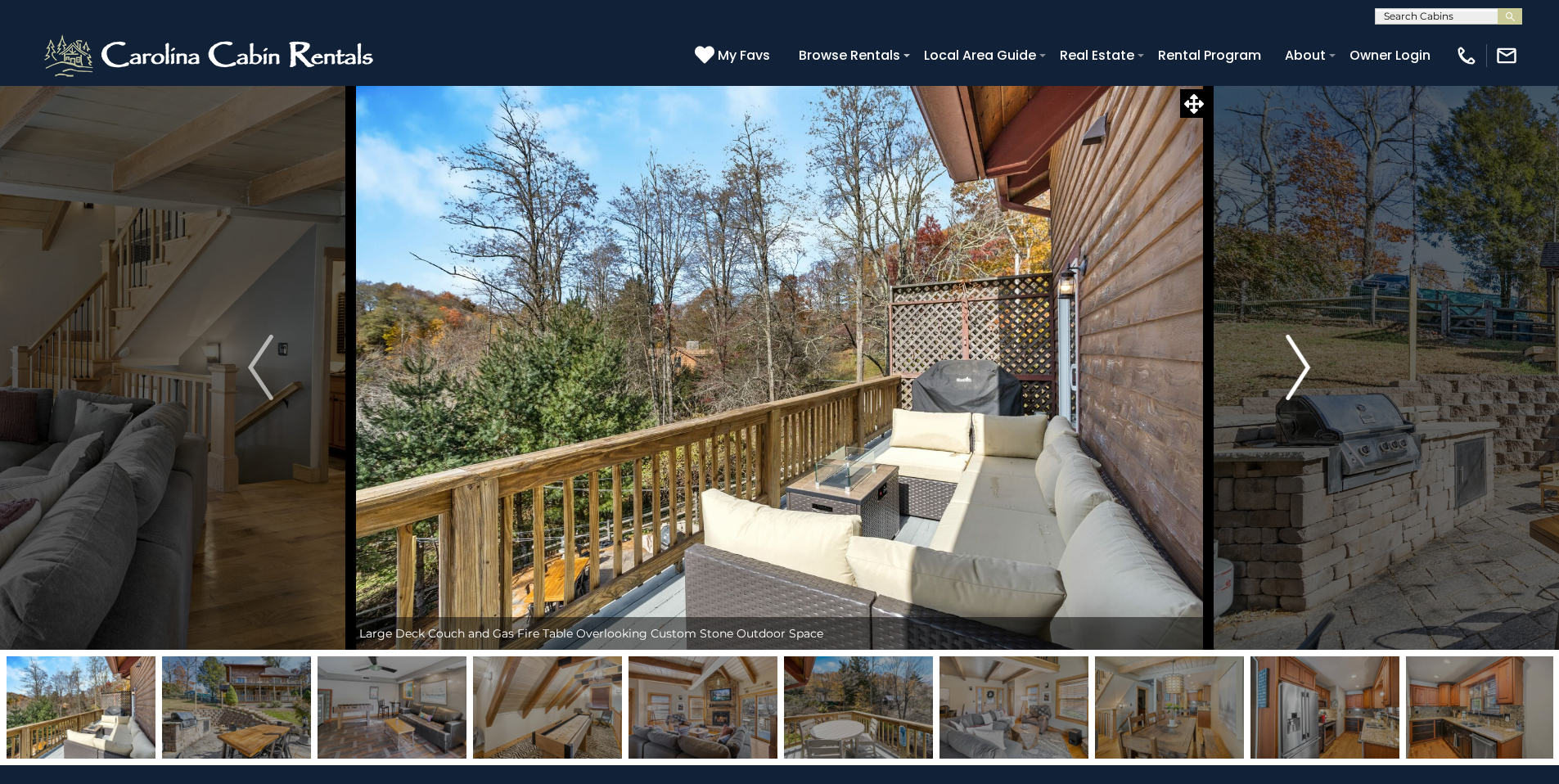
click at [1300, 378] on img "Next" at bounding box center [1297, 368] width 24 height 65
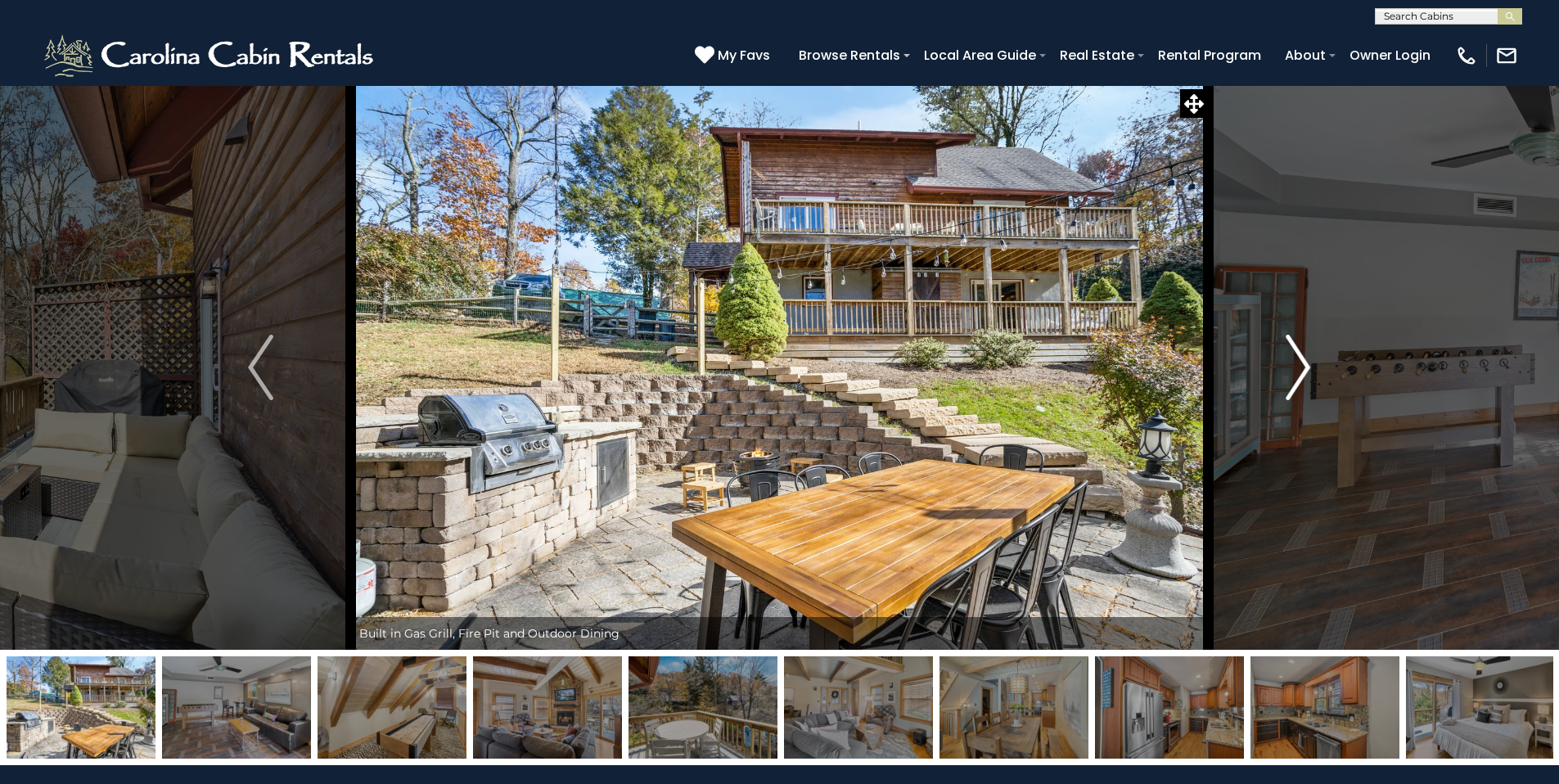
click at [1300, 378] on img "Next" at bounding box center [1297, 368] width 24 height 65
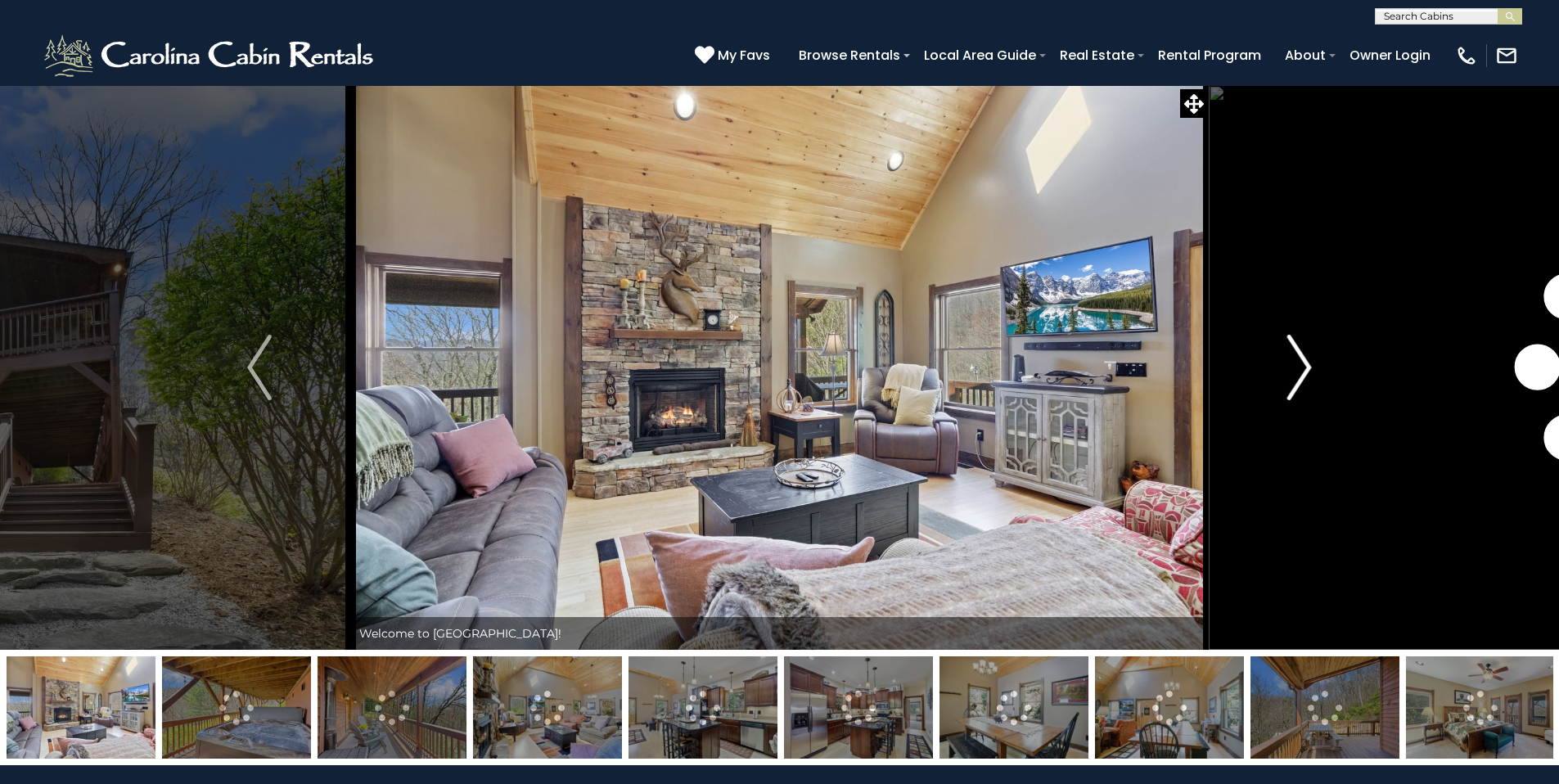
click at [1309, 368] on img "Next" at bounding box center [1299, 368] width 24 height 65
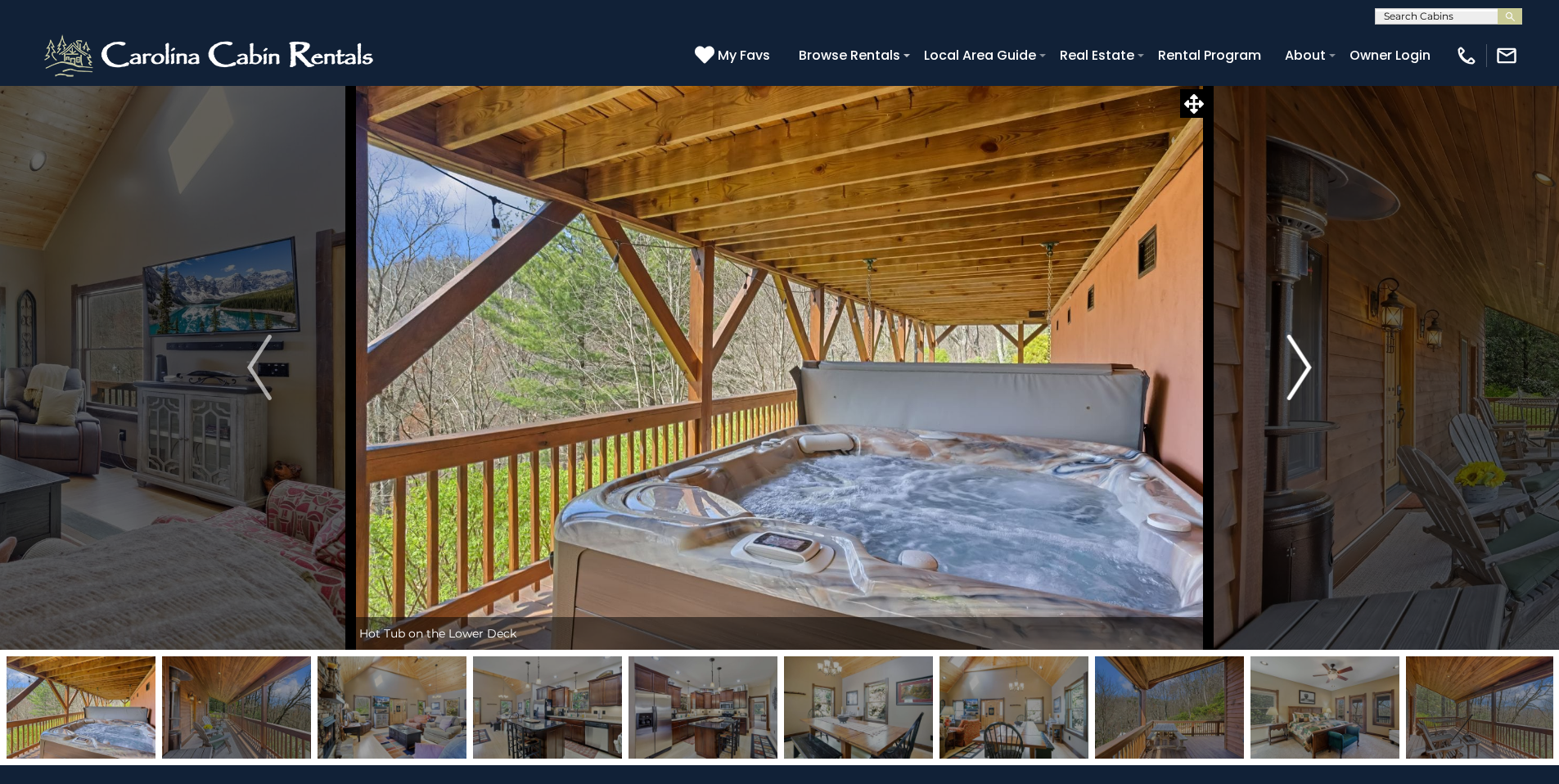
click at [1309, 368] on img "Next" at bounding box center [1299, 368] width 24 height 65
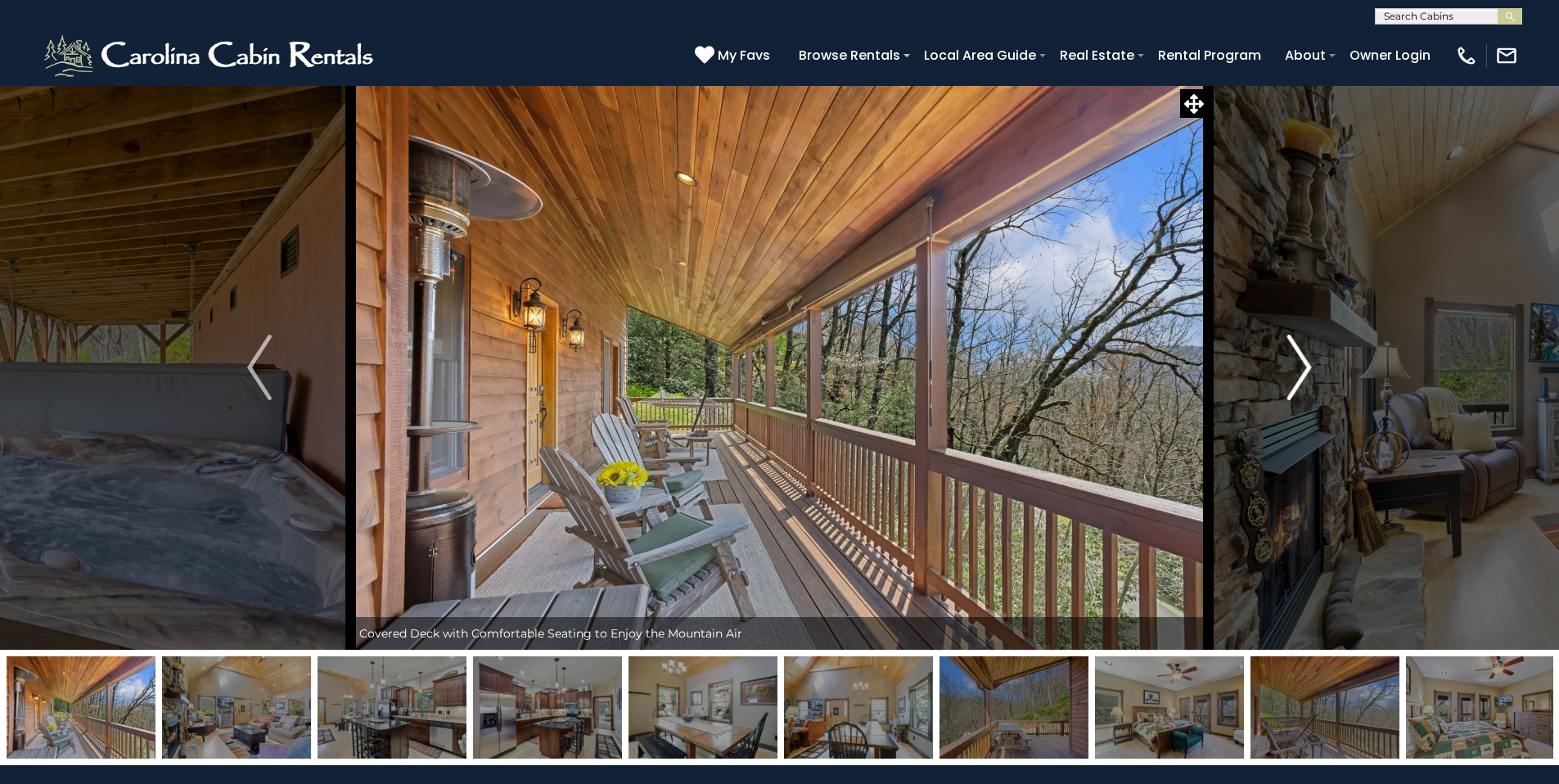
click at [1309, 368] on img "Next" at bounding box center [1299, 368] width 24 height 65
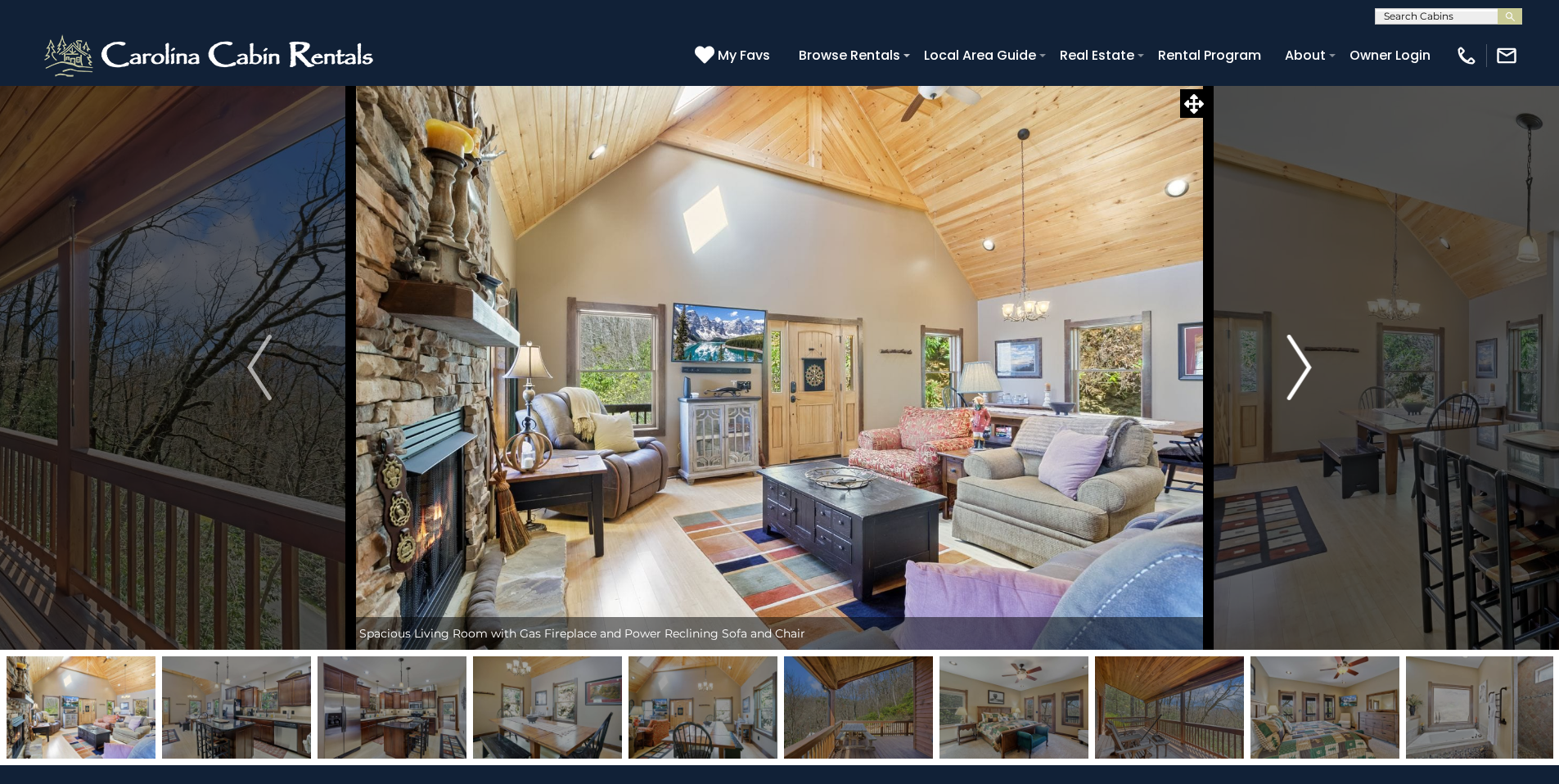
click at [1309, 368] on img "Next" at bounding box center [1299, 368] width 24 height 65
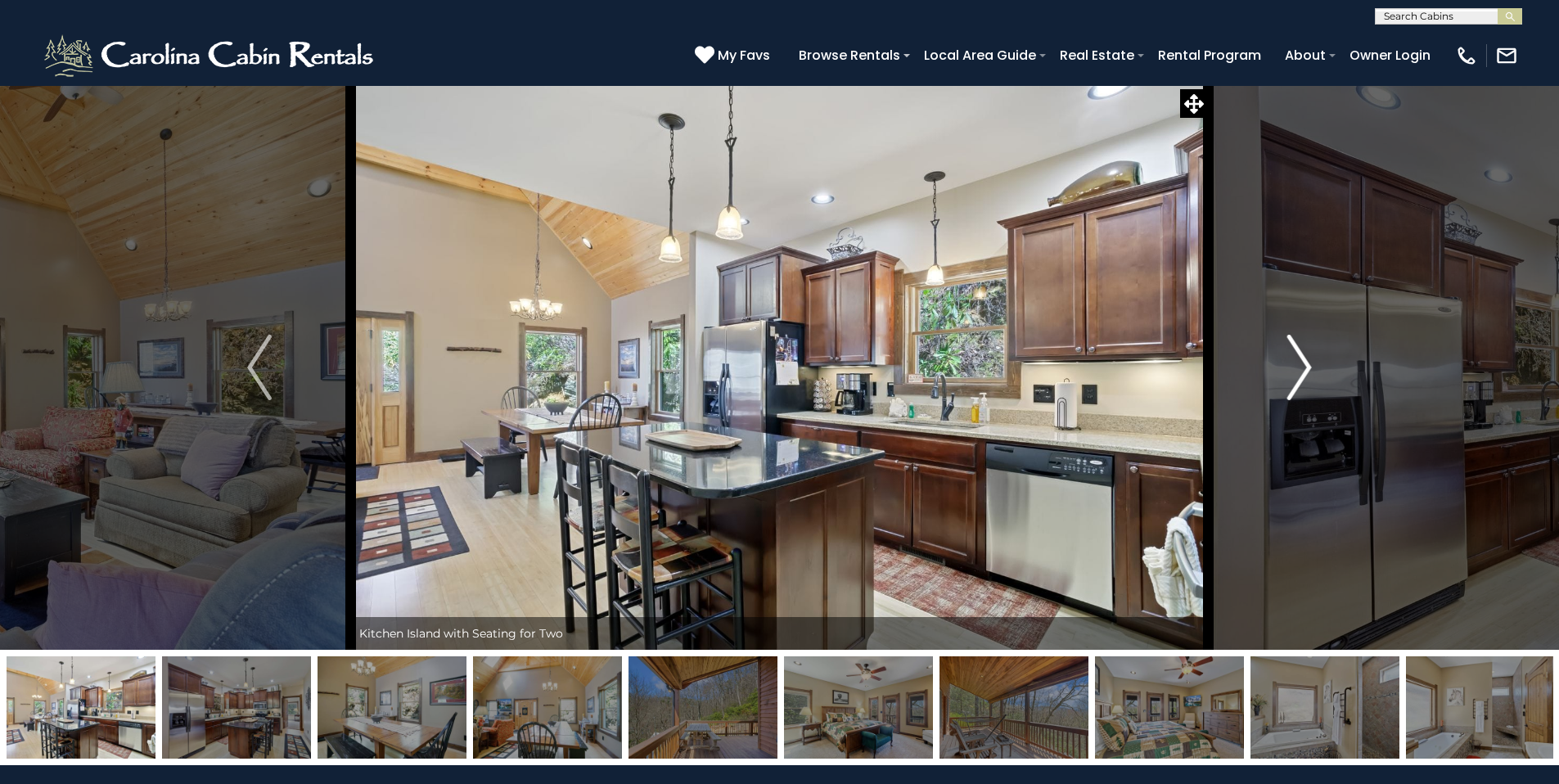
click at [1309, 368] on img "Next" at bounding box center [1299, 368] width 24 height 65
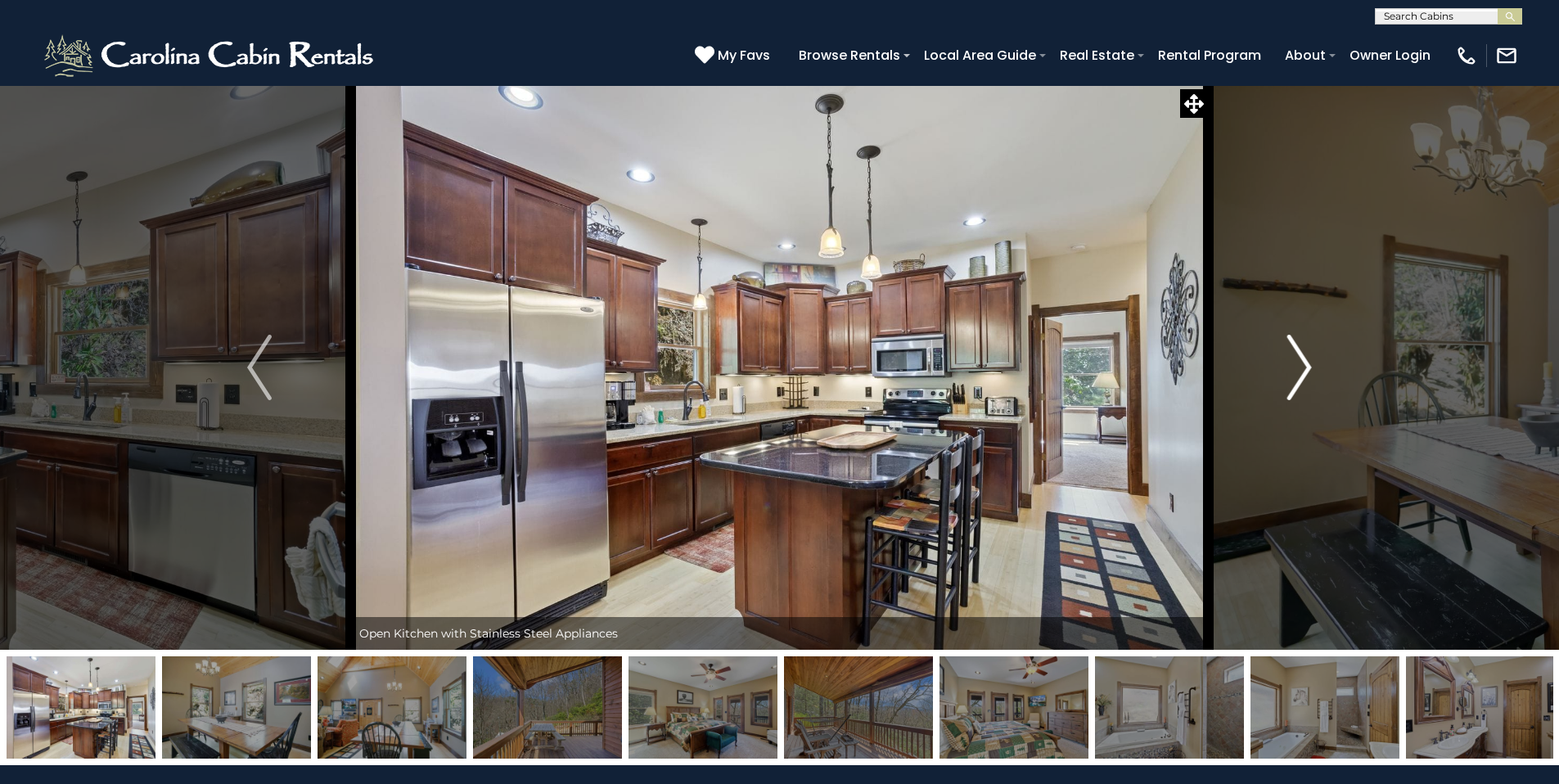
click at [1309, 368] on img "Next" at bounding box center [1299, 368] width 24 height 65
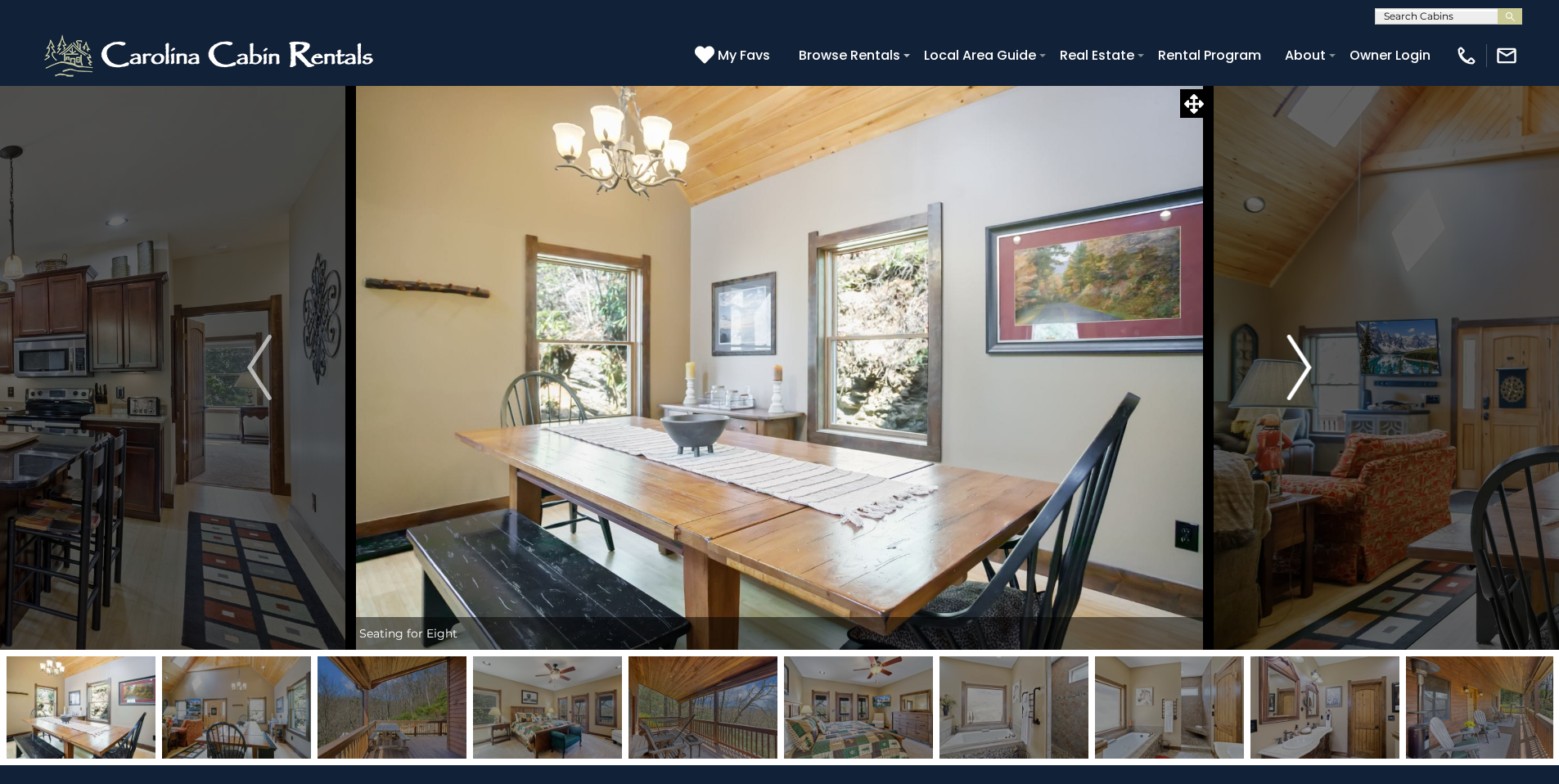
click at [1309, 368] on img "Next" at bounding box center [1299, 368] width 24 height 65
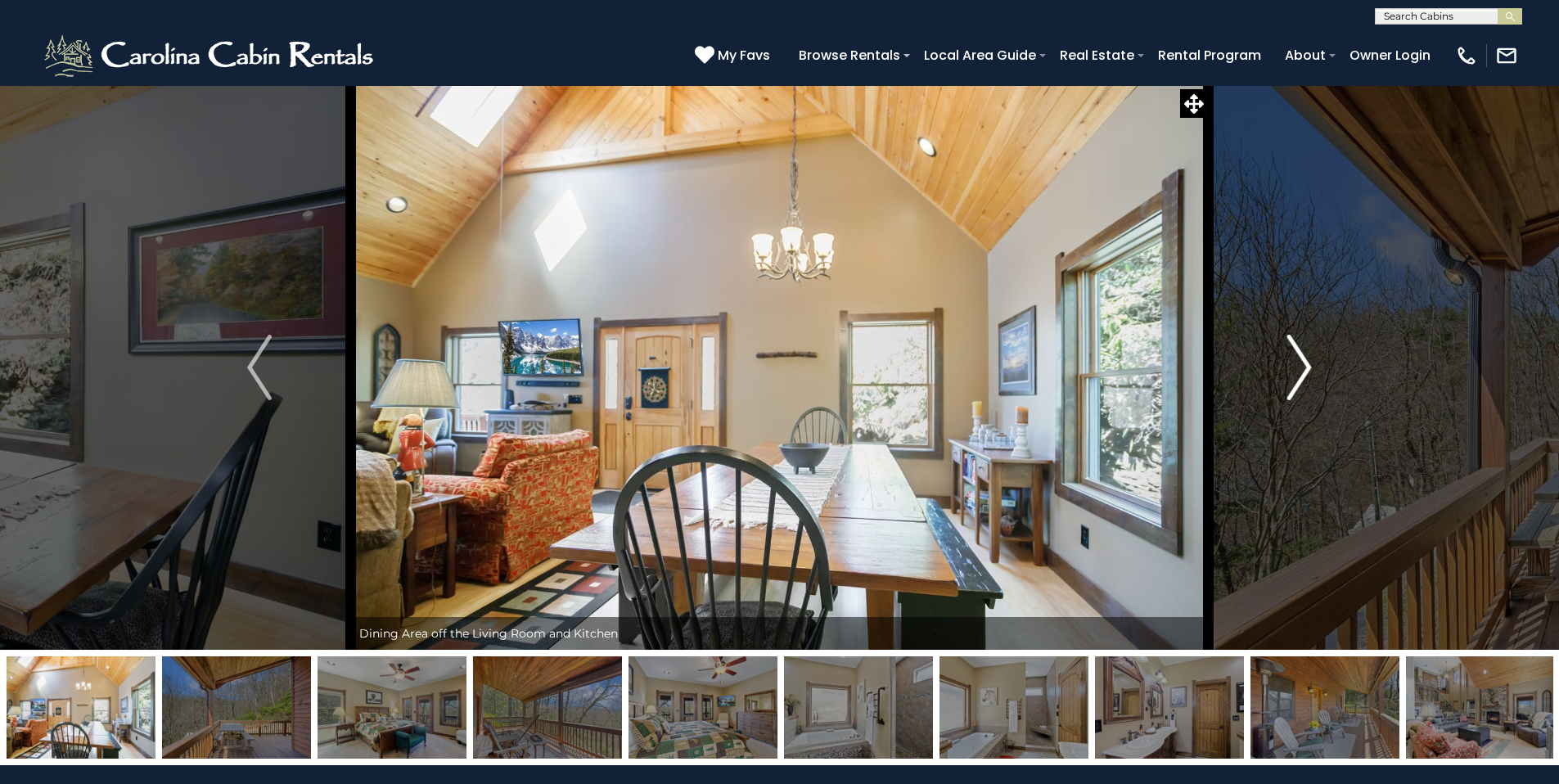
click at [1309, 368] on img "Next" at bounding box center [1299, 368] width 24 height 65
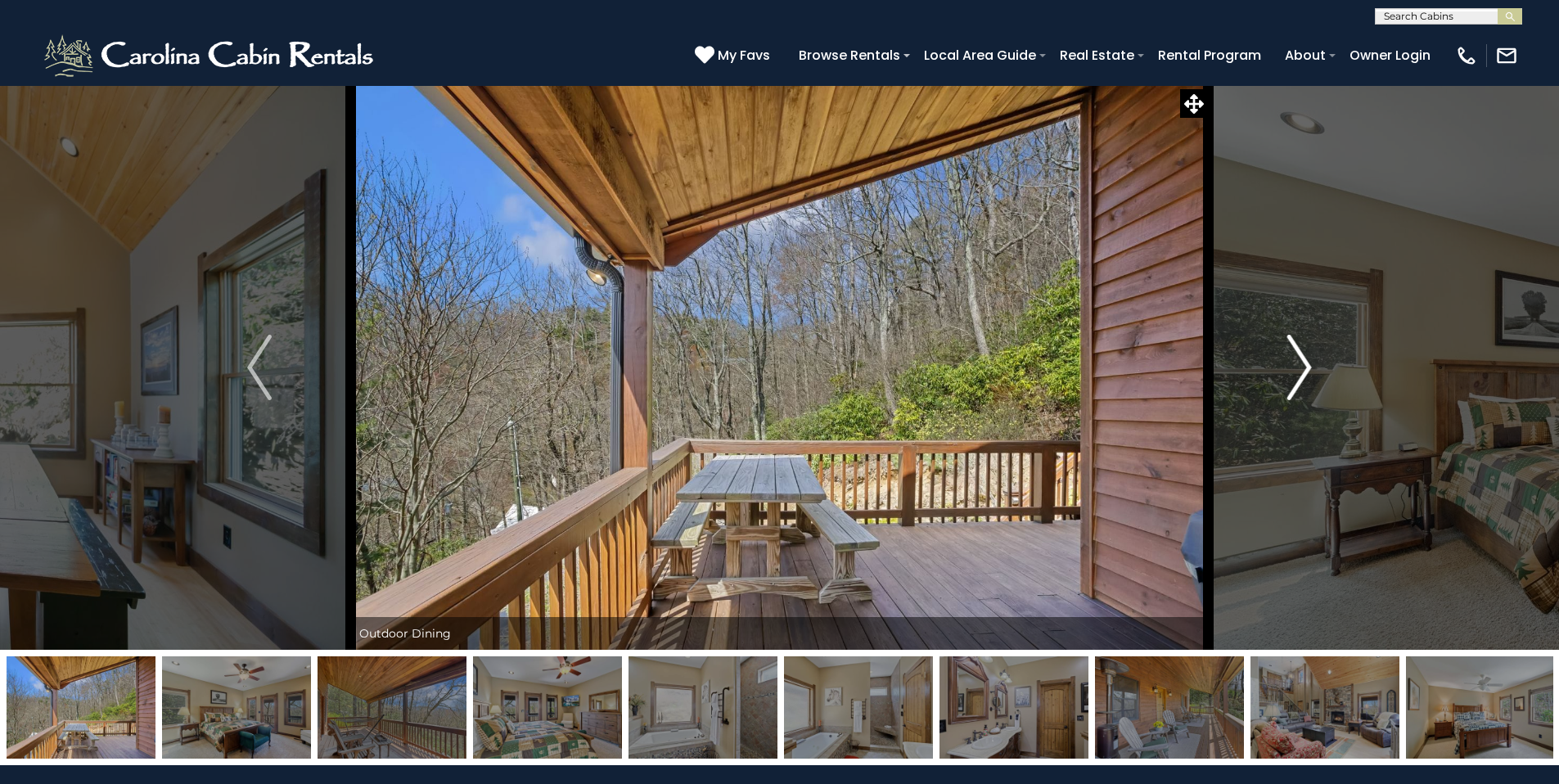
click at [1309, 368] on img "Next" at bounding box center [1299, 368] width 24 height 65
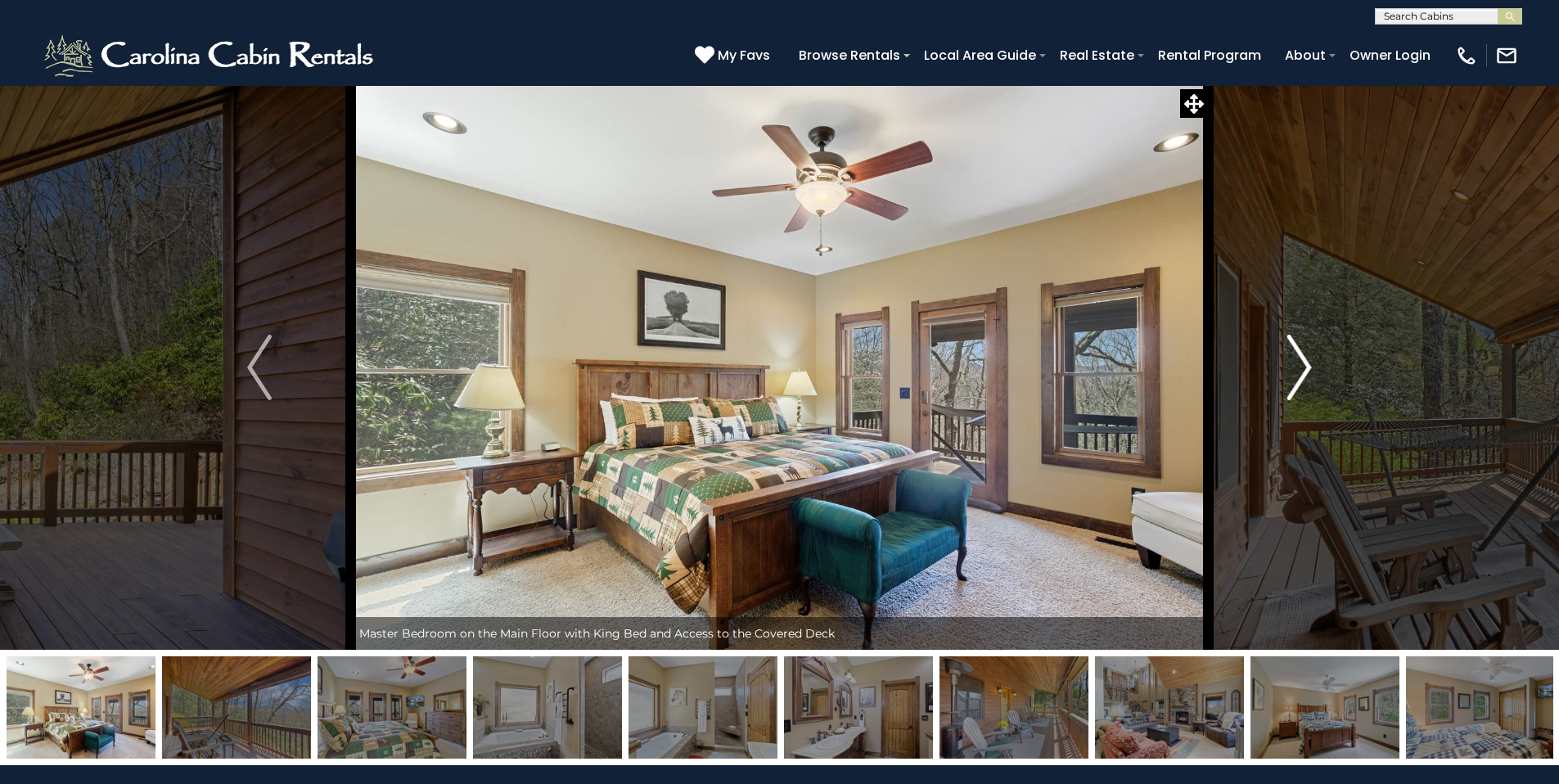
click at [1309, 368] on img "Next" at bounding box center [1299, 368] width 24 height 65
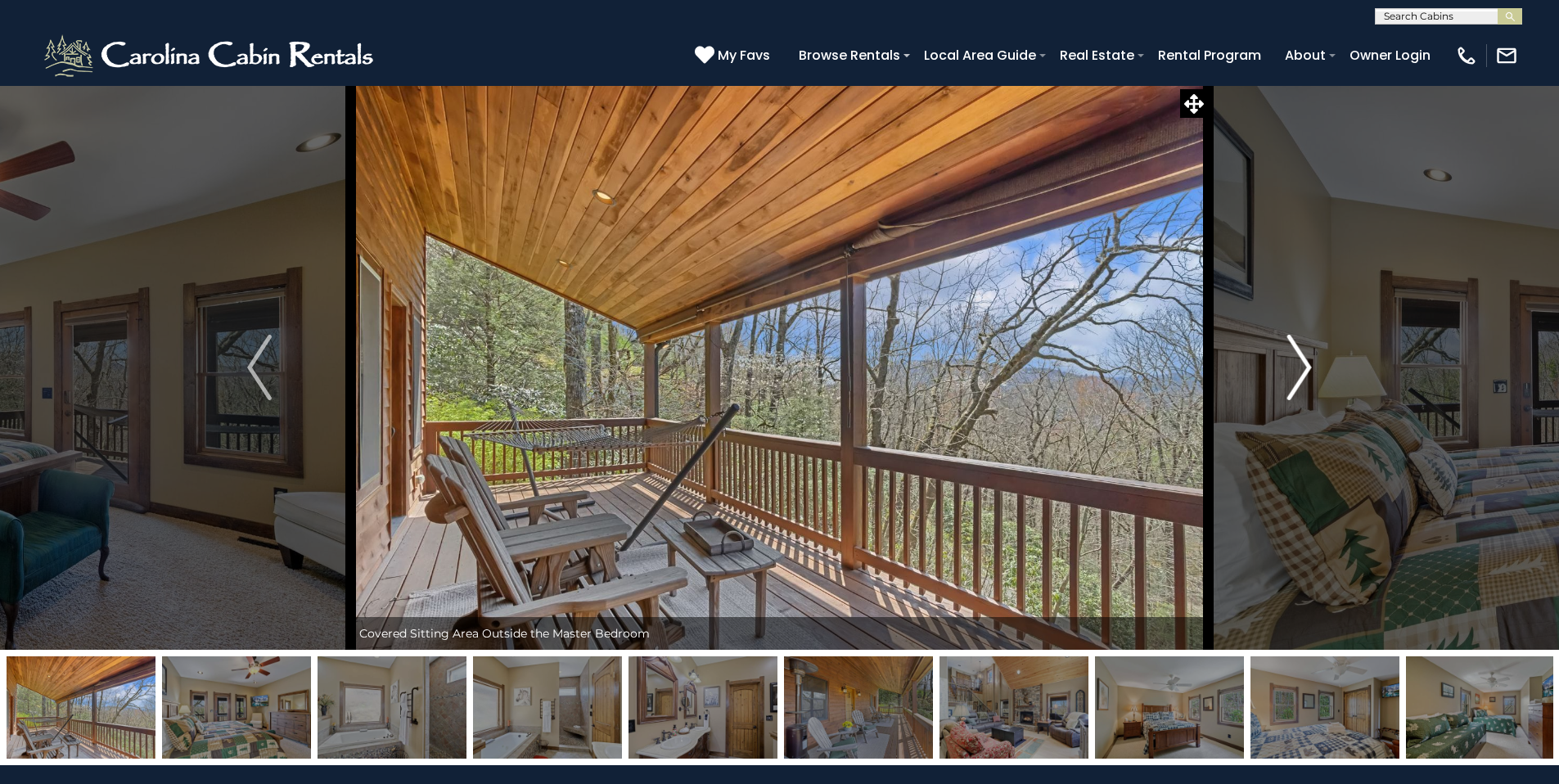
click at [1309, 368] on img "Next" at bounding box center [1299, 368] width 24 height 65
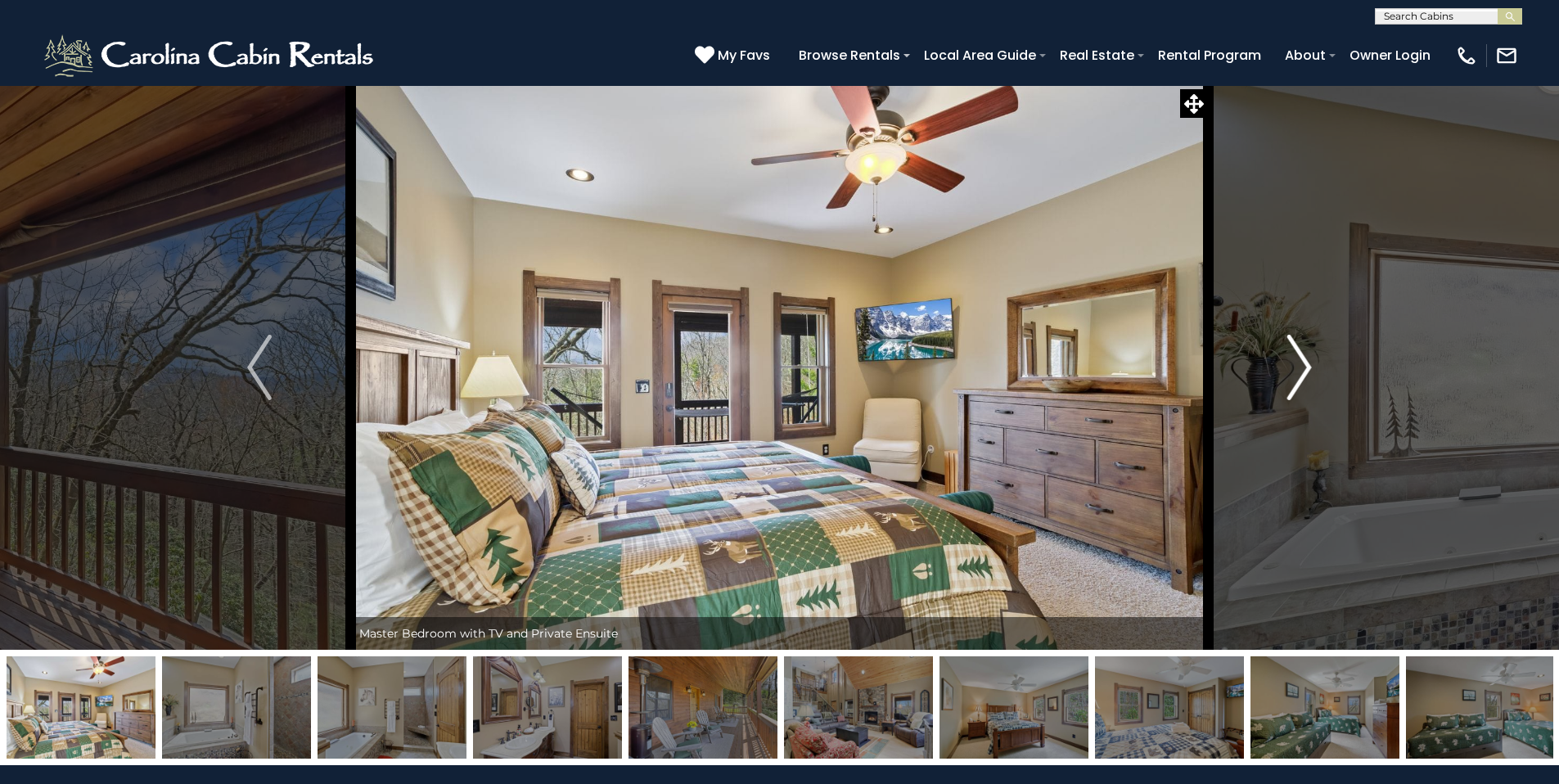
click at [1309, 368] on img "Next" at bounding box center [1299, 368] width 24 height 65
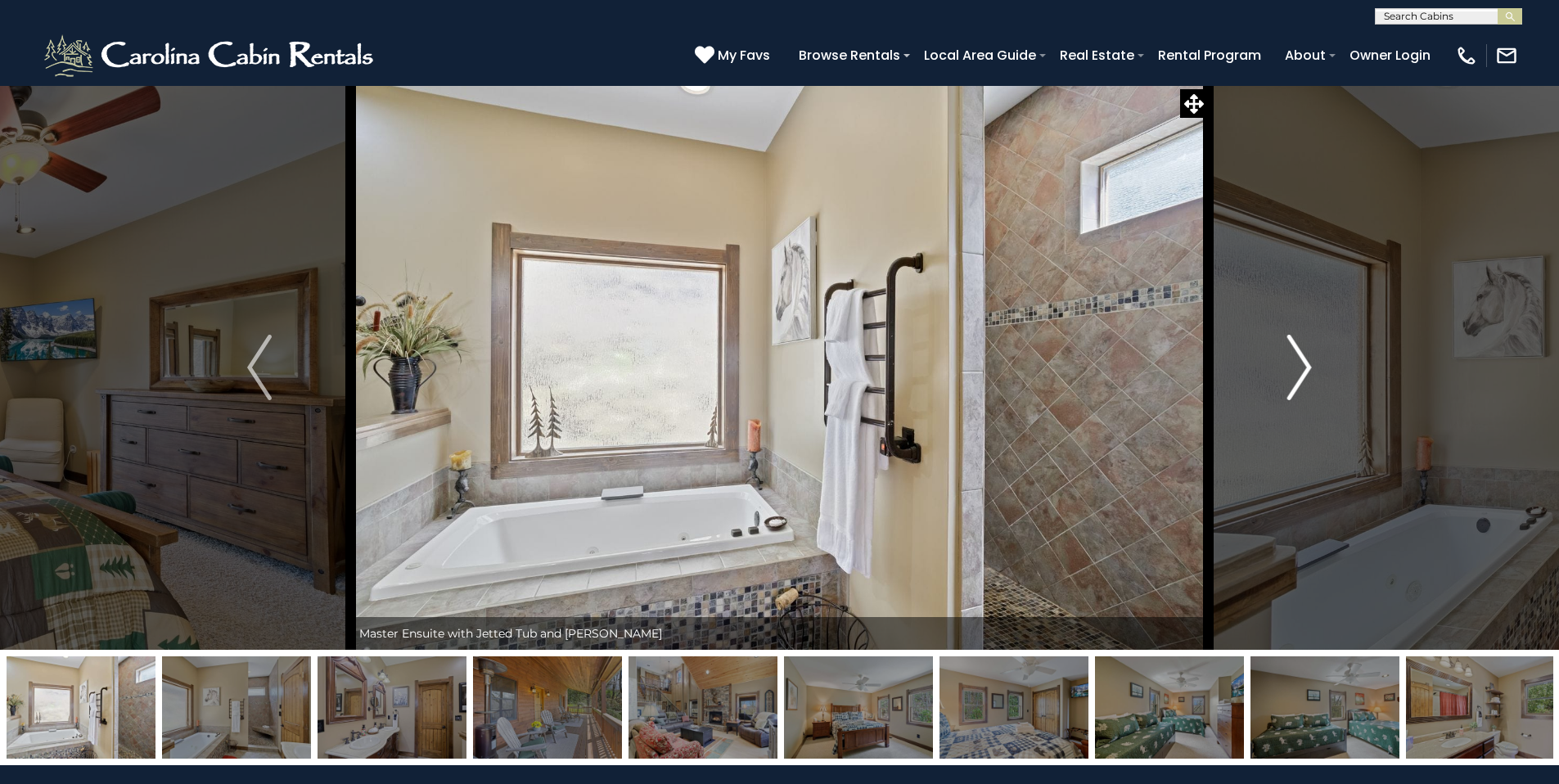
click at [1309, 368] on img "Next" at bounding box center [1299, 368] width 24 height 65
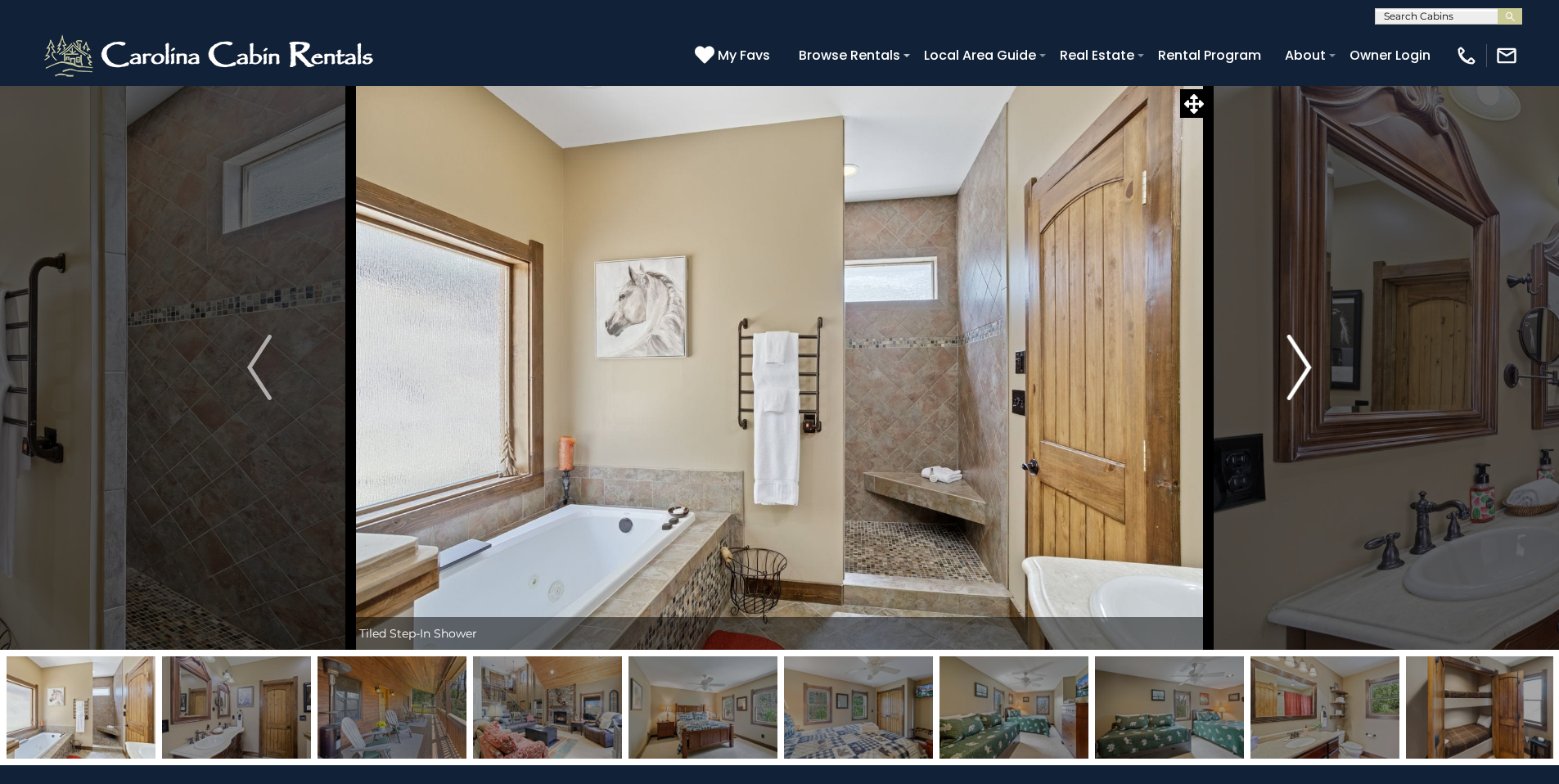
click at [1309, 368] on img "Next" at bounding box center [1299, 368] width 24 height 65
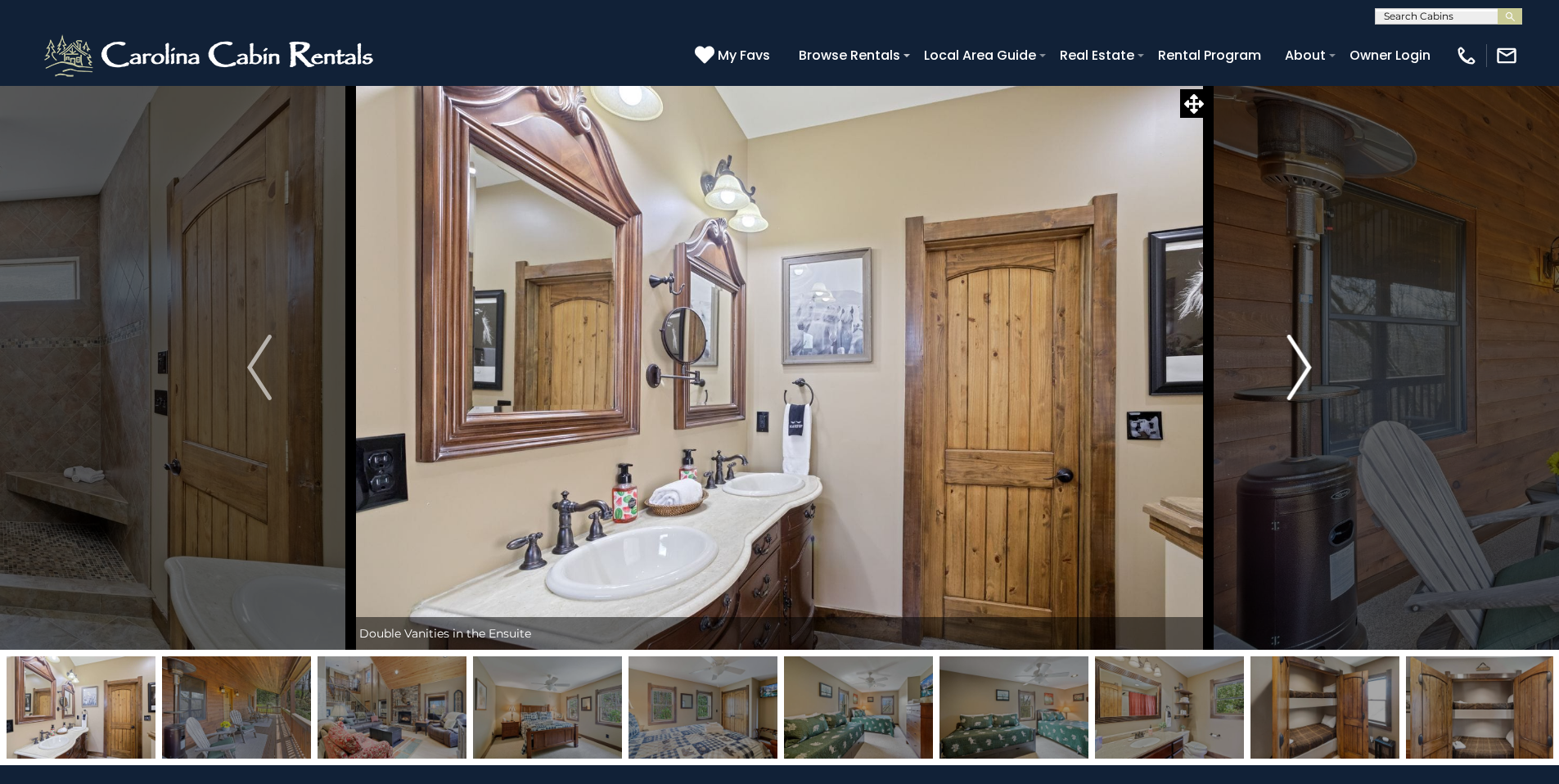
click at [1309, 368] on img "Next" at bounding box center [1299, 368] width 24 height 65
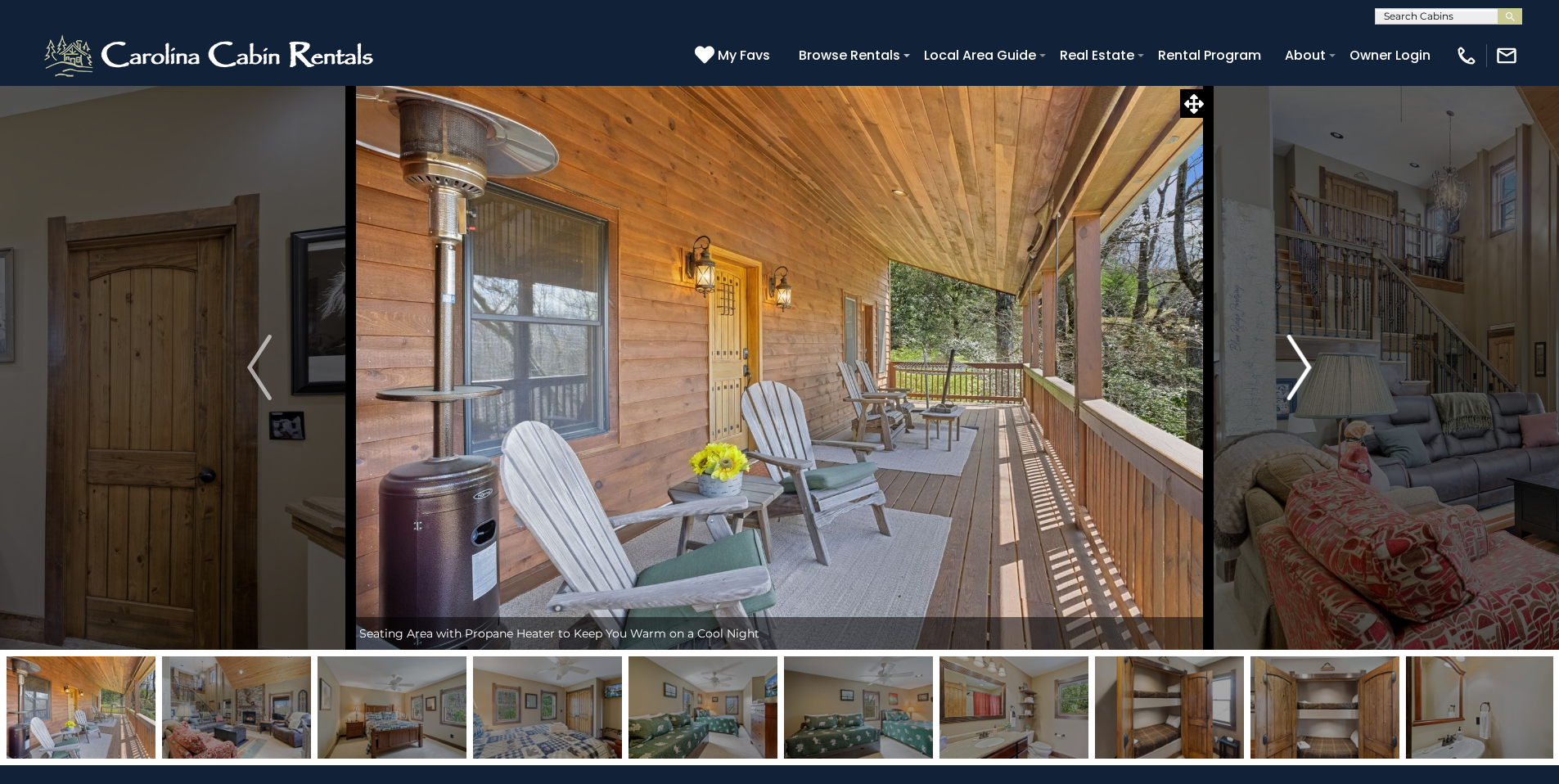
click at [1309, 368] on img "Next" at bounding box center [1299, 368] width 24 height 65
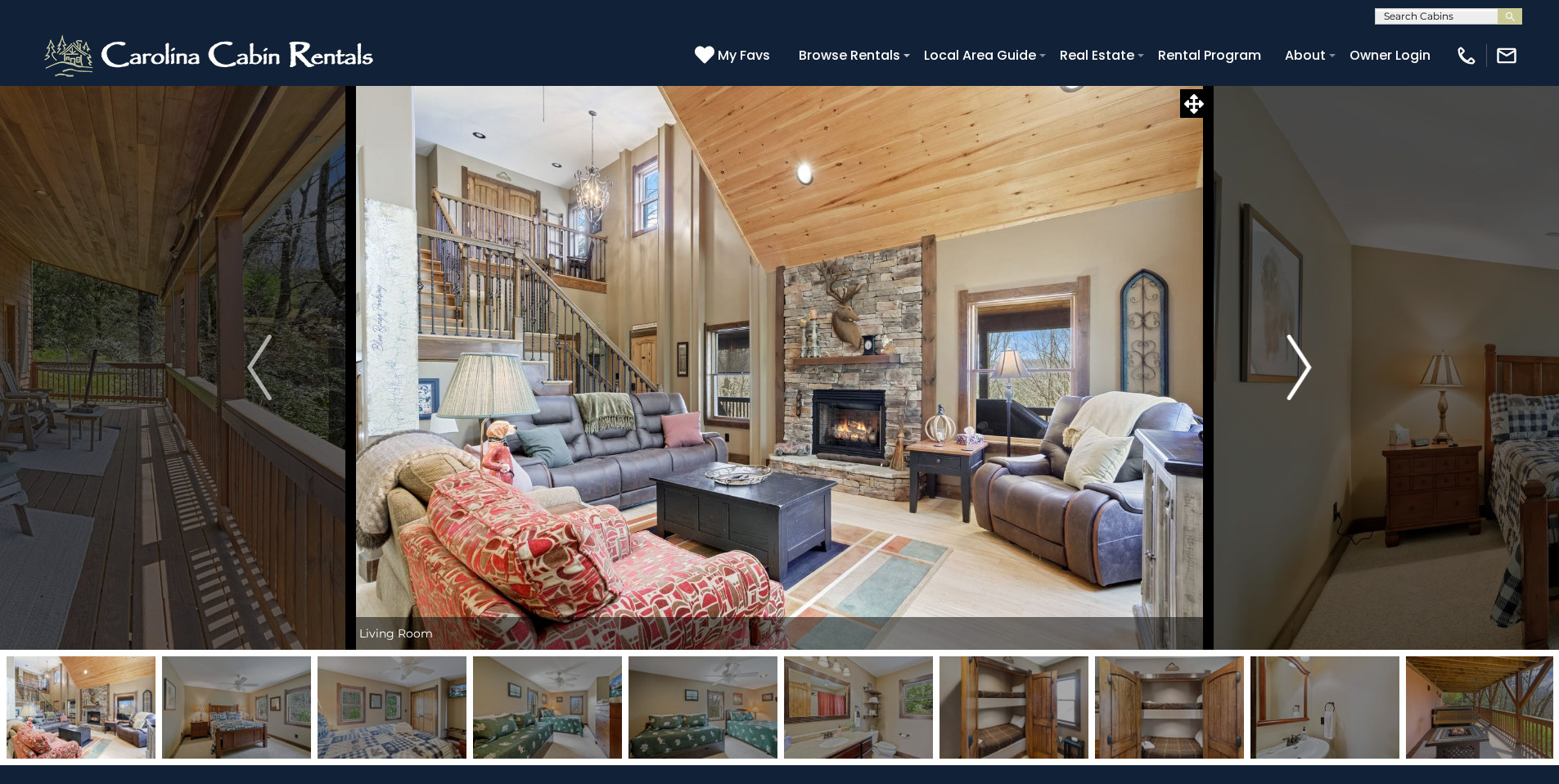
click at [1309, 368] on img "Next" at bounding box center [1299, 368] width 24 height 65
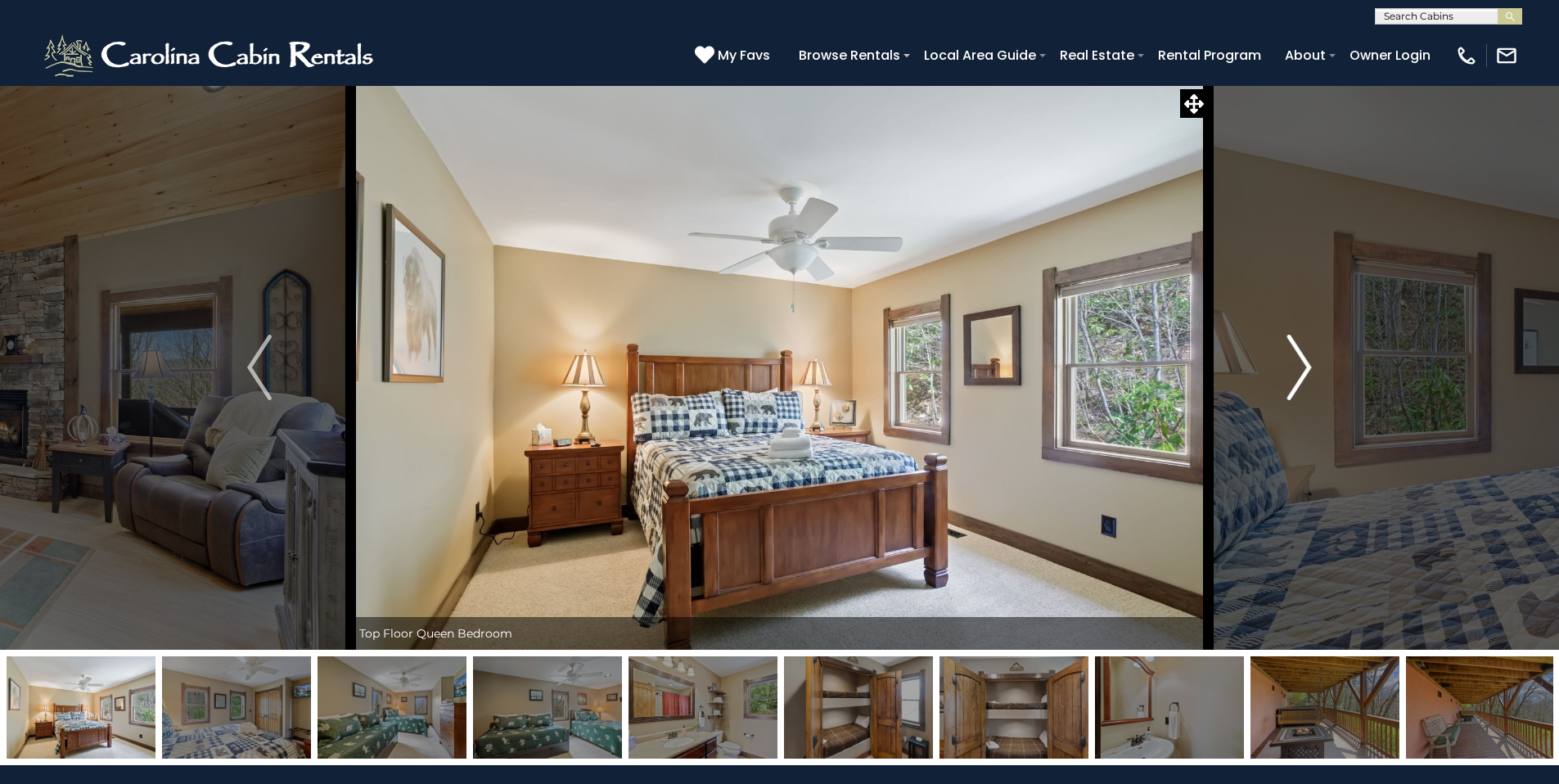
click at [1309, 368] on img "Next" at bounding box center [1299, 368] width 24 height 65
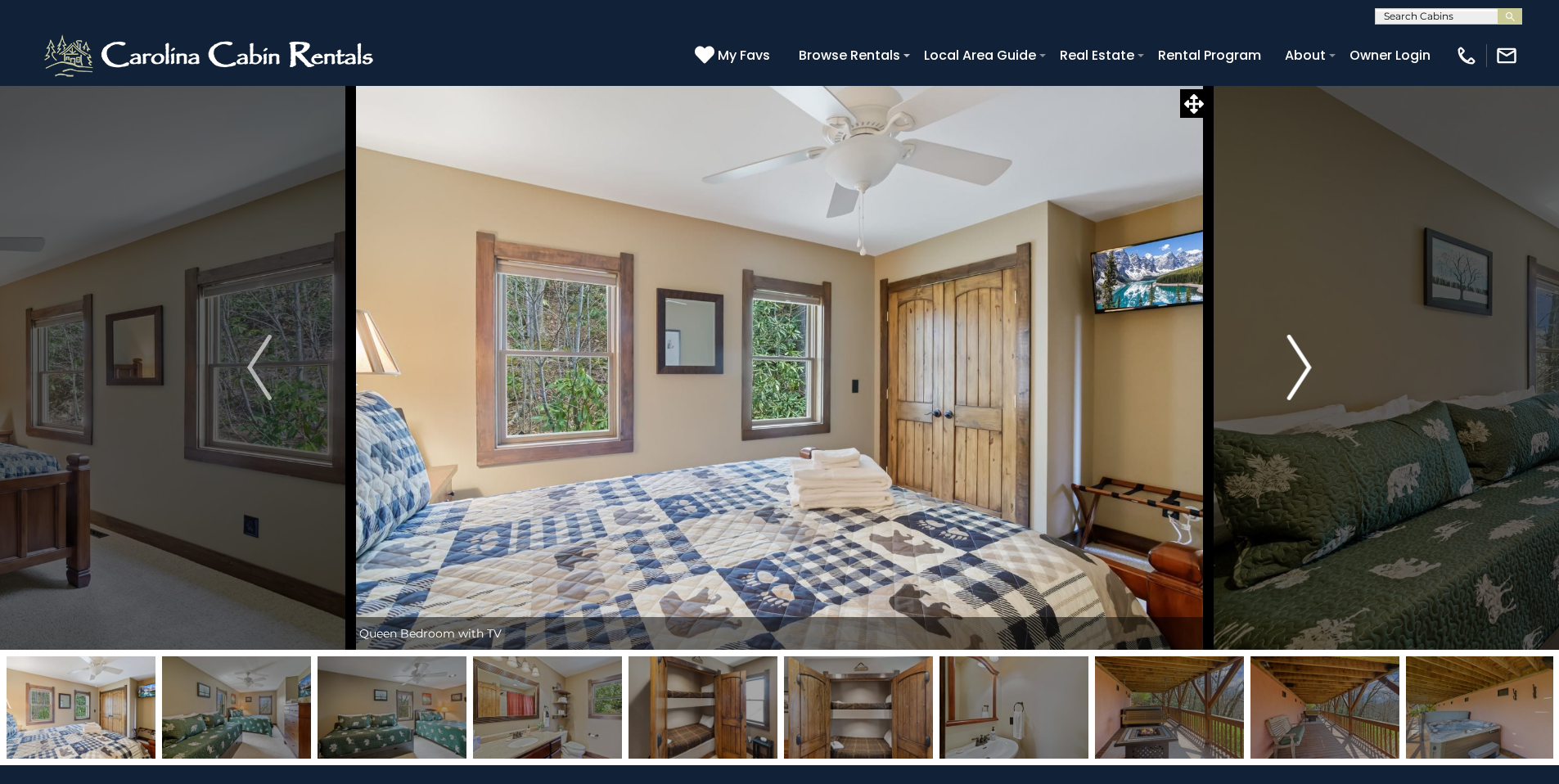
click at [1309, 368] on img "Next" at bounding box center [1299, 368] width 24 height 65
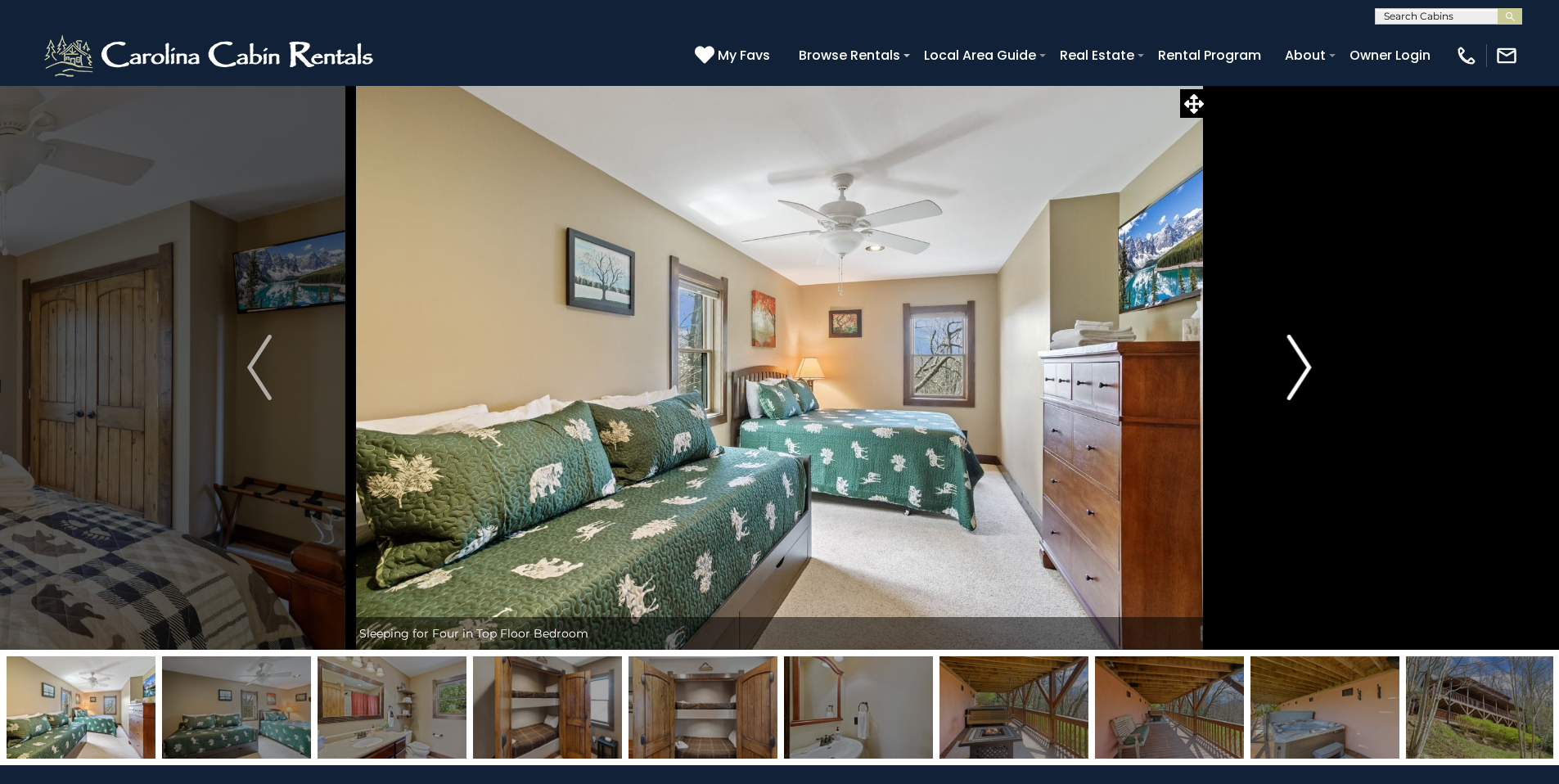
click at [1309, 368] on img "Next" at bounding box center [1299, 368] width 24 height 65
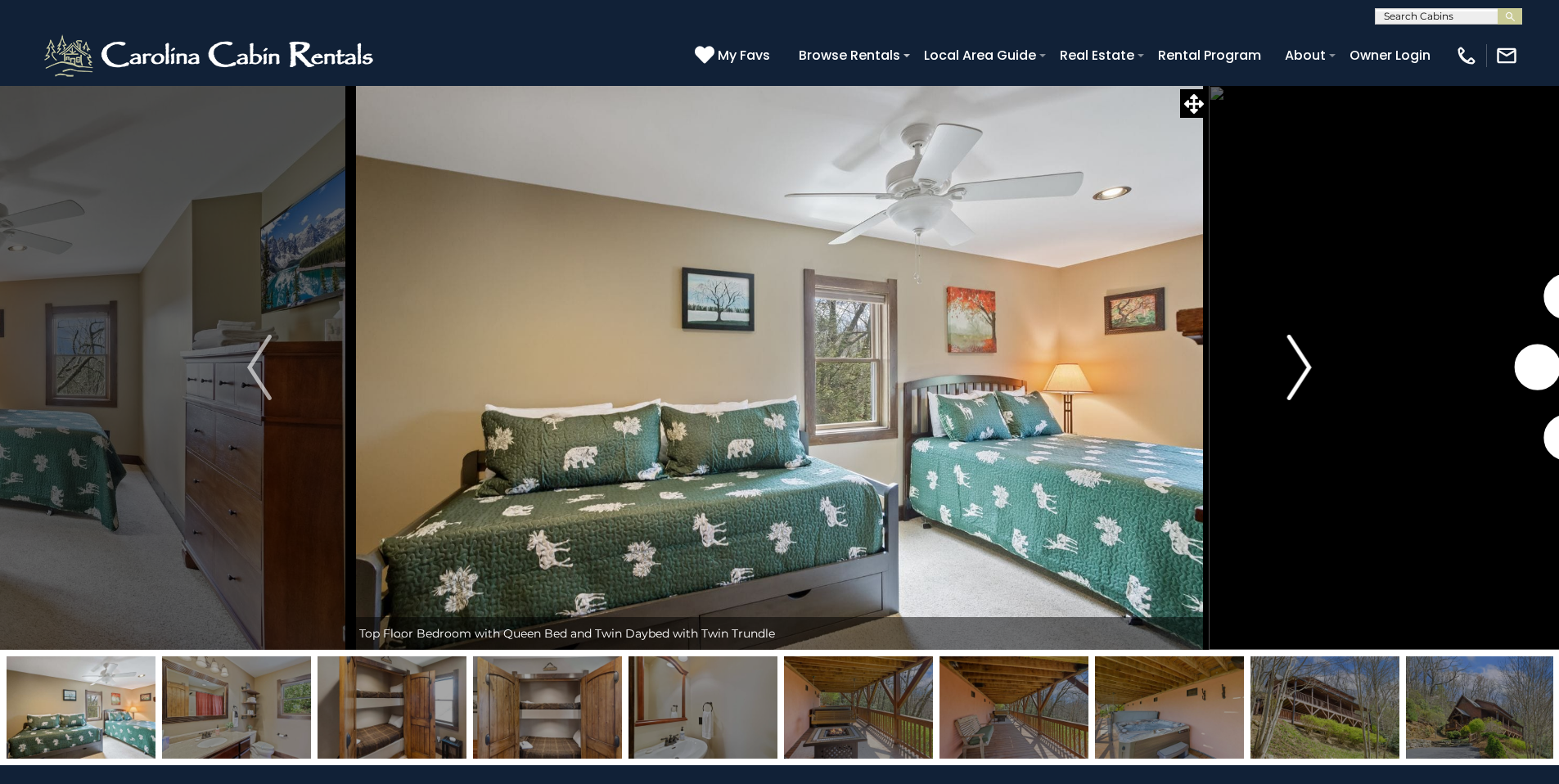
click at [1309, 368] on img "Next" at bounding box center [1299, 368] width 24 height 65
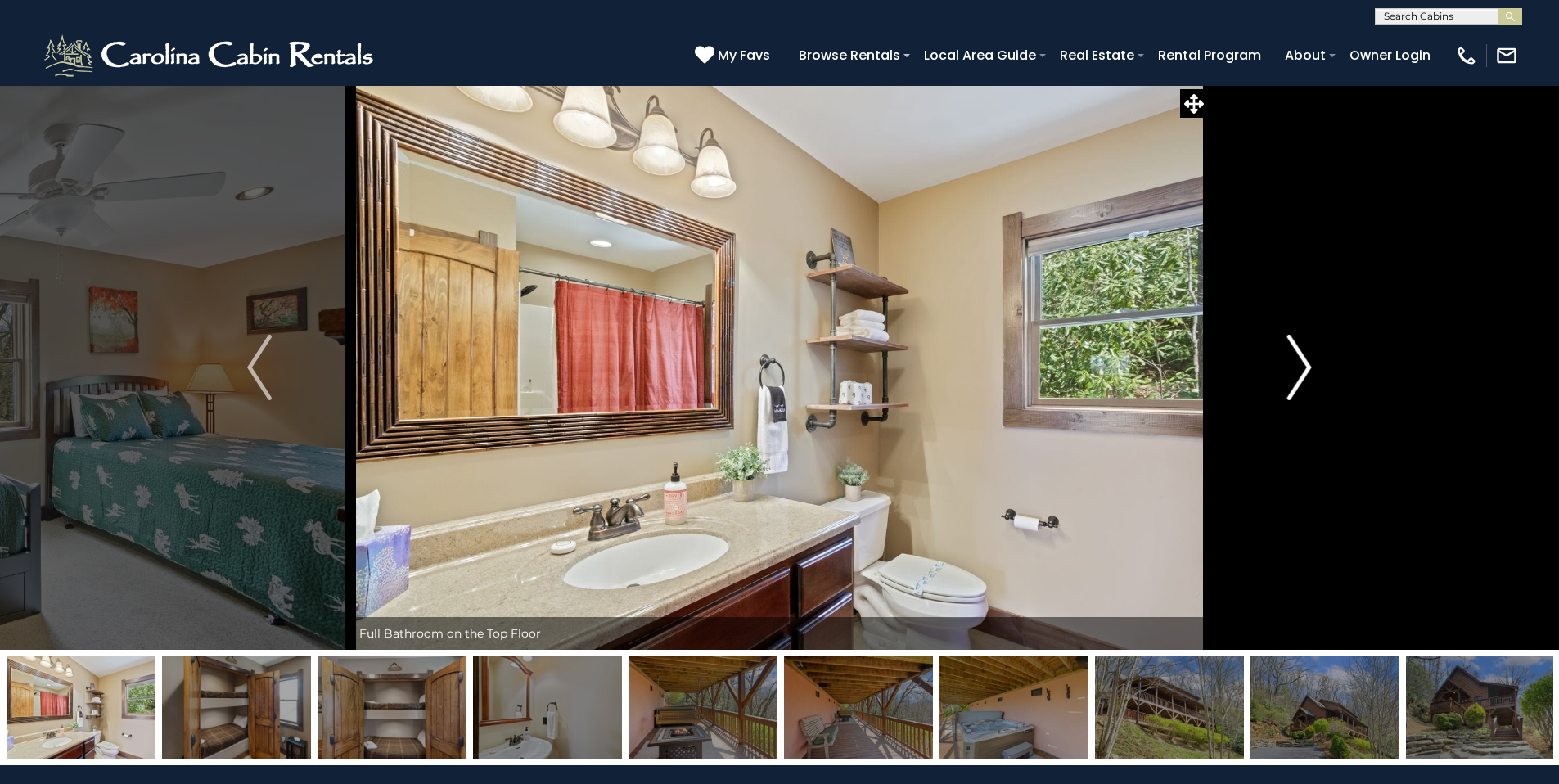
click at [1309, 368] on img "Next" at bounding box center [1299, 368] width 24 height 65
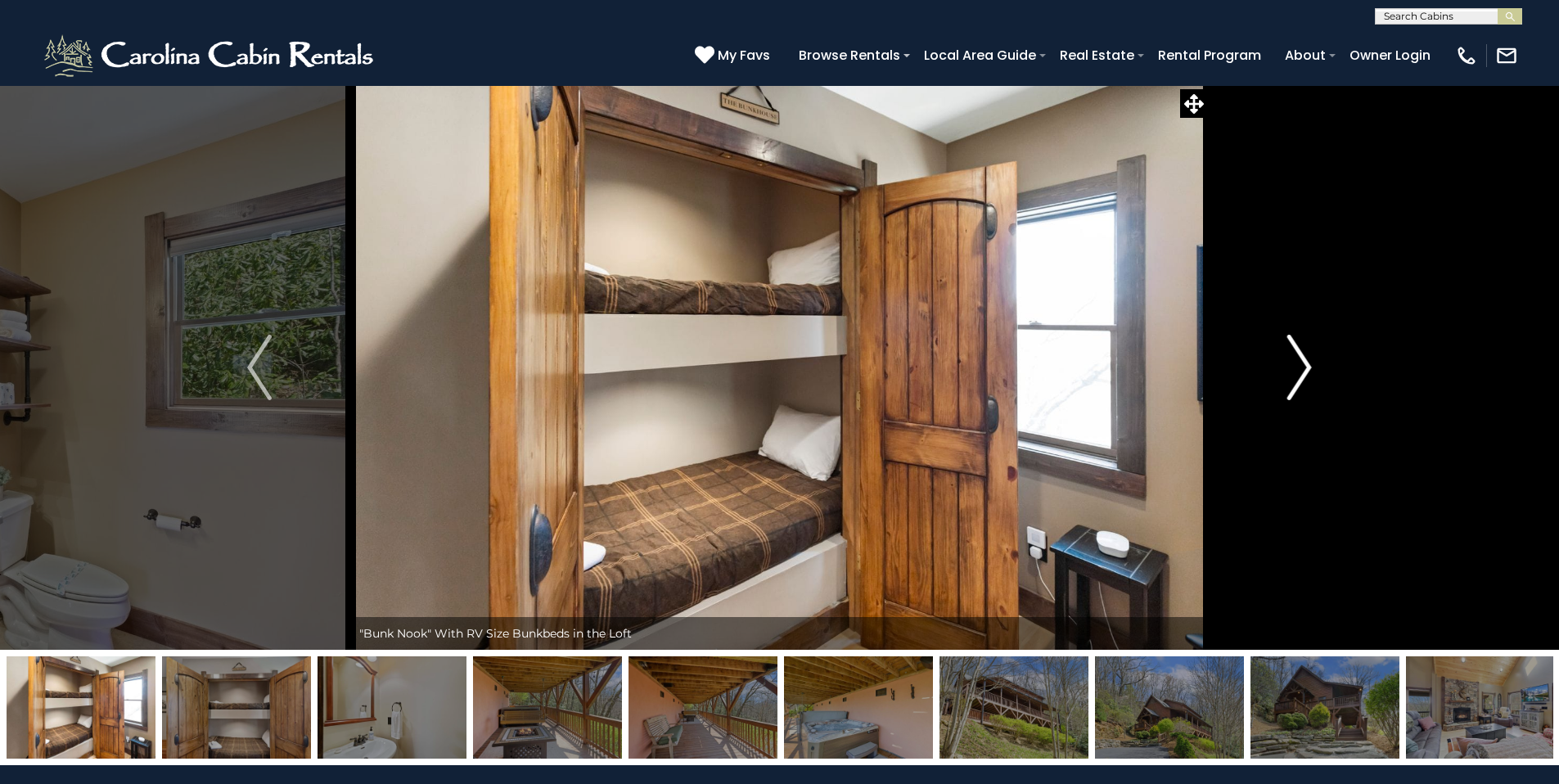
click at [1309, 368] on img "Next" at bounding box center [1299, 368] width 24 height 65
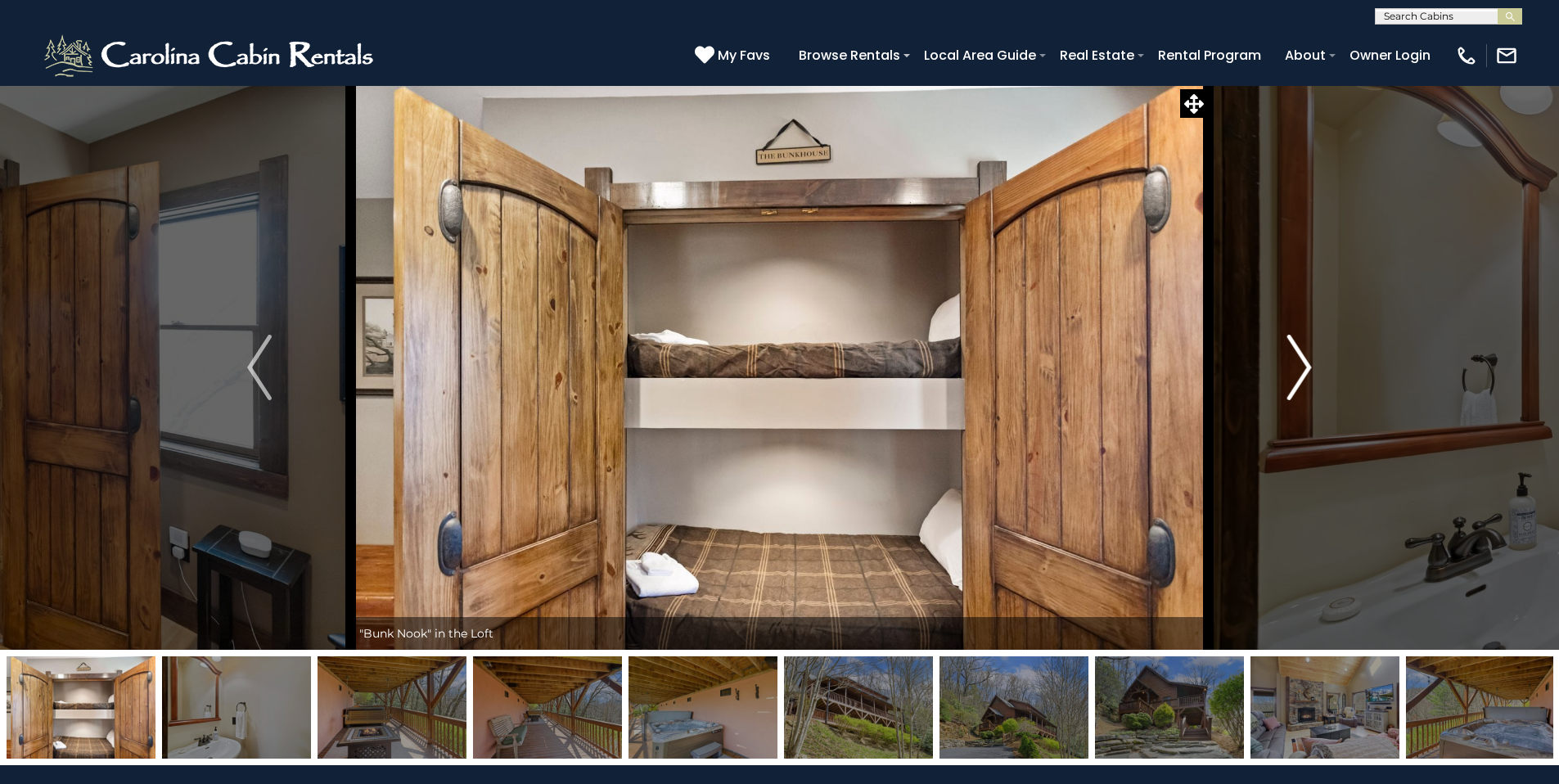
click at [1309, 368] on img "Next" at bounding box center [1299, 368] width 24 height 65
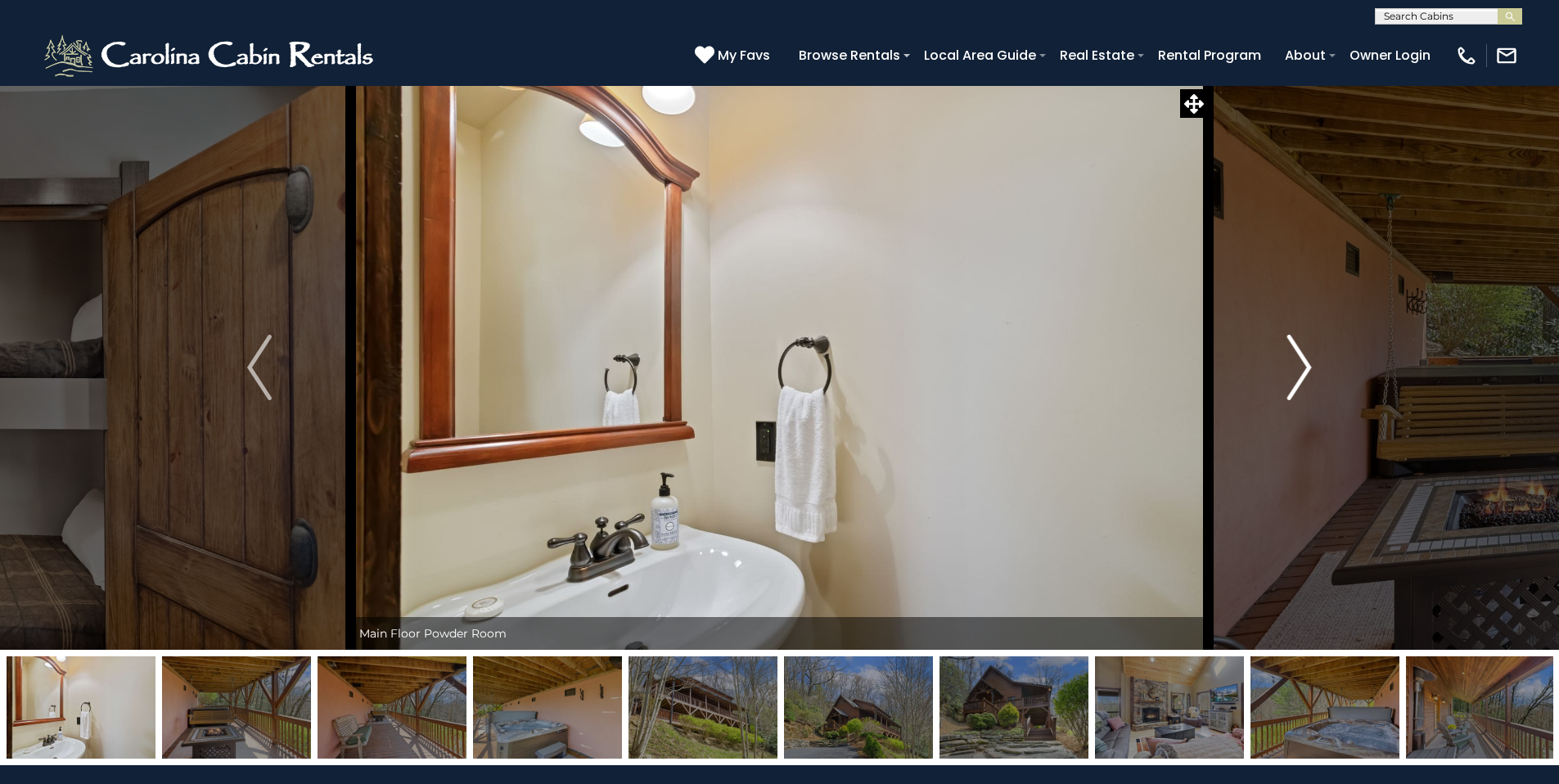
click at [1309, 368] on img "Next" at bounding box center [1299, 368] width 24 height 65
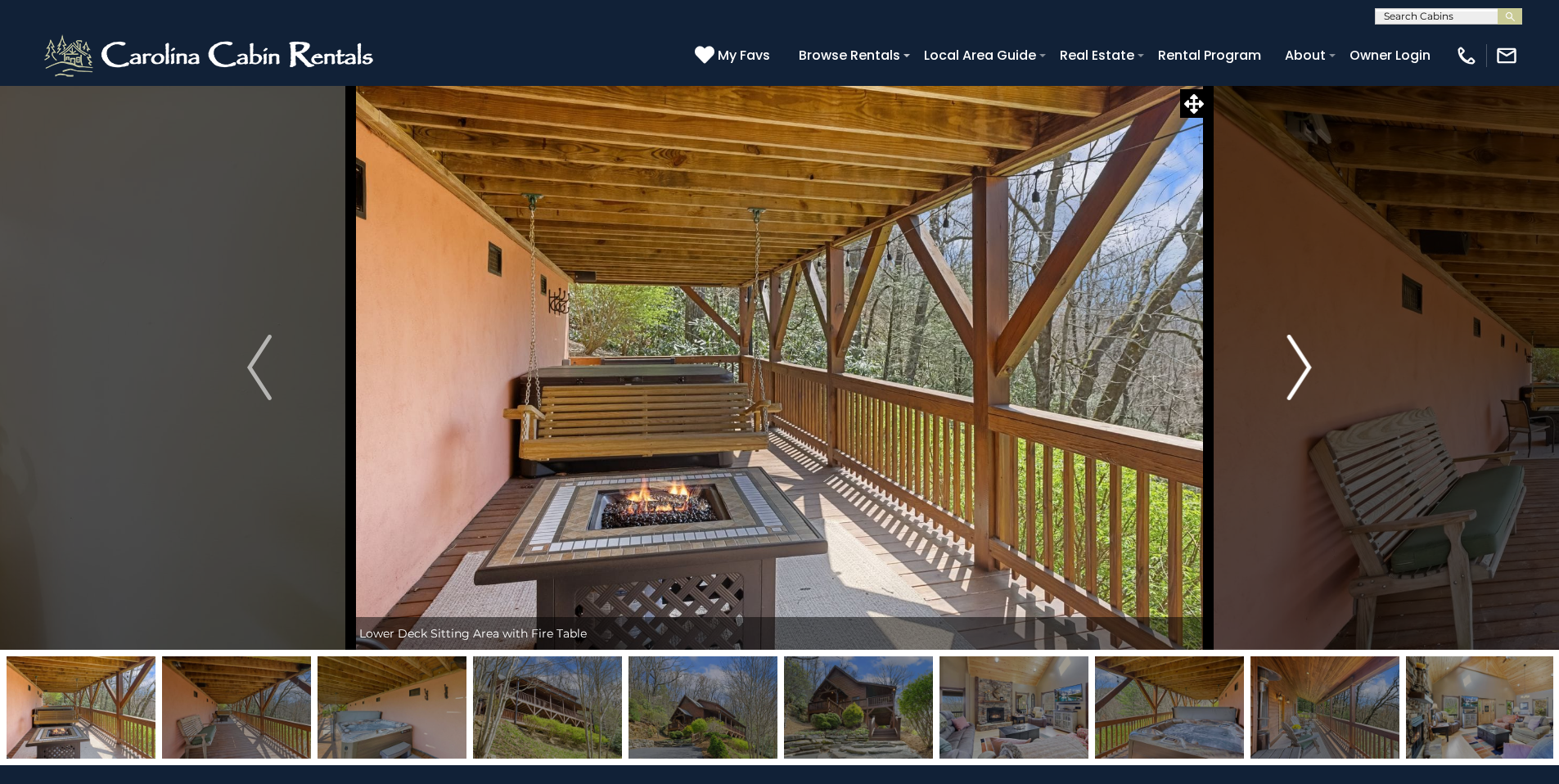
click at [1309, 368] on img "Next" at bounding box center [1299, 368] width 24 height 65
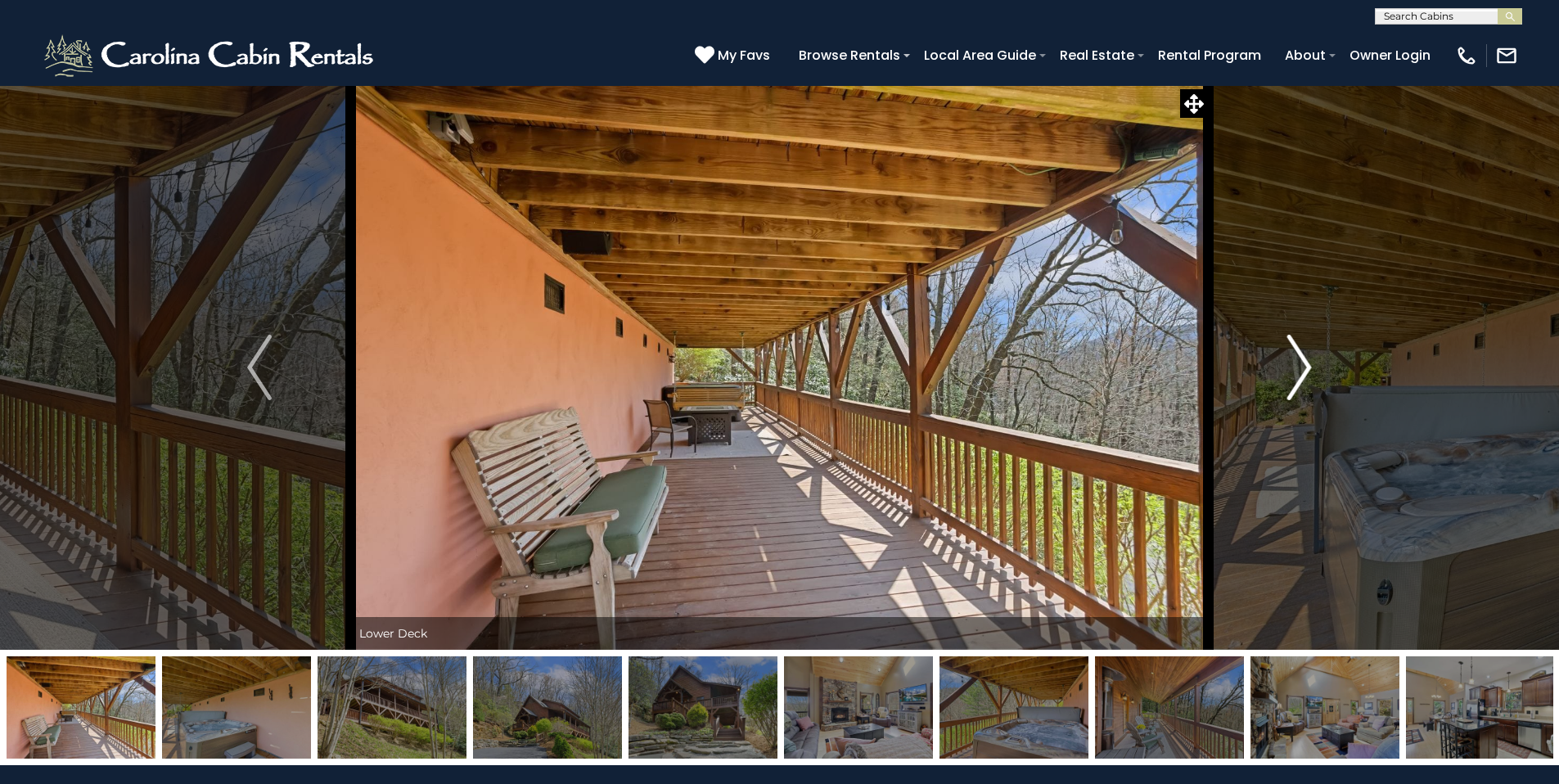
click at [1309, 368] on img "Next" at bounding box center [1299, 368] width 24 height 65
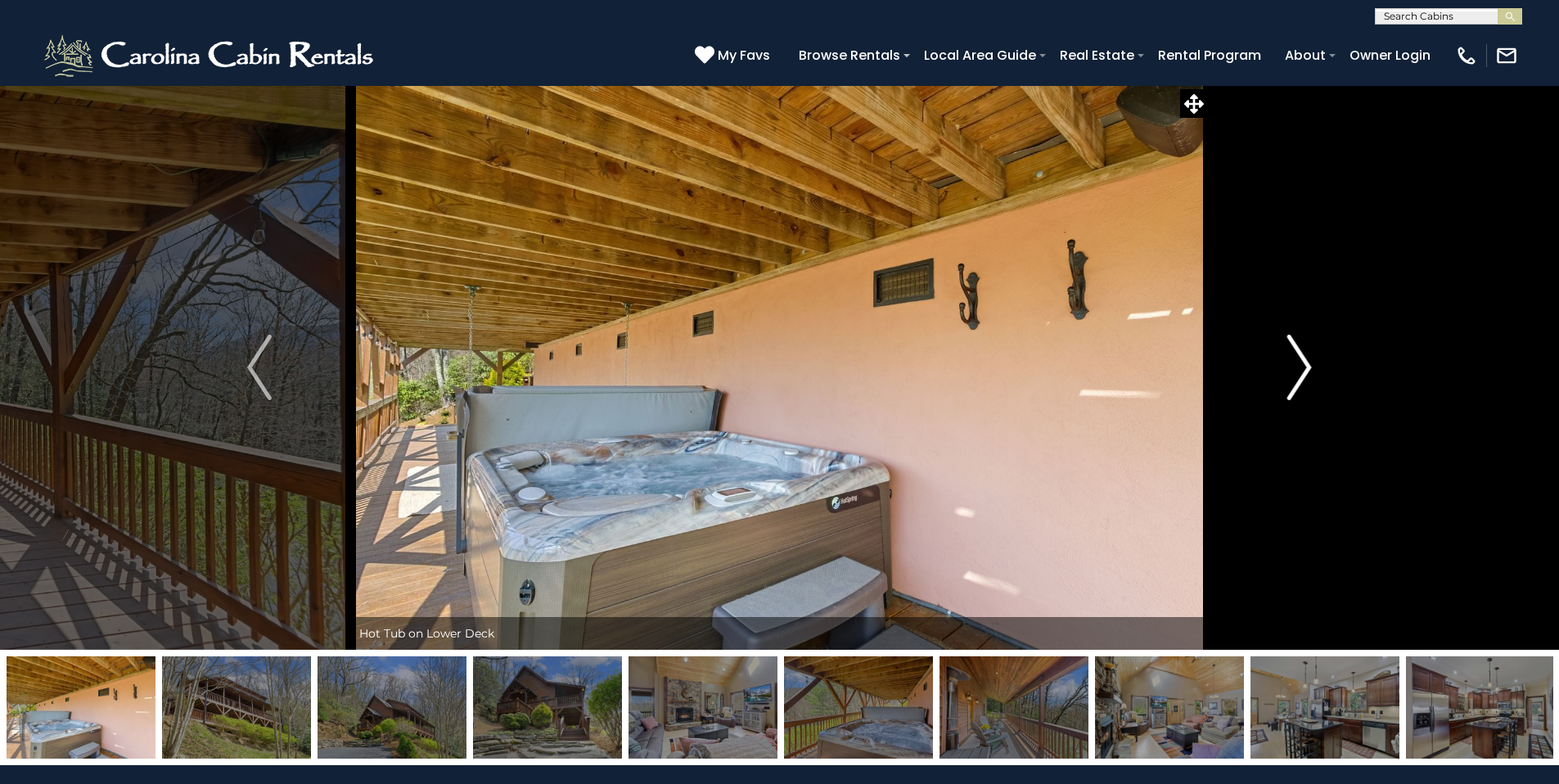
click at [1309, 368] on img "Next" at bounding box center [1299, 368] width 24 height 65
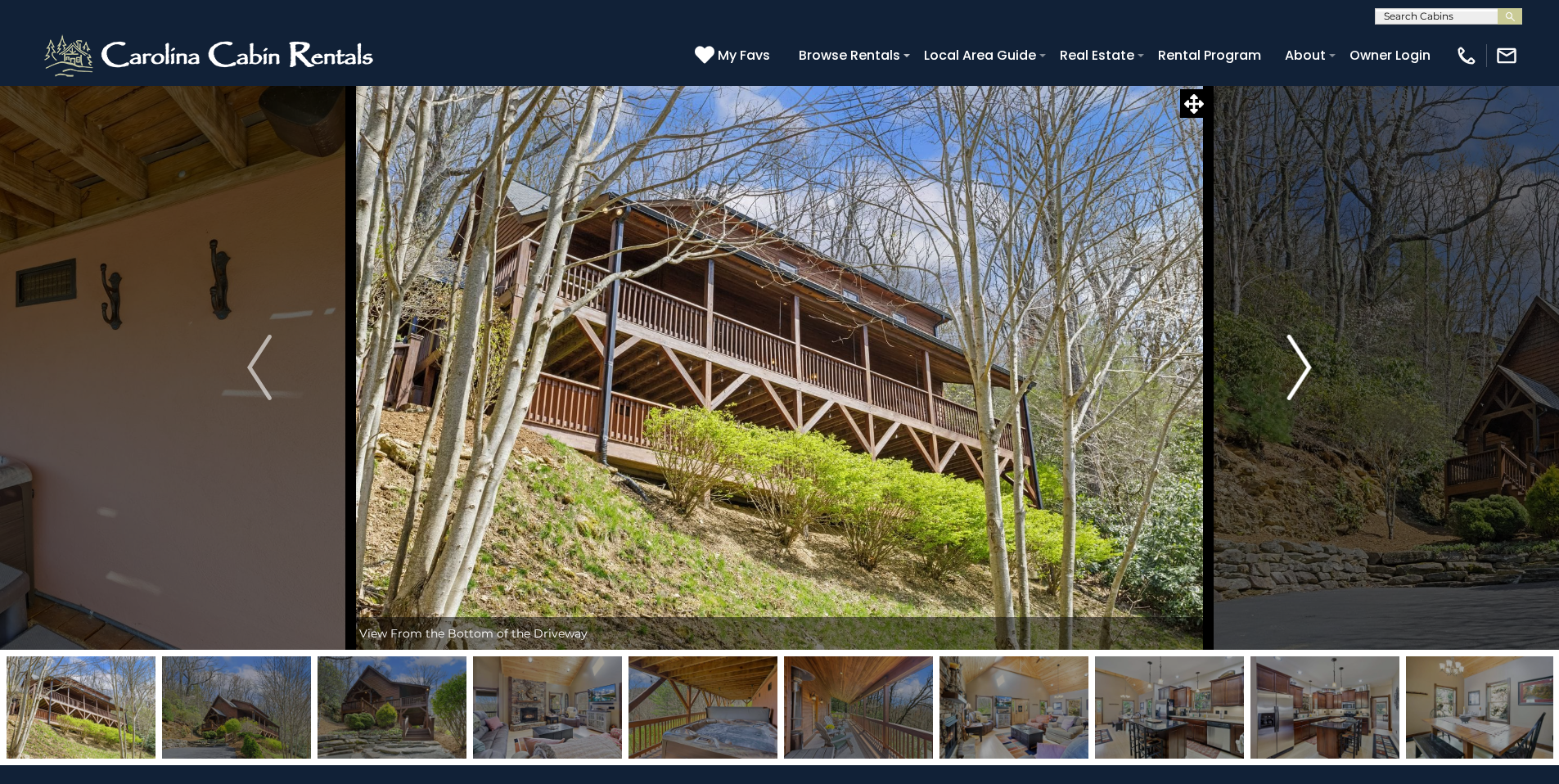
click at [1309, 368] on img "Next" at bounding box center [1299, 368] width 24 height 65
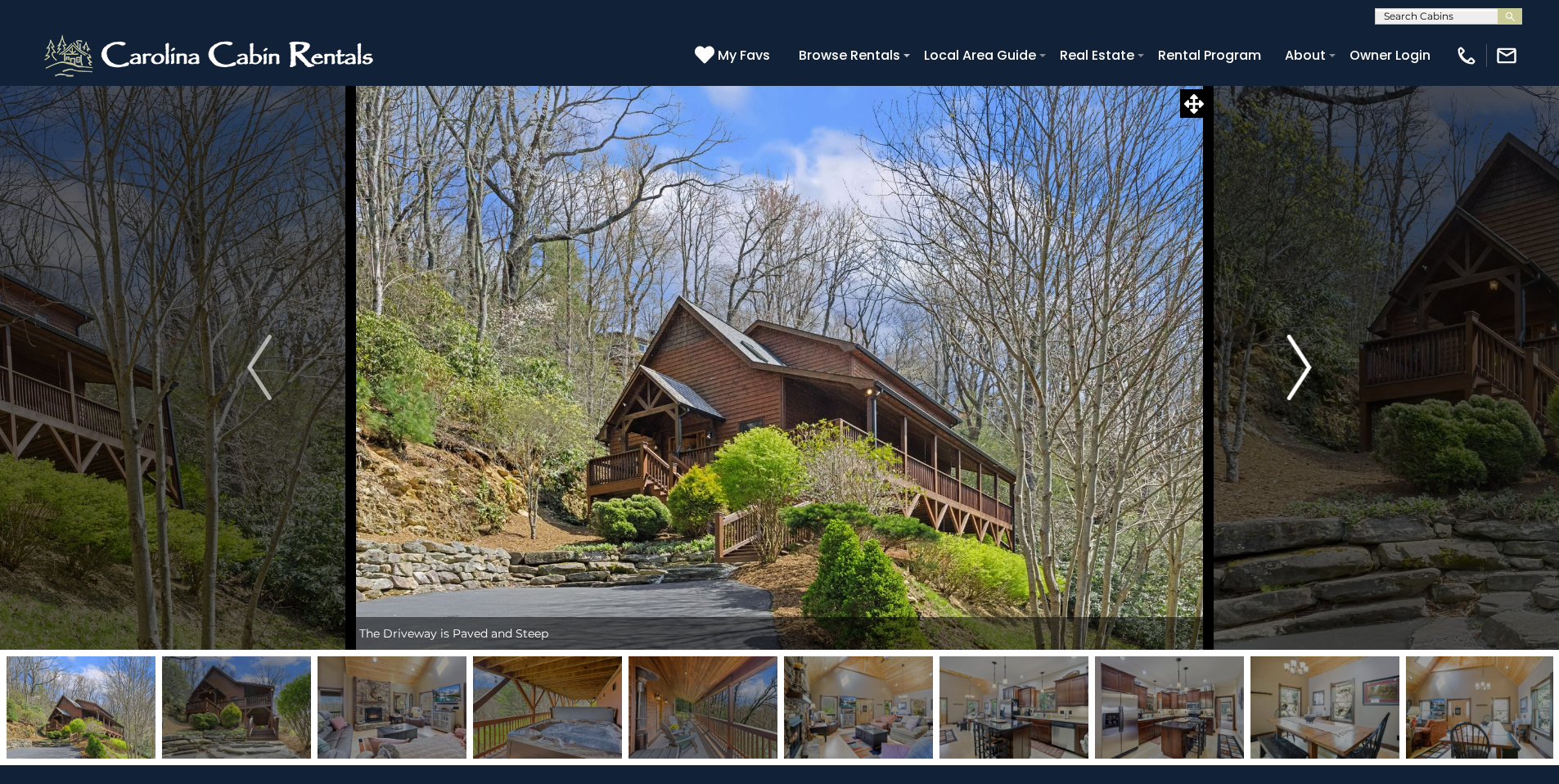
click at [1309, 368] on img "Next" at bounding box center [1299, 368] width 24 height 65
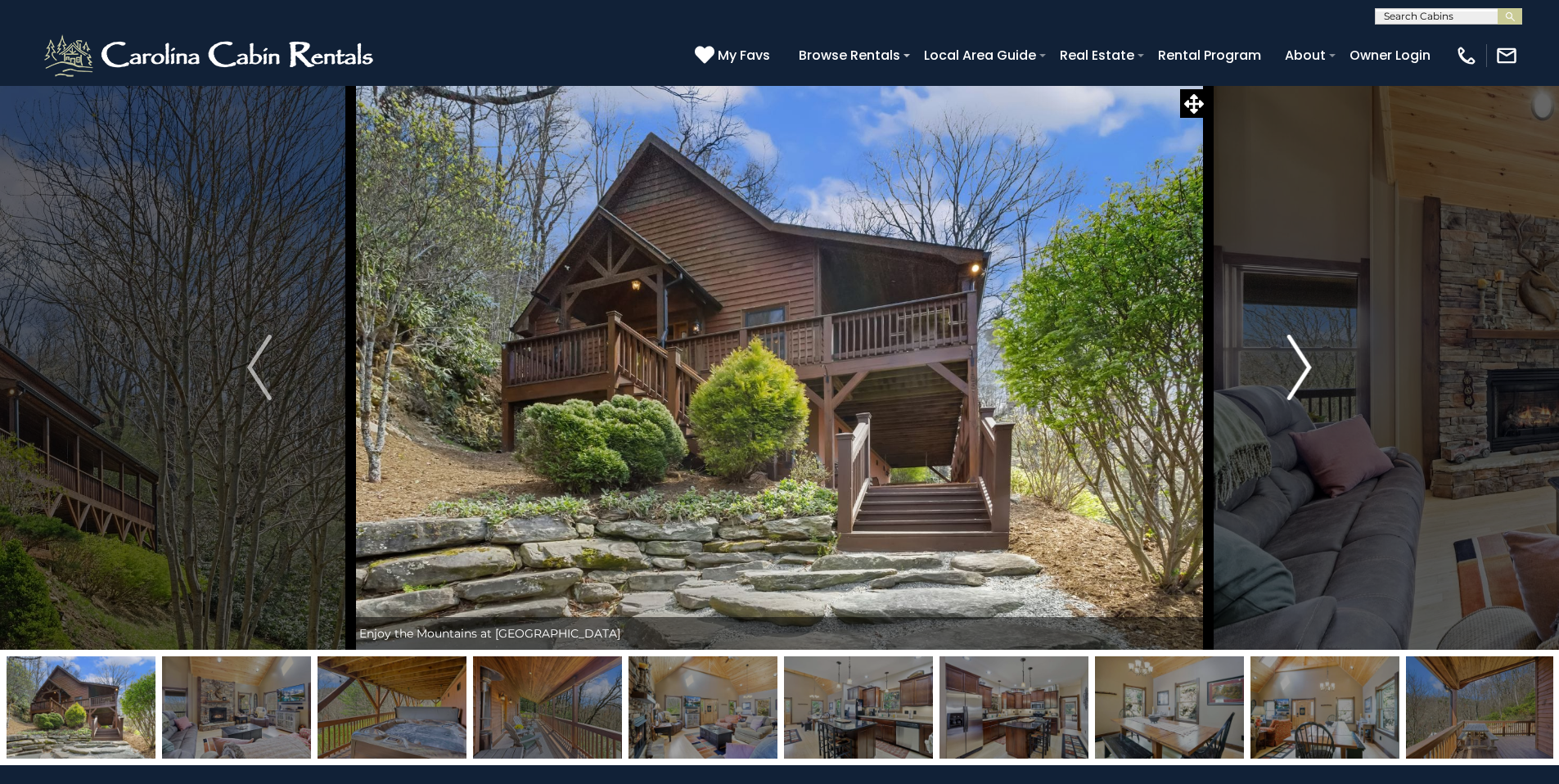
click at [1309, 368] on img "Next" at bounding box center [1299, 368] width 24 height 65
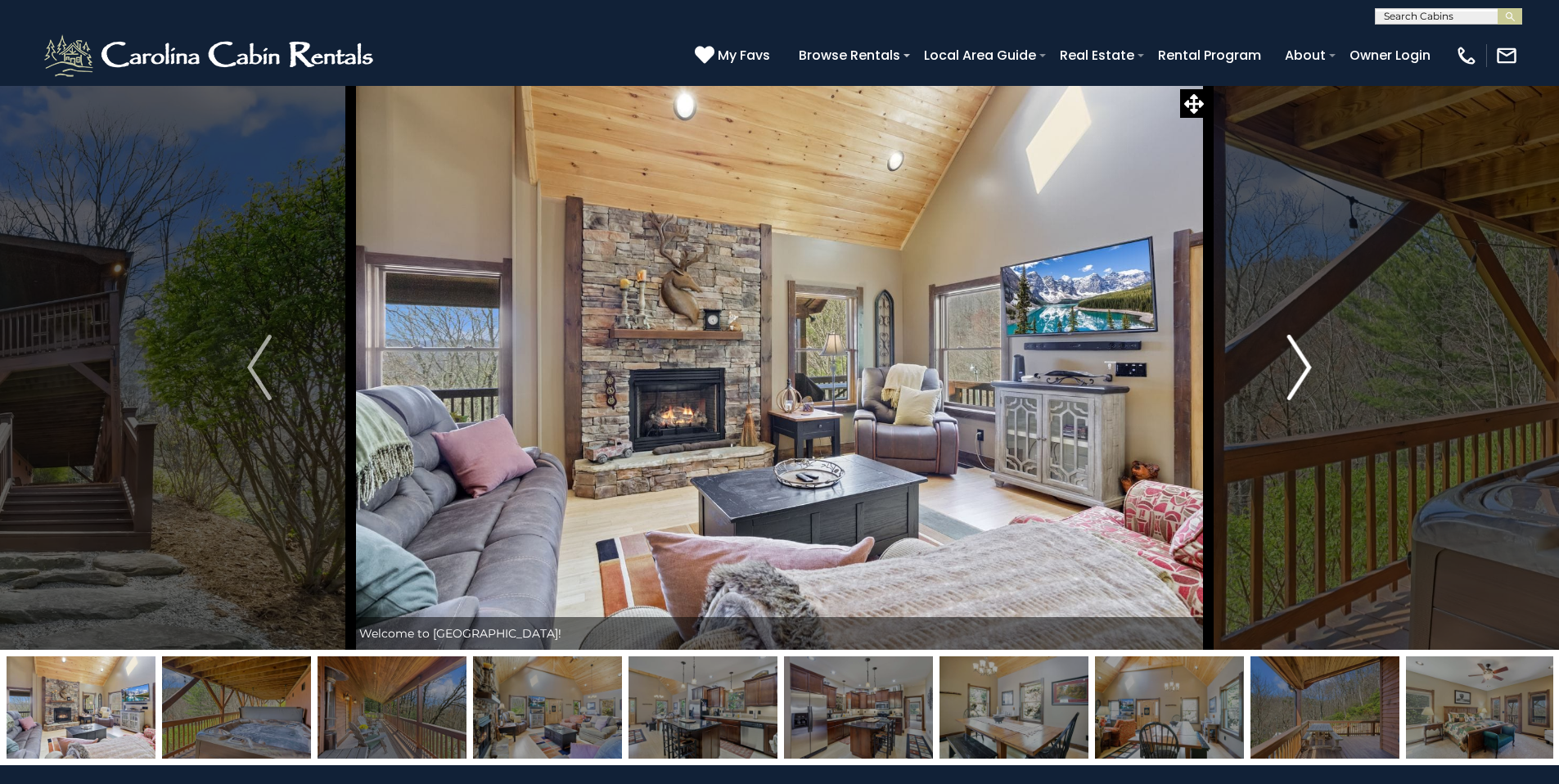
click at [1309, 368] on img "Next" at bounding box center [1299, 368] width 24 height 65
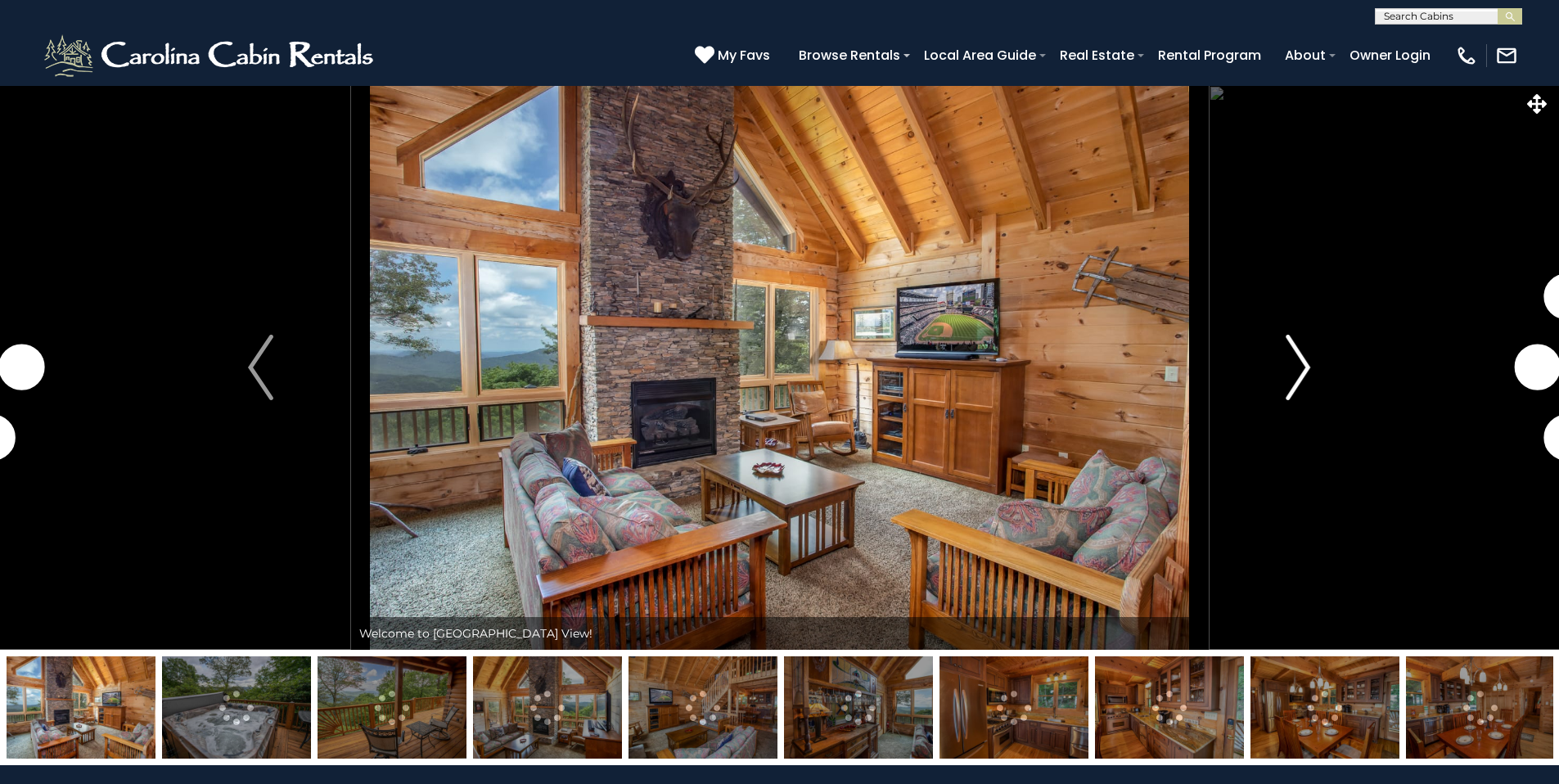
click at [1311, 365] on button "Next" at bounding box center [1298, 367] width 180 height 565
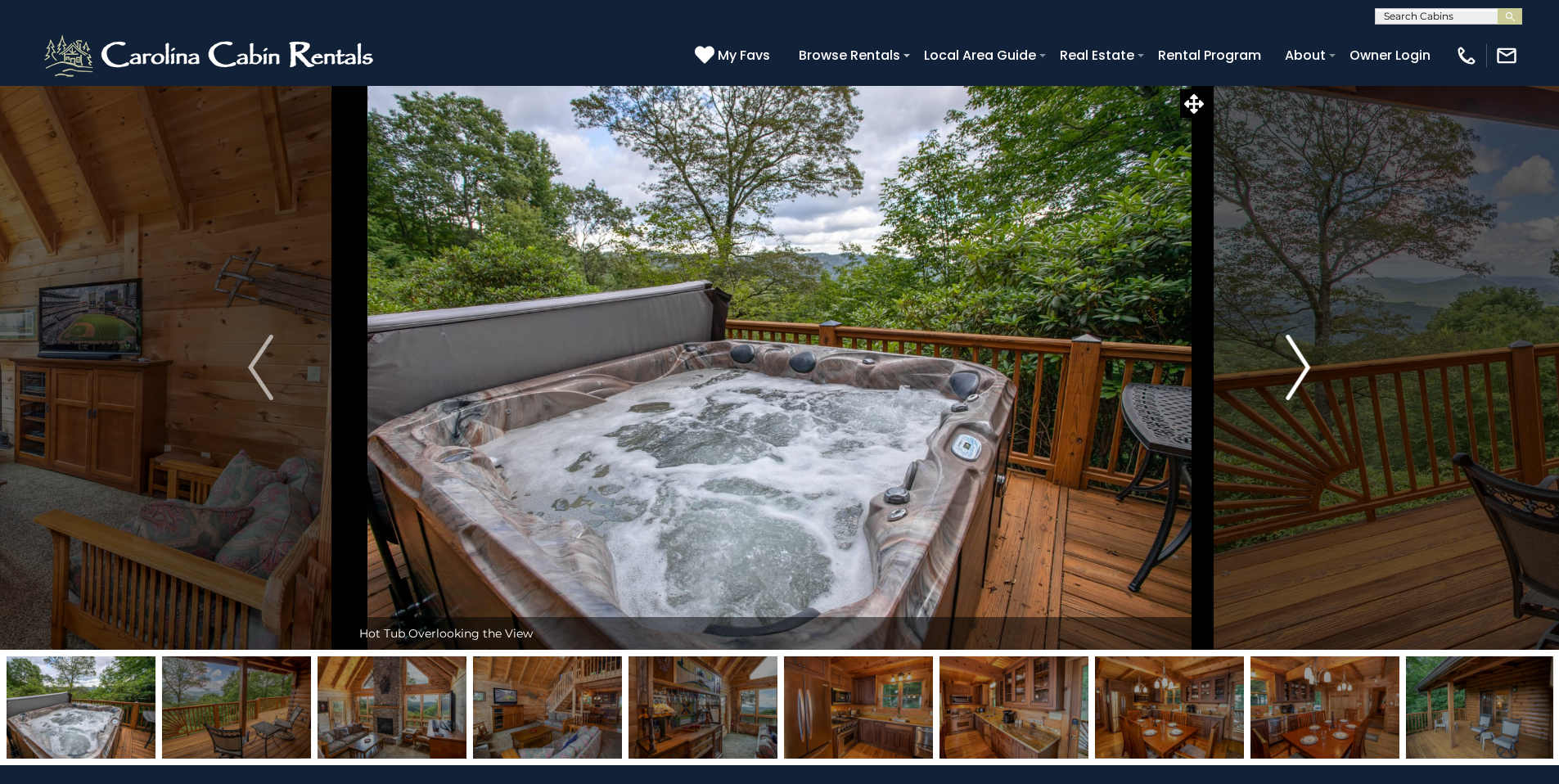
click at [1311, 365] on button "Next" at bounding box center [1298, 367] width 180 height 565
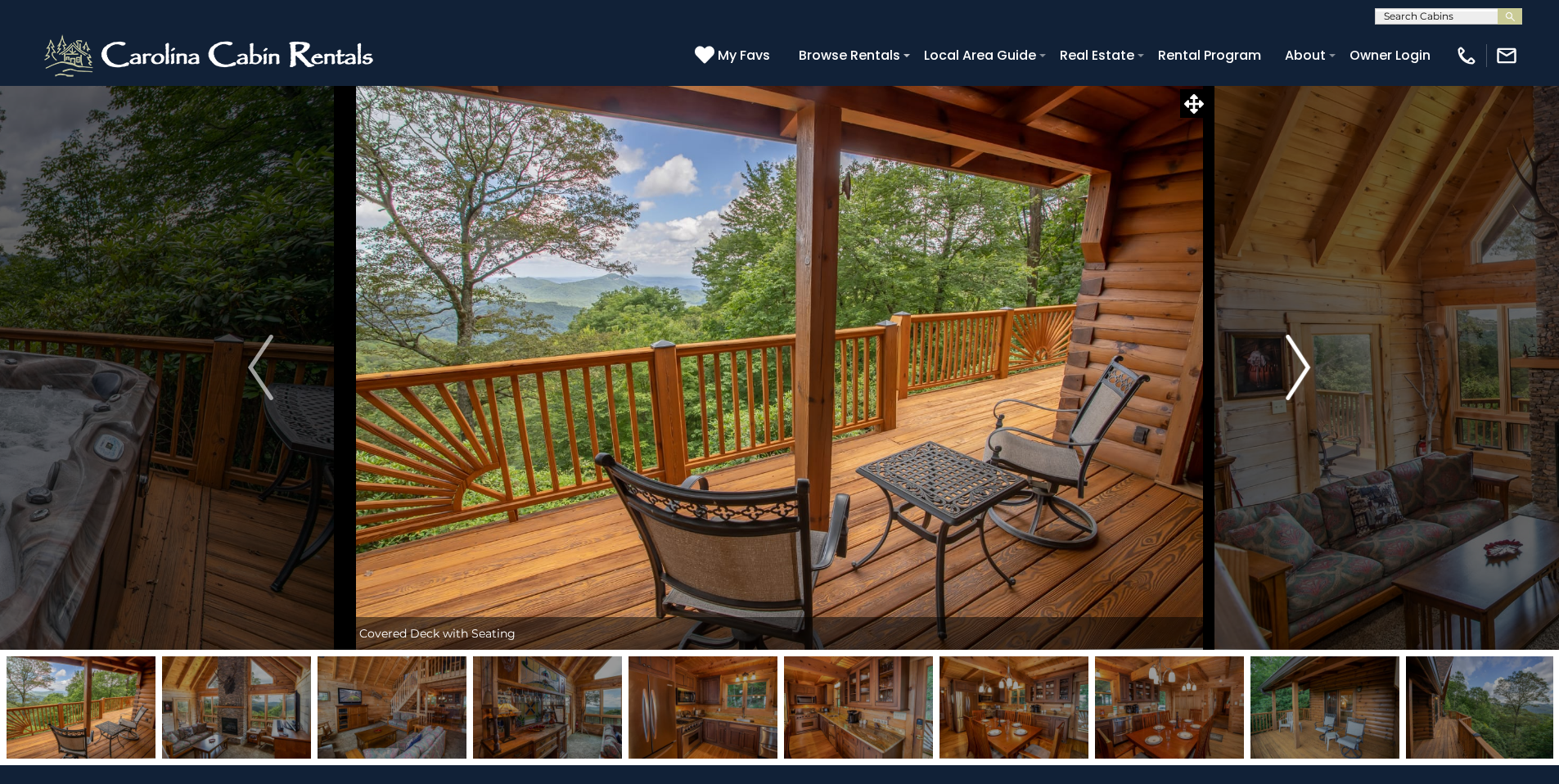
click at [1311, 365] on button "Next" at bounding box center [1298, 367] width 180 height 565
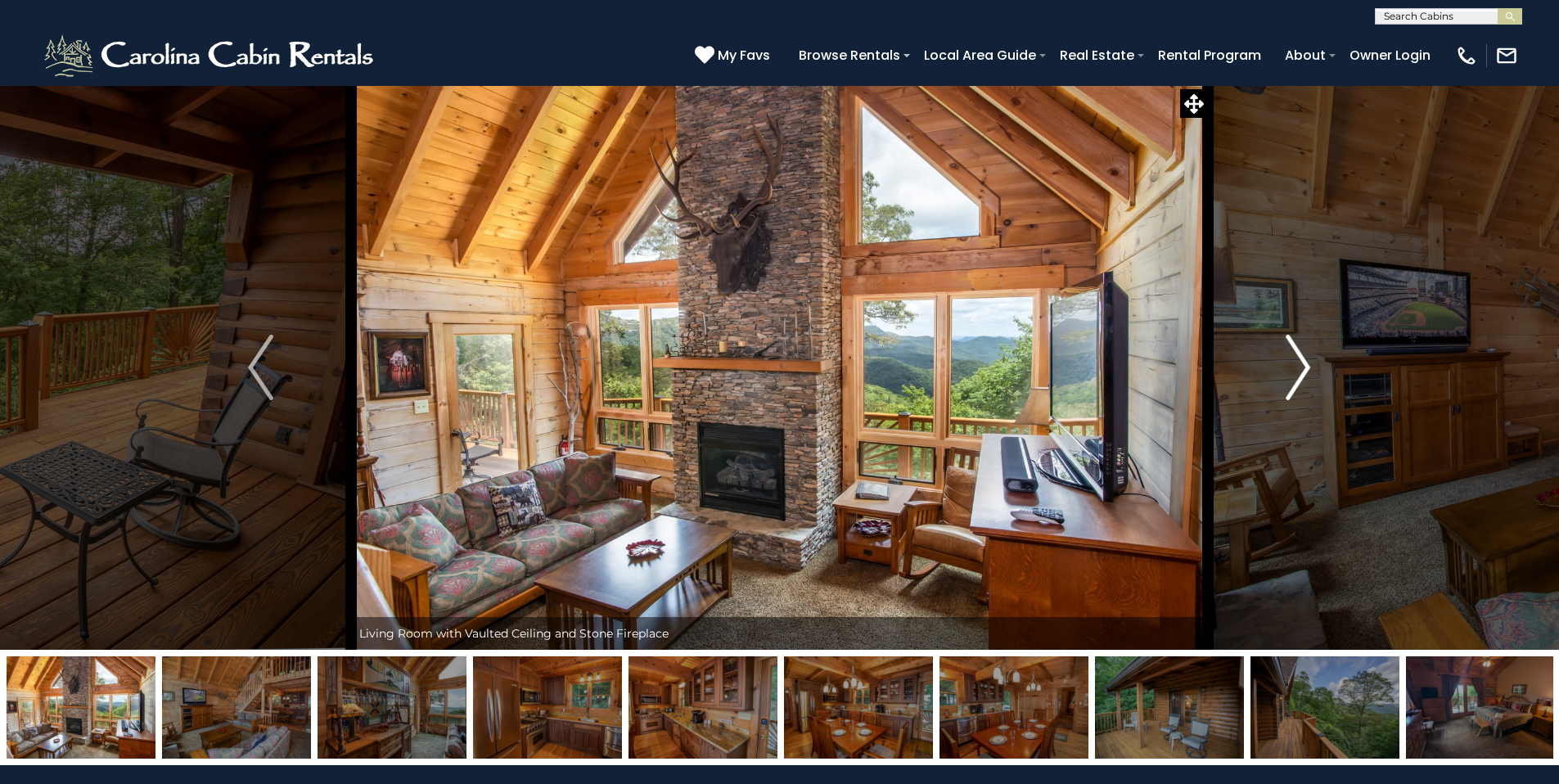
click at [1311, 365] on button "Next" at bounding box center [1298, 367] width 180 height 565
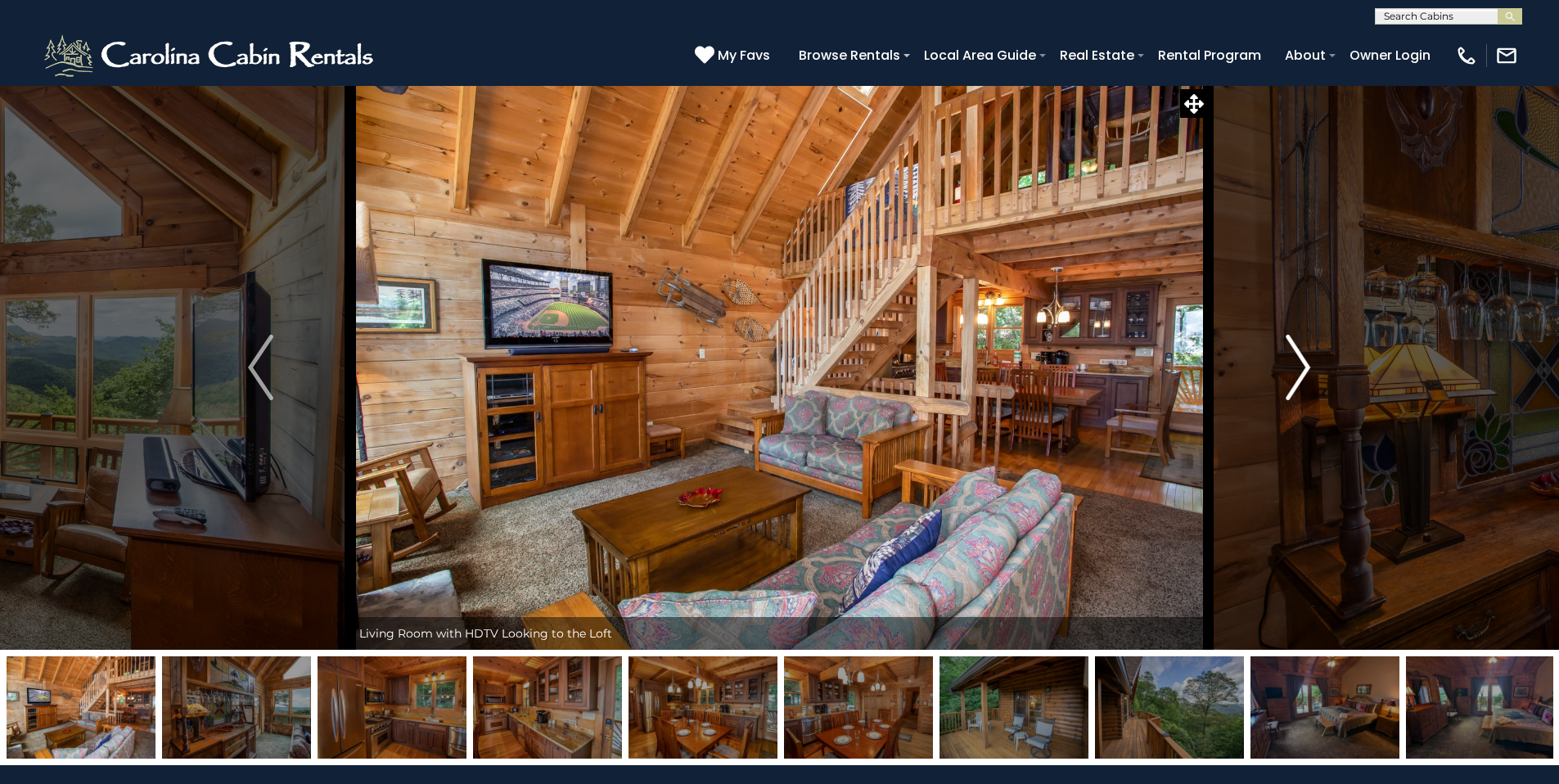
click at [1311, 365] on button "Next" at bounding box center [1298, 367] width 180 height 565
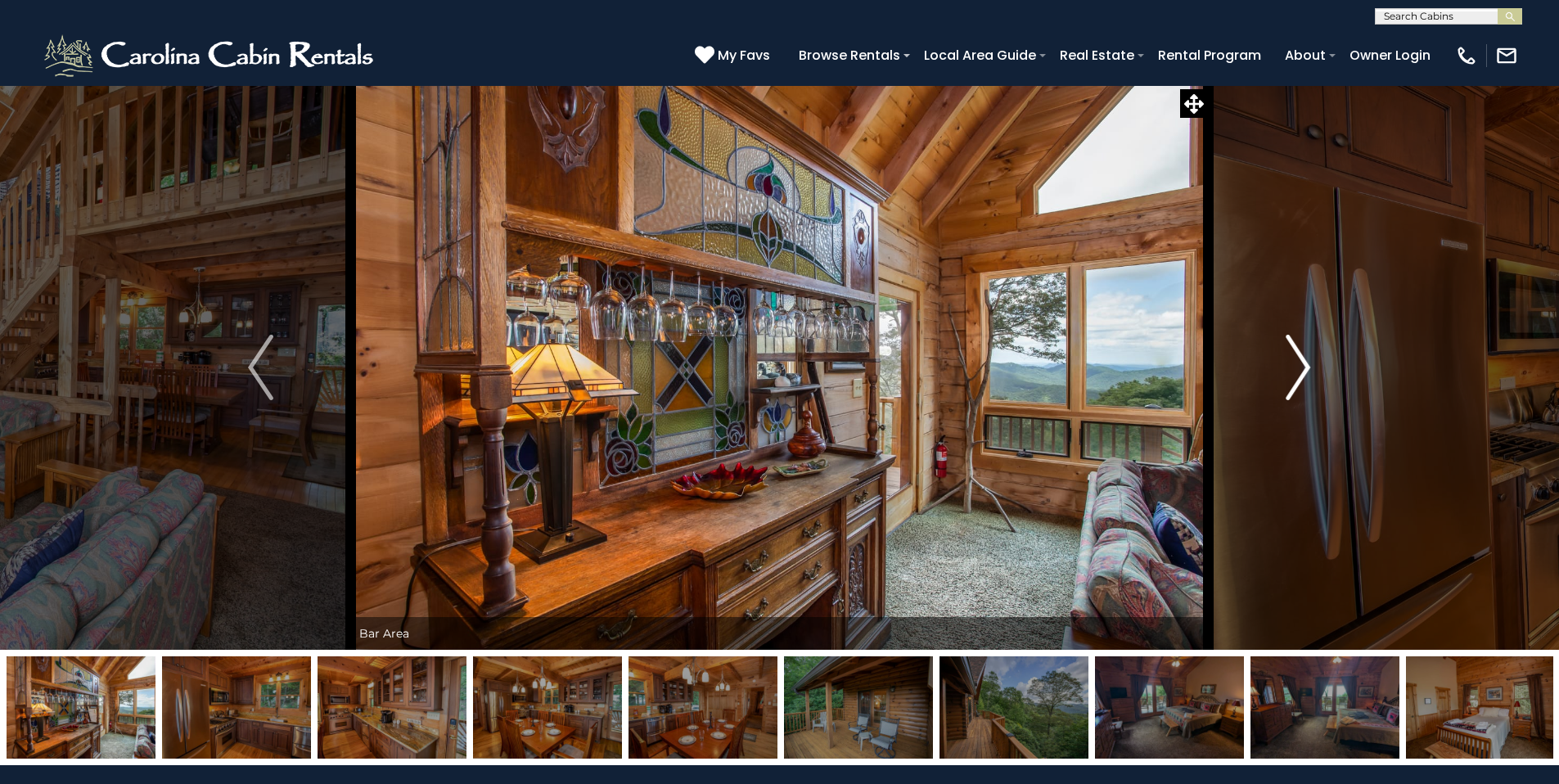
click at [1311, 365] on button "Next" at bounding box center [1298, 367] width 180 height 565
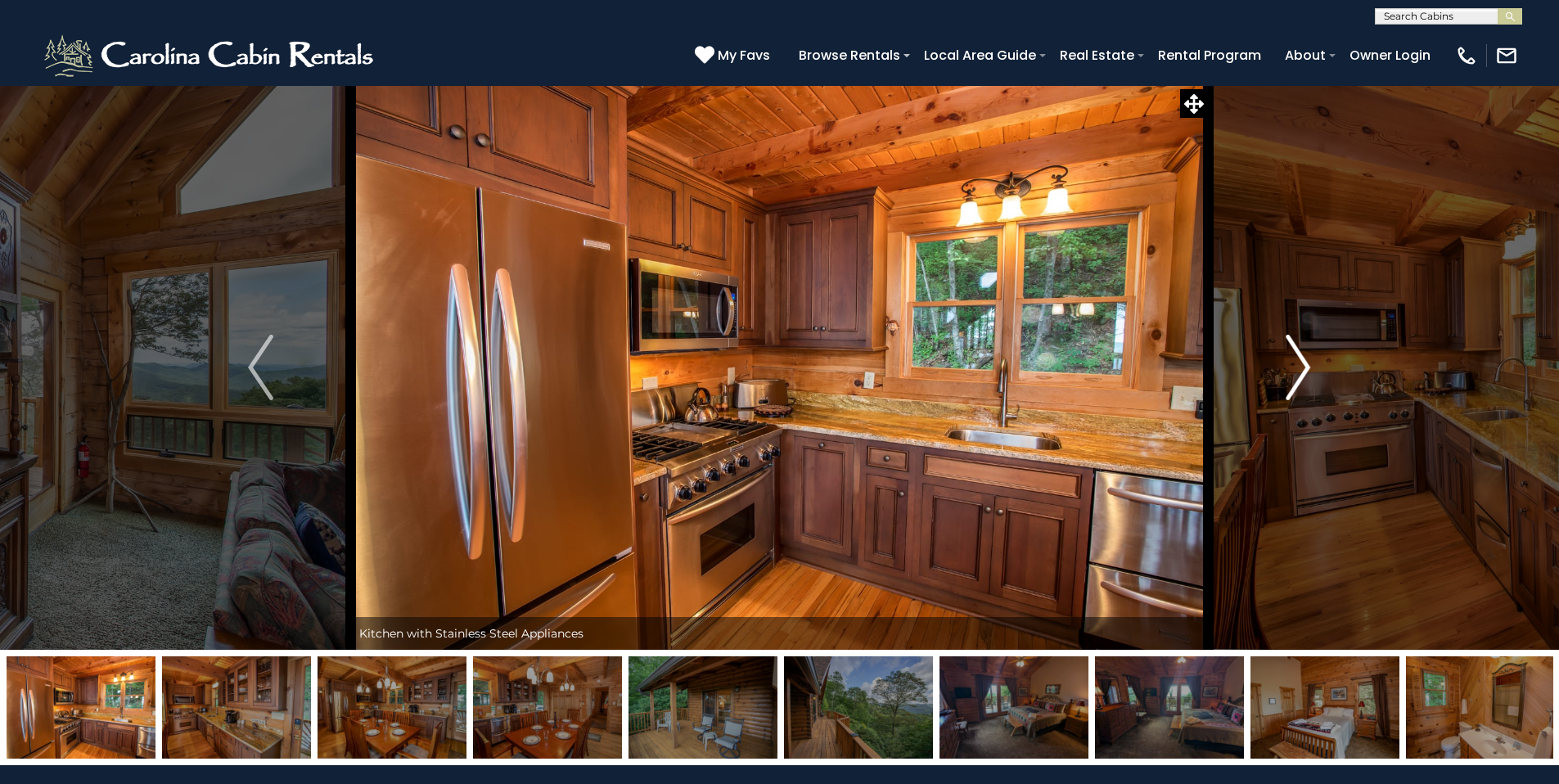
click at [1311, 365] on button "Next" at bounding box center [1298, 367] width 180 height 565
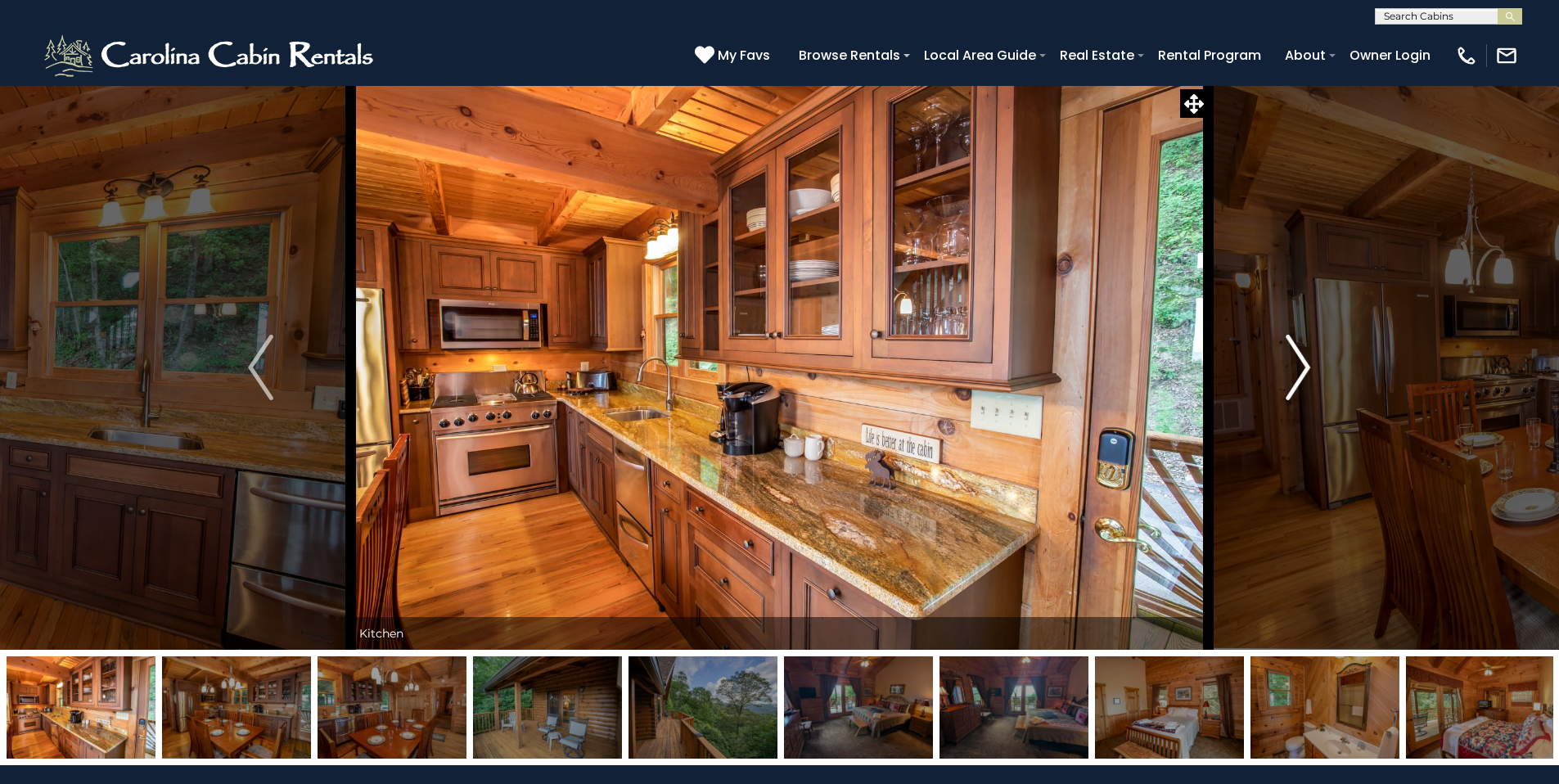
click at [1311, 365] on button "Next" at bounding box center [1298, 367] width 180 height 565
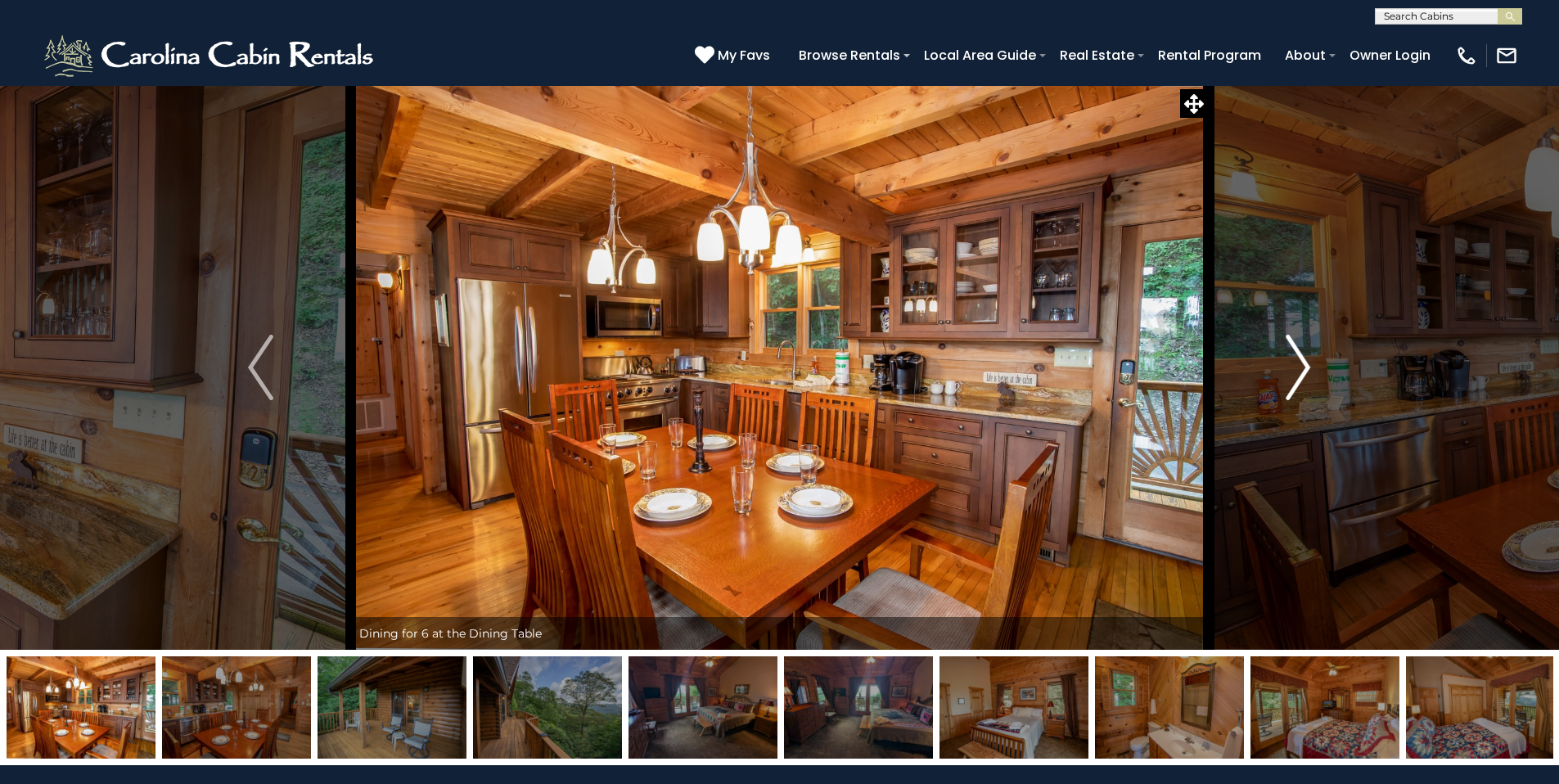
click at [1311, 365] on button "Next" at bounding box center [1298, 367] width 180 height 565
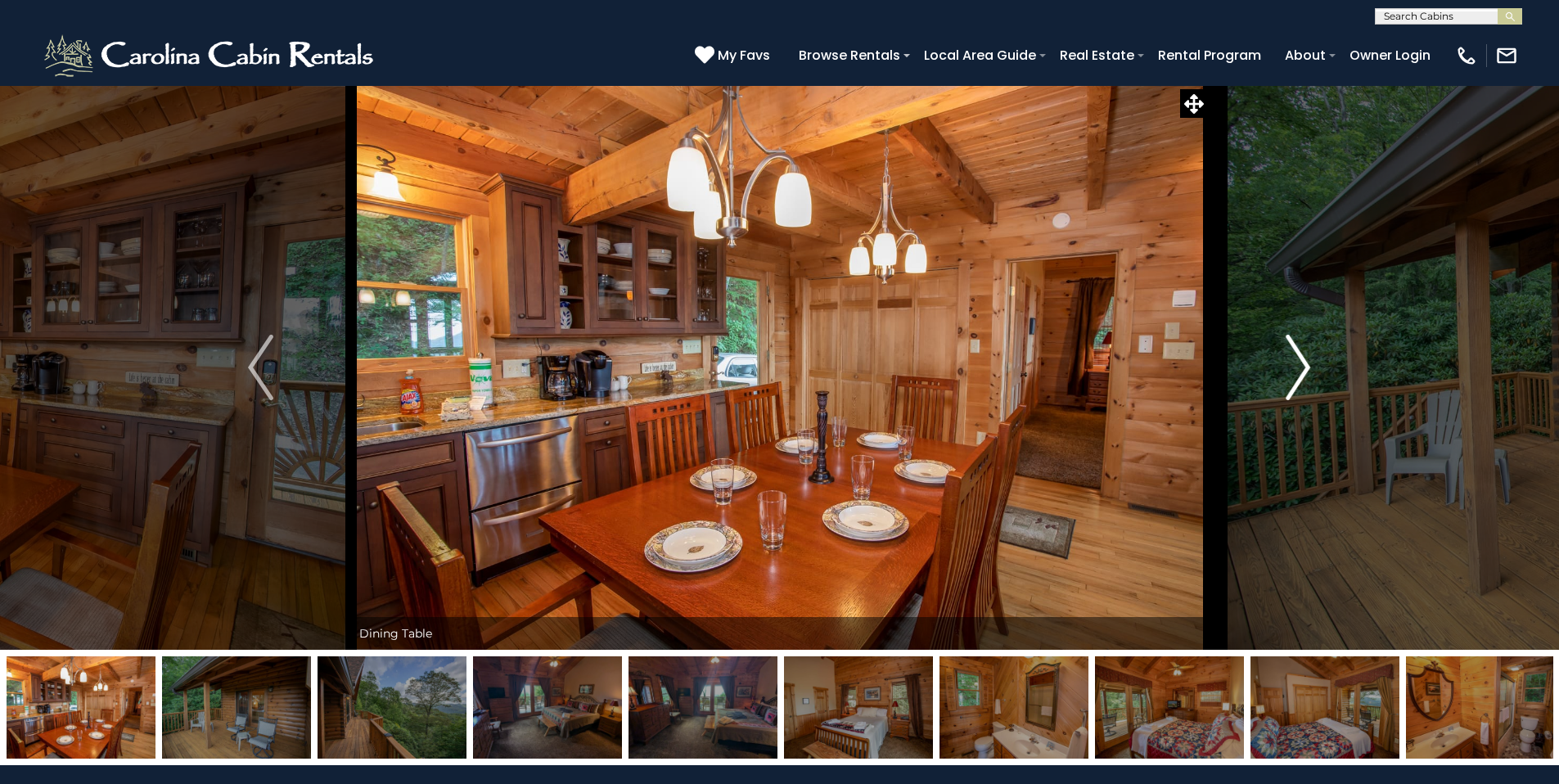
click at [1311, 365] on button "Next" at bounding box center [1298, 367] width 180 height 565
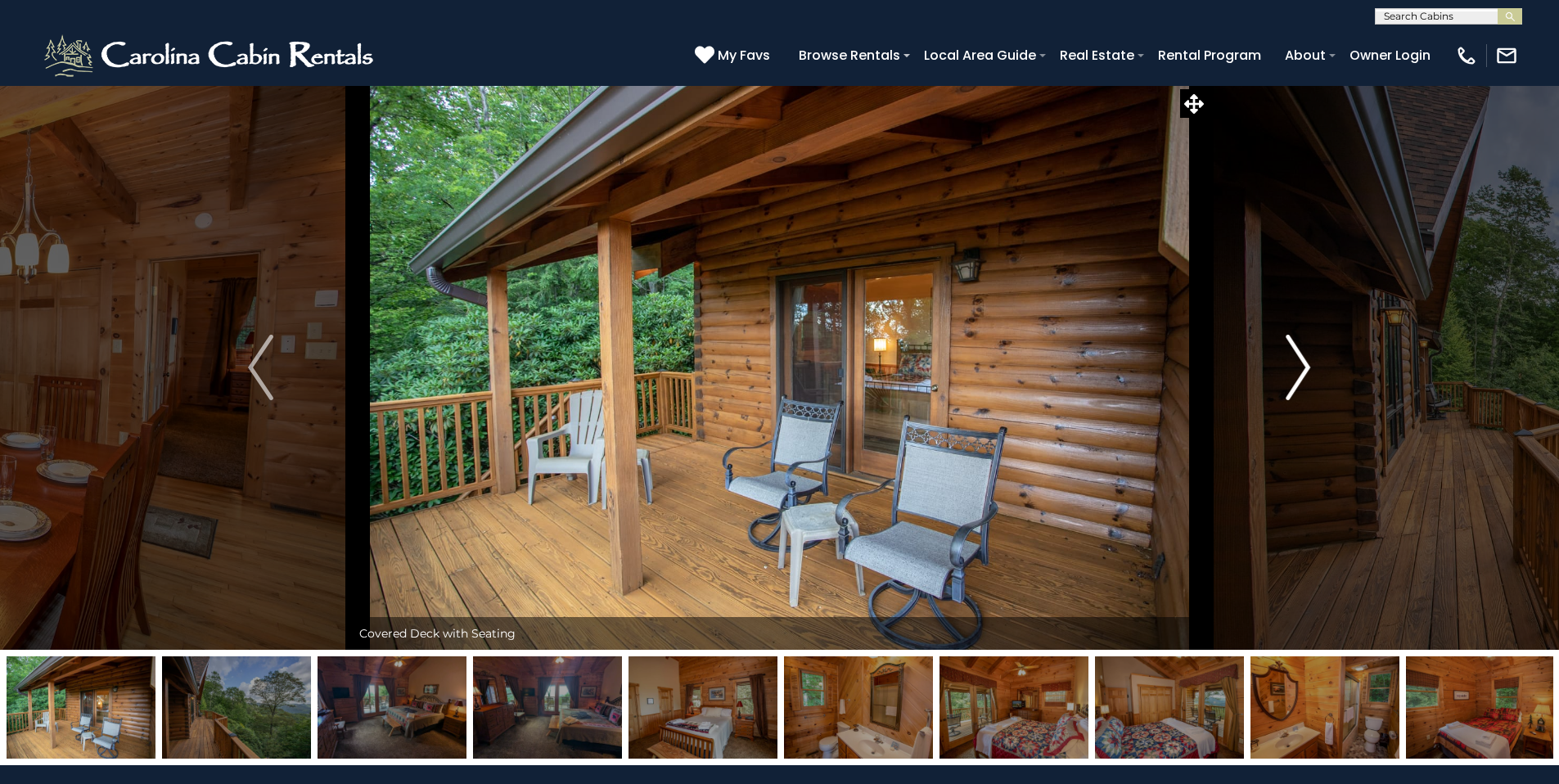
click at [1311, 365] on button "Next" at bounding box center [1298, 367] width 180 height 565
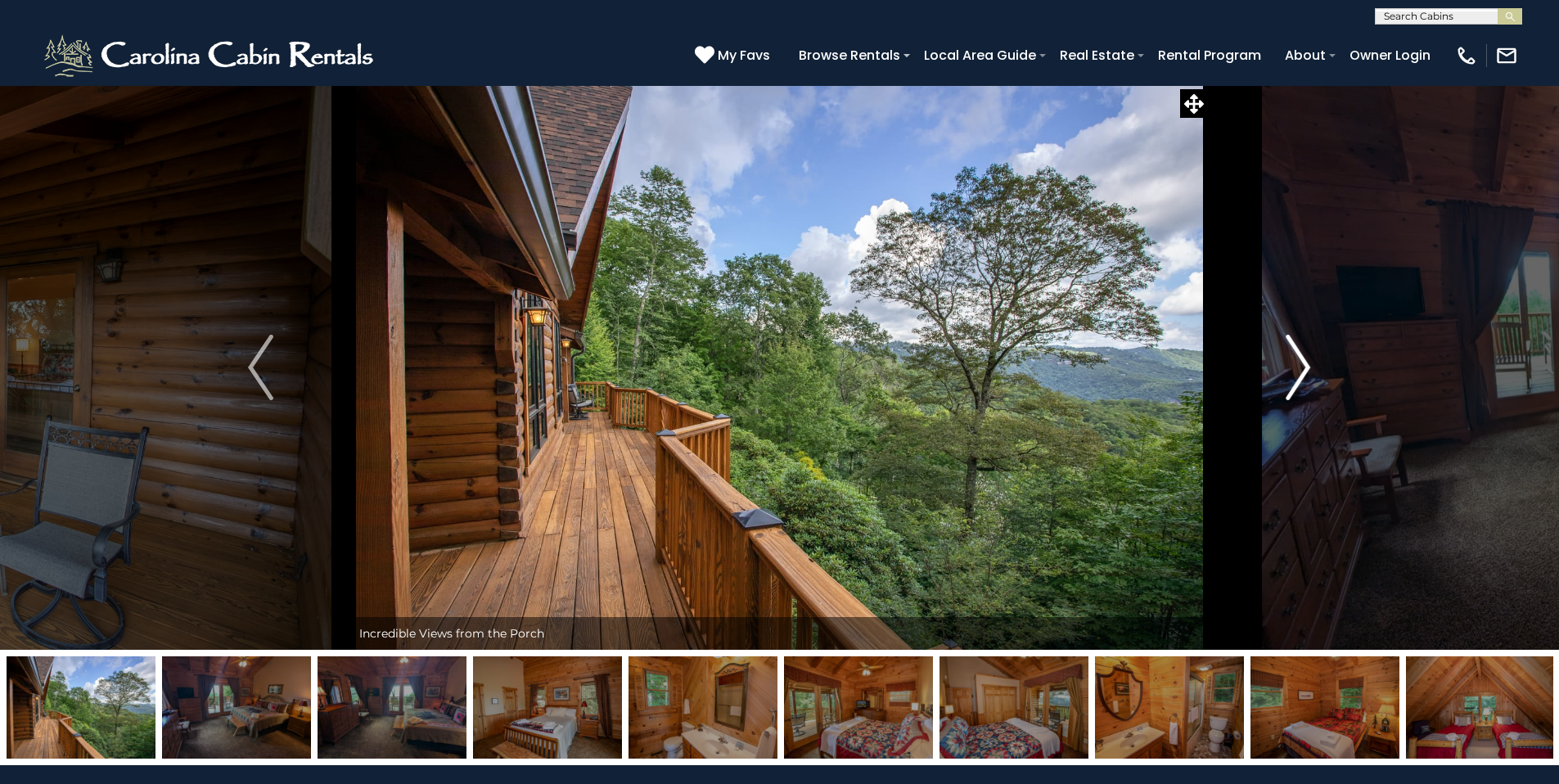
click at [1311, 365] on button "Next" at bounding box center [1298, 367] width 180 height 565
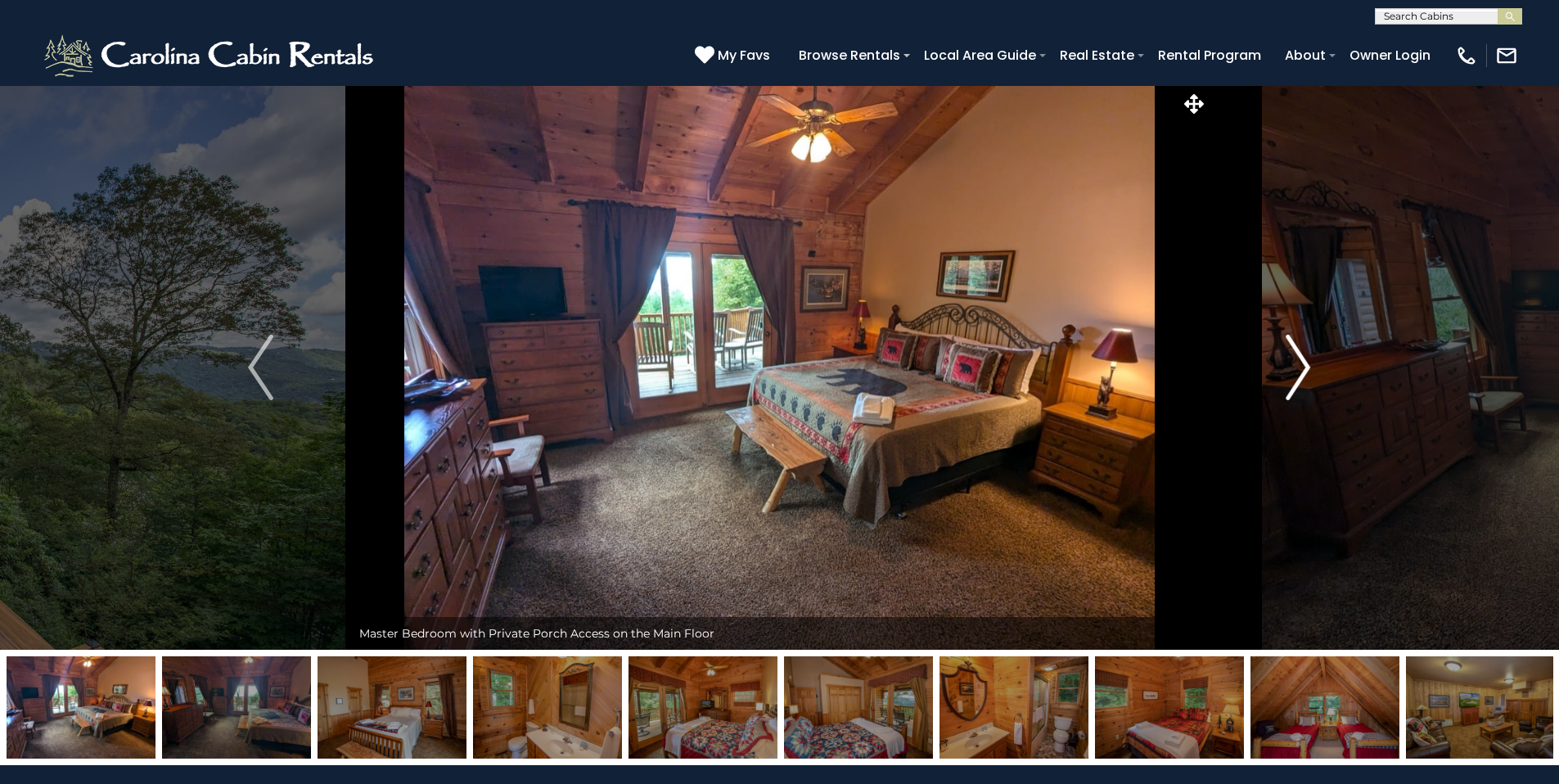
click at [1311, 365] on button "Next" at bounding box center [1298, 367] width 180 height 565
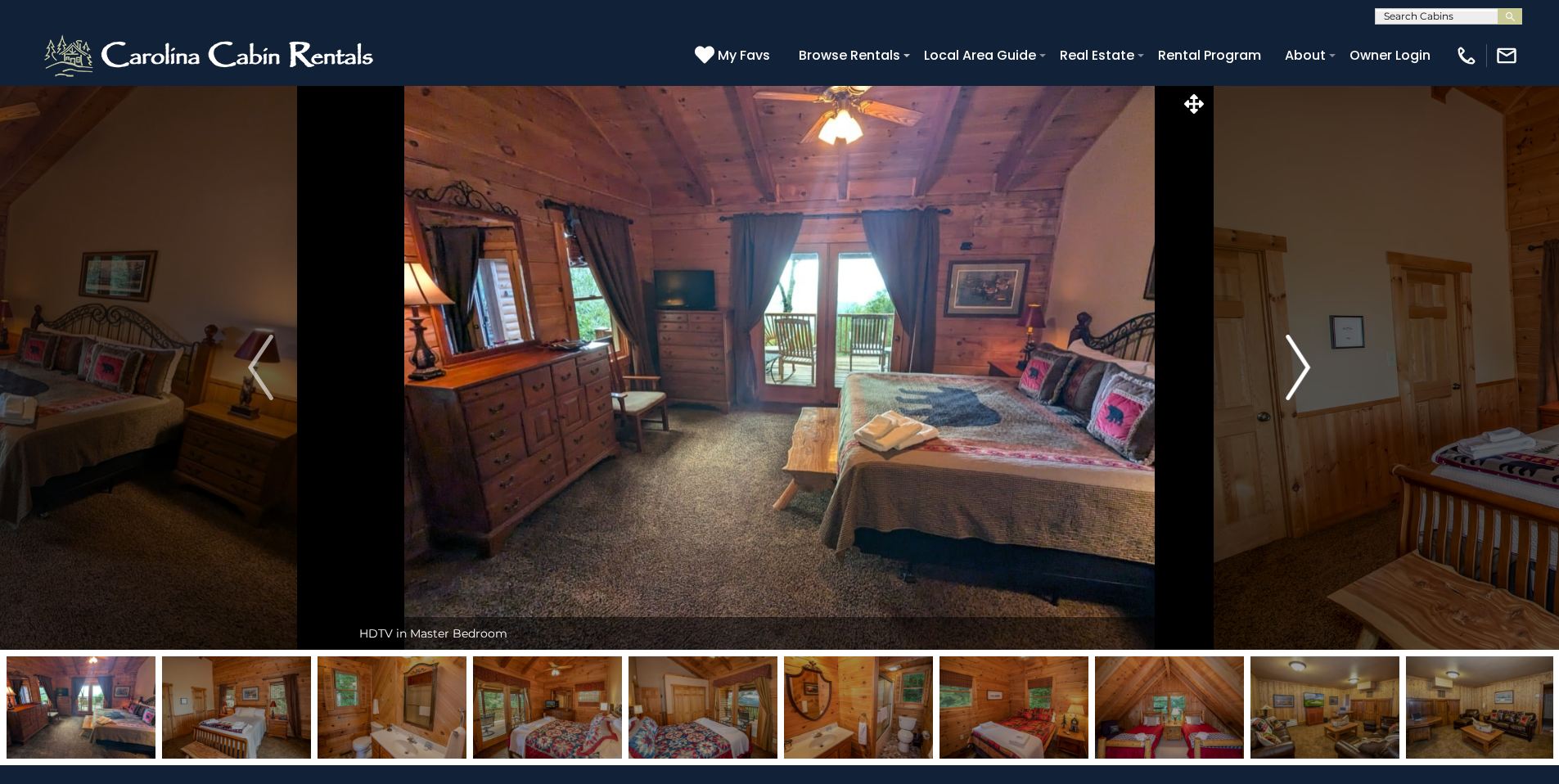
click at [1311, 365] on button "Next" at bounding box center [1298, 367] width 180 height 565
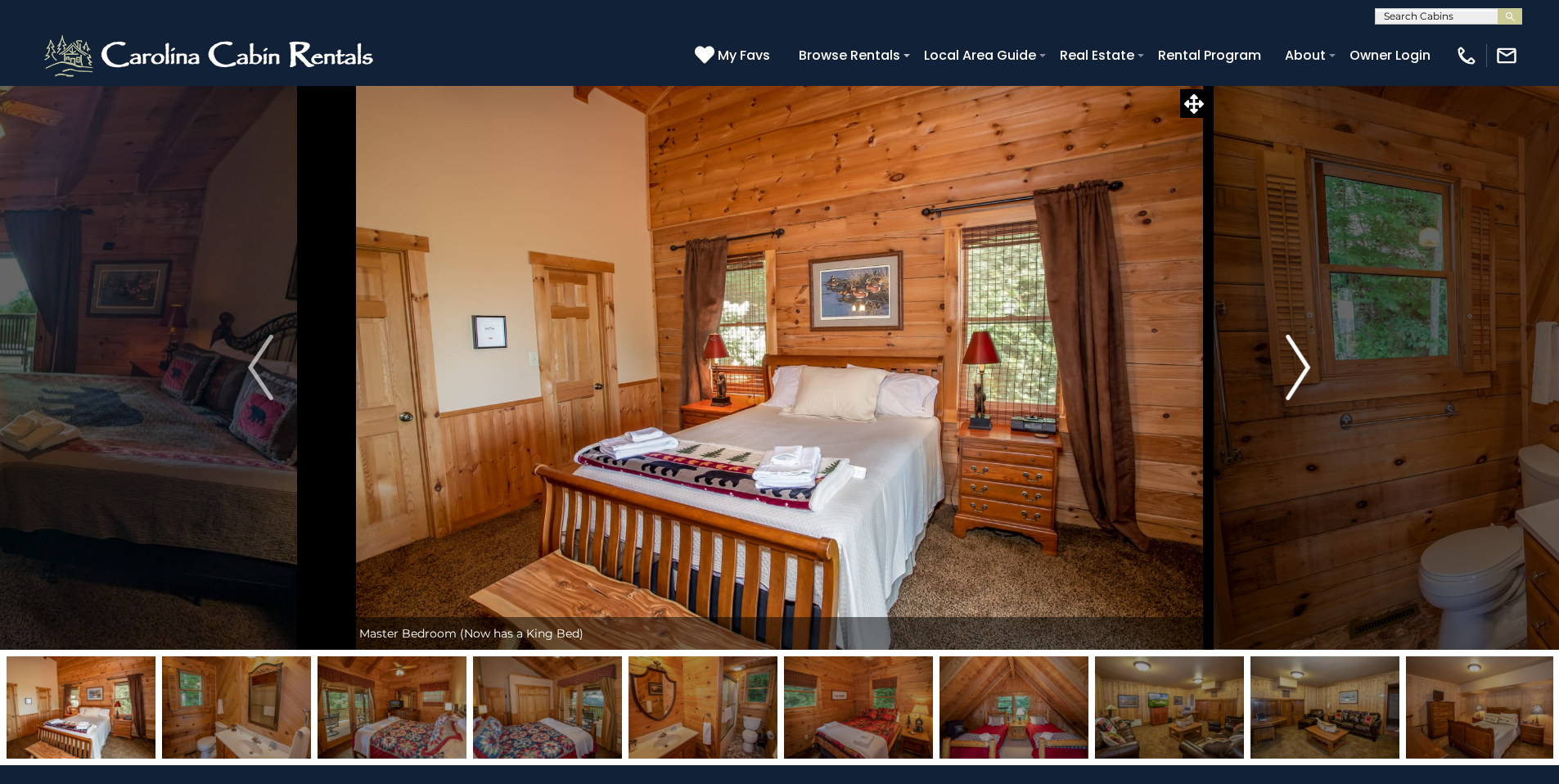
click at [1311, 365] on button "Next" at bounding box center [1298, 367] width 180 height 565
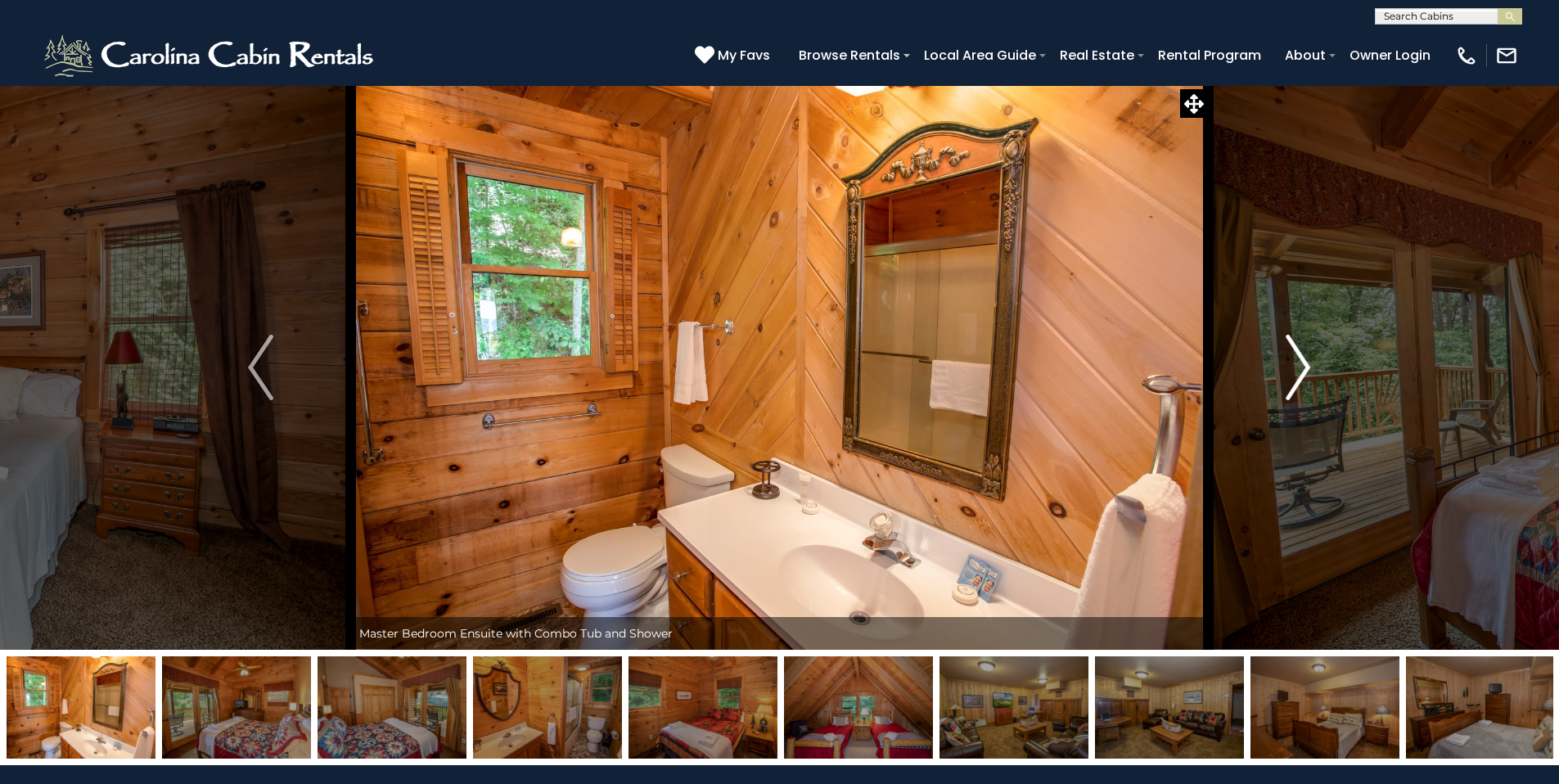
click at [1311, 365] on button "Next" at bounding box center [1298, 367] width 180 height 565
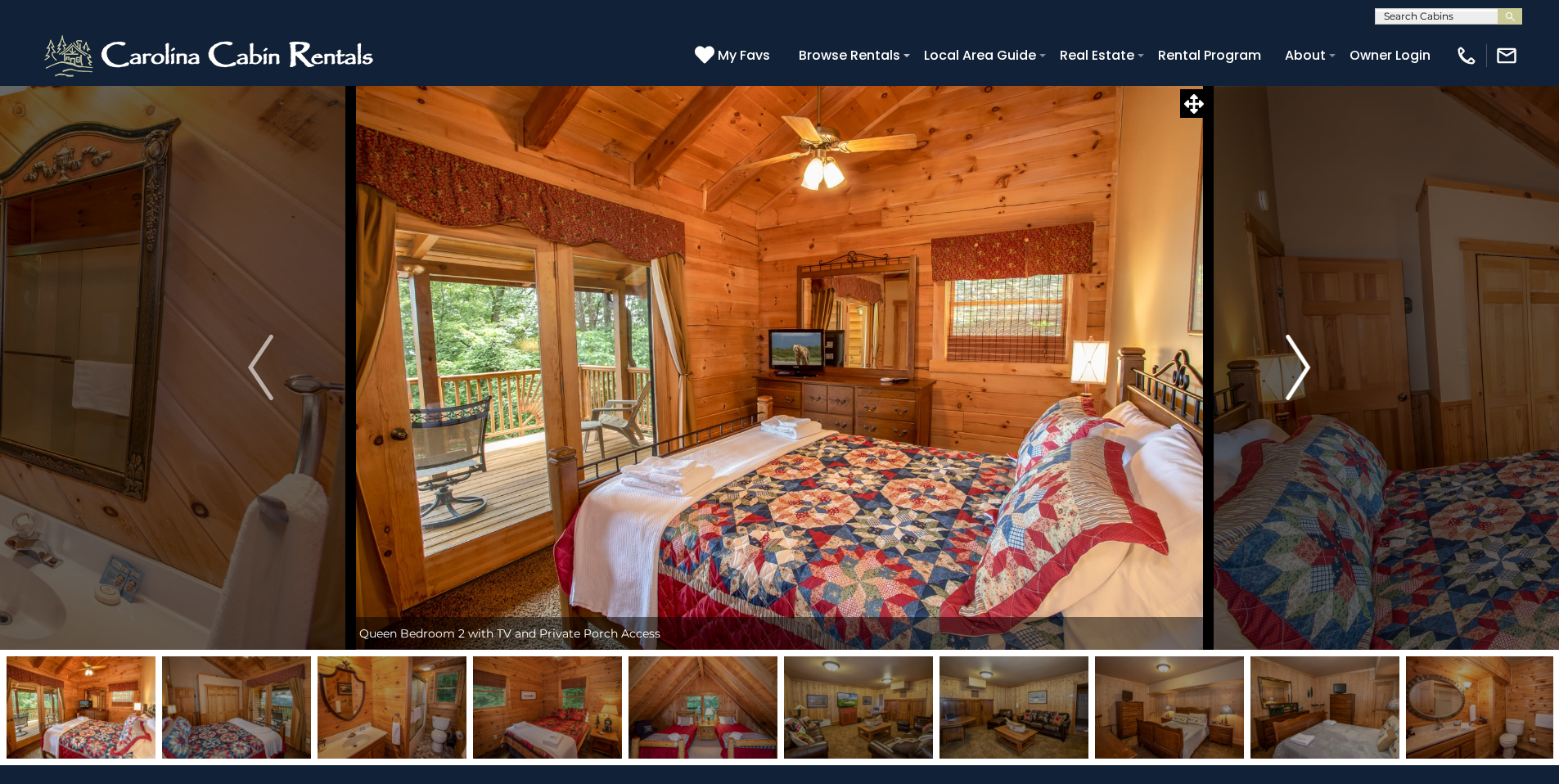
click at [1311, 365] on button "Next" at bounding box center [1298, 367] width 180 height 565
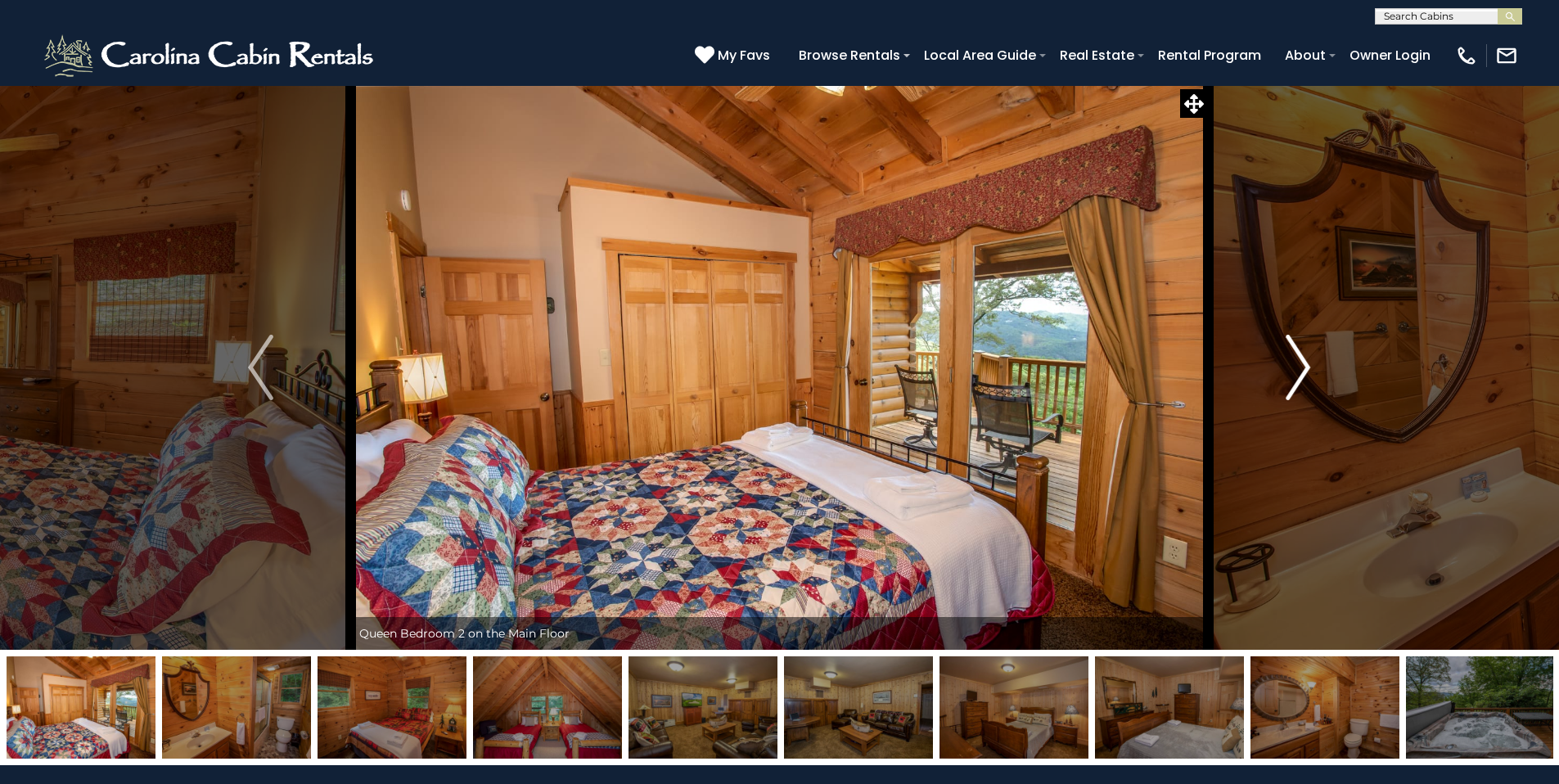
click at [1311, 365] on button "Next" at bounding box center [1298, 367] width 180 height 565
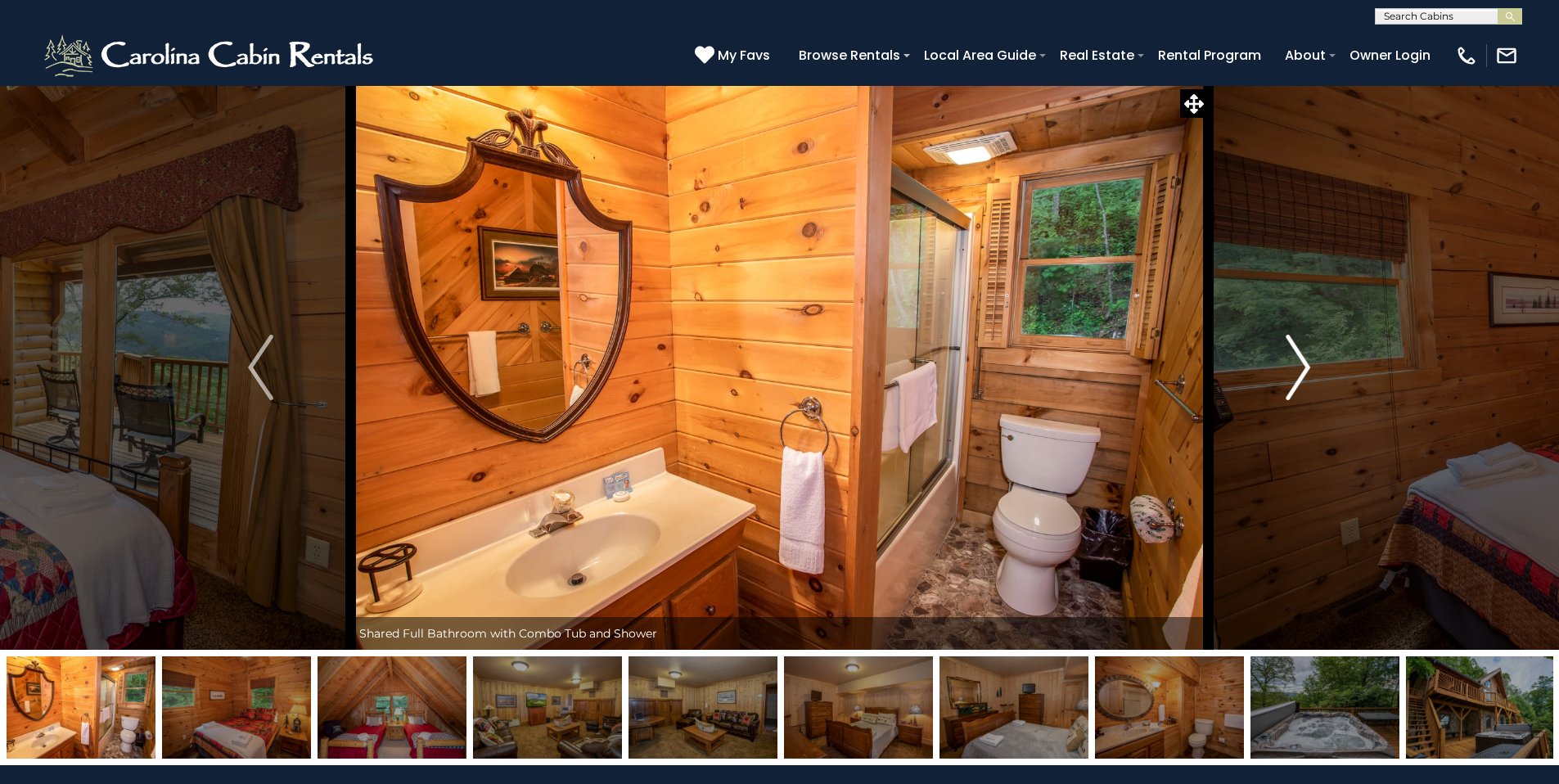
click at [1311, 365] on button "Next" at bounding box center [1298, 367] width 180 height 565
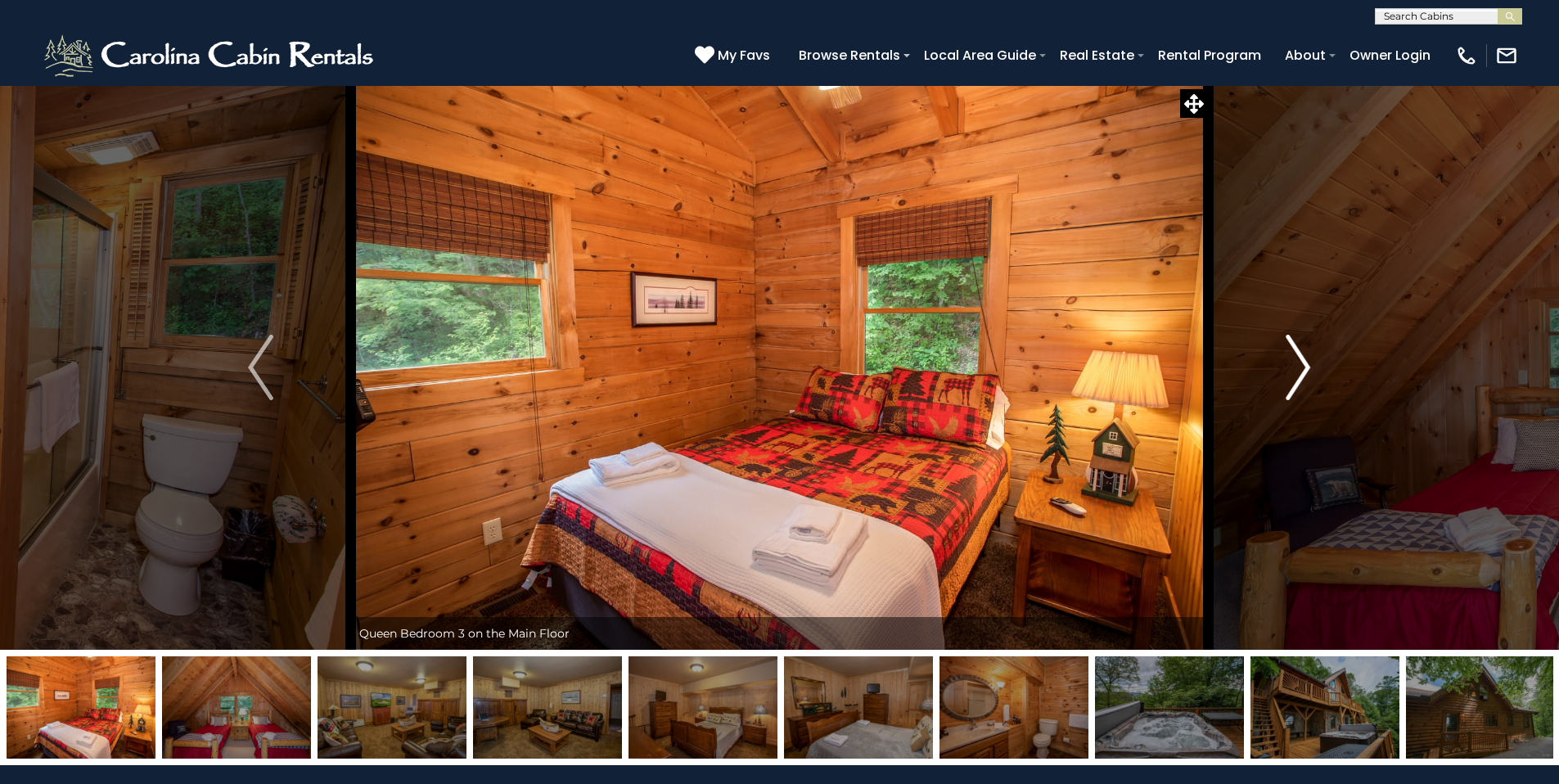
click at [1311, 365] on button "Next" at bounding box center [1298, 367] width 180 height 565
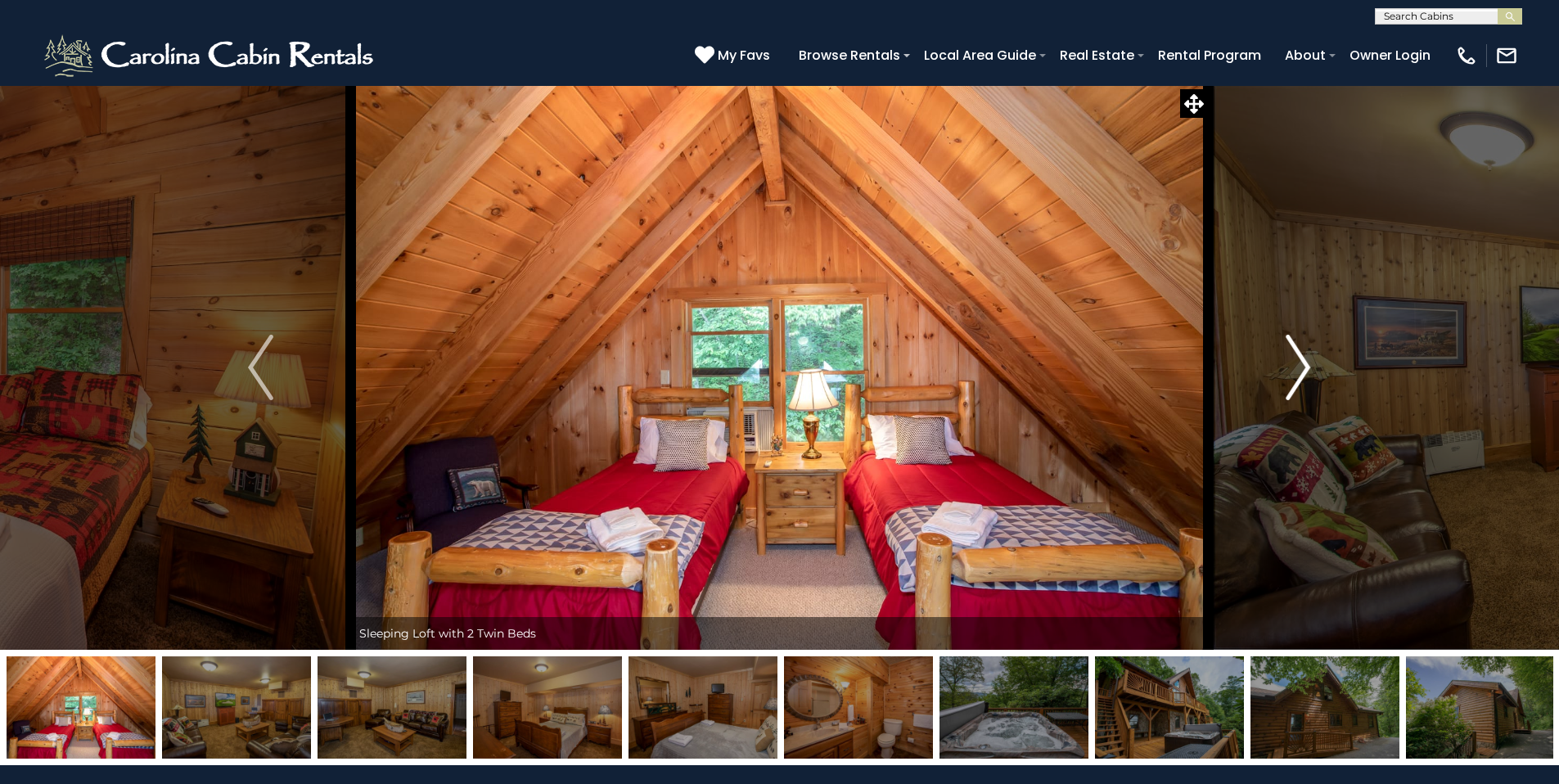
click at [1311, 365] on button "Next" at bounding box center [1298, 367] width 180 height 565
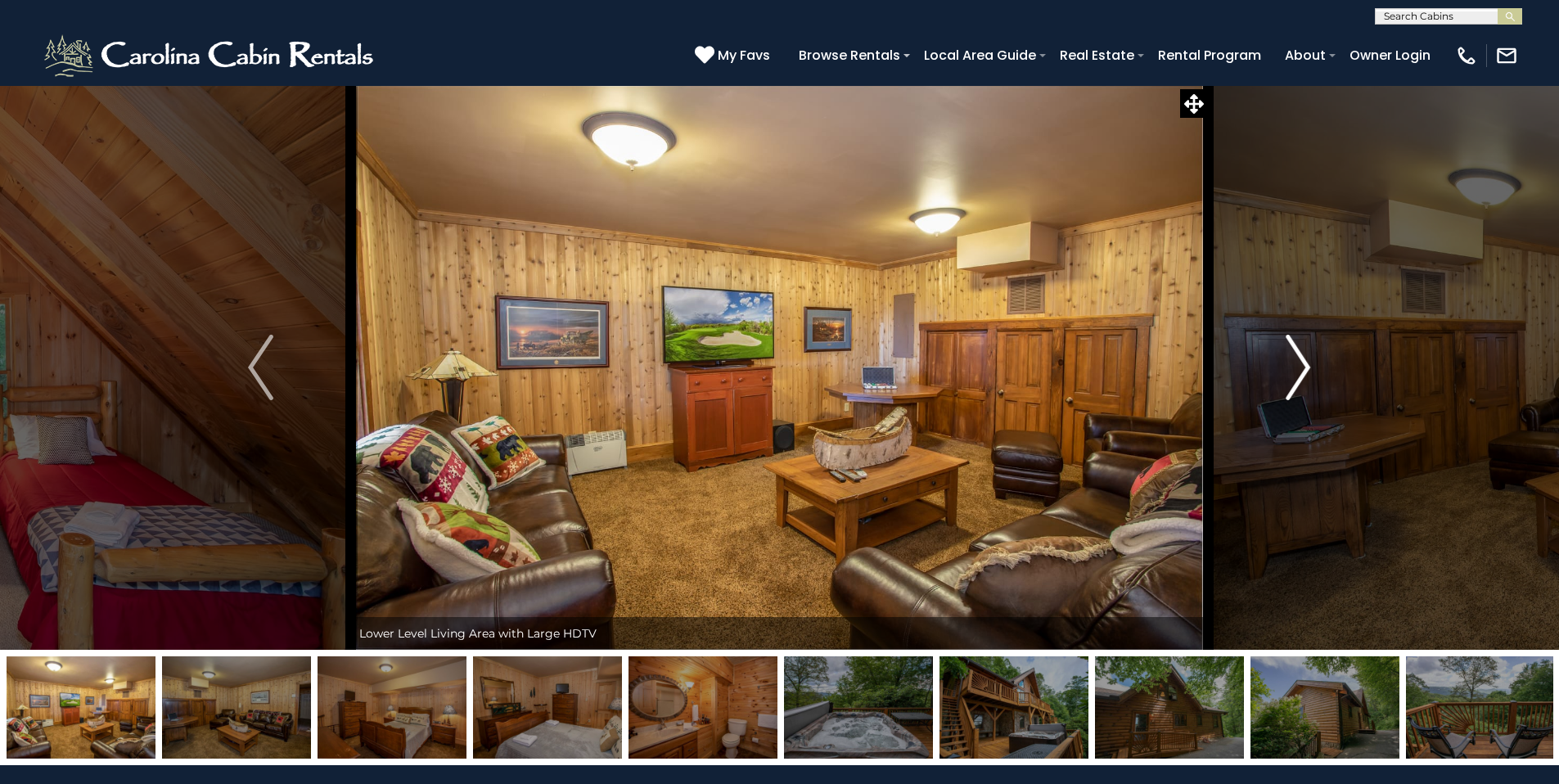
click at [1311, 365] on button "Next" at bounding box center [1298, 367] width 180 height 565
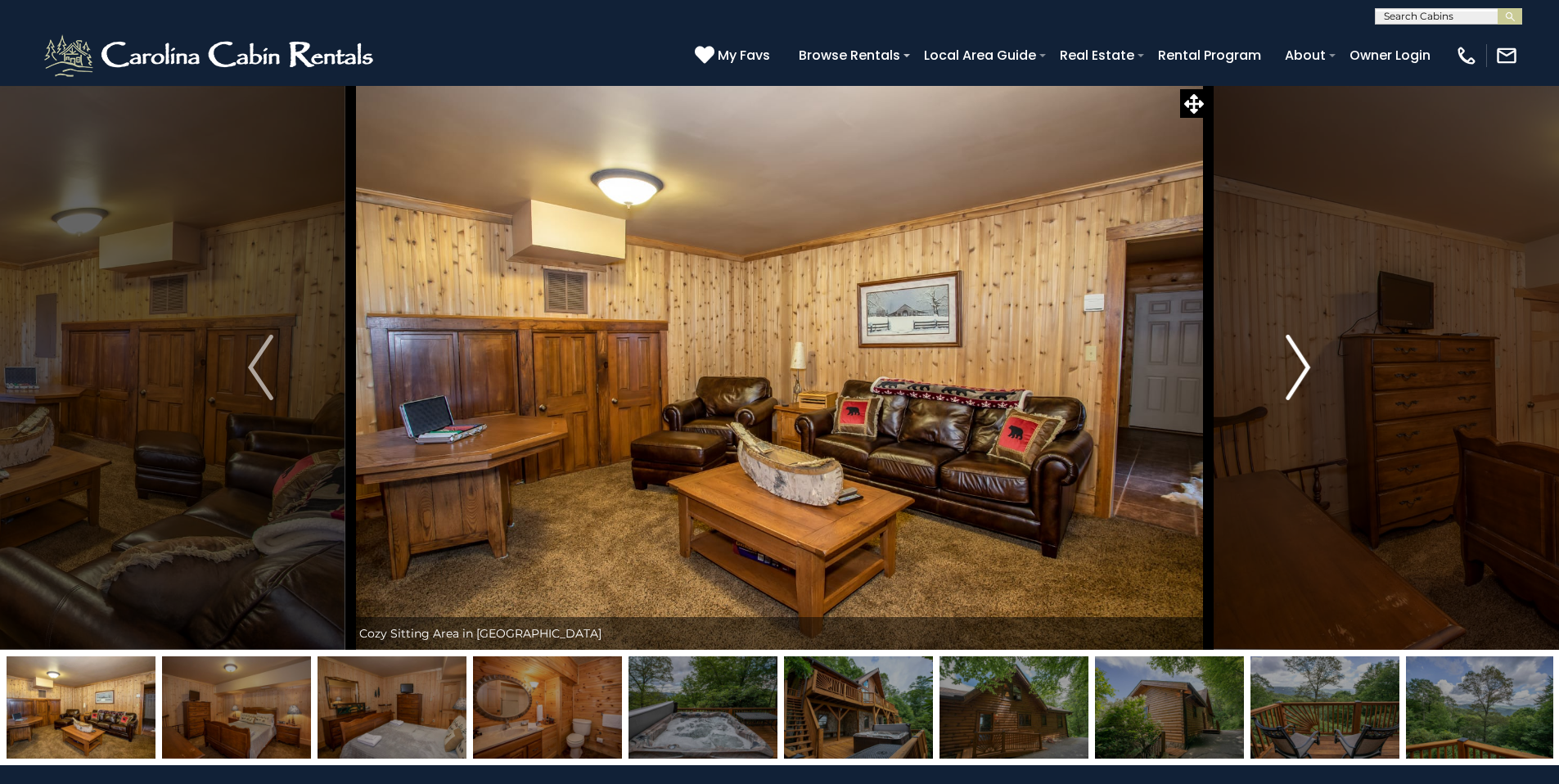
click at [1311, 365] on button "Next" at bounding box center [1298, 367] width 180 height 565
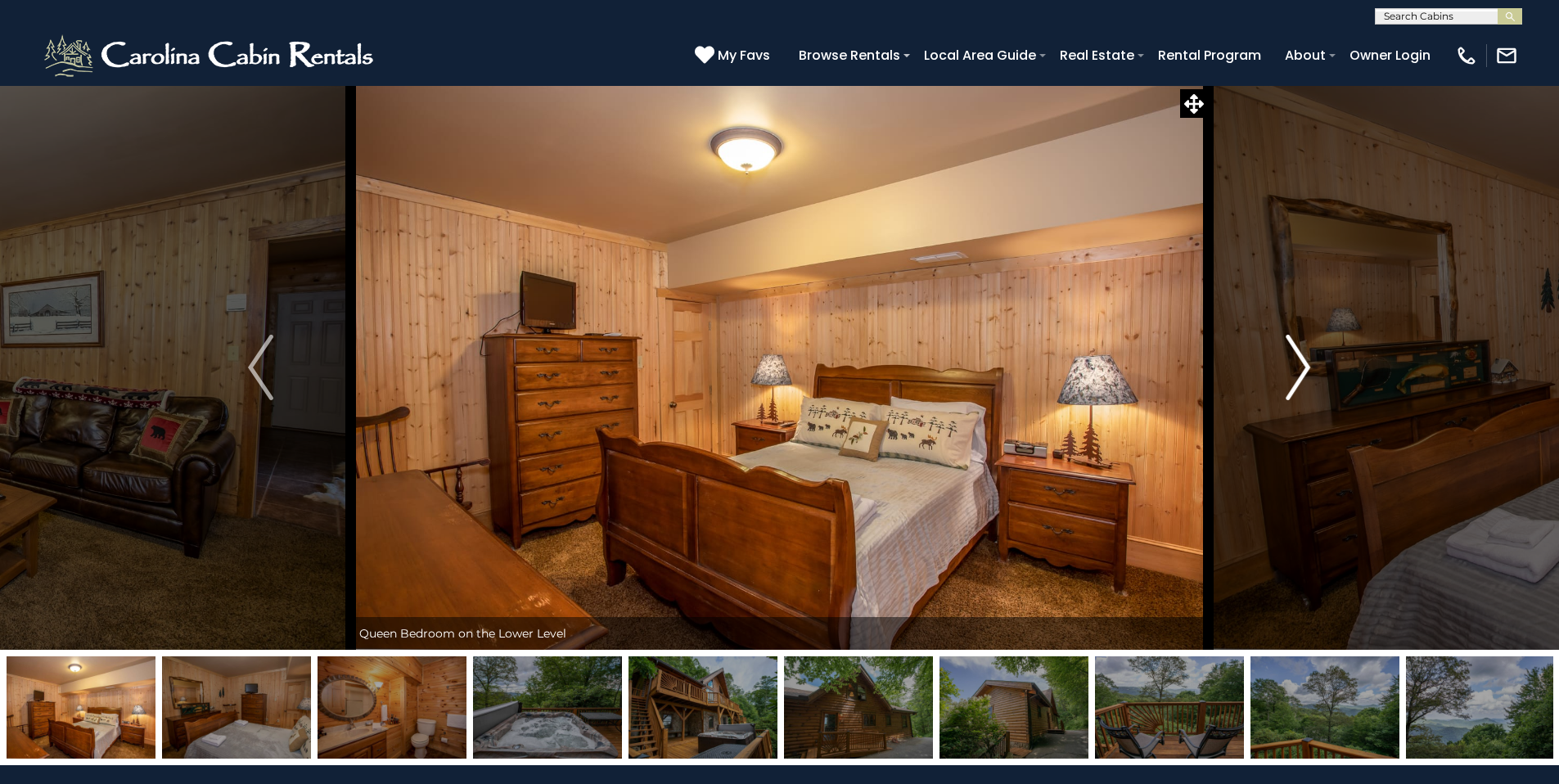
click at [1311, 365] on button "Next" at bounding box center [1298, 367] width 180 height 565
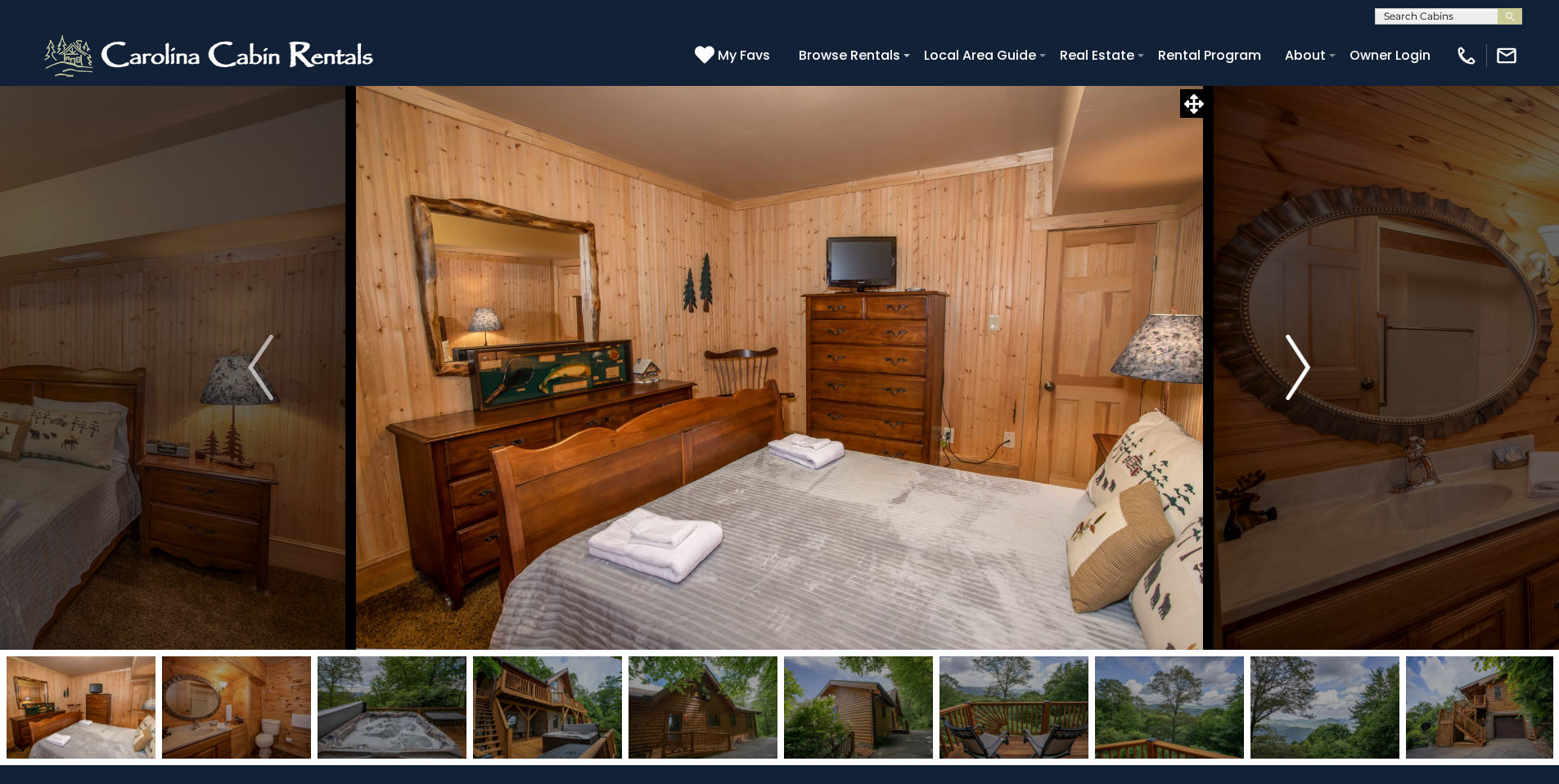
click at [1311, 365] on button "Next" at bounding box center [1298, 367] width 180 height 565
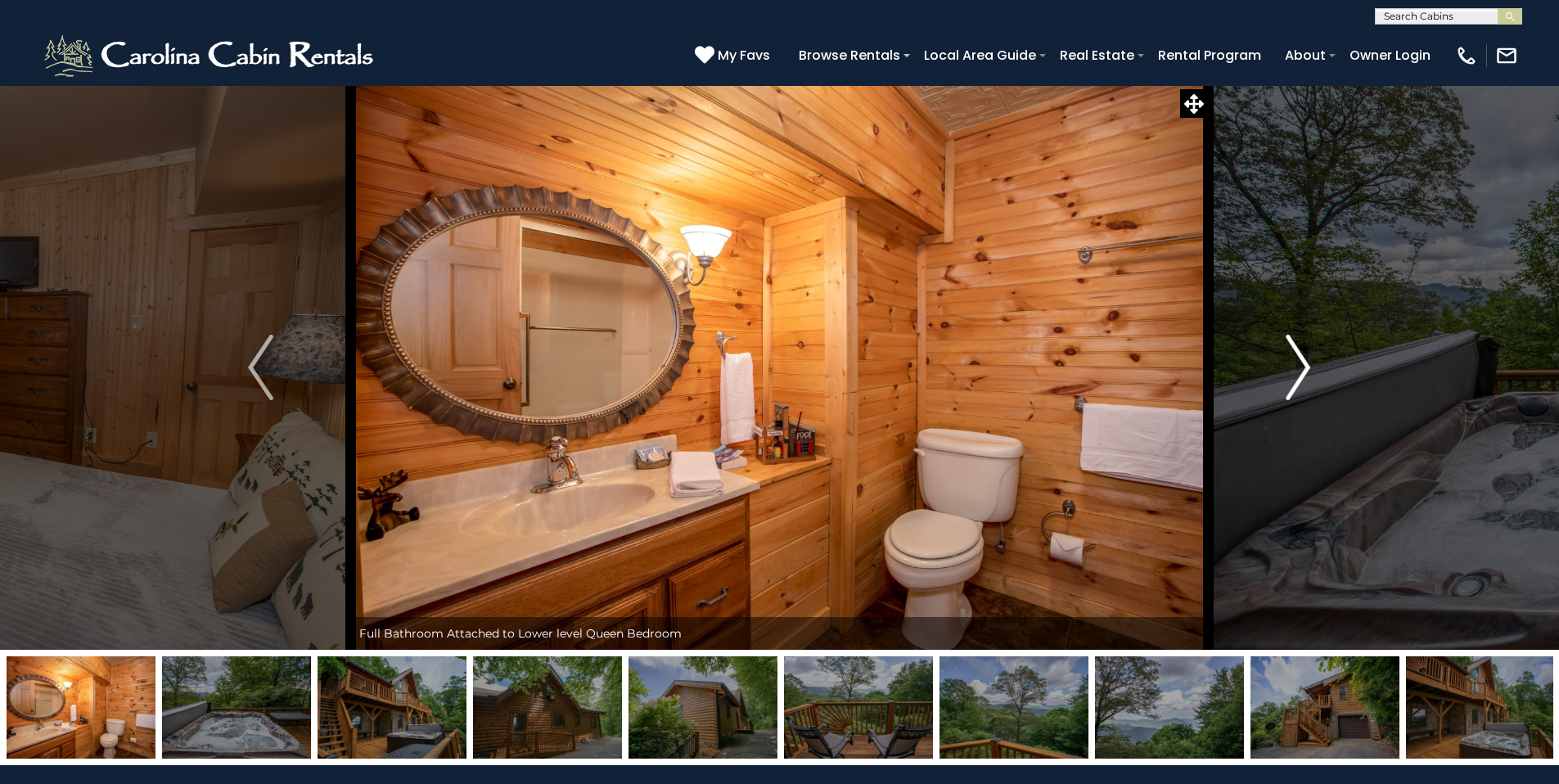
click at [1311, 365] on button "Next" at bounding box center [1298, 367] width 180 height 565
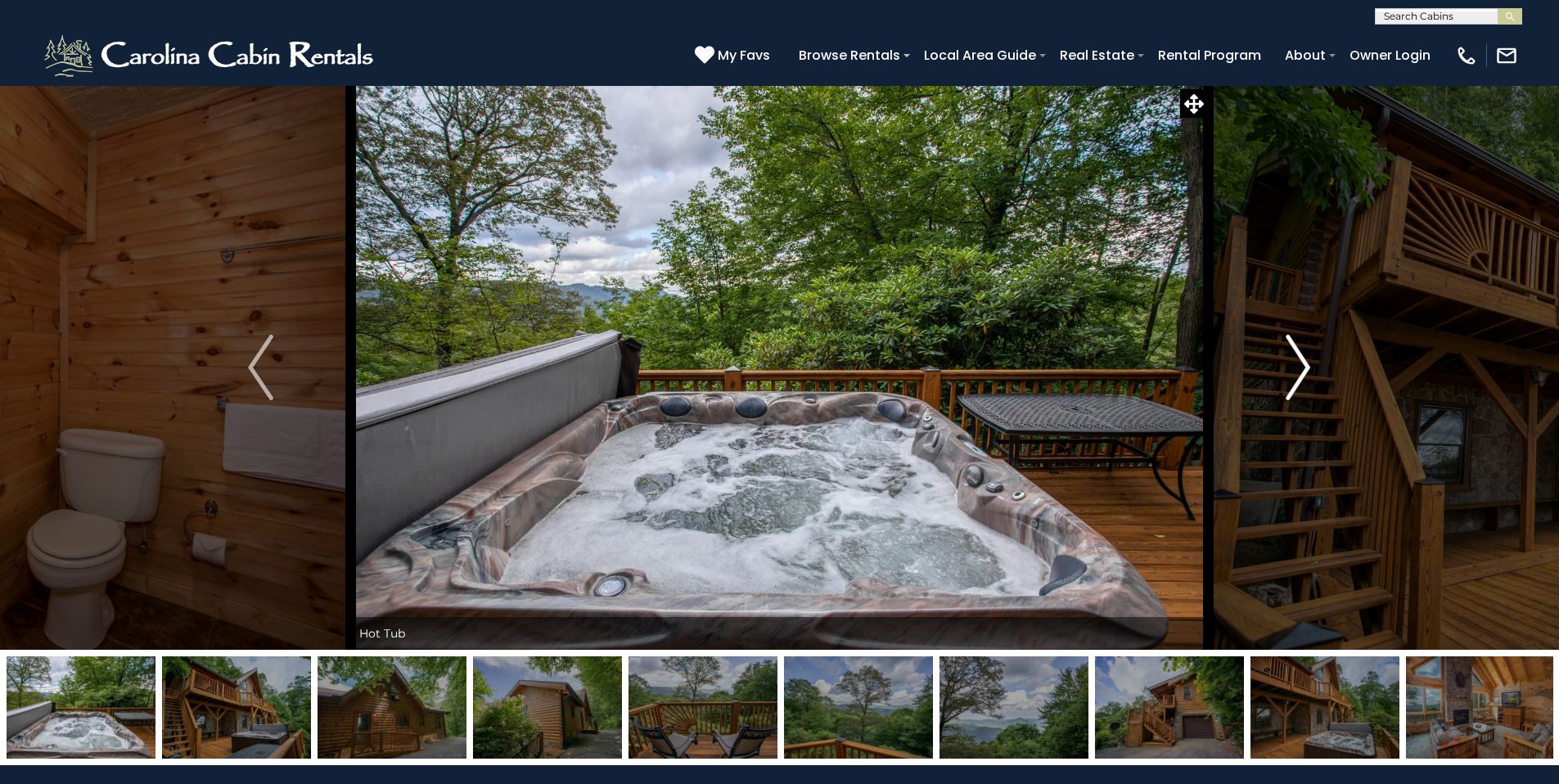
click at [1311, 365] on button "Next" at bounding box center [1298, 367] width 180 height 565
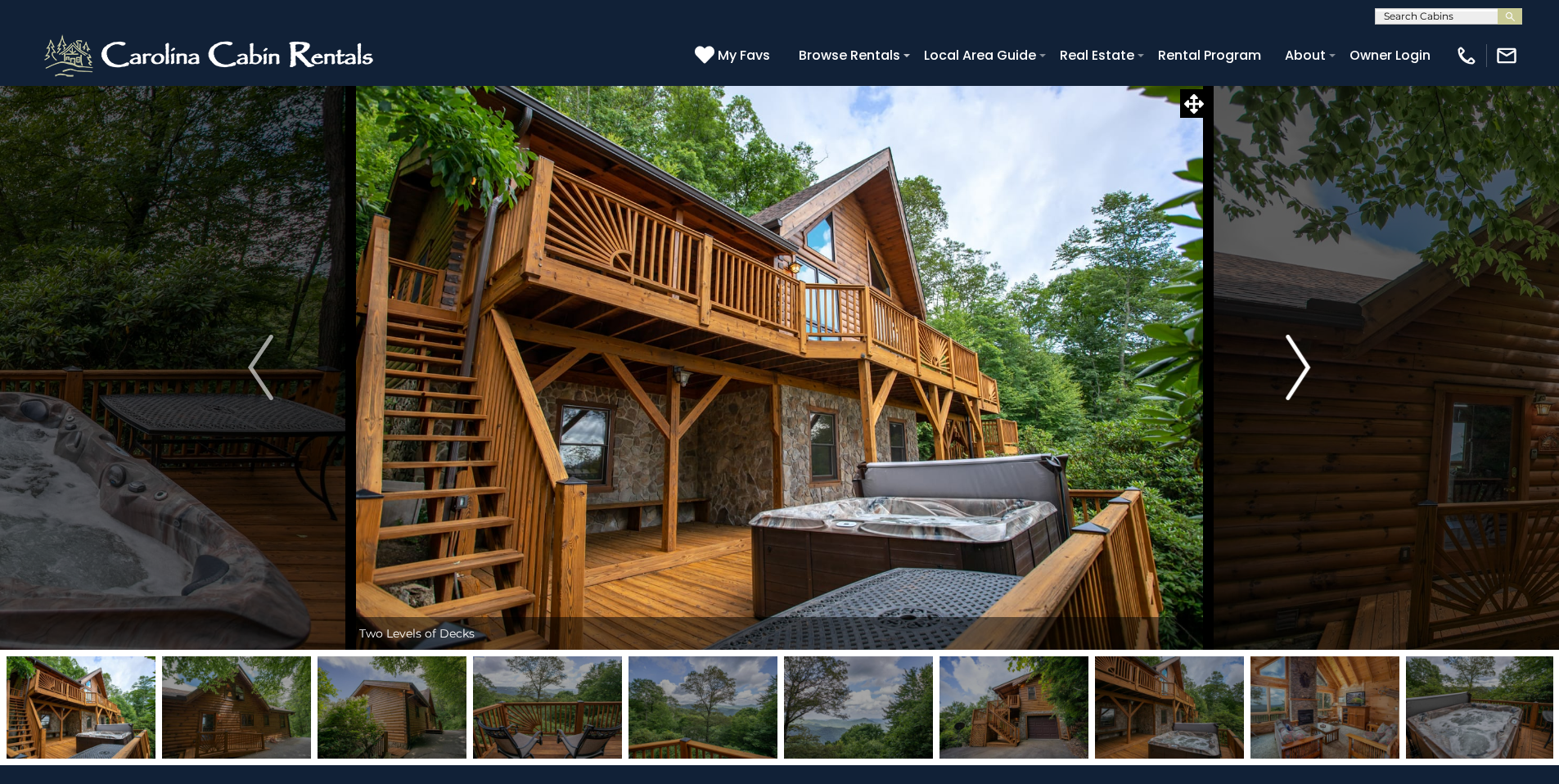
click at [1311, 365] on button "Next" at bounding box center [1298, 367] width 180 height 565
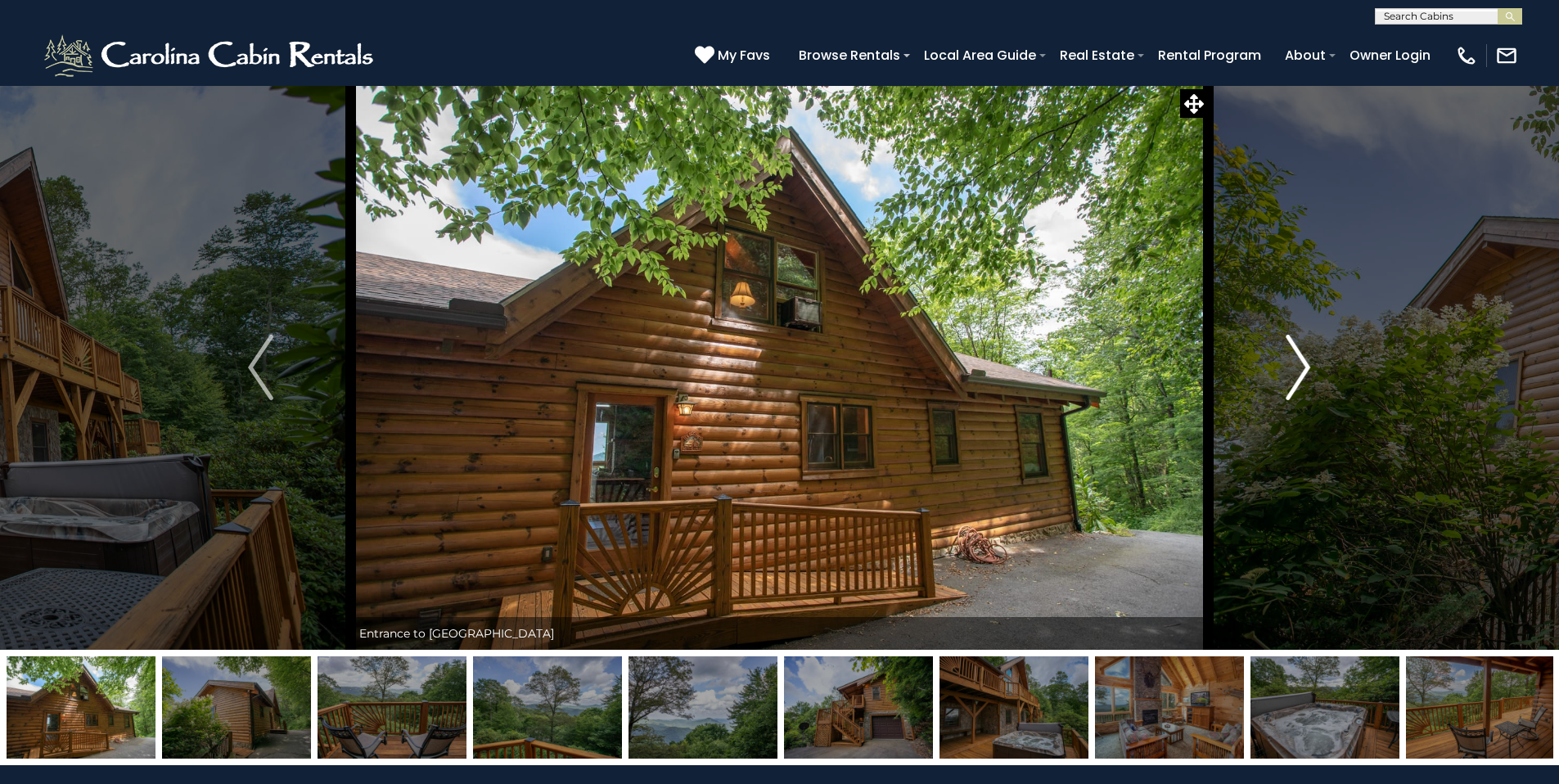
click at [1311, 365] on button "Next" at bounding box center [1298, 367] width 180 height 565
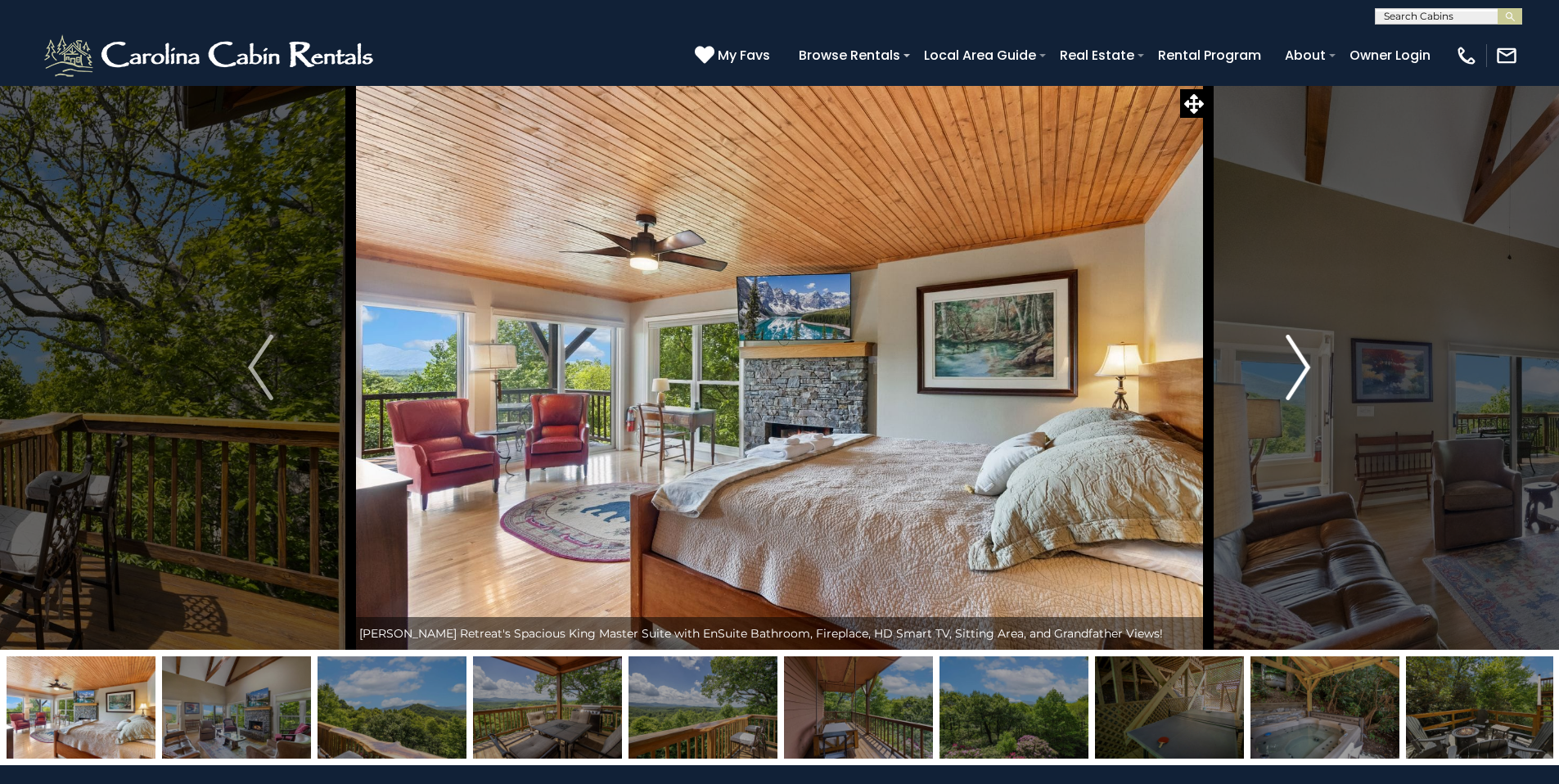
click at [1306, 364] on img "Next" at bounding box center [1297, 368] width 24 height 65
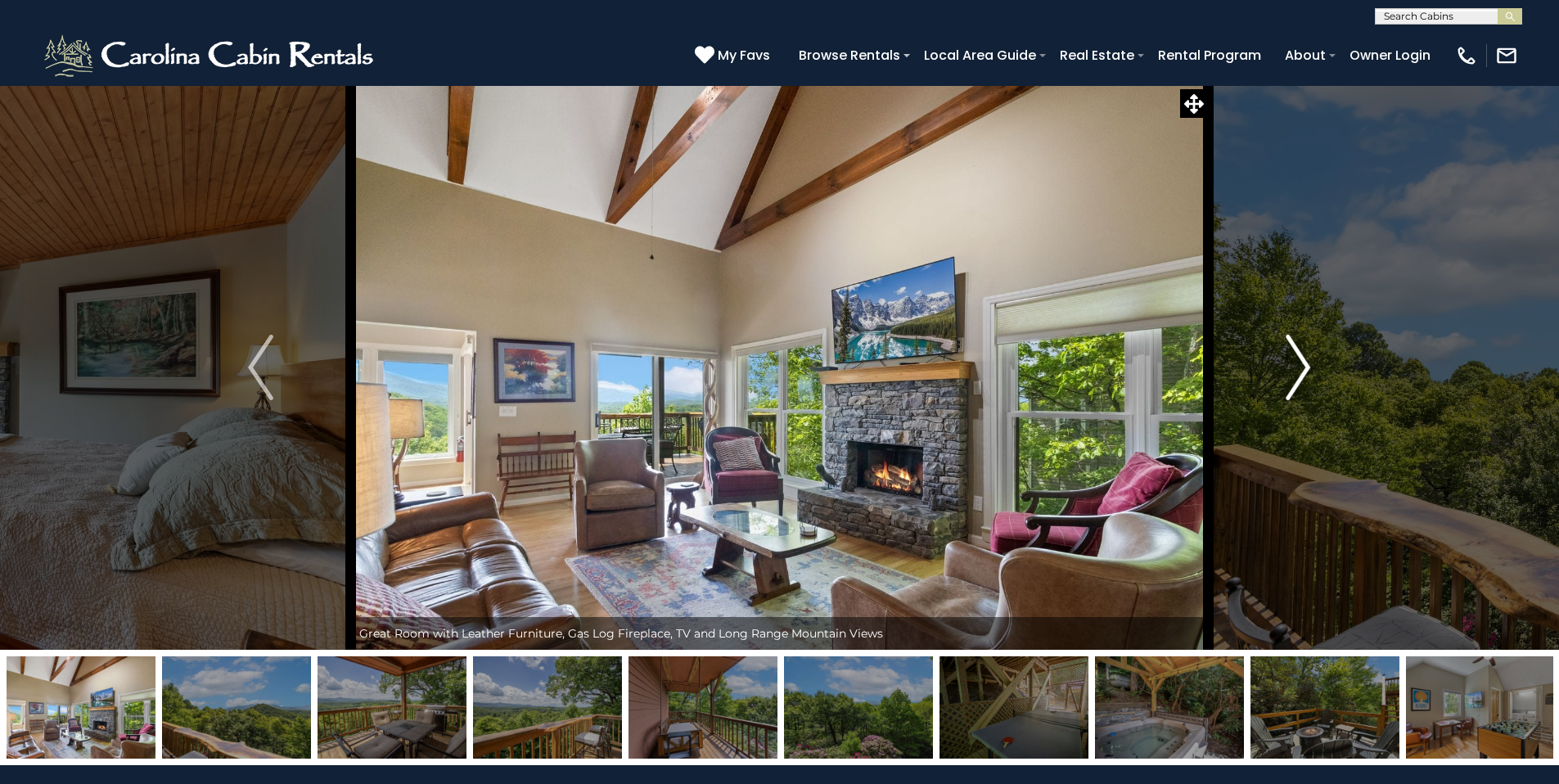
click at [1306, 364] on img "Next" at bounding box center [1297, 368] width 24 height 65
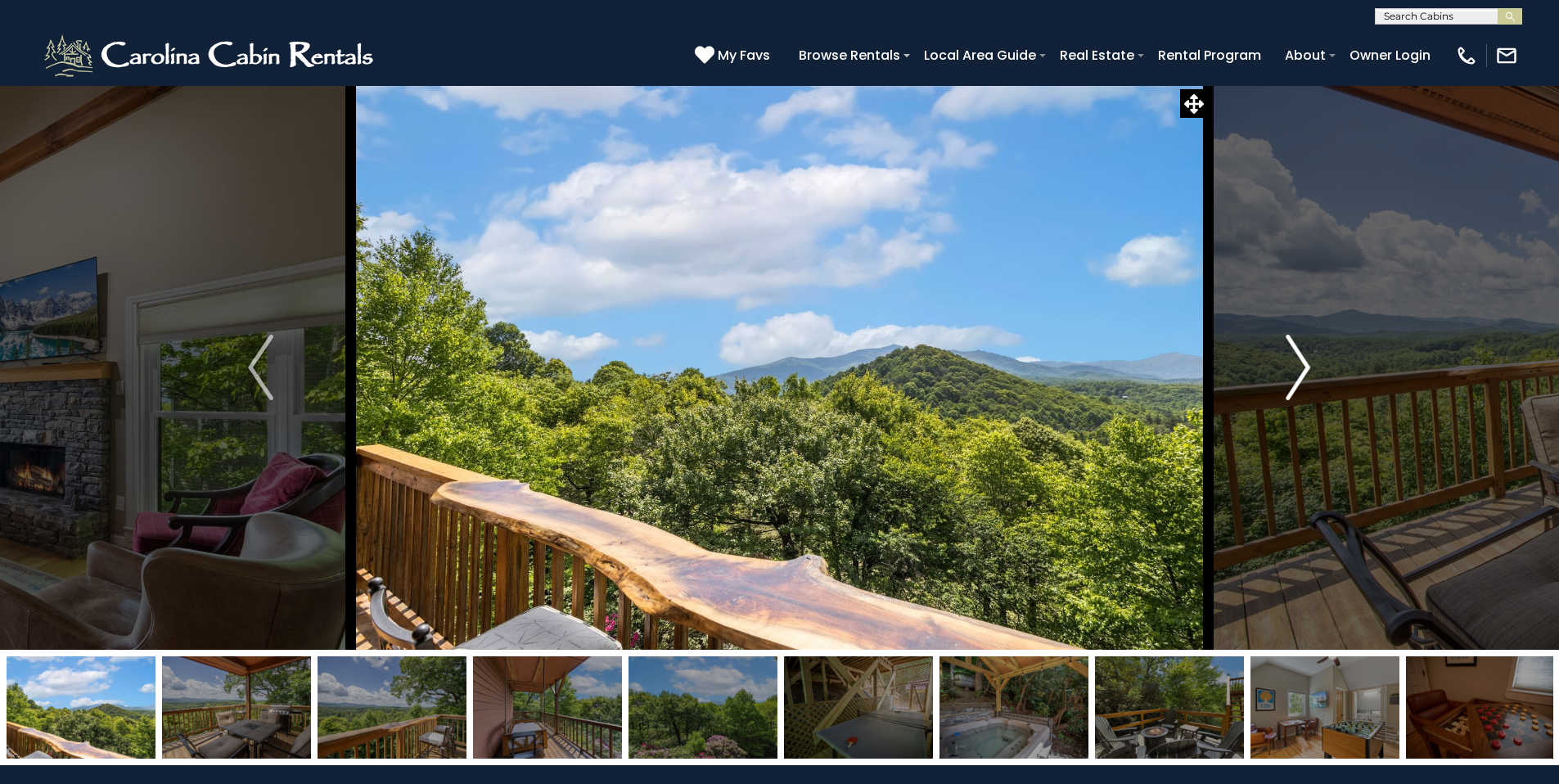
click at [1306, 364] on img "Next" at bounding box center [1297, 368] width 24 height 65
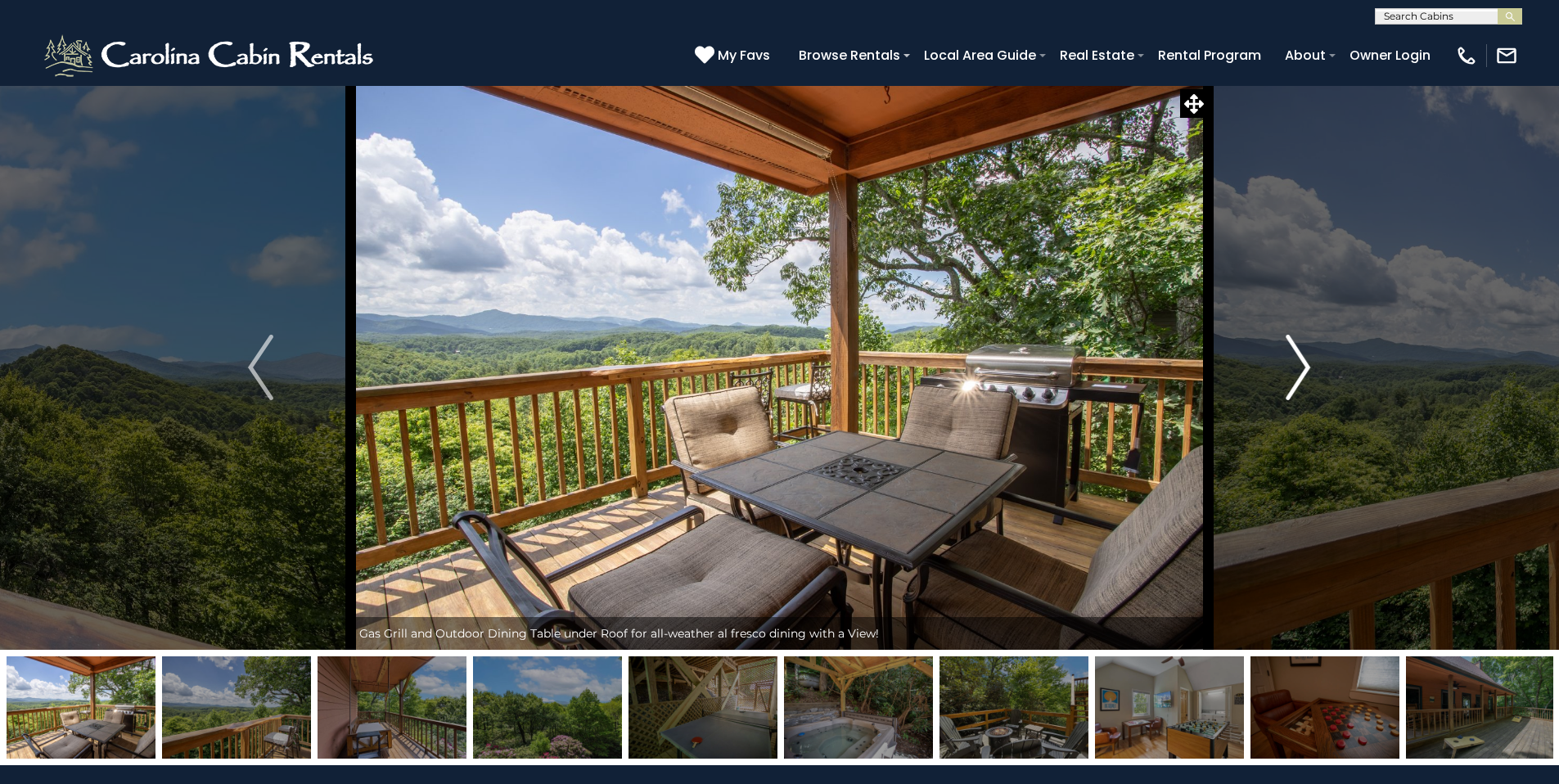
click at [1306, 364] on img "Next" at bounding box center [1297, 368] width 24 height 65
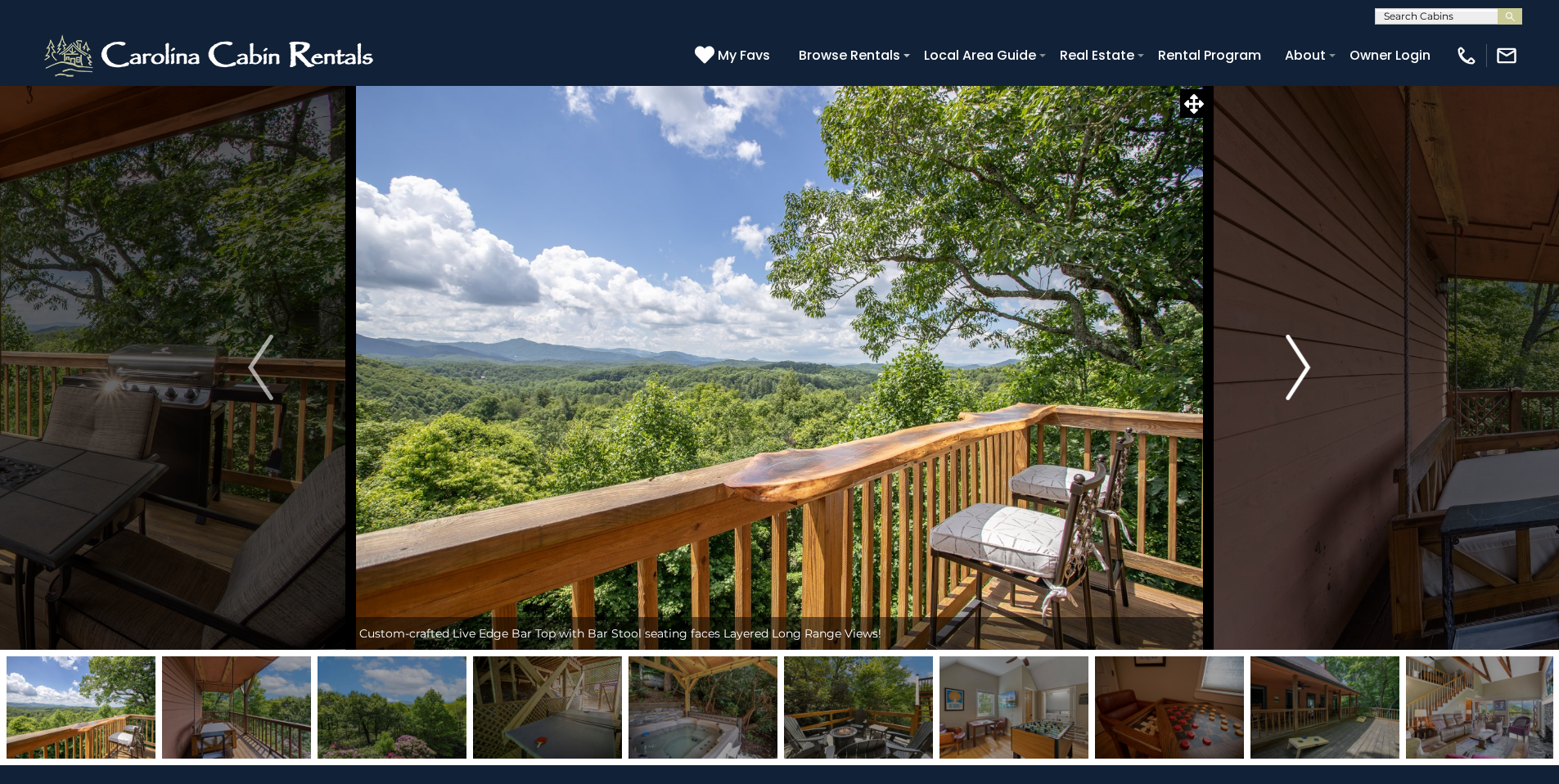
click at [1306, 364] on img "Next" at bounding box center [1297, 368] width 24 height 65
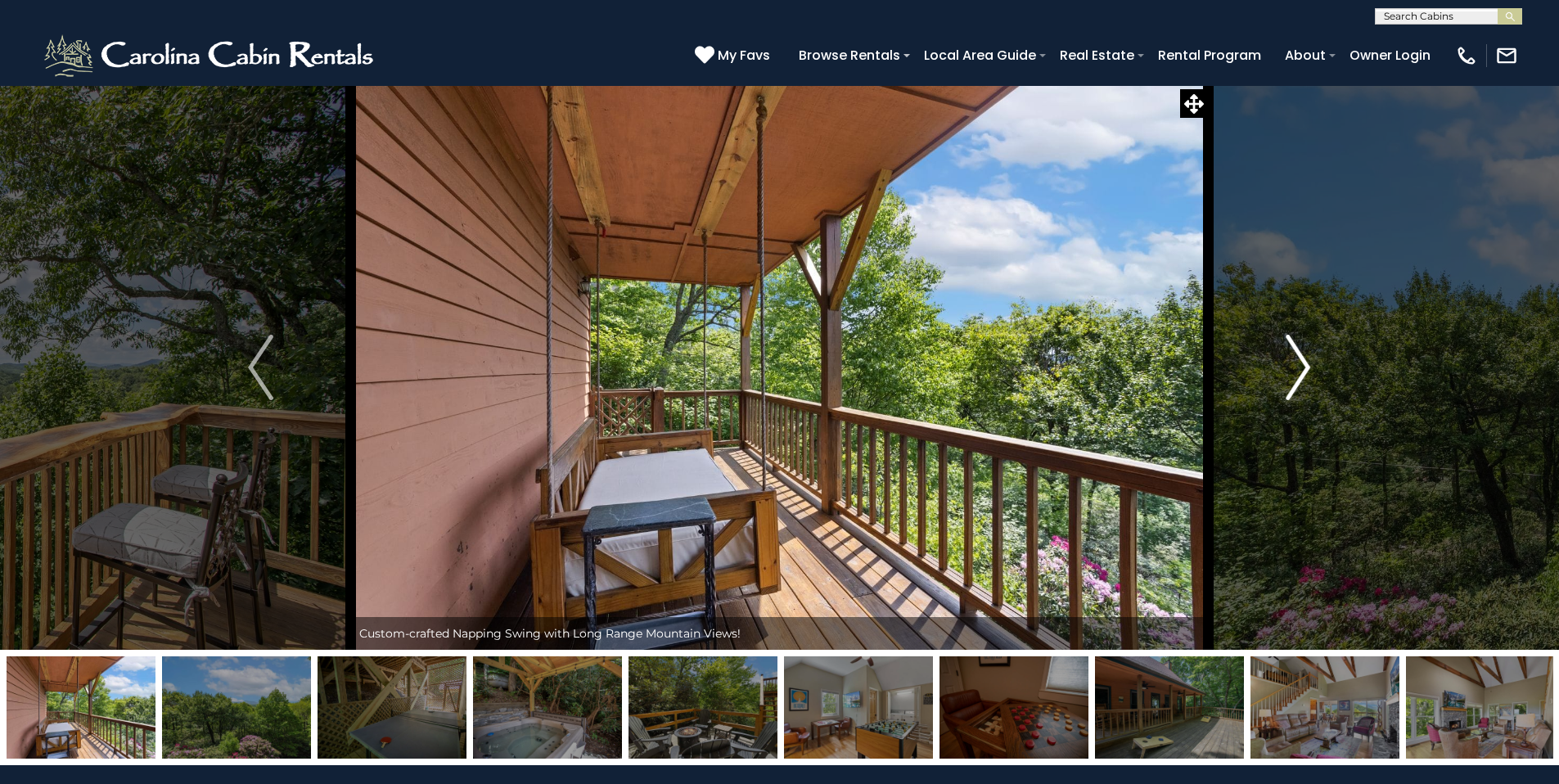
click at [1306, 364] on img "Next" at bounding box center [1297, 368] width 24 height 65
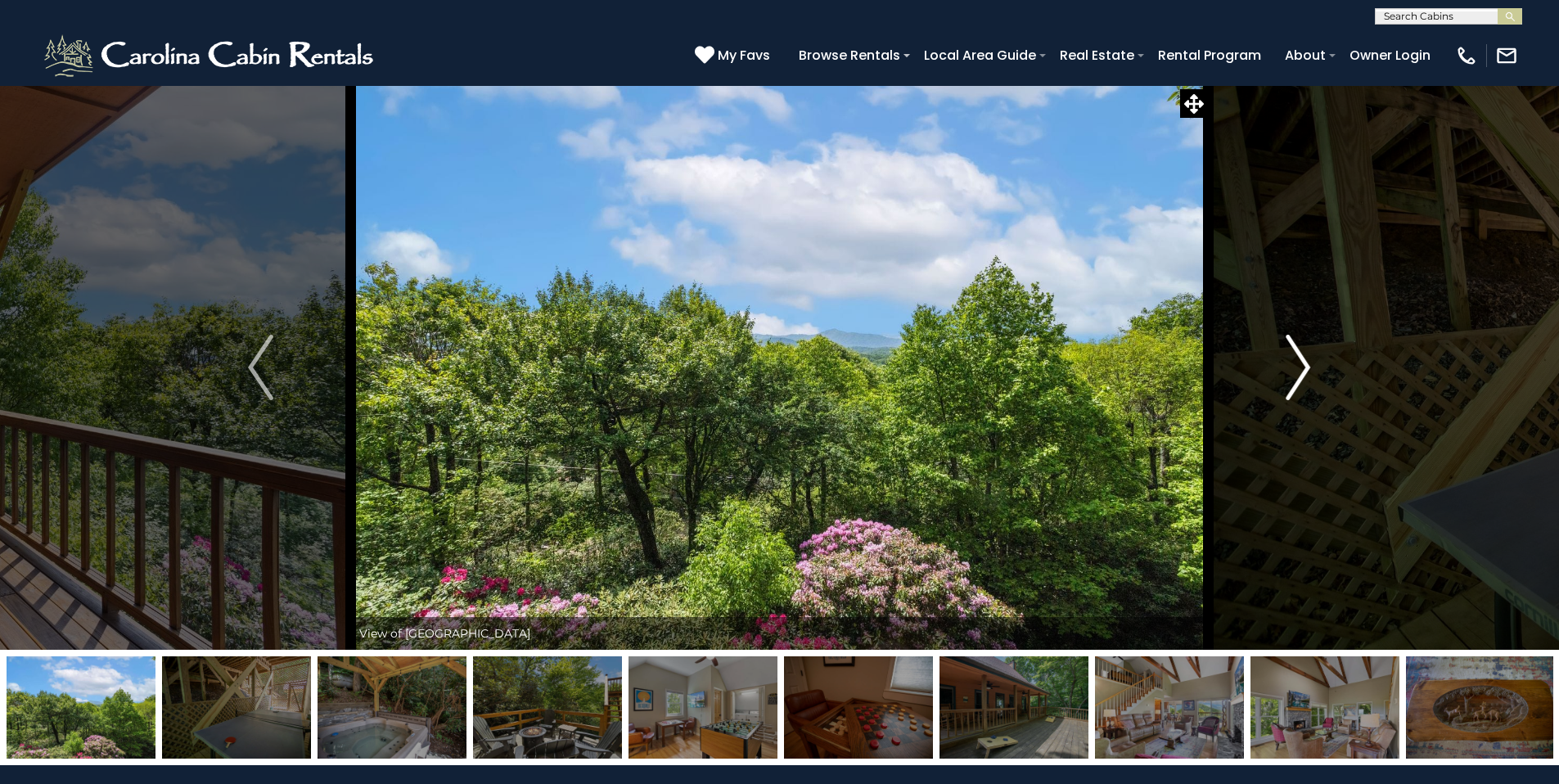
click at [1306, 364] on img "Next" at bounding box center [1297, 368] width 24 height 65
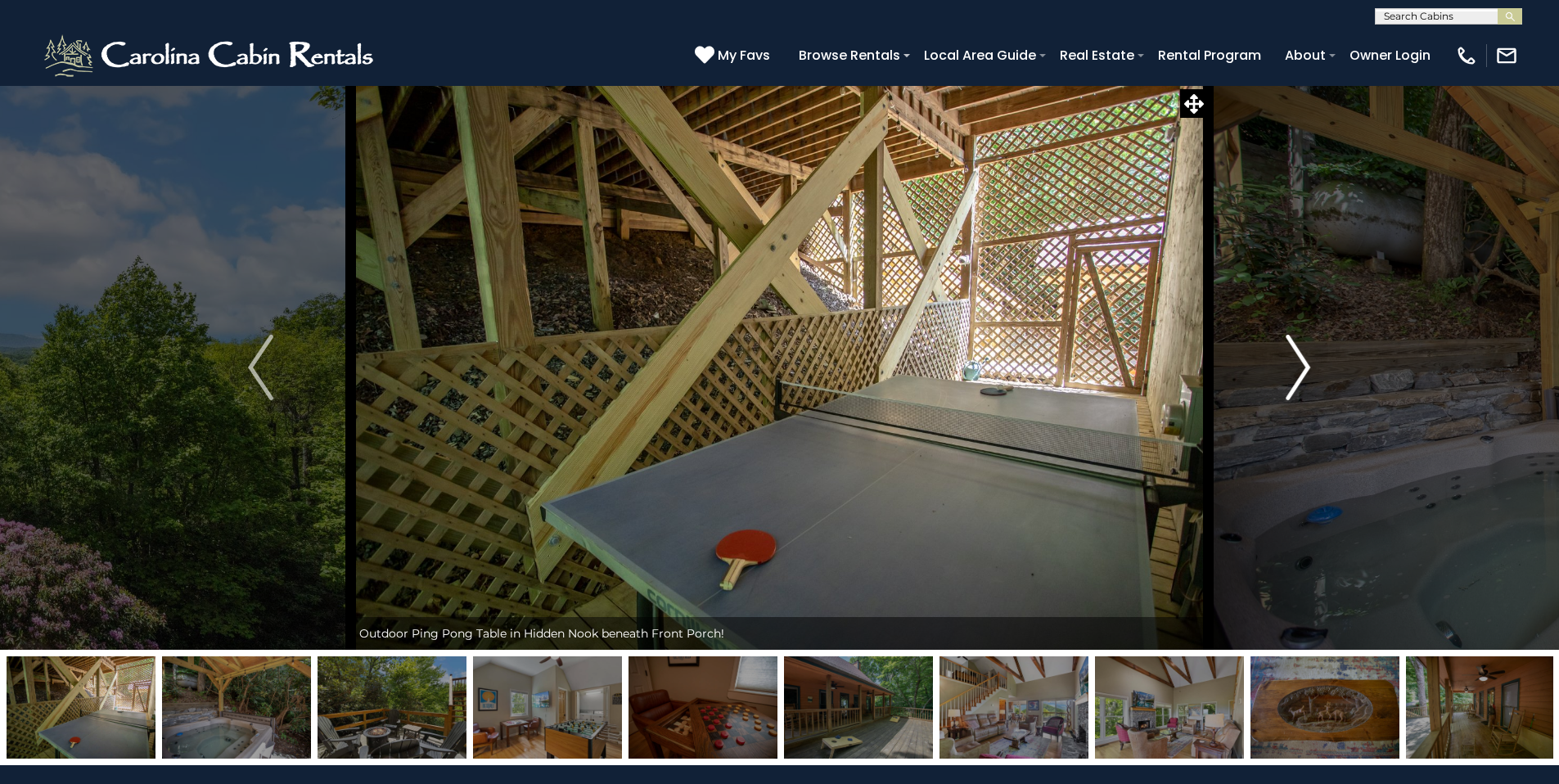
click at [1306, 364] on img "Next" at bounding box center [1297, 368] width 24 height 65
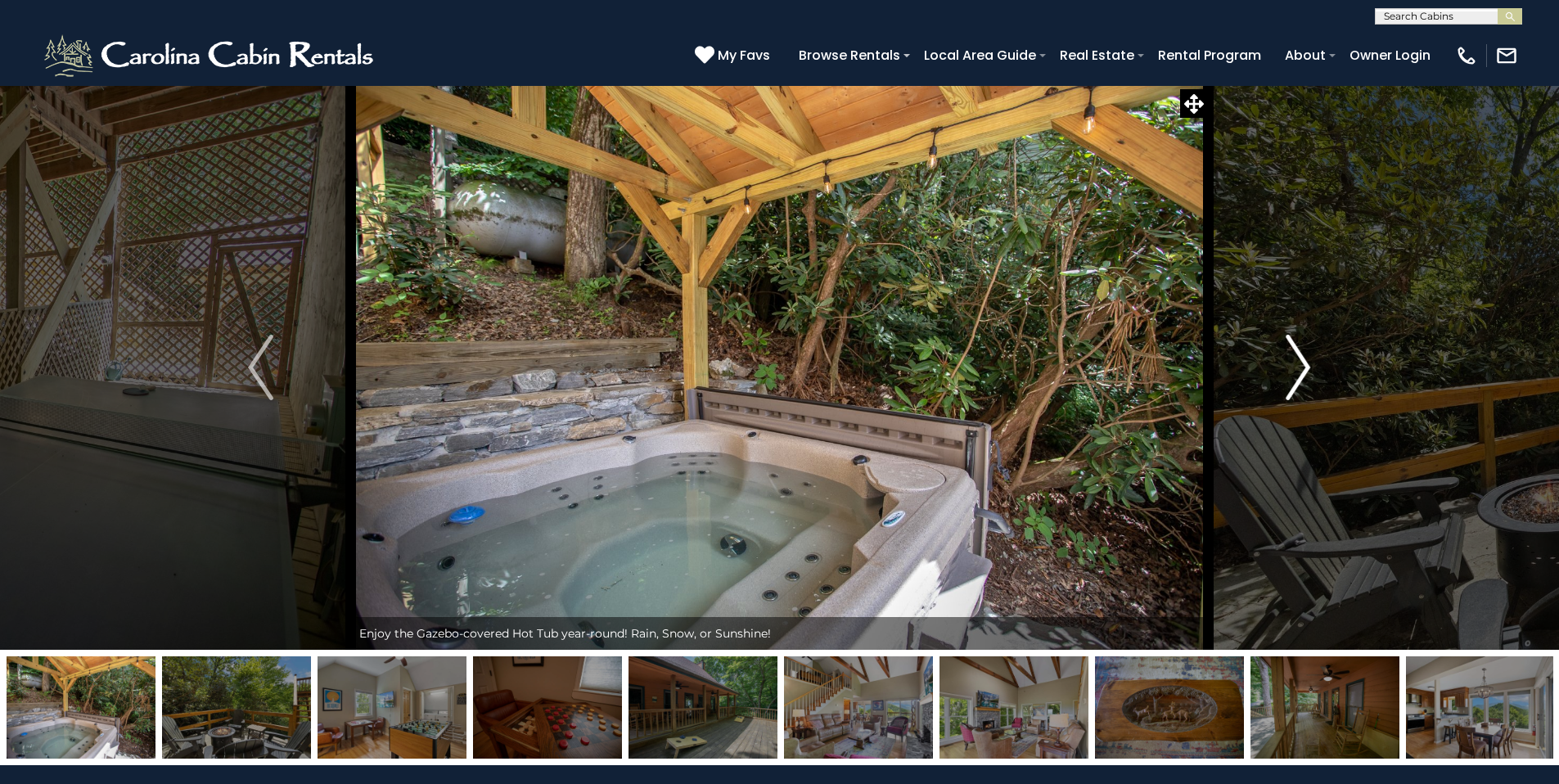
click at [1306, 364] on img "Next" at bounding box center [1297, 368] width 24 height 65
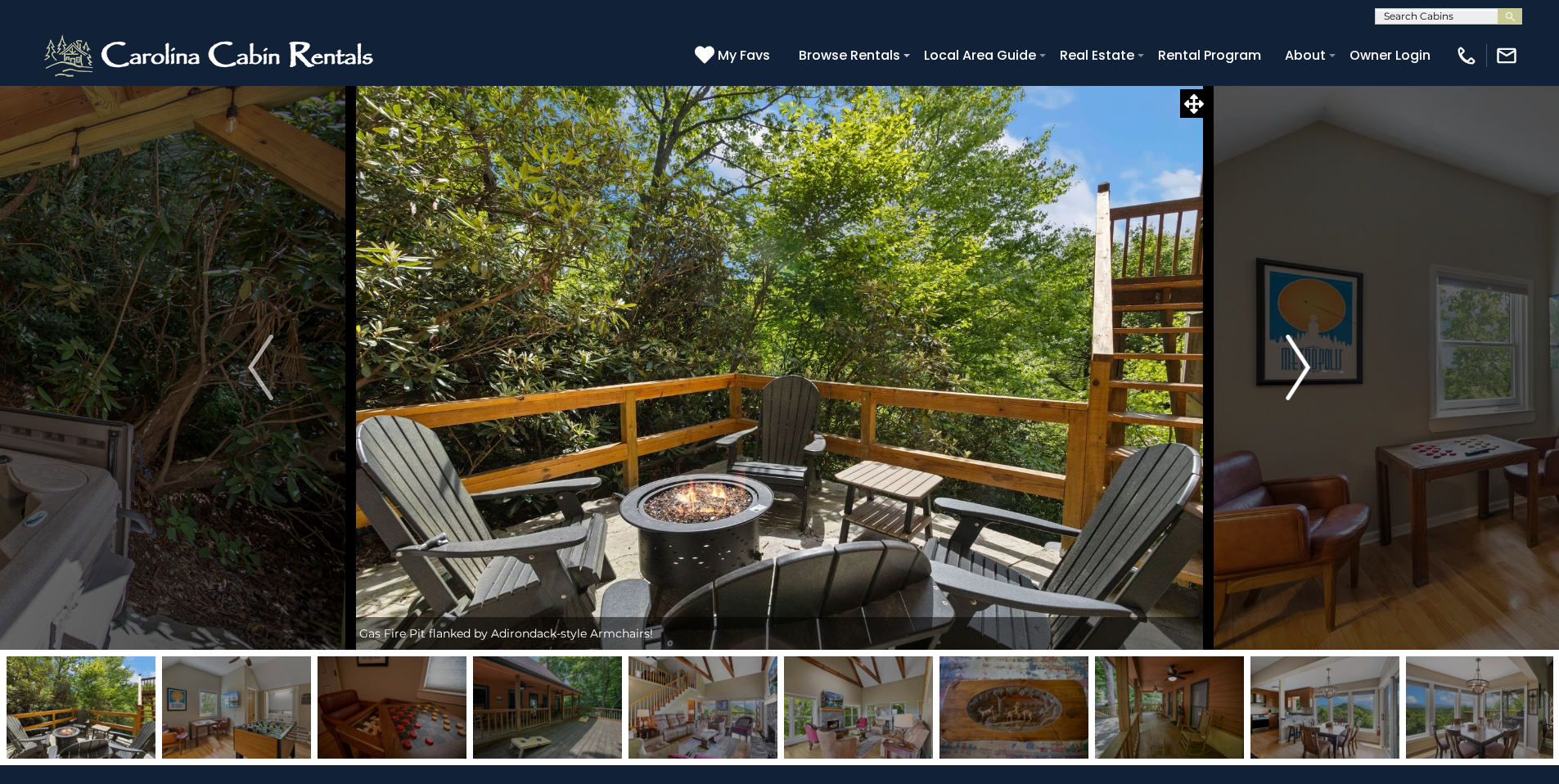
click at [1306, 364] on img "Next" at bounding box center [1297, 368] width 24 height 65
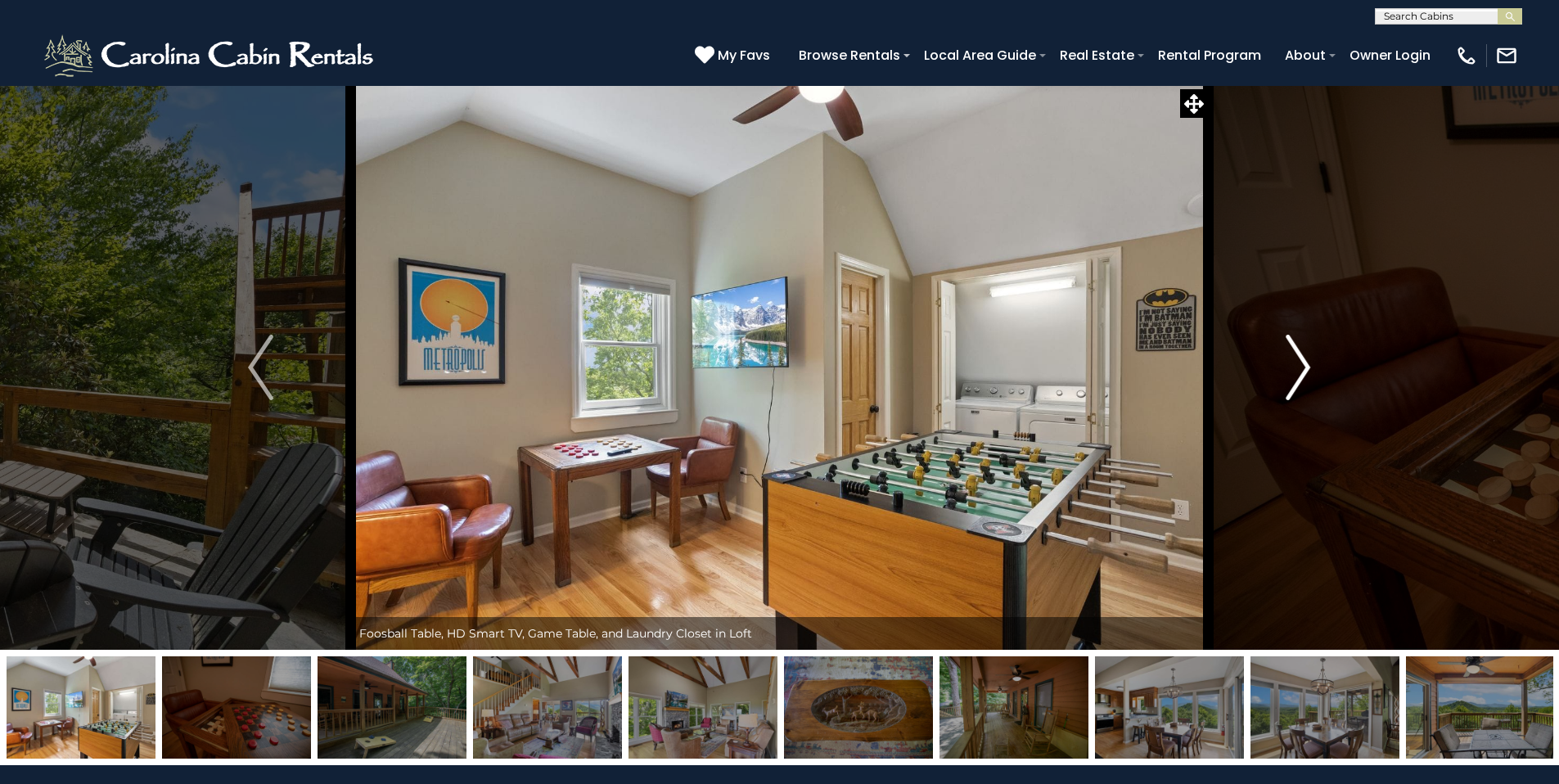
click at [1306, 364] on img "Next" at bounding box center [1297, 368] width 24 height 65
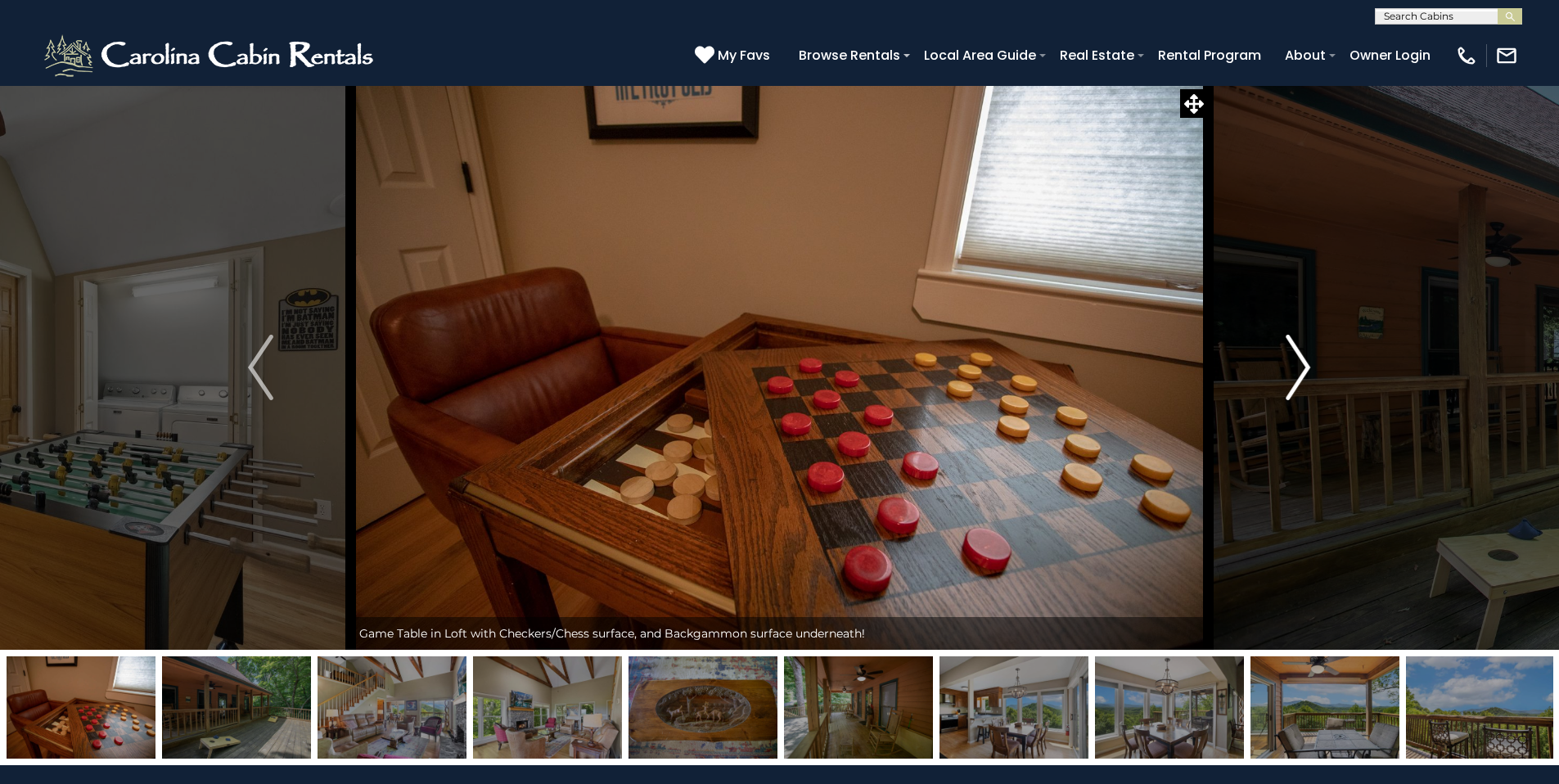
click at [1306, 364] on img "Next" at bounding box center [1297, 368] width 24 height 65
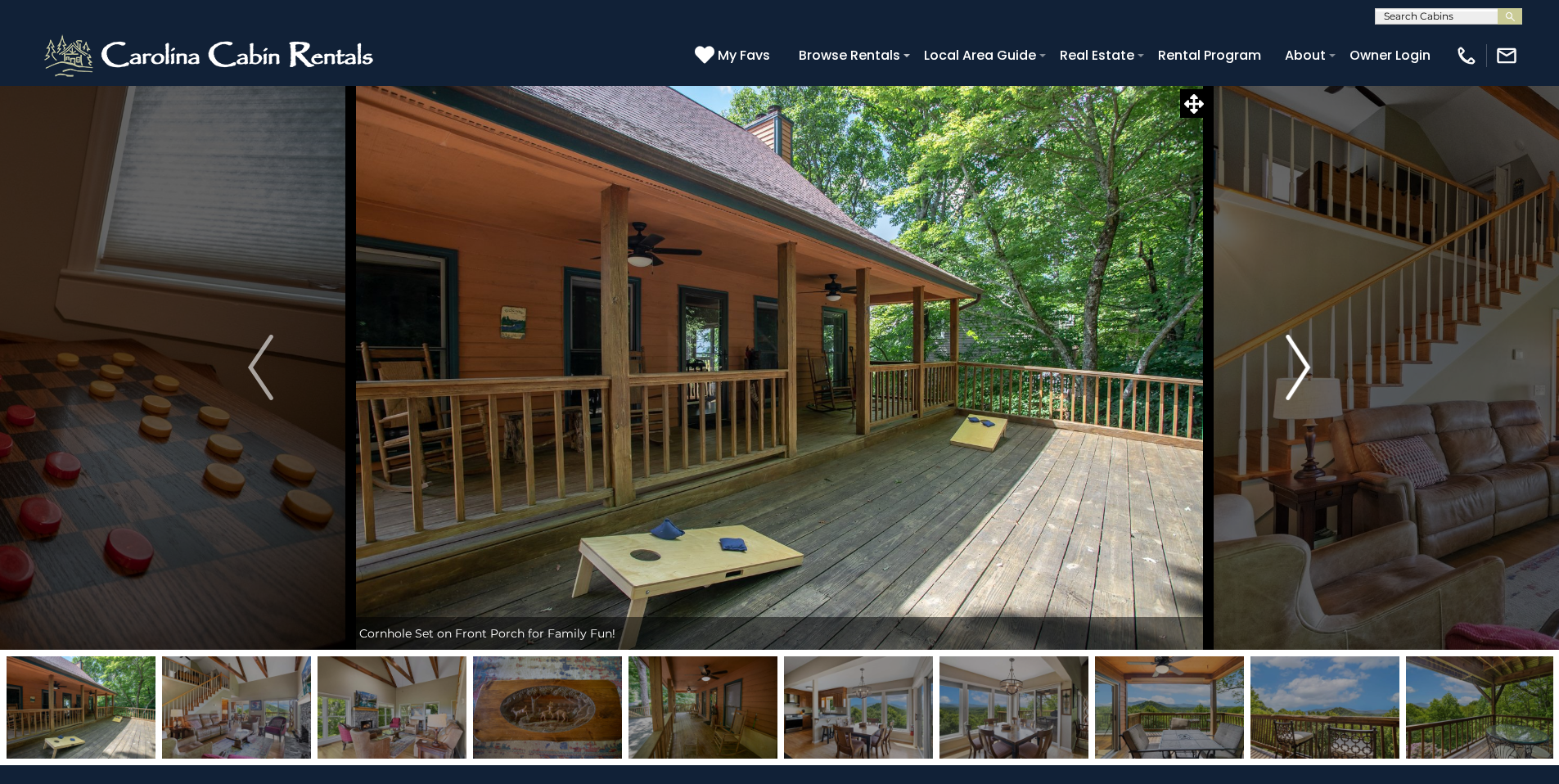
click at [1306, 364] on img "Next" at bounding box center [1297, 368] width 24 height 65
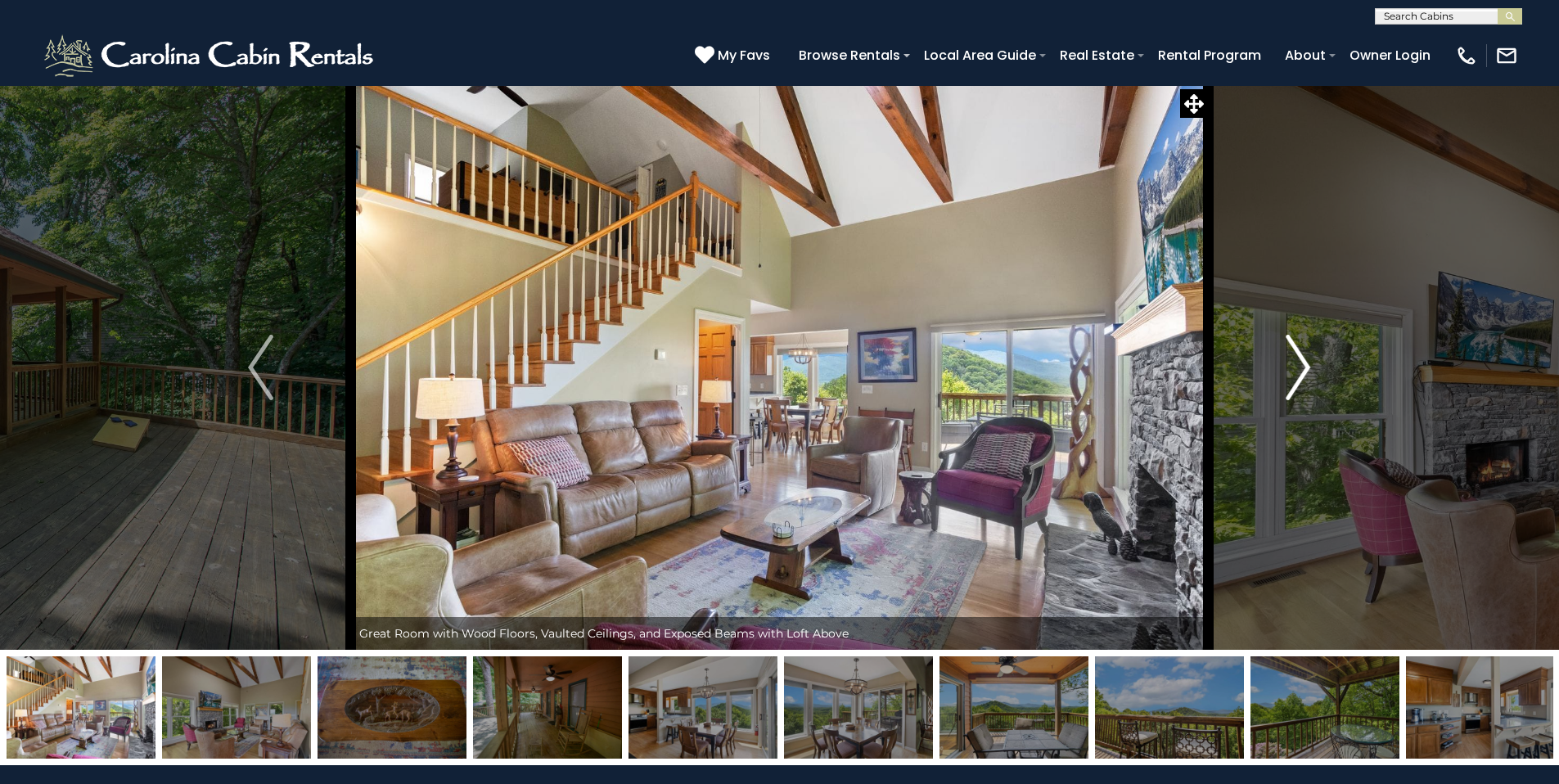
click at [1306, 364] on img "Next" at bounding box center [1297, 368] width 24 height 65
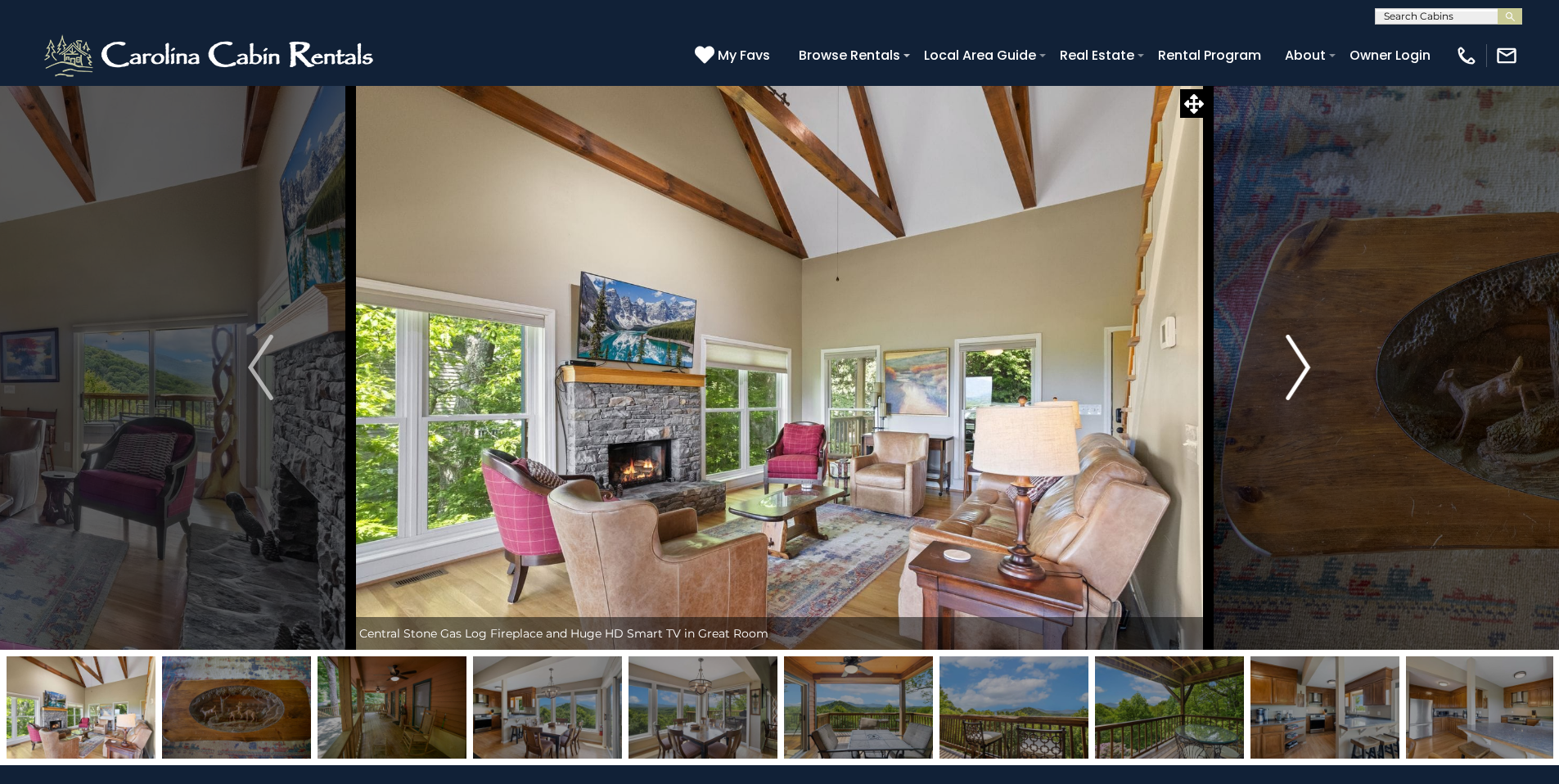
click at [1306, 364] on img "Next" at bounding box center [1297, 368] width 24 height 65
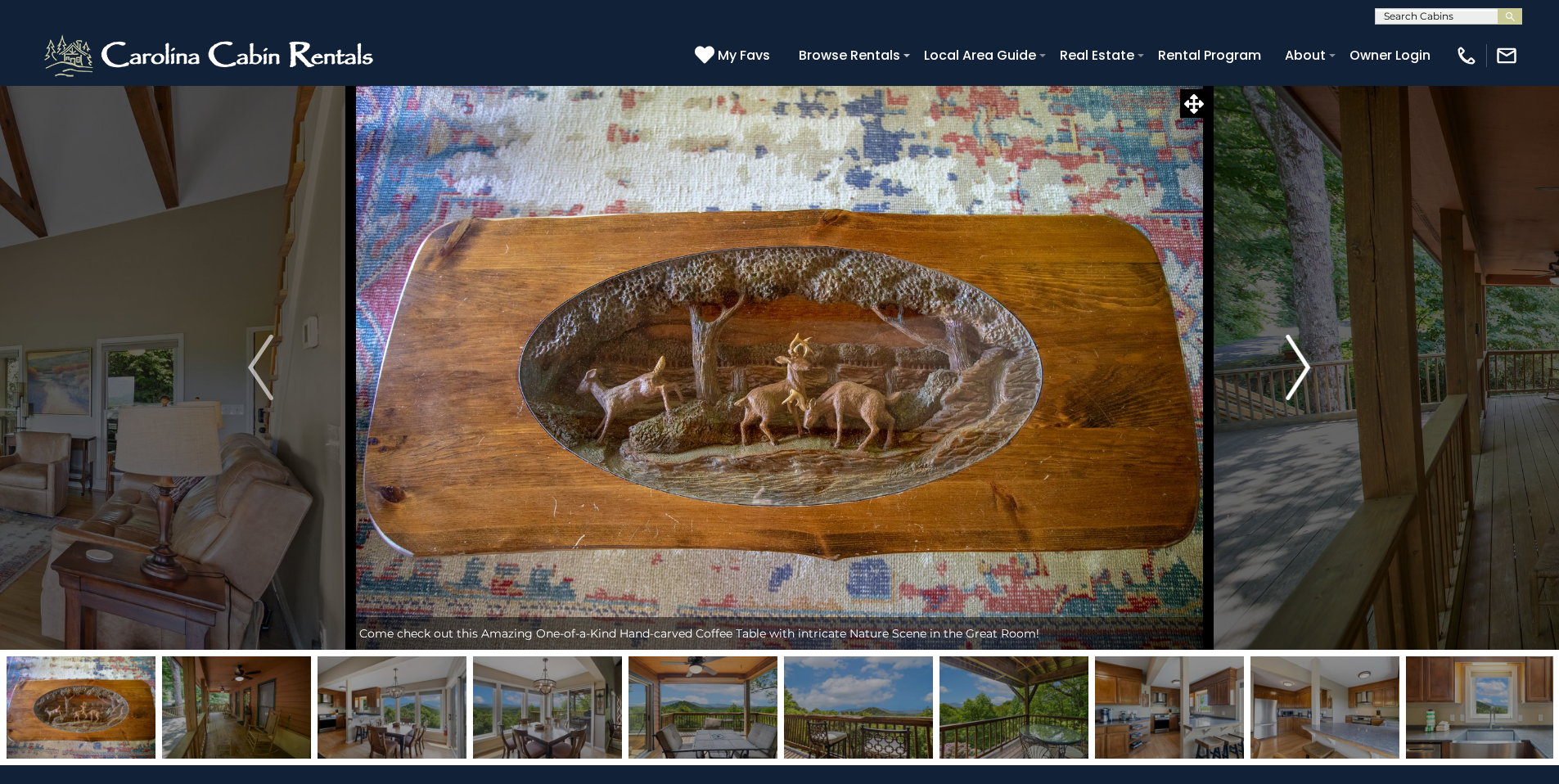
click at [1306, 364] on img "Next" at bounding box center [1297, 368] width 24 height 65
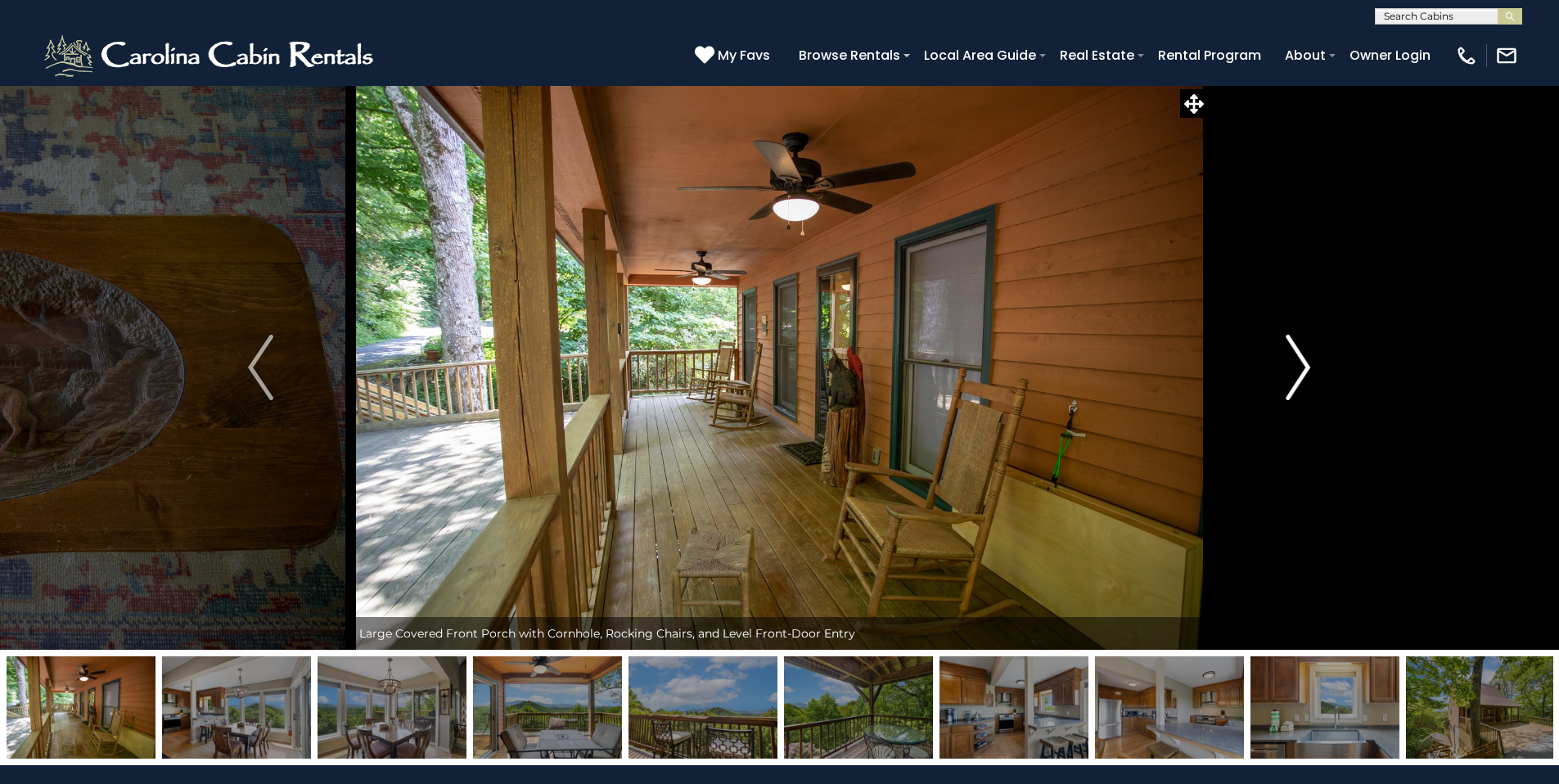
click at [1306, 364] on img "Next" at bounding box center [1297, 368] width 24 height 65
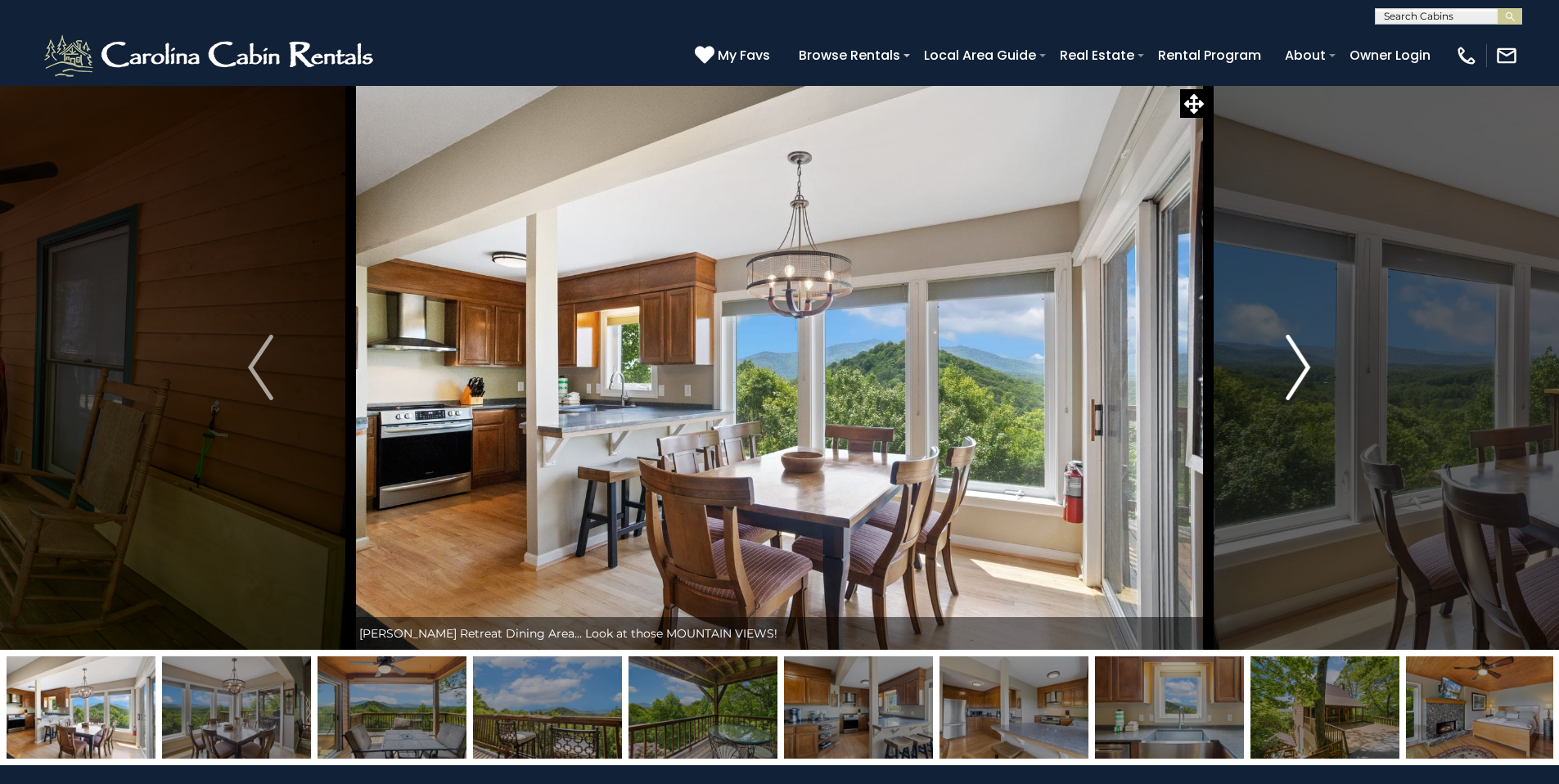
click at [1306, 364] on img "Next" at bounding box center [1297, 368] width 24 height 65
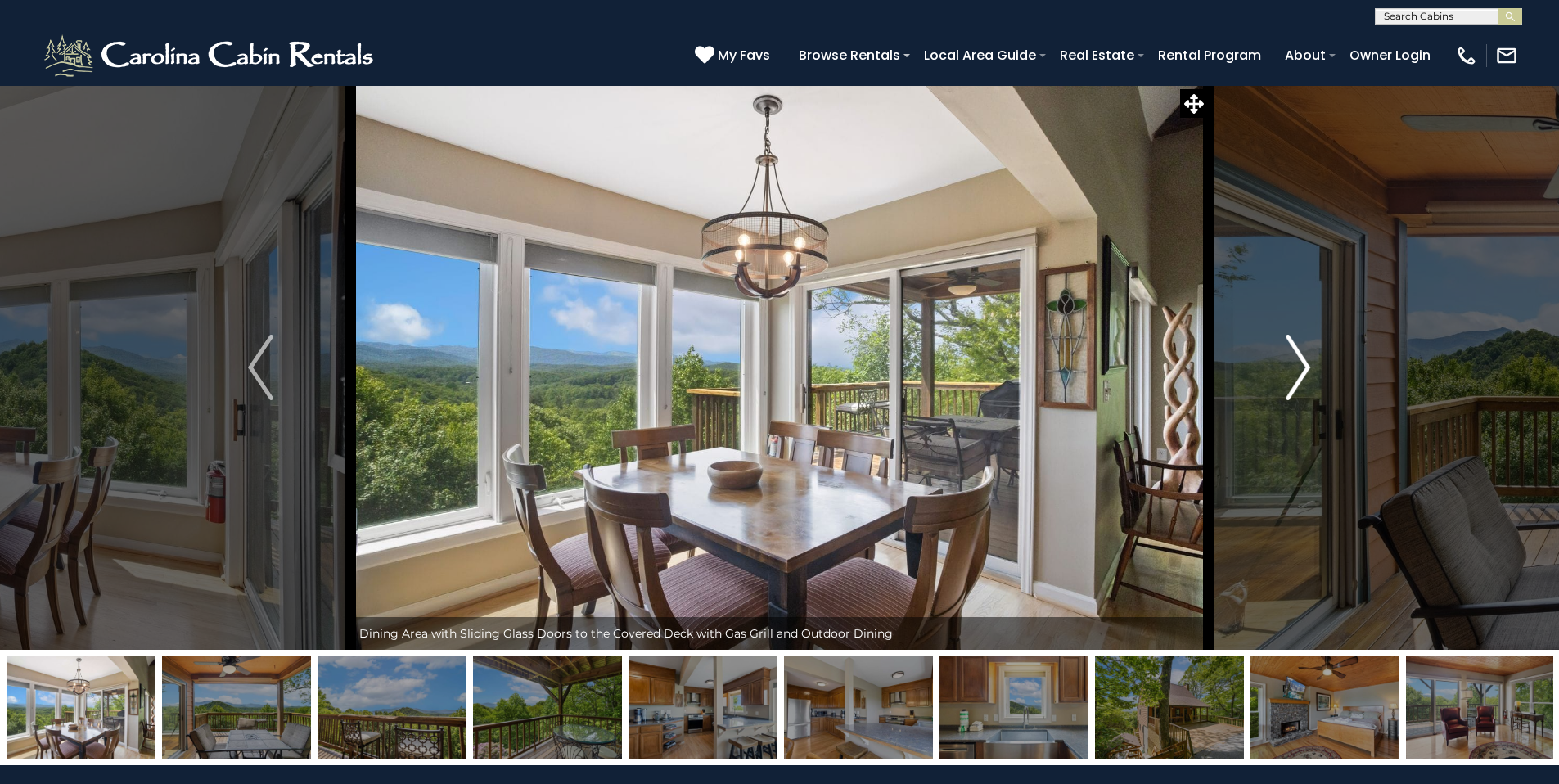
click at [1306, 364] on img "Next" at bounding box center [1297, 368] width 24 height 65
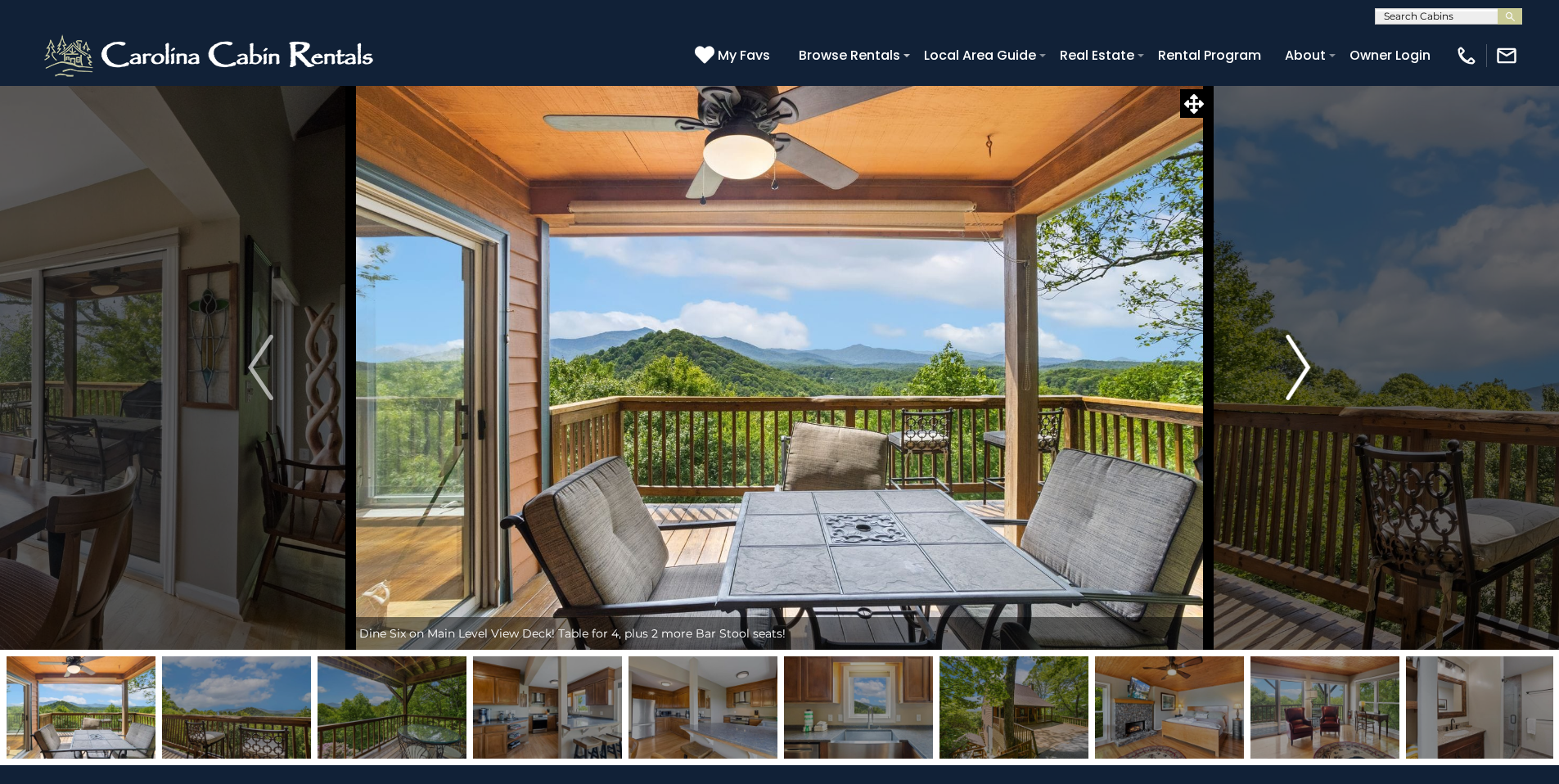
click at [1306, 364] on img "Next" at bounding box center [1297, 368] width 24 height 65
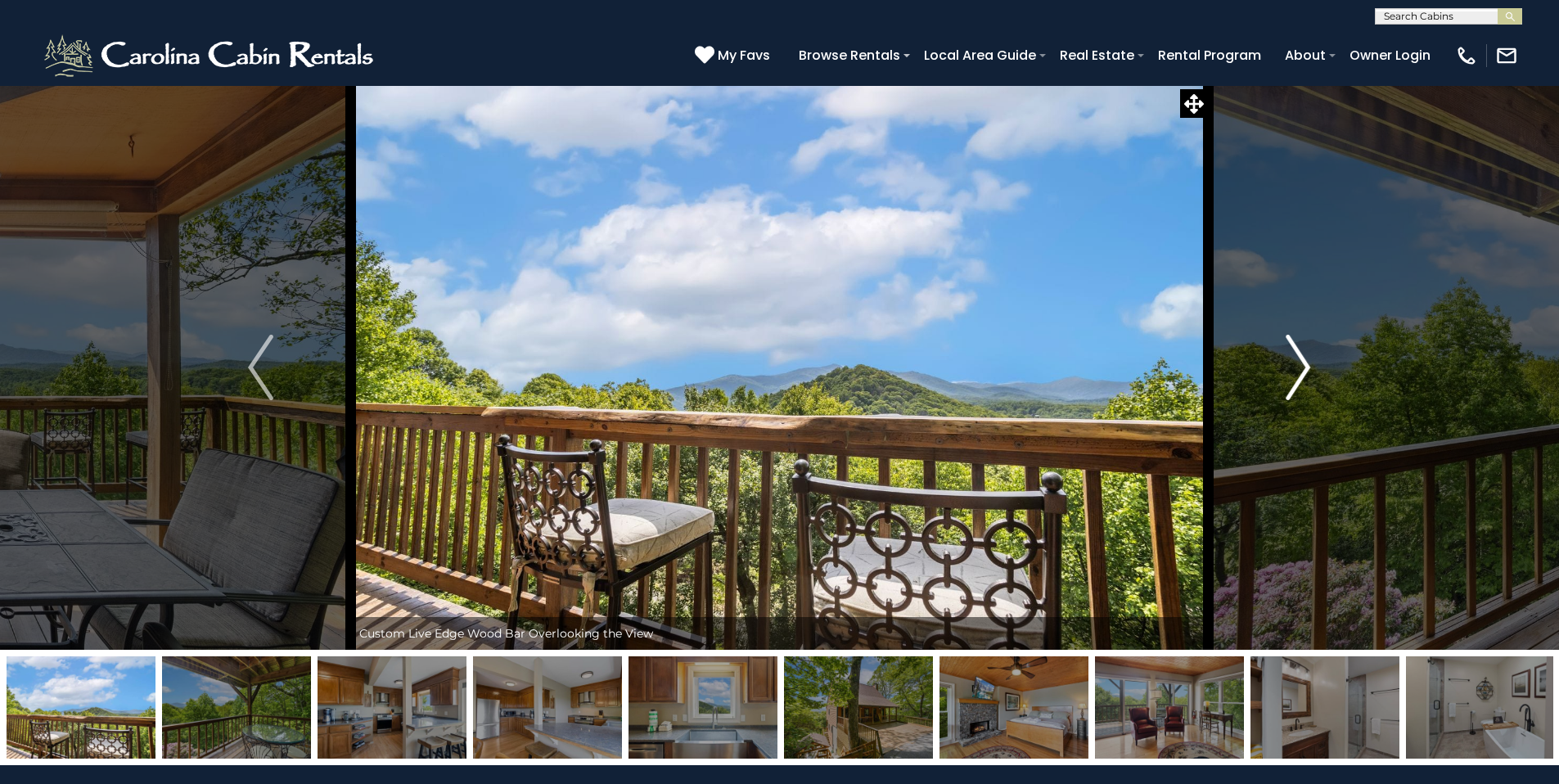
click at [1306, 364] on img "Next" at bounding box center [1297, 368] width 24 height 65
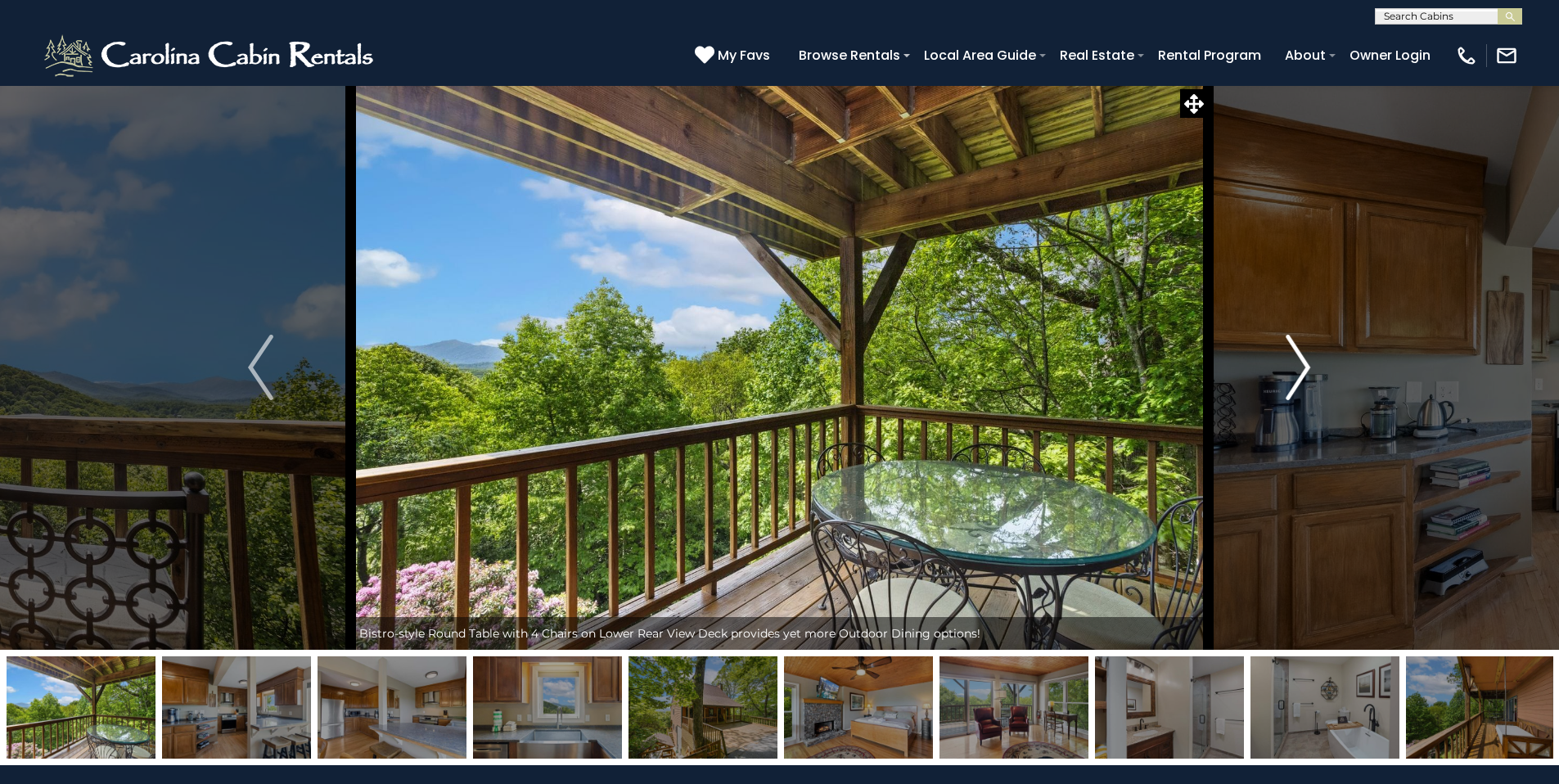
click at [1306, 364] on img "Next" at bounding box center [1297, 368] width 24 height 65
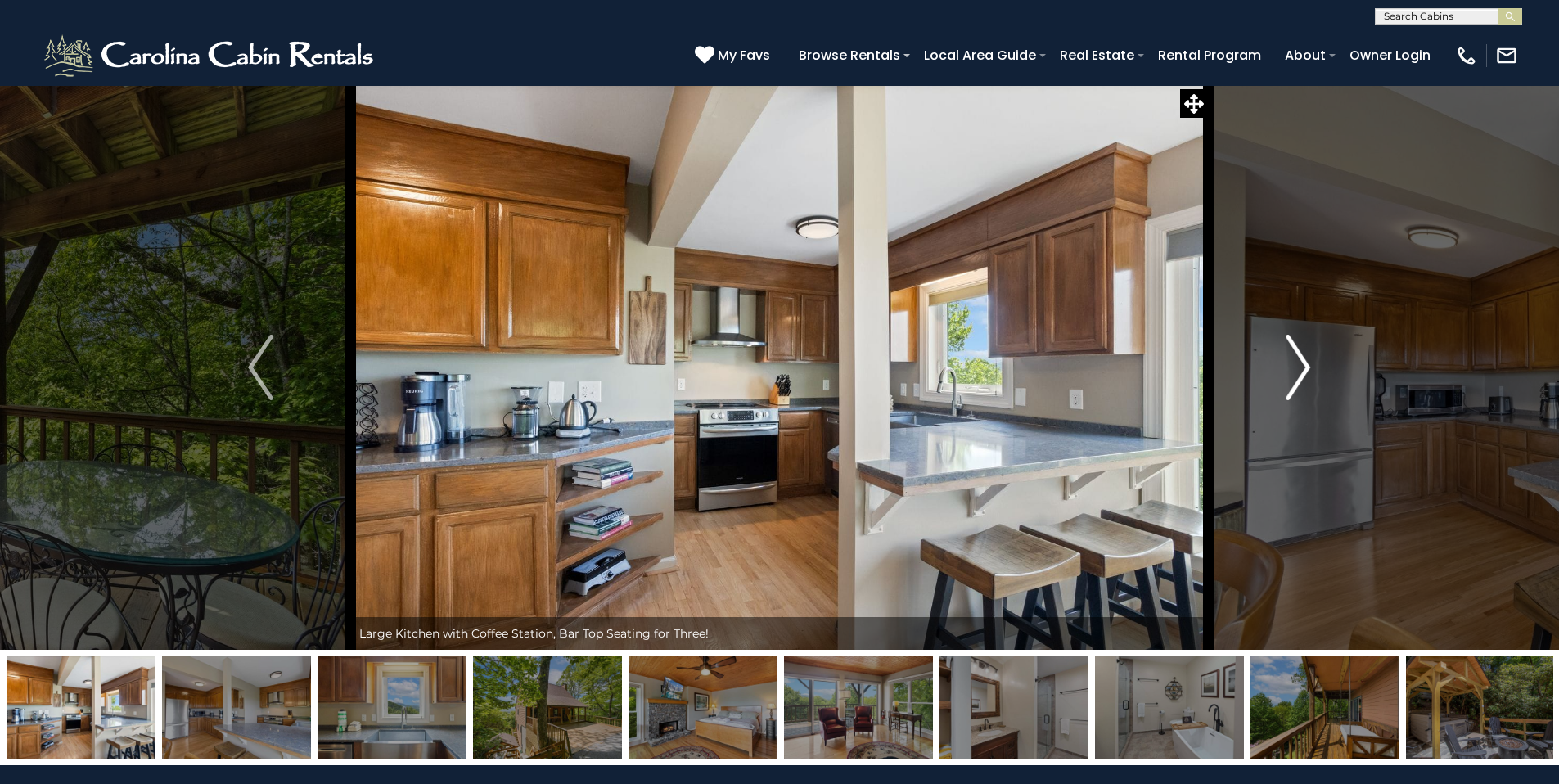
click at [1306, 364] on img "Next" at bounding box center [1297, 368] width 24 height 65
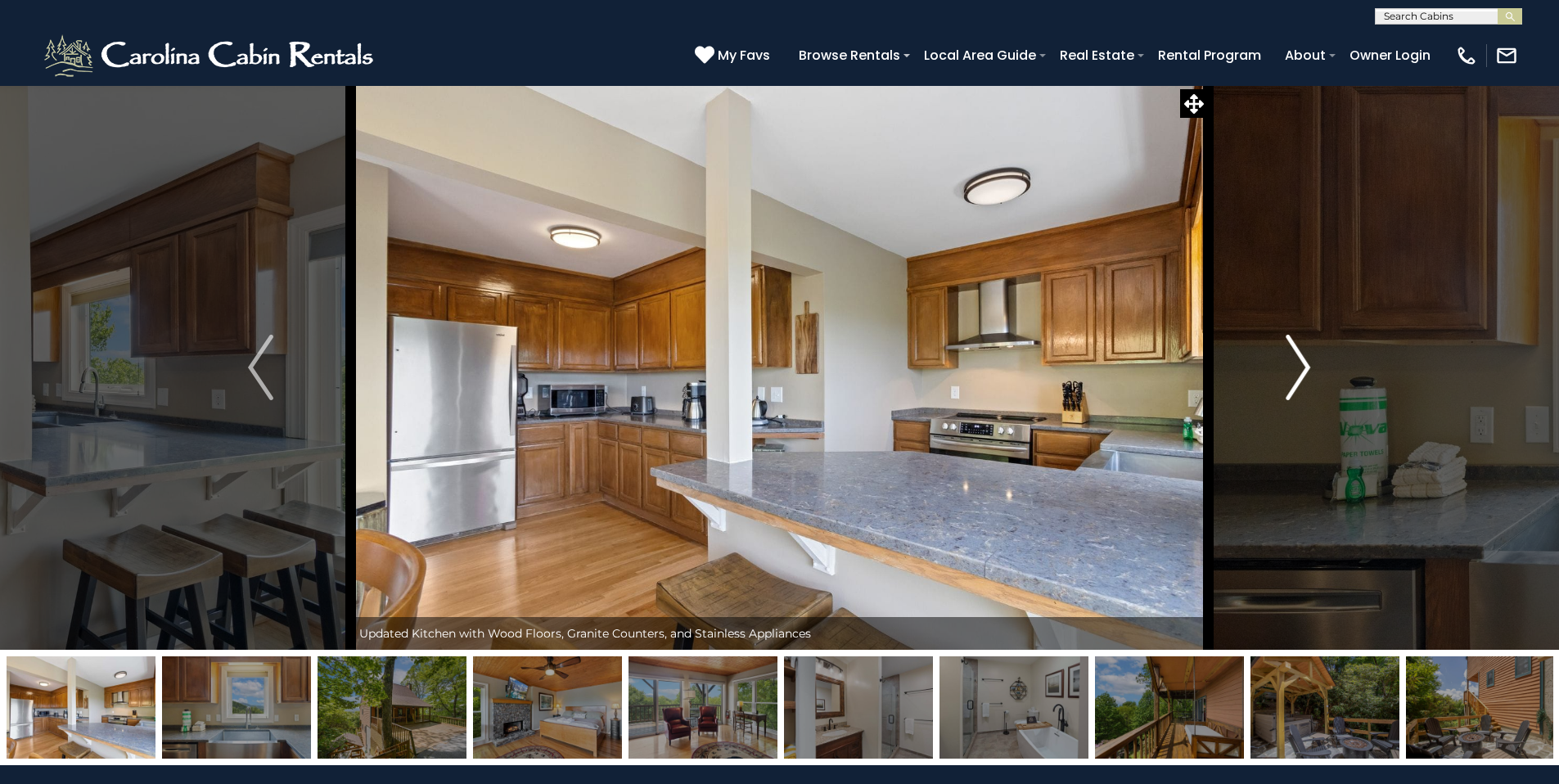
click at [1306, 364] on img "Next" at bounding box center [1297, 368] width 24 height 65
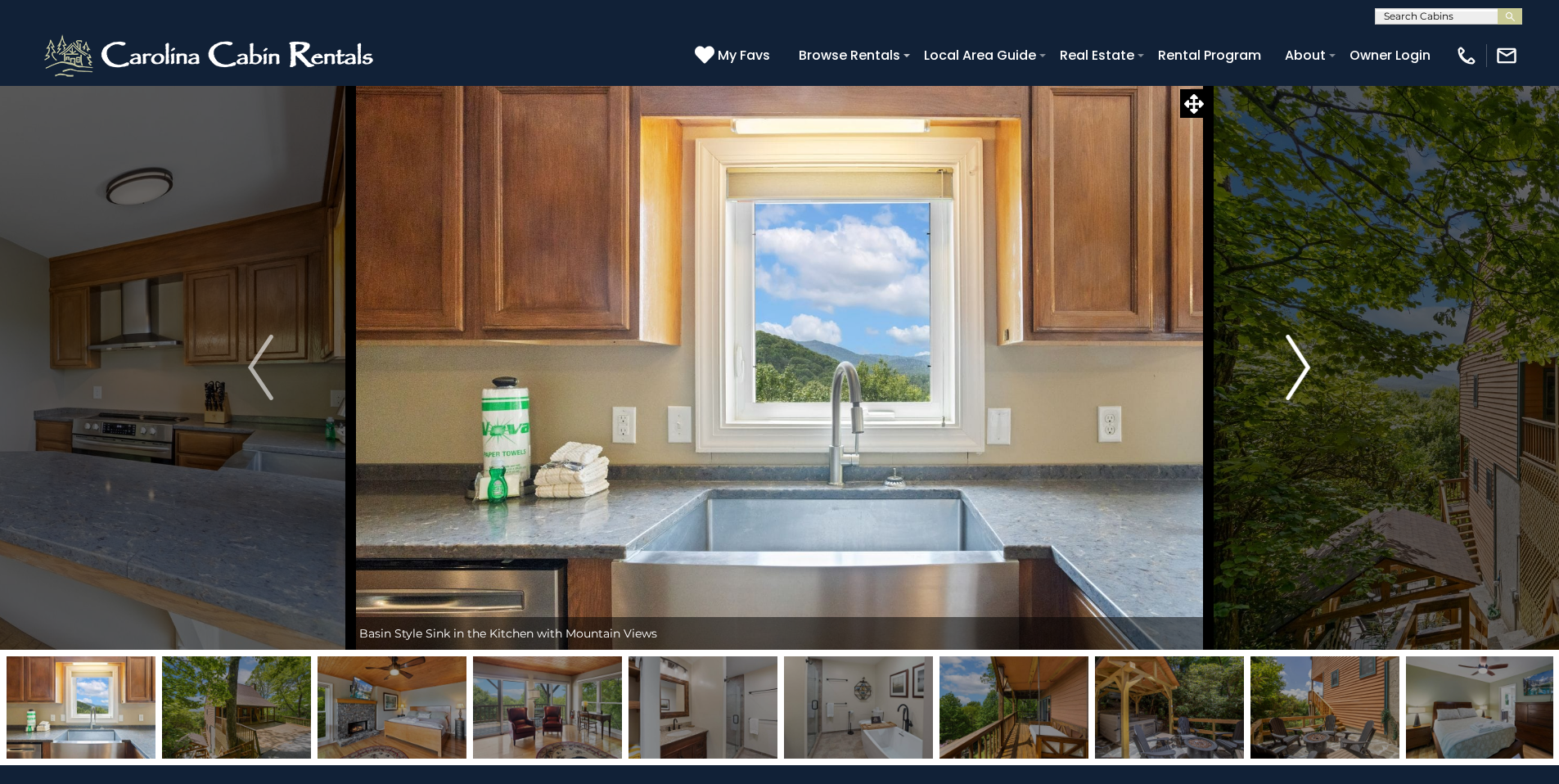
click at [1306, 364] on img "Next" at bounding box center [1297, 368] width 24 height 65
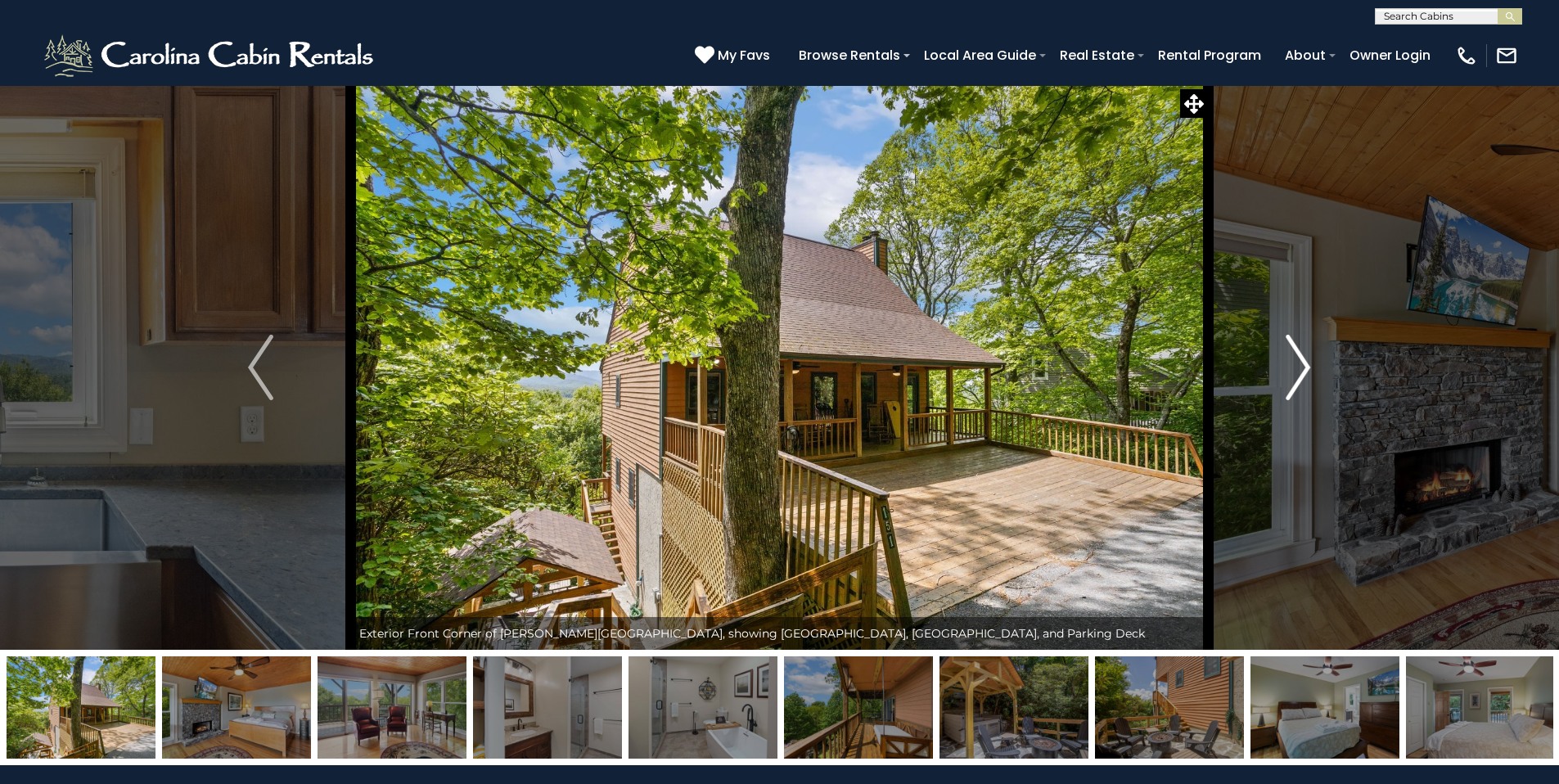
click at [1306, 364] on img "Next" at bounding box center [1297, 368] width 24 height 65
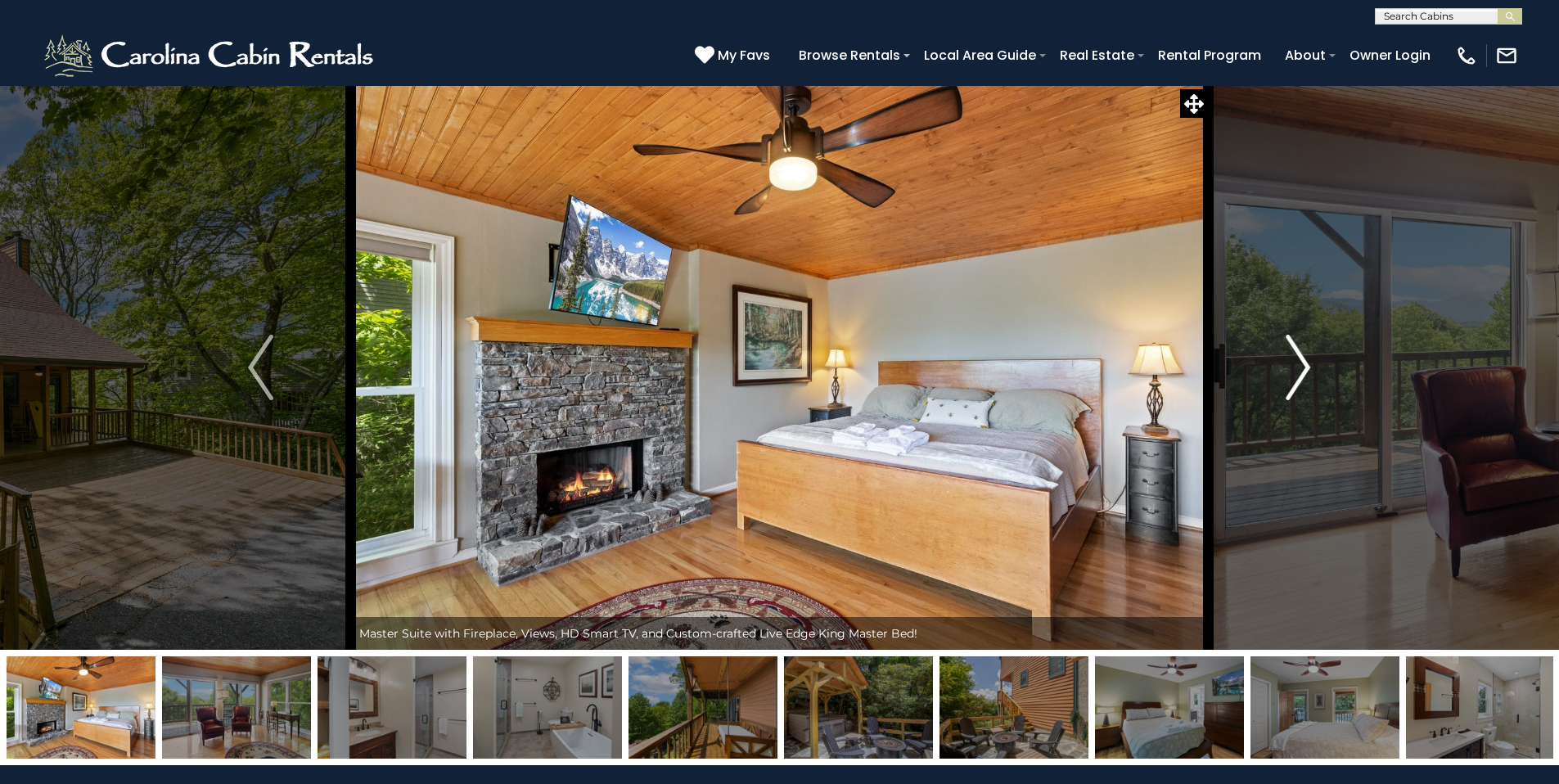
click at [1306, 364] on img "Next" at bounding box center [1297, 368] width 24 height 65
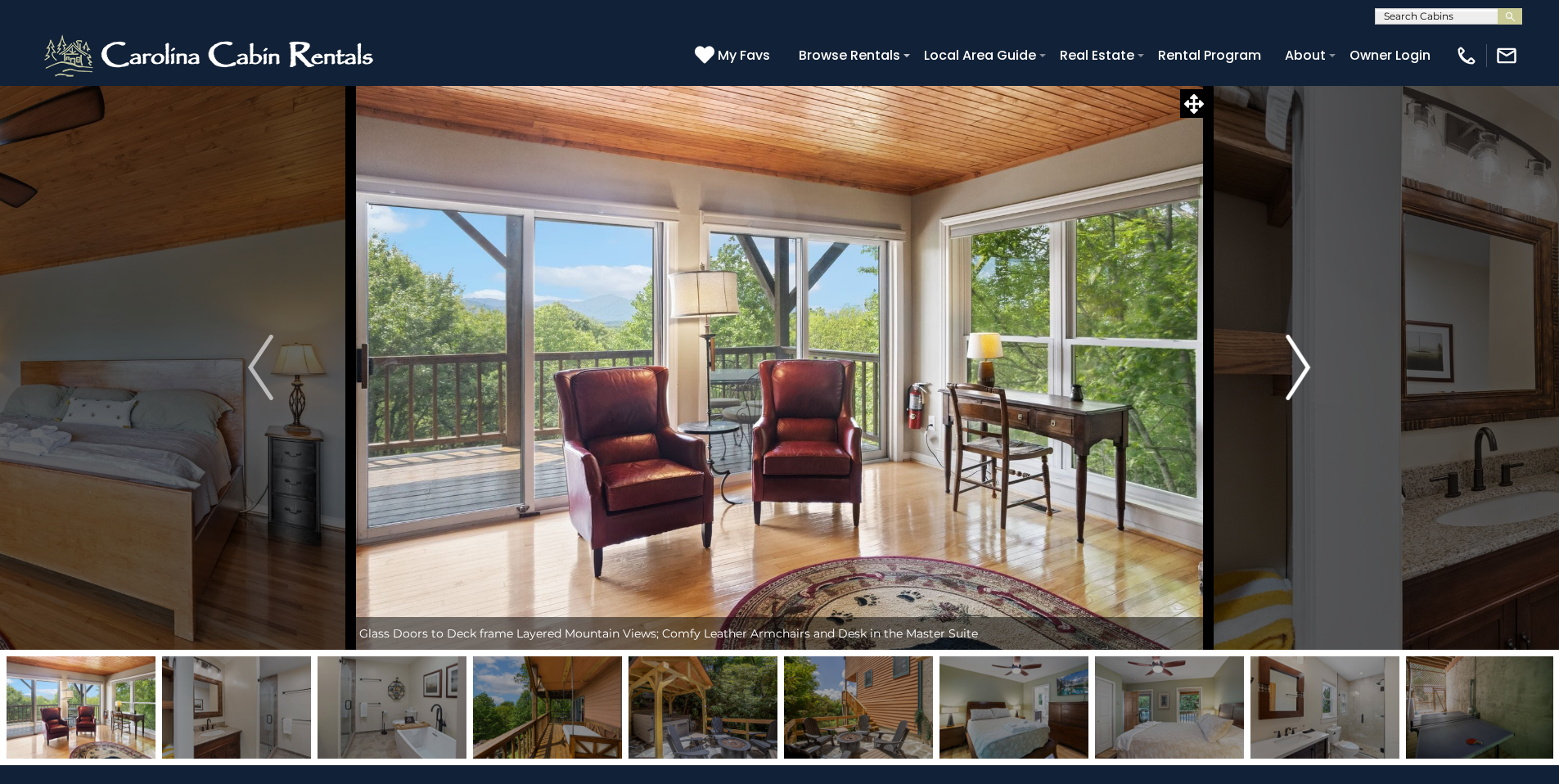
click at [1306, 364] on img "Next" at bounding box center [1297, 368] width 24 height 65
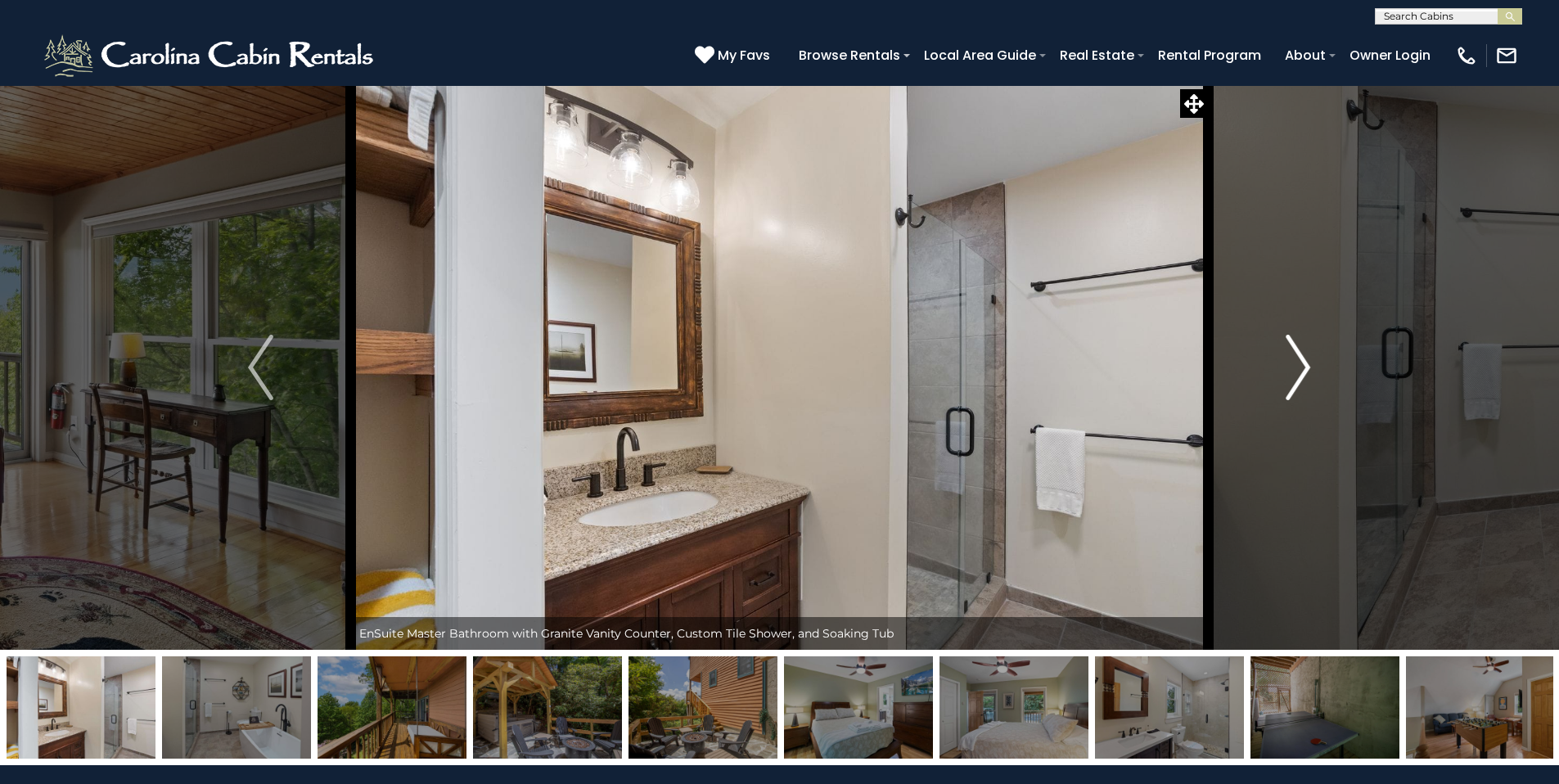
click at [1306, 364] on img "Next" at bounding box center [1297, 368] width 24 height 65
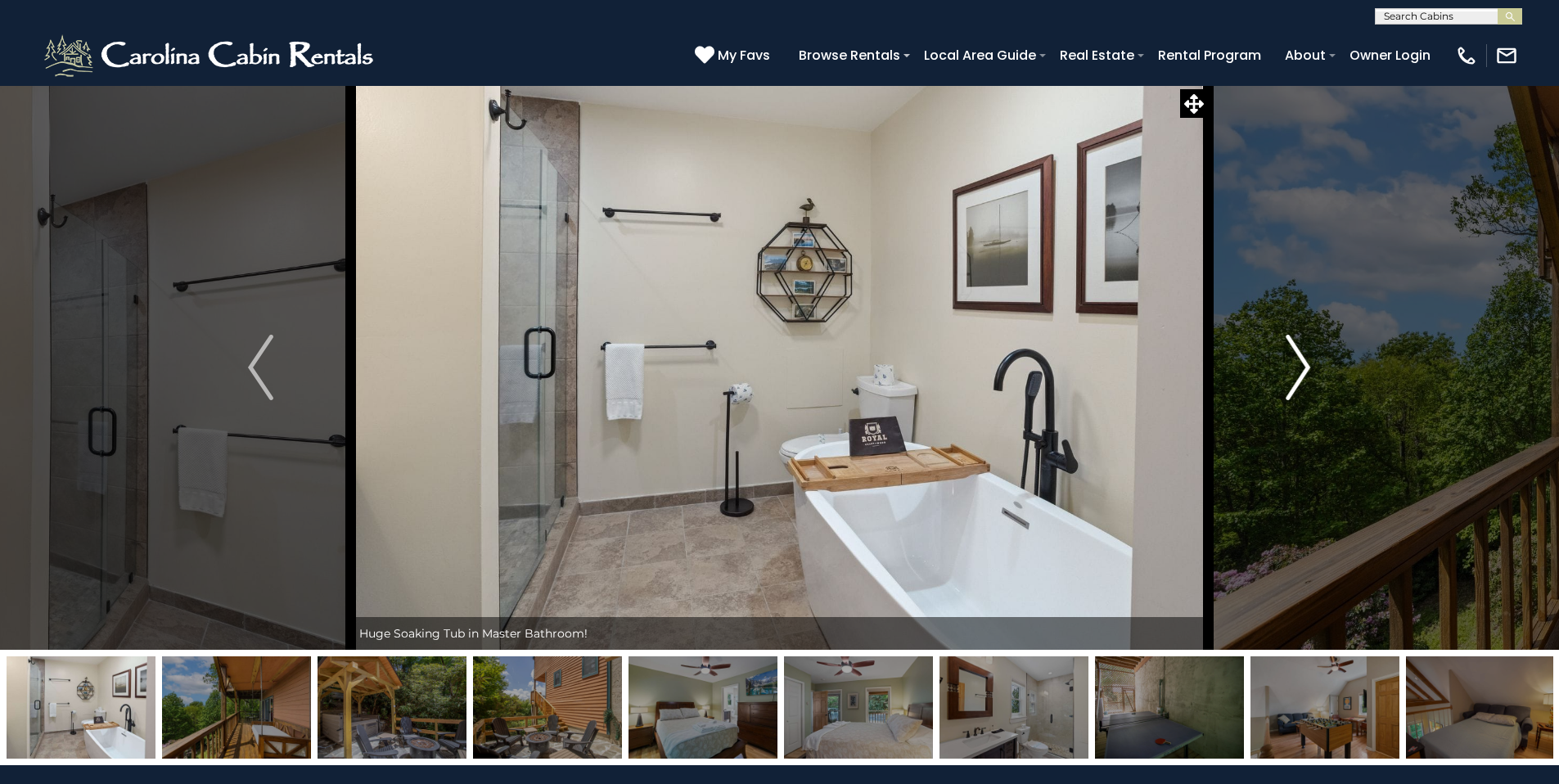
click at [1306, 364] on img "Next" at bounding box center [1297, 368] width 24 height 65
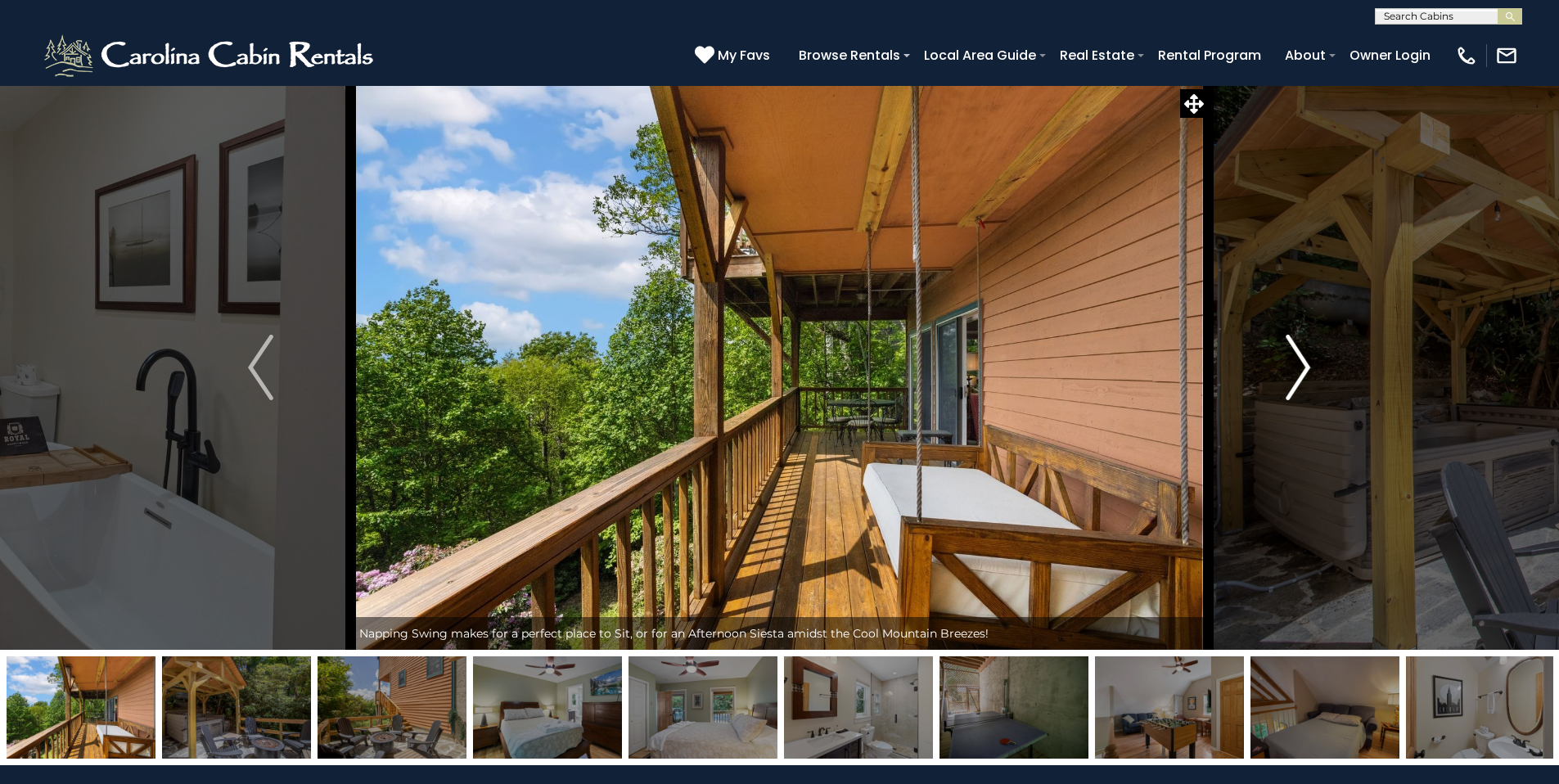
click at [1306, 364] on img "Next" at bounding box center [1297, 368] width 24 height 65
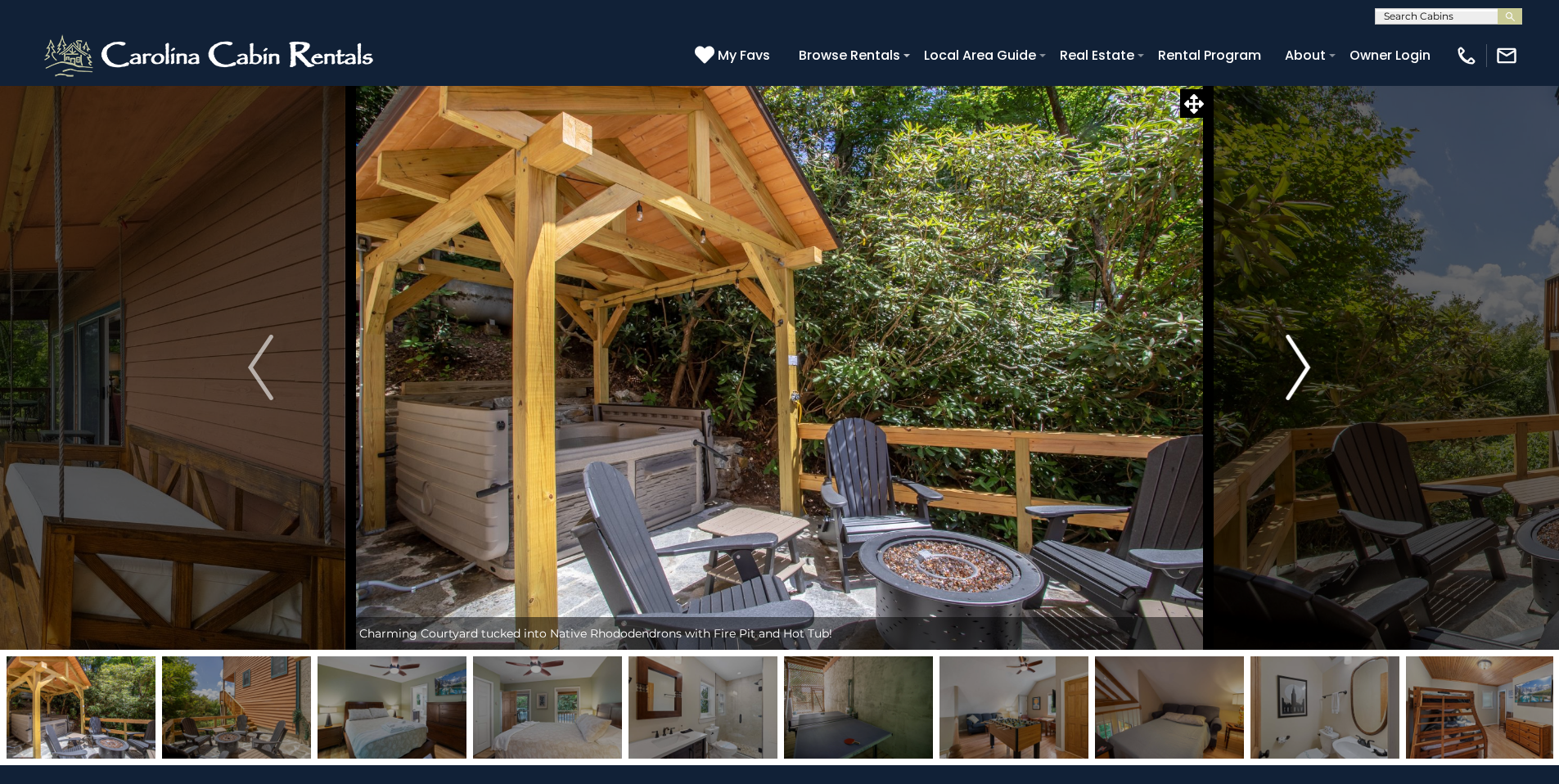
click at [1306, 364] on img "Next" at bounding box center [1297, 368] width 24 height 65
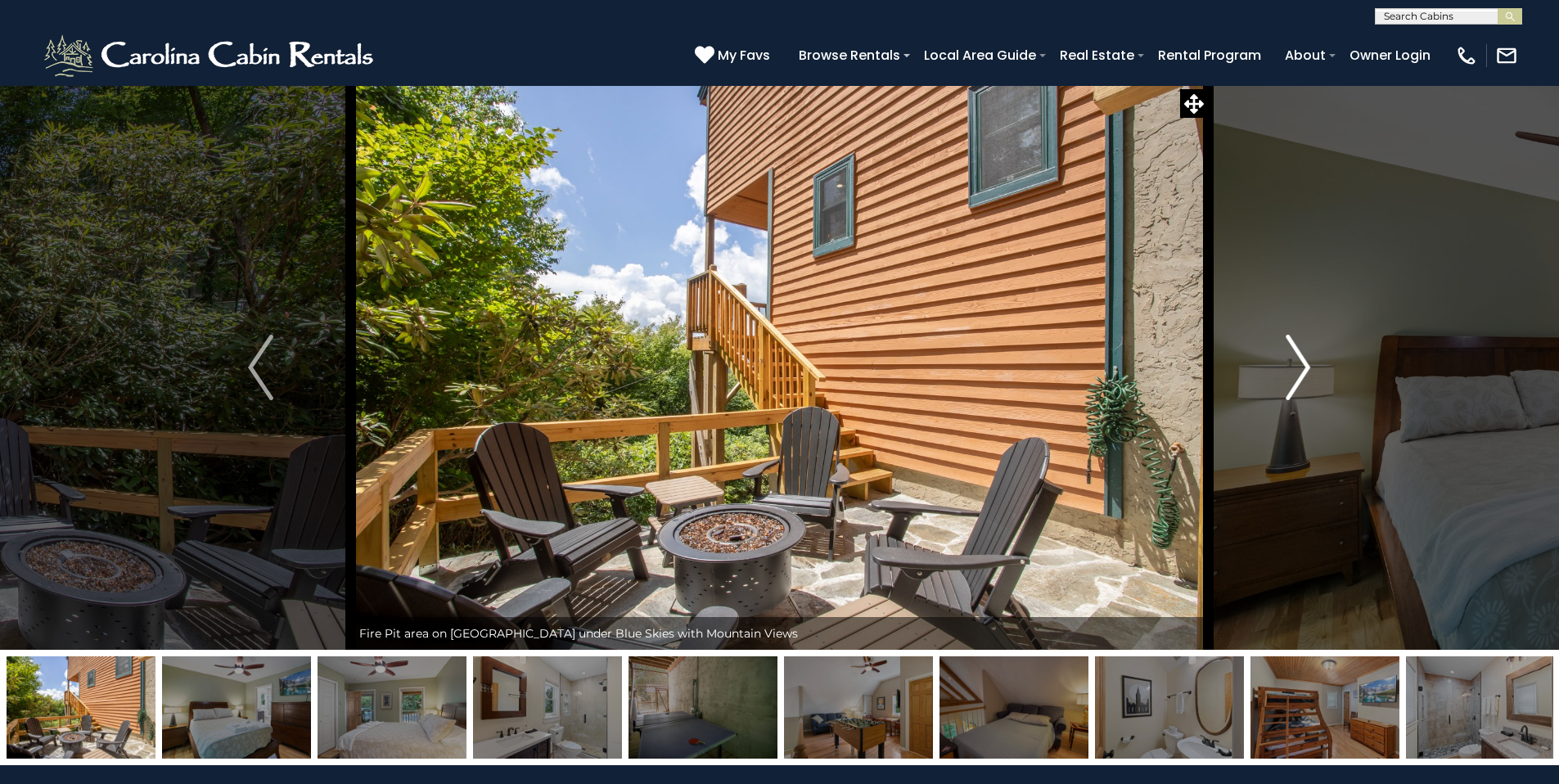
click at [1306, 364] on img "Next" at bounding box center [1297, 368] width 24 height 65
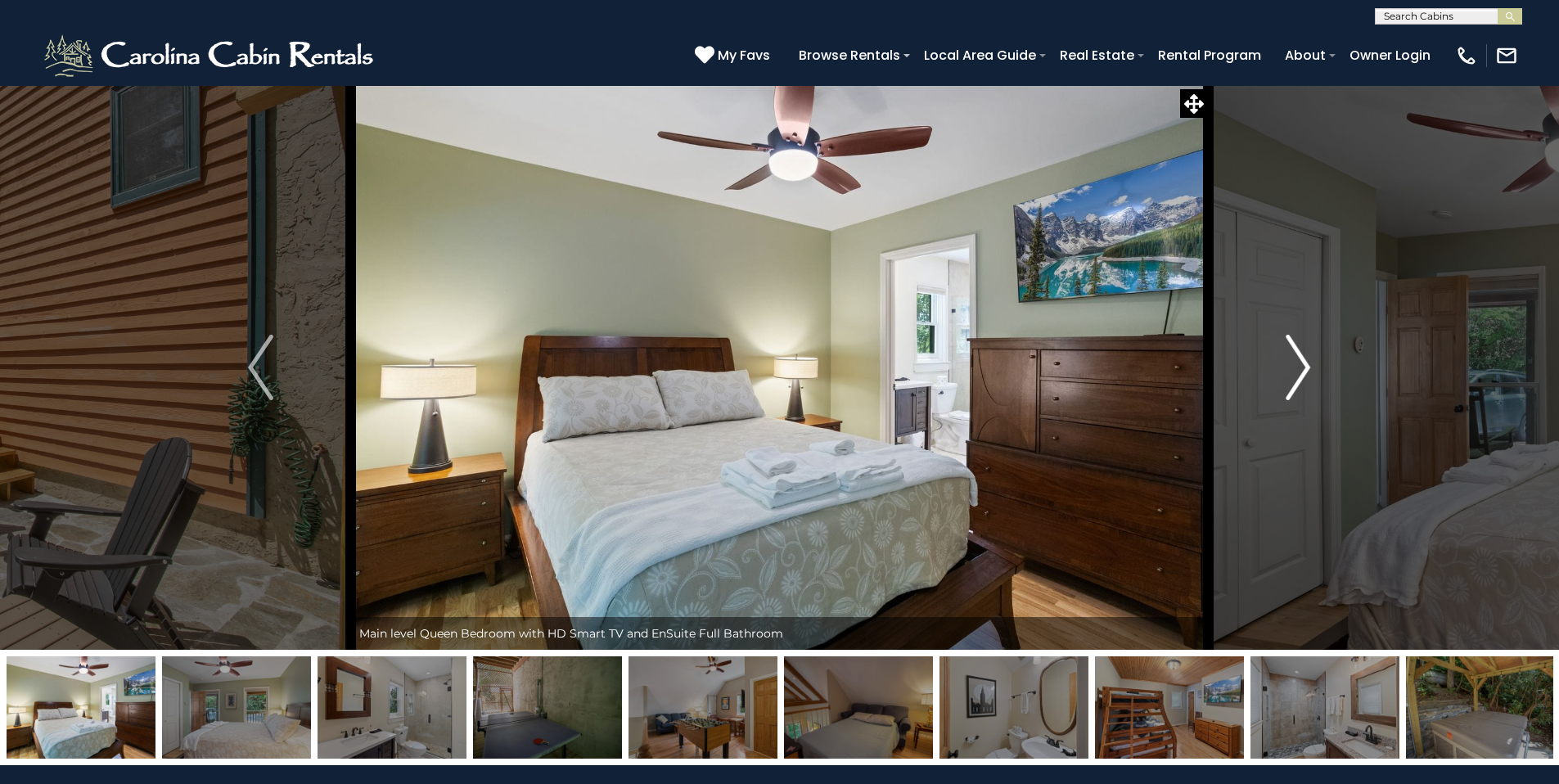
click at [1306, 364] on img "Next" at bounding box center [1297, 368] width 24 height 65
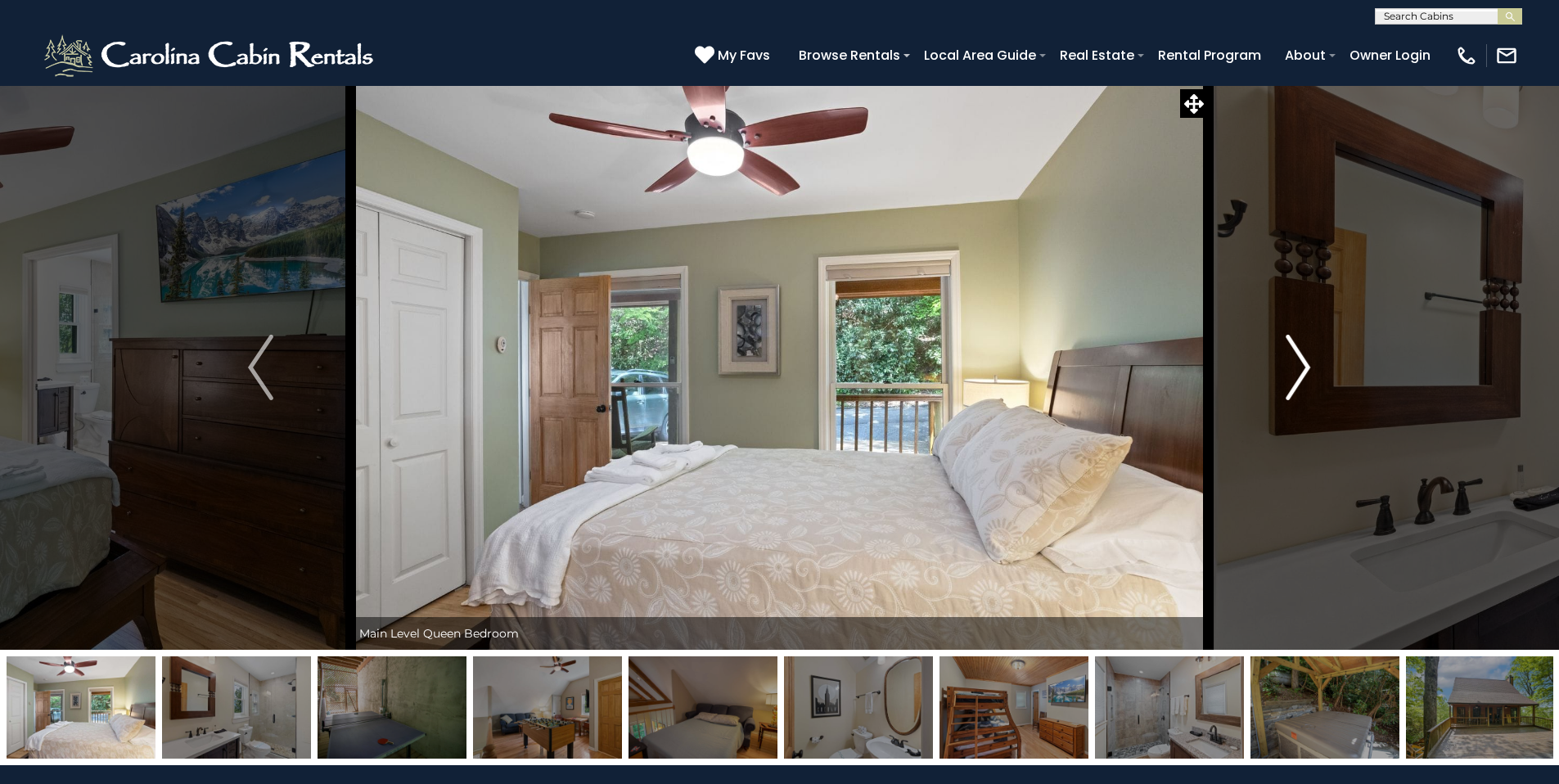
click at [1306, 364] on img "Next" at bounding box center [1297, 368] width 24 height 65
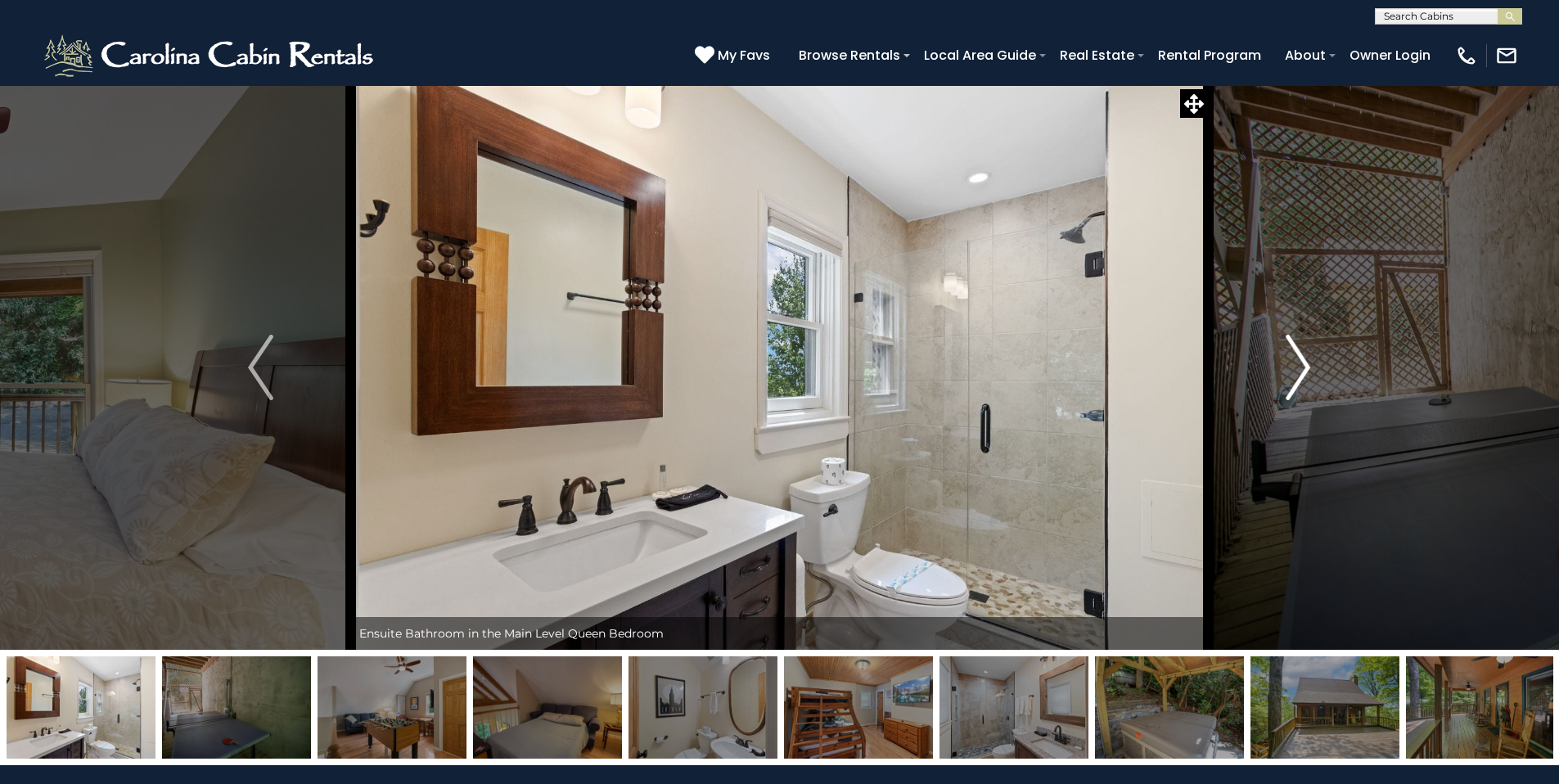
click at [1306, 364] on img "Next" at bounding box center [1297, 368] width 24 height 65
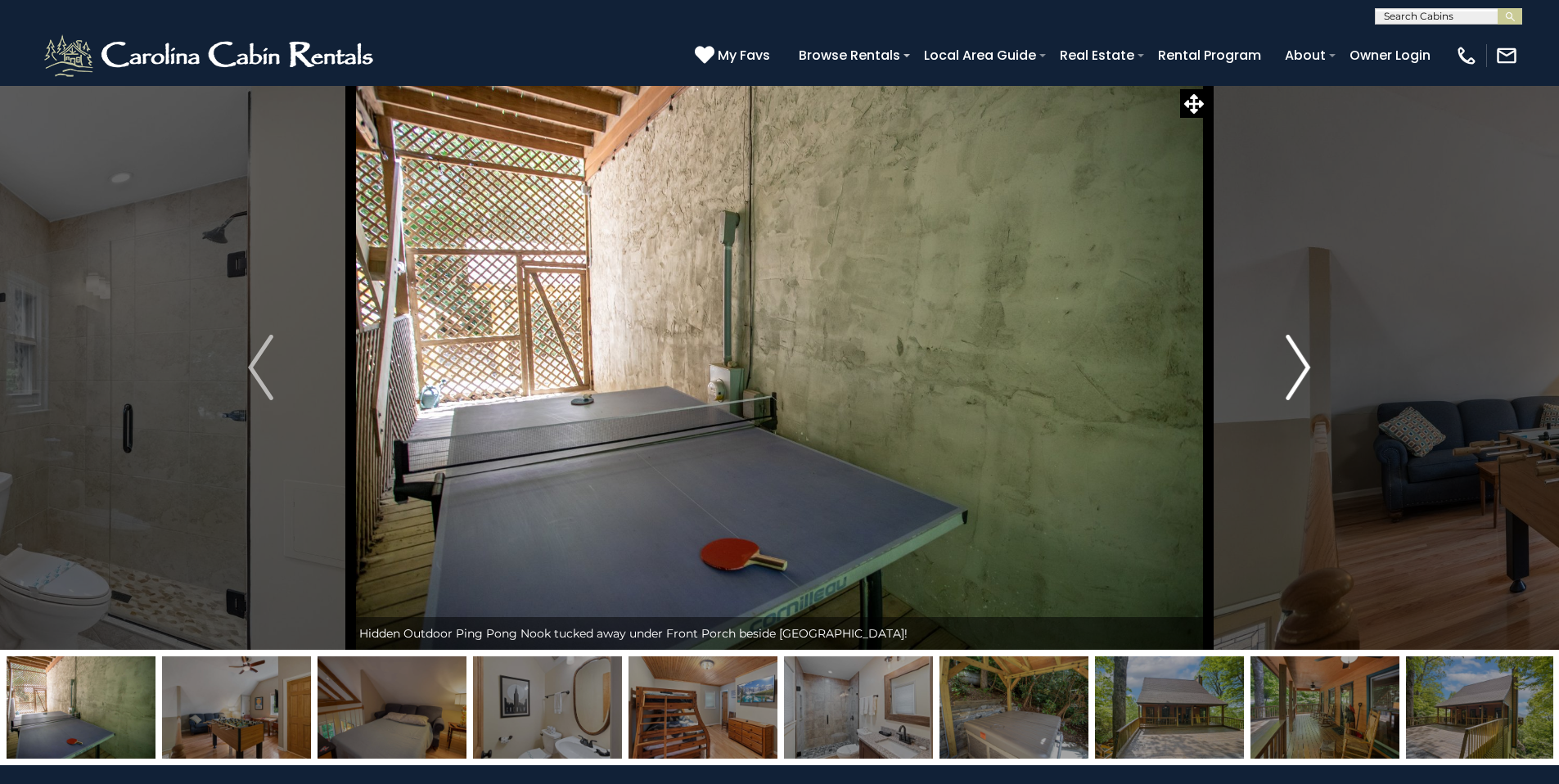
click at [1306, 364] on img "Next" at bounding box center [1297, 368] width 24 height 65
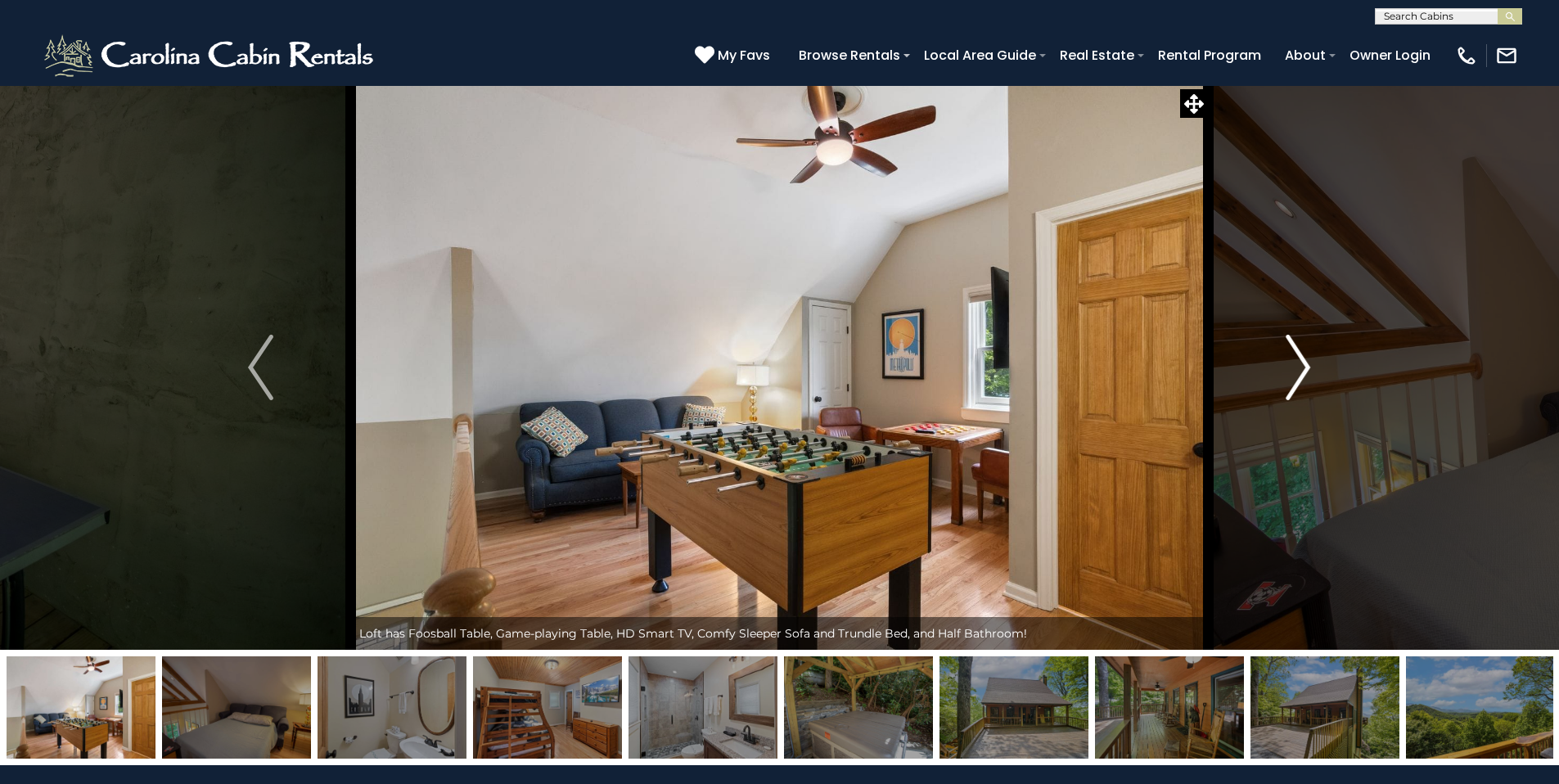
click at [1306, 364] on img "Next" at bounding box center [1297, 368] width 24 height 65
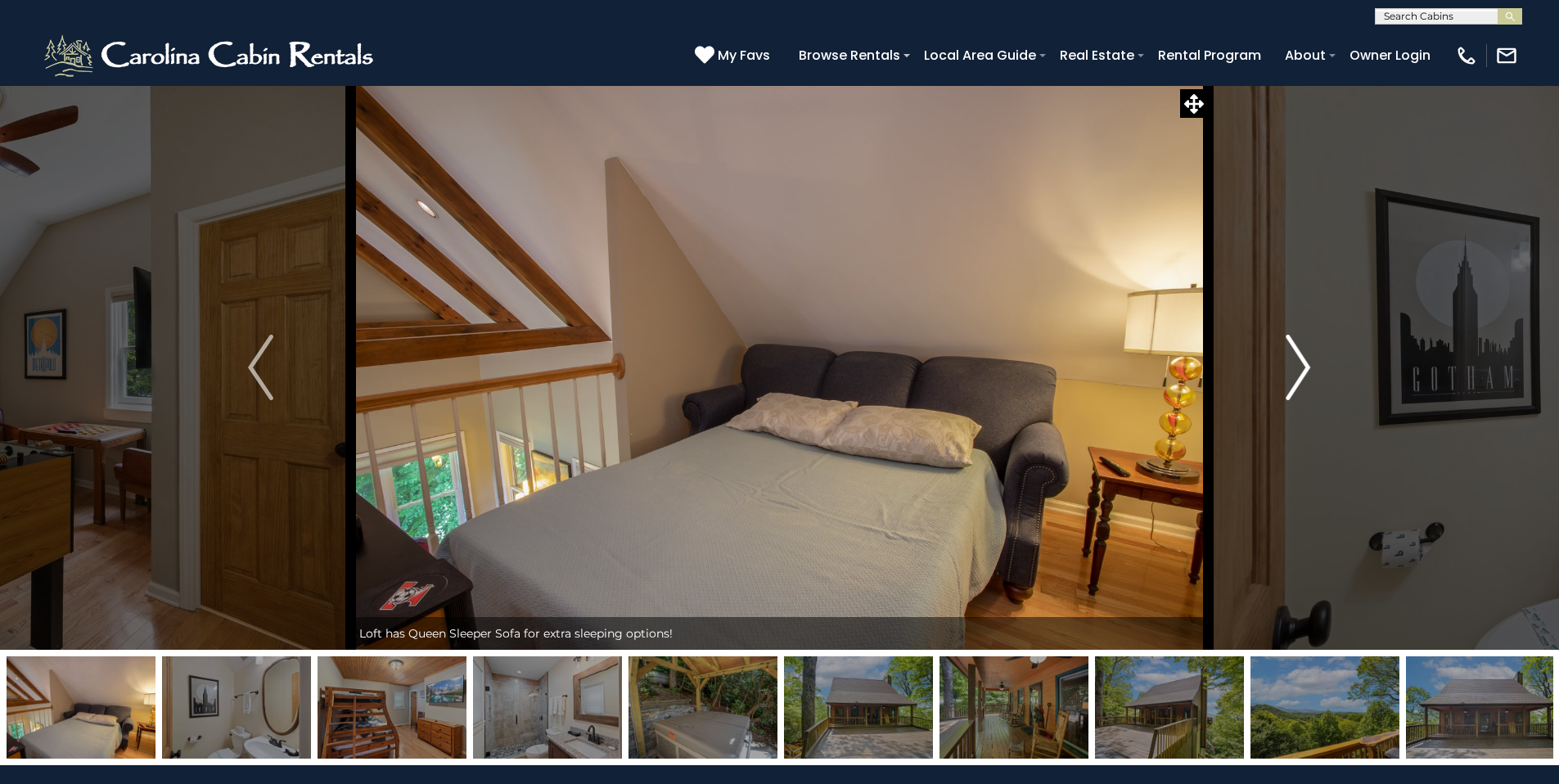
click at [1305, 364] on img "Next" at bounding box center [1297, 368] width 24 height 65
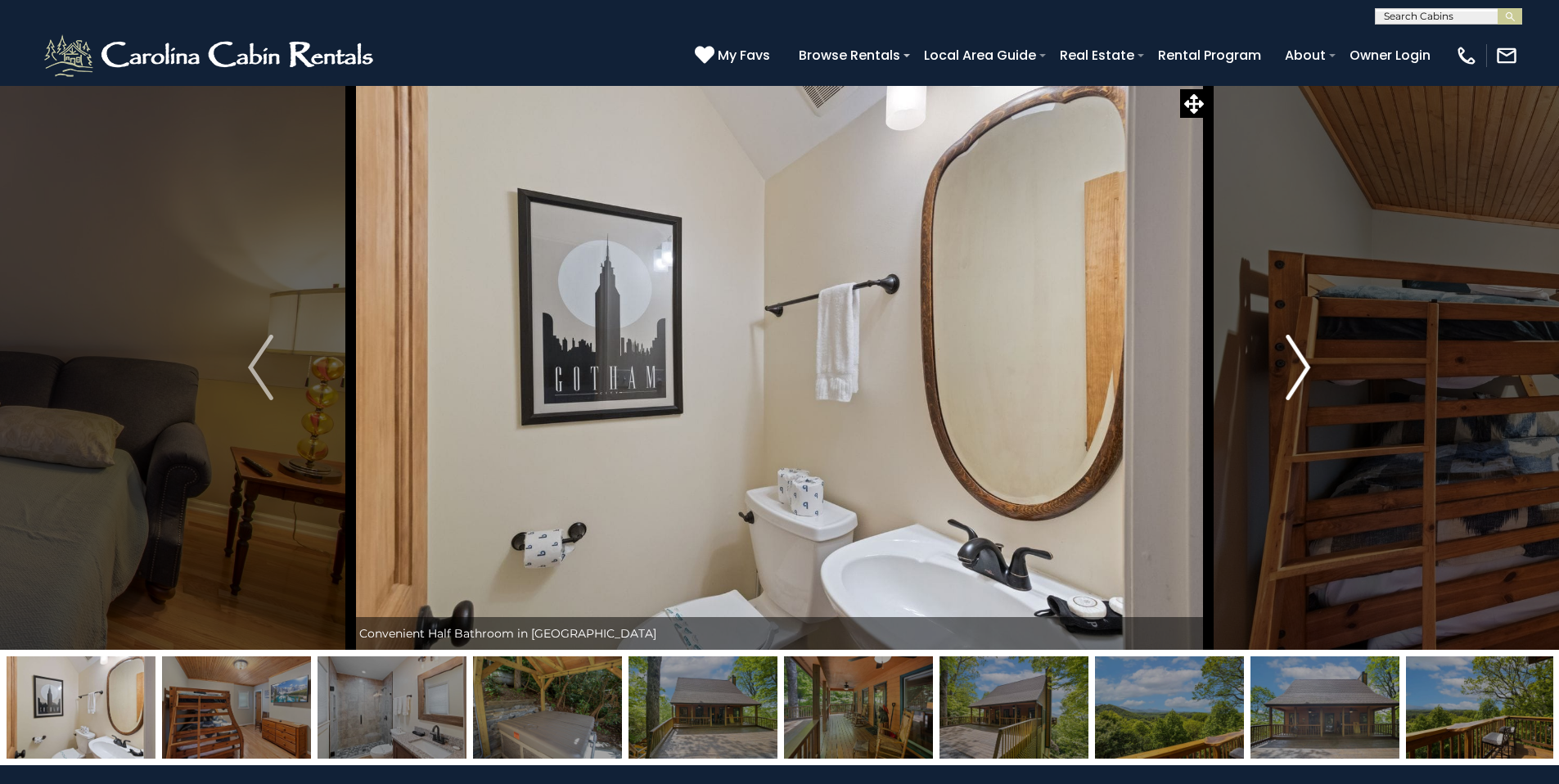
click at [1305, 364] on img "Next" at bounding box center [1297, 368] width 24 height 65
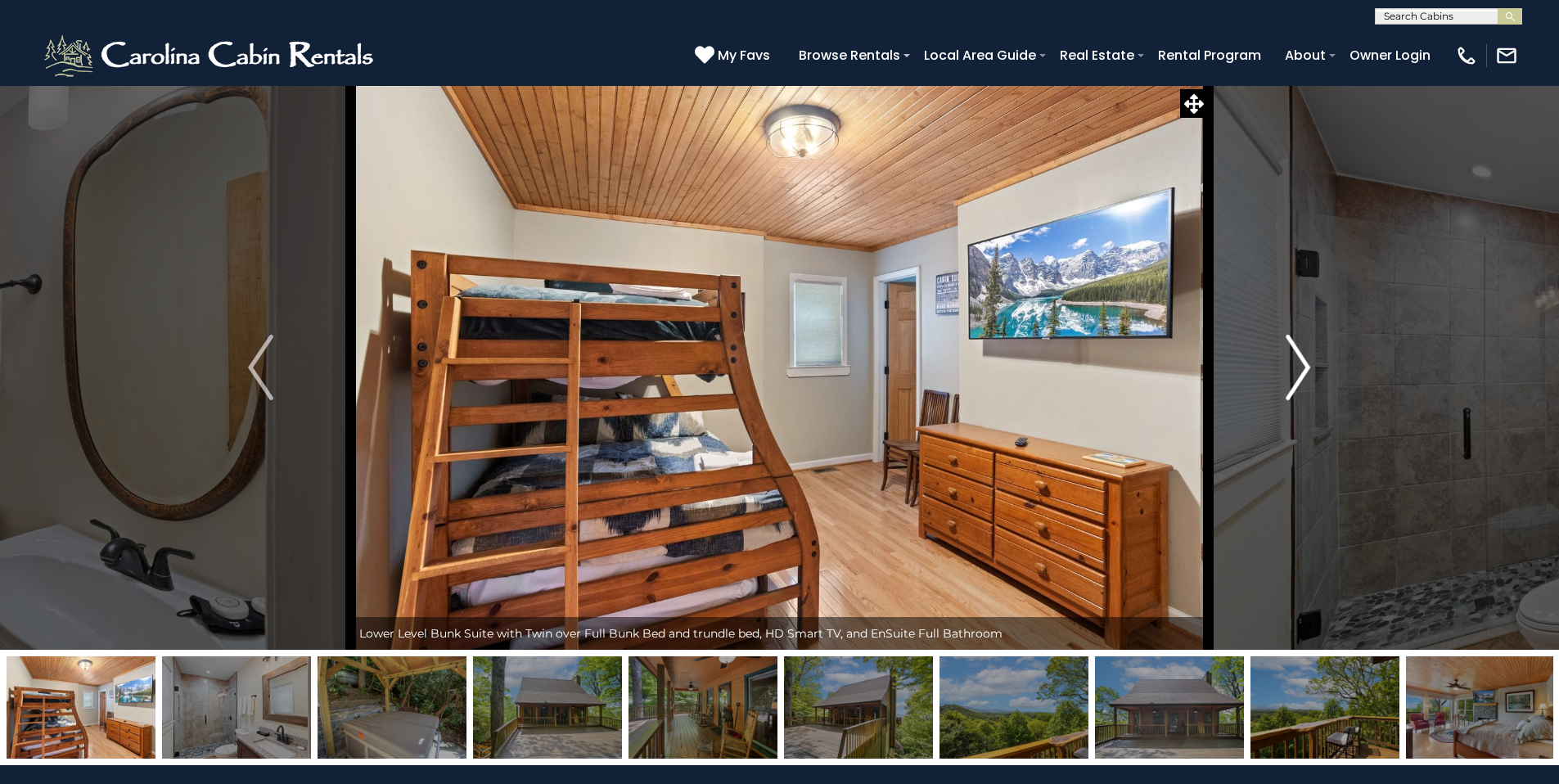
click at [1305, 364] on img "Next" at bounding box center [1297, 368] width 24 height 65
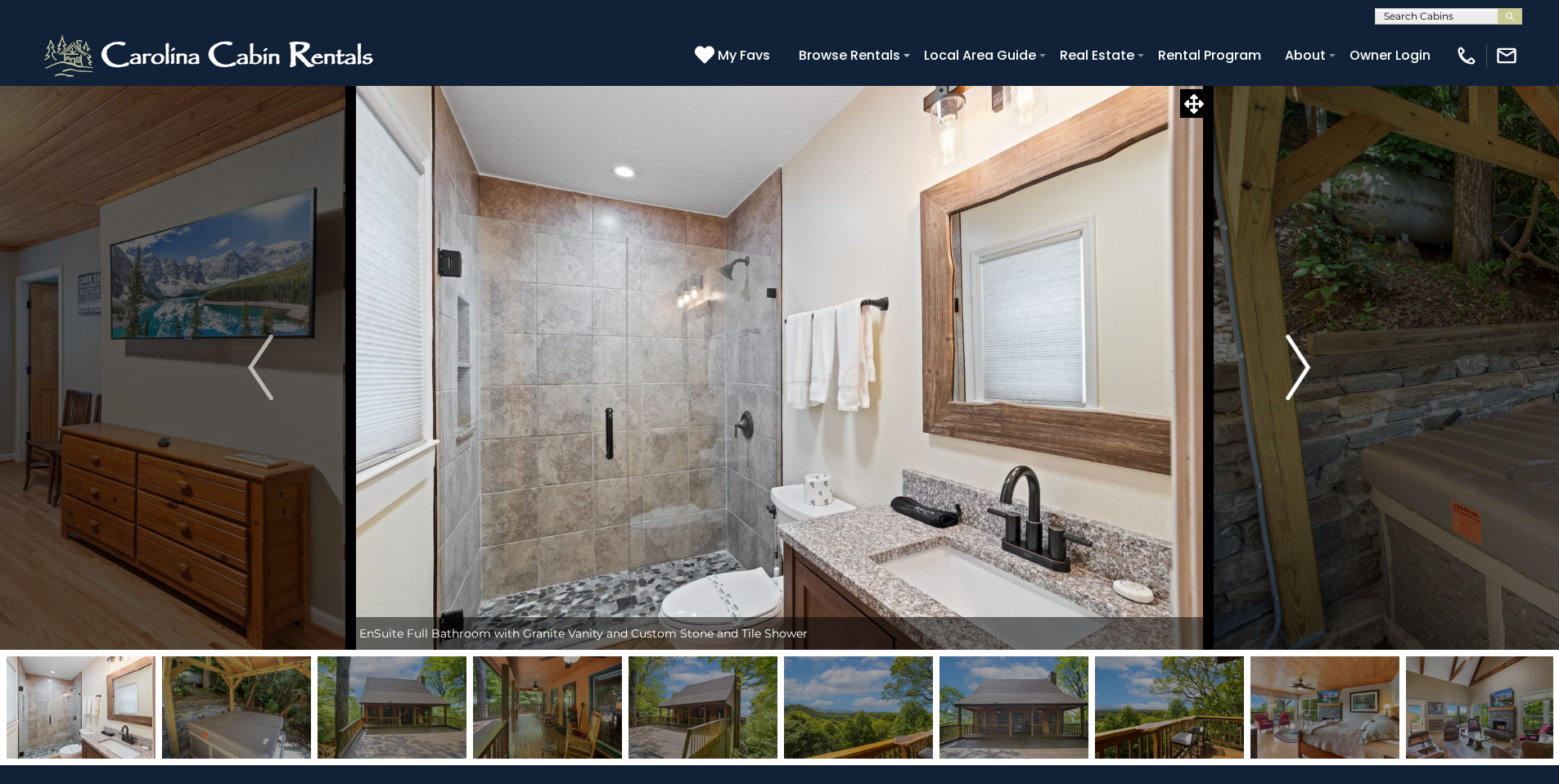
click at [1305, 364] on img "Next" at bounding box center [1297, 368] width 24 height 65
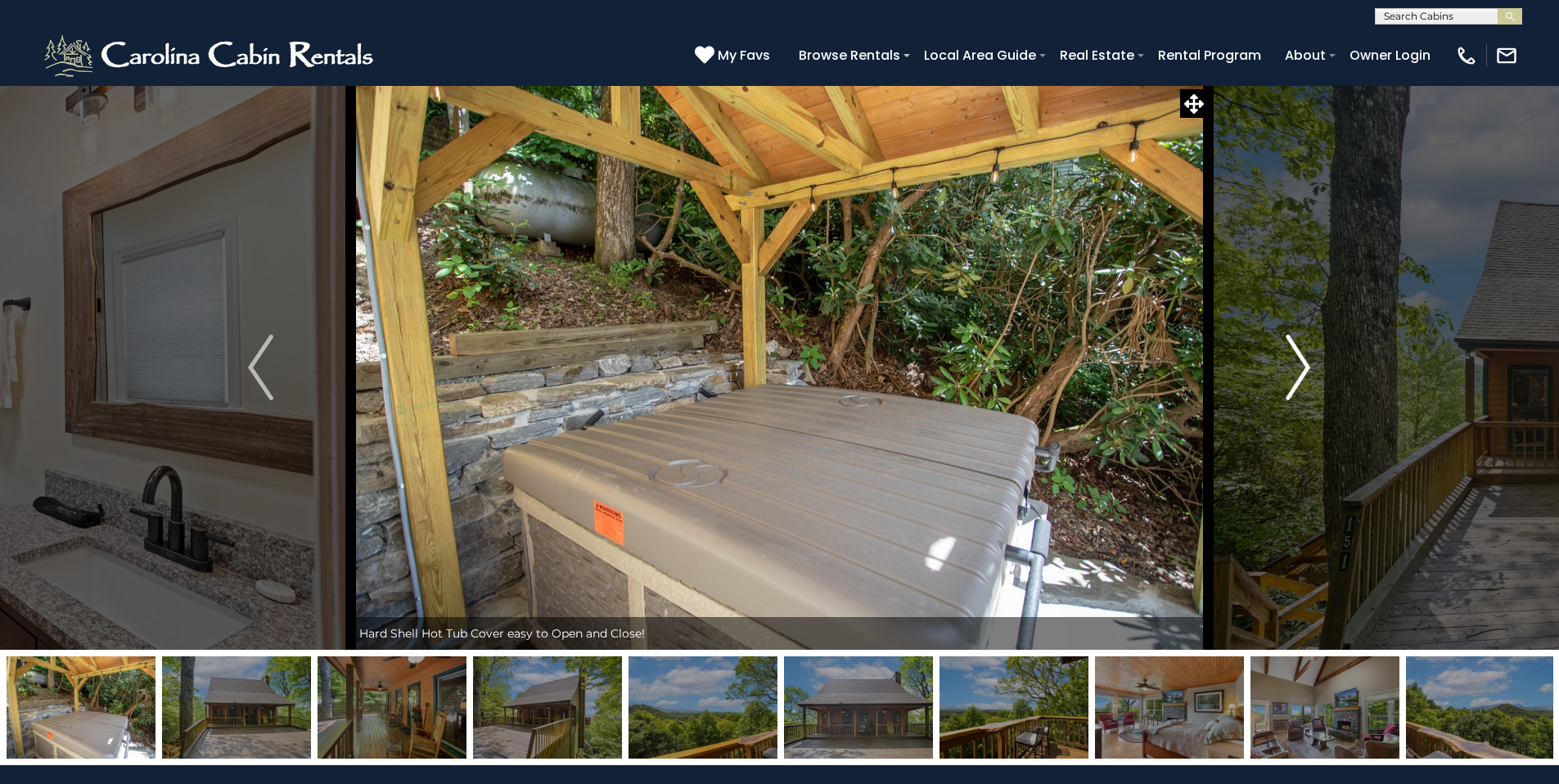
click at [1305, 364] on img "Next" at bounding box center [1297, 368] width 24 height 65
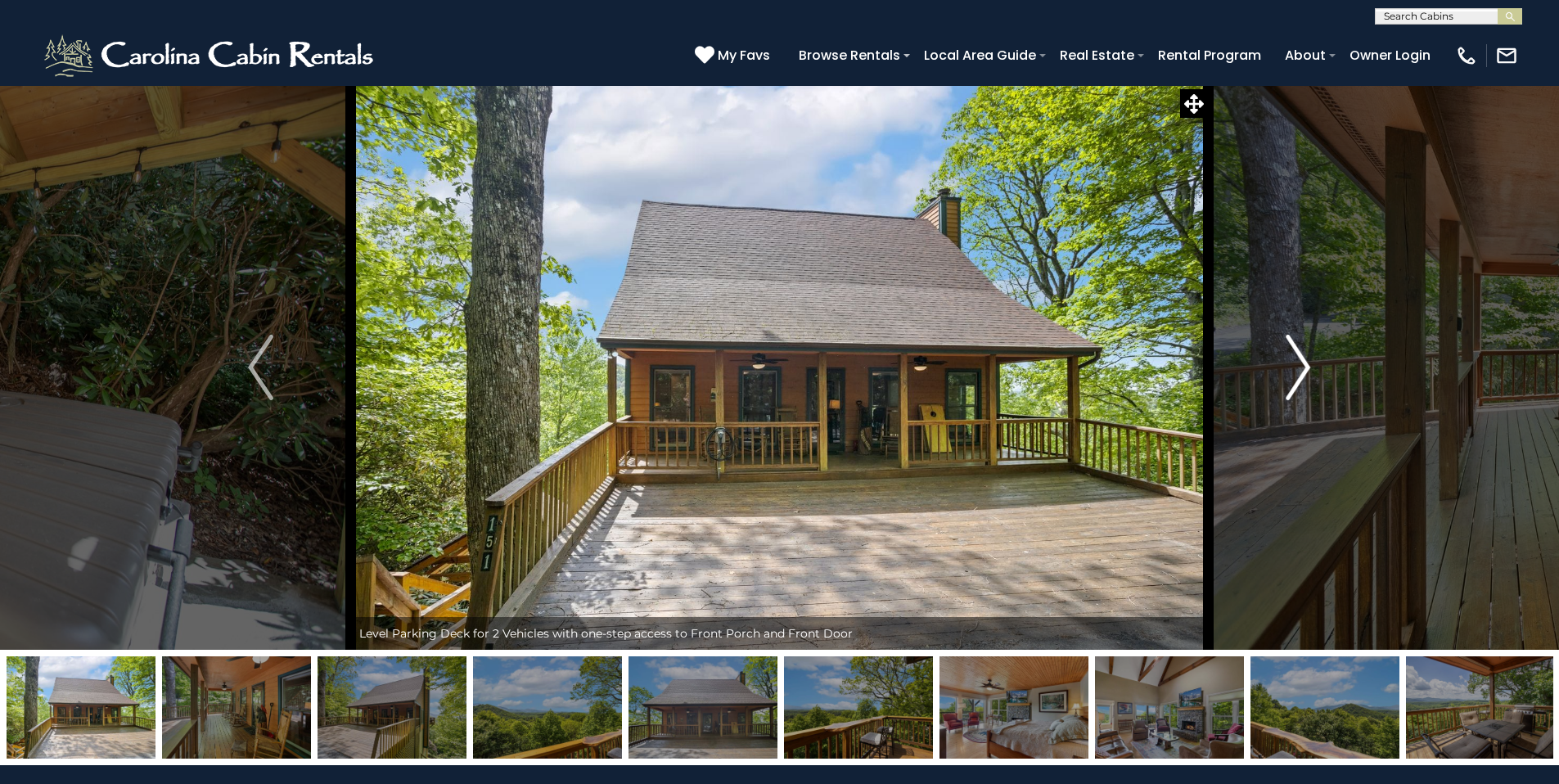
click at [1305, 364] on img "Next" at bounding box center [1297, 368] width 24 height 65
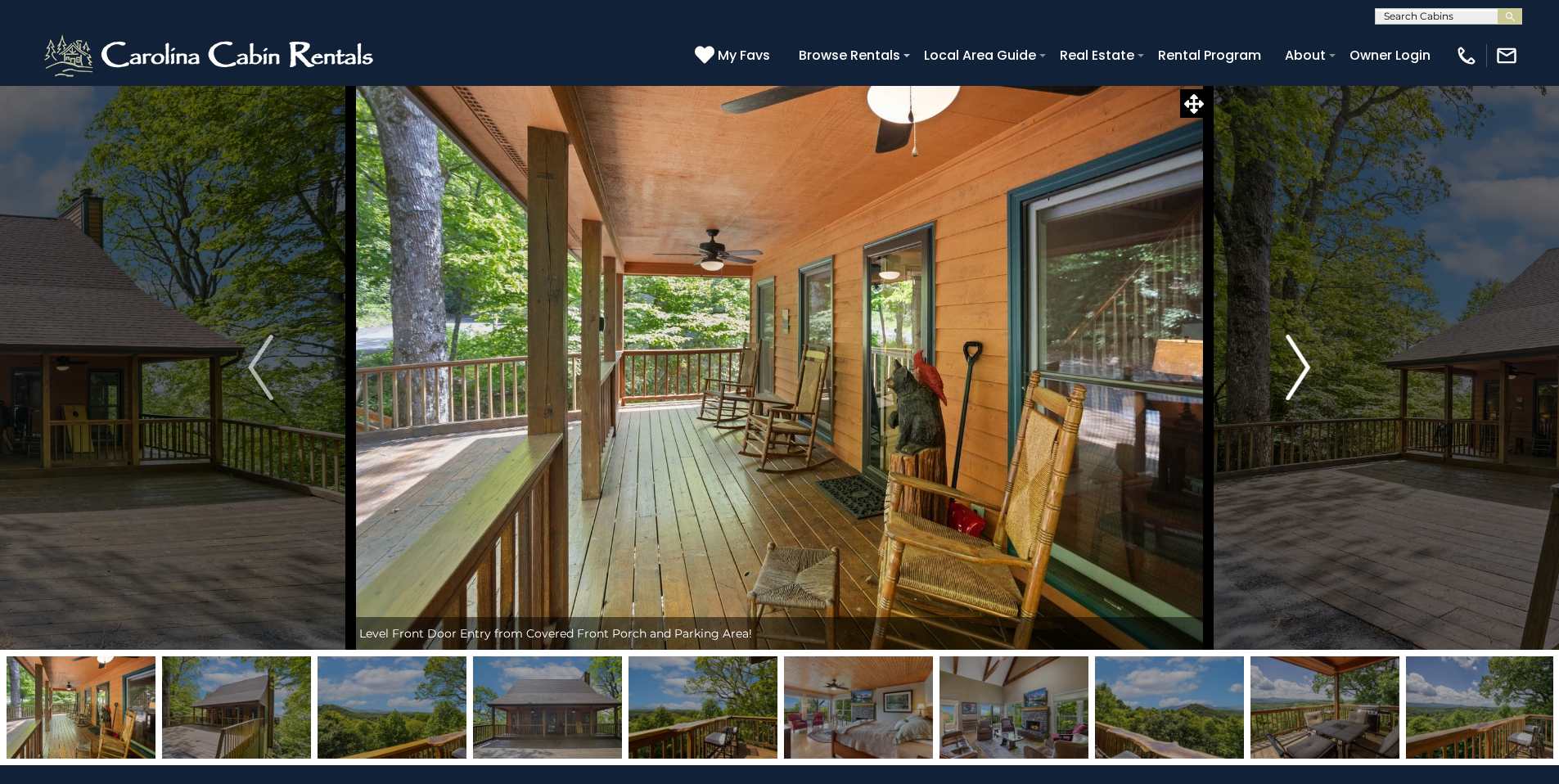
click at [1305, 364] on img "Next" at bounding box center [1297, 368] width 24 height 65
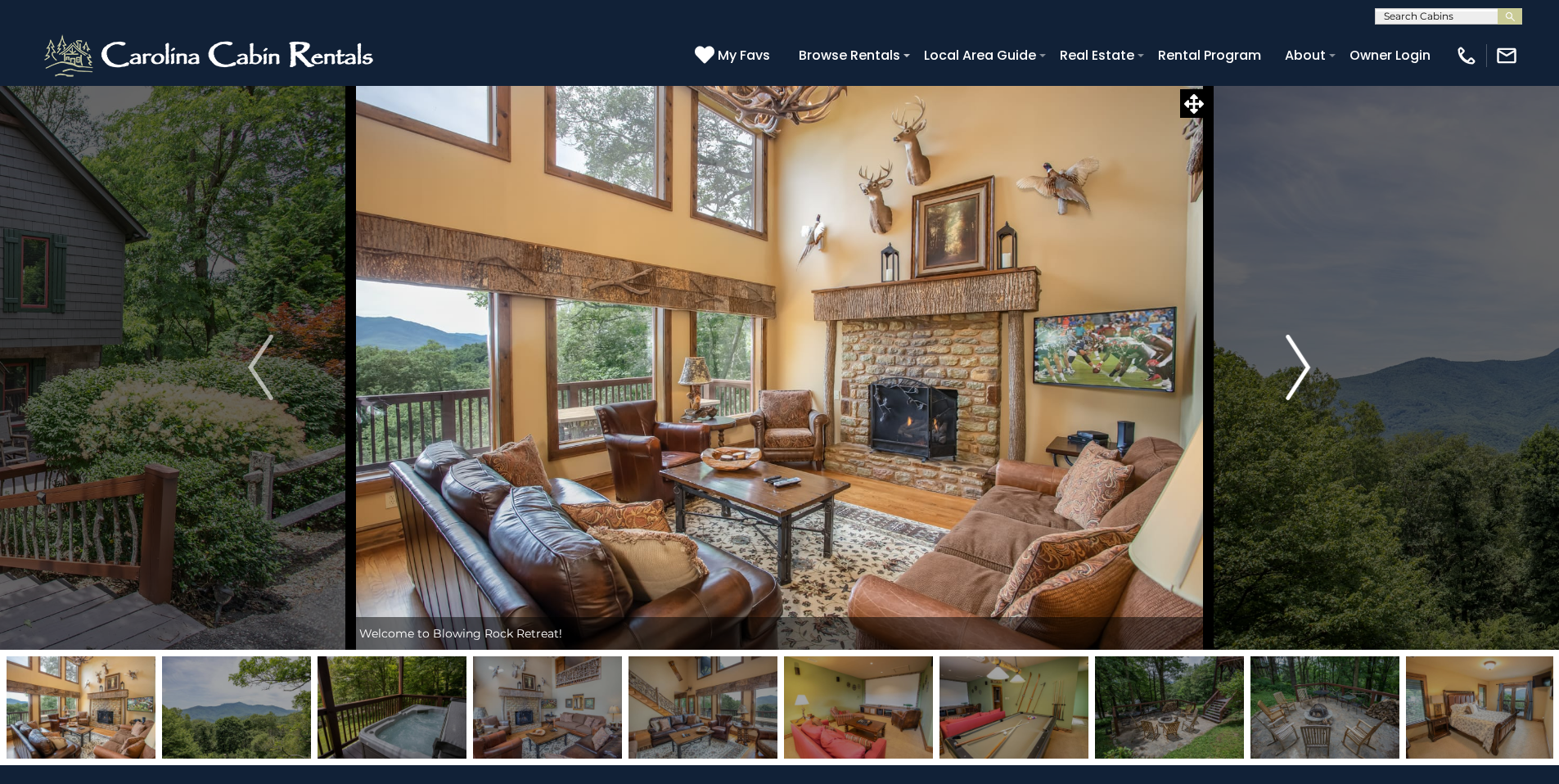
click at [1311, 366] on button "Next" at bounding box center [1298, 367] width 180 height 565
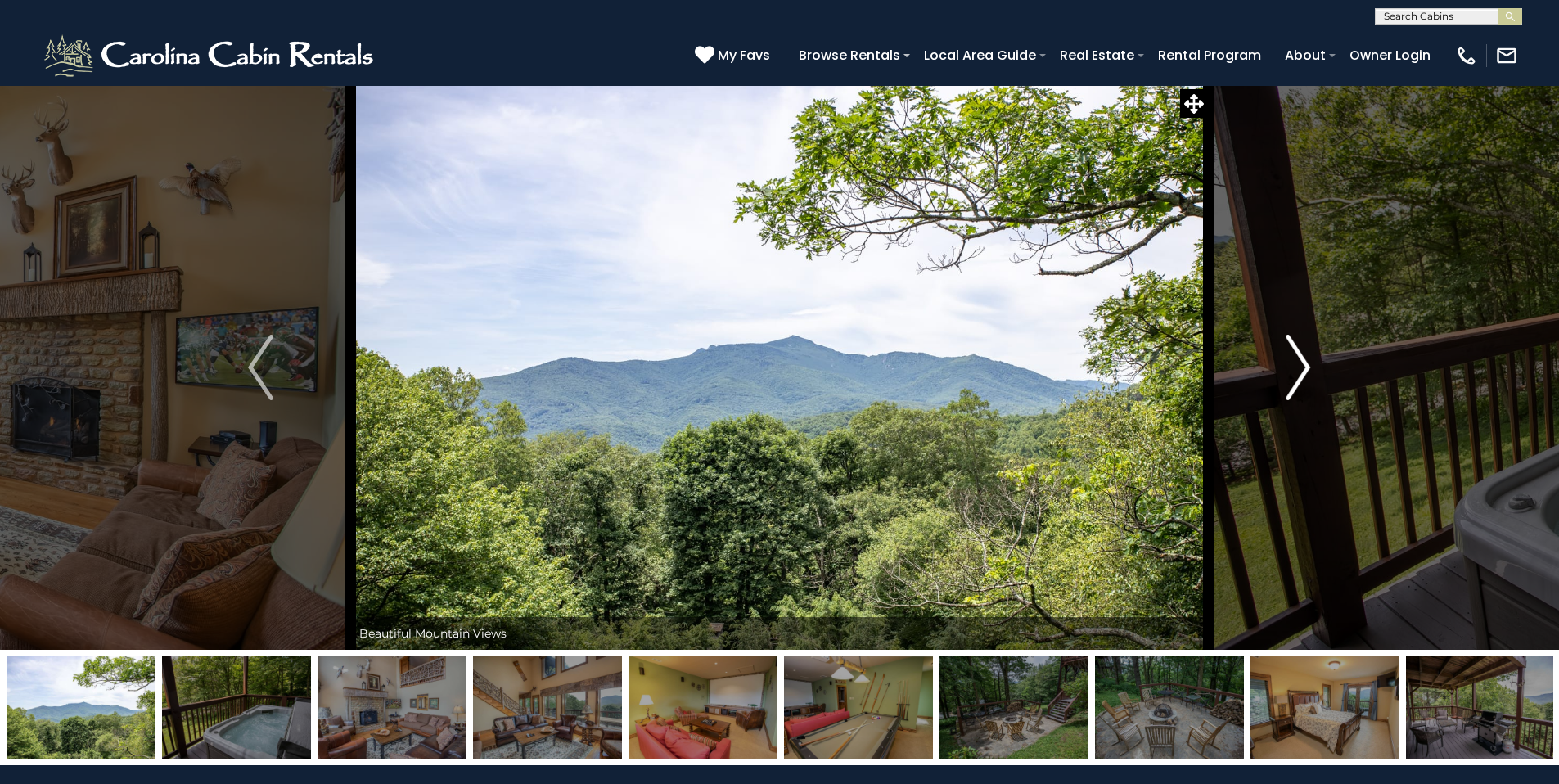
click at [1311, 366] on button "Next" at bounding box center [1298, 367] width 180 height 565
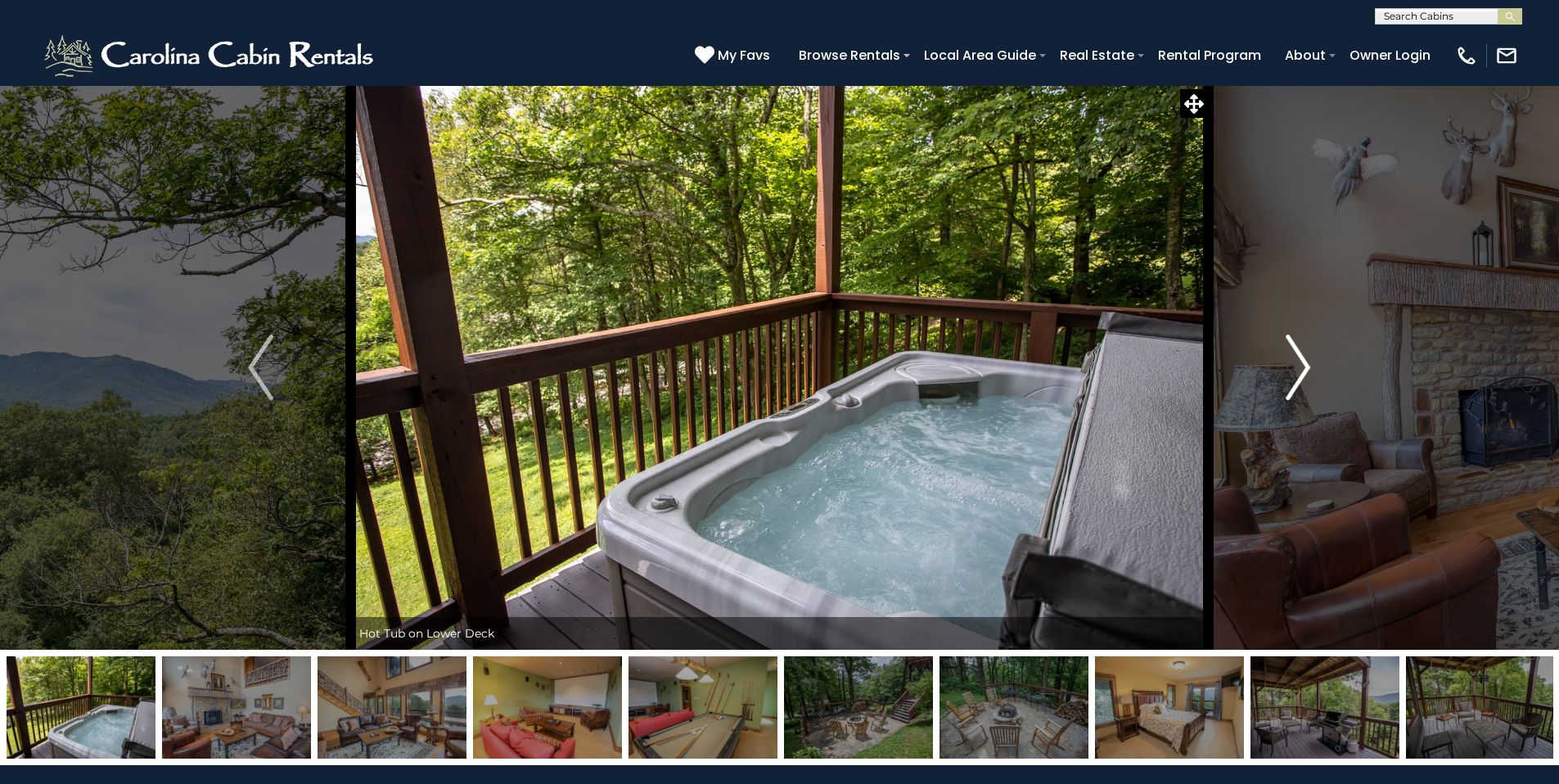
click at [1311, 366] on button "Next" at bounding box center [1298, 367] width 180 height 565
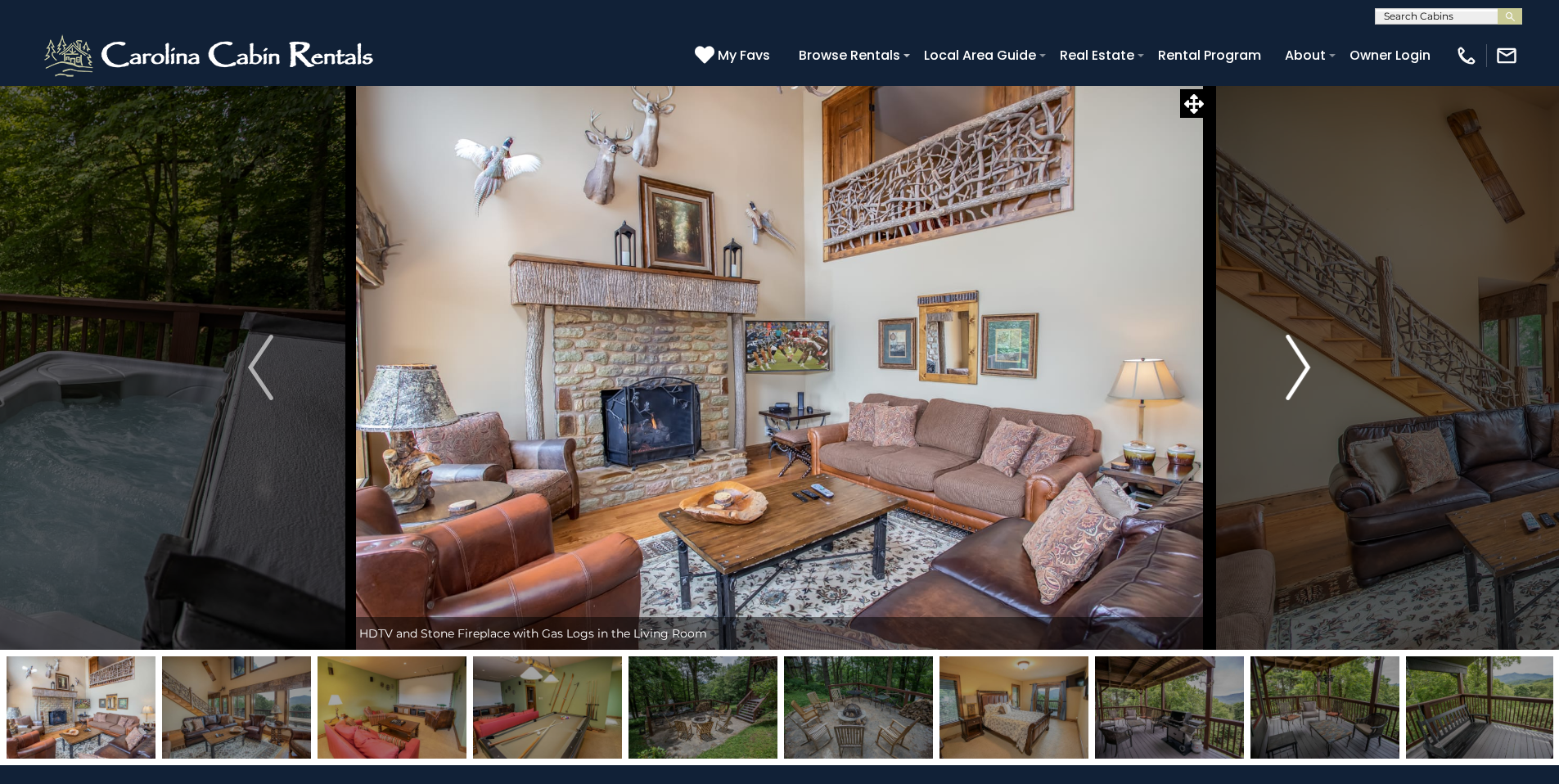
click at [1311, 366] on button "Next" at bounding box center [1298, 367] width 180 height 565
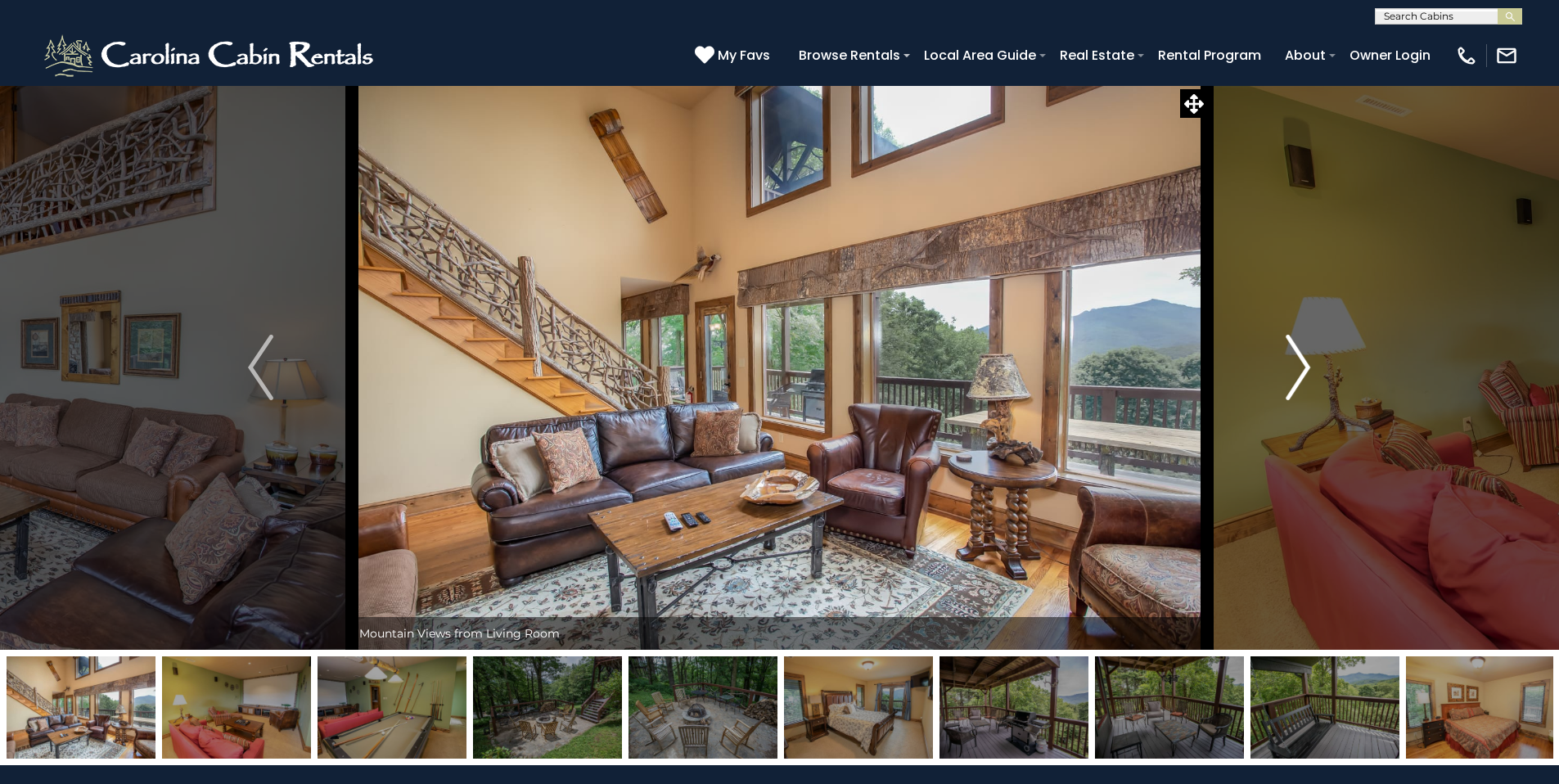
click at [1311, 366] on button "Next" at bounding box center [1298, 367] width 180 height 565
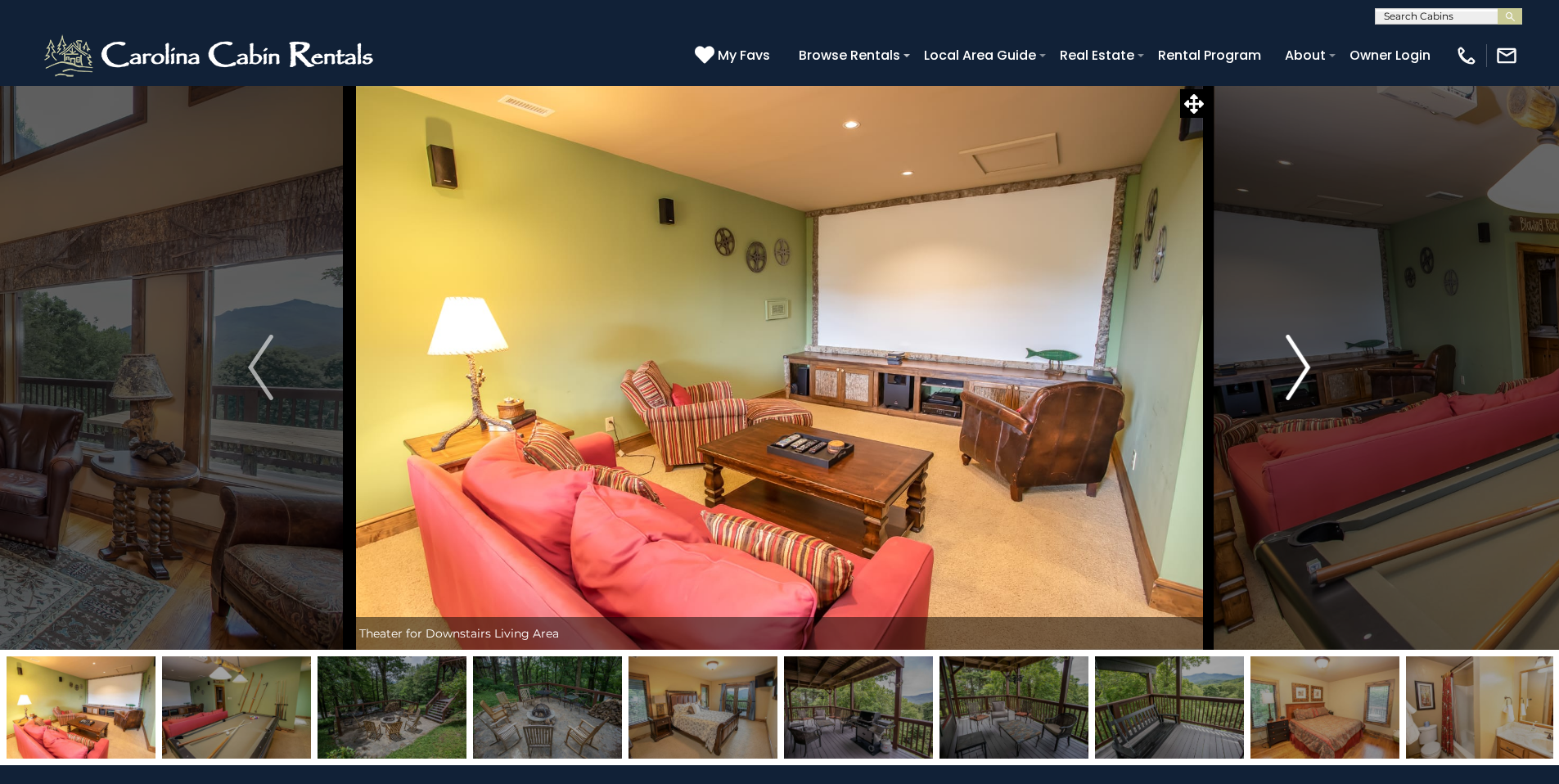
click at [1311, 366] on button "Next" at bounding box center [1298, 367] width 180 height 565
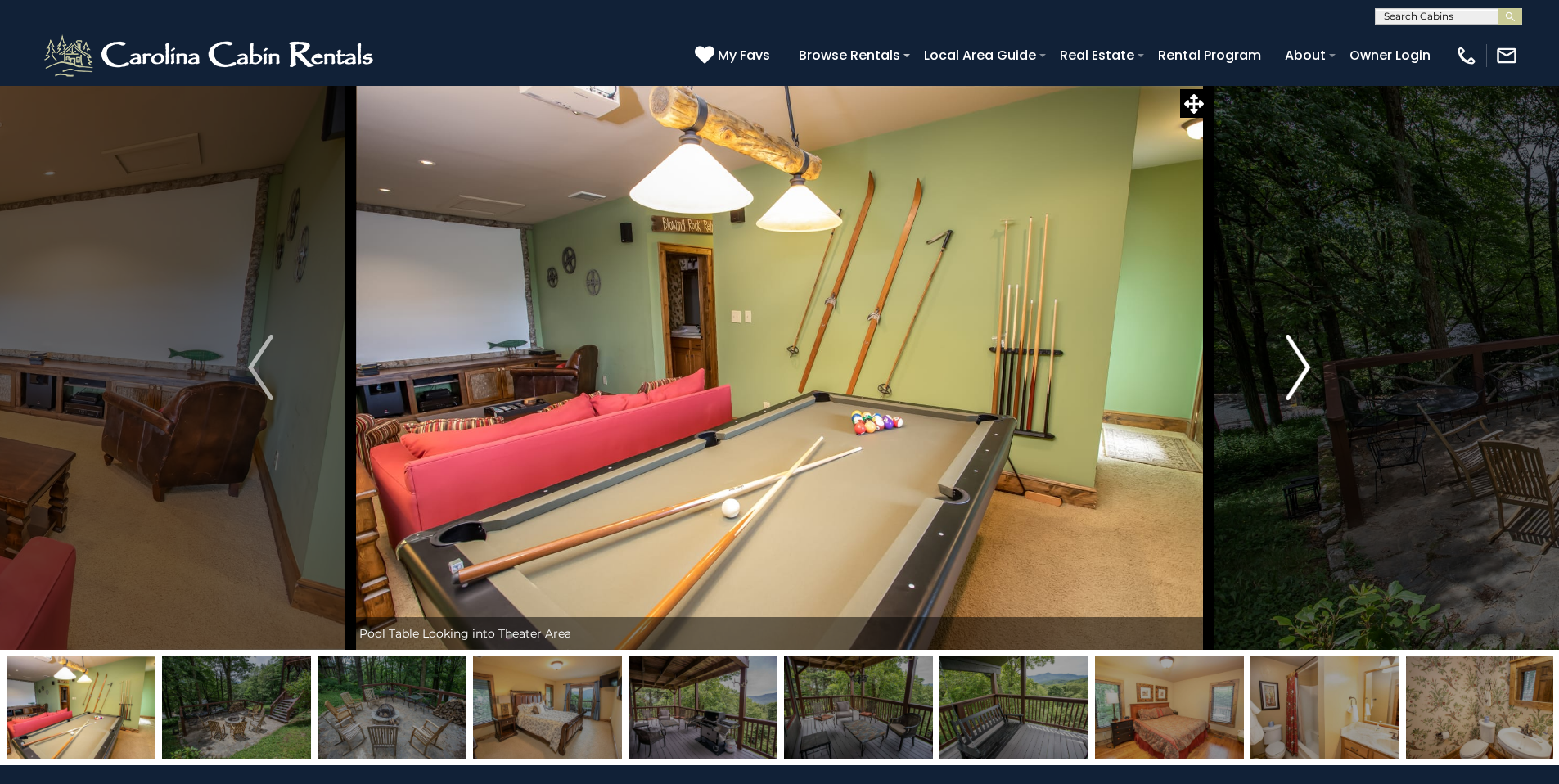
click at [1311, 366] on button "Next" at bounding box center [1298, 367] width 180 height 565
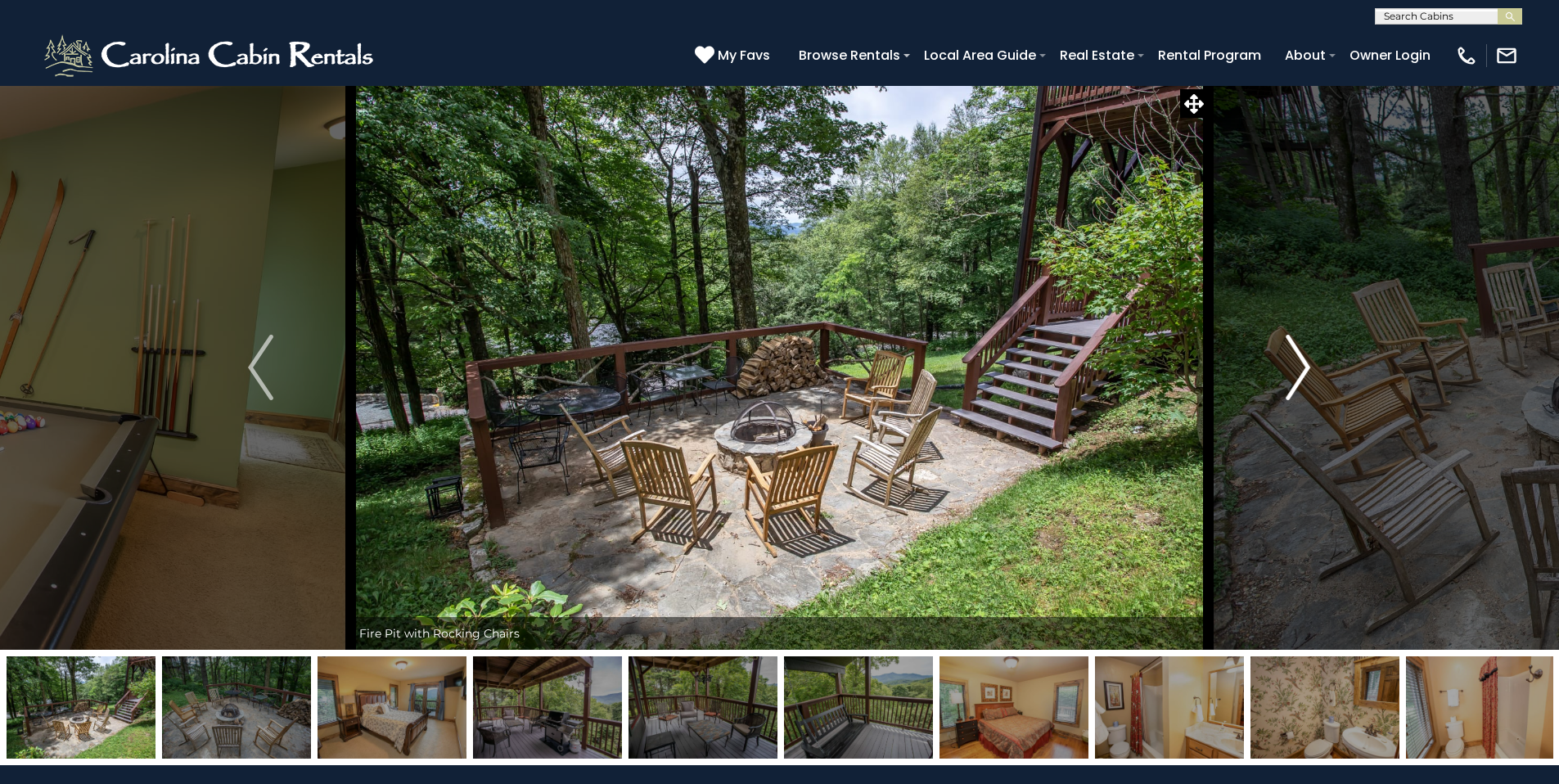
click at [1311, 366] on button "Next" at bounding box center [1298, 367] width 180 height 565
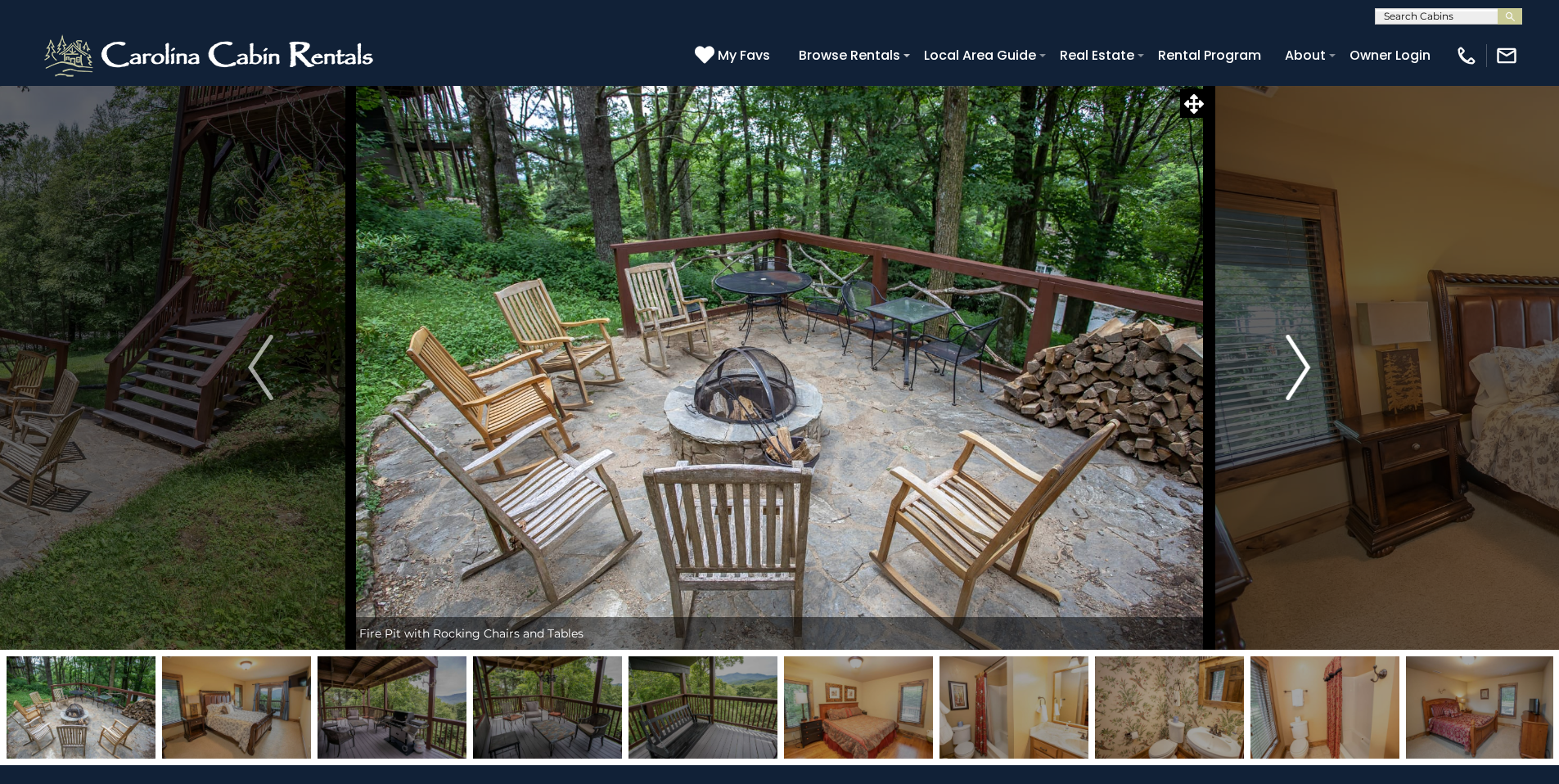
click at [1311, 366] on button "Next" at bounding box center [1298, 367] width 180 height 565
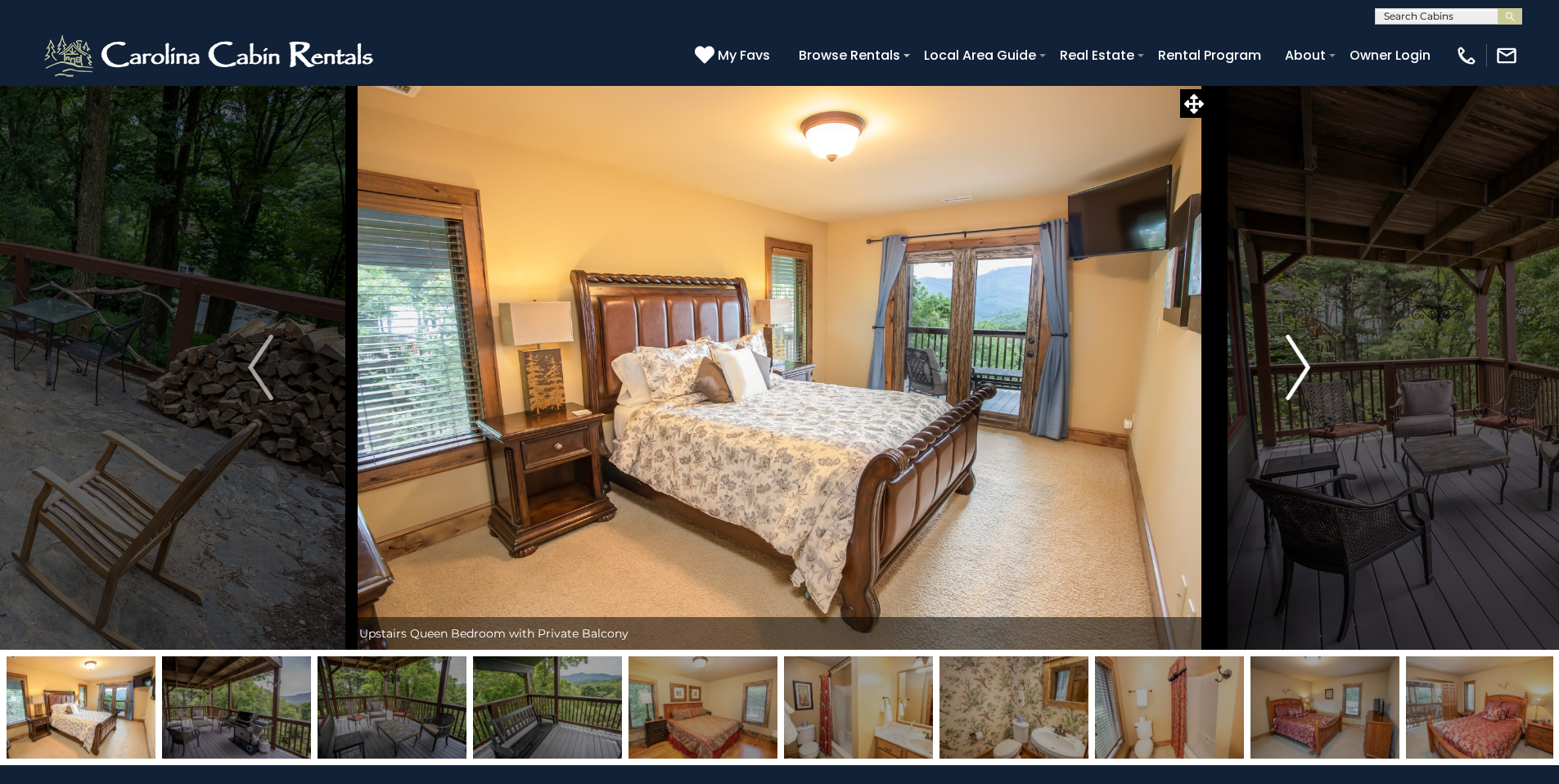
click at [1311, 366] on button "Next" at bounding box center [1298, 367] width 180 height 565
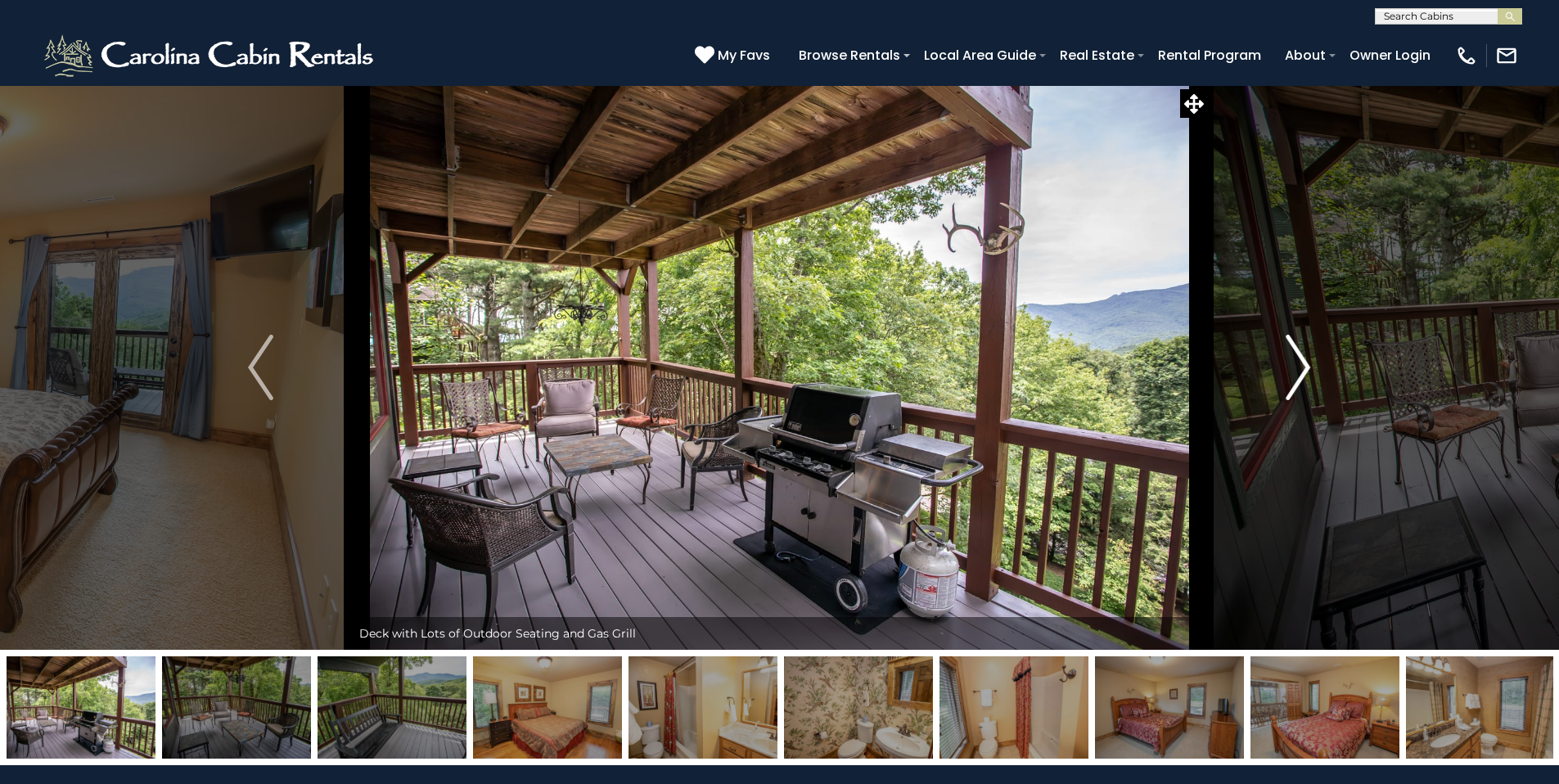
click at [1311, 366] on button "Next" at bounding box center [1298, 367] width 180 height 565
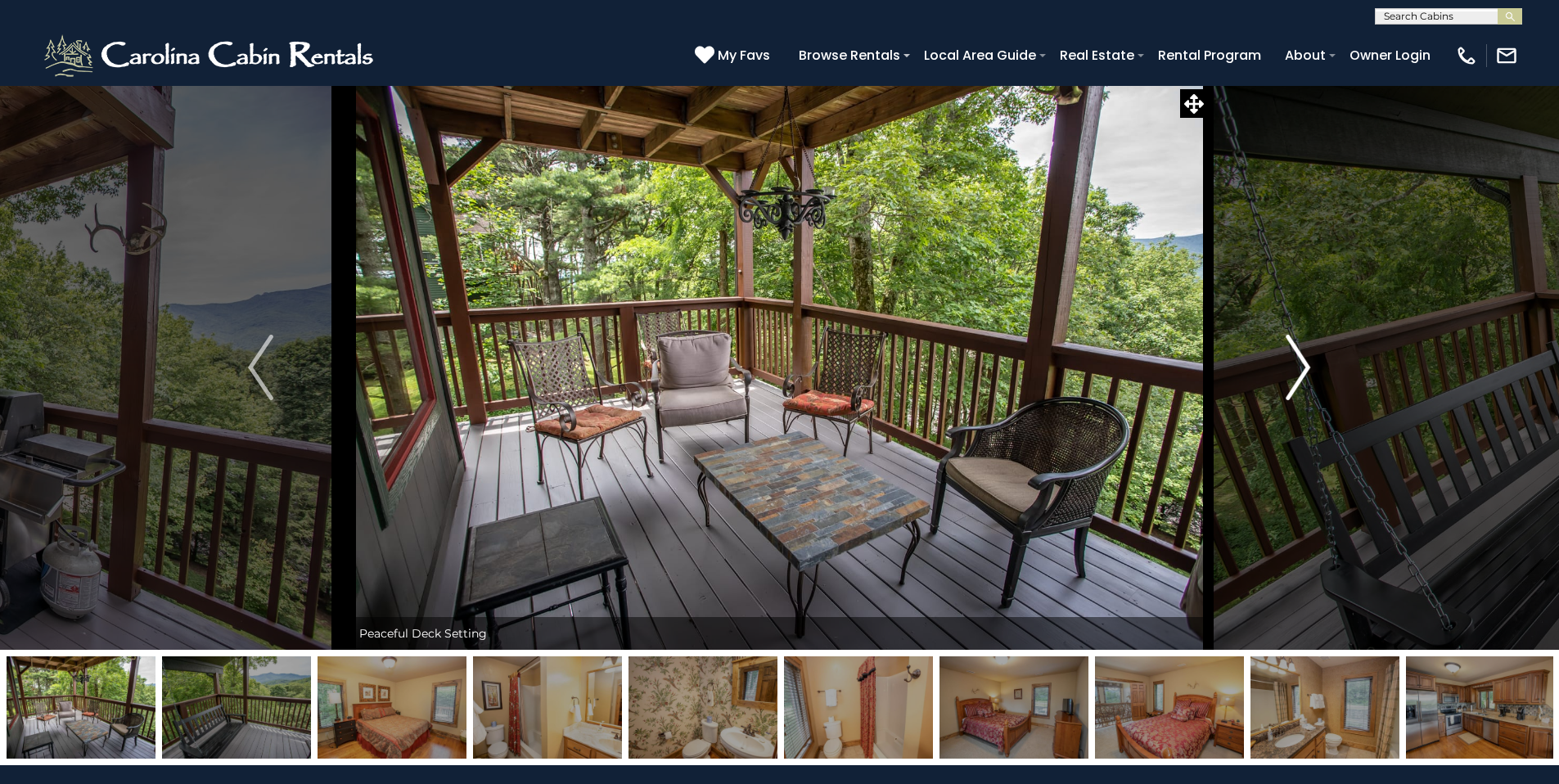
click at [1311, 366] on button "Next" at bounding box center [1298, 367] width 180 height 565
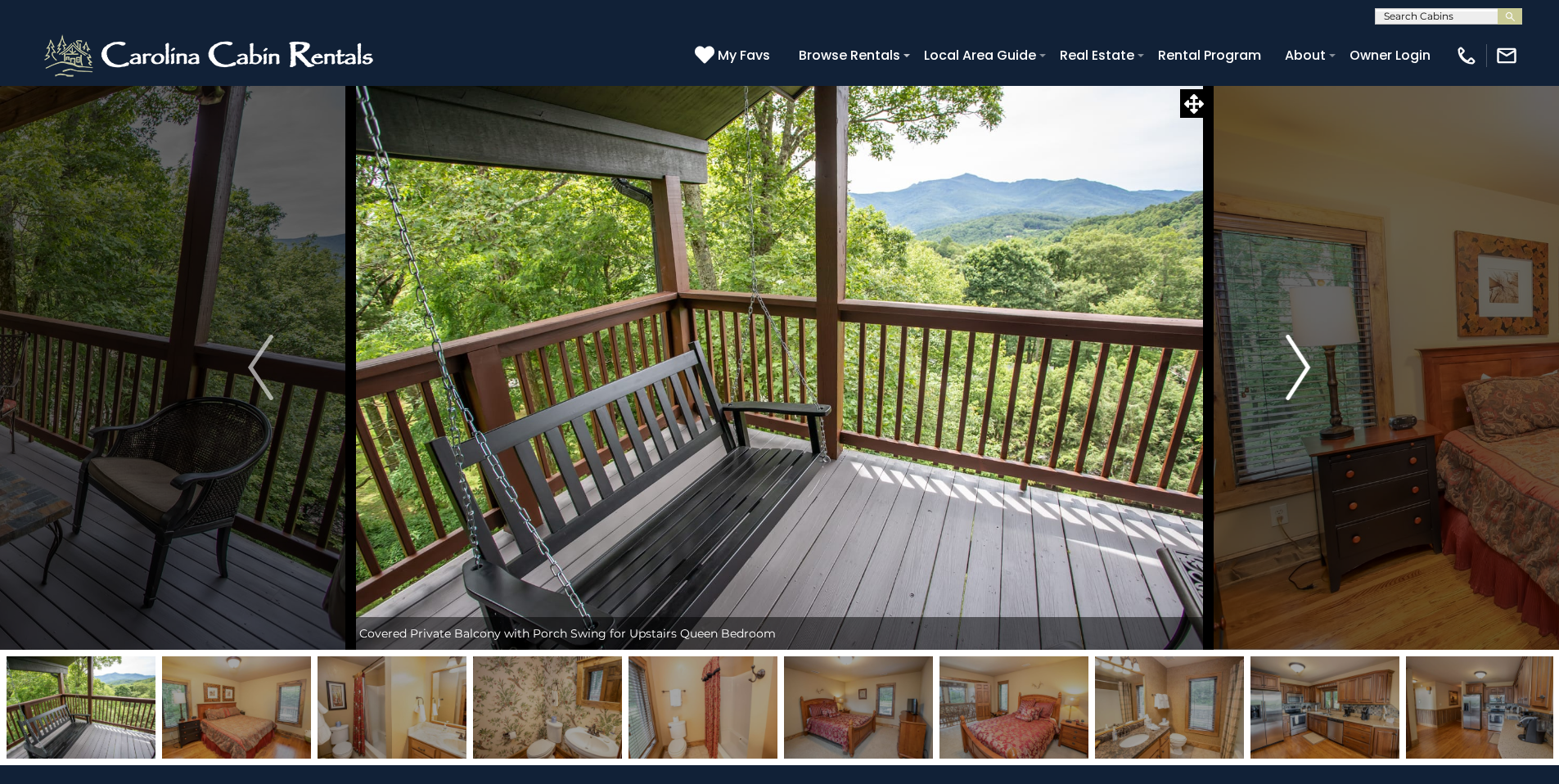
click at [1311, 366] on button "Next" at bounding box center [1298, 367] width 180 height 565
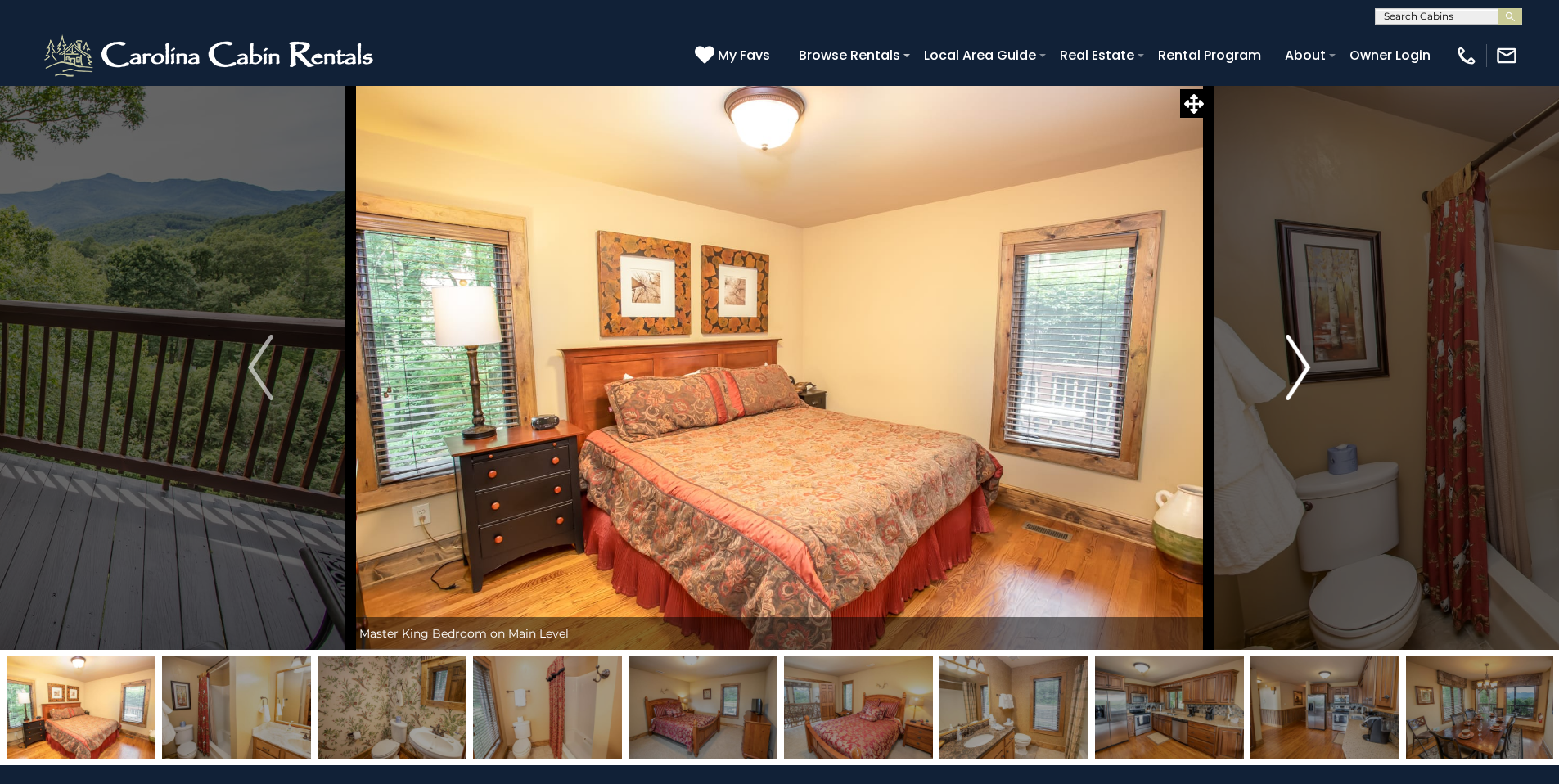
click at [1311, 366] on button "Next" at bounding box center [1298, 367] width 180 height 565
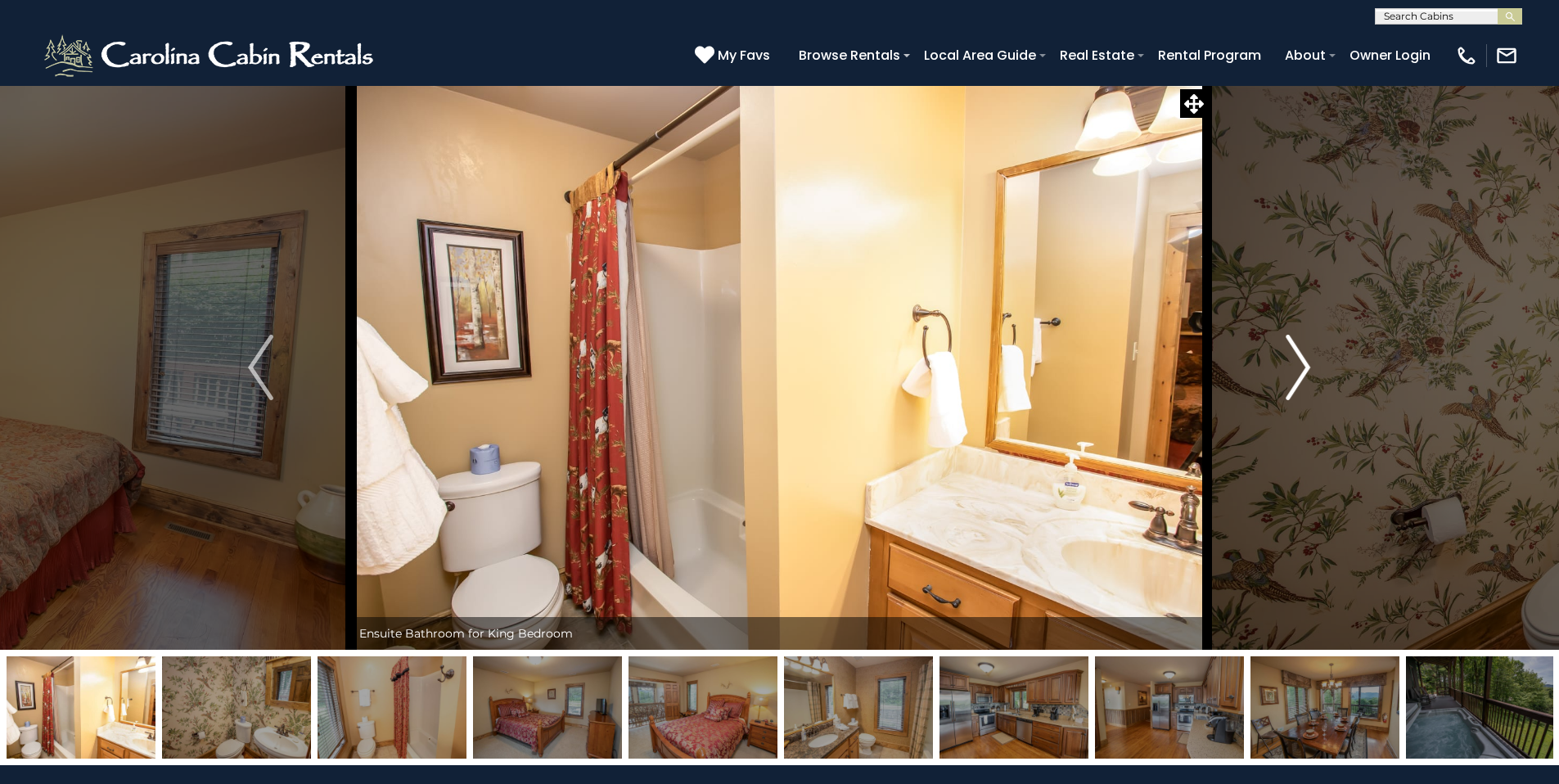
click at [1311, 366] on button "Next" at bounding box center [1298, 367] width 180 height 565
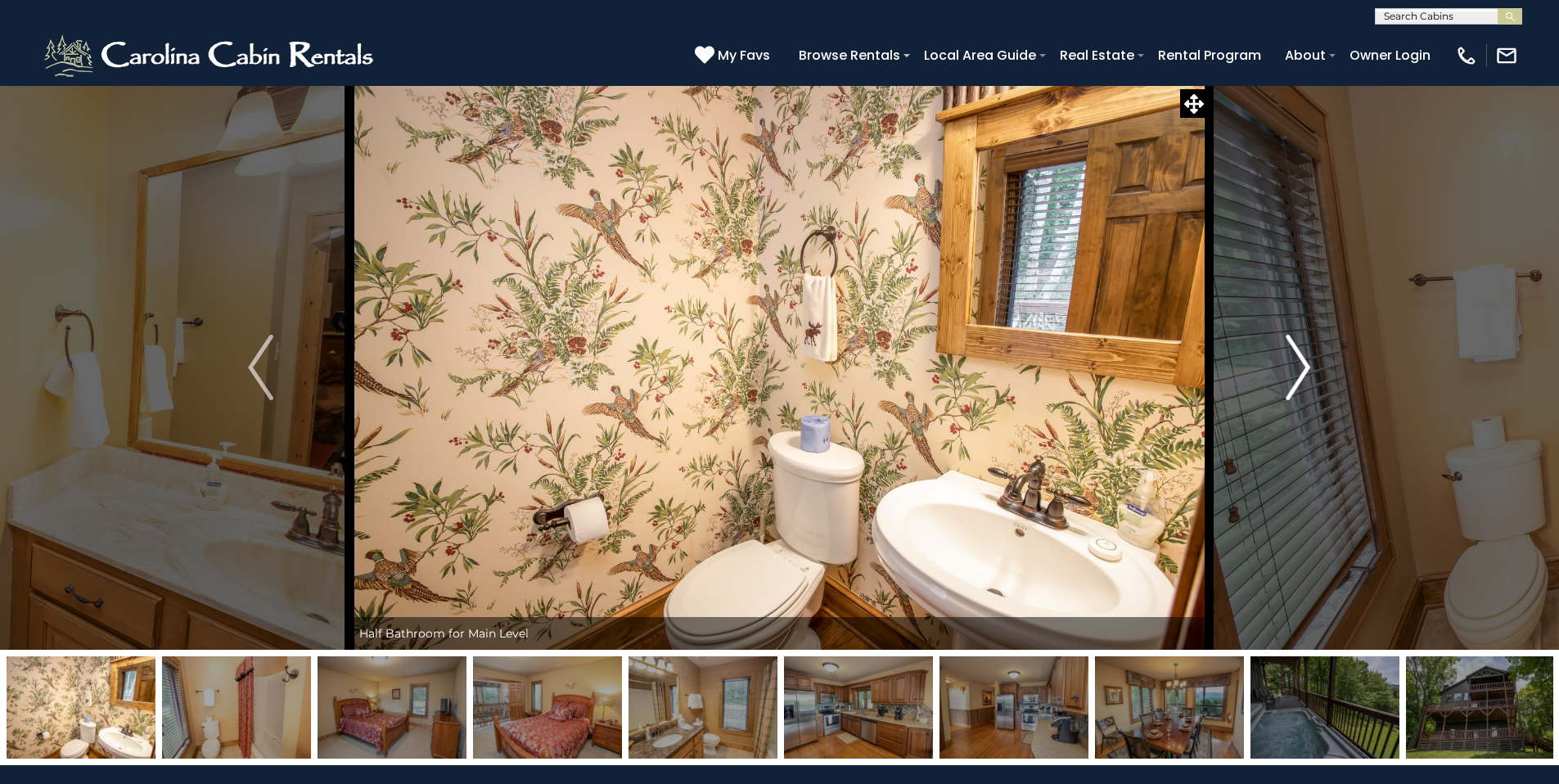
click at [1311, 366] on button "Next" at bounding box center [1298, 367] width 180 height 565
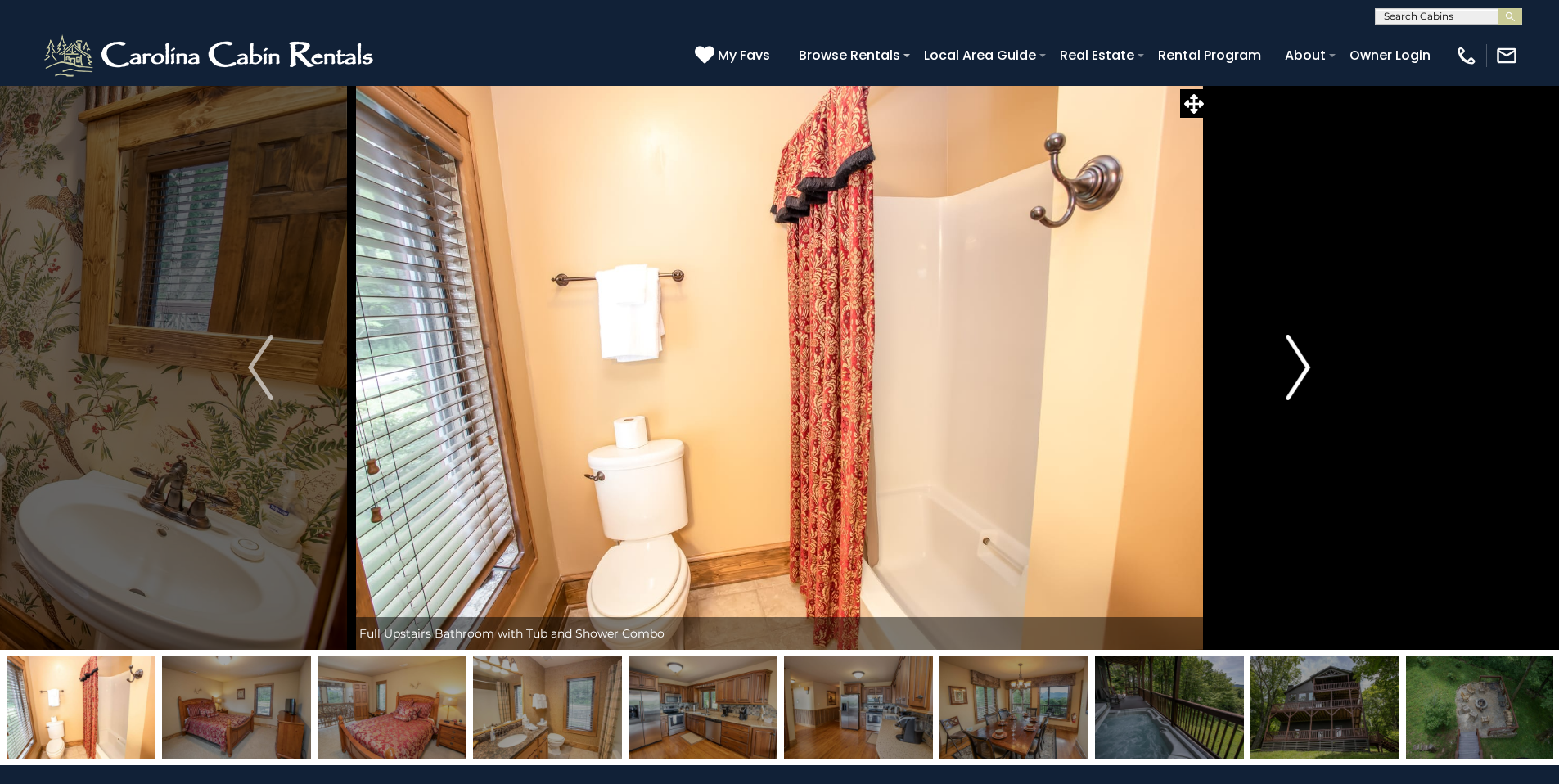
click at [1311, 366] on button "Next" at bounding box center [1298, 367] width 180 height 565
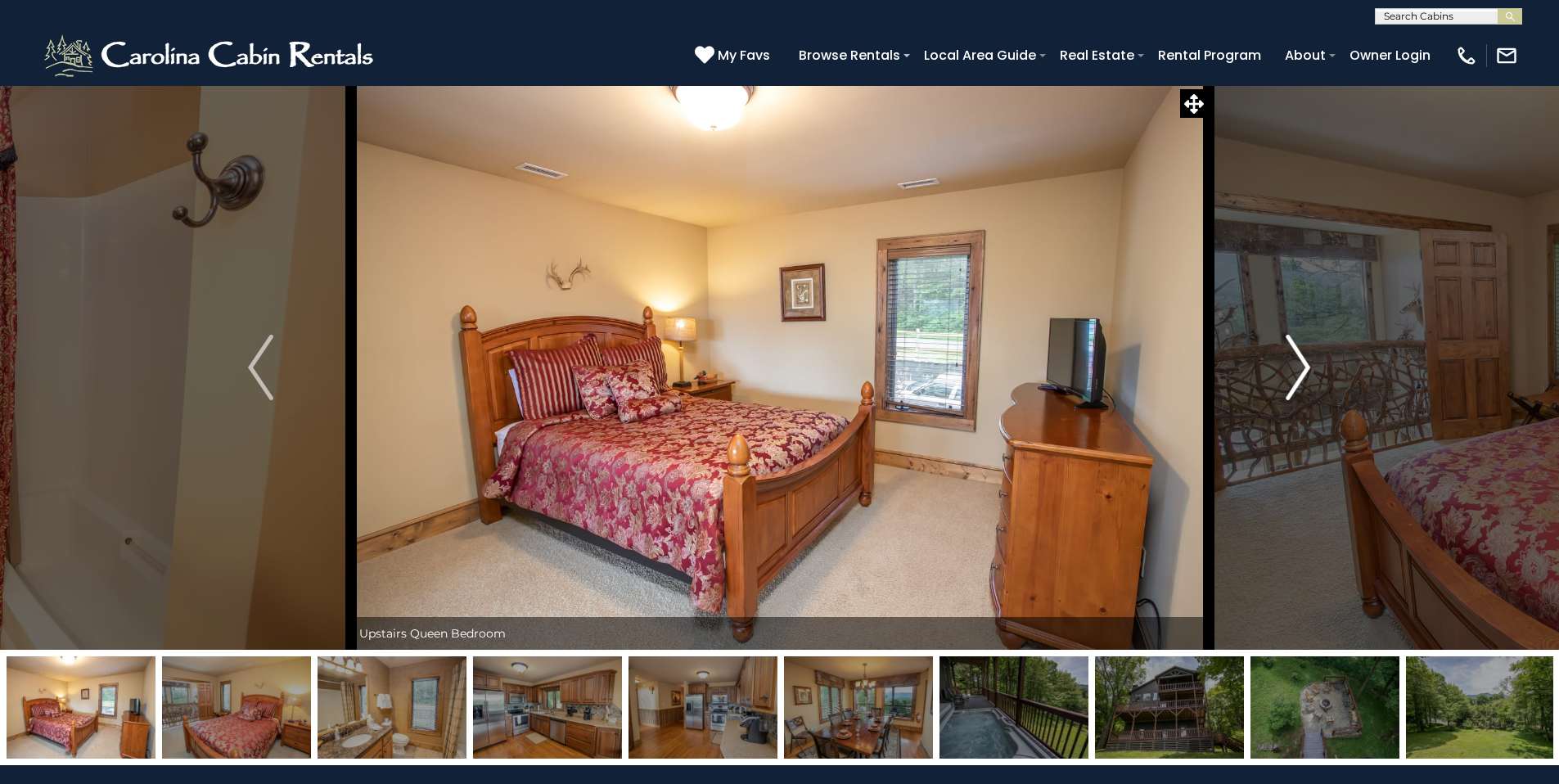
click at [1311, 366] on button "Next" at bounding box center [1298, 367] width 180 height 565
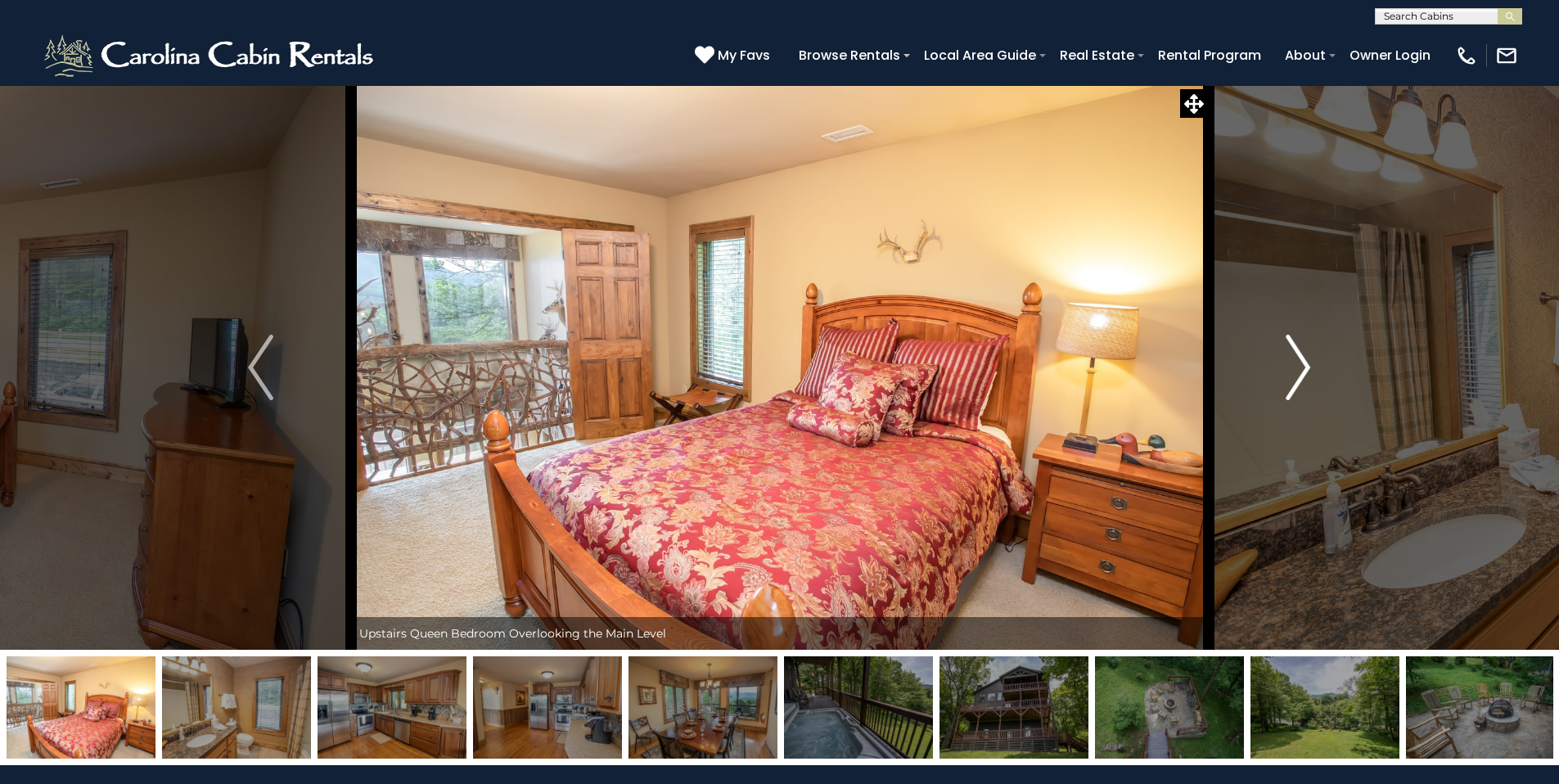
click at [1311, 366] on button "Next" at bounding box center [1298, 367] width 180 height 565
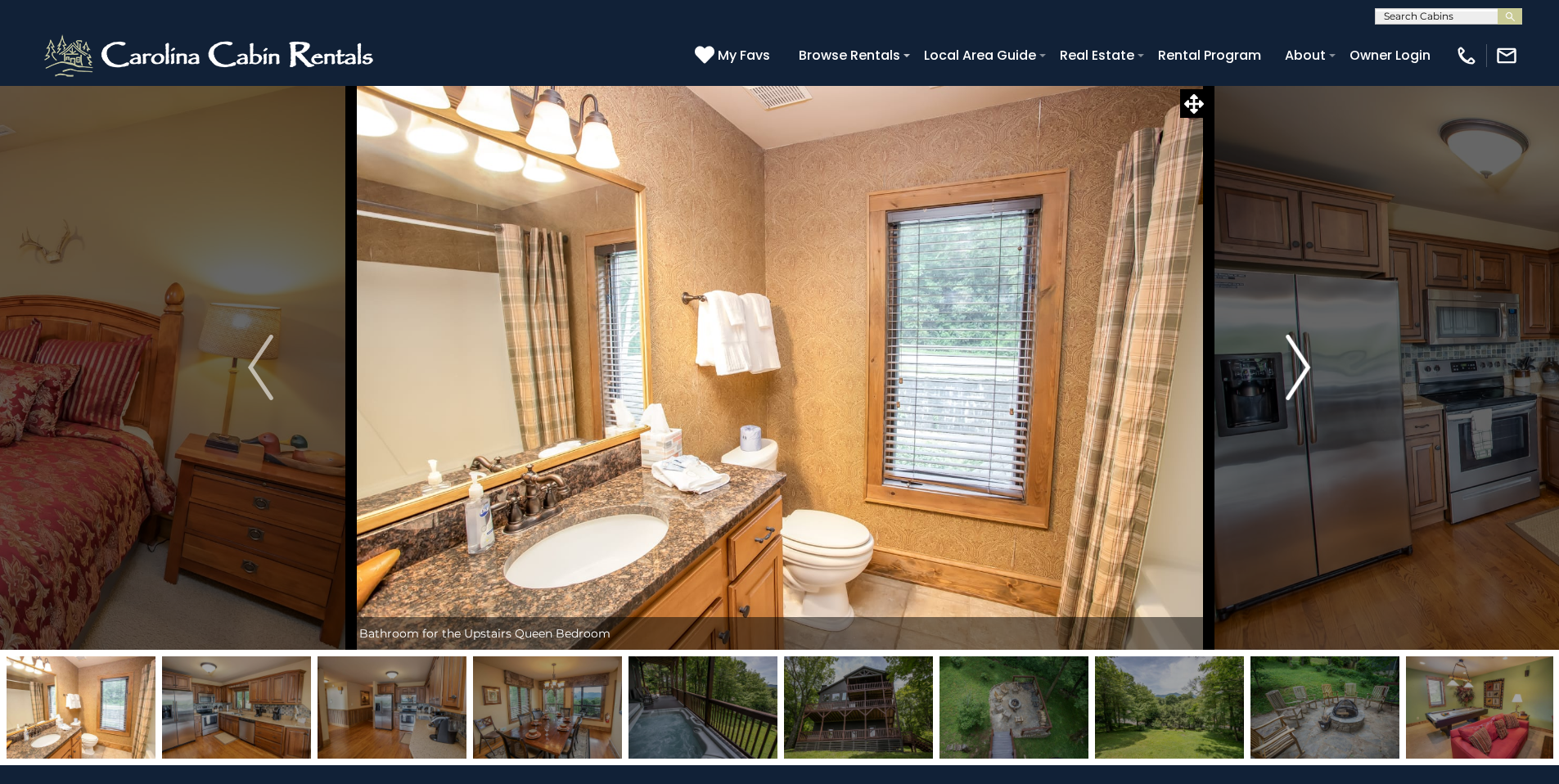
click at [1311, 366] on button "Next" at bounding box center [1298, 367] width 180 height 565
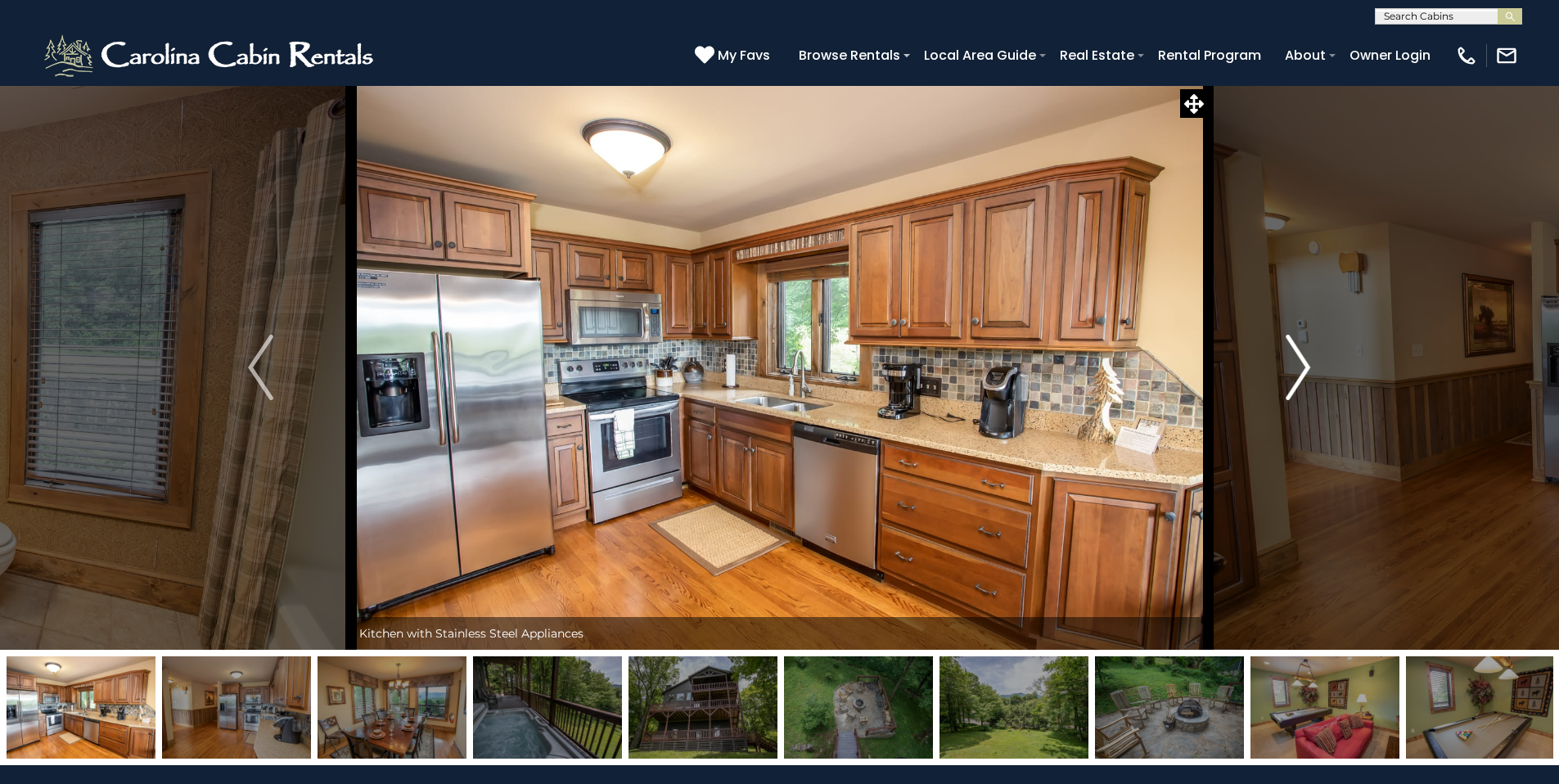
click at [1311, 366] on button "Next" at bounding box center [1298, 367] width 180 height 565
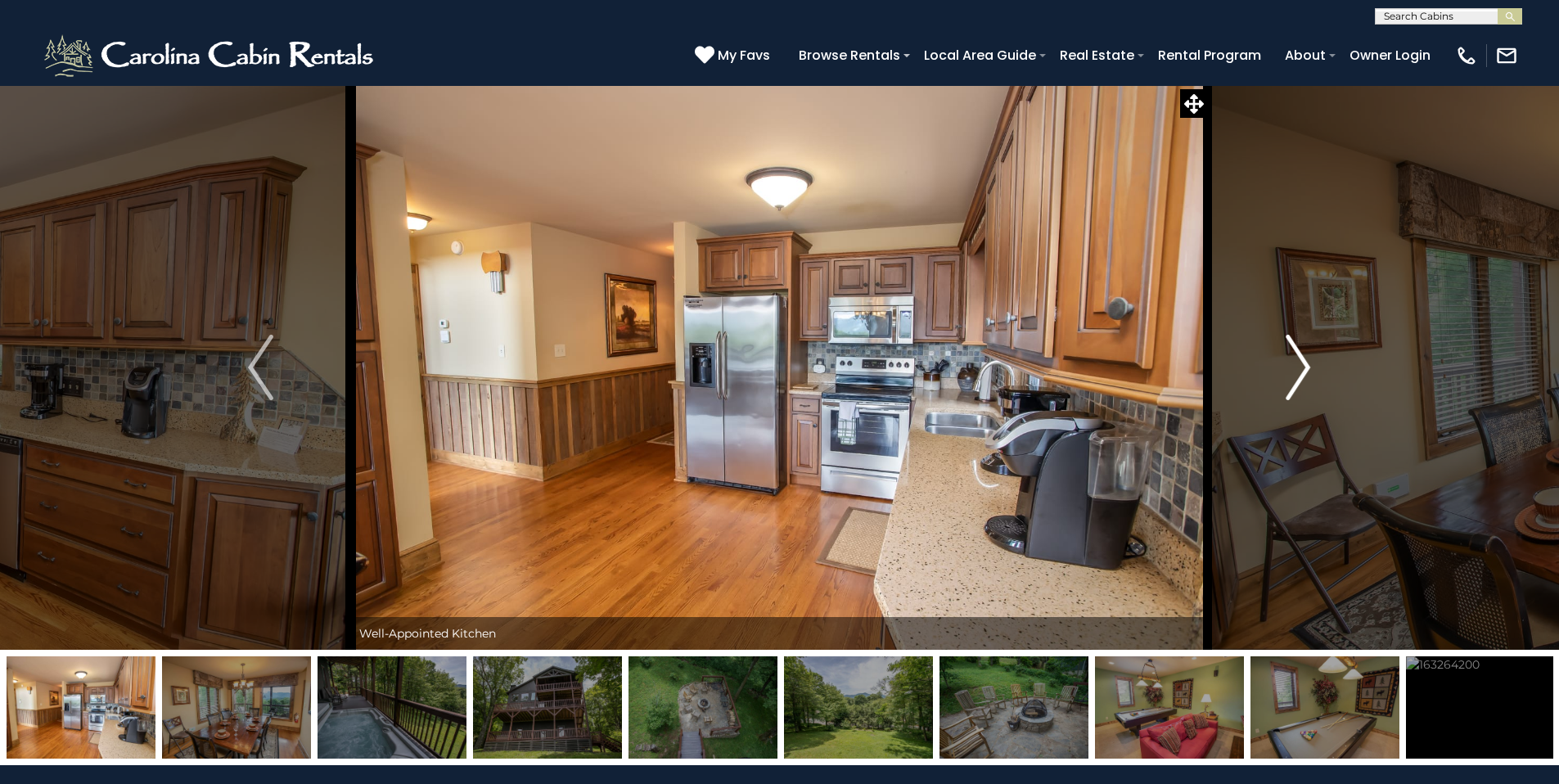
click at [1311, 366] on button "Next" at bounding box center [1298, 367] width 180 height 565
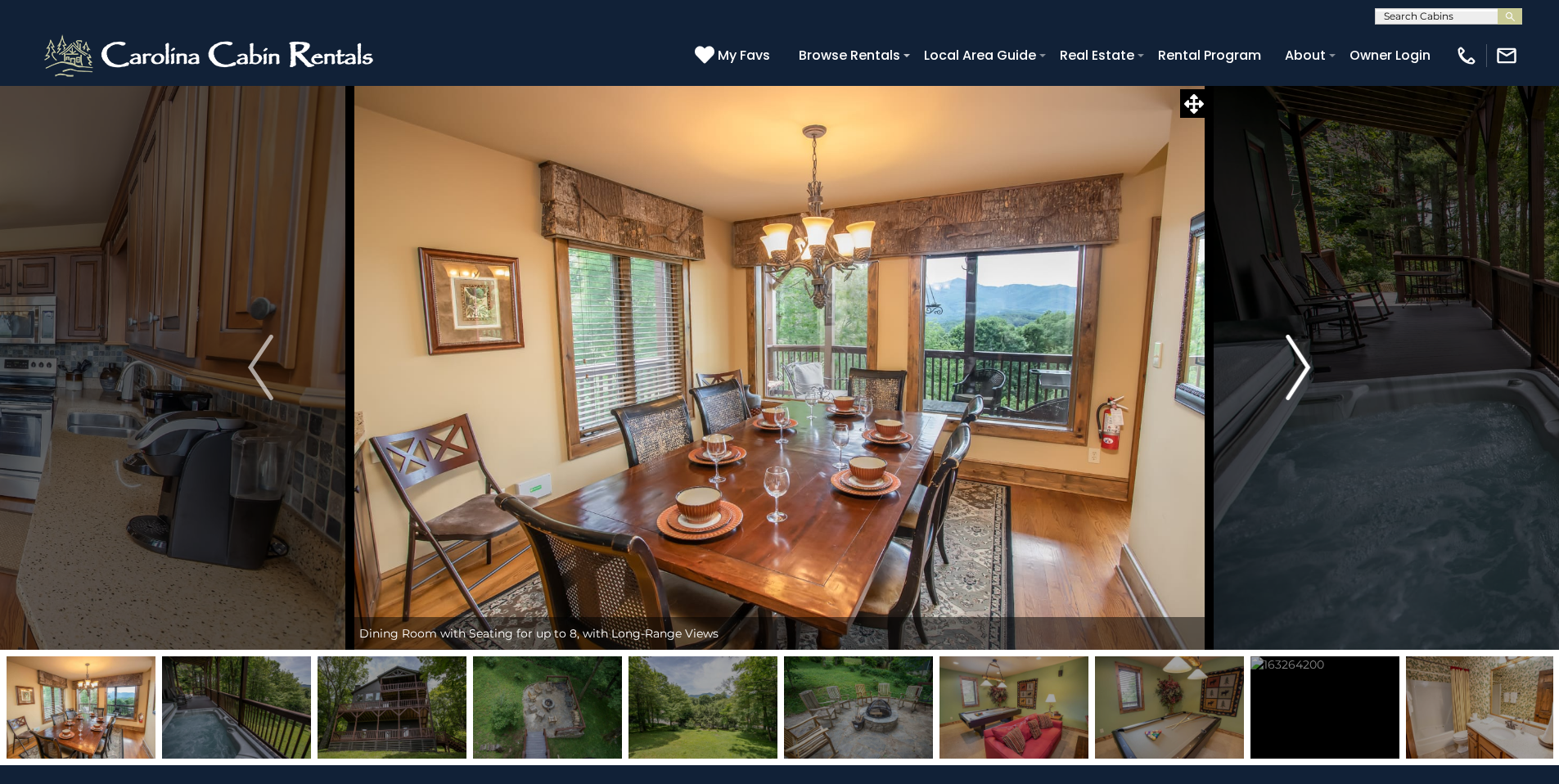
click at [1311, 366] on button "Next" at bounding box center [1298, 367] width 180 height 565
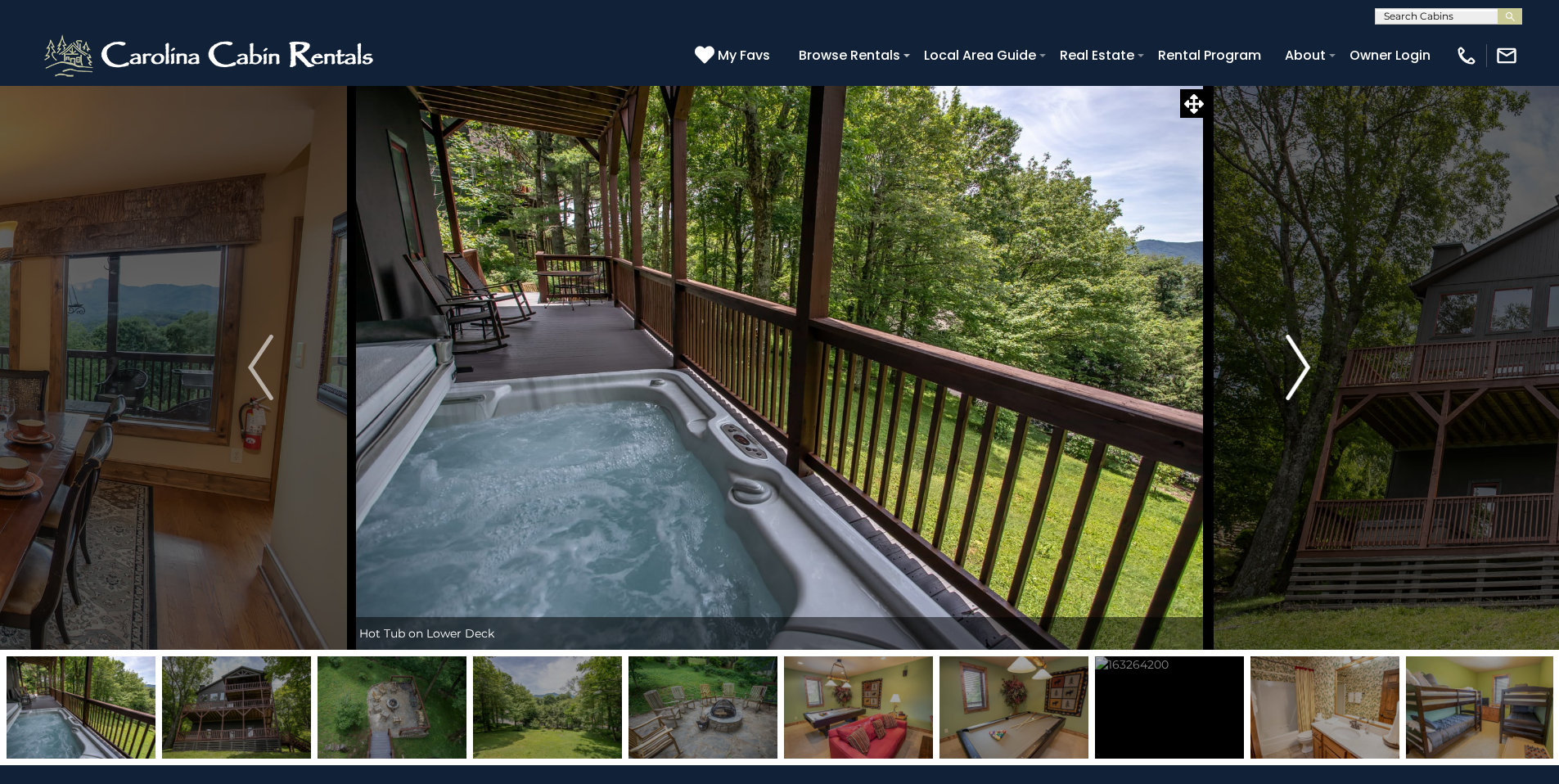
click at [1311, 366] on button "Next" at bounding box center [1298, 367] width 180 height 565
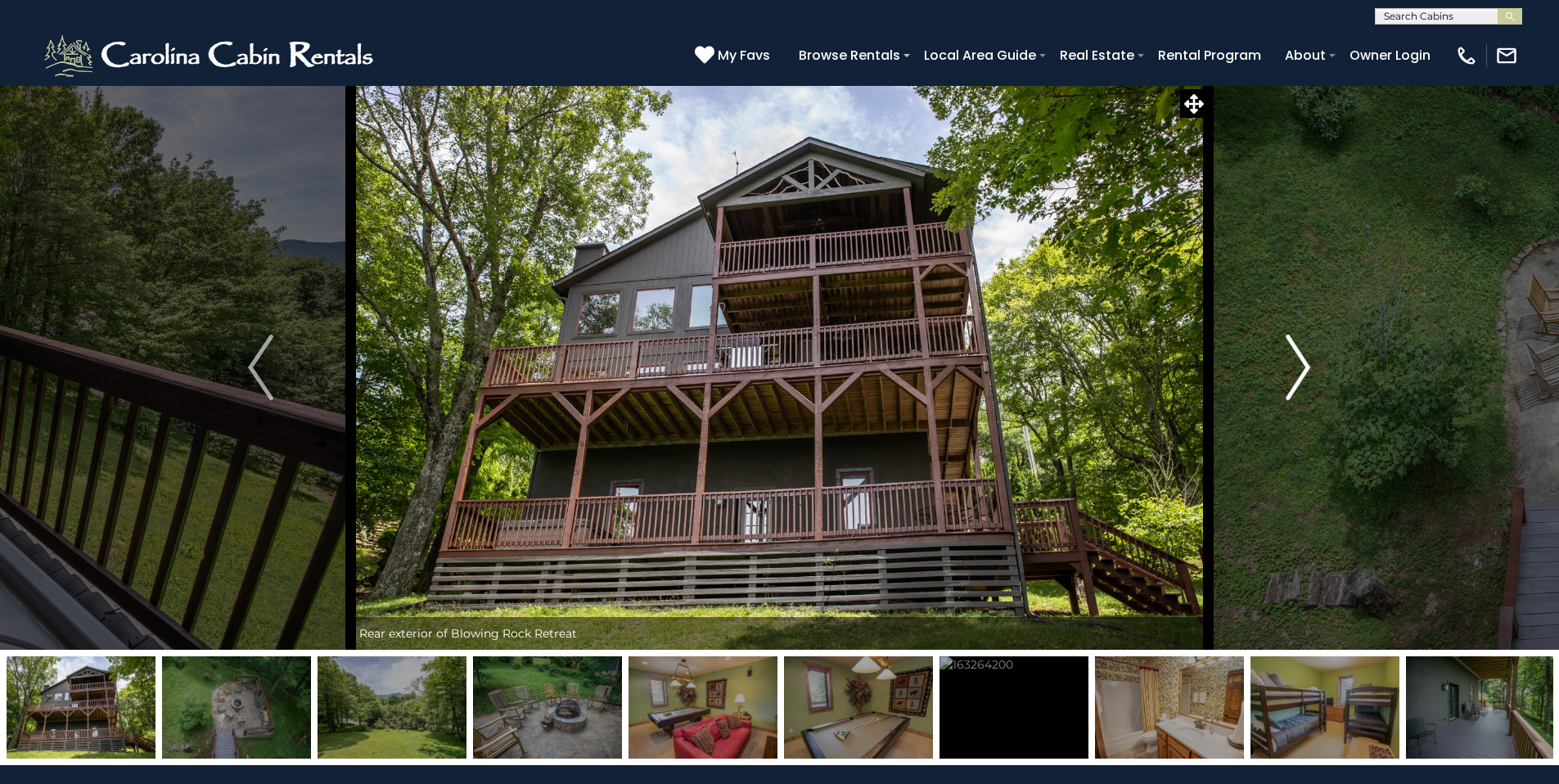
click at [1311, 366] on button "Next" at bounding box center [1298, 367] width 180 height 565
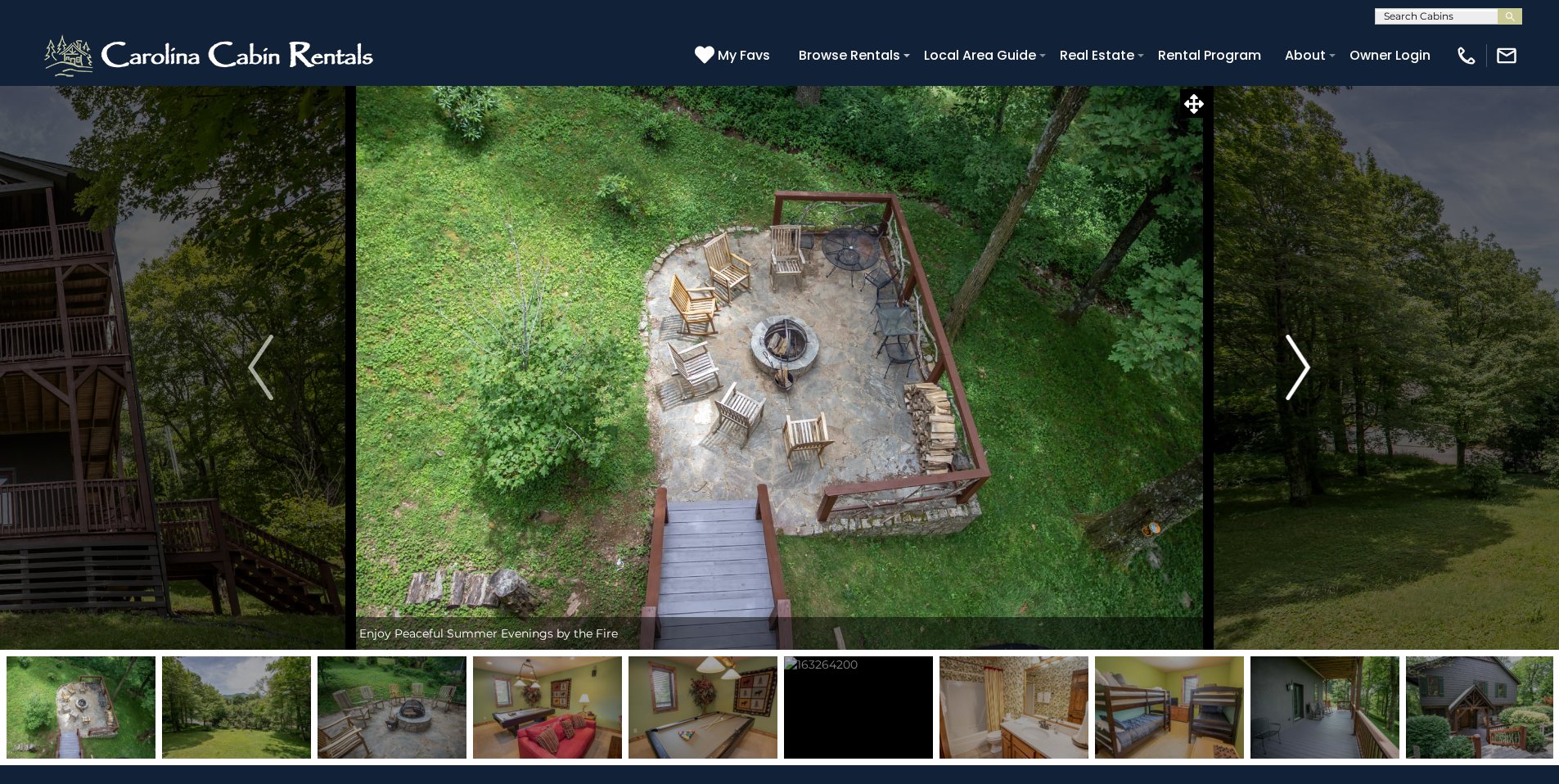
click at [1311, 366] on button "Next" at bounding box center [1298, 367] width 180 height 565
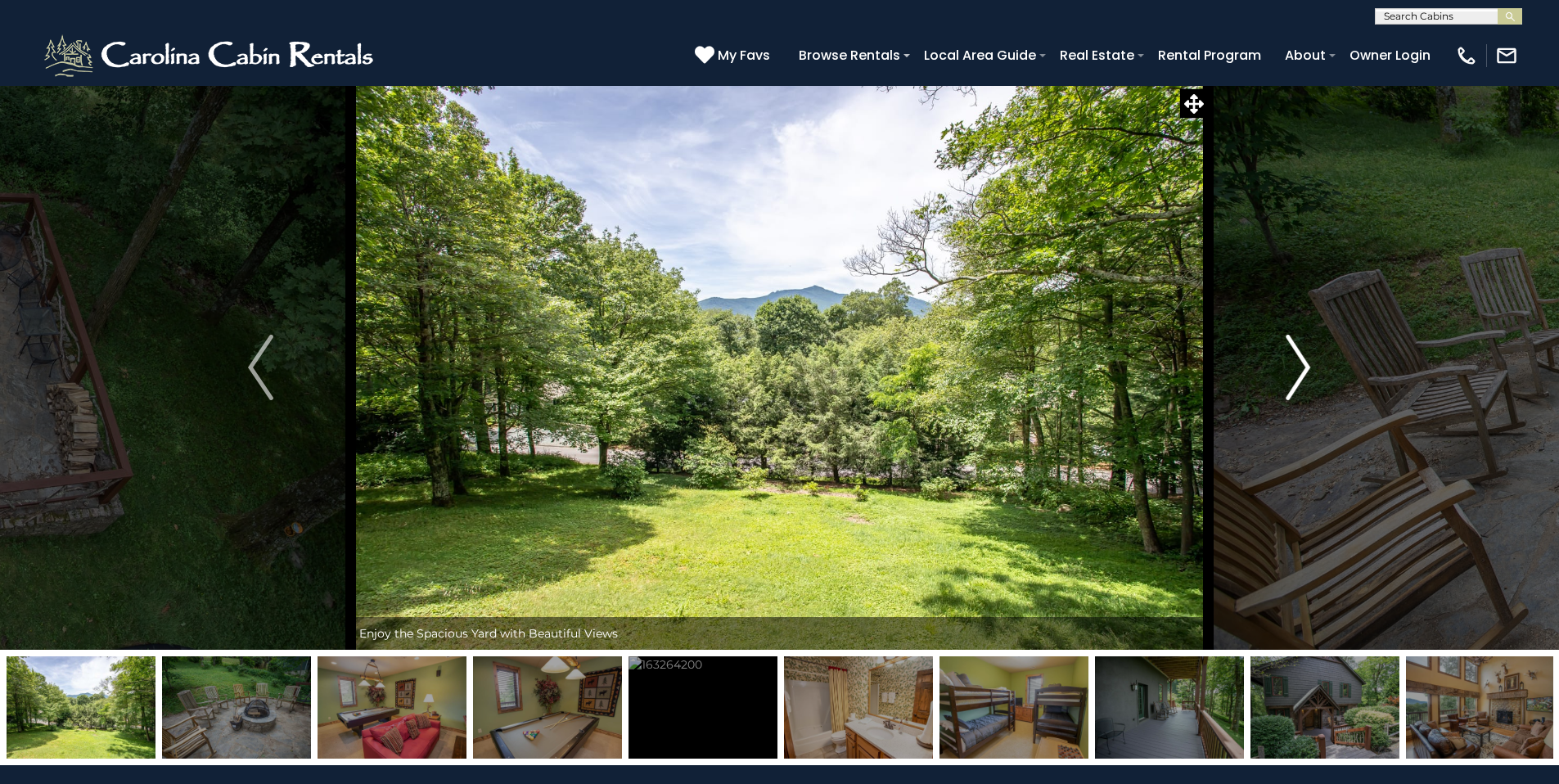
click at [1311, 366] on button "Next" at bounding box center [1298, 367] width 180 height 565
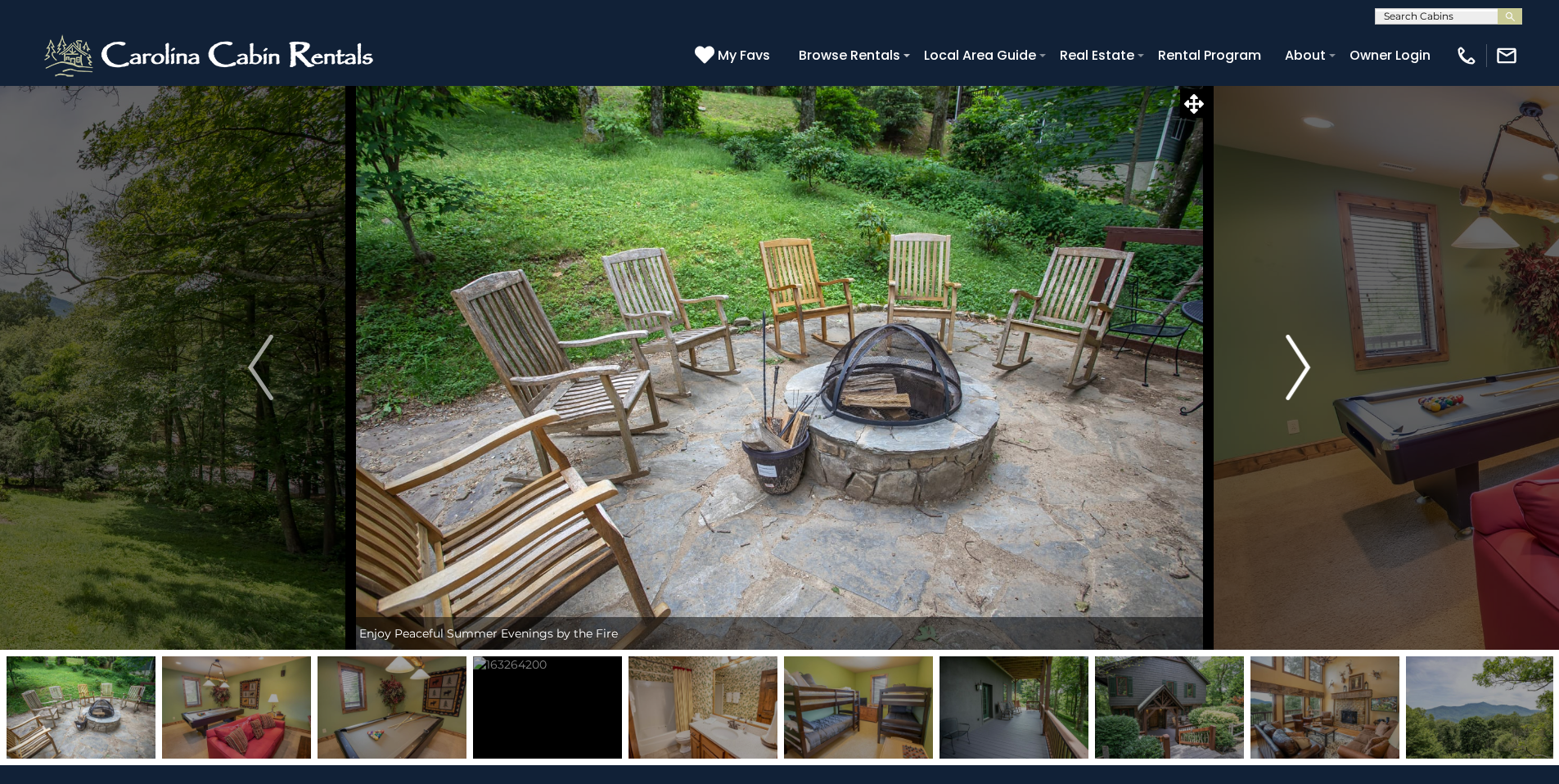
click at [1311, 366] on button "Next" at bounding box center [1298, 367] width 180 height 565
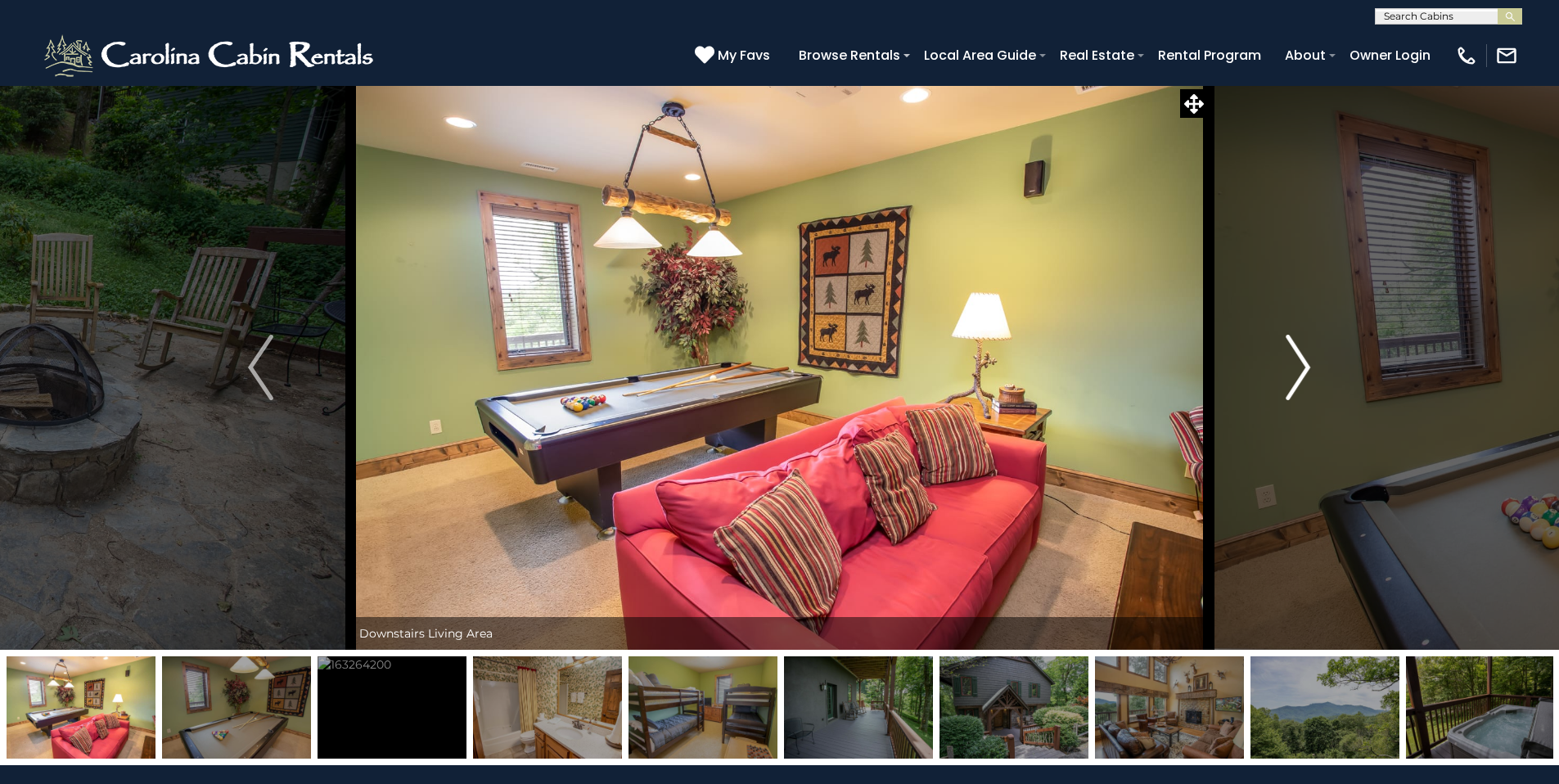
click at [1311, 366] on button "Next" at bounding box center [1298, 367] width 180 height 565
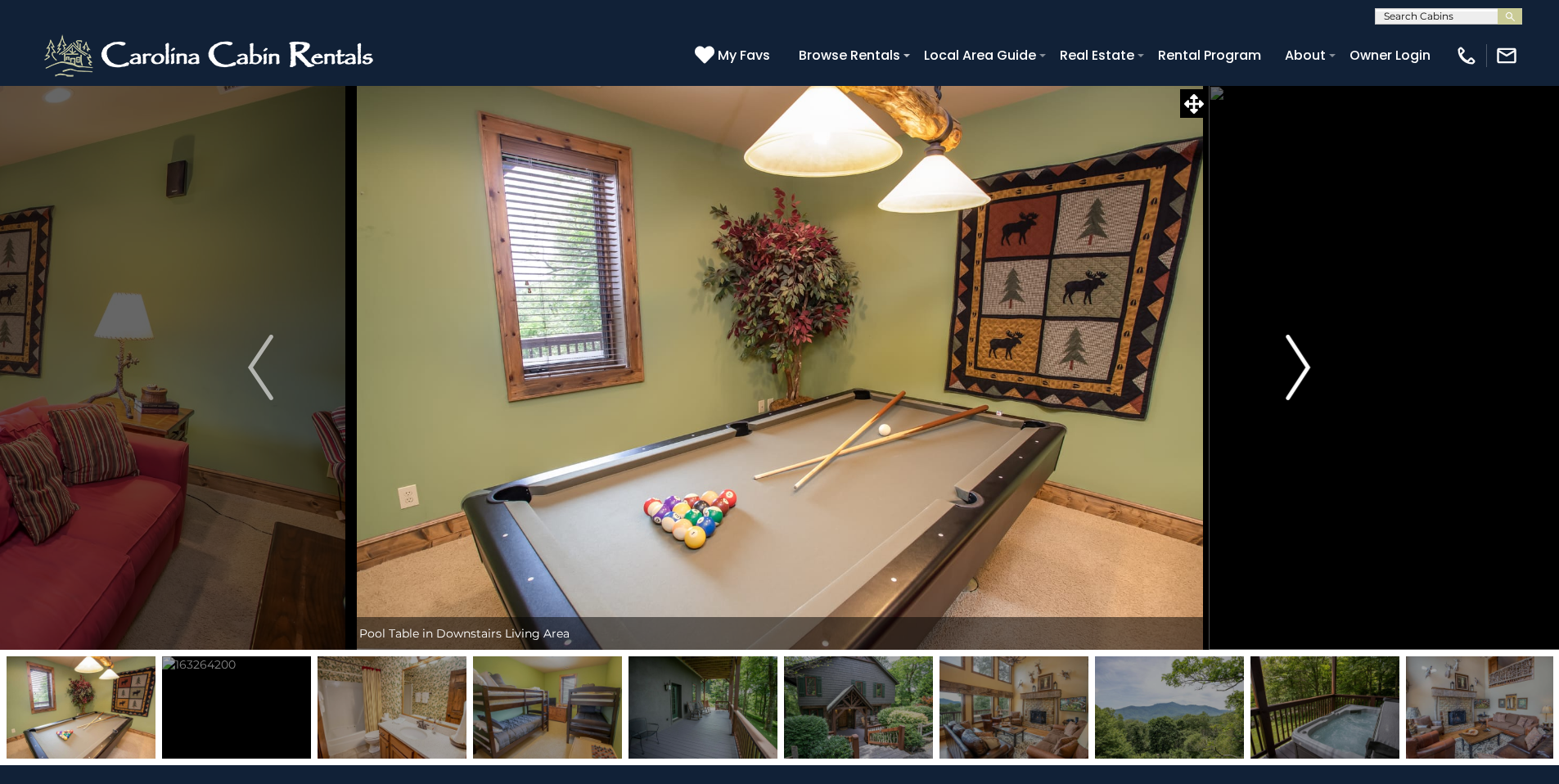
click at [1311, 366] on button "Next" at bounding box center [1298, 367] width 180 height 565
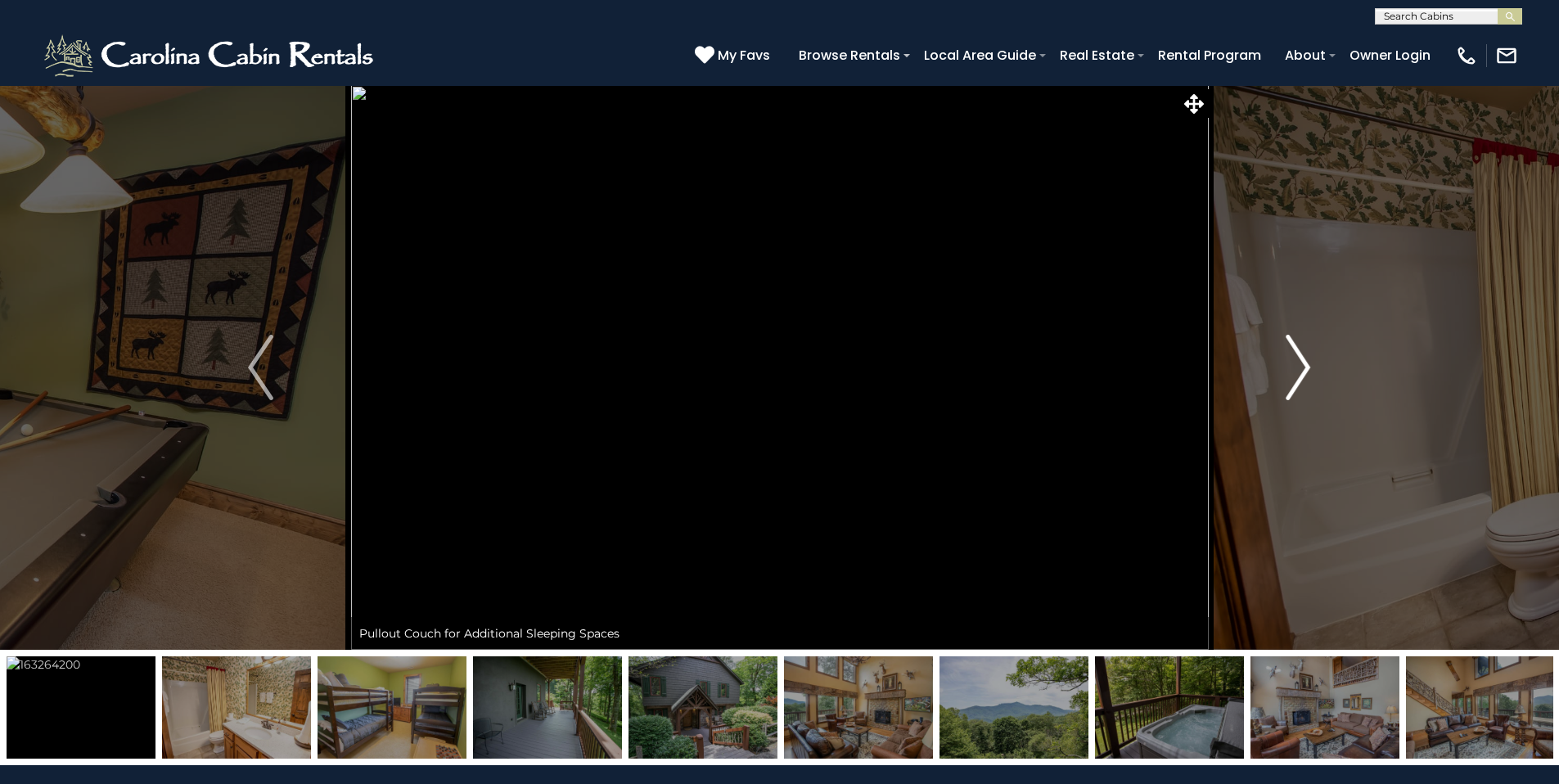
click at [1311, 366] on button "Next" at bounding box center [1298, 367] width 180 height 565
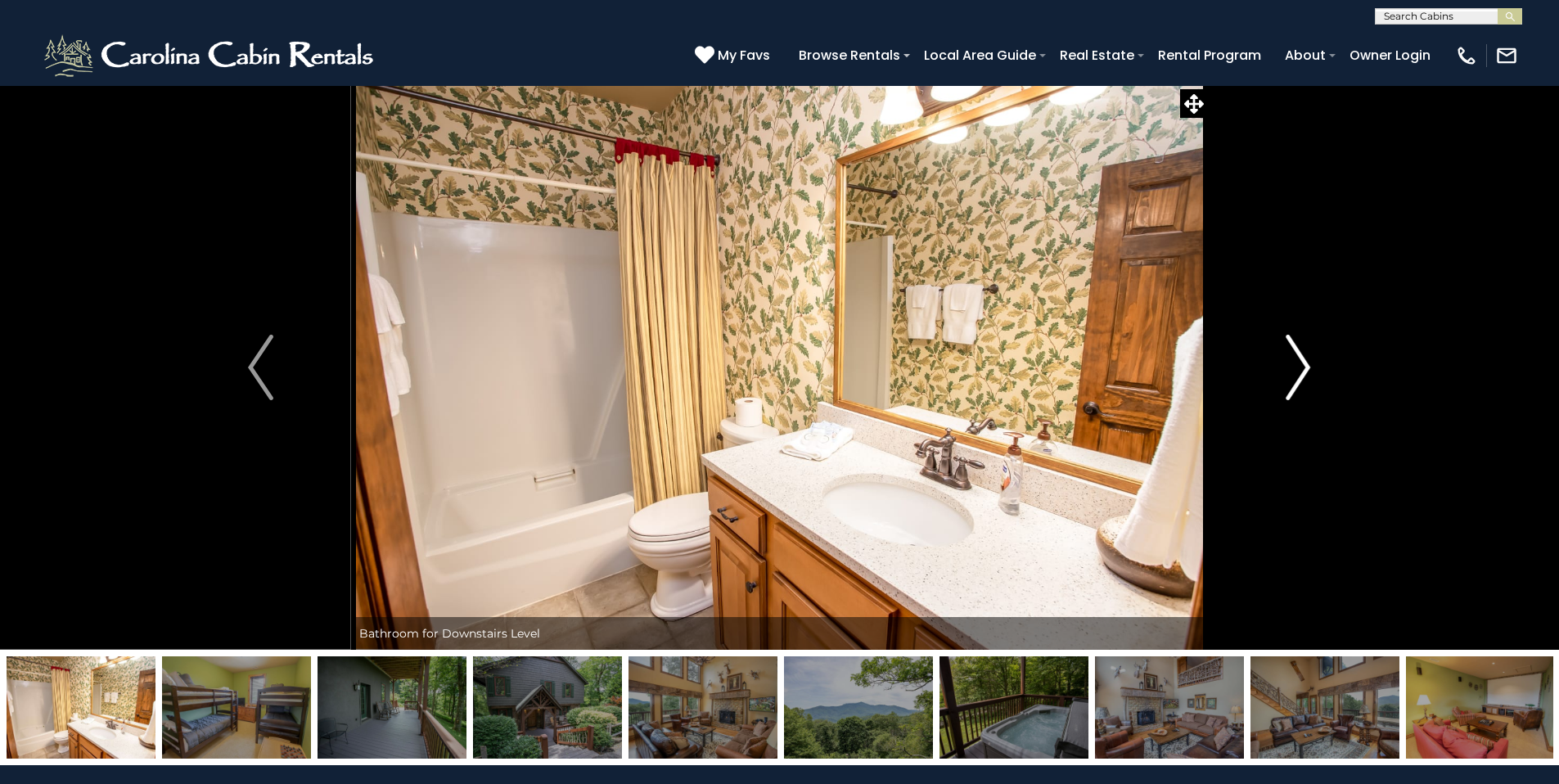
click at [1311, 366] on button "Next" at bounding box center [1298, 367] width 180 height 565
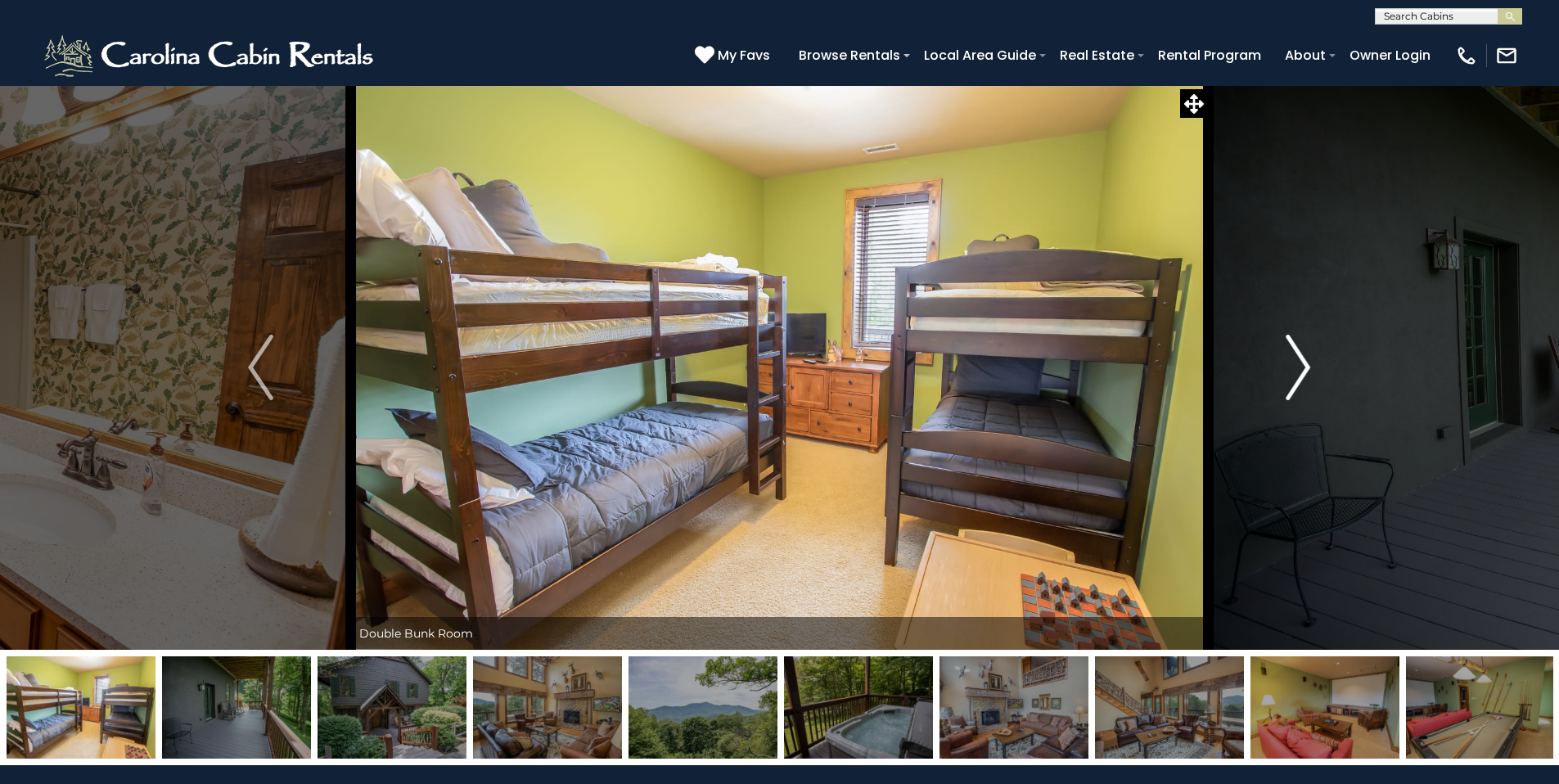
click at [1311, 366] on button "Next" at bounding box center [1298, 367] width 180 height 565
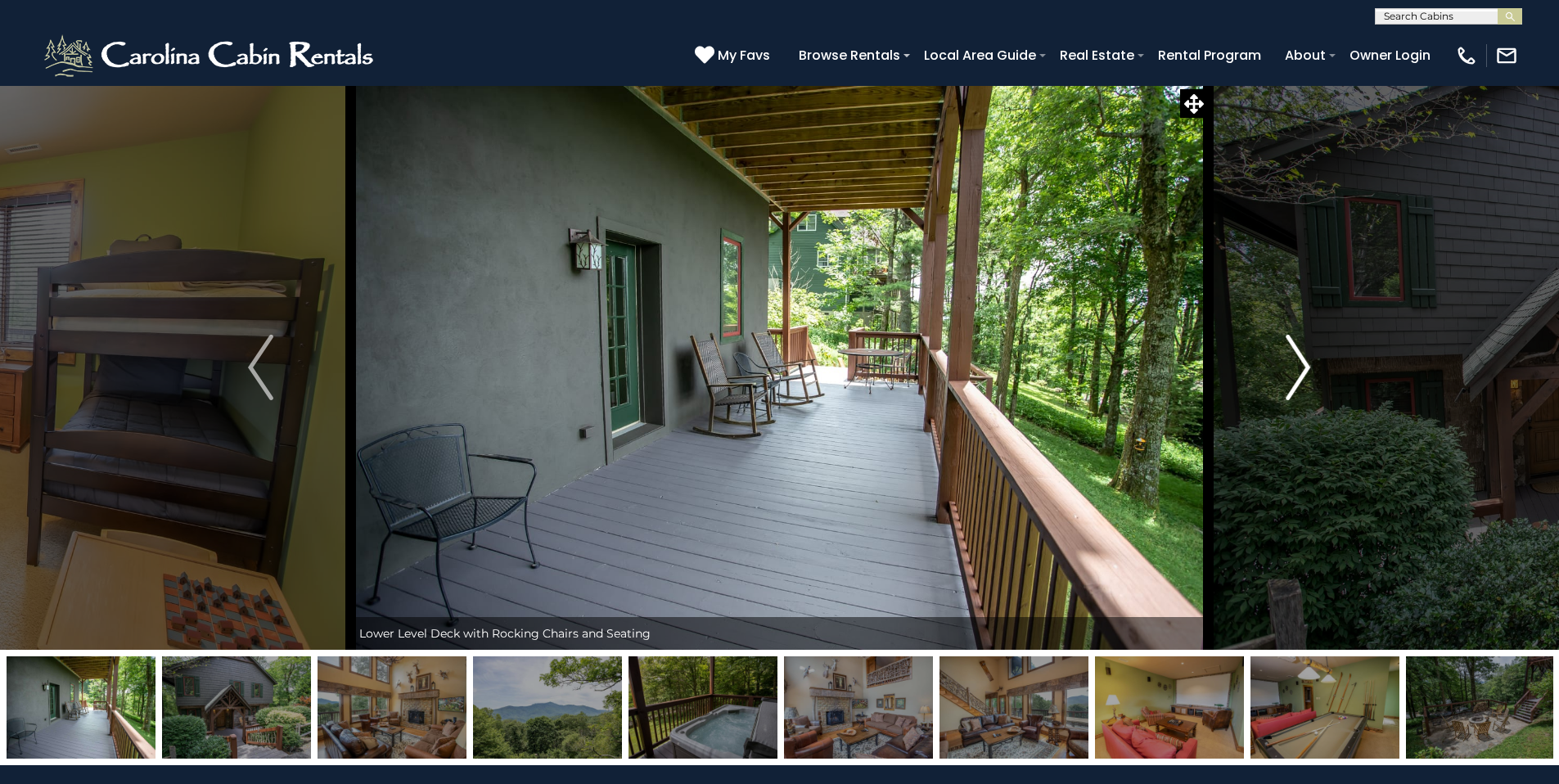
click at [1311, 366] on button "Next" at bounding box center [1298, 367] width 180 height 565
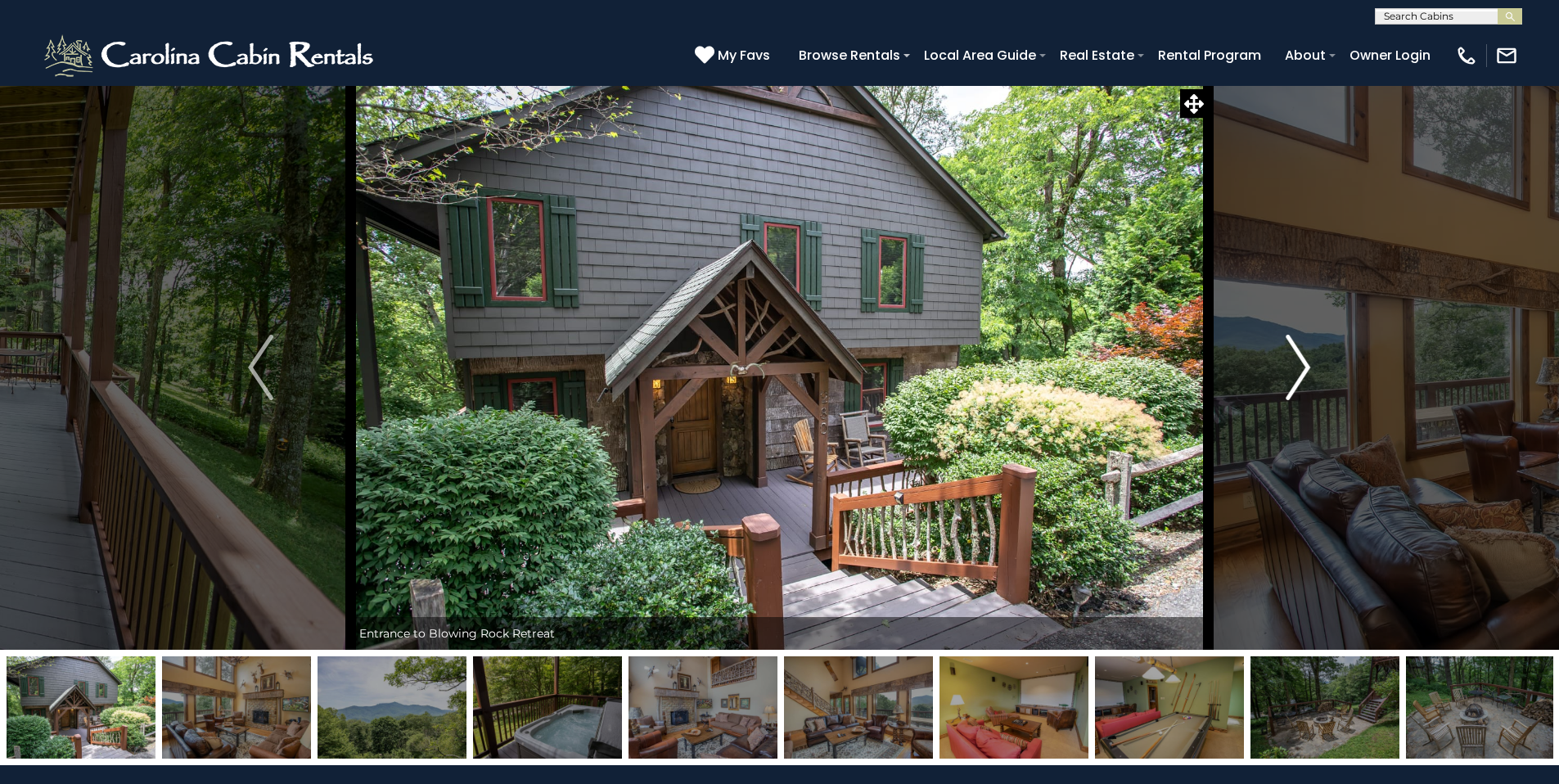
click at [1311, 366] on button "Next" at bounding box center [1298, 367] width 180 height 565
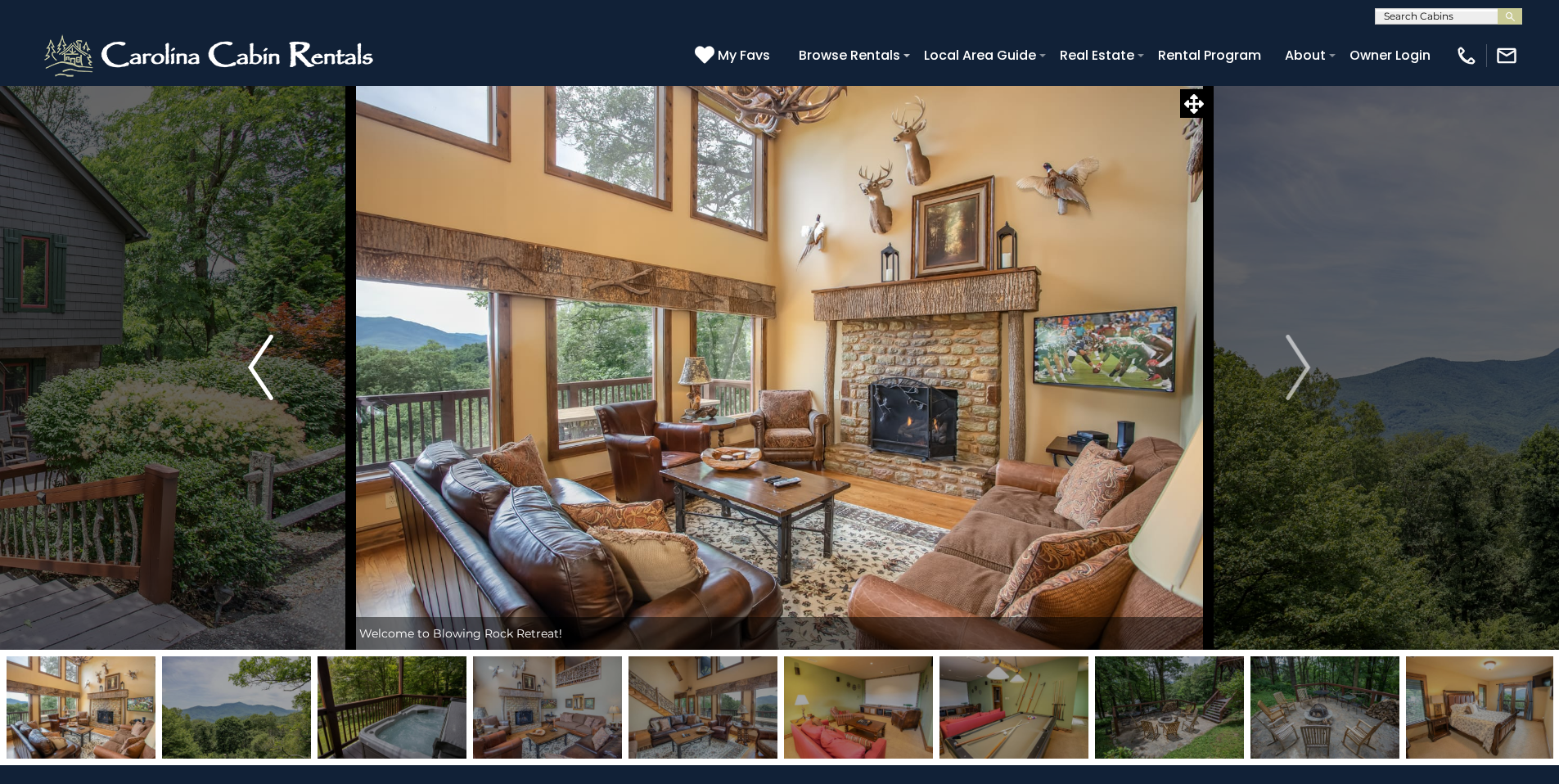
click at [253, 367] on img "Previous" at bounding box center [259, 368] width 24 height 65
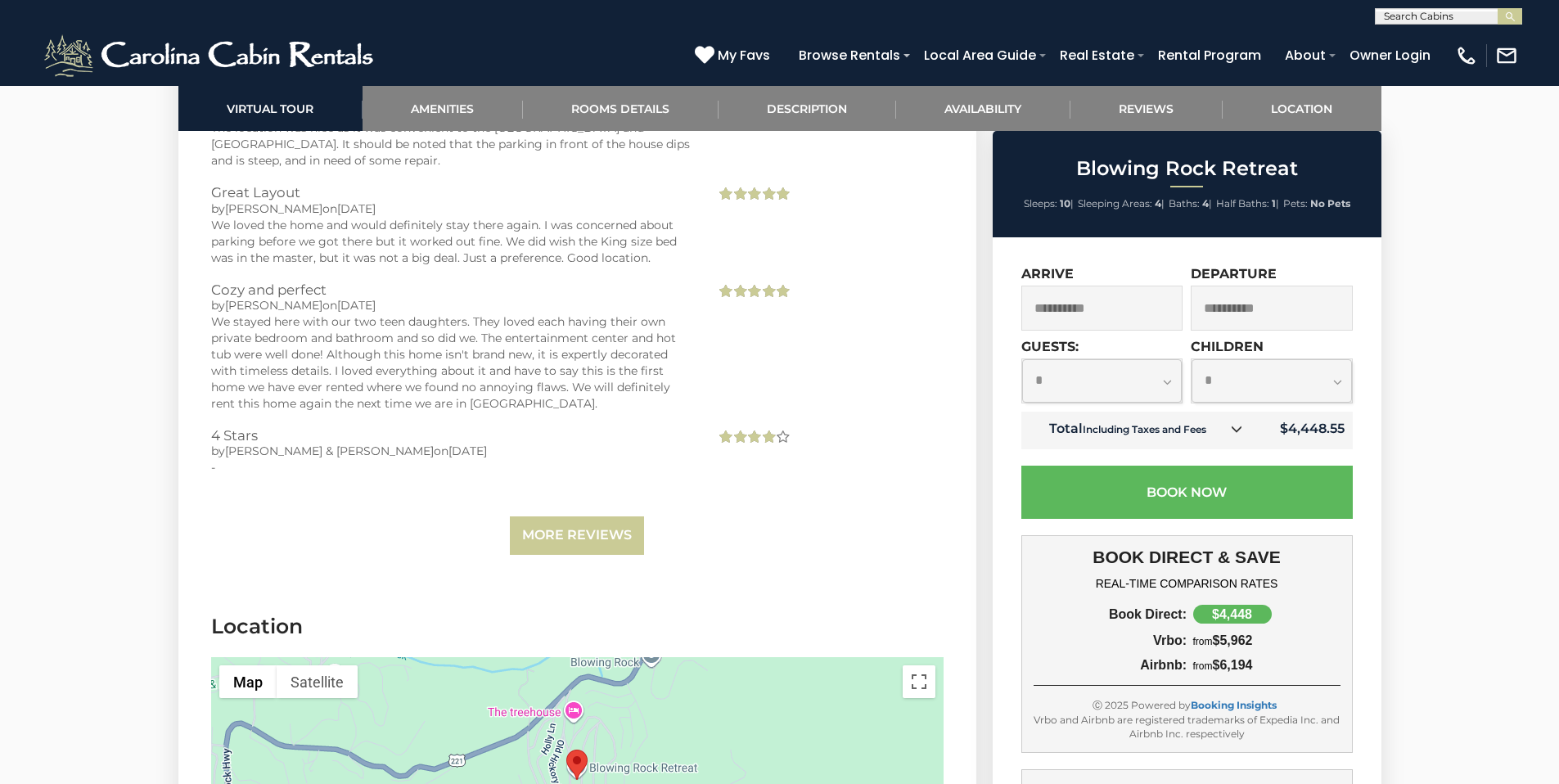
scroll to position [3907, 0]
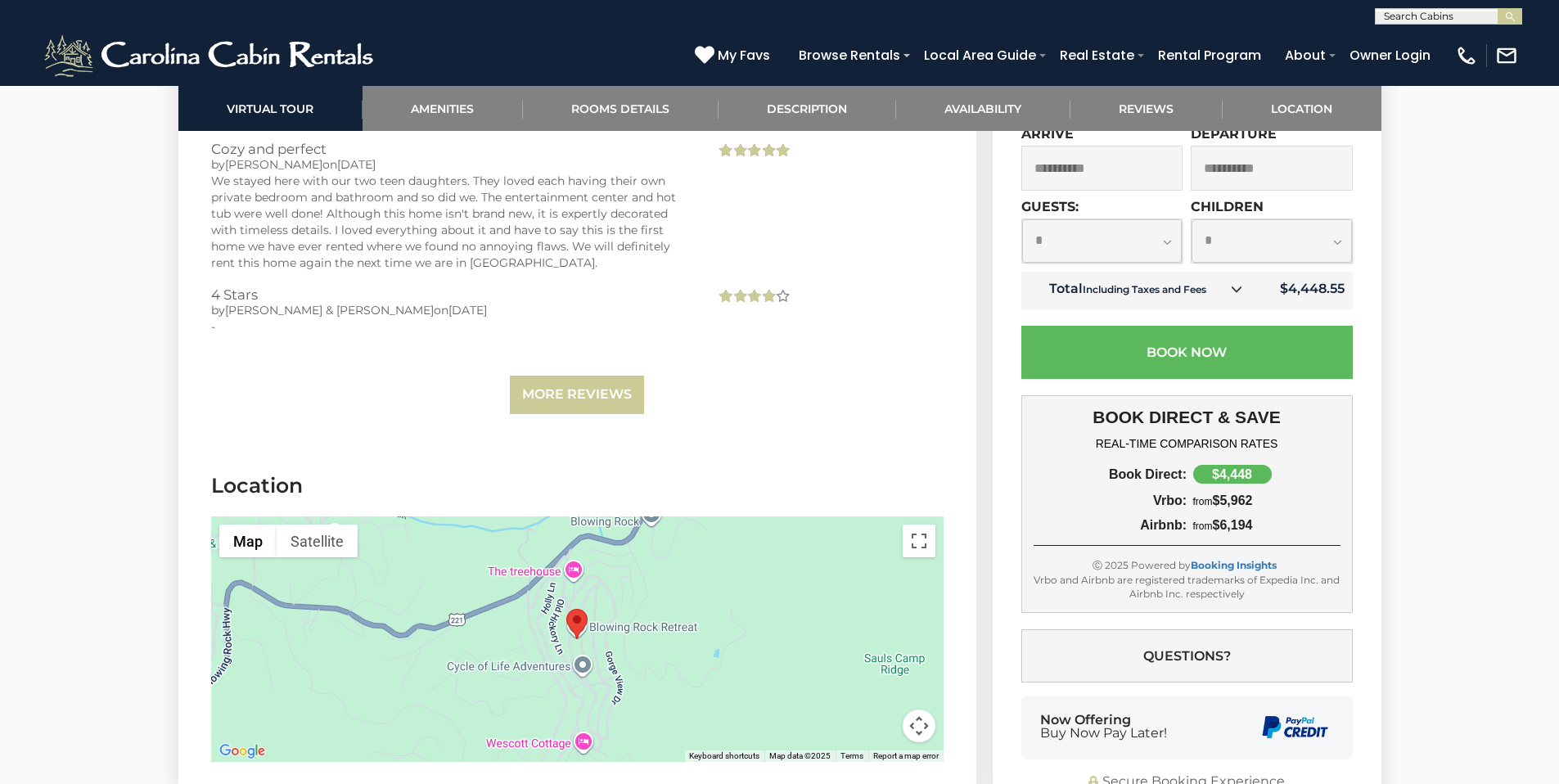
click at [919, 709] on button "Map camera controls" at bounding box center [918, 725] width 33 height 33
click at [879, 628] on button "Zoom in" at bounding box center [878, 644] width 33 height 33
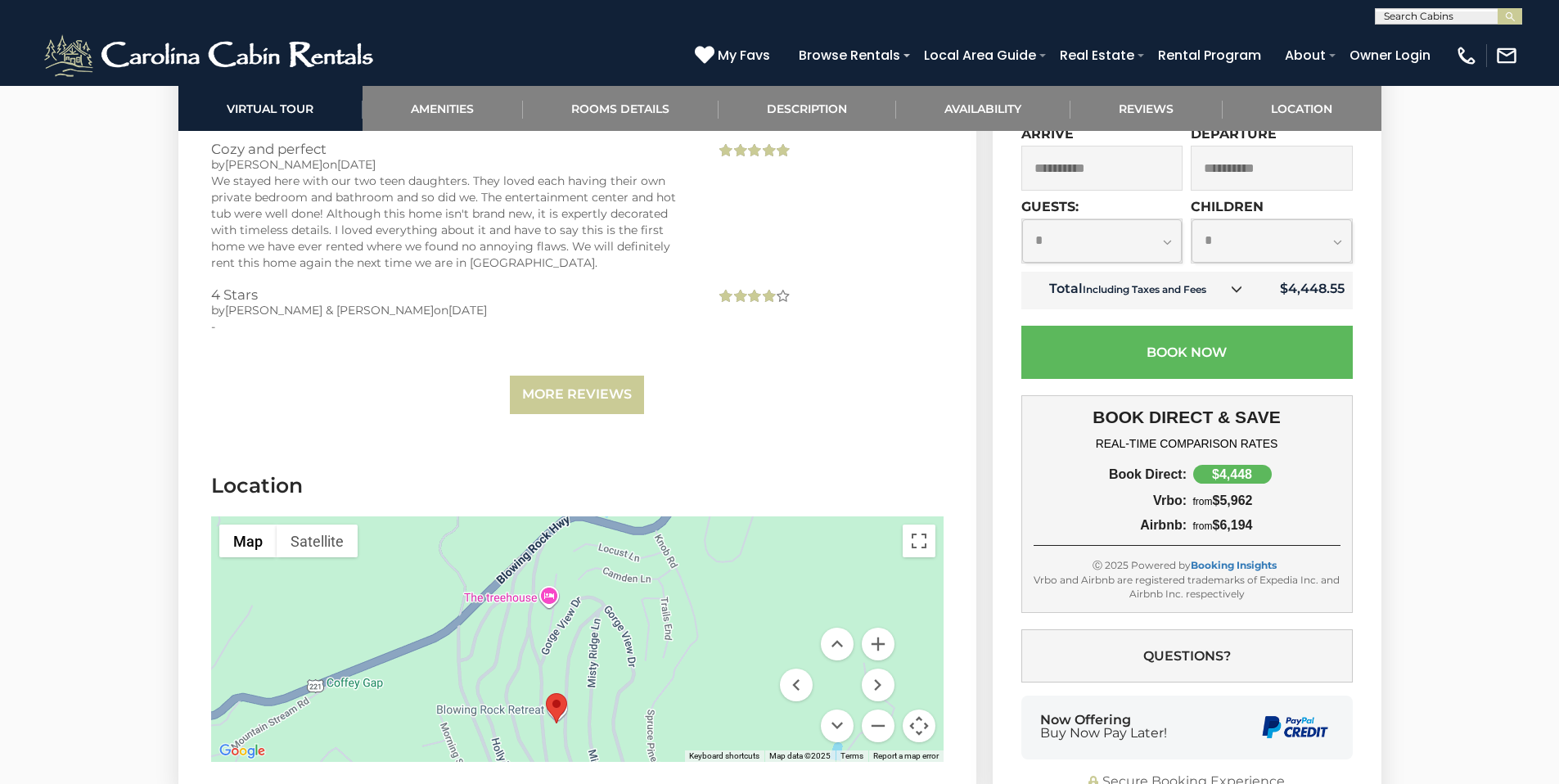
drag, startPoint x: 690, startPoint y: 571, endPoint x: 668, endPoint y: 658, distance: 89.7
click at [668, 658] on div at bounding box center [578, 639] width 732 height 245
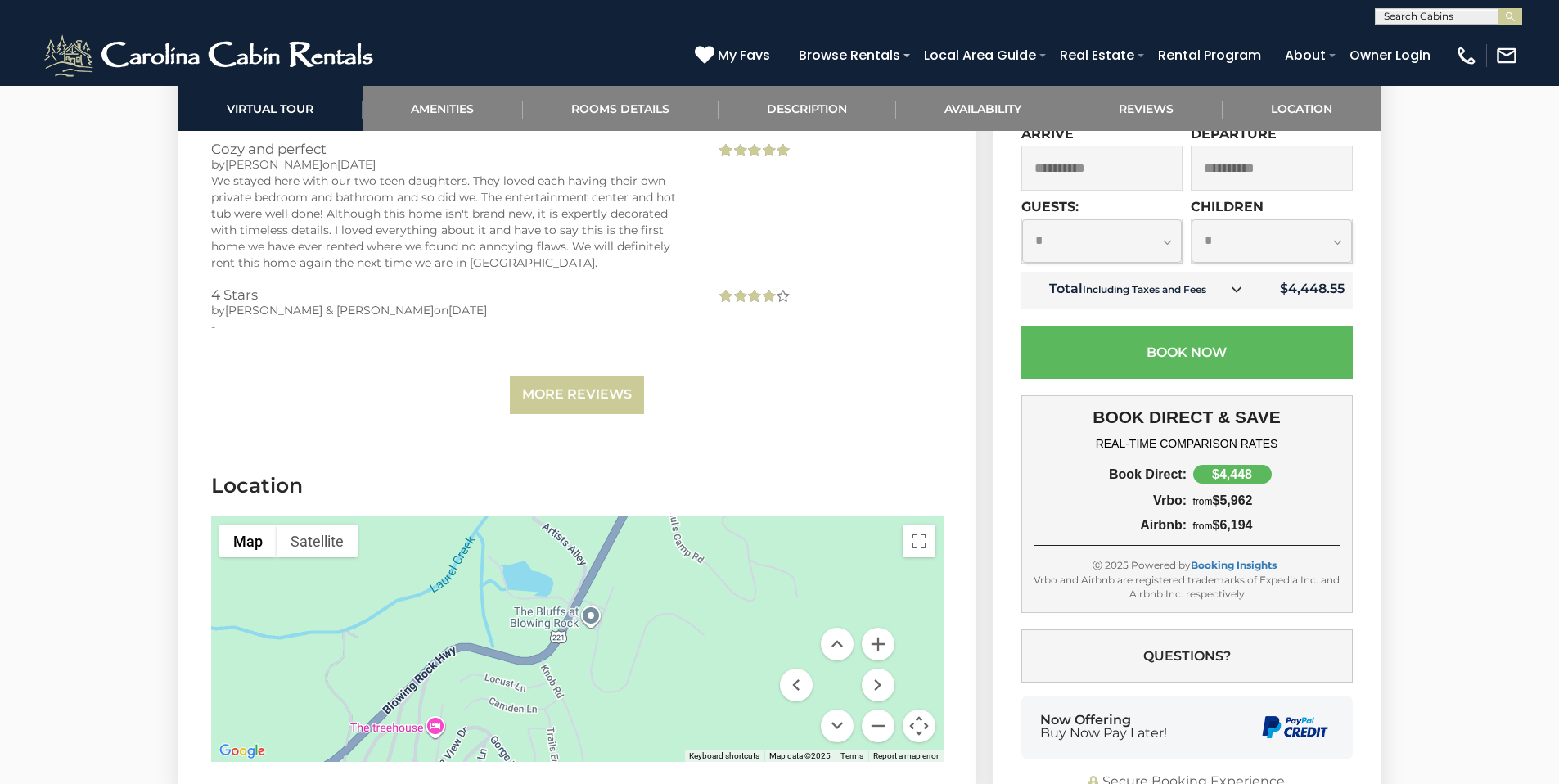
drag, startPoint x: 763, startPoint y: 578, endPoint x: 646, endPoint y: 710, distance: 176.4
click at [646, 710] on div at bounding box center [578, 639] width 732 height 245
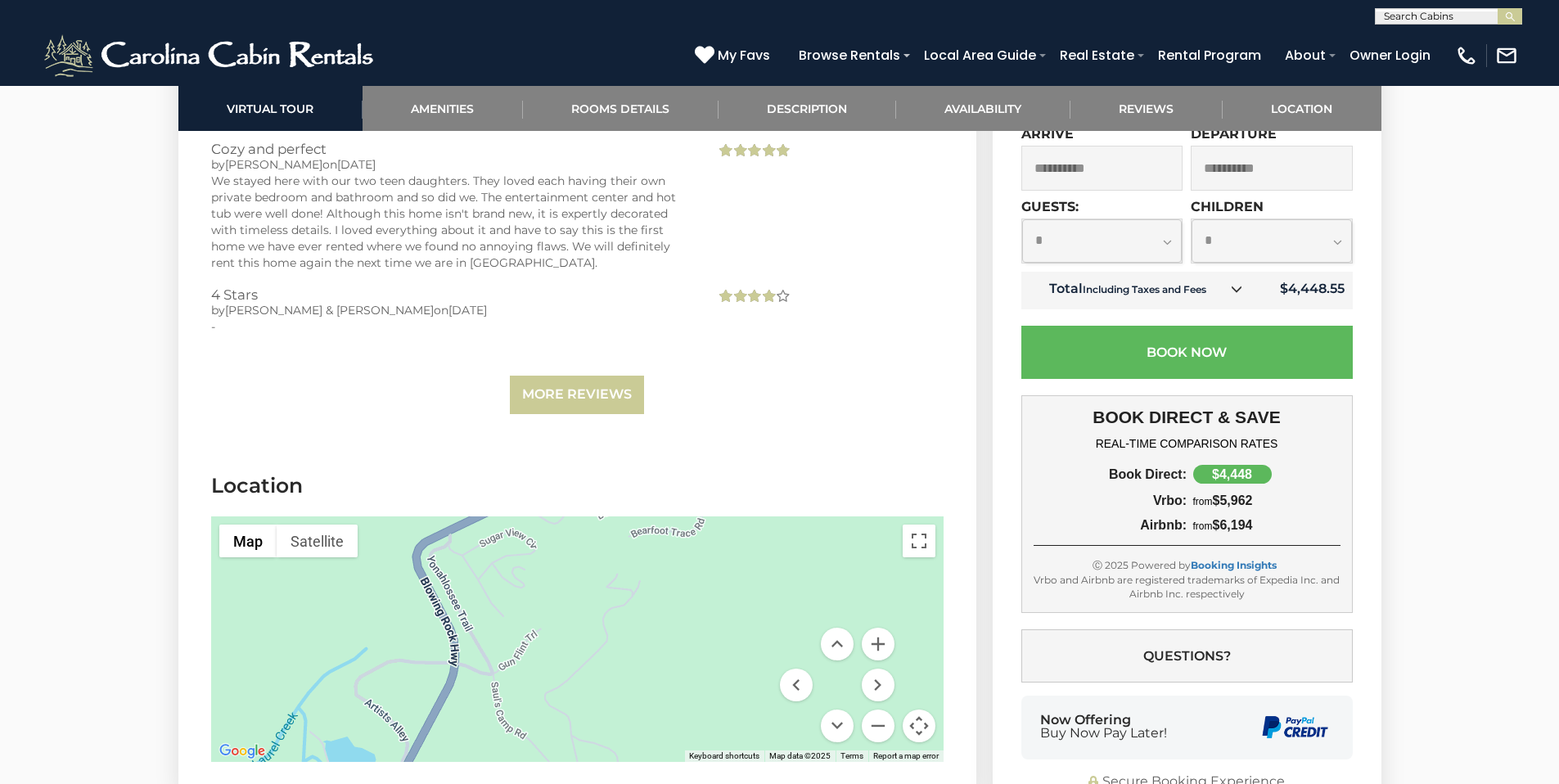
drag, startPoint x: 785, startPoint y: 533, endPoint x: 607, endPoint y: 712, distance: 252.4
click at [607, 712] on div at bounding box center [578, 639] width 732 height 245
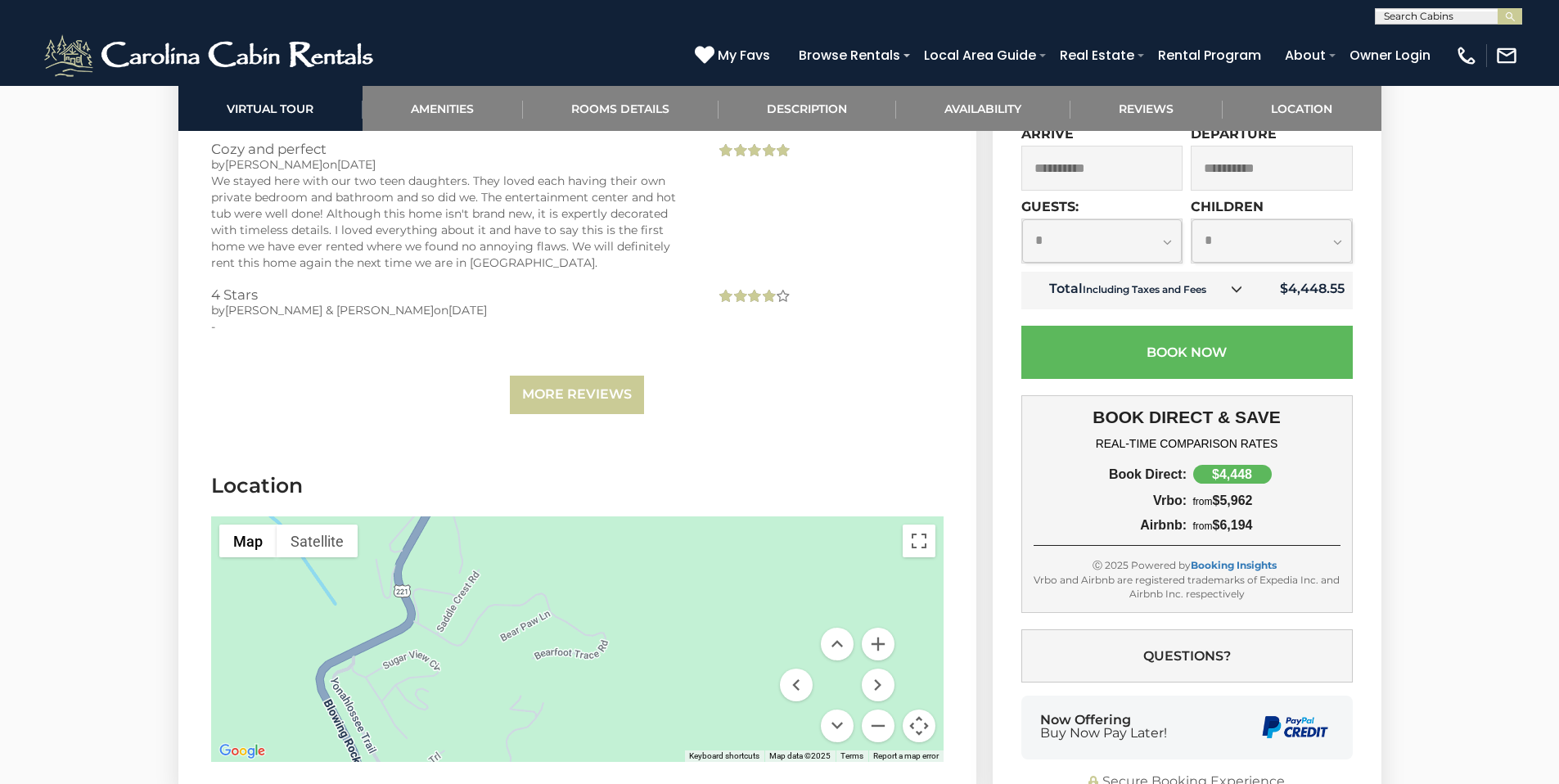
drag, startPoint x: 736, startPoint y: 565, endPoint x: 640, endPoint y: 688, distance: 156.0
click at [640, 688] on div at bounding box center [578, 639] width 732 height 245
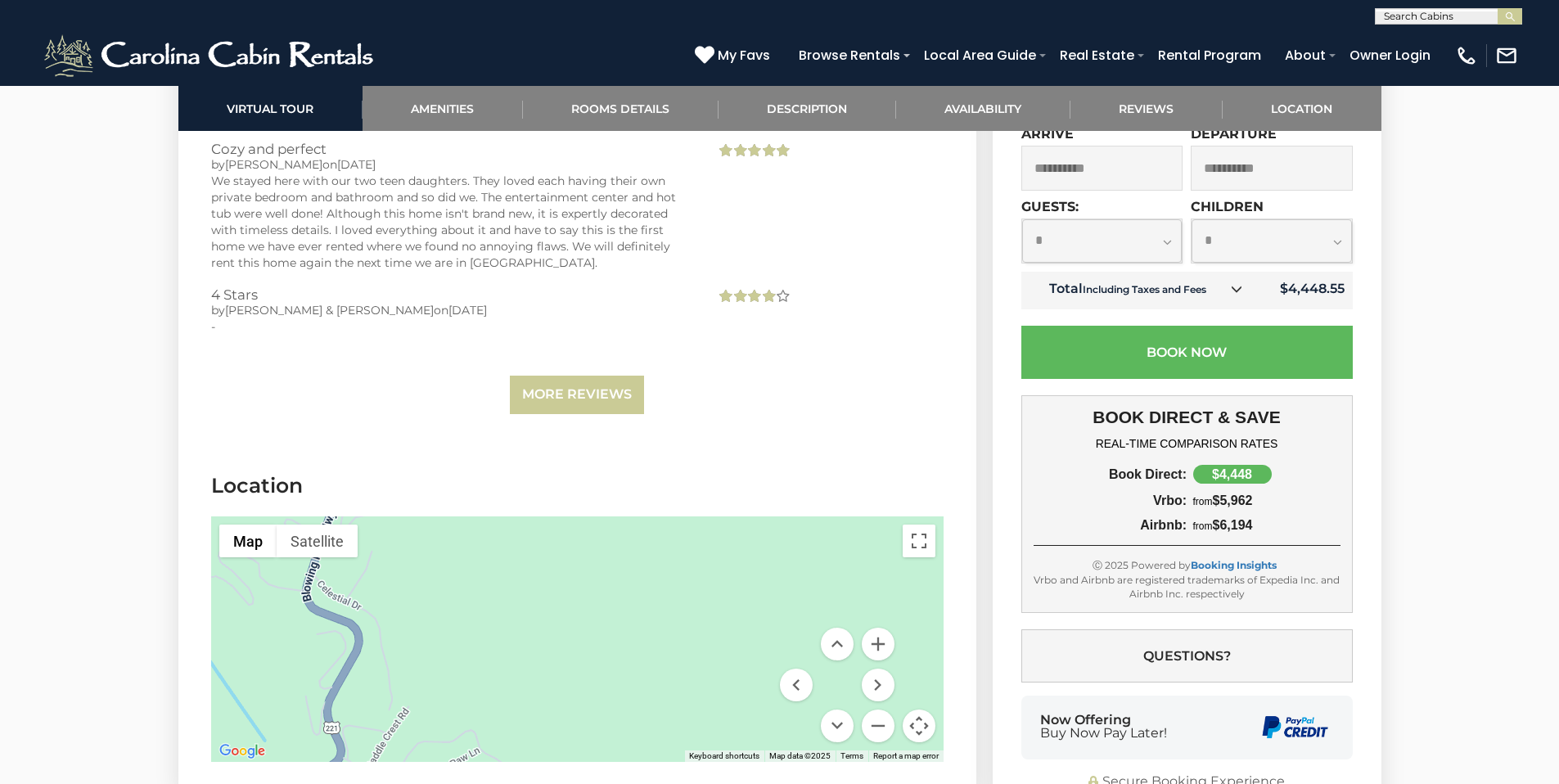
drag, startPoint x: 706, startPoint y: 550, endPoint x: 636, endPoint y: 688, distance: 154.7
click at [636, 688] on div at bounding box center [578, 639] width 732 height 245
click at [616, 603] on div at bounding box center [578, 639] width 732 height 245
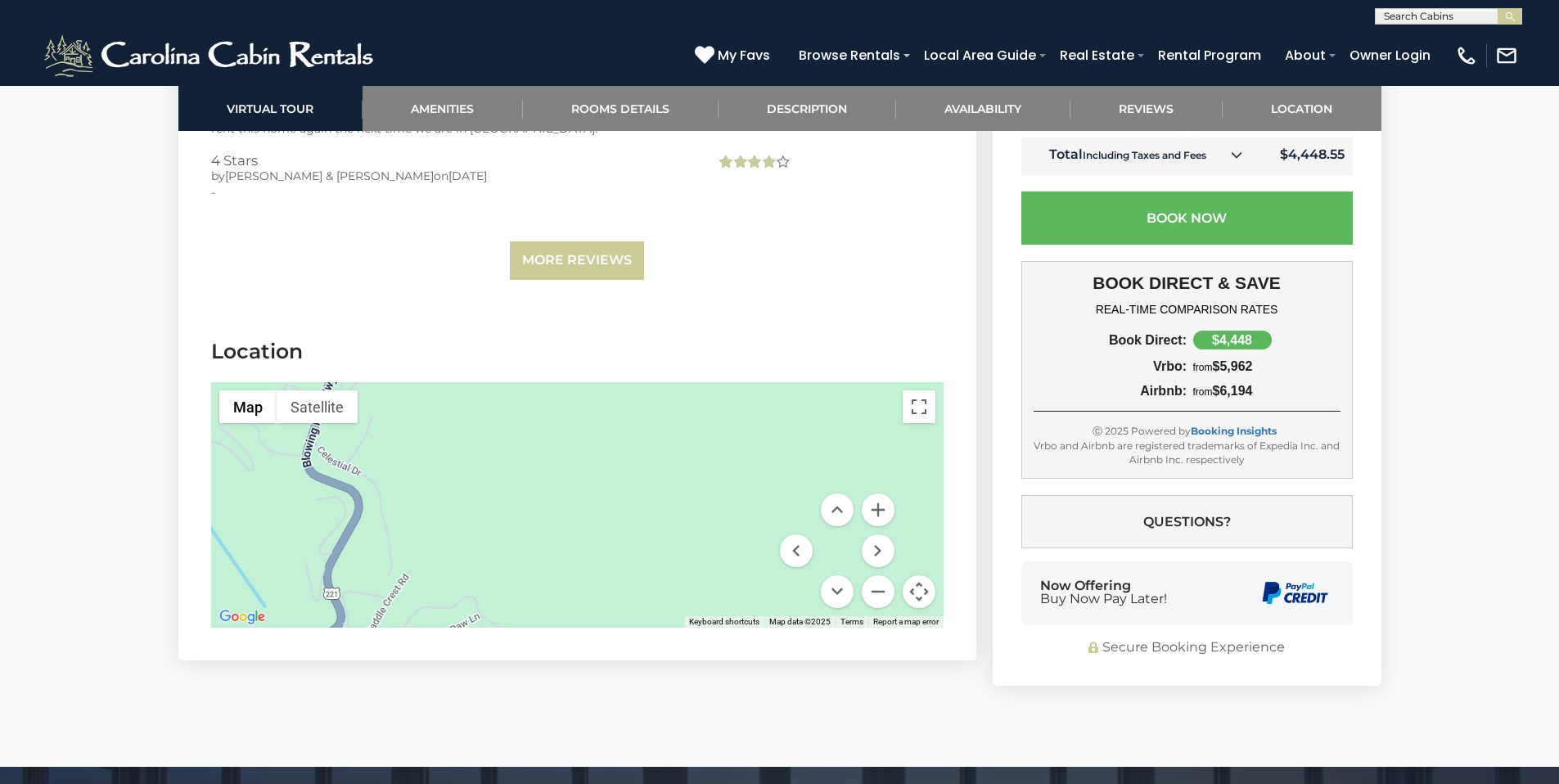
scroll to position [4061, 0]
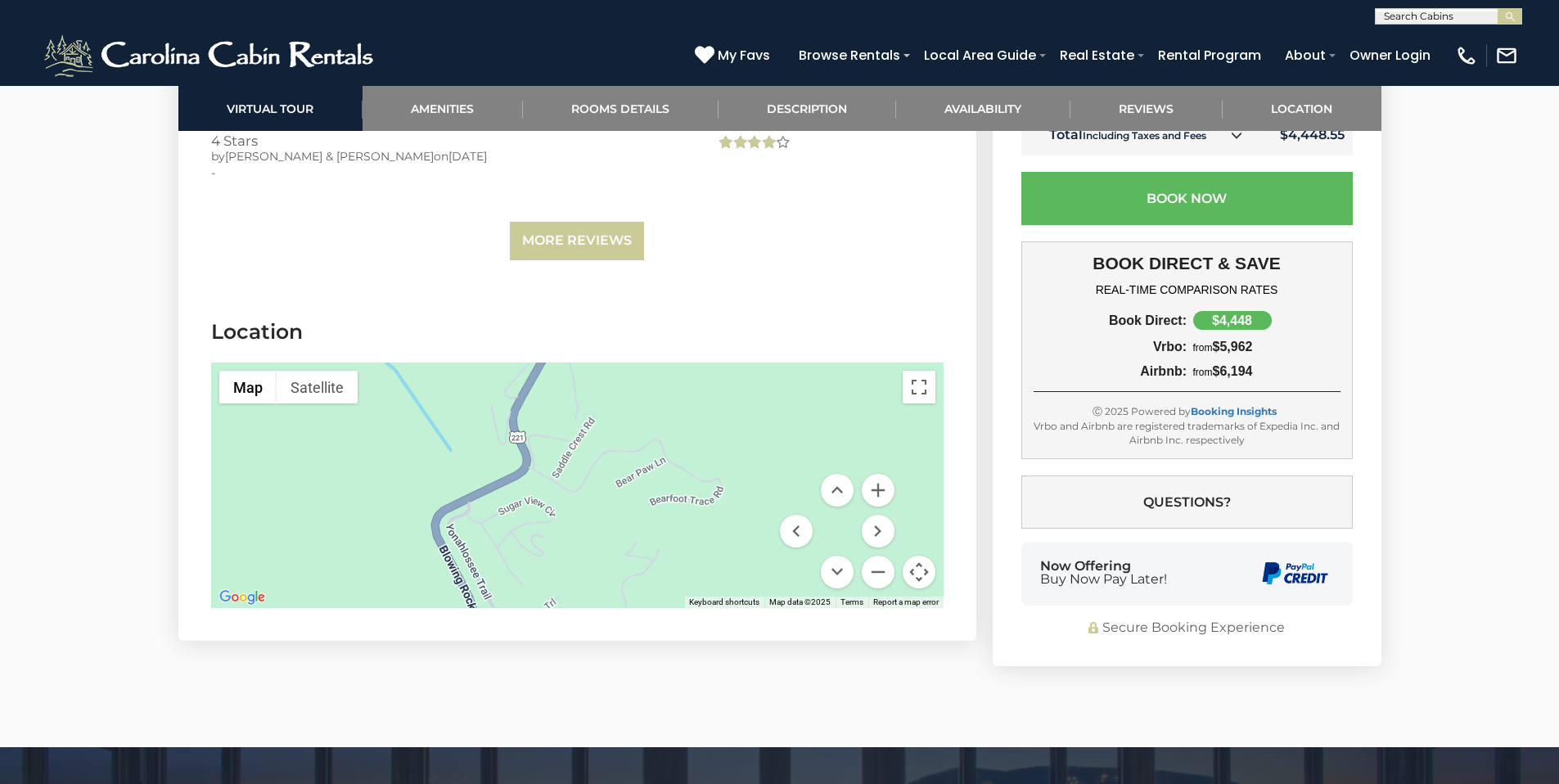
drag, startPoint x: 465, startPoint y: 499, endPoint x: 652, endPoint y: 363, distance: 231.2
click at [652, 363] on div at bounding box center [578, 485] width 732 height 245
click at [875, 556] on button "Zoom out" at bounding box center [878, 572] width 33 height 33
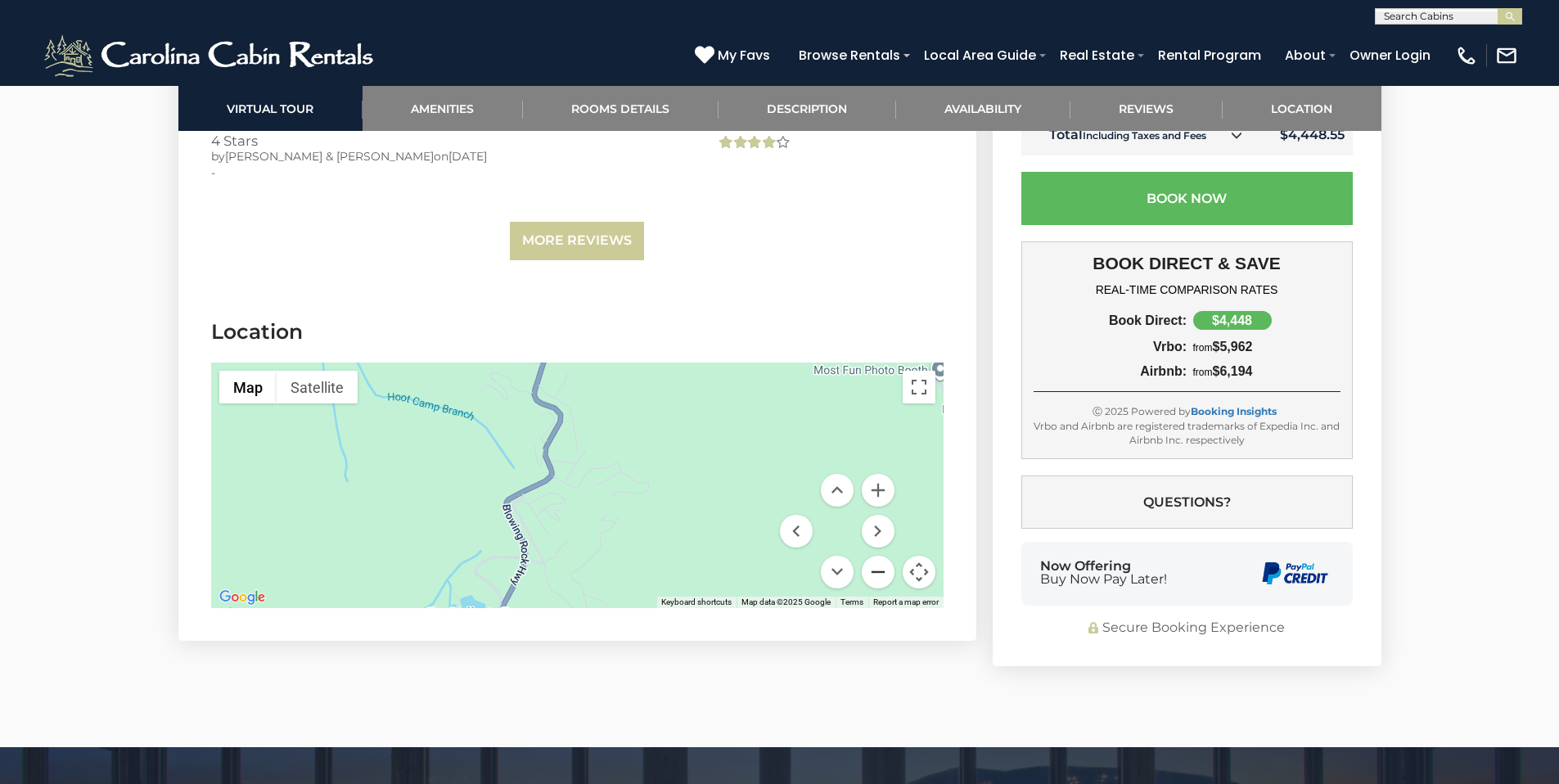
click at [875, 556] on button "Zoom out" at bounding box center [878, 572] width 33 height 33
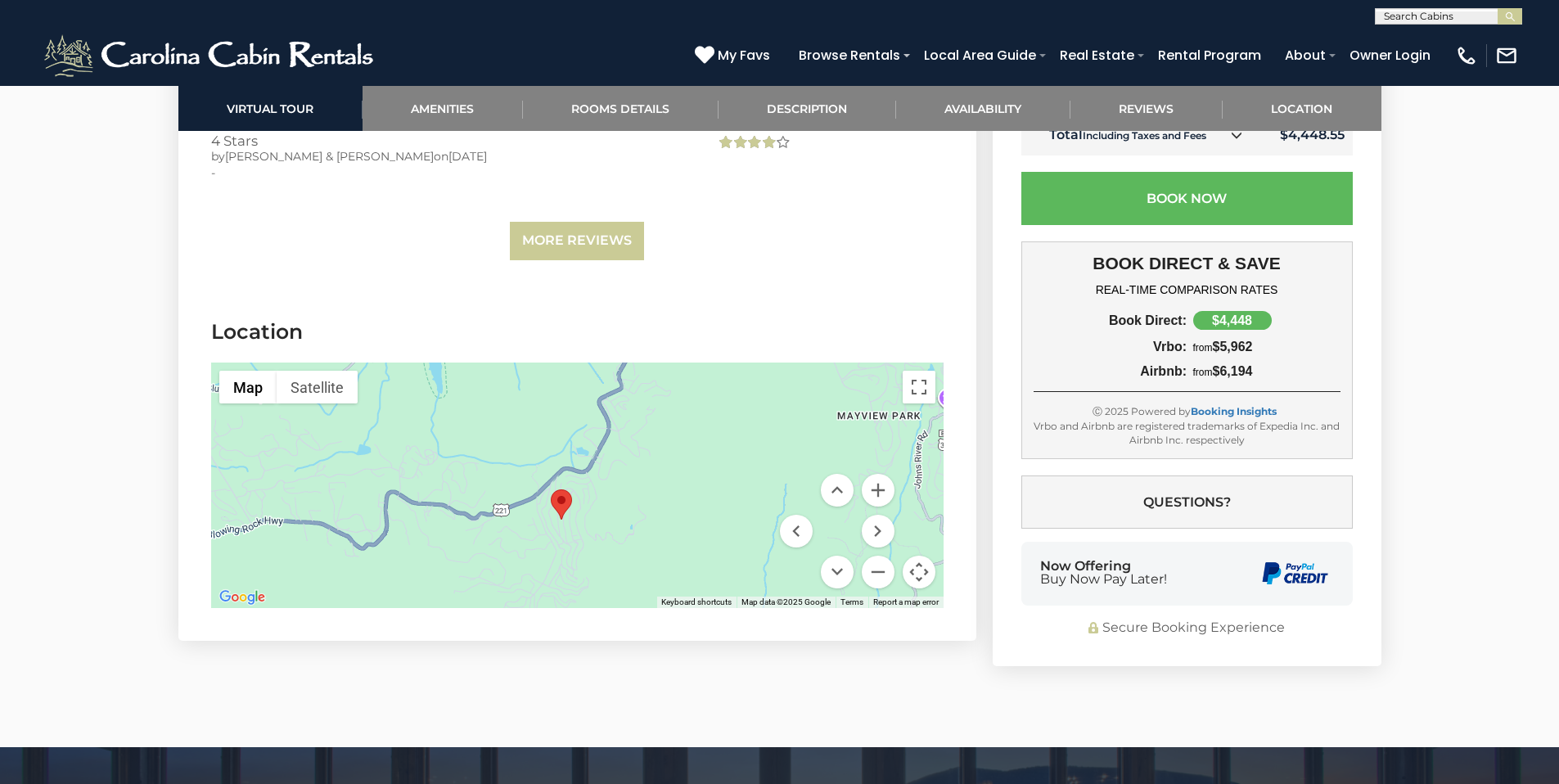
drag, startPoint x: 683, startPoint y: 406, endPoint x: 741, endPoint y: 315, distance: 107.9
click at [741, 315] on section "Location ← Move left → Move right ↑ Move up ↓ Move down + Zoom in - Zoom out Ho…" at bounding box center [578, 467] width 798 height 348
click at [876, 473] on button "Zoom in" at bounding box center [878, 489] width 33 height 33
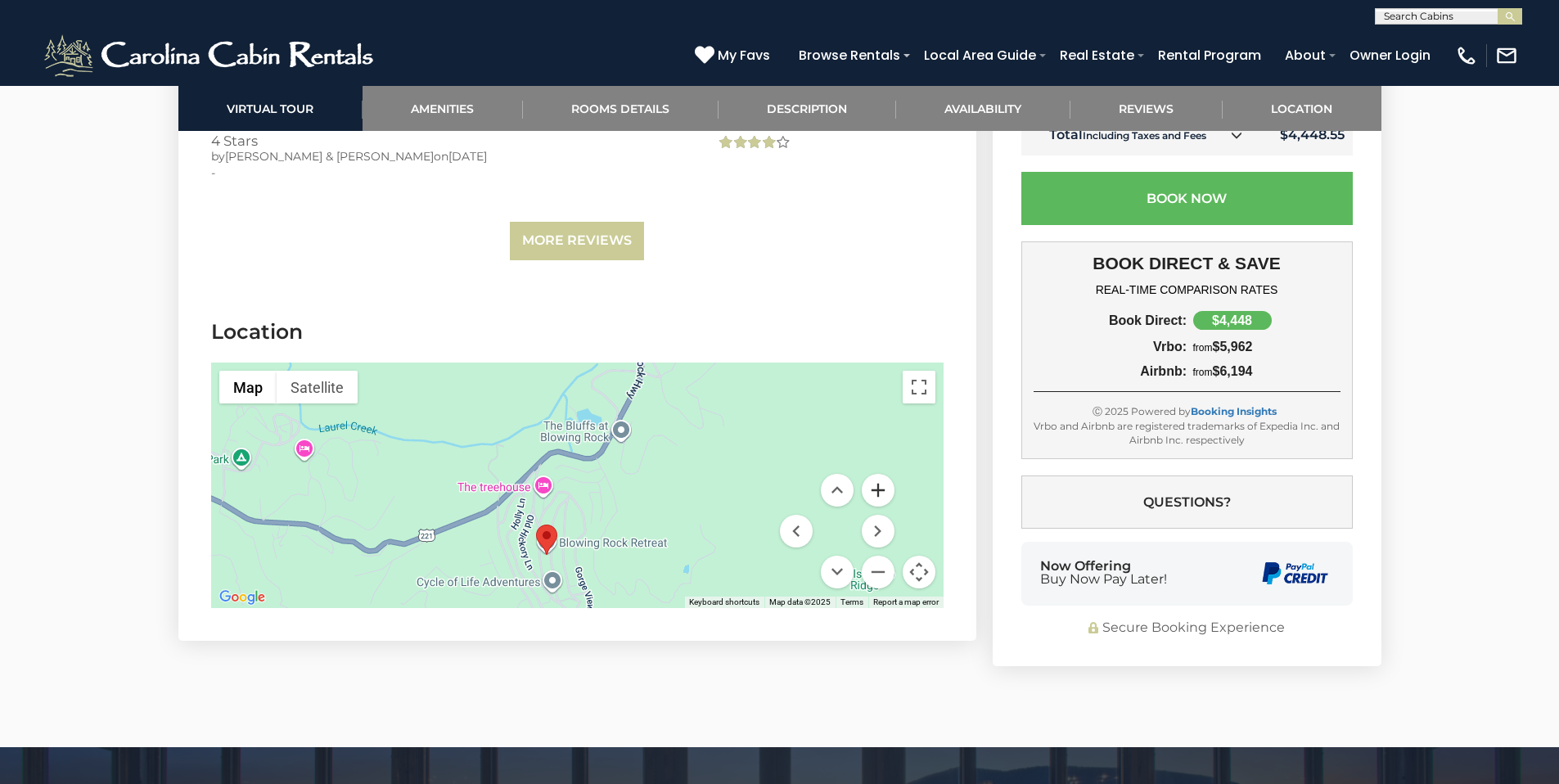
click at [877, 473] on button "Zoom in" at bounding box center [878, 489] width 33 height 33
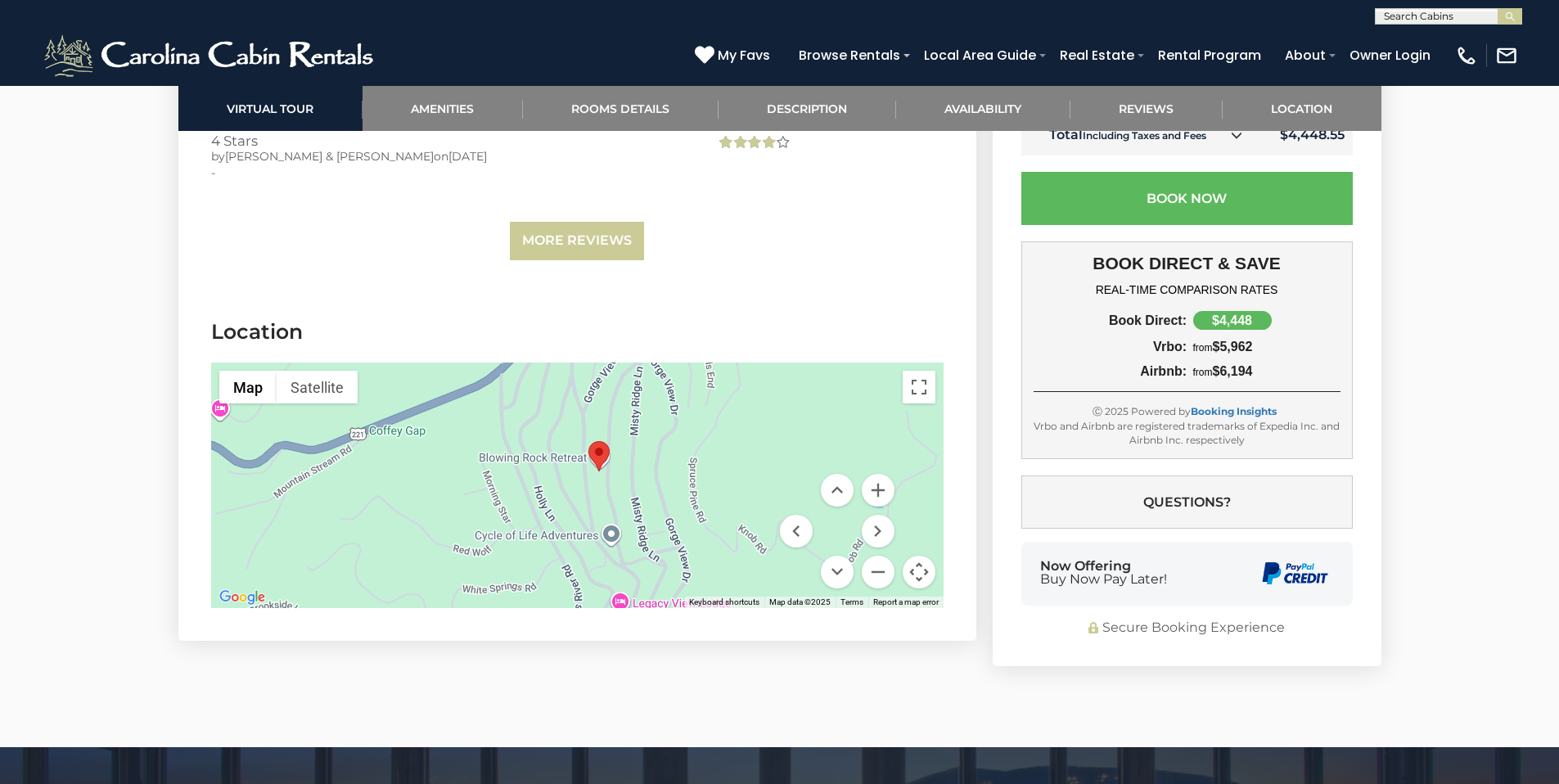
drag, startPoint x: 640, startPoint y: 519, endPoint x: 723, endPoint y: 366, distance: 174.1
click at [723, 366] on div at bounding box center [578, 485] width 732 height 245
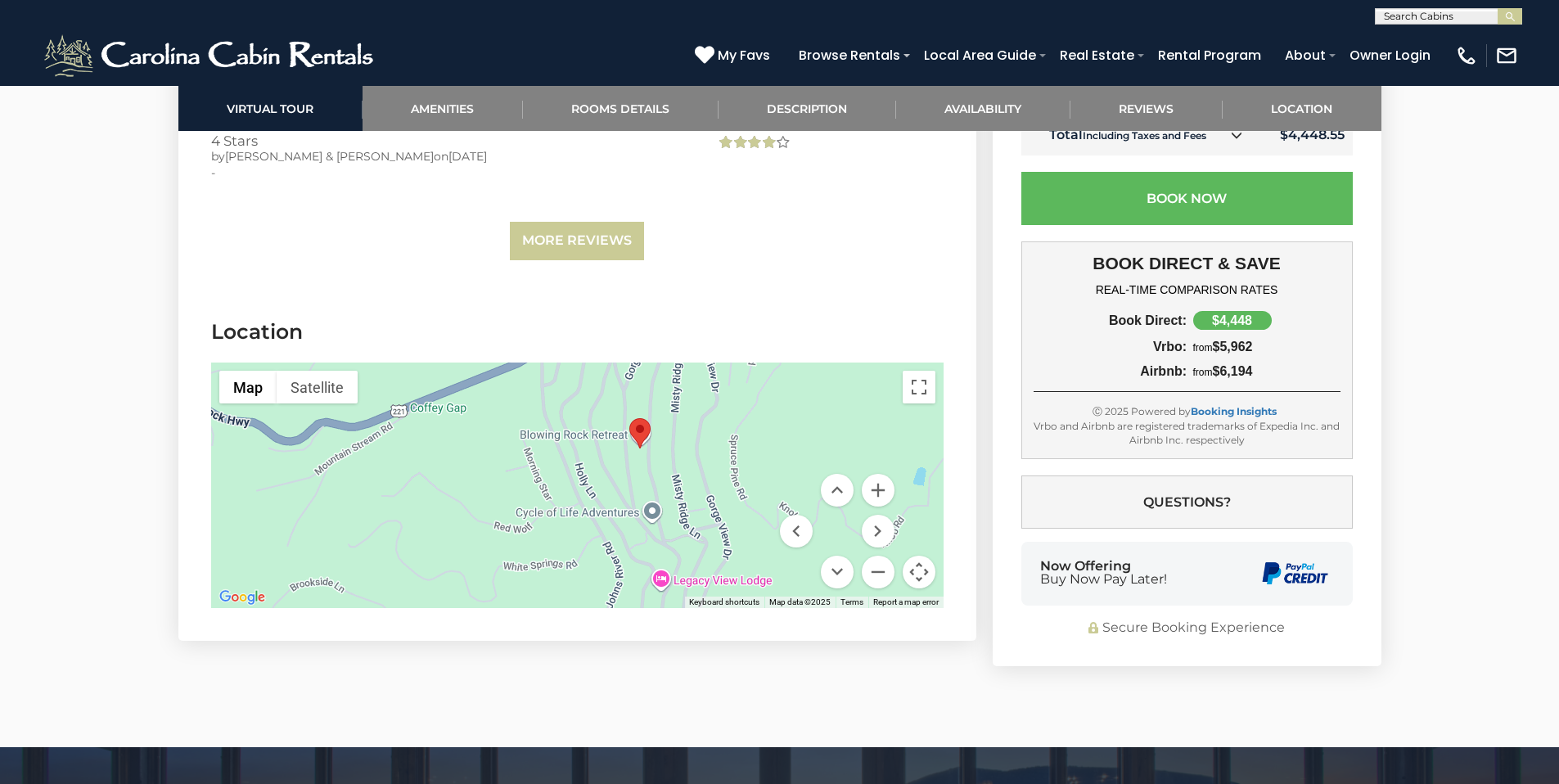
drag, startPoint x: 745, startPoint y: 418, endPoint x: 787, endPoint y: 397, distance: 47.0
click at [787, 397] on div at bounding box center [578, 485] width 732 height 245
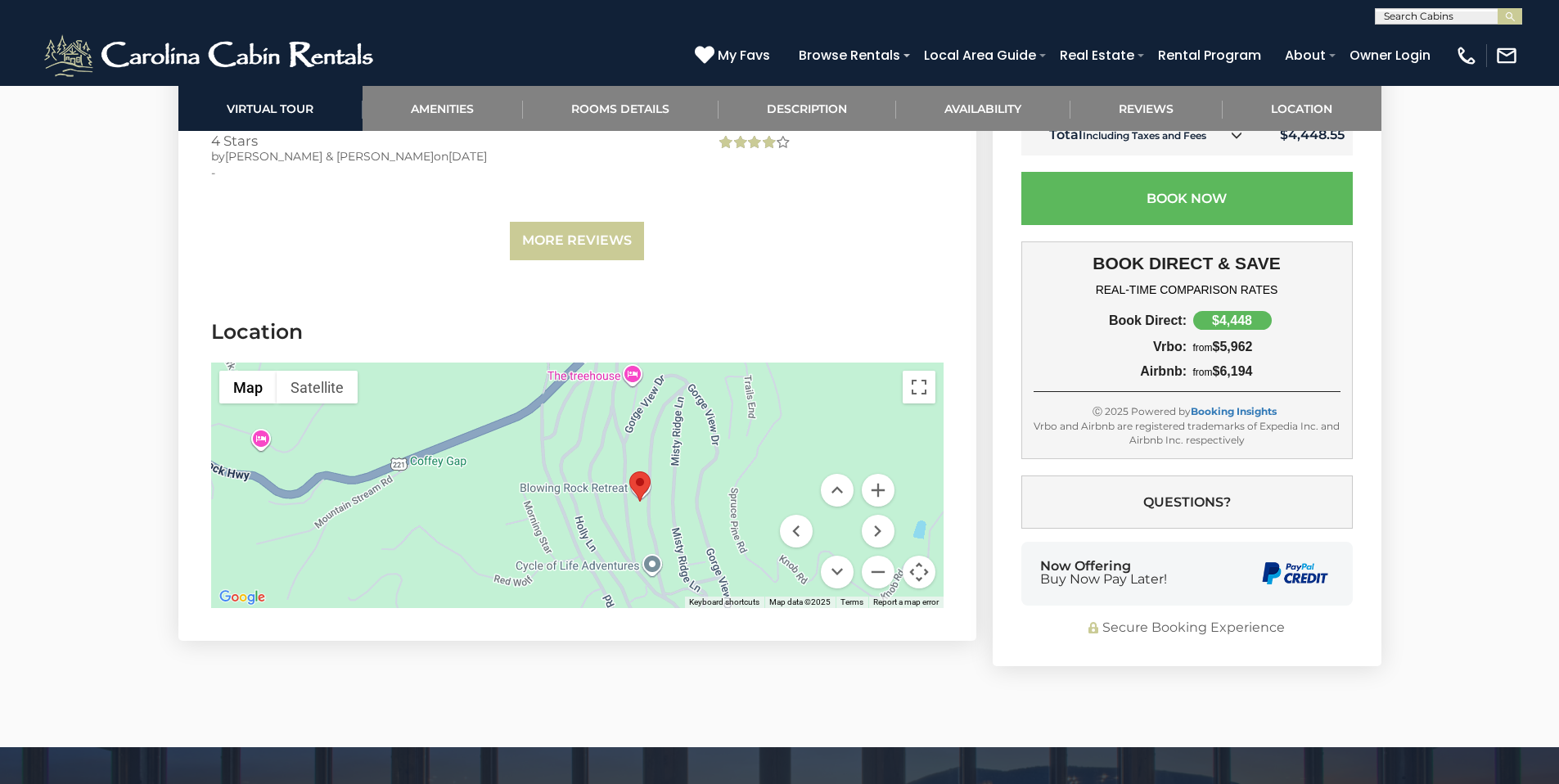
drag, startPoint x: 656, startPoint y: 428, endPoint x: 657, endPoint y: 483, distance: 55.0
click at [657, 483] on div at bounding box center [578, 485] width 732 height 245
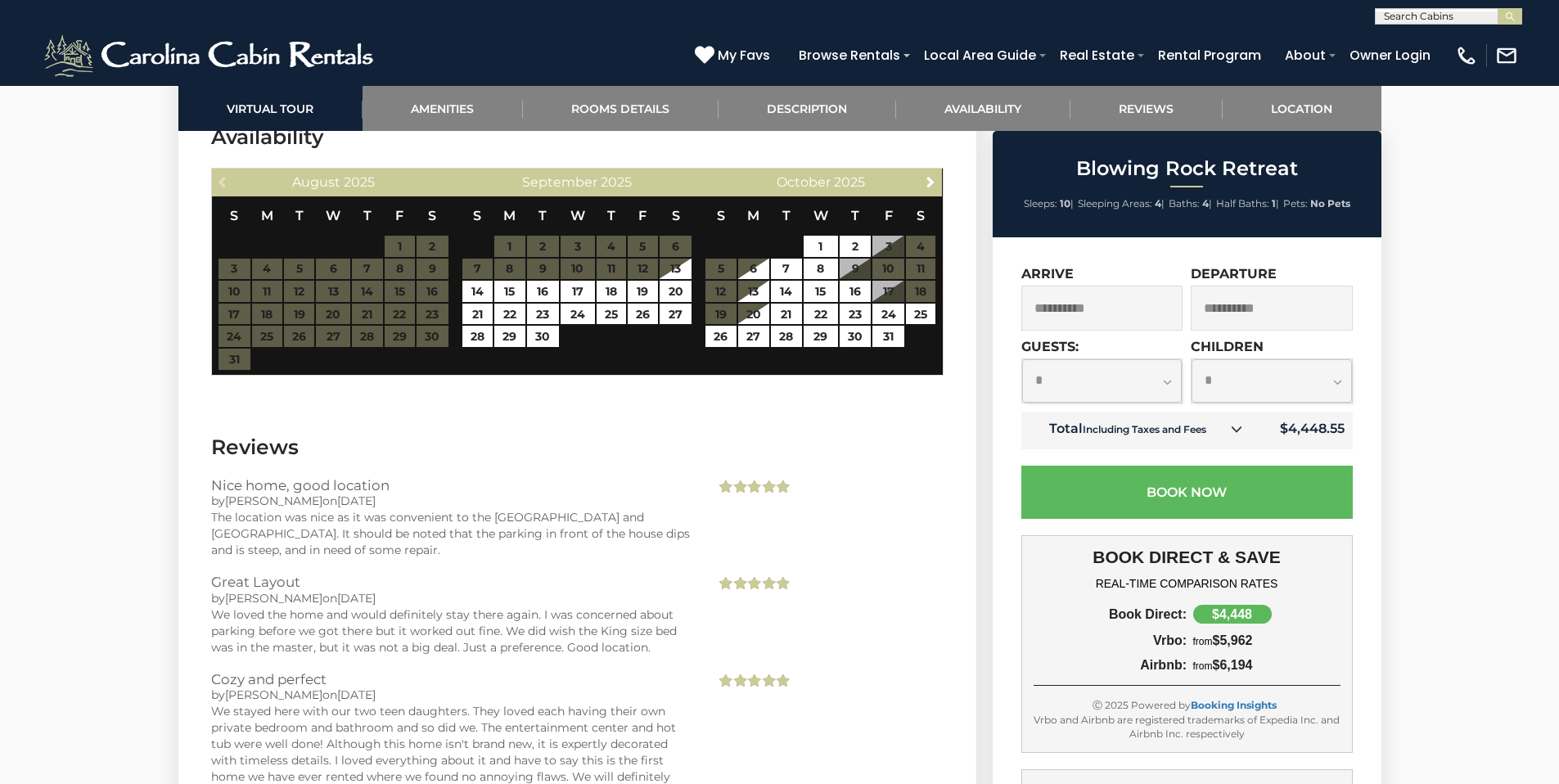
scroll to position [3342, 0]
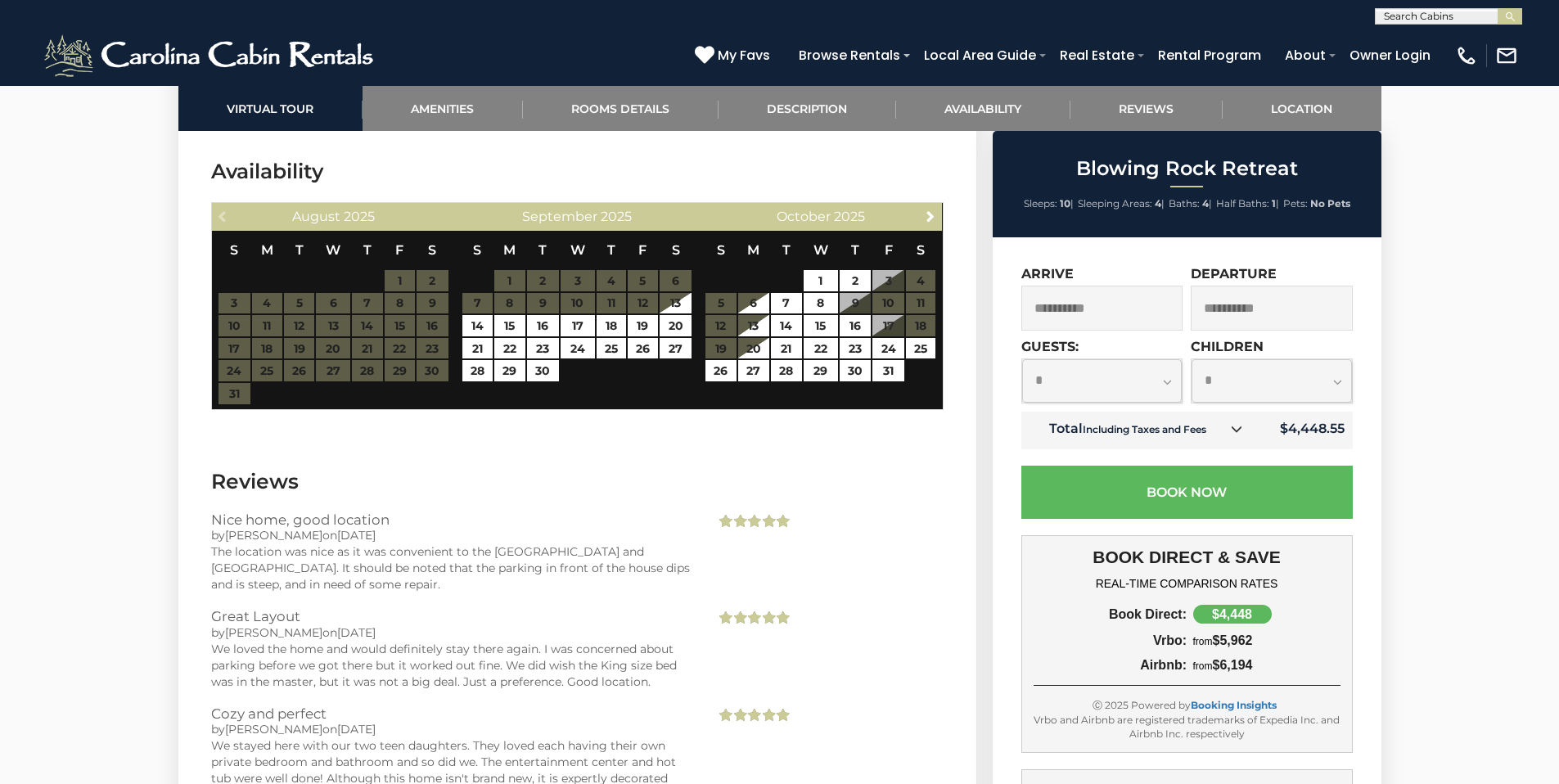
click at [1167, 385] on select "**********" at bounding box center [1102, 381] width 160 height 44
select select "*"
click at [714, 56] on icon at bounding box center [704, 55] width 19 height 19
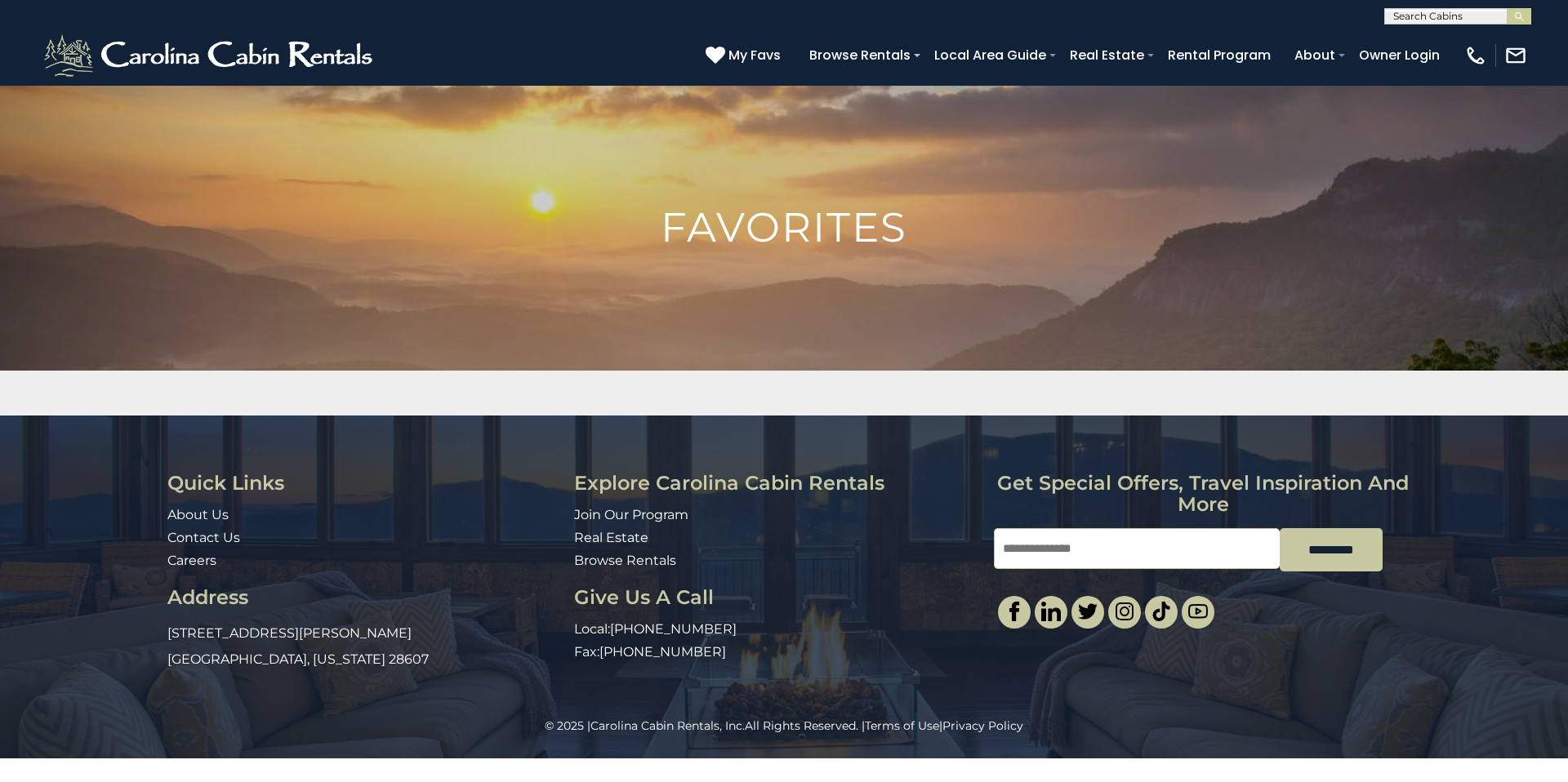
click at [815, 233] on h1 "Favorites" at bounding box center [784, 228] width 1568 height 41
click at [734, 48] on span "My Favs" at bounding box center [755, 55] width 52 height 20
click at [770, 238] on h1 "Favorites" at bounding box center [784, 228] width 1568 height 41
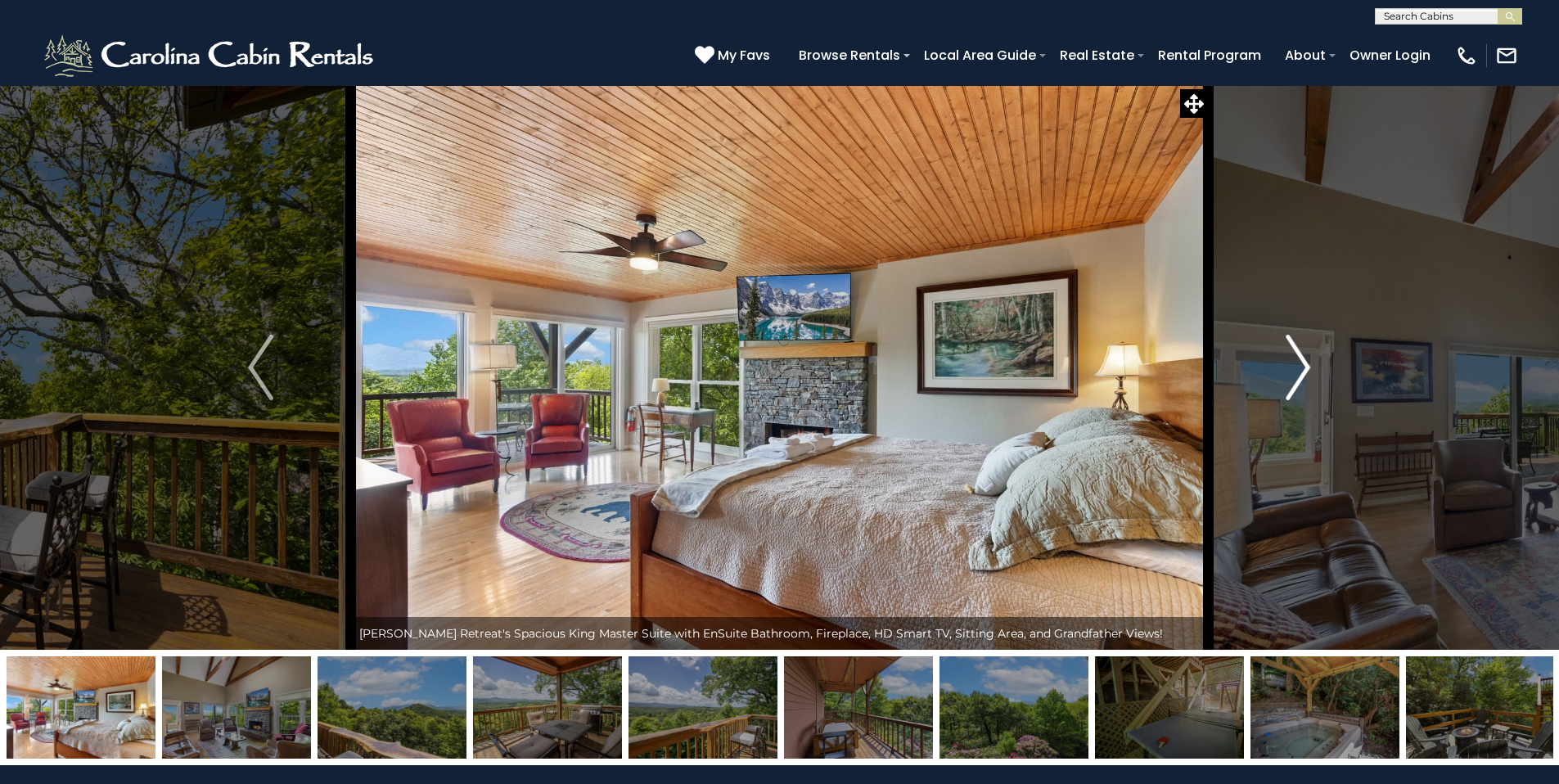
click at [1305, 367] on img "Next" at bounding box center [1297, 368] width 24 height 65
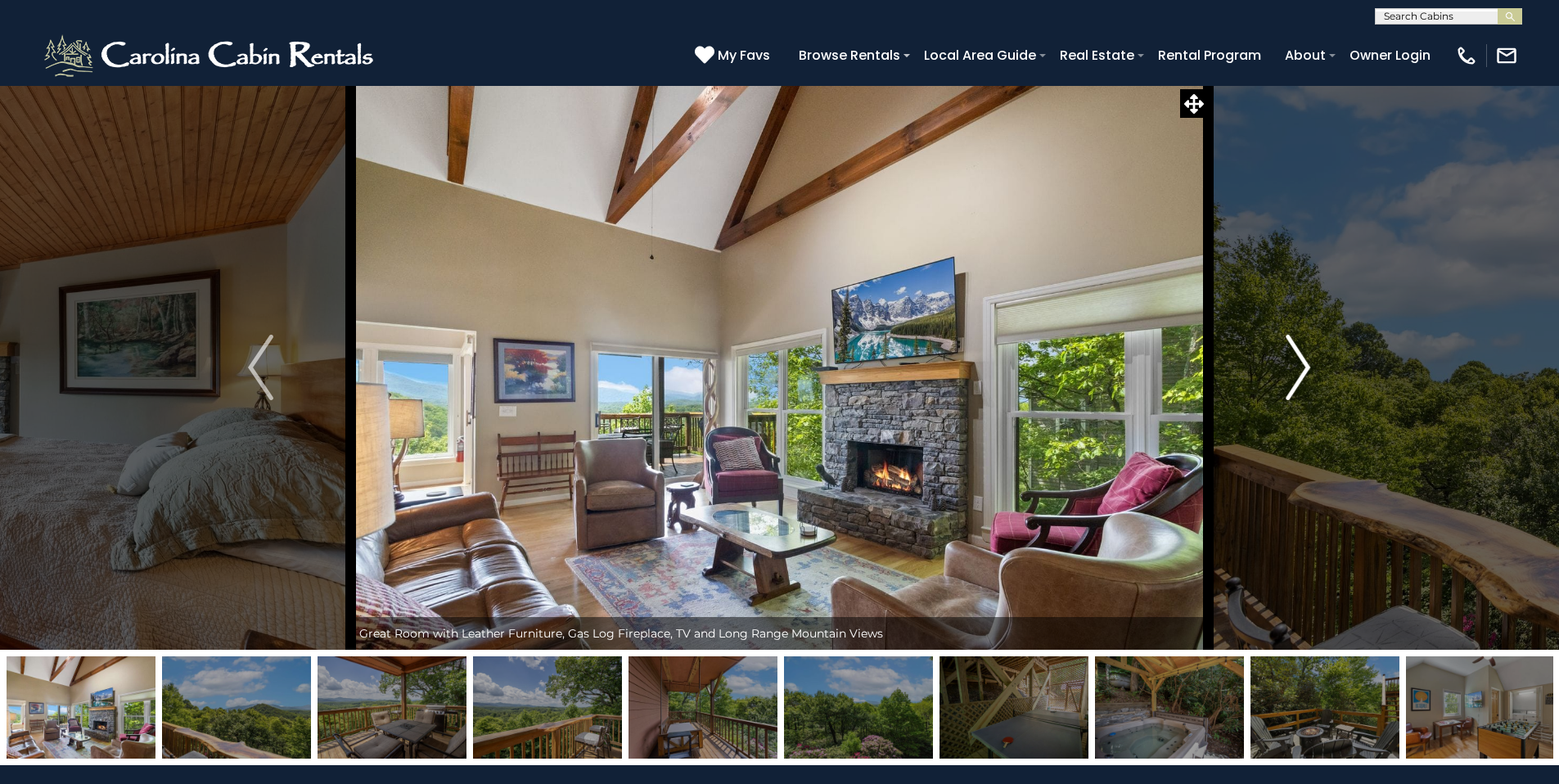
click at [1305, 367] on img "Next" at bounding box center [1297, 368] width 24 height 65
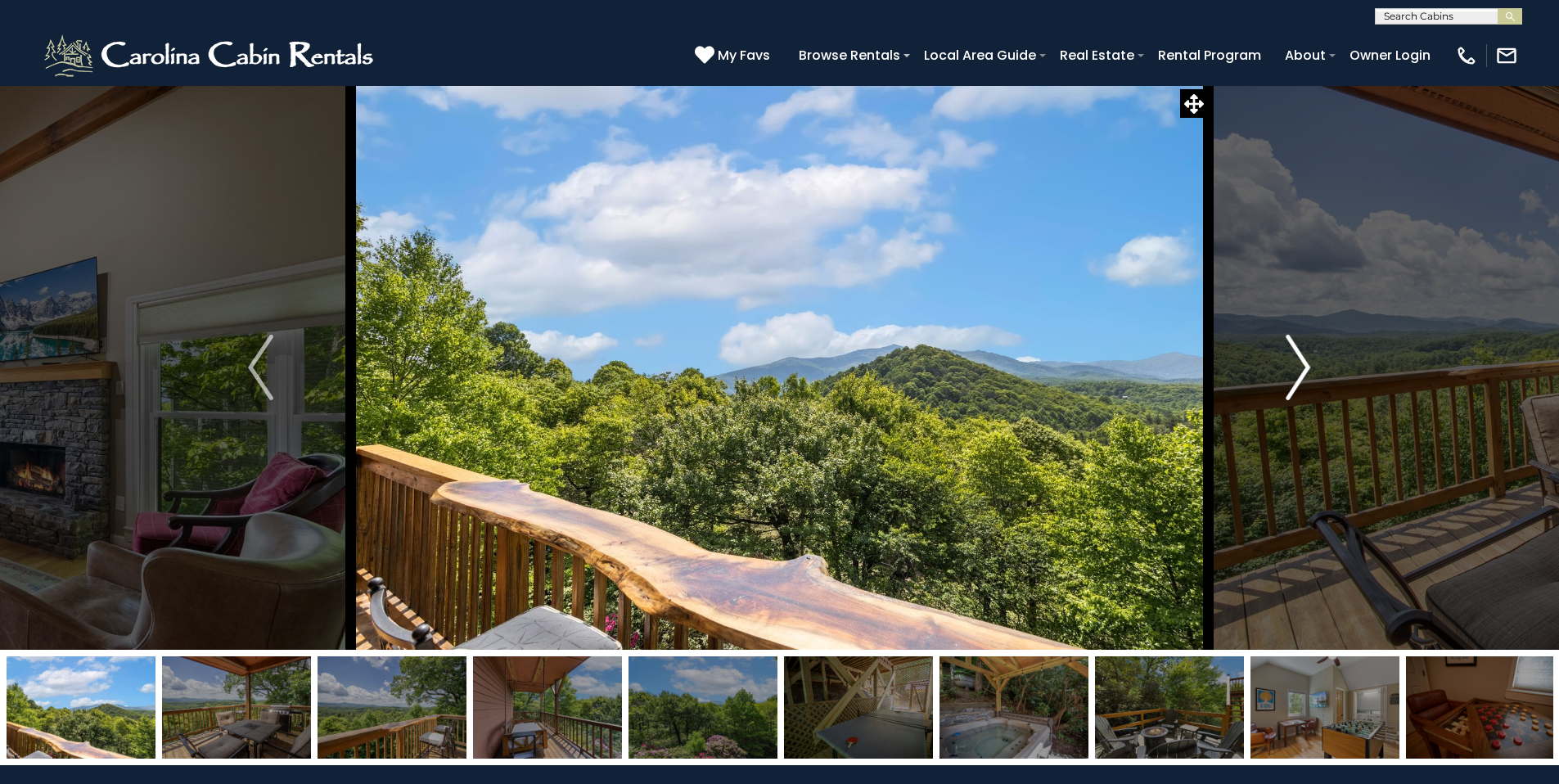
click at [1305, 367] on img "Next" at bounding box center [1297, 368] width 24 height 65
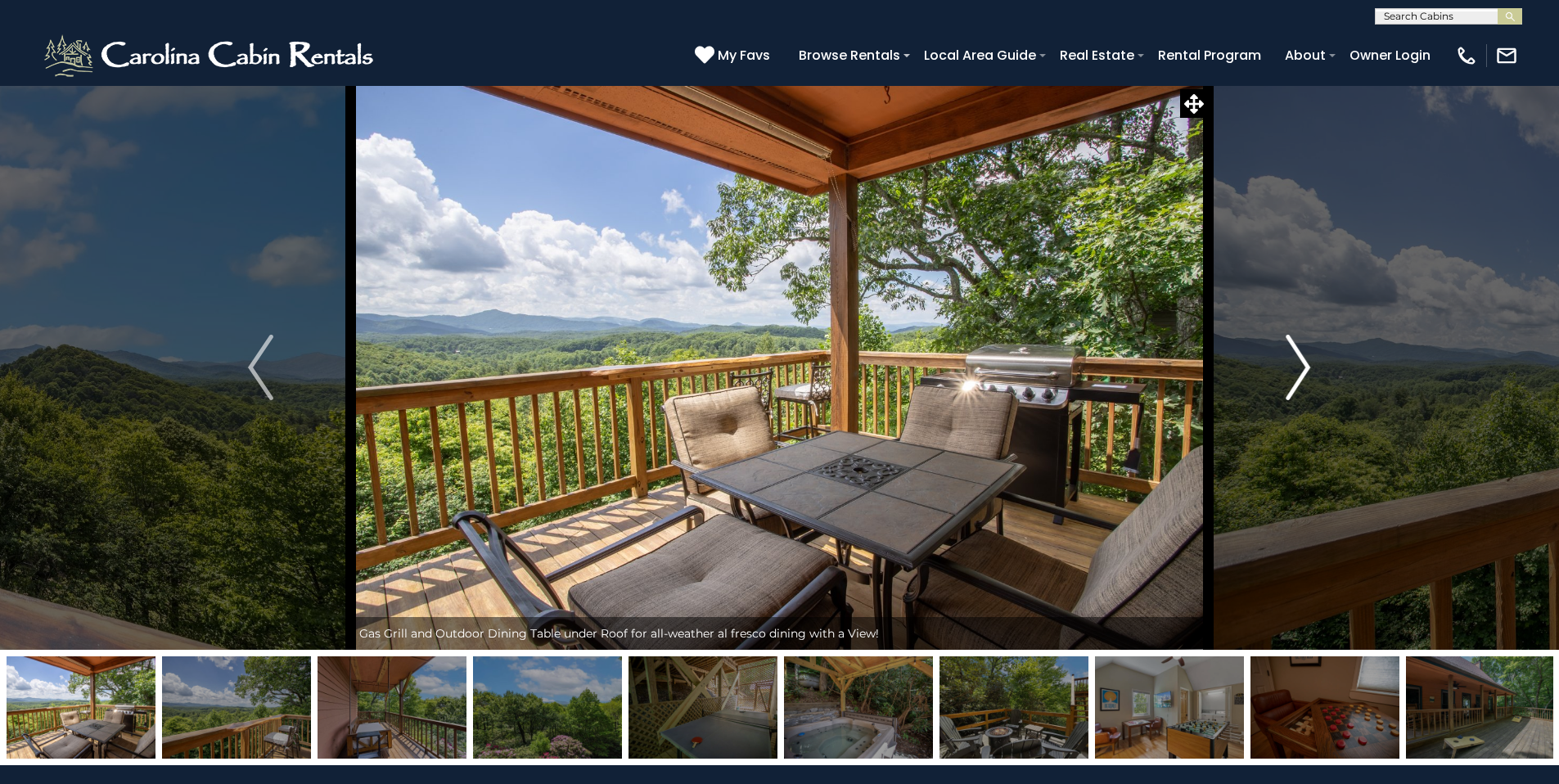
click at [1305, 367] on img "Next" at bounding box center [1297, 368] width 24 height 65
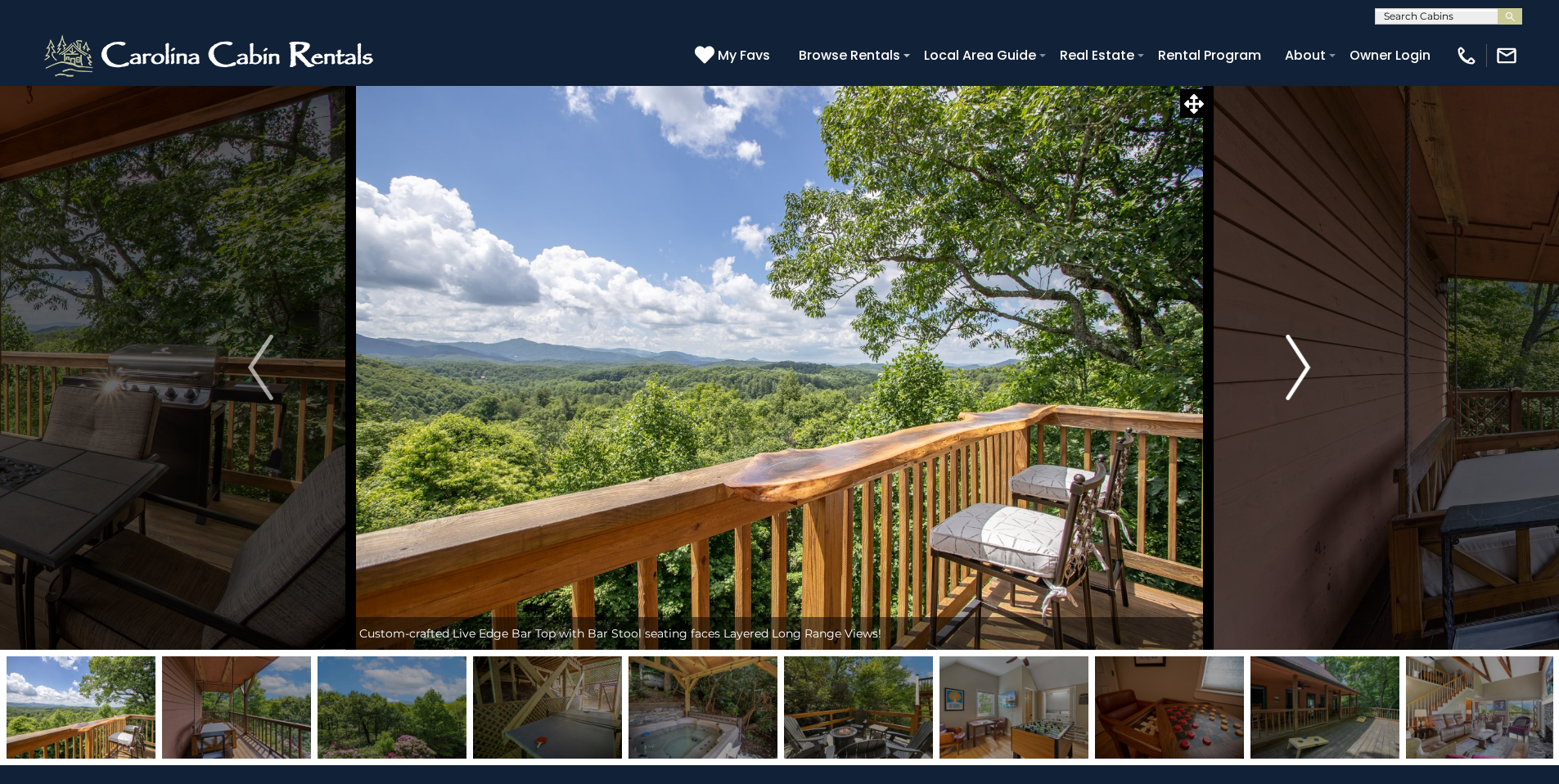
click at [1305, 367] on img "Next" at bounding box center [1297, 368] width 24 height 65
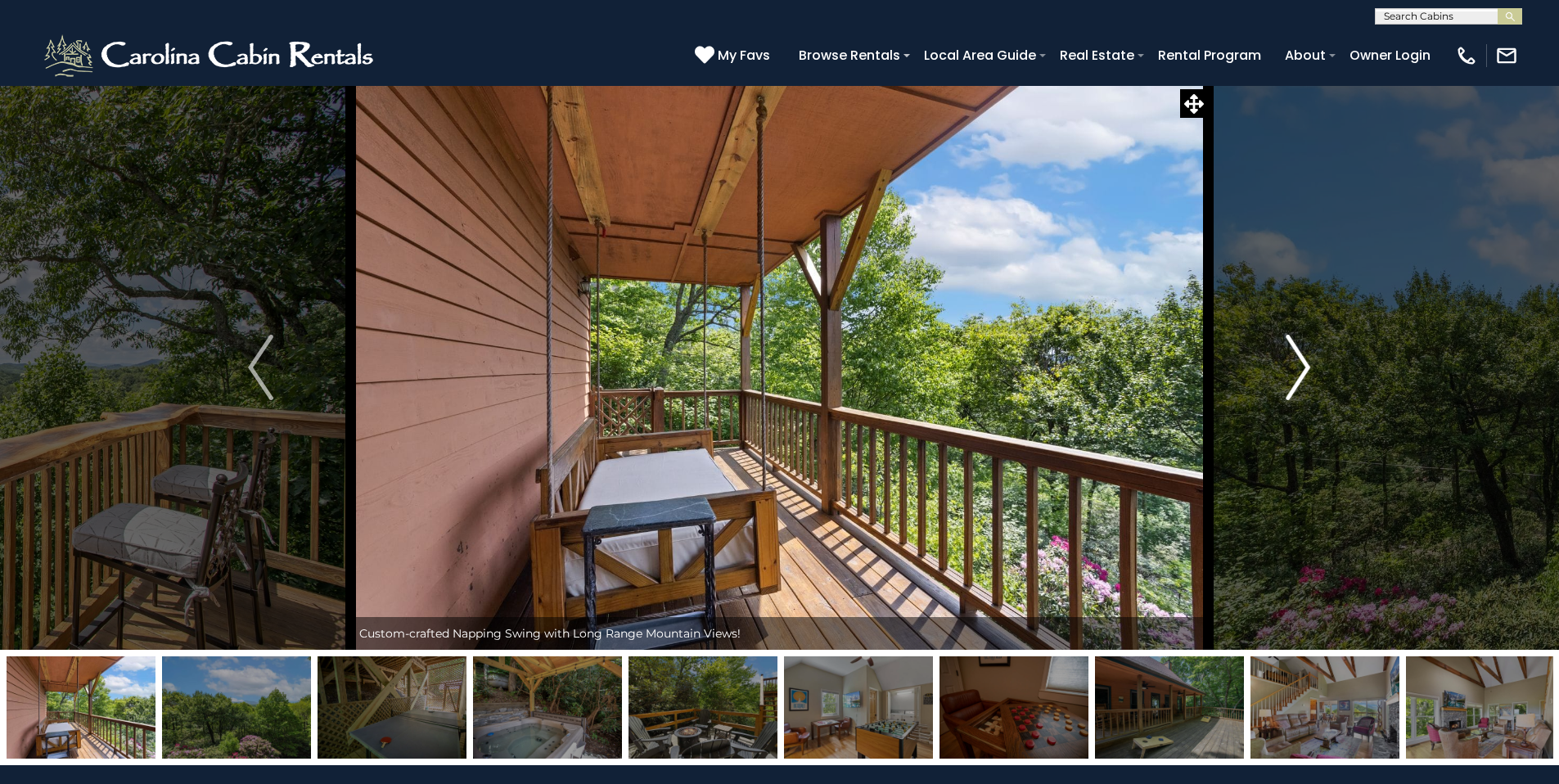
click at [1305, 367] on img "Next" at bounding box center [1297, 368] width 24 height 65
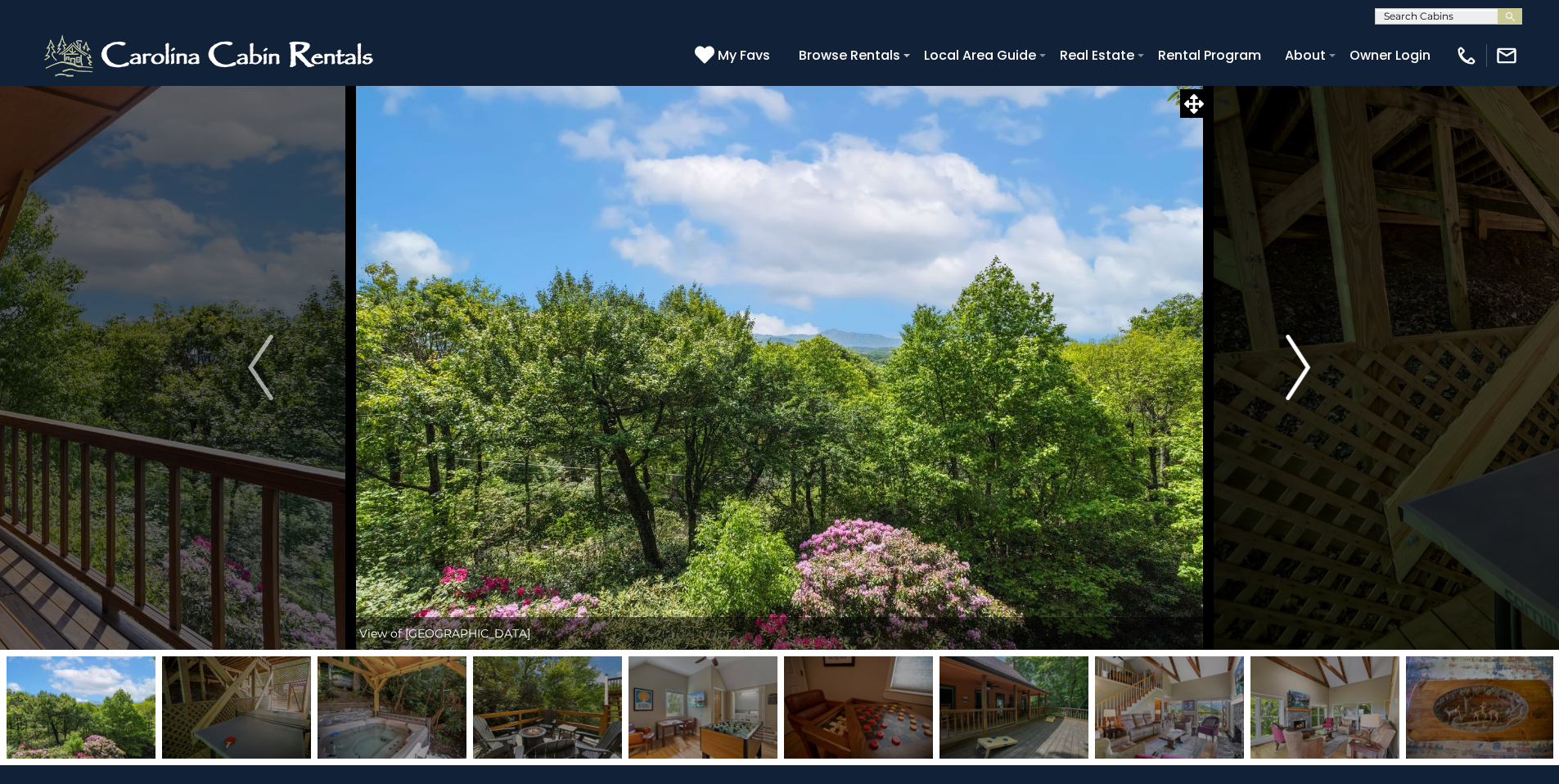
click at [1305, 367] on img "Next" at bounding box center [1297, 368] width 24 height 65
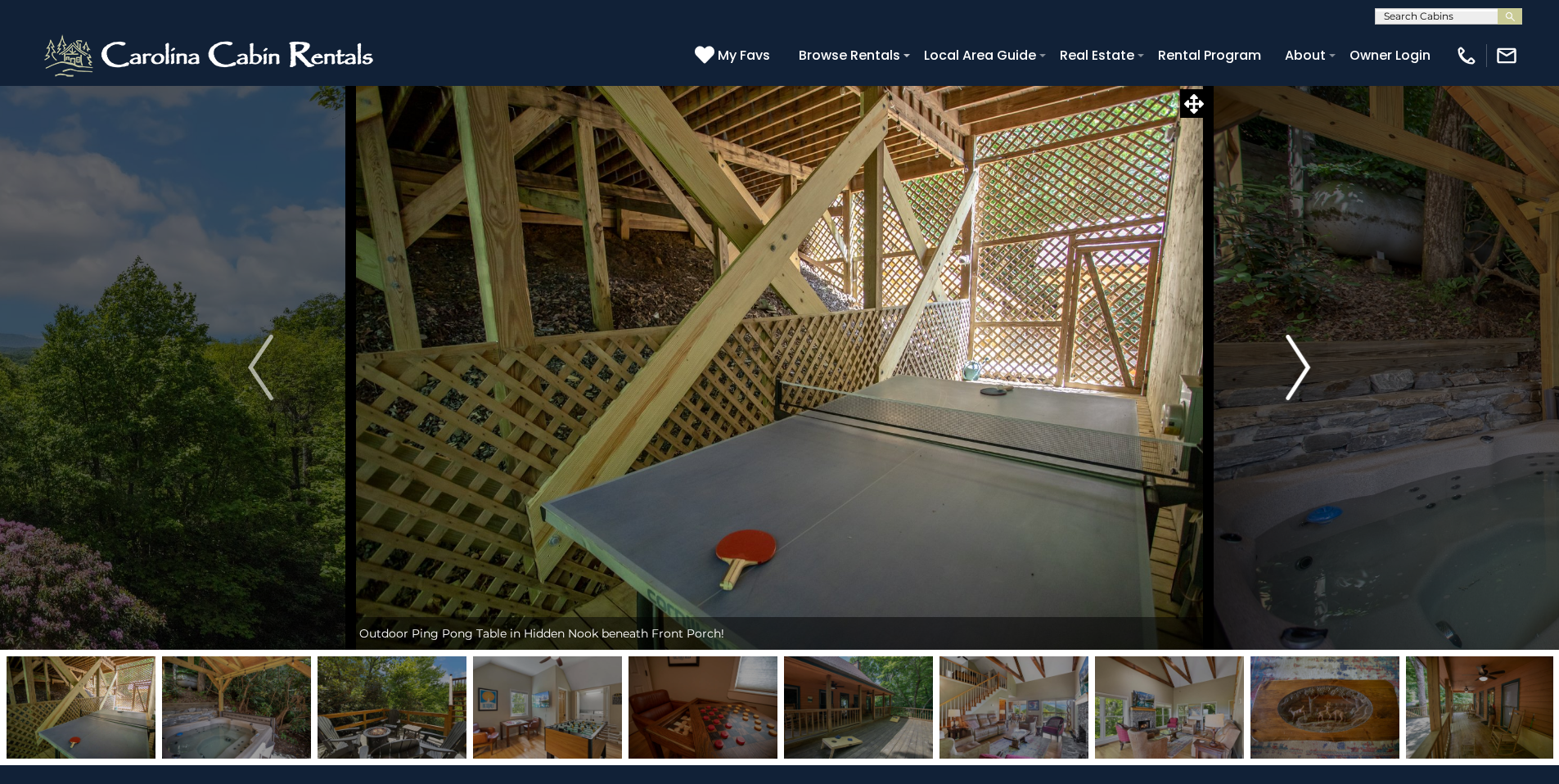
click at [1305, 367] on img "Next" at bounding box center [1297, 368] width 24 height 65
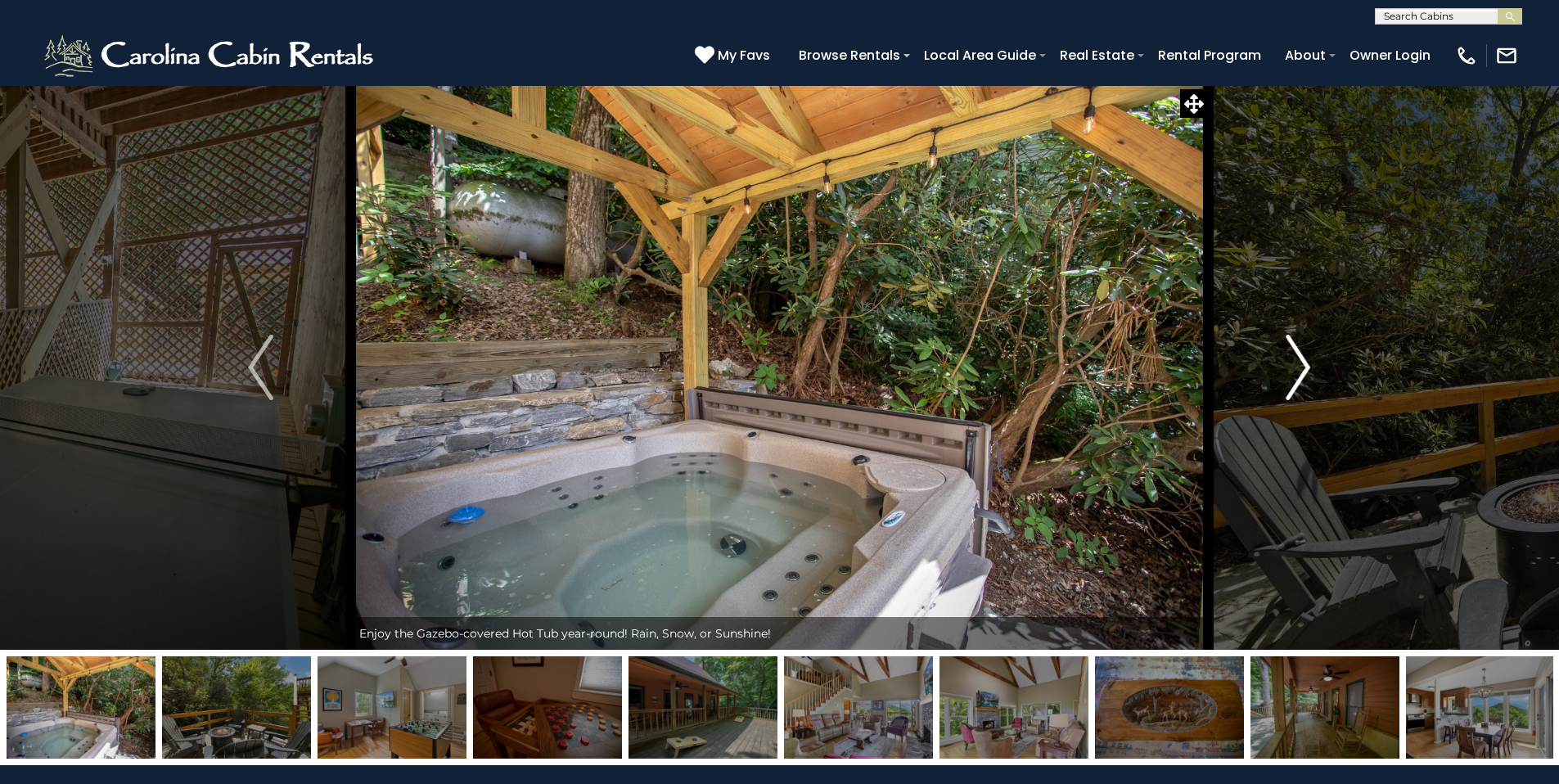
click at [1305, 367] on img "Next" at bounding box center [1297, 368] width 24 height 65
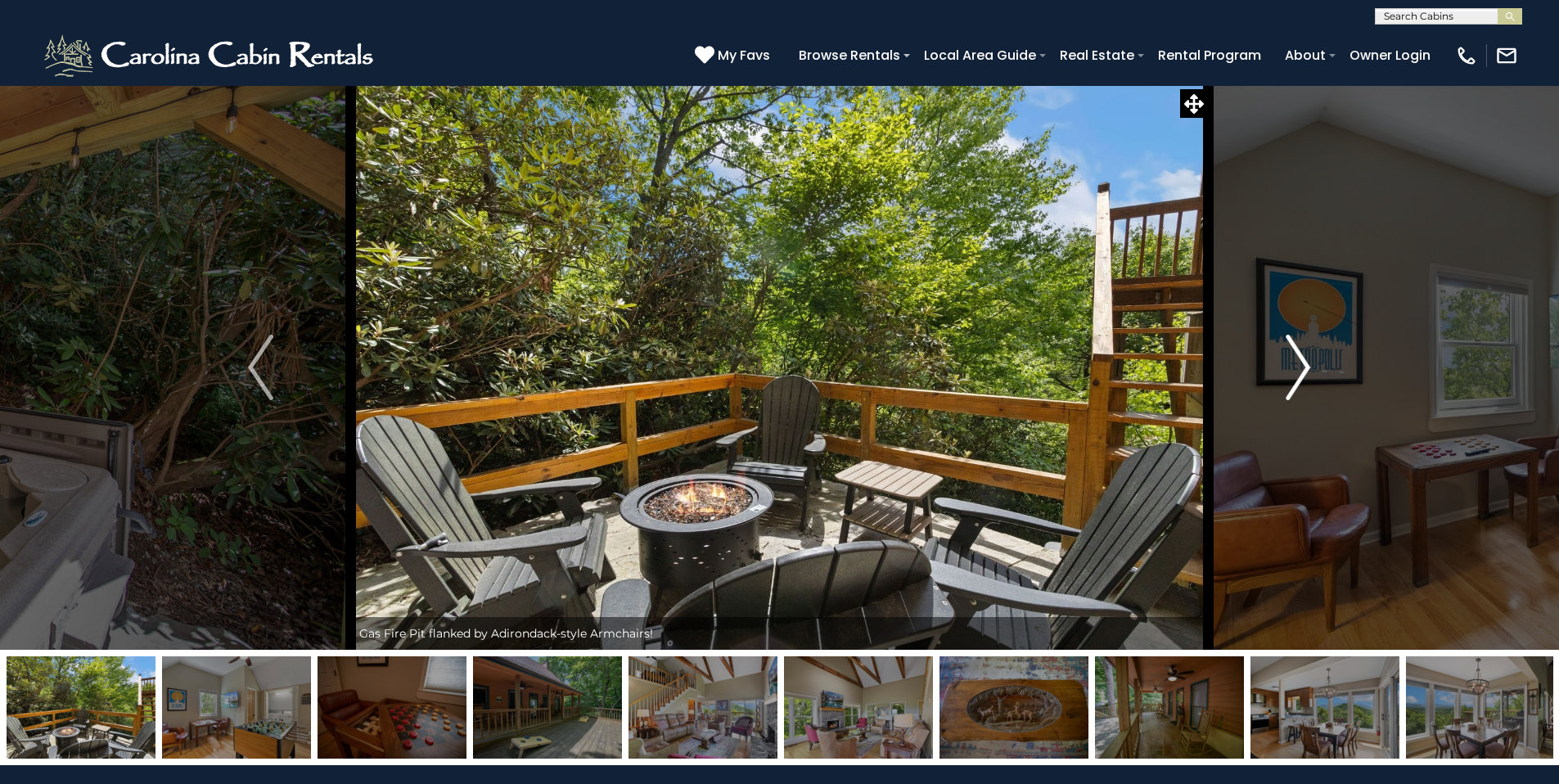
click at [1305, 367] on img "Next" at bounding box center [1297, 368] width 24 height 65
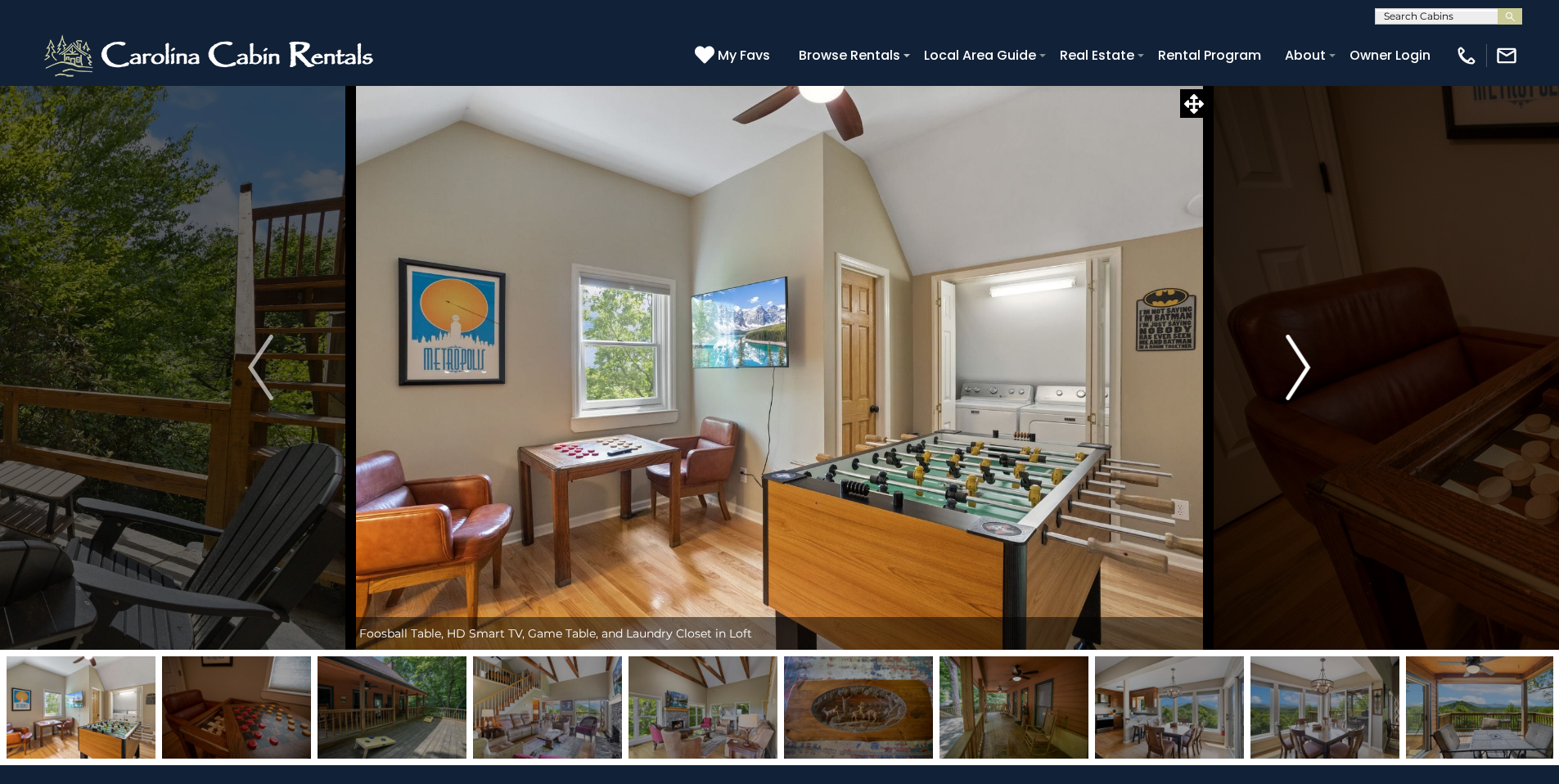
click at [1305, 367] on img "Next" at bounding box center [1297, 368] width 24 height 65
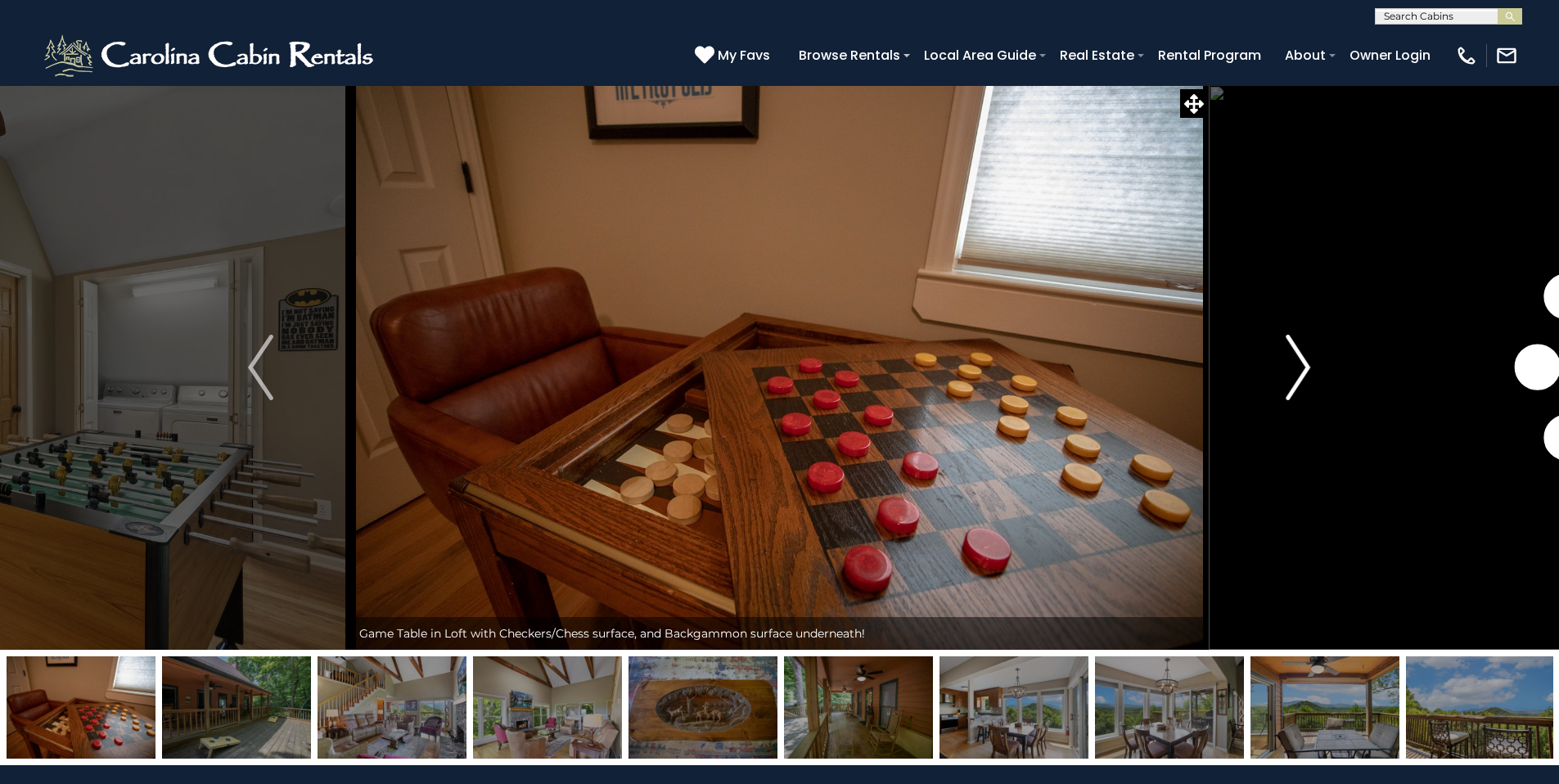
click at [1305, 367] on img "Next" at bounding box center [1297, 368] width 24 height 65
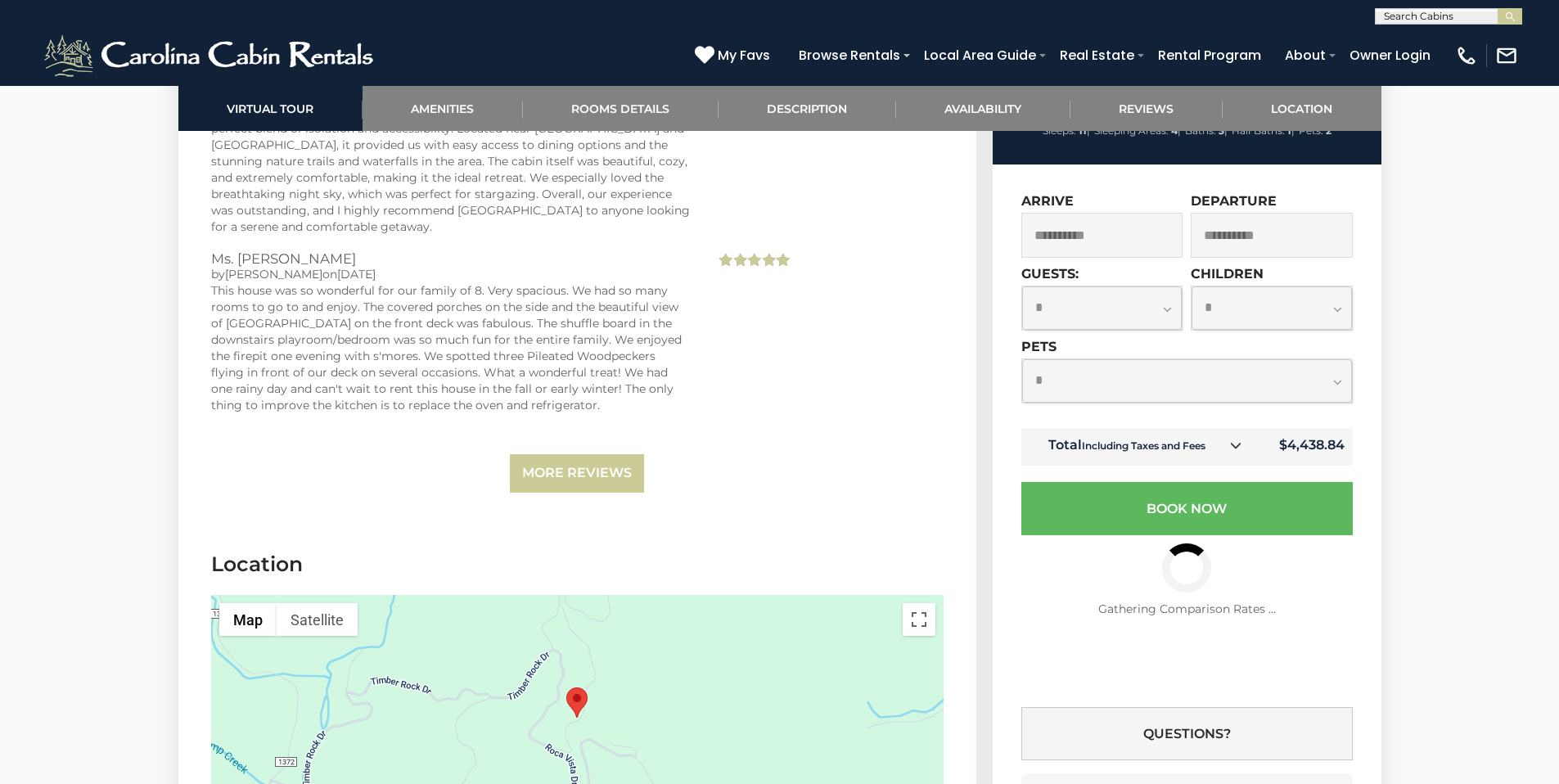
scroll to position [4158, 0]
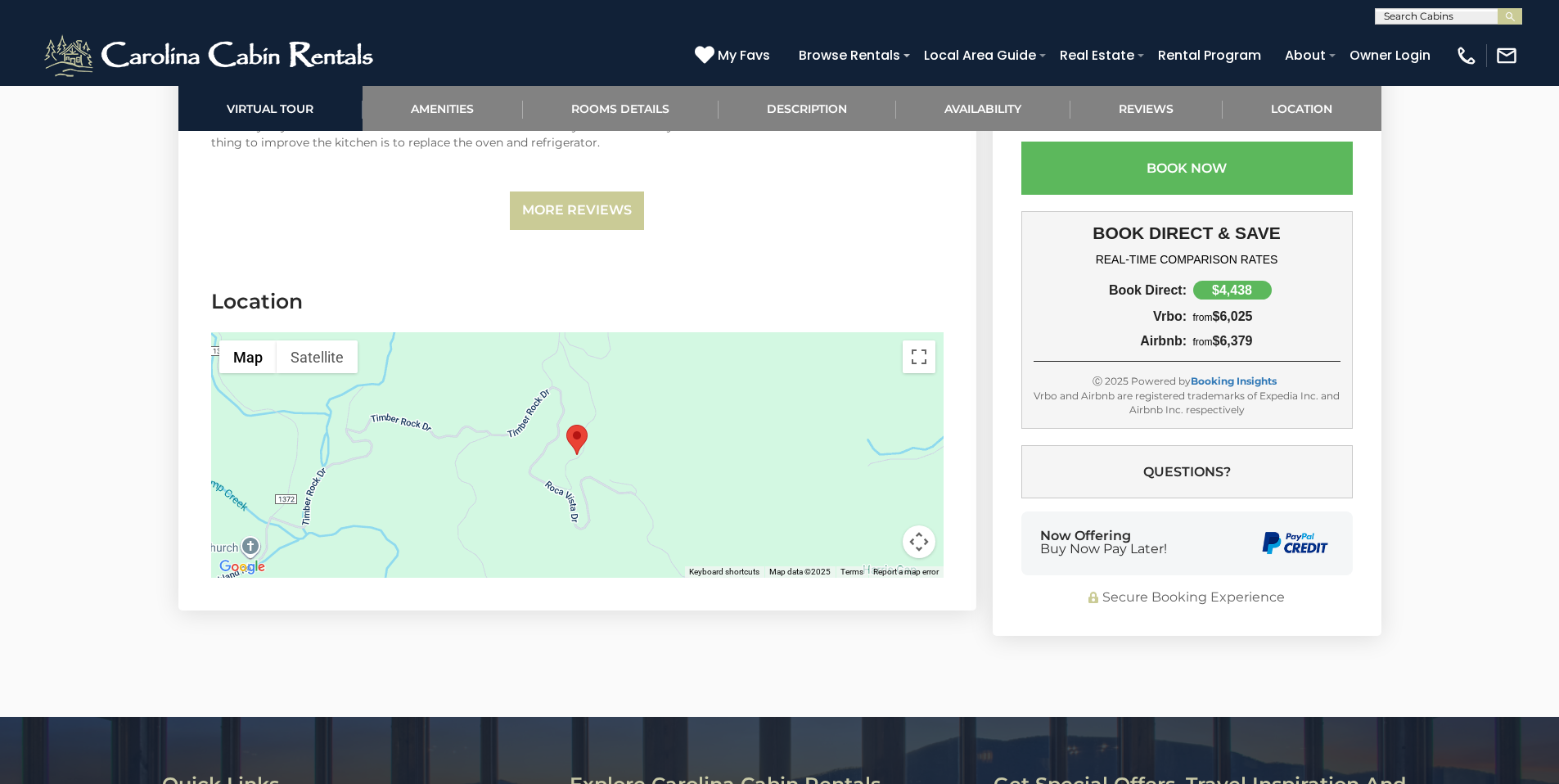
click at [919, 536] on button "Map camera controls" at bounding box center [918, 541] width 33 height 33
click at [874, 539] on button "Zoom out" at bounding box center [878, 541] width 33 height 33
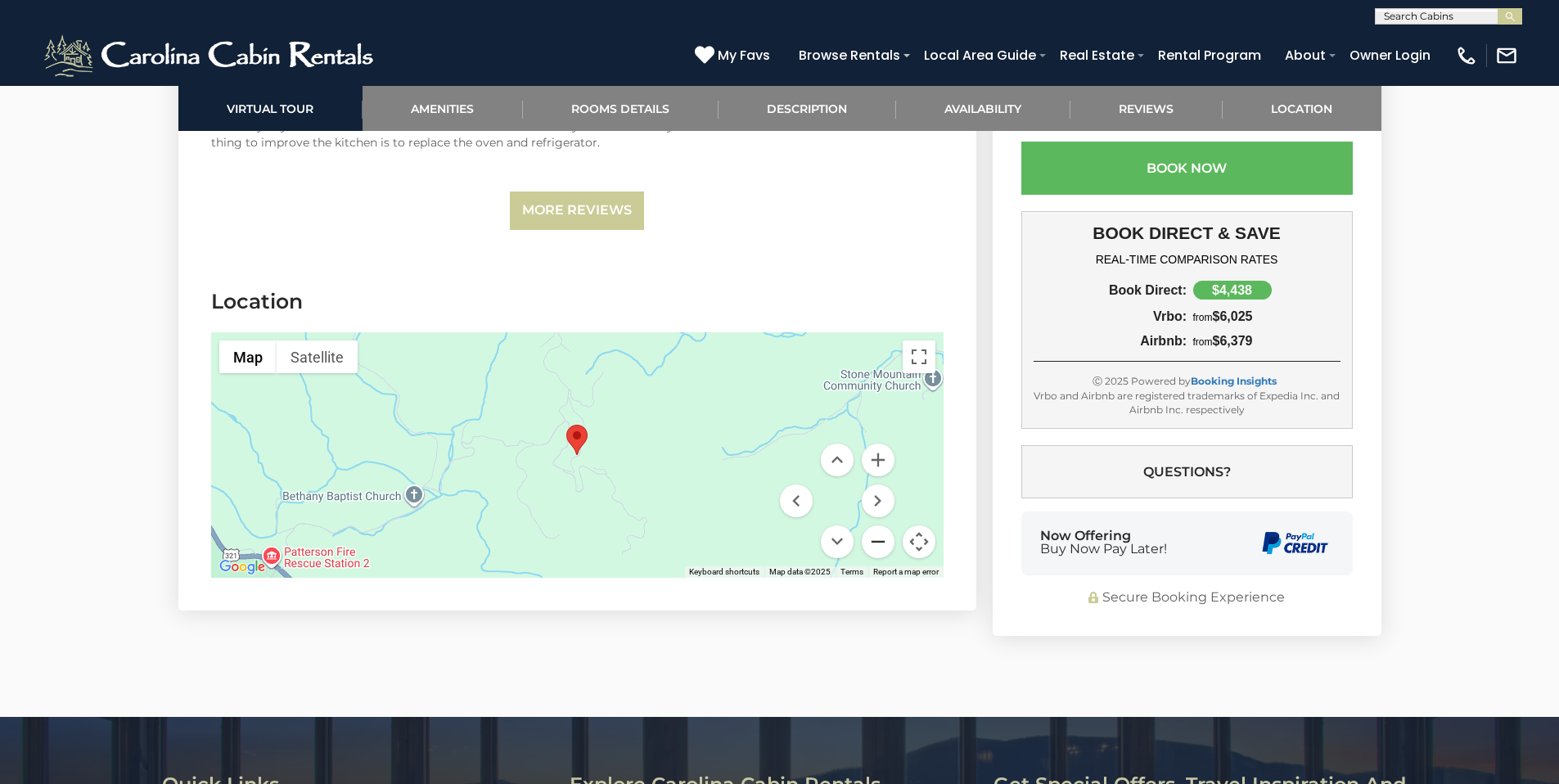
click at [874, 540] on button "Zoom out" at bounding box center [878, 541] width 33 height 33
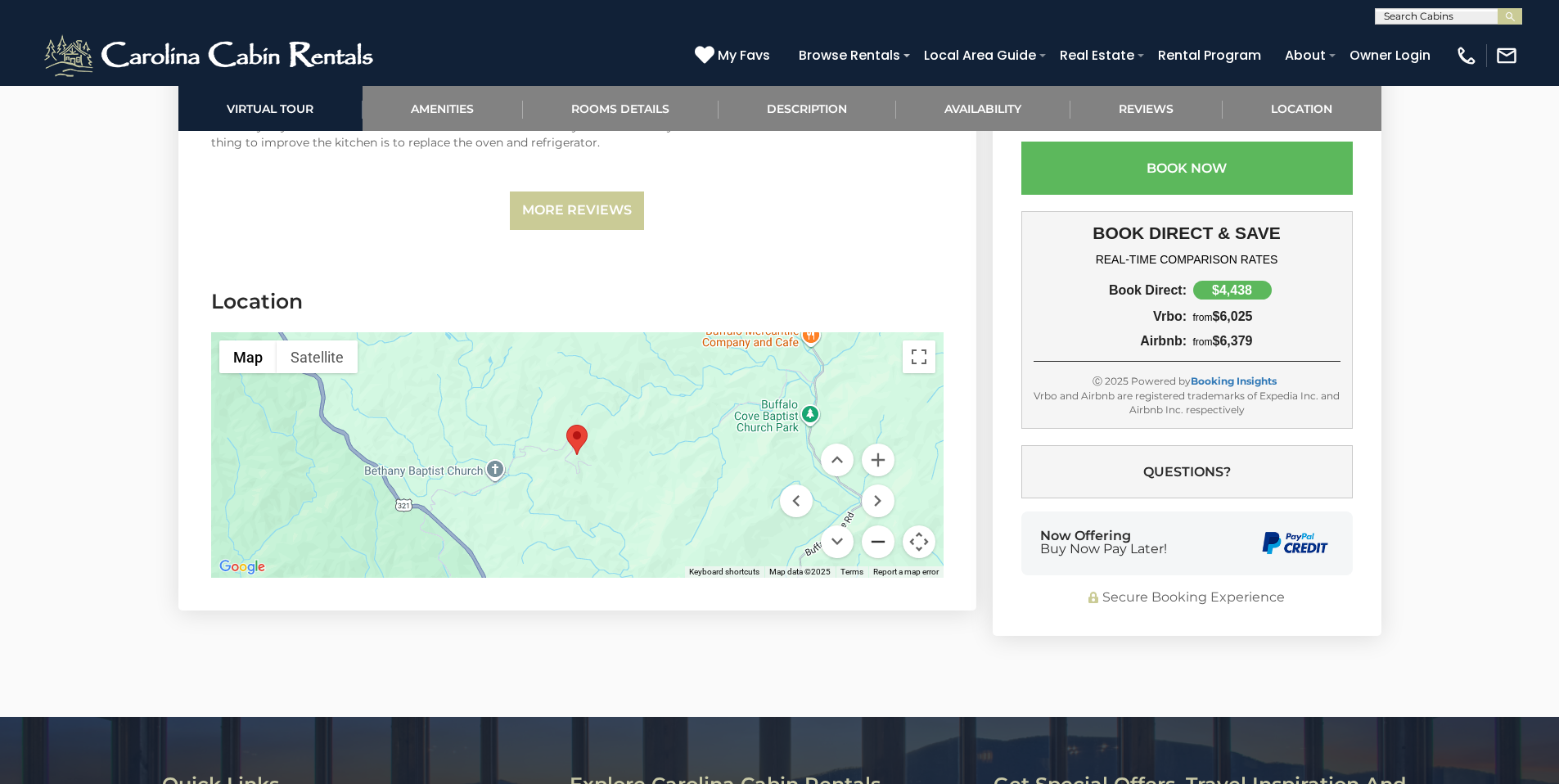
click at [874, 540] on button "Zoom out" at bounding box center [878, 541] width 33 height 33
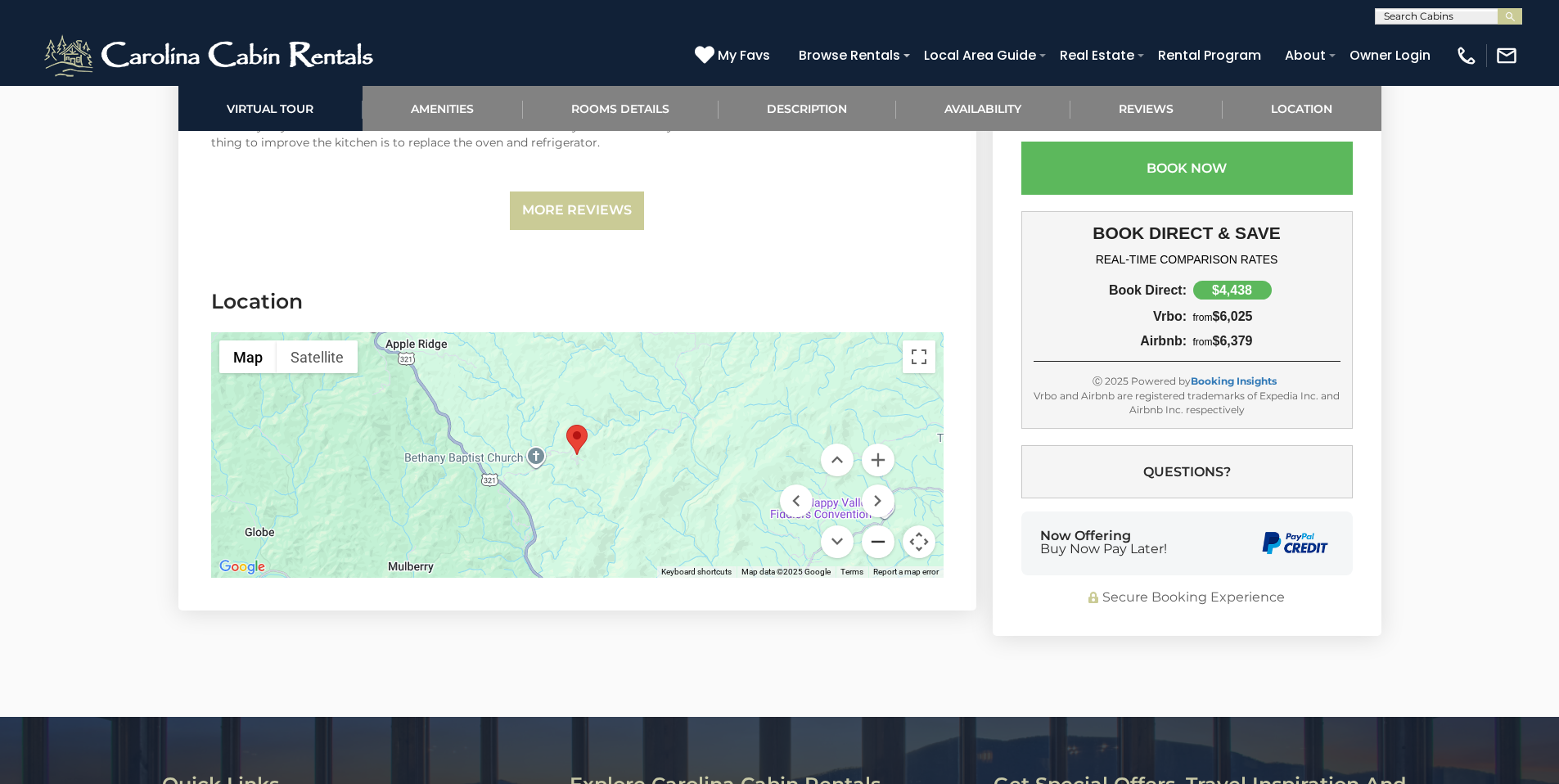
click at [874, 540] on button "Zoom out" at bounding box center [878, 541] width 33 height 33
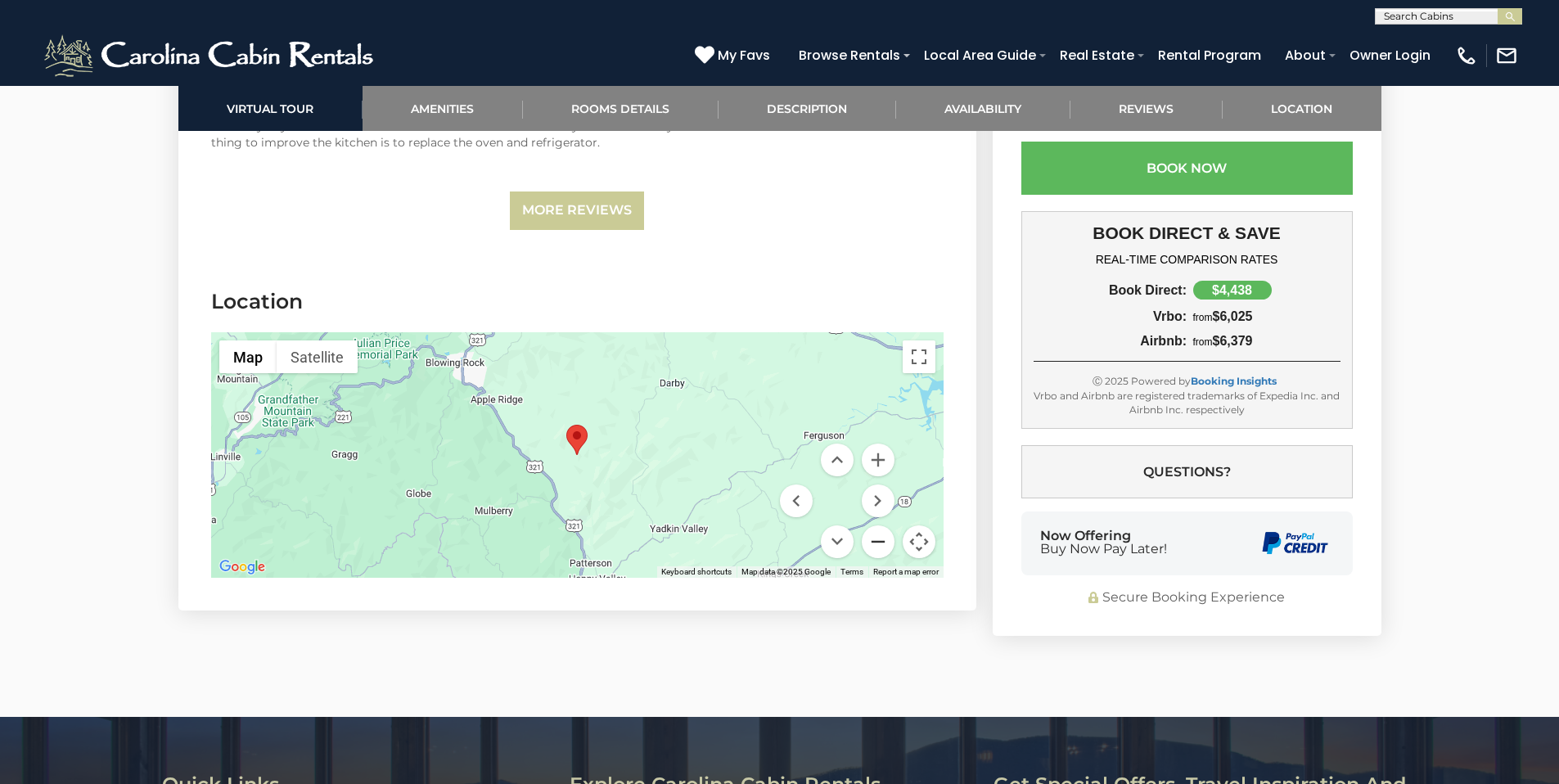
click at [874, 540] on button "Zoom out" at bounding box center [878, 541] width 33 height 33
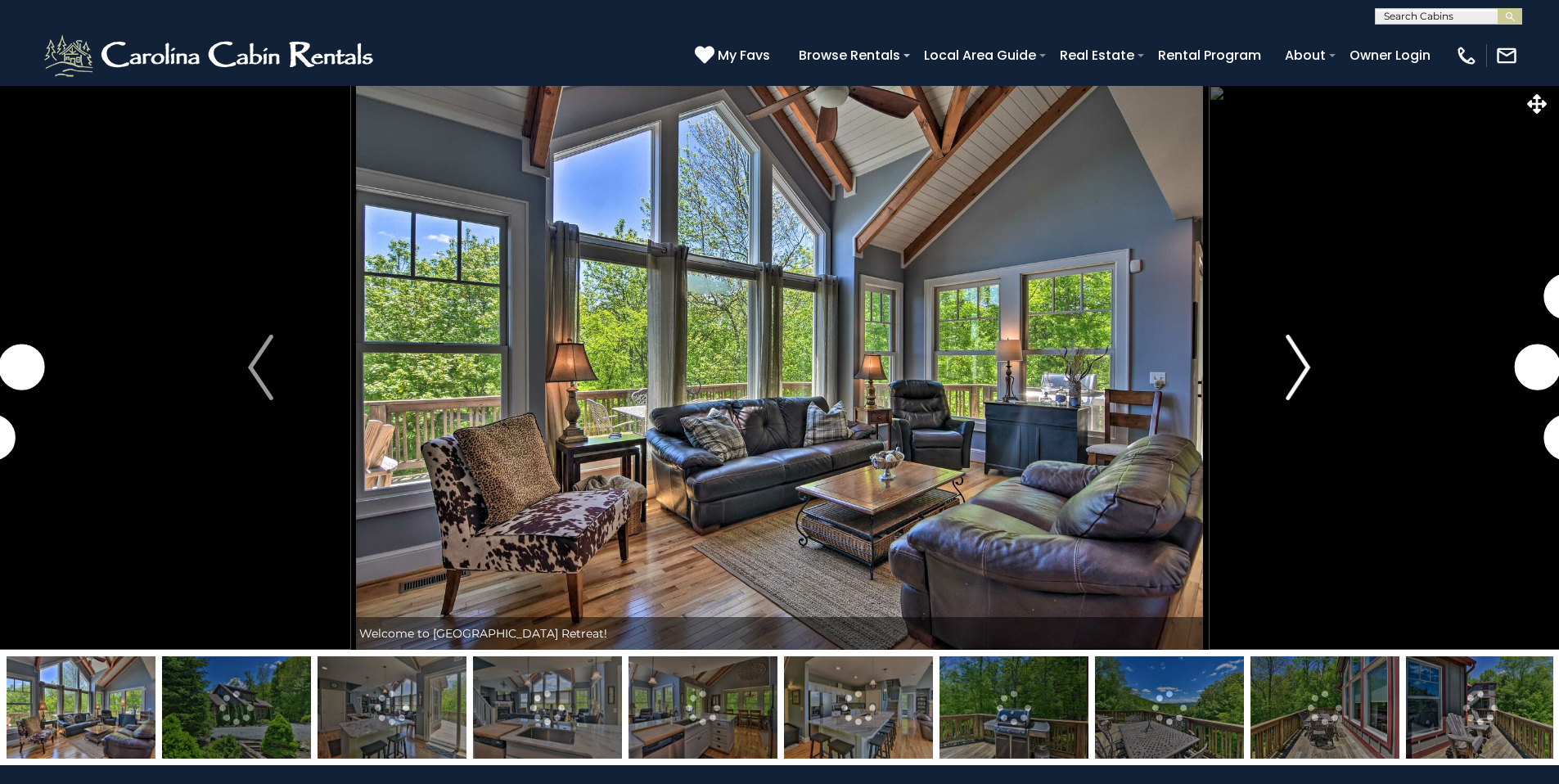
click at [1315, 368] on button "Next" at bounding box center [1298, 367] width 180 height 565
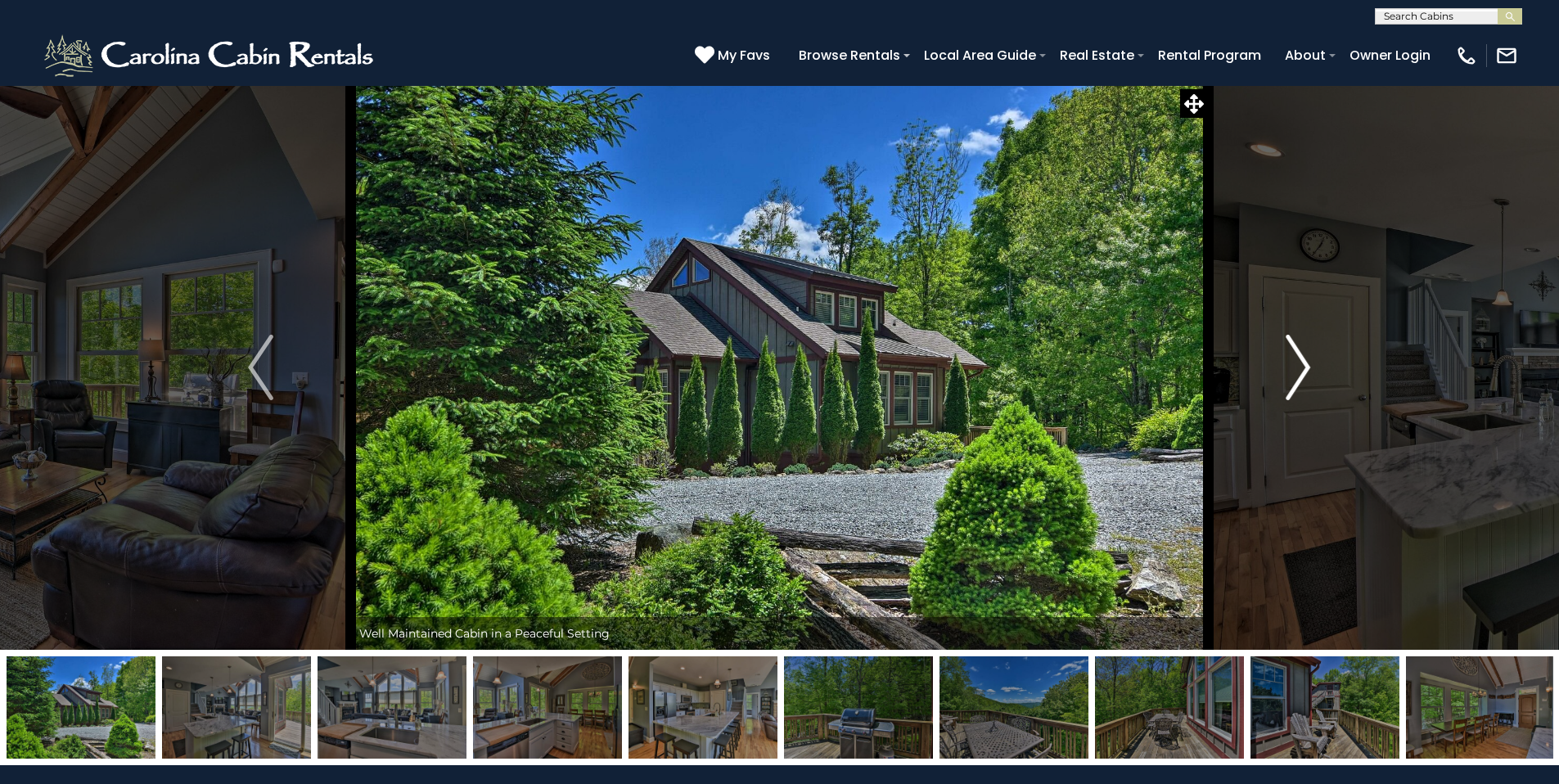
click at [1314, 367] on button "Next" at bounding box center [1298, 367] width 180 height 565
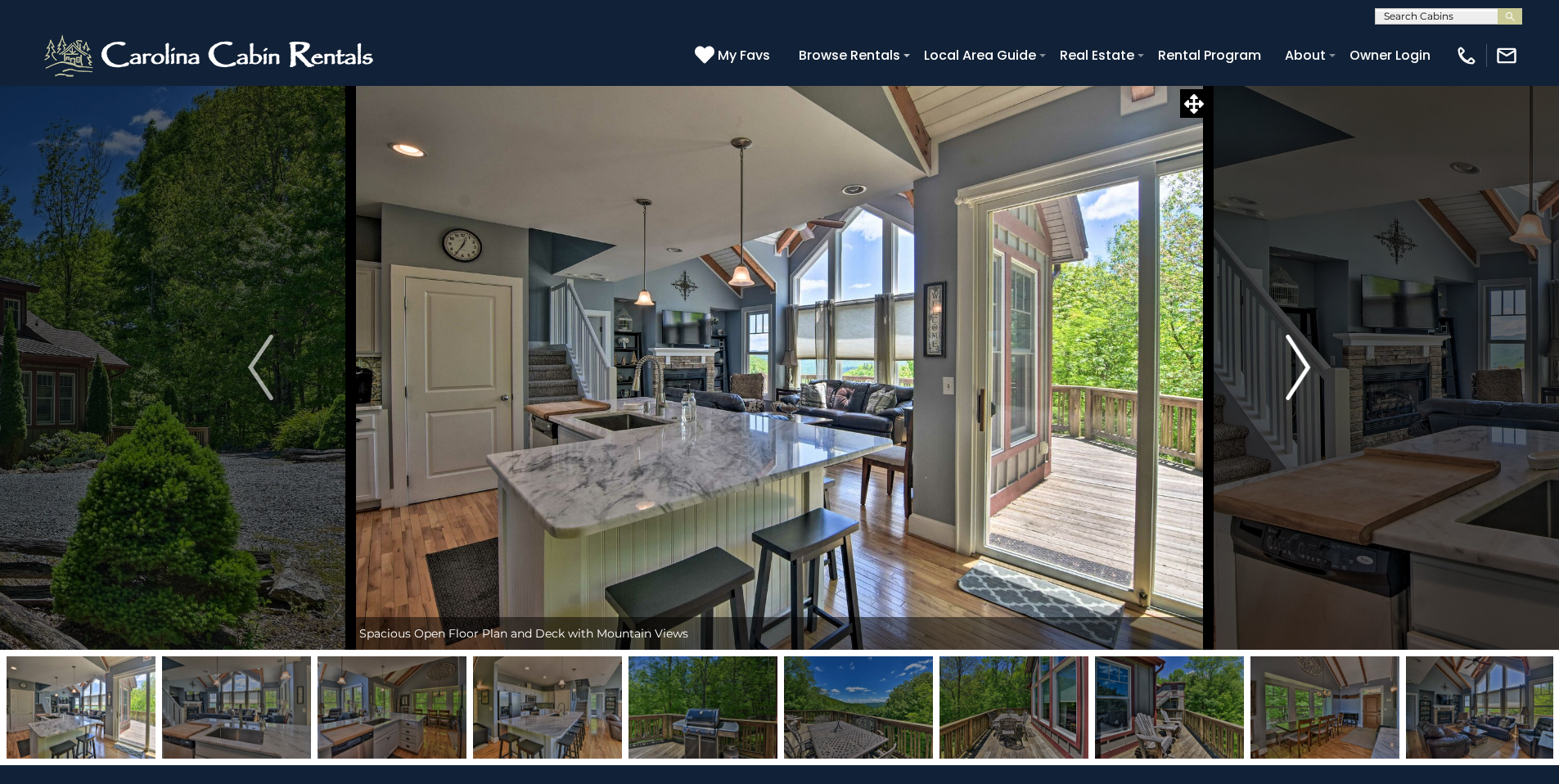
click at [1314, 367] on button "Next" at bounding box center [1298, 367] width 180 height 565
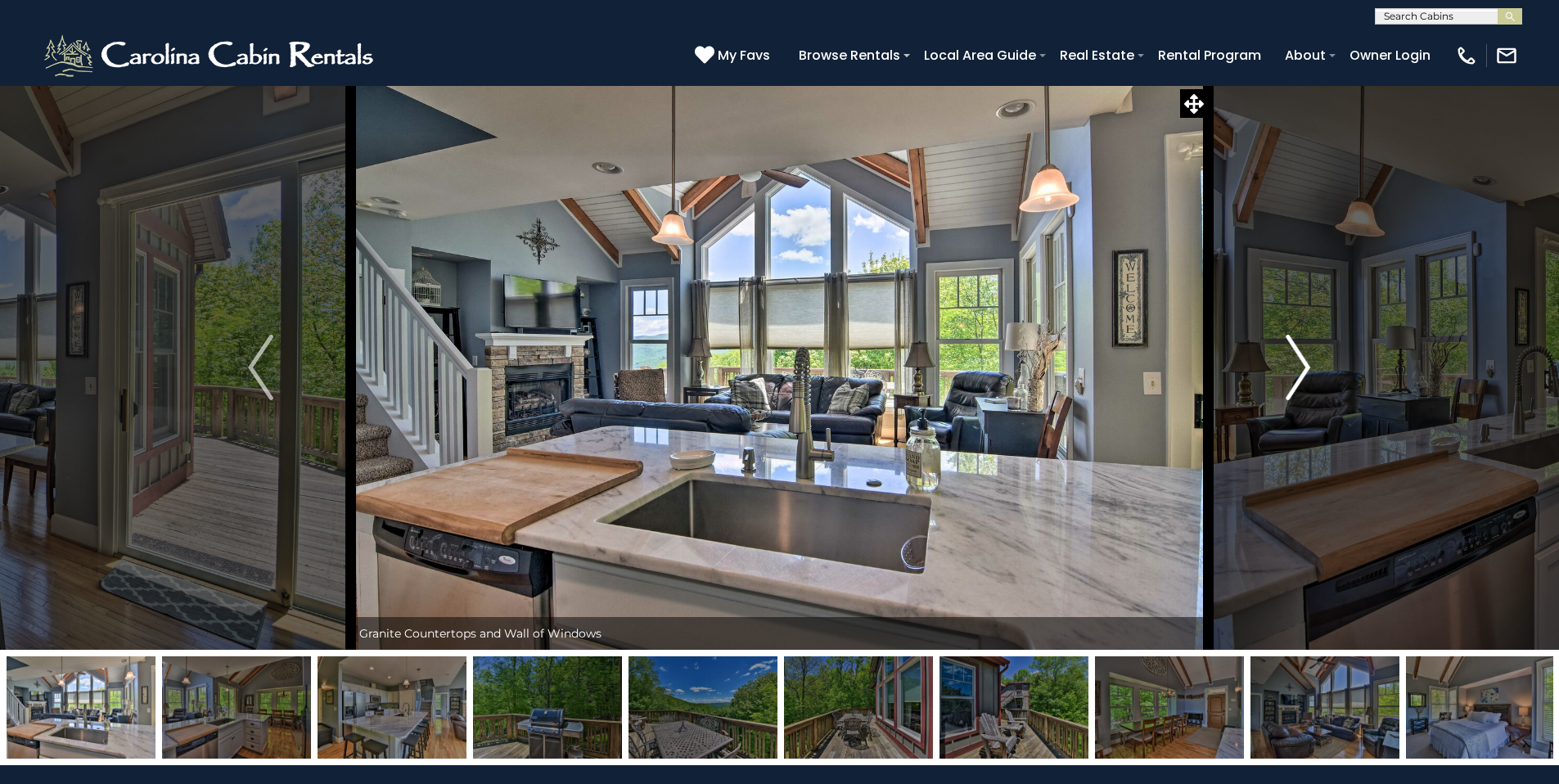
click at [1314, 367] on button "Next" at bounding box center [1298, 367] width 180 height 565
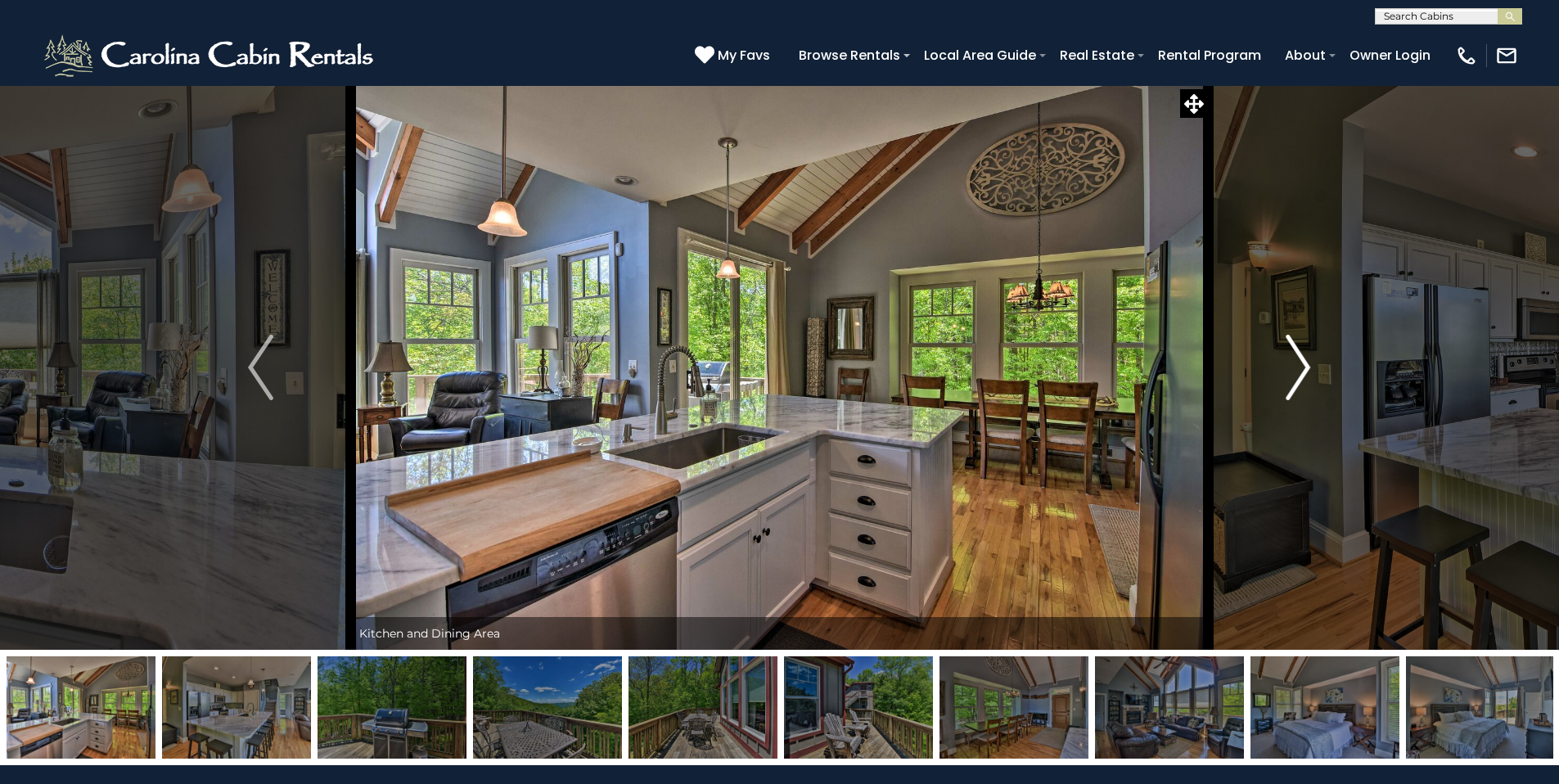
click at [1314, 367] on button "Next" at bounding box center [1298, 367] width 180 height 565
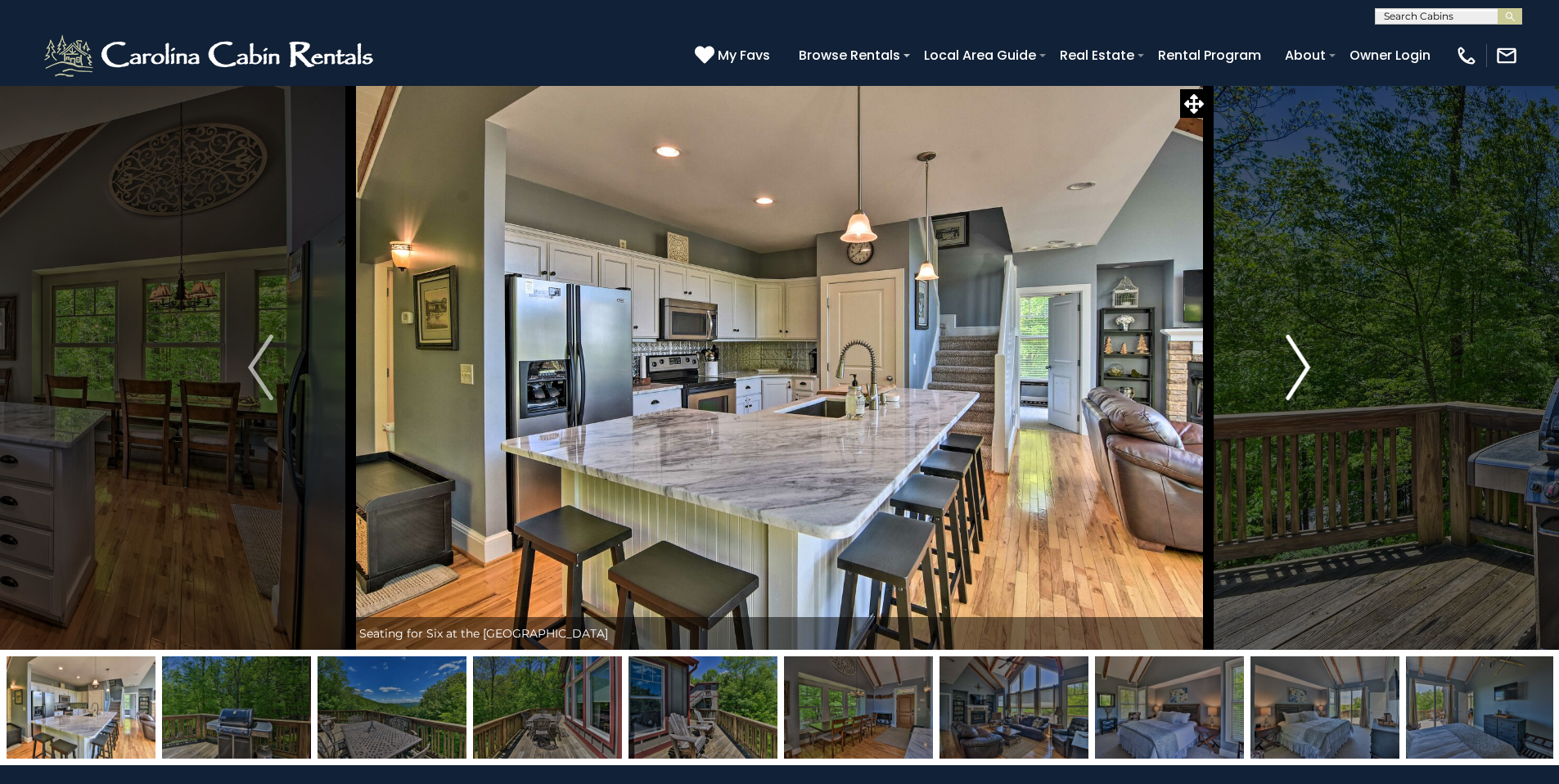
click at [1314, 367] on button "Next" at bounding box center [1298, 367] width 180 height 565
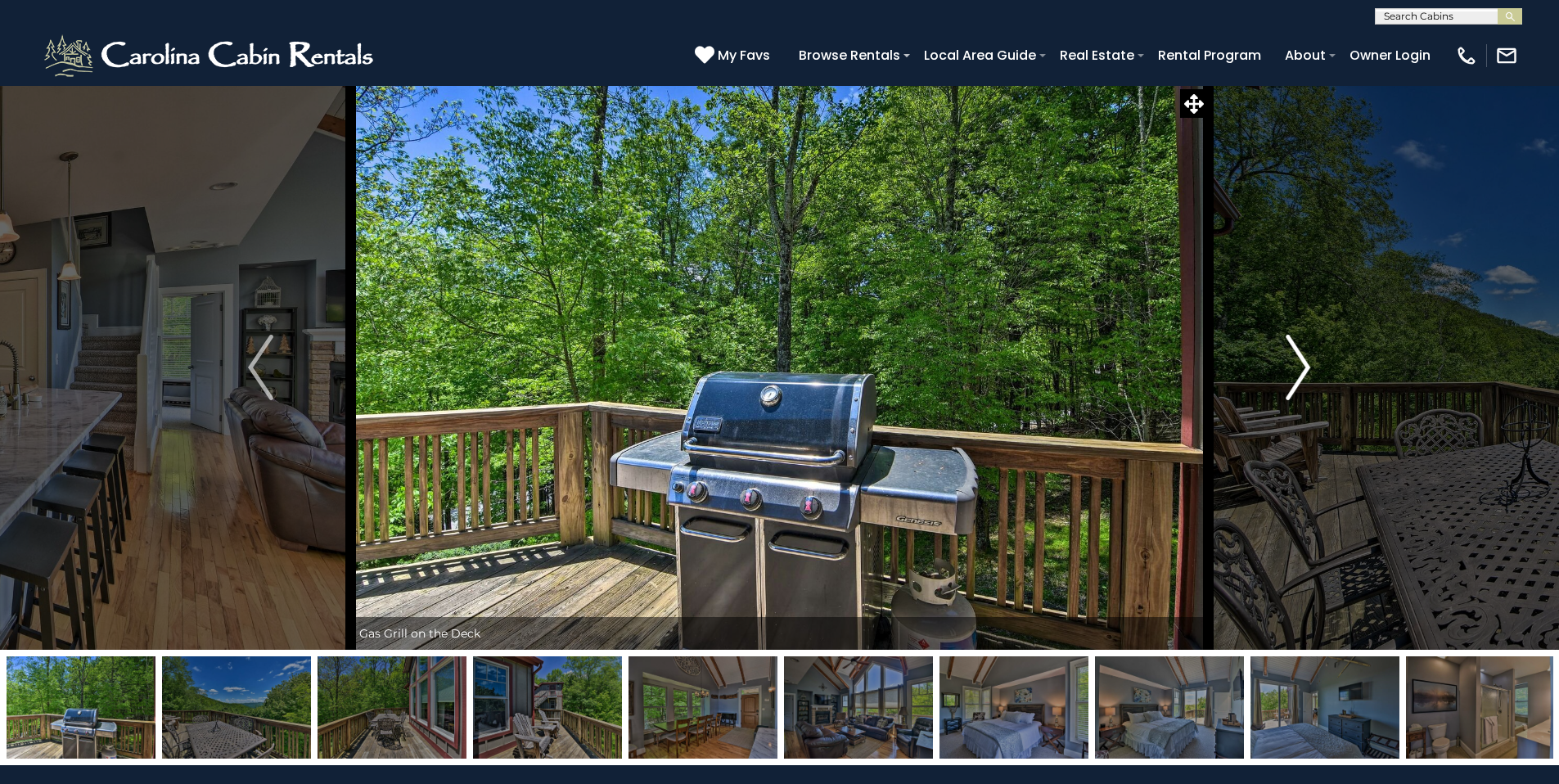
click at [1314, 367] on button "Next" at bounding box center [1298, 367] width 180 height 565
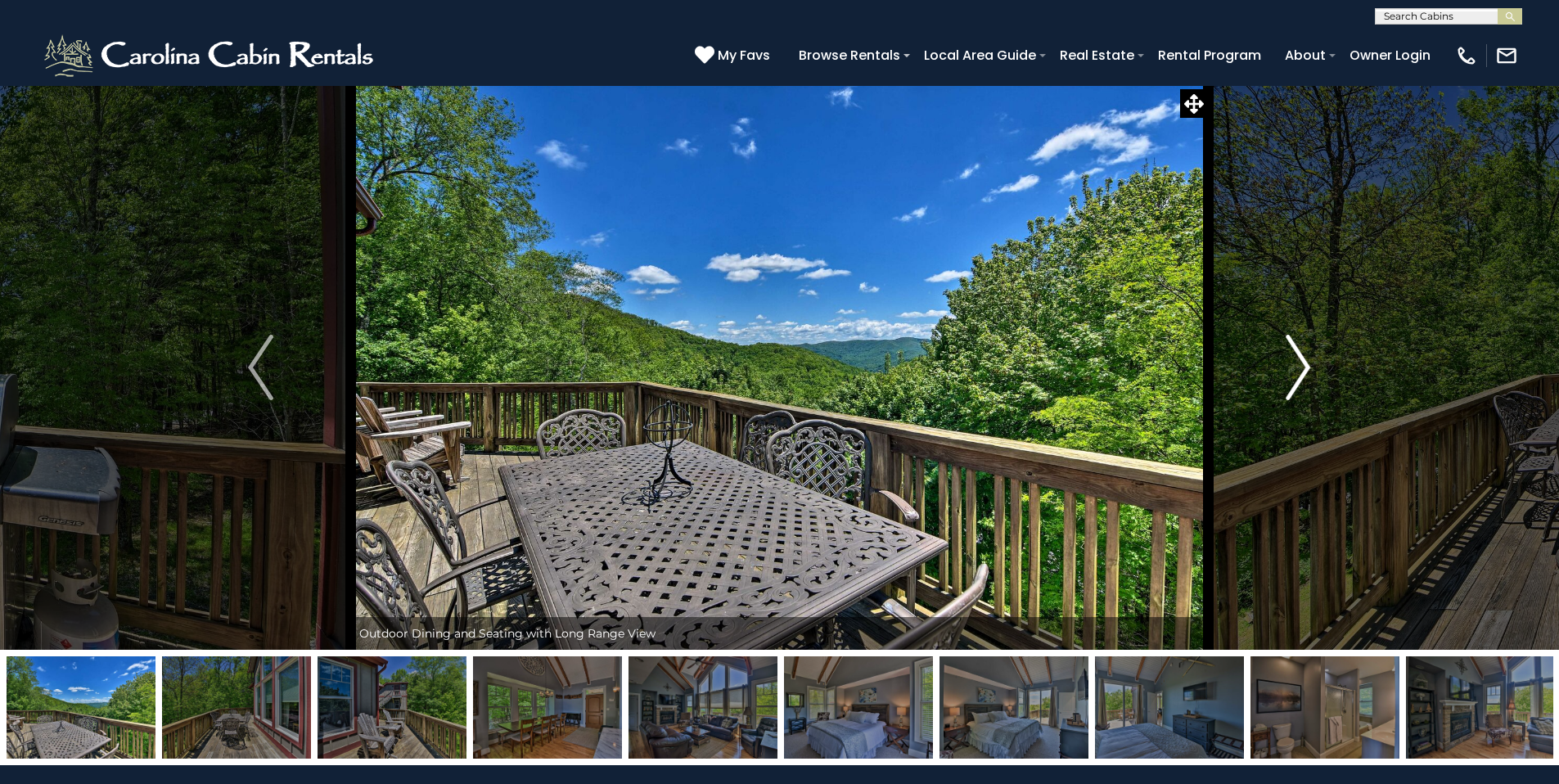
click at [1314, 367] on button "Next" at bounding box center [1298, 367] width 180 height 565
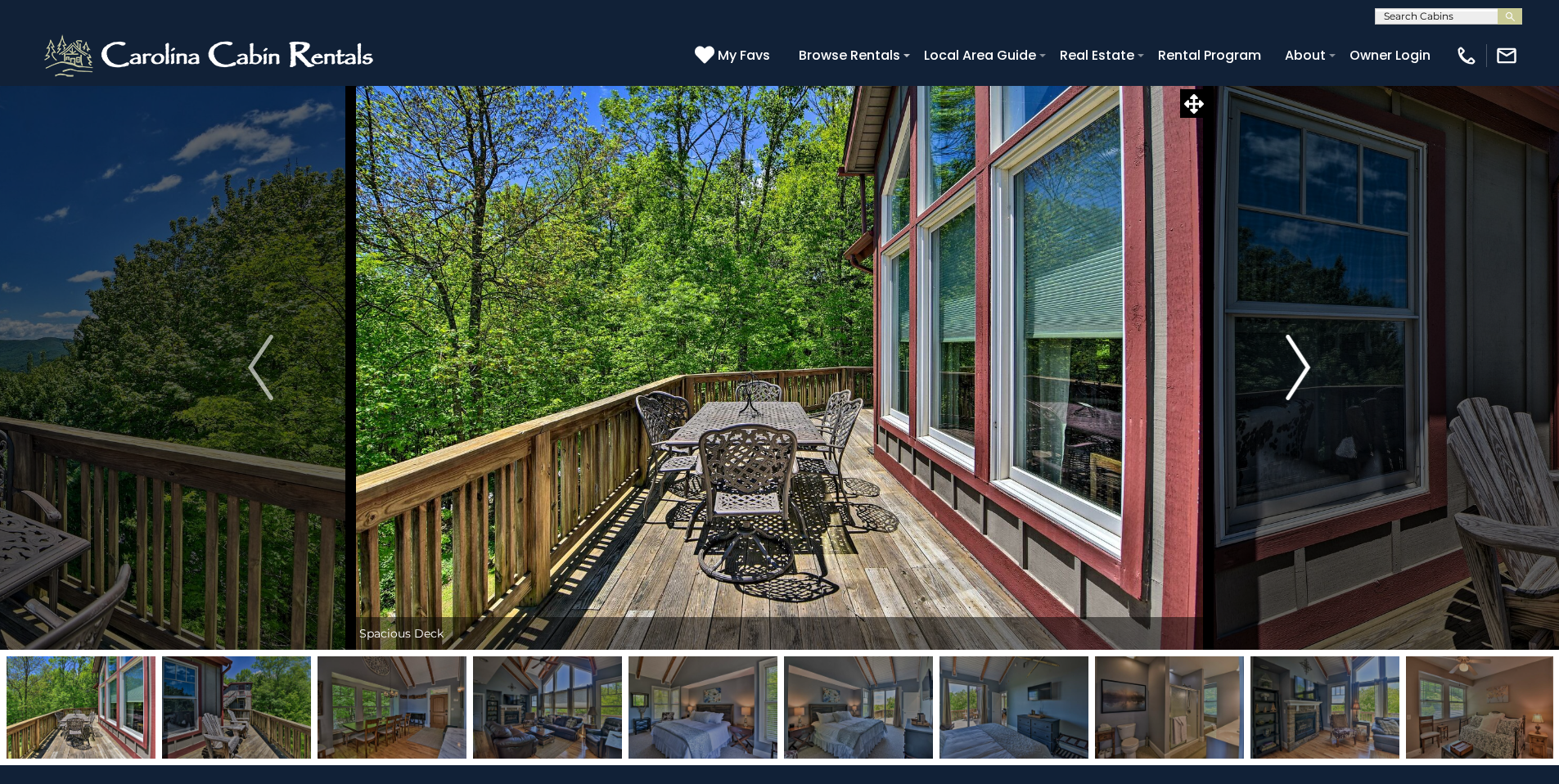
click at [1314, 367] on button "Next" at bounding box center [1298, 367] width 180 height 565
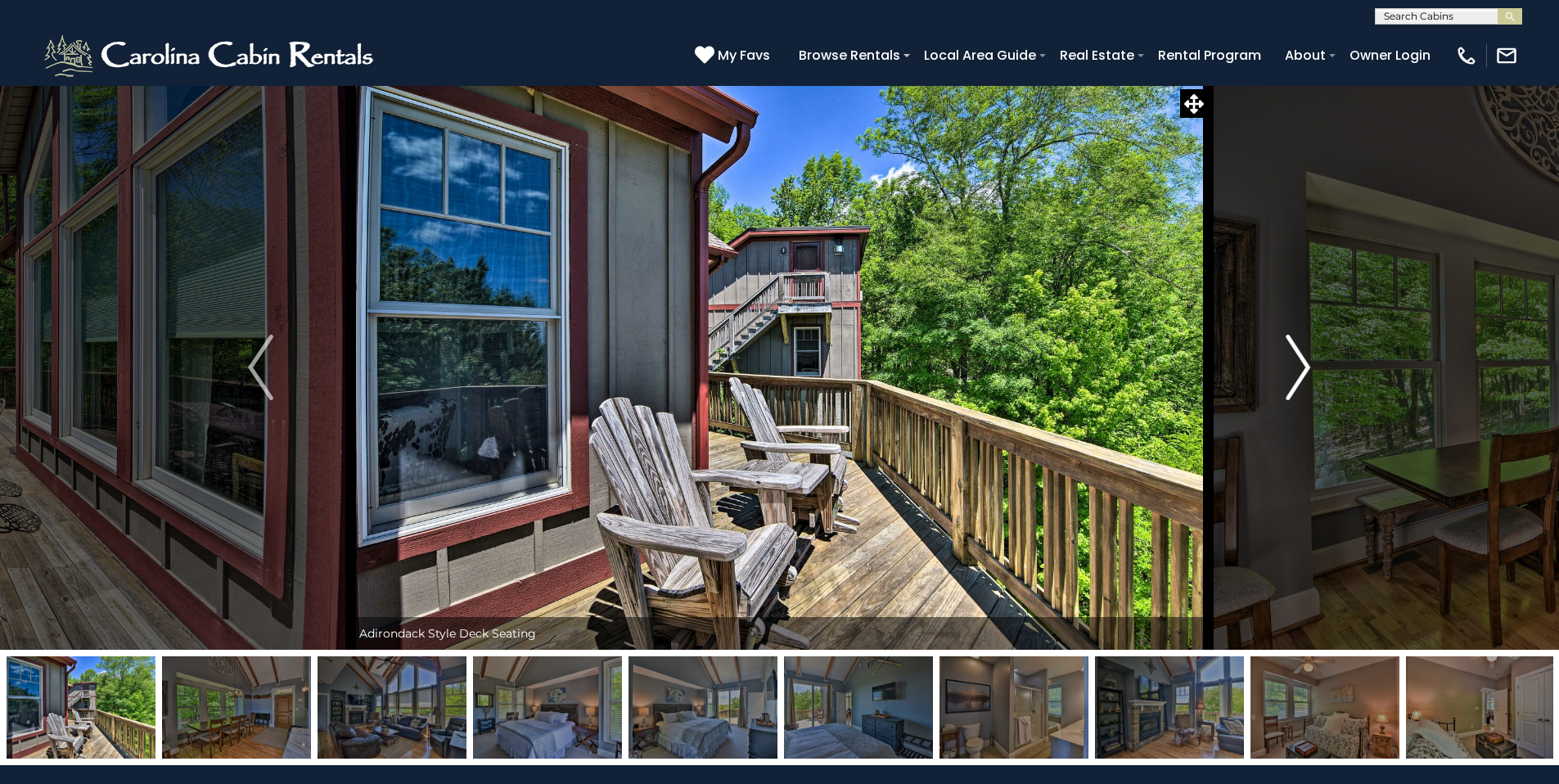
click at [1314, 367] on button "Next" at bounding box center [1298, 367] width 180 height 565
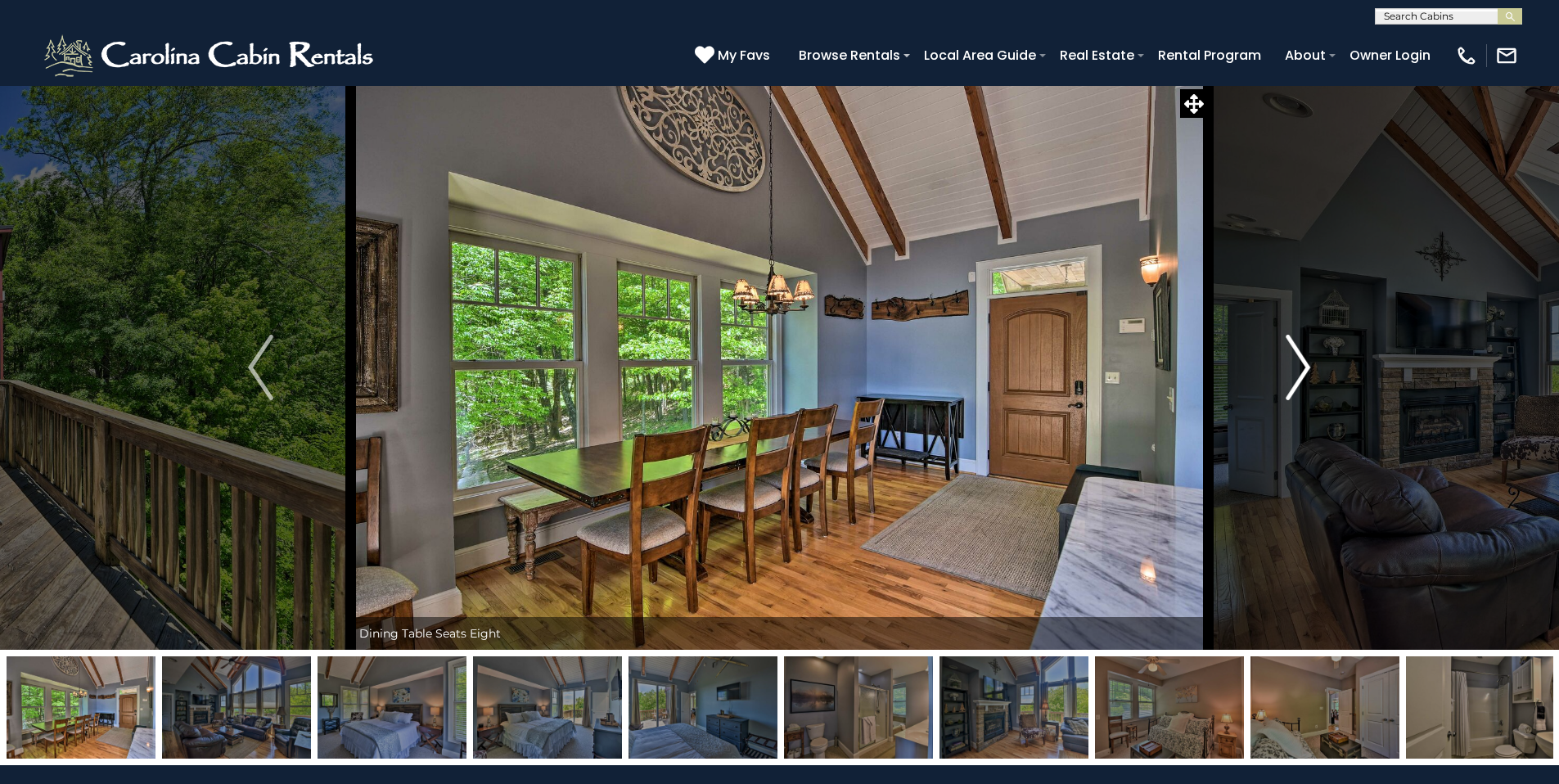
click at [1314, 367] on button "Next" at bounding box center [1298, 367] width 180 height 565
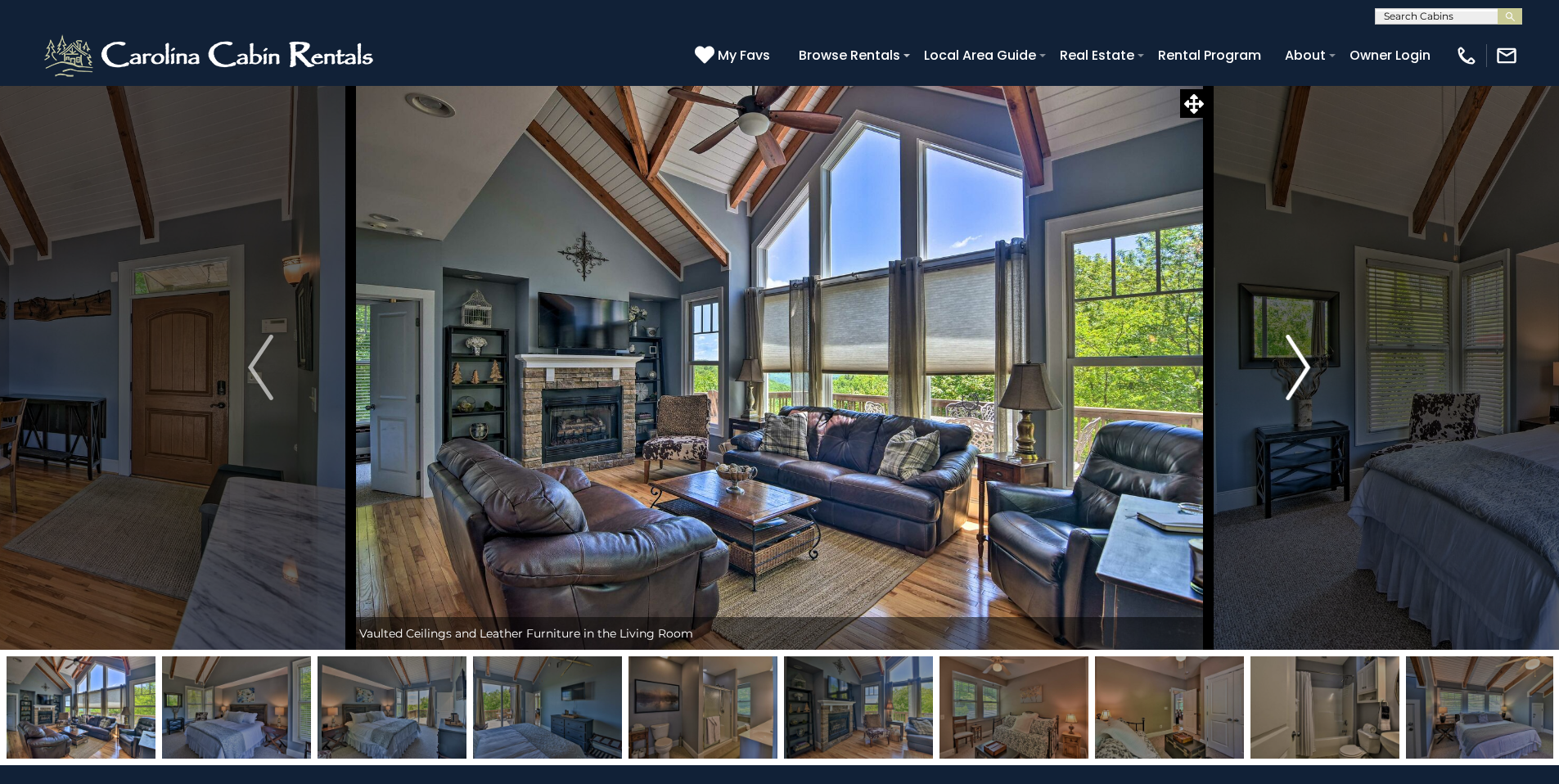
click at [1314, 367] on button "Next" at bounding box center [1298, 367] width 180 height 565
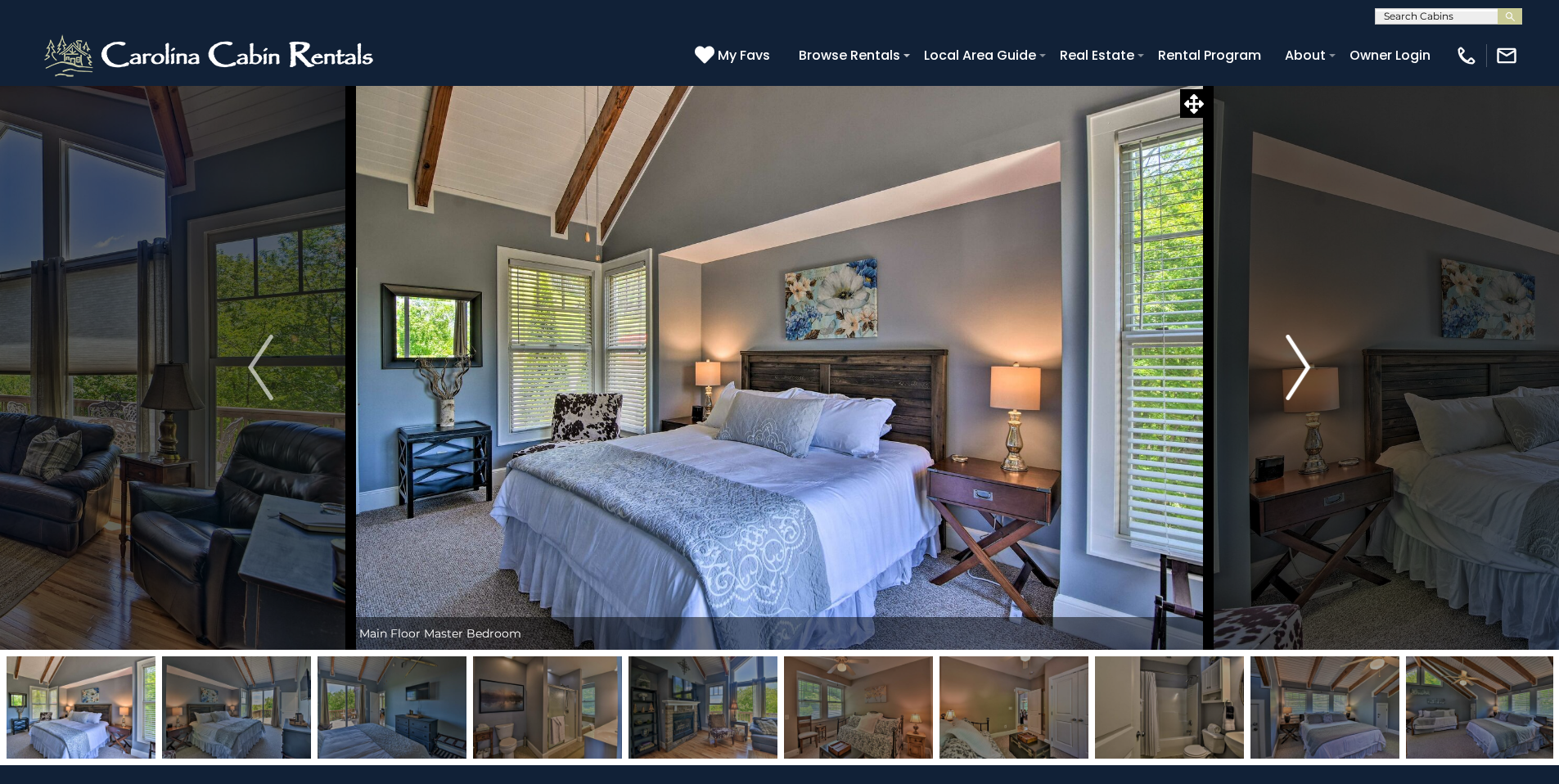
click at [1314, 367] on button "Next" at bounding box center [1298, 367] width 180 height 565
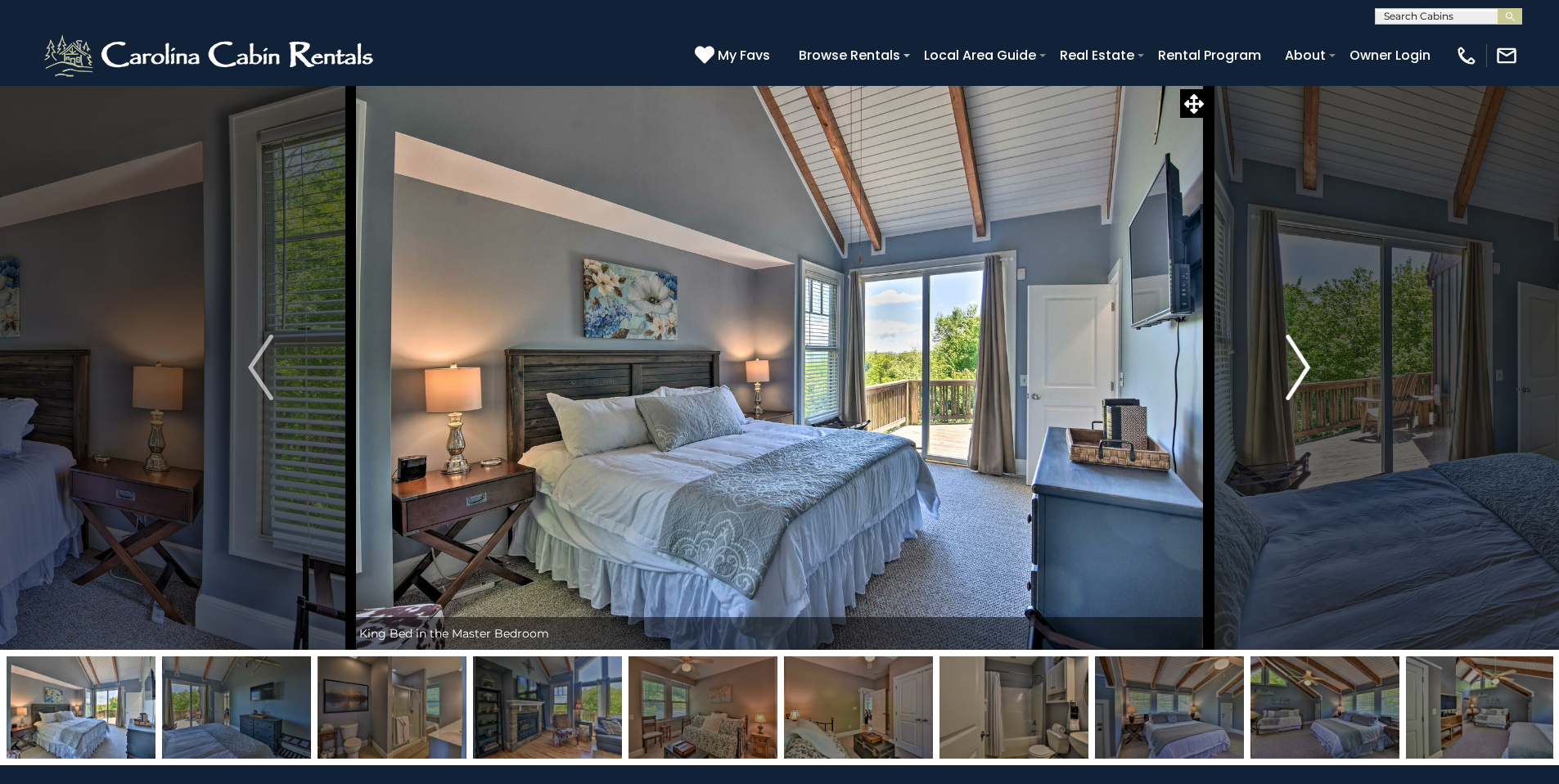
click at [1314, 367] on button "Next" at bounding box center [1298, 367] width 180 height 565
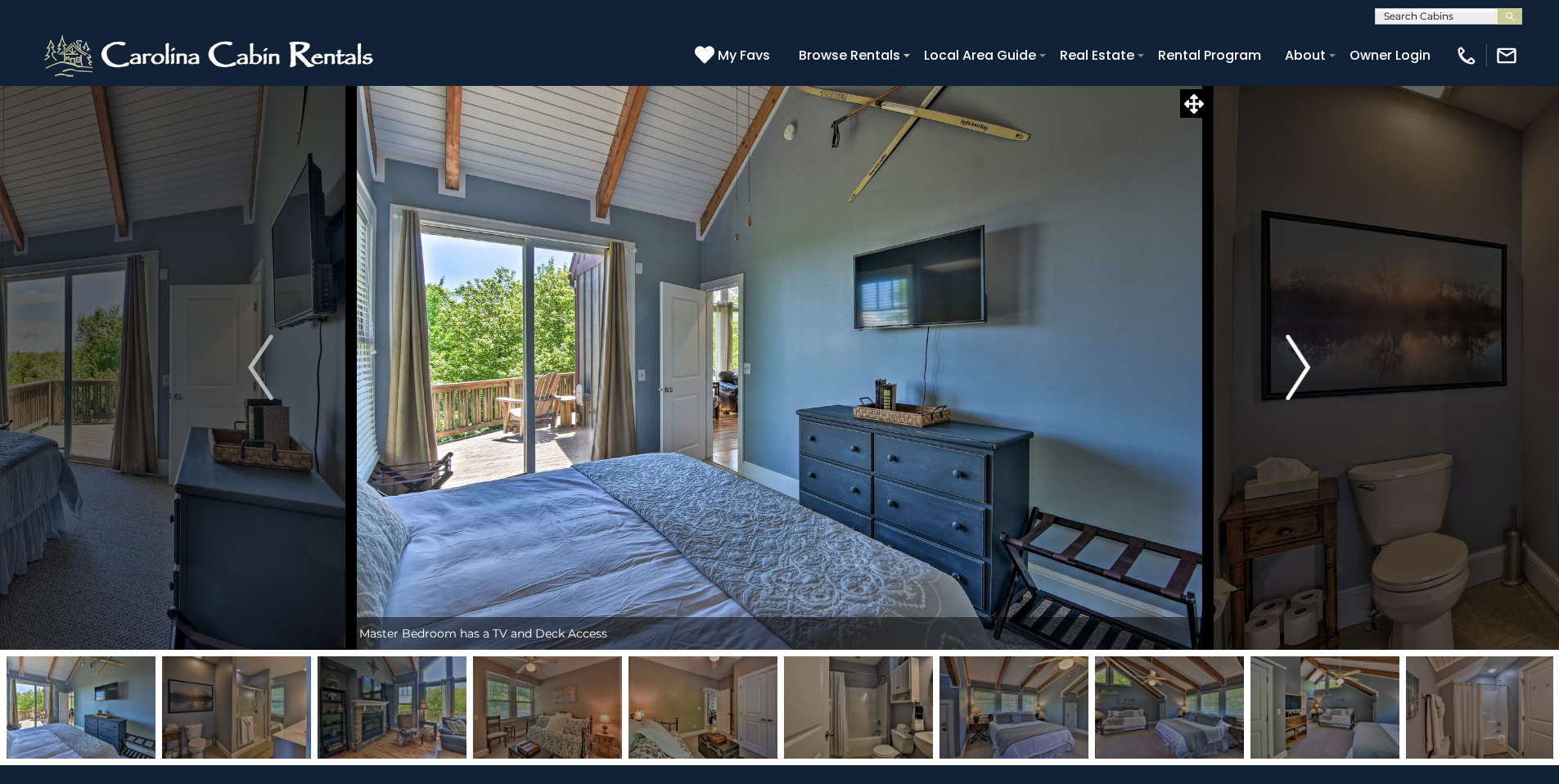
click at [1314, 367] on button "Next" at bounding box center [1298, 367] width 180 height 565
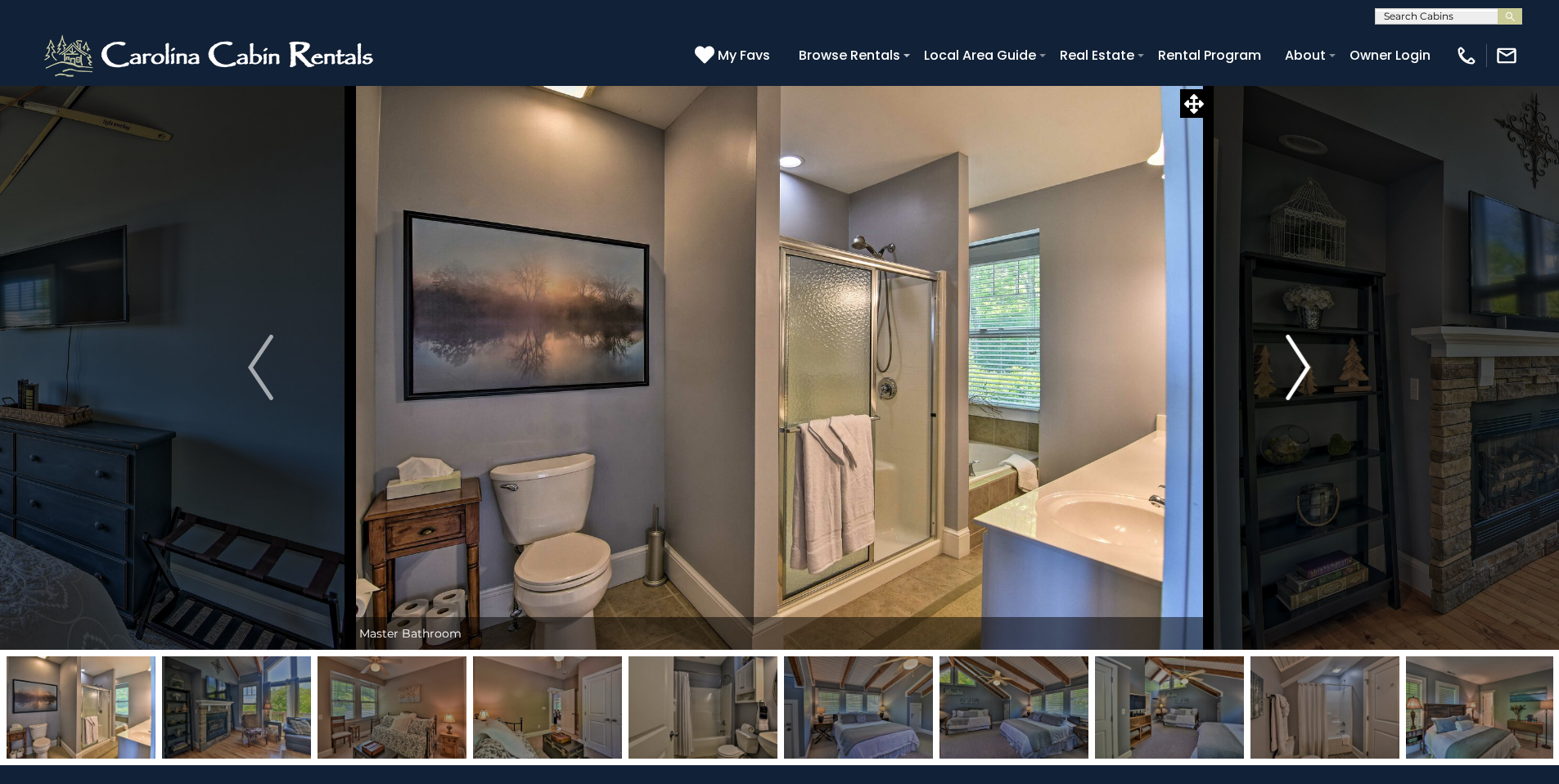
click at [1314, 367] on button "Next" at bounding box center [1298, 367] width 180 height 565
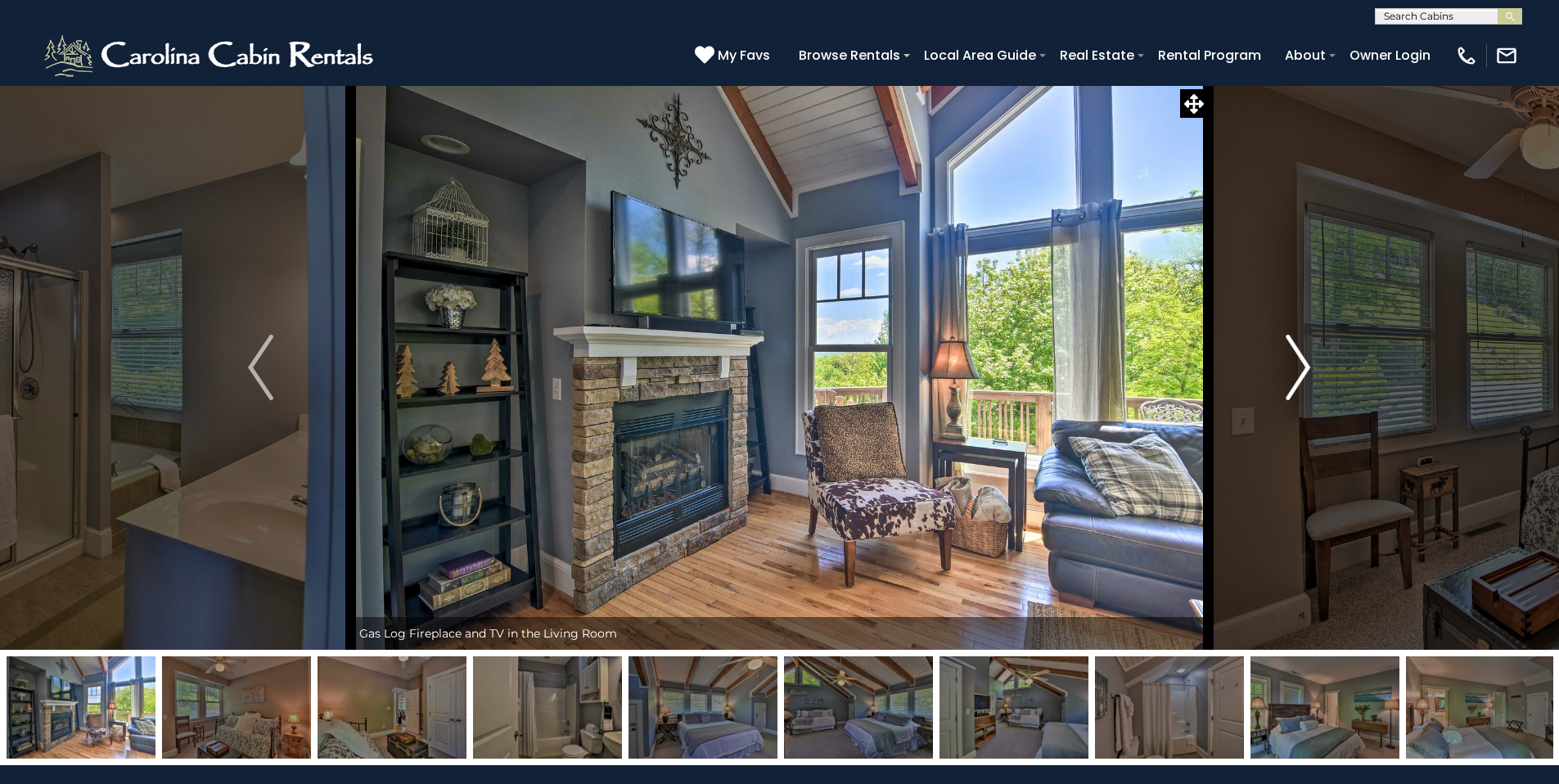
click at [1314, 367] on button "Next" at bounding box center [1298, 367] width 180 height 565
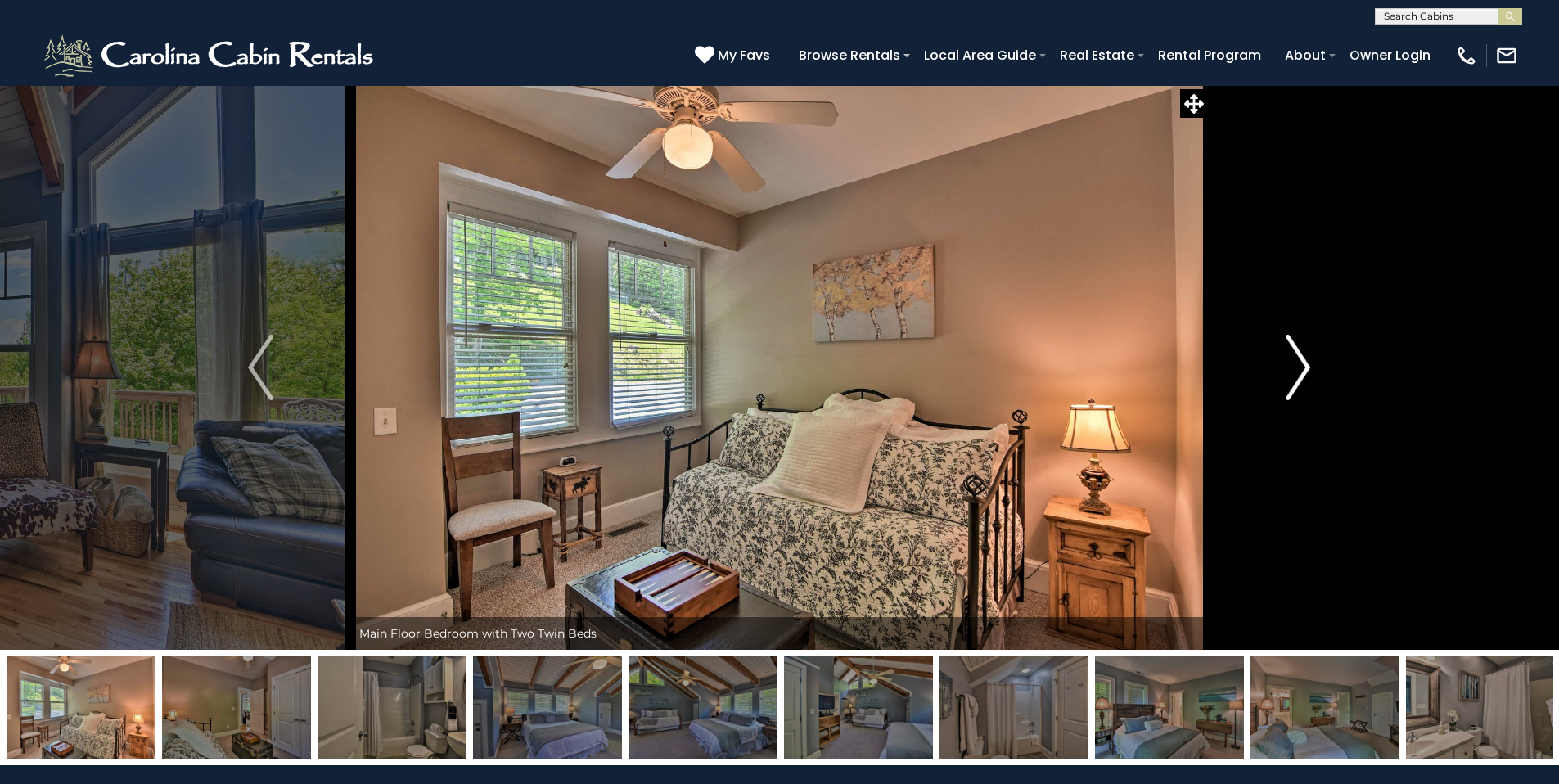
click at [1314, 367] on button "Next" at bounding box center [1298, 367] width 180 height 565
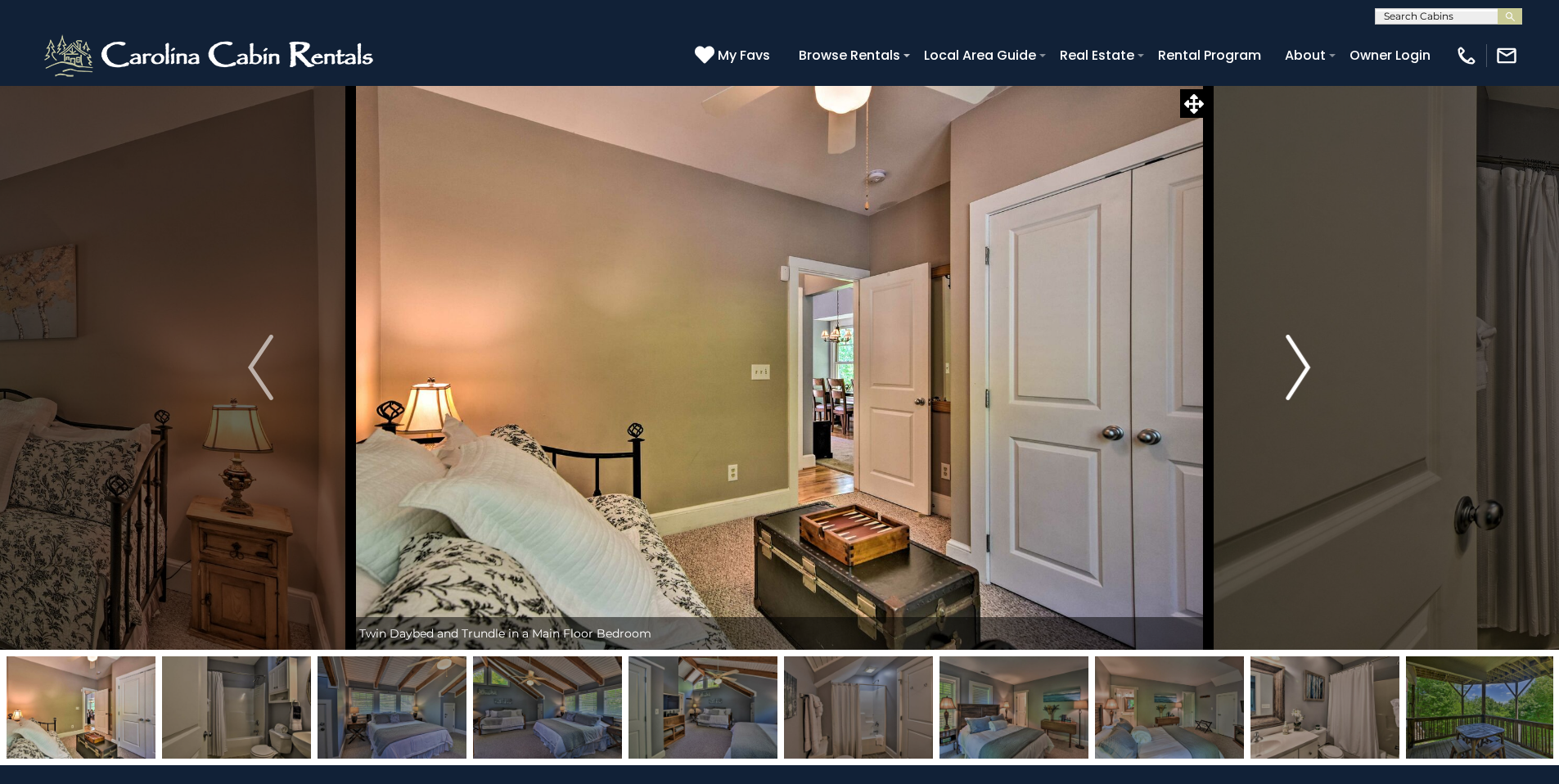
click at [1314, 367] on button "Next" at bounding box center [1298, 367] width 180 height 565
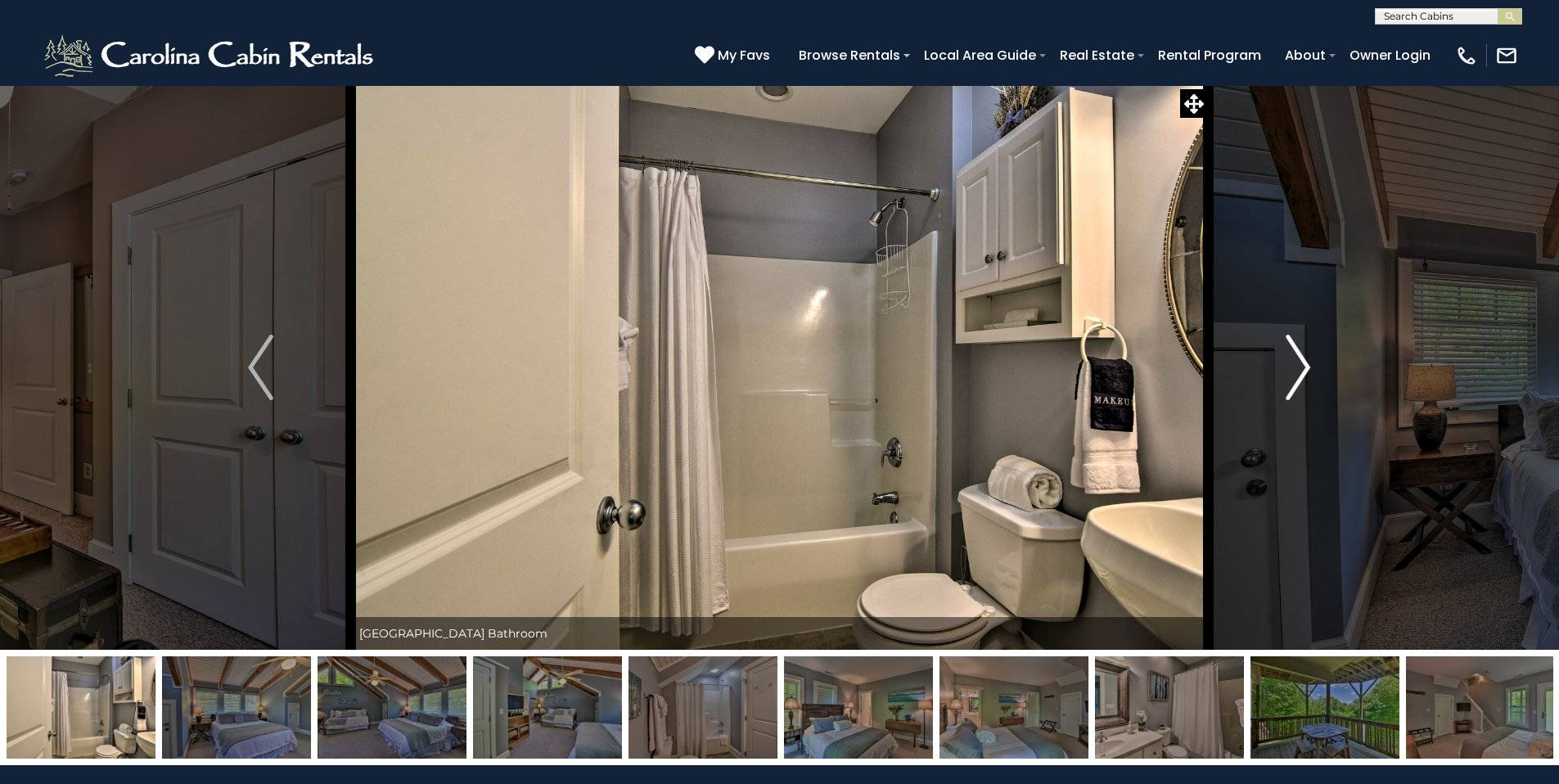
click at [1314, 367] on button "Next" at bounding box center [1298, 367] width 180 height 565
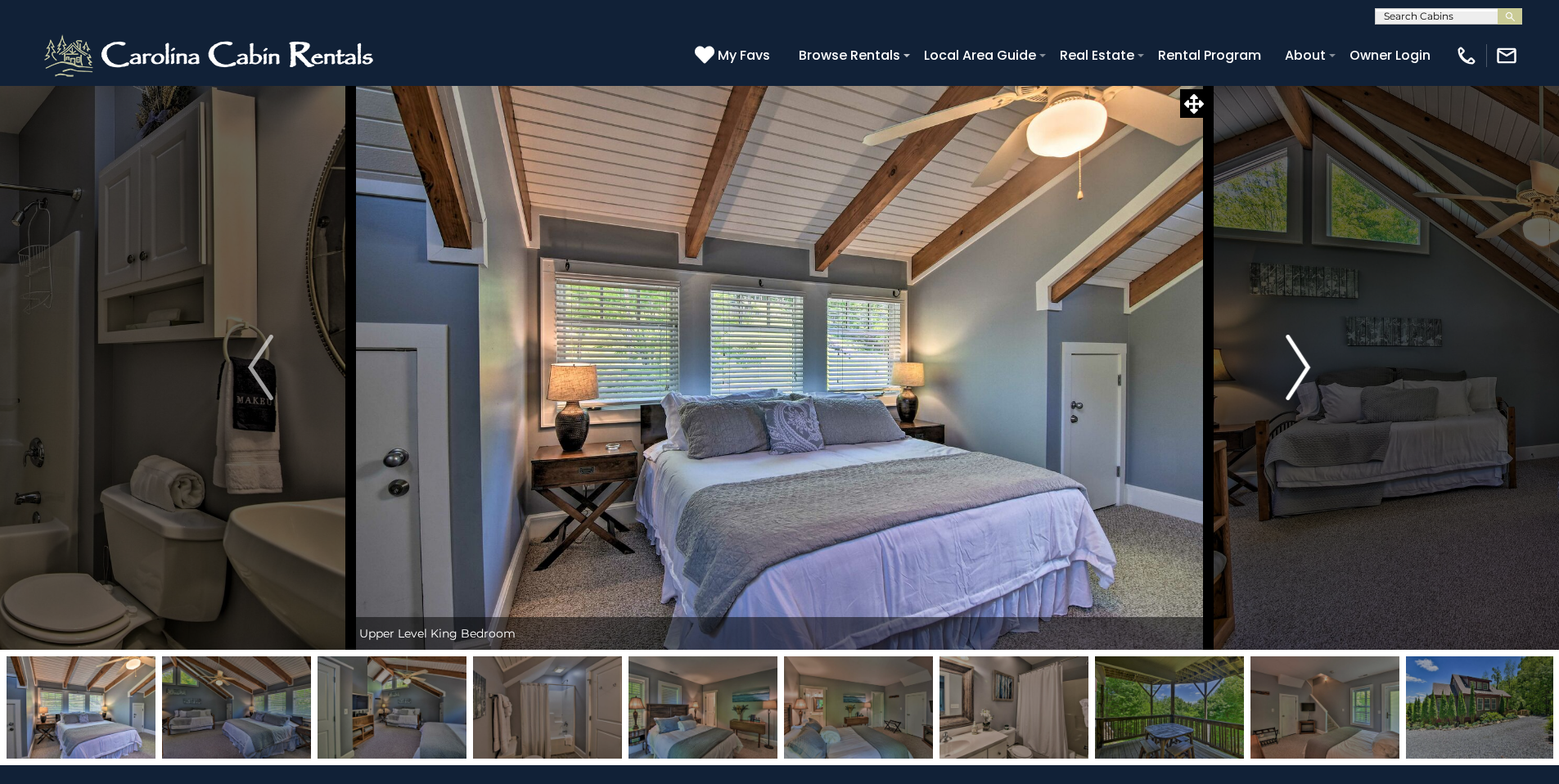
click at [1314, 367] on button "Next" at bounding box center [1298, 367] width 180 height 565
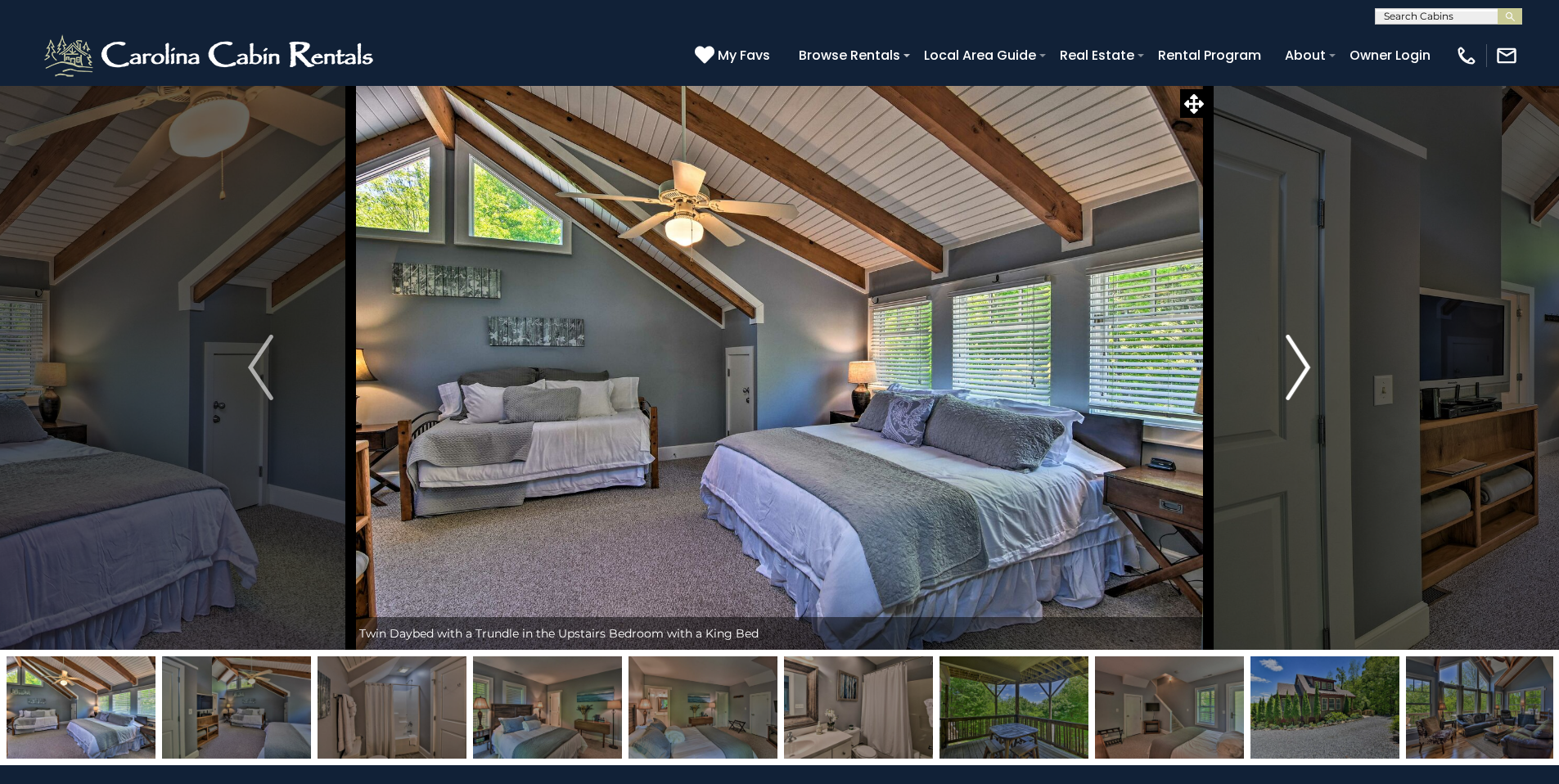
click at [1314, 367] on button "Next" at bounding box center [1298, 367] width 180 height 565
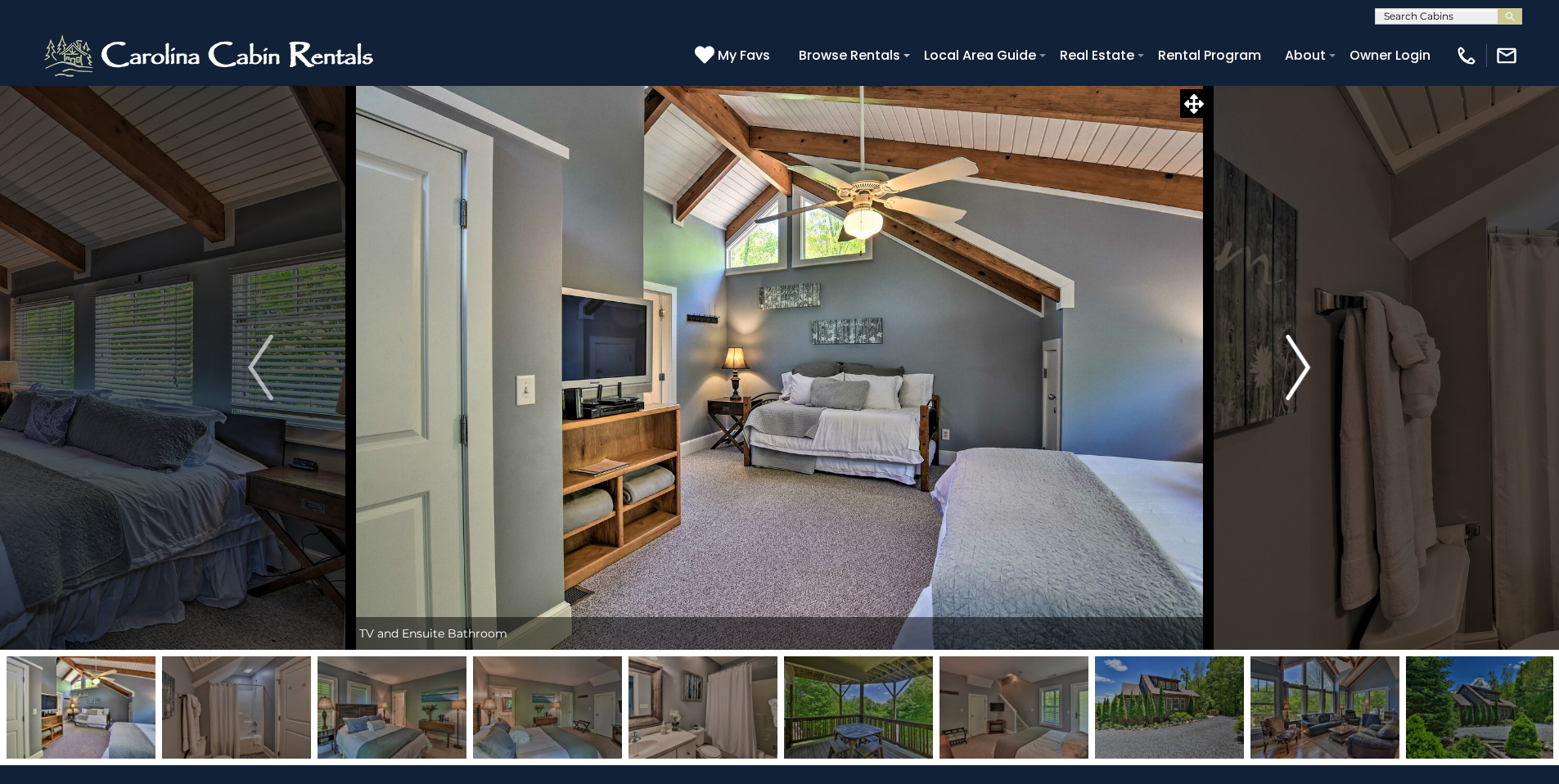
click at [1314, 367] on button "Next" at bounding box center [1298, 367] width 180 height 565
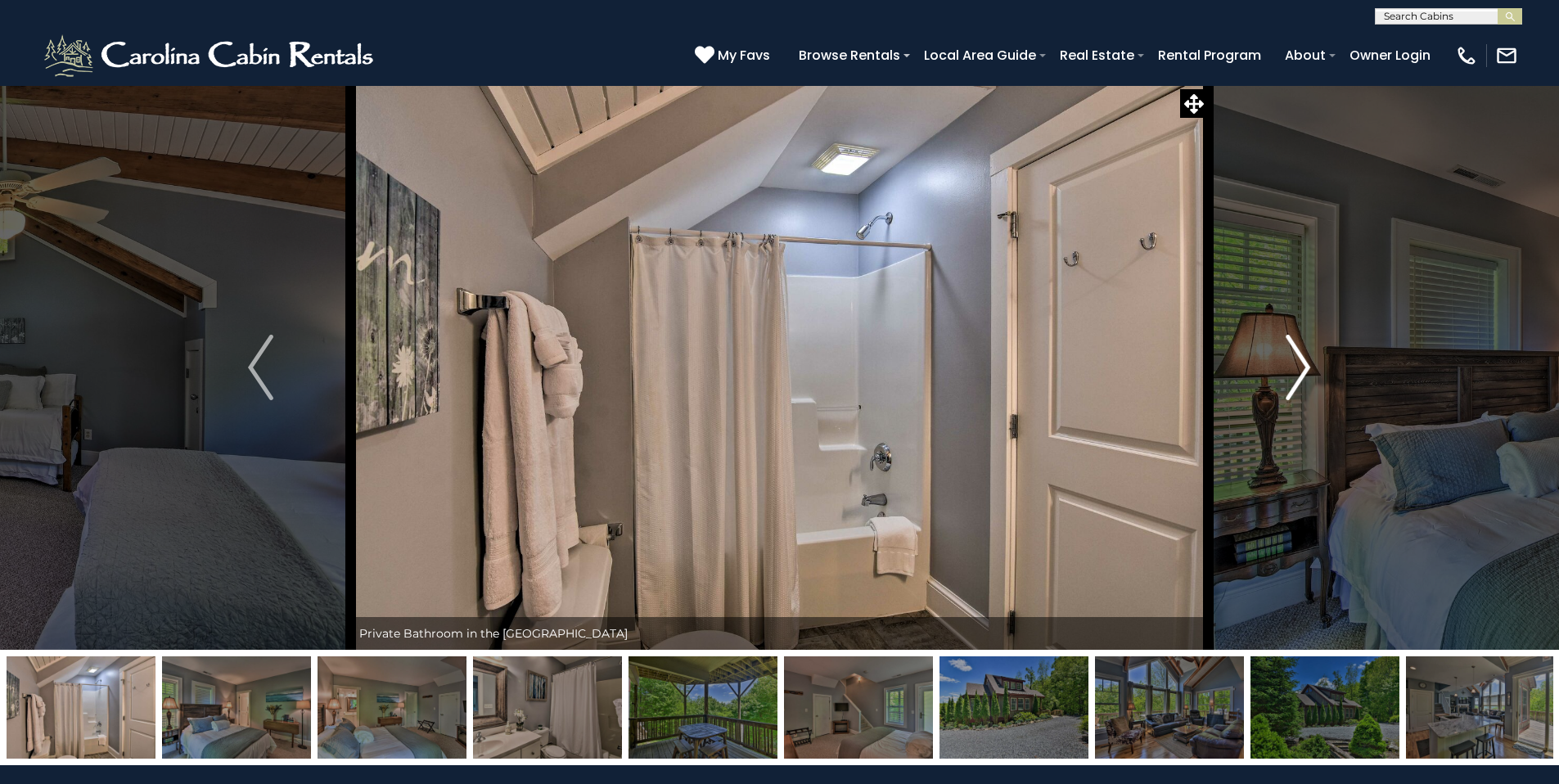
click at [1314, 367] on button "Next" at bounding box center [1298, 367] width 180 height 565
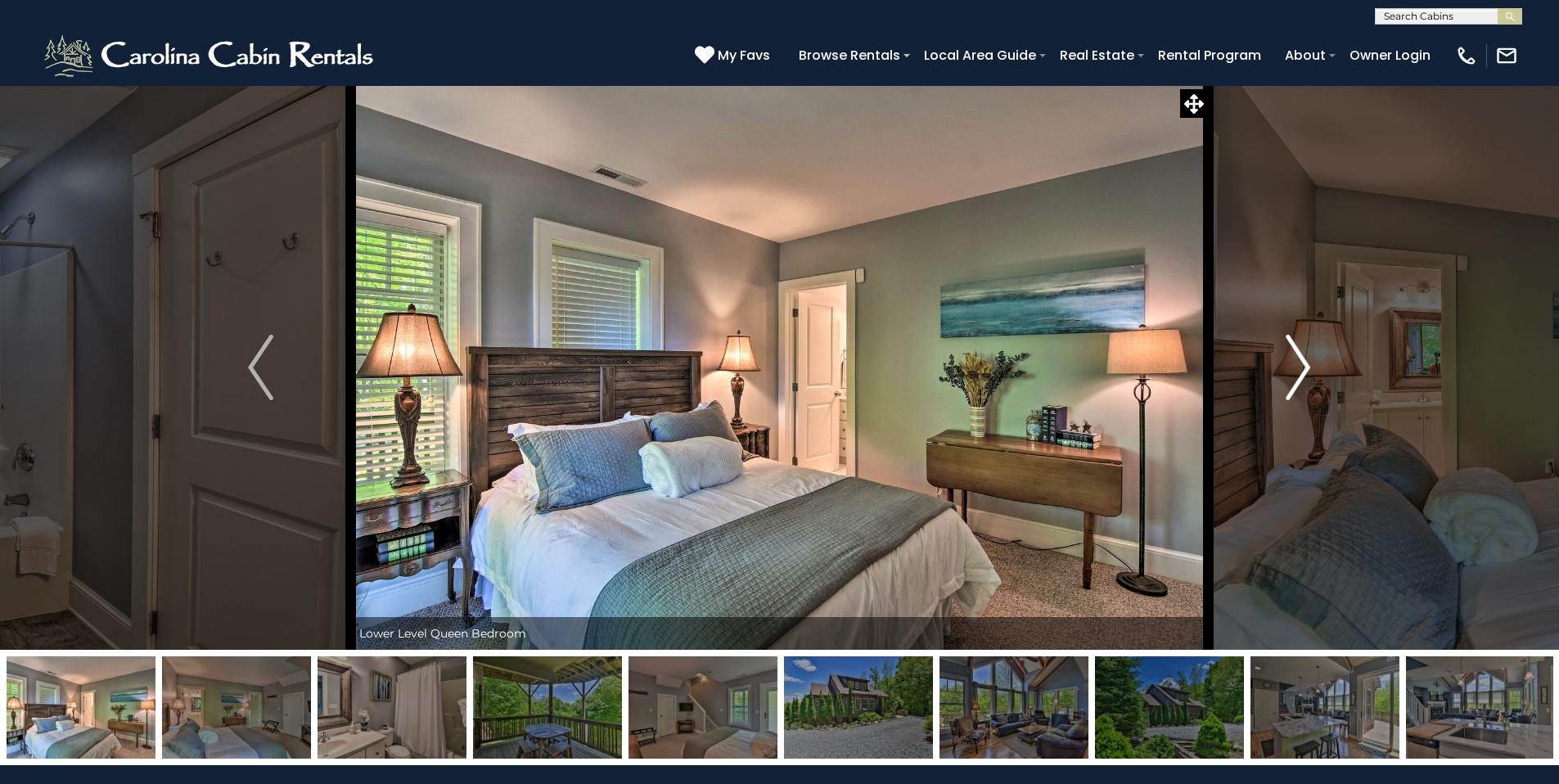
click at [1314, 367] on button "Next" at bounding box center [1298, 367] width 180 height 565
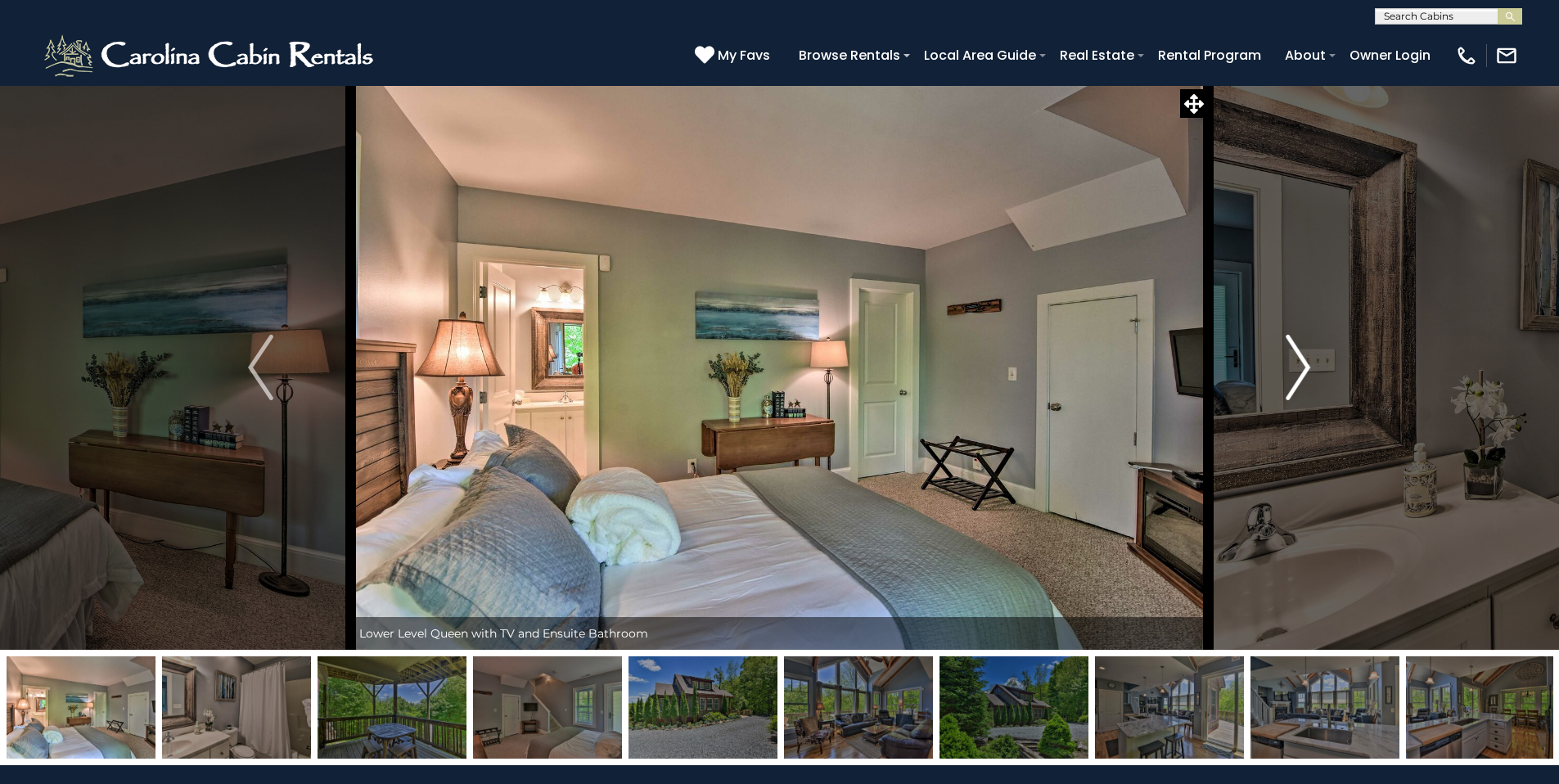
click at [1314, 367] on button "Next" at bounding box center [1298, 367] width 180 height 565
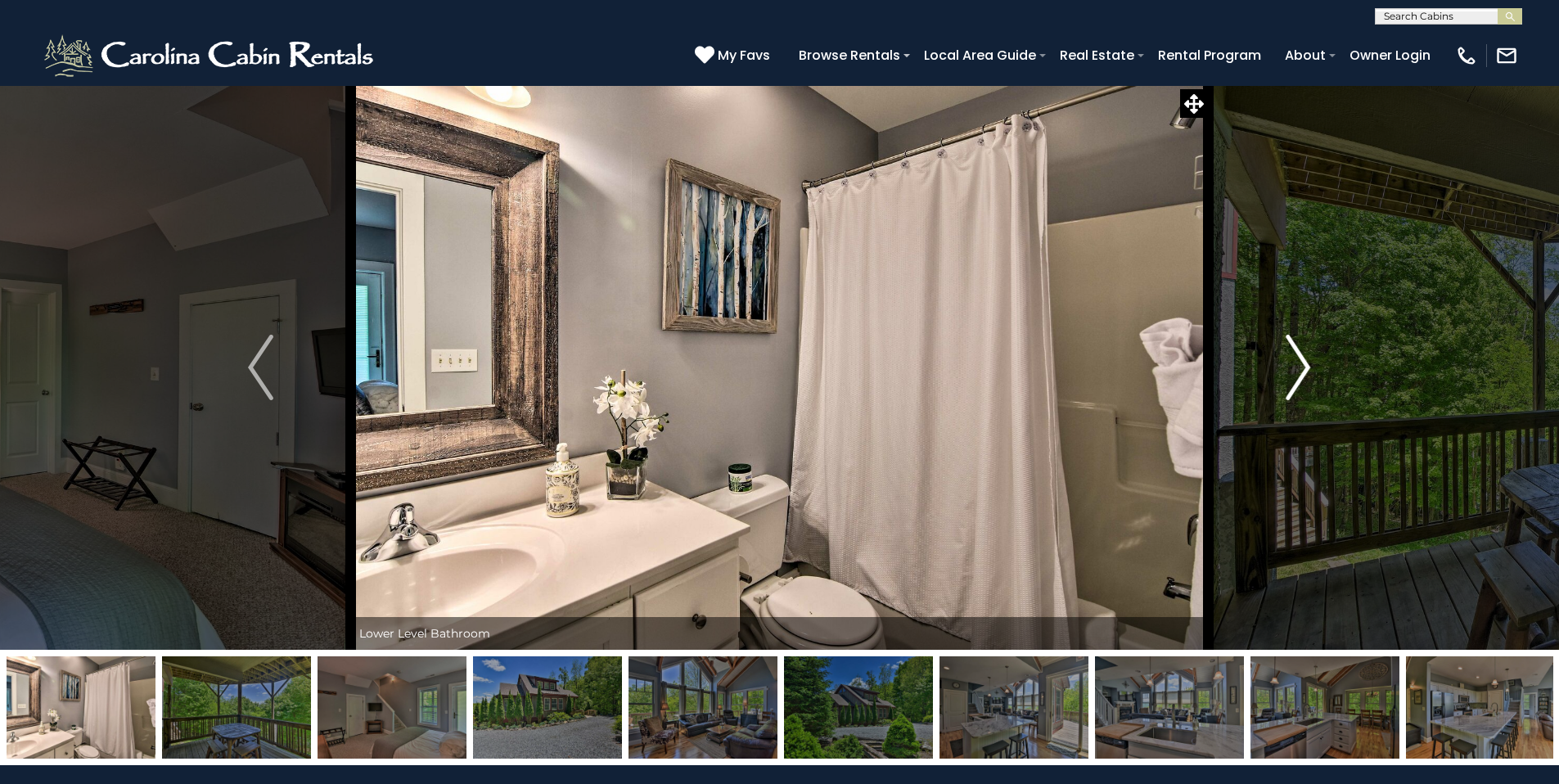
click at [1314, 367] on button "Next" at bounding box center [1298, 367] width 180 height 565
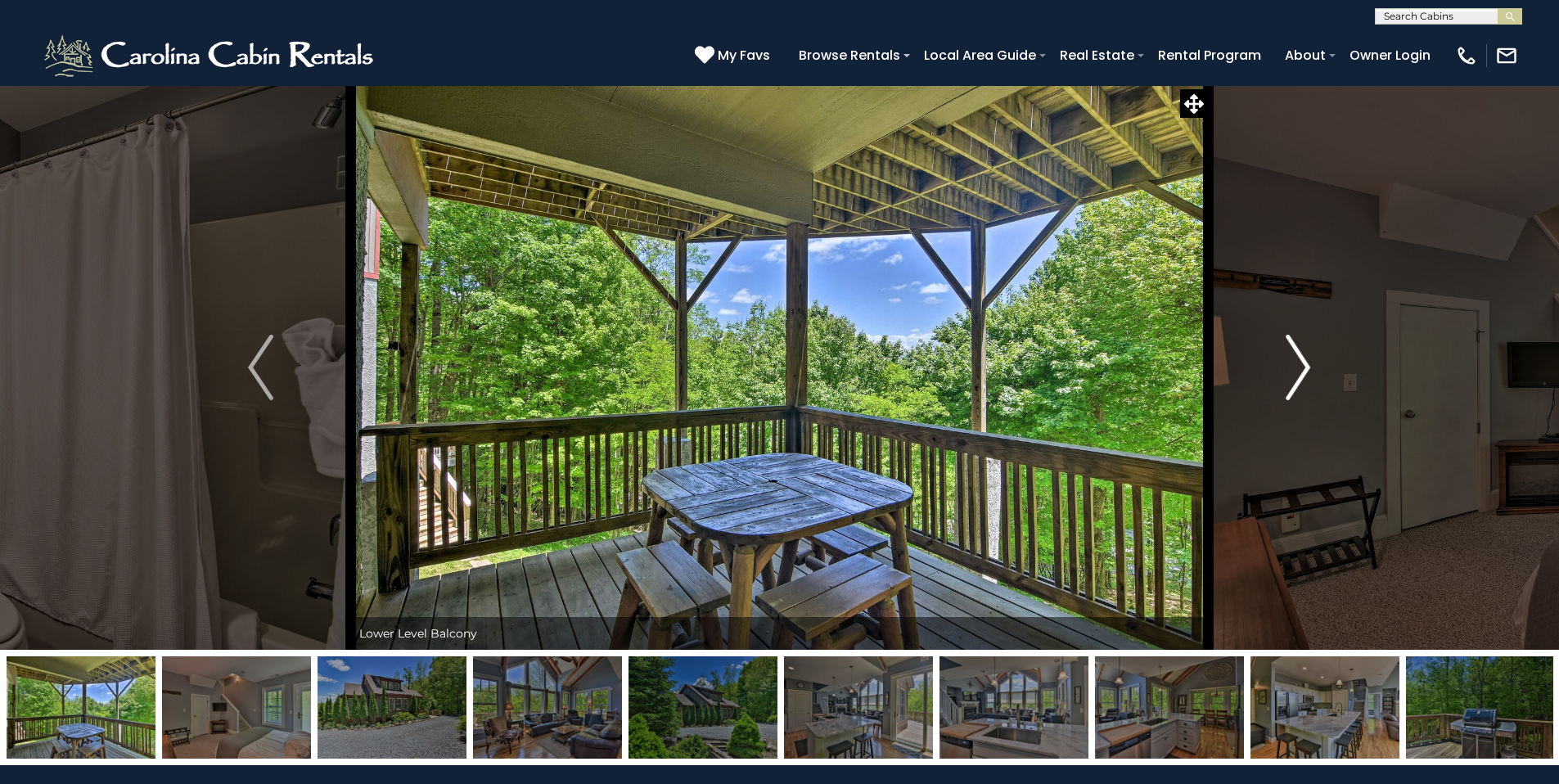
click at [1314, 367] on button "Next" at bounding box center [1298, 367] width 180 height 565
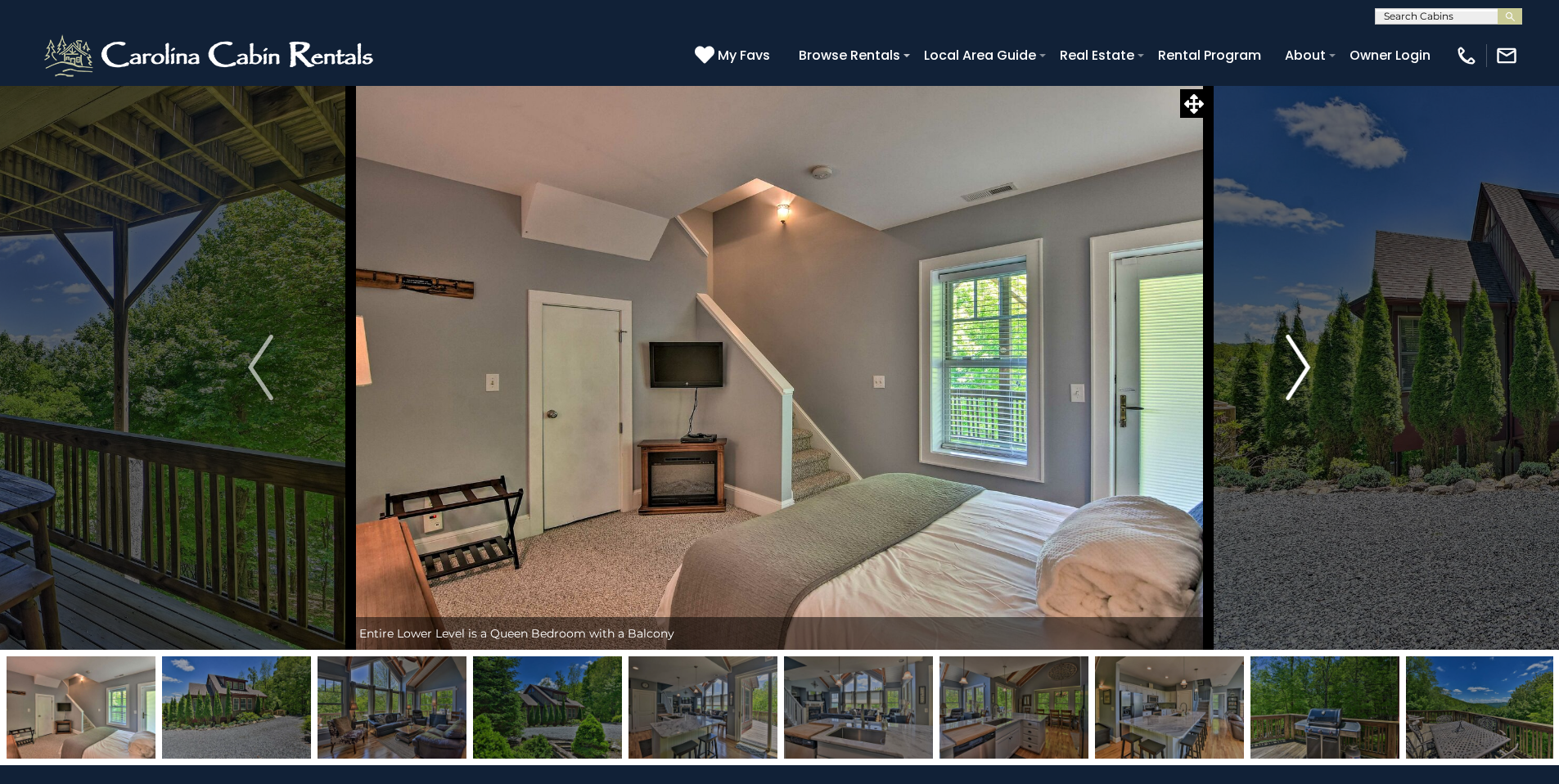
click at [1314, 367] on button "Next" at bounding box center [1298, 367] width 180 height 565
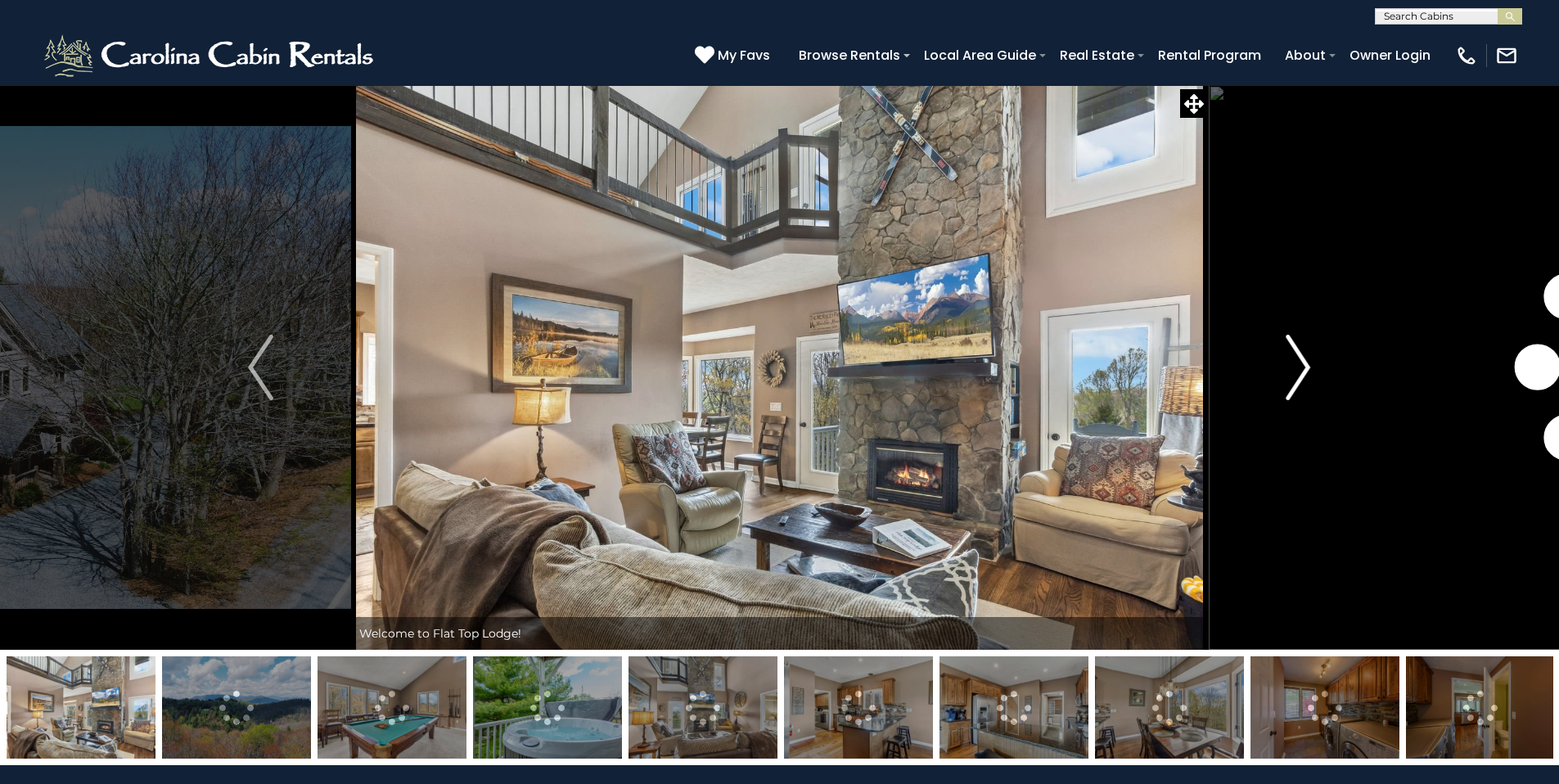
click at [1299, 374] on img "Next" at bounding box center [1297, 368] width 24 height 65
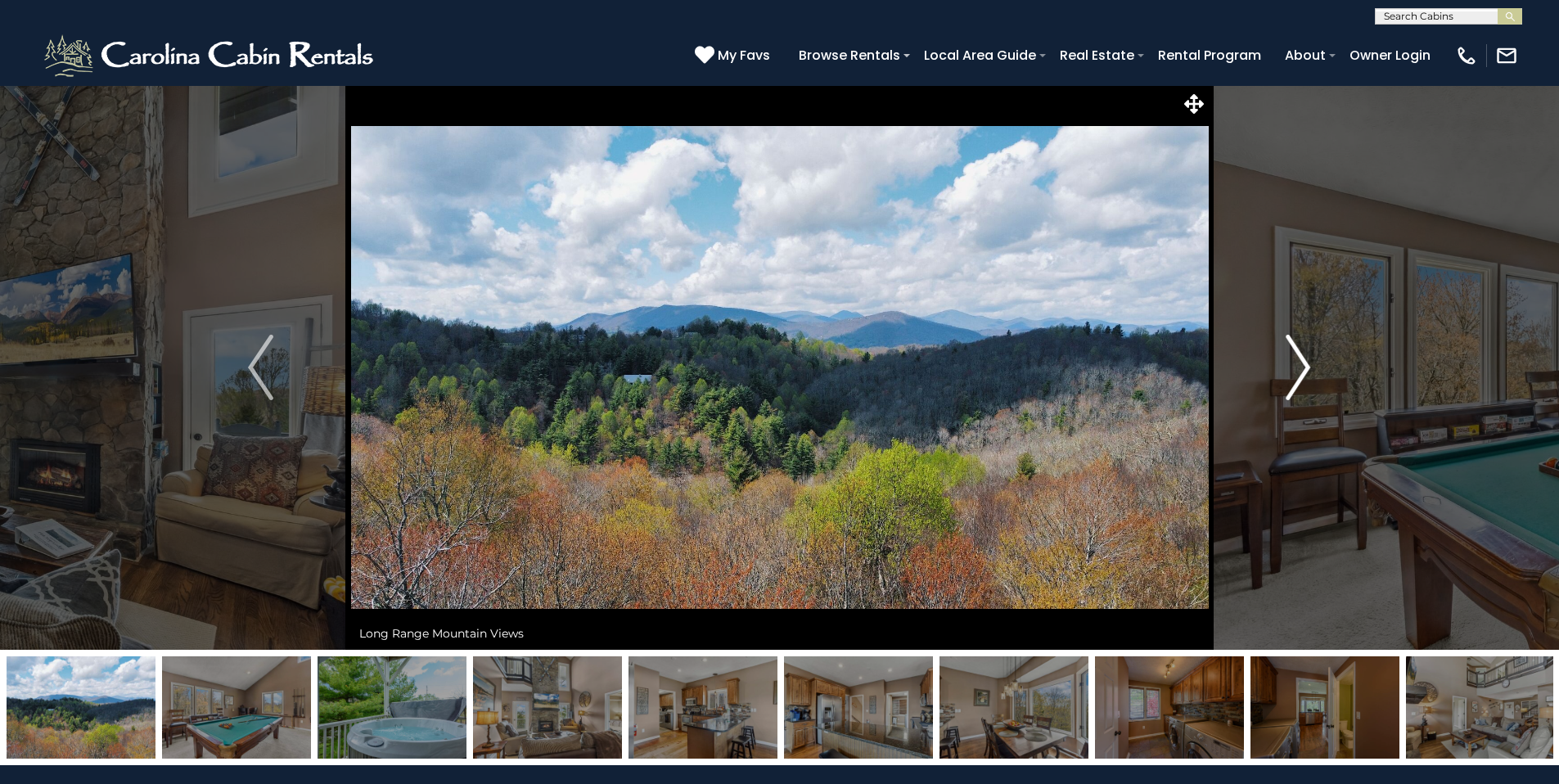
click at [1299, 374] on img "Next" at bounding box center [1297, 368] width 24 height 65
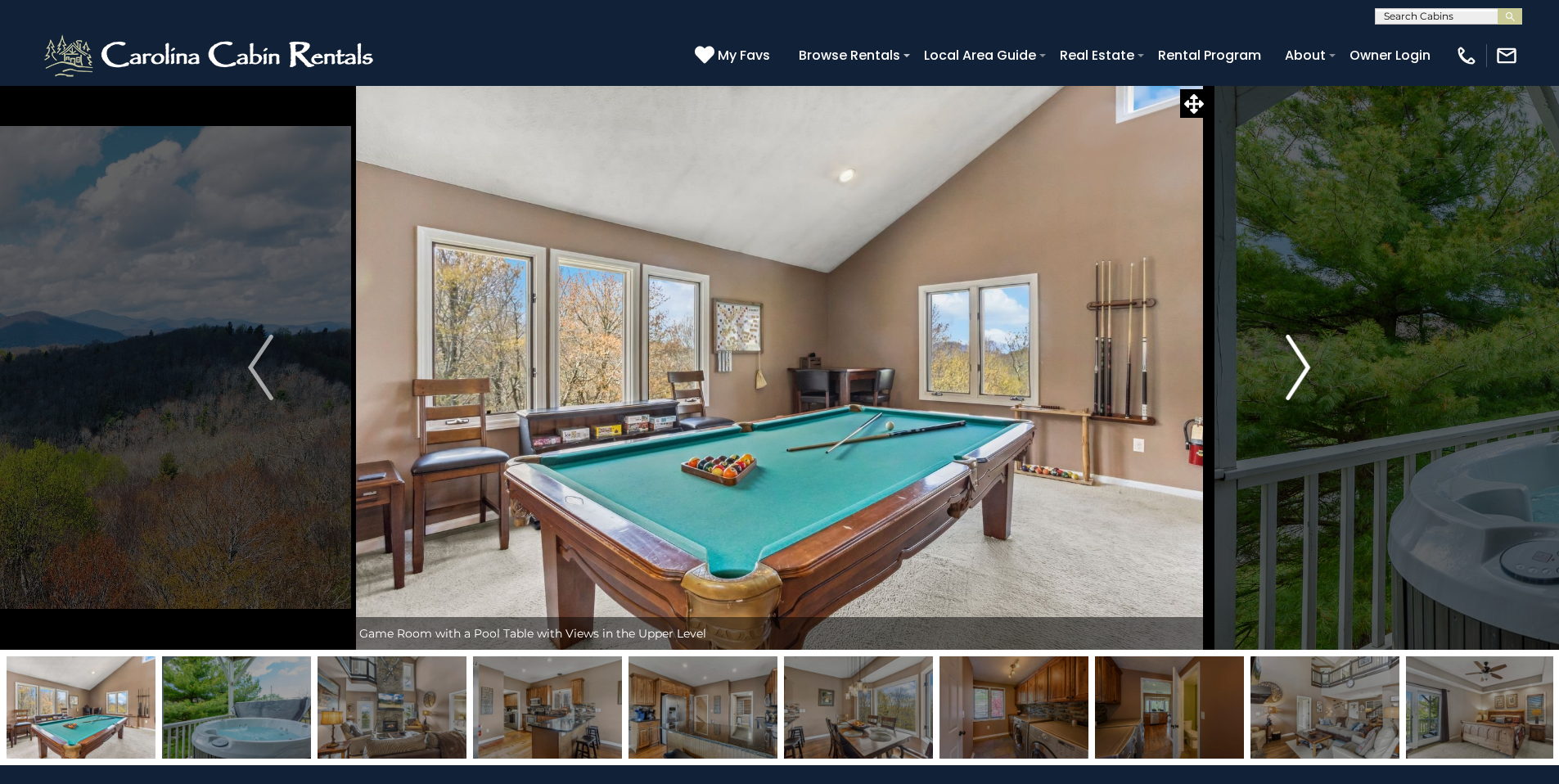
click at [1299, 374] on img "Next" at bounding box center [1297, 368] width 24 height 65
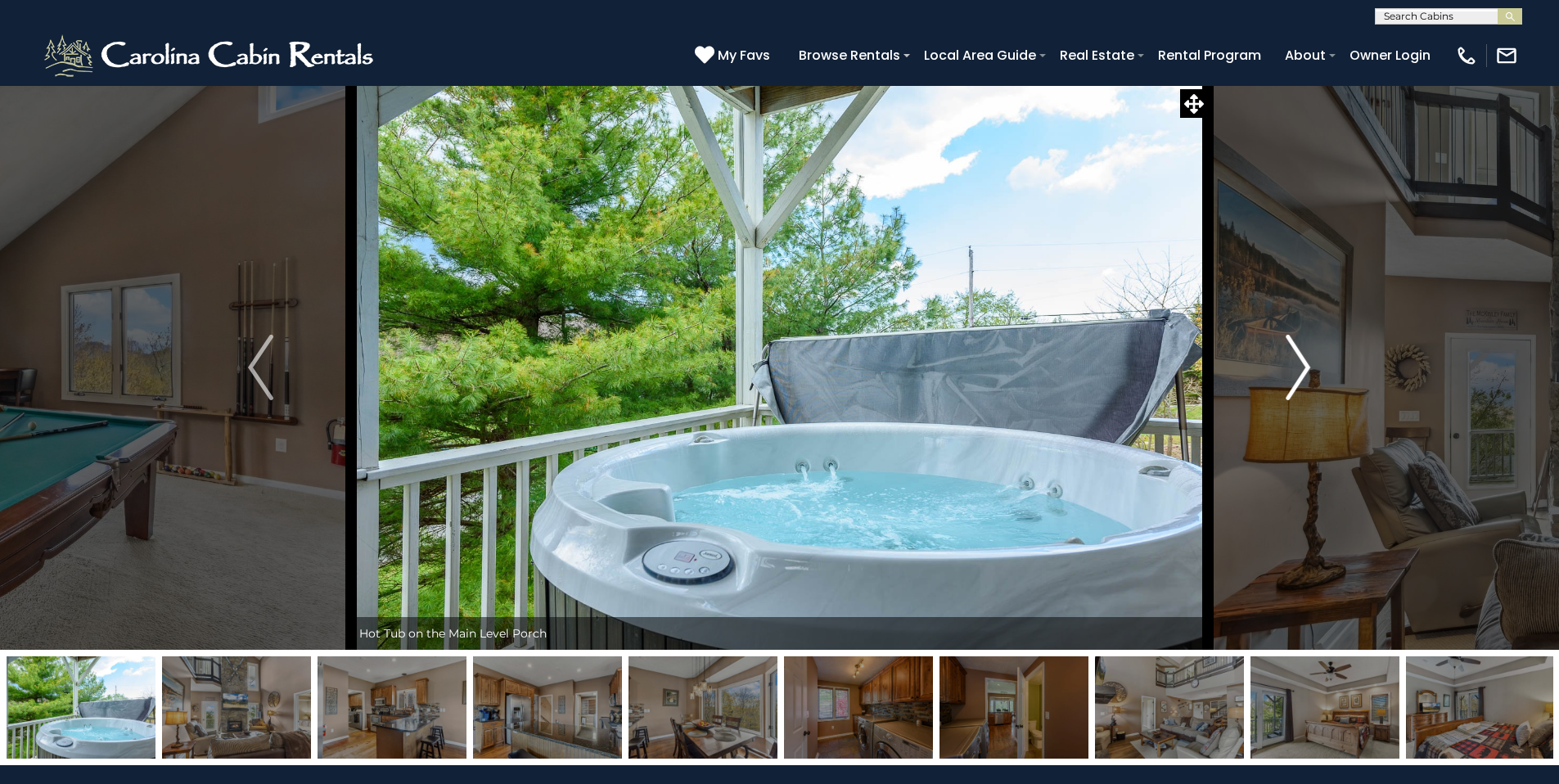
click at [1299, 374] on img "Next" at bounding box center [1297, 368] width 24 height 65
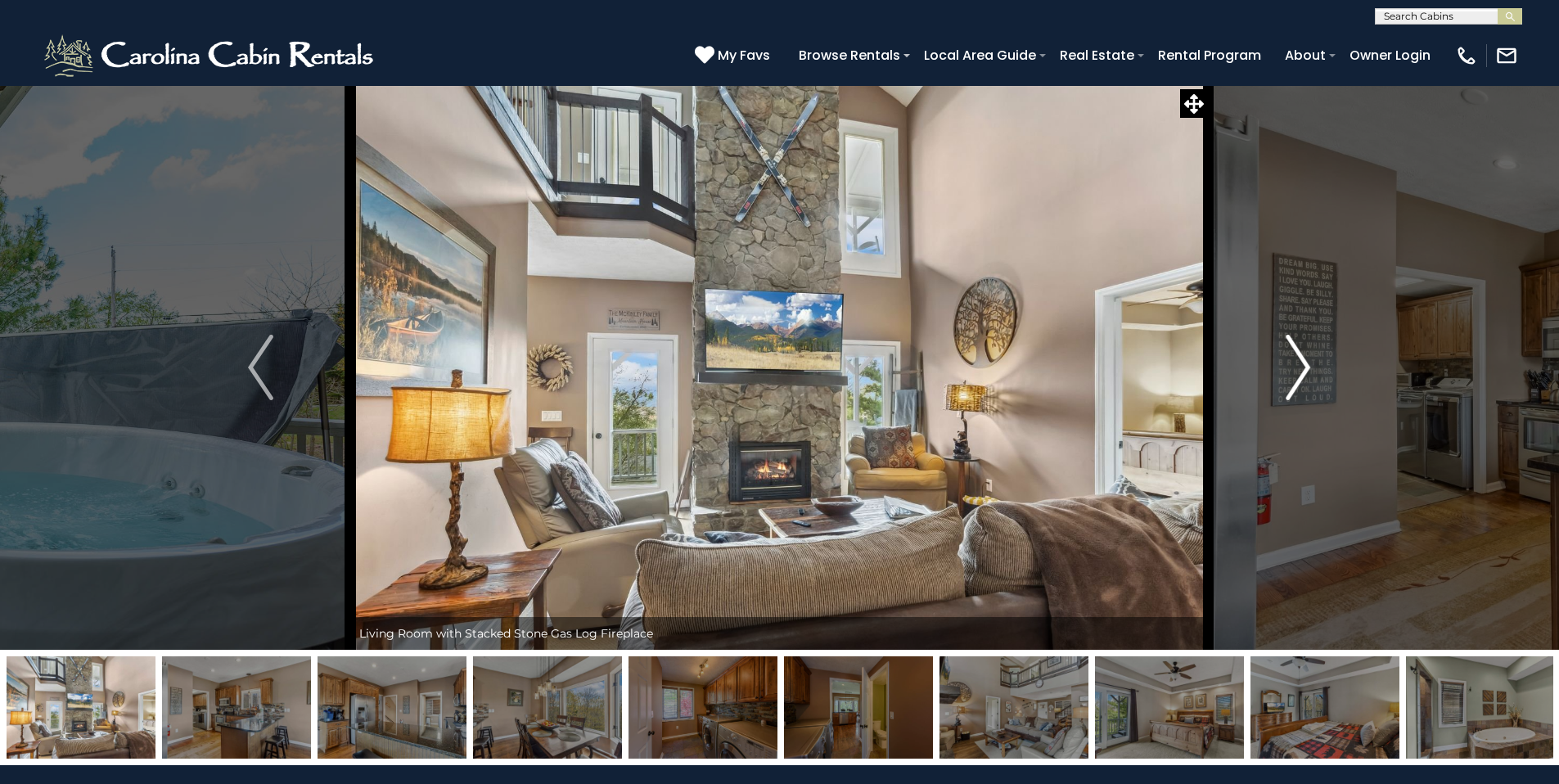
click at [1299, 374] on img "Next" at bounding box center [1297, 368] width 24 height 65
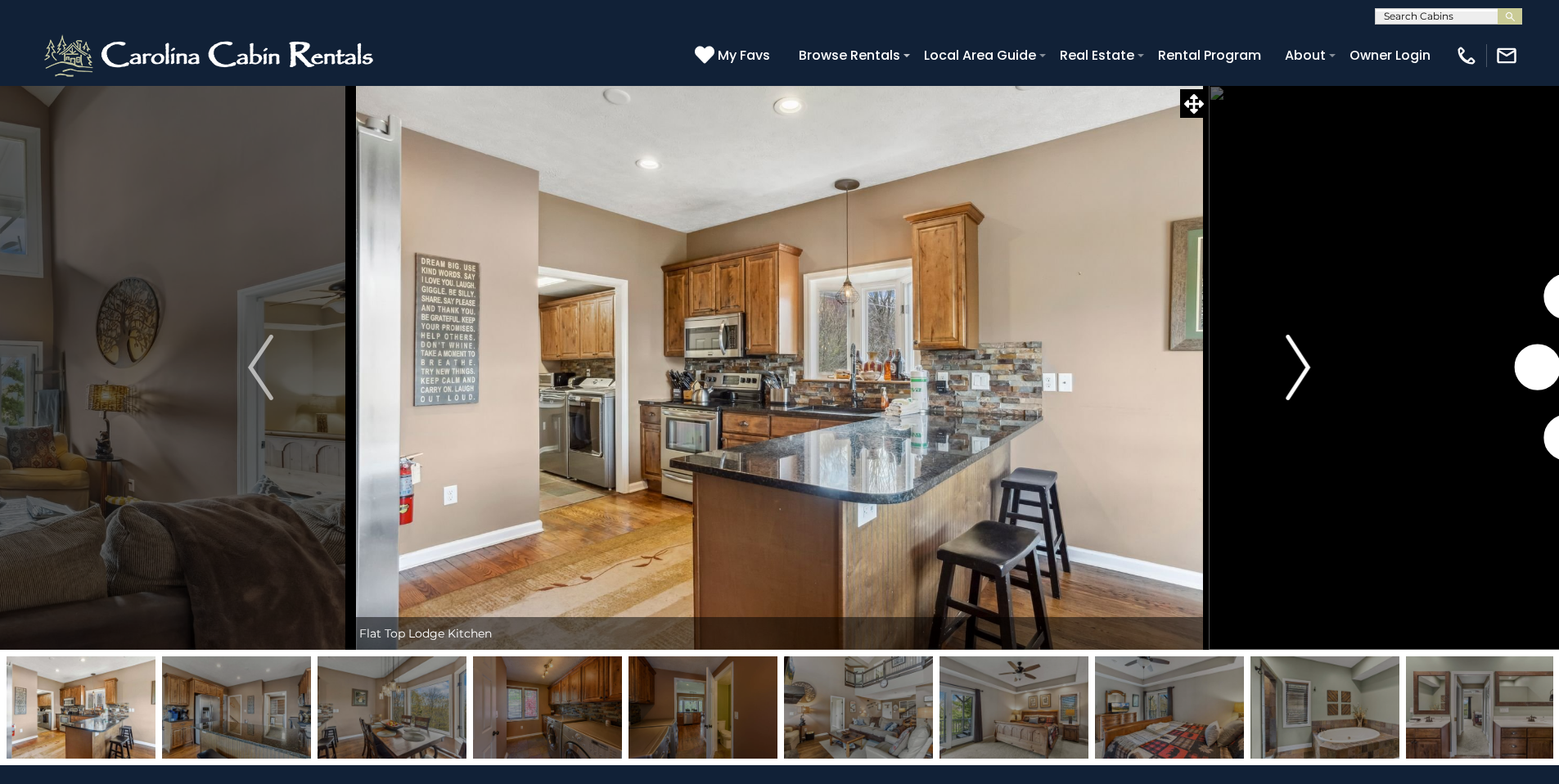
click at [1299, 374] on img "Next" at bounding box center [1297, 368] width 24 height 65
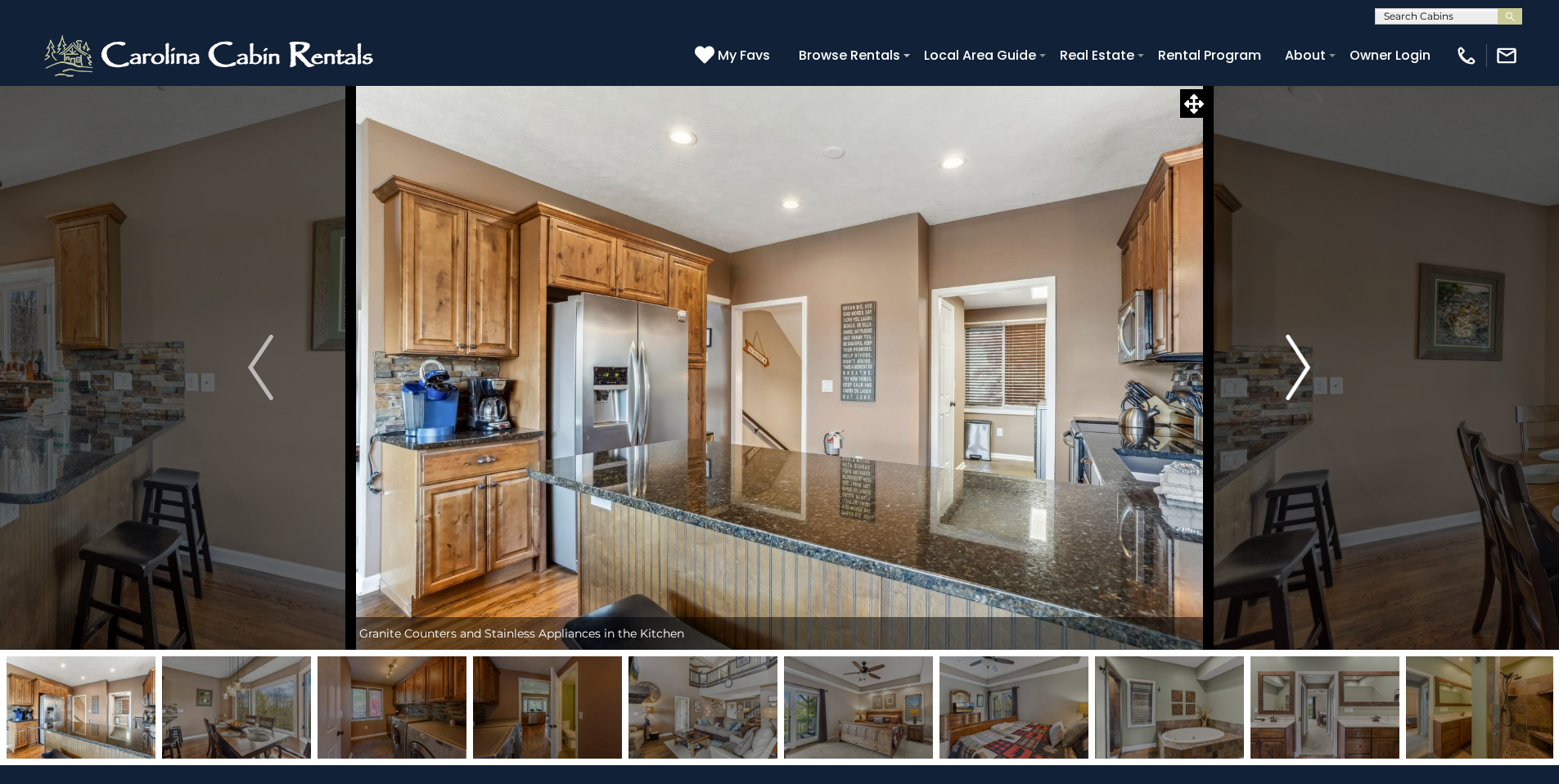
click at [1299, 374] on img "Next" at bounding box center [1297, 368] width 24 height 65
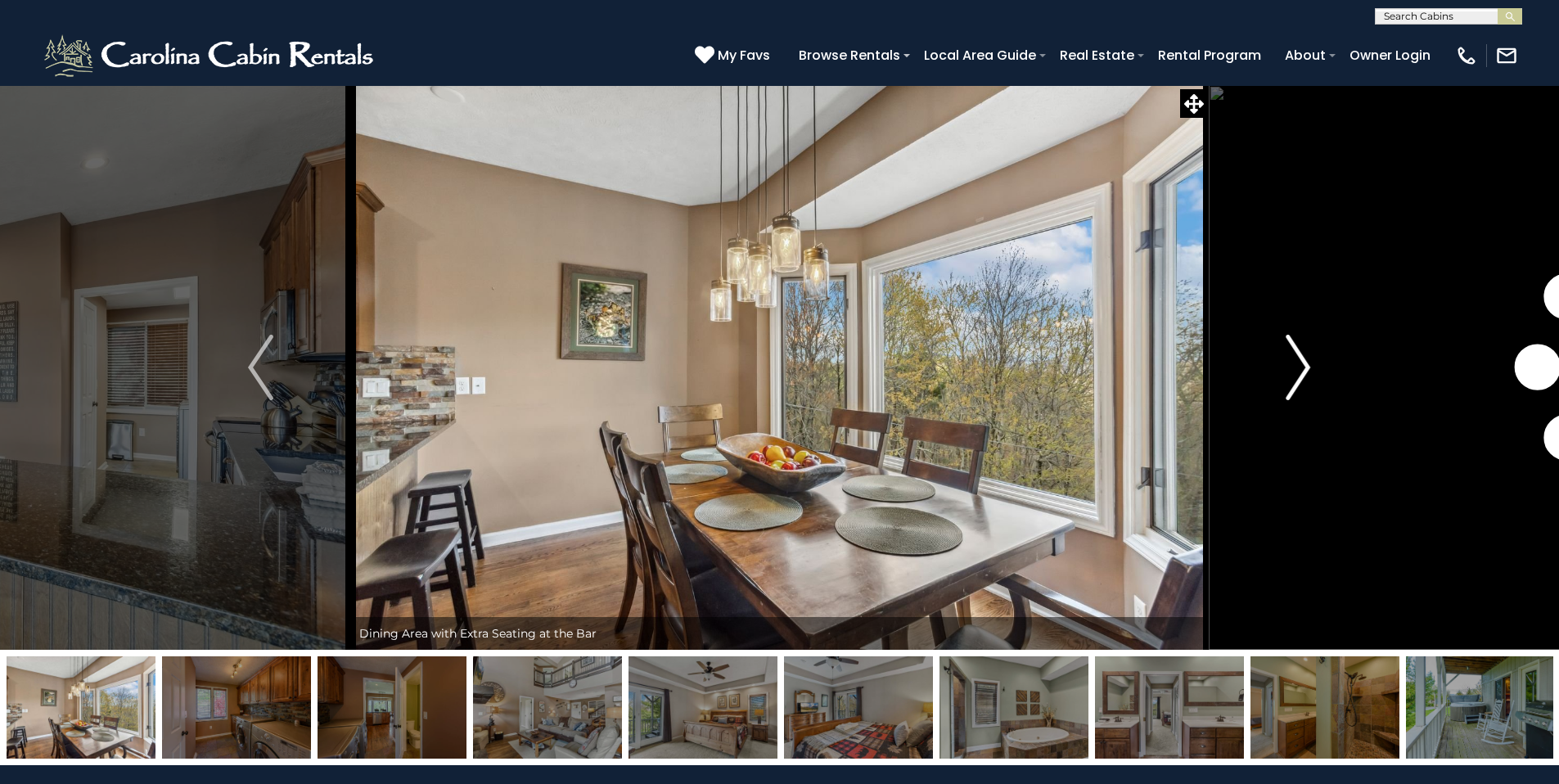
click at [1299, 374] on img "Next" at bounding box center [1297, 368] width 24 height 65
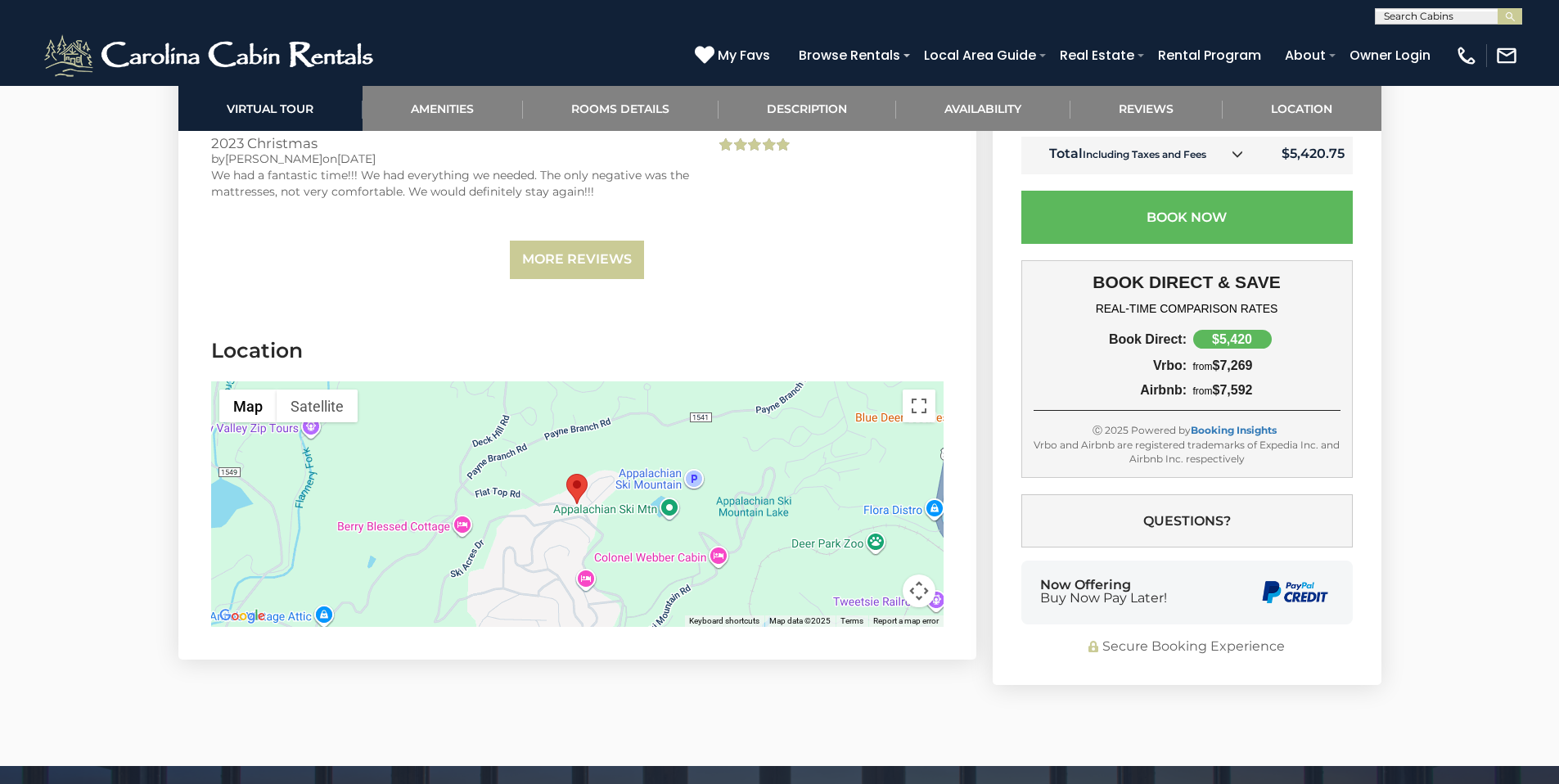
scroll to position [3815, 0]
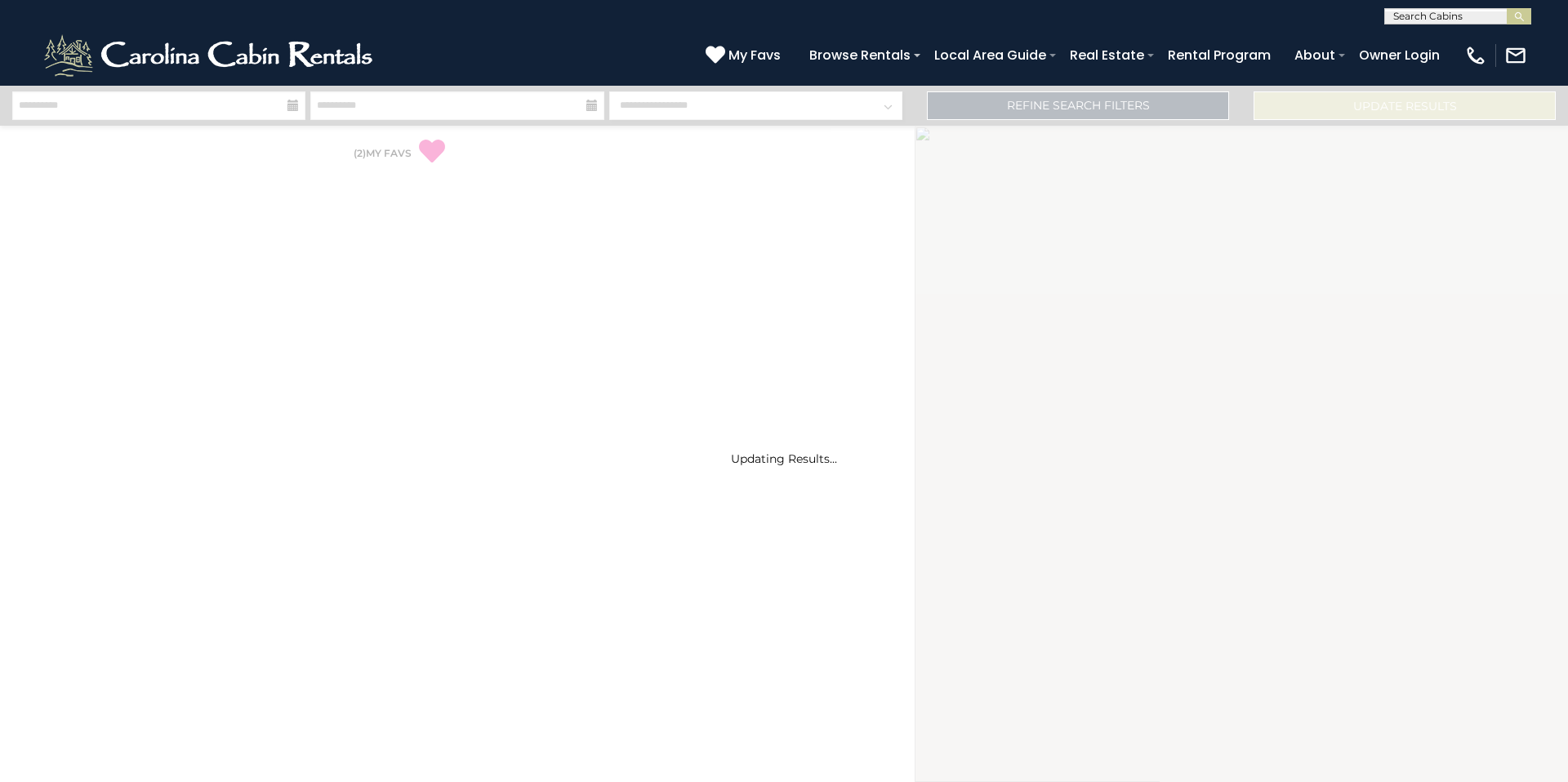
select select "*"
